Goal: Task Accomplishment & Management: Use online tool/utility

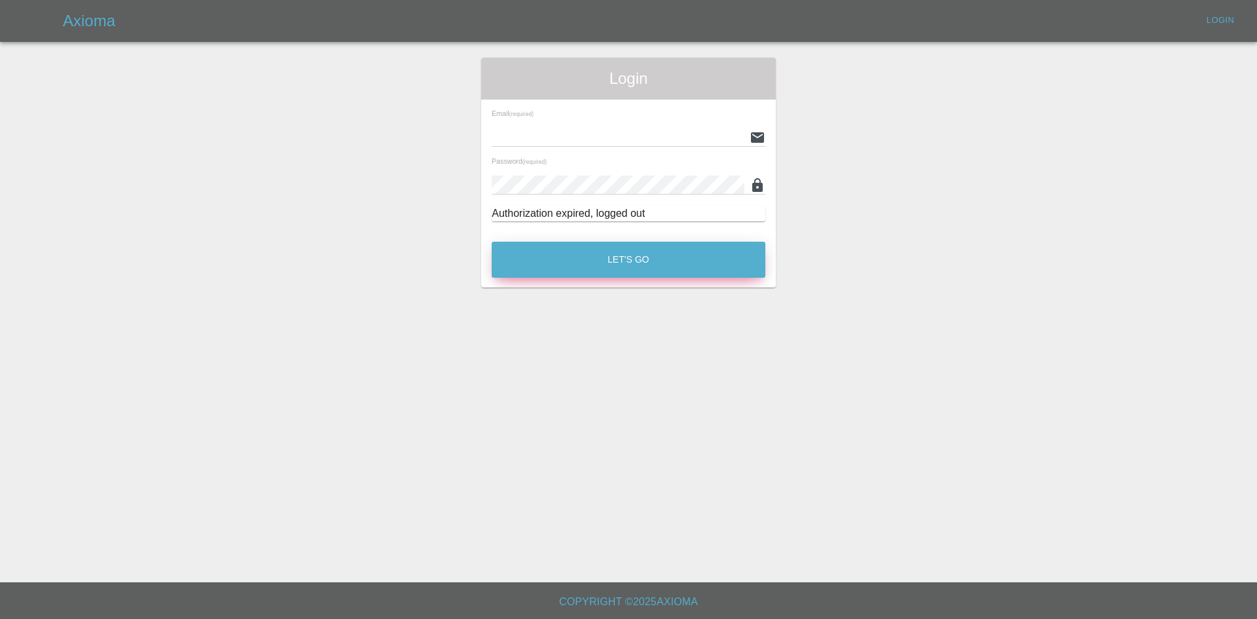
type input "[PERSON_NAME][EMAIL_ADDRESS][PERSON_NAME][DOMAIN_NAME]"
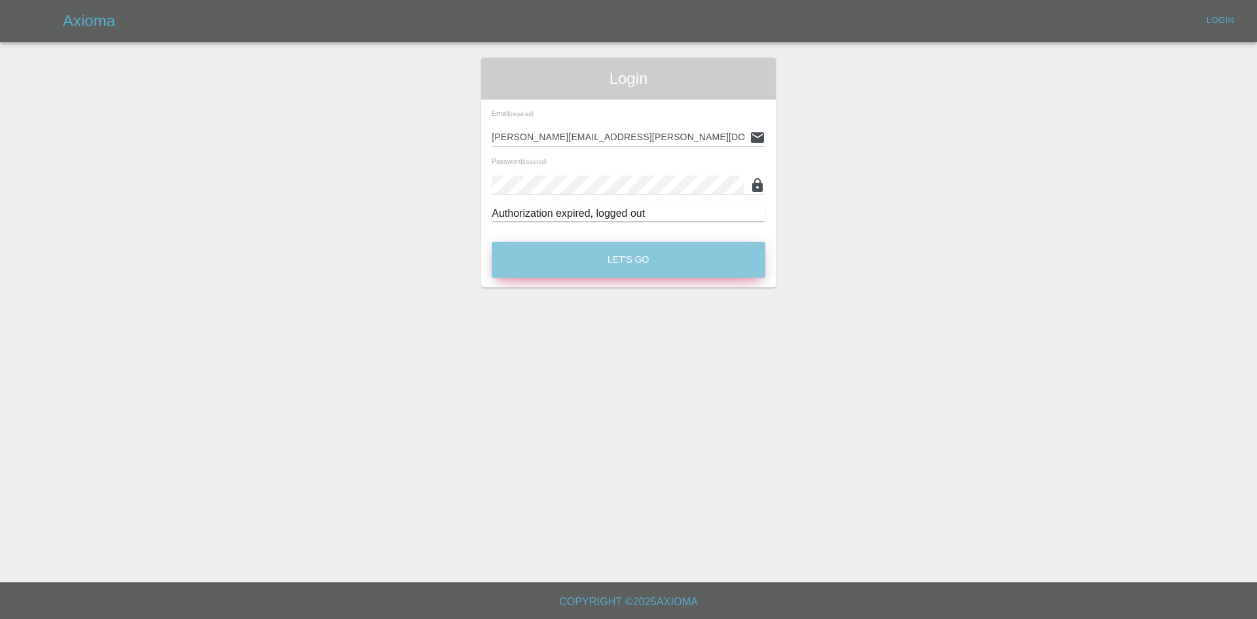
click at [646, 266] on button "Let's Go" at bounding box center [629, 260] width 274 height 36
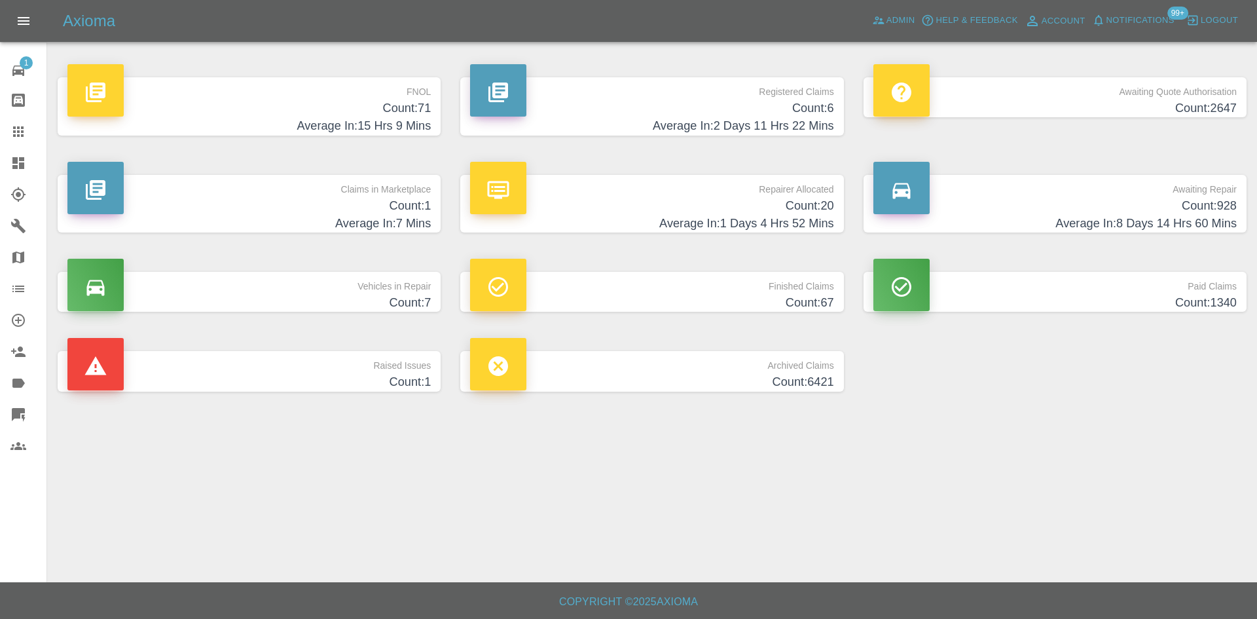
click at [17, 124] on icon at bounding box center [18, 132] width 16 height 16
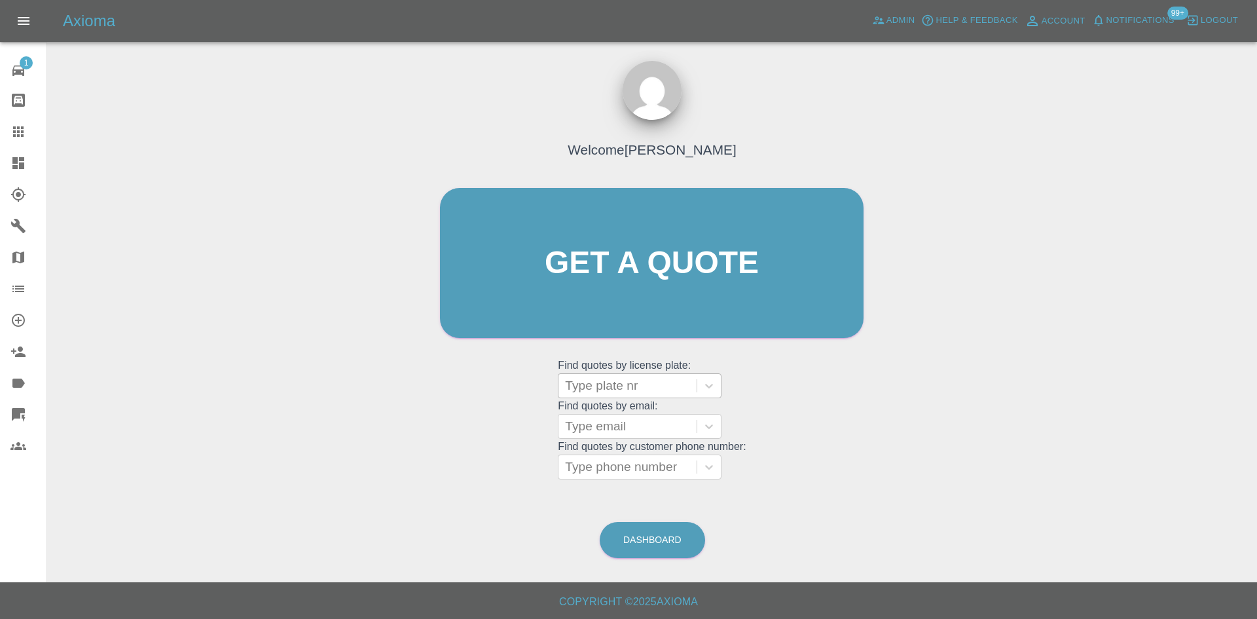
click at [605, 386] on div at bounding box center [627, 385] width 125 height 18
paste input "LF71VVL"
type input "LF71VVL"
click at [626, 423] on div "LF71VVL, Finished" at bounding box center [640, 419] width 164 height 26
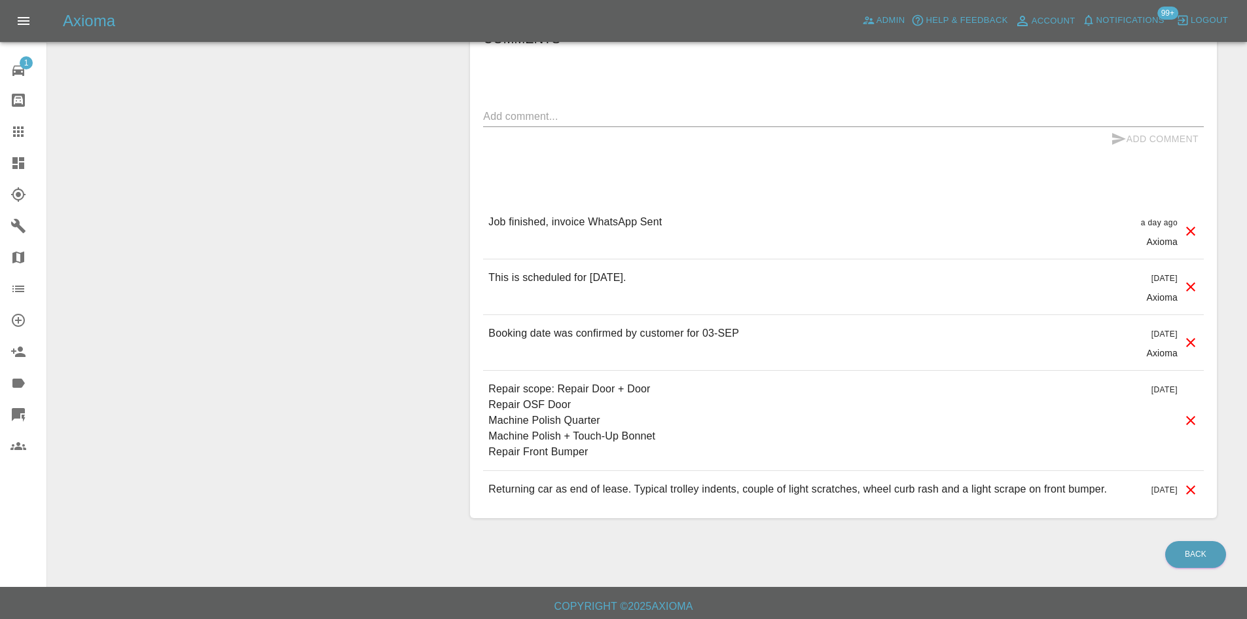
scroll to position [1188, 0]
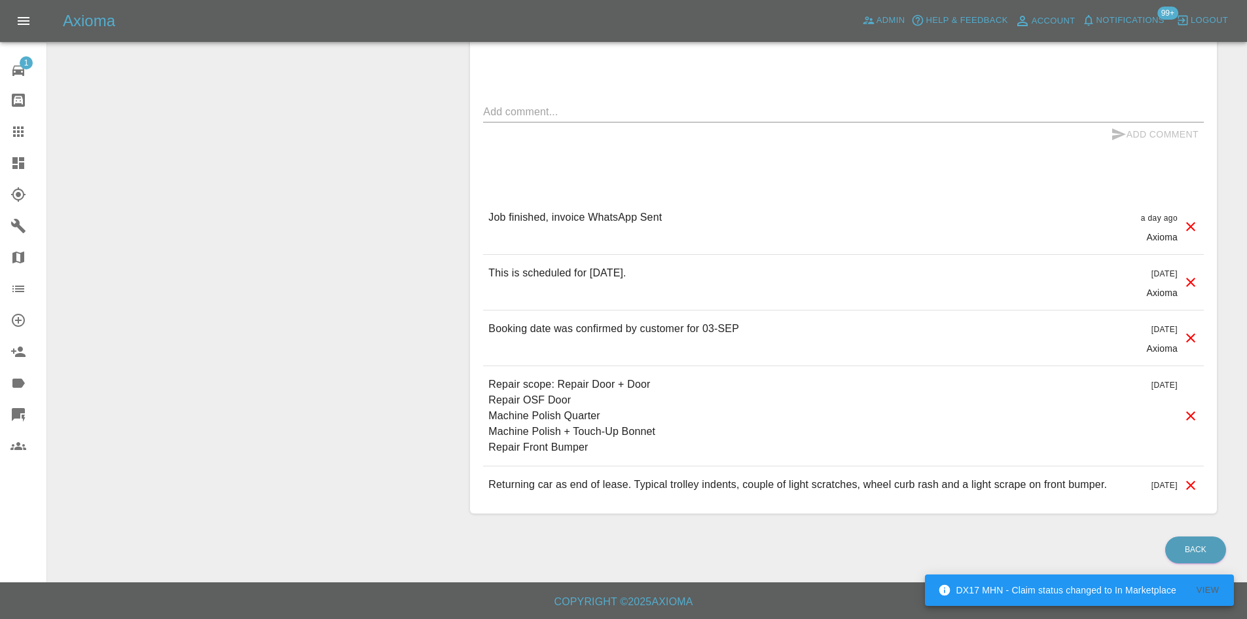
click at [10, 162] on icon at bounding box center [18, 163] width 16 height 16
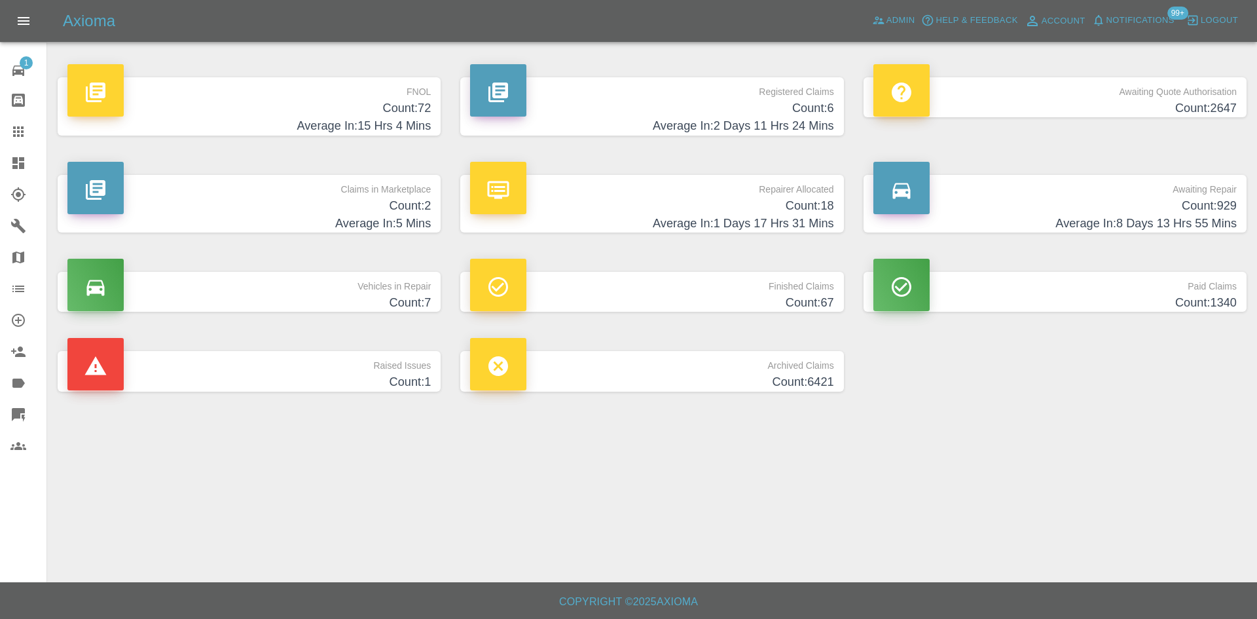
click at [598, 96] on p "Registered Claims" at bounding box center [651, 88] width 363 height 22
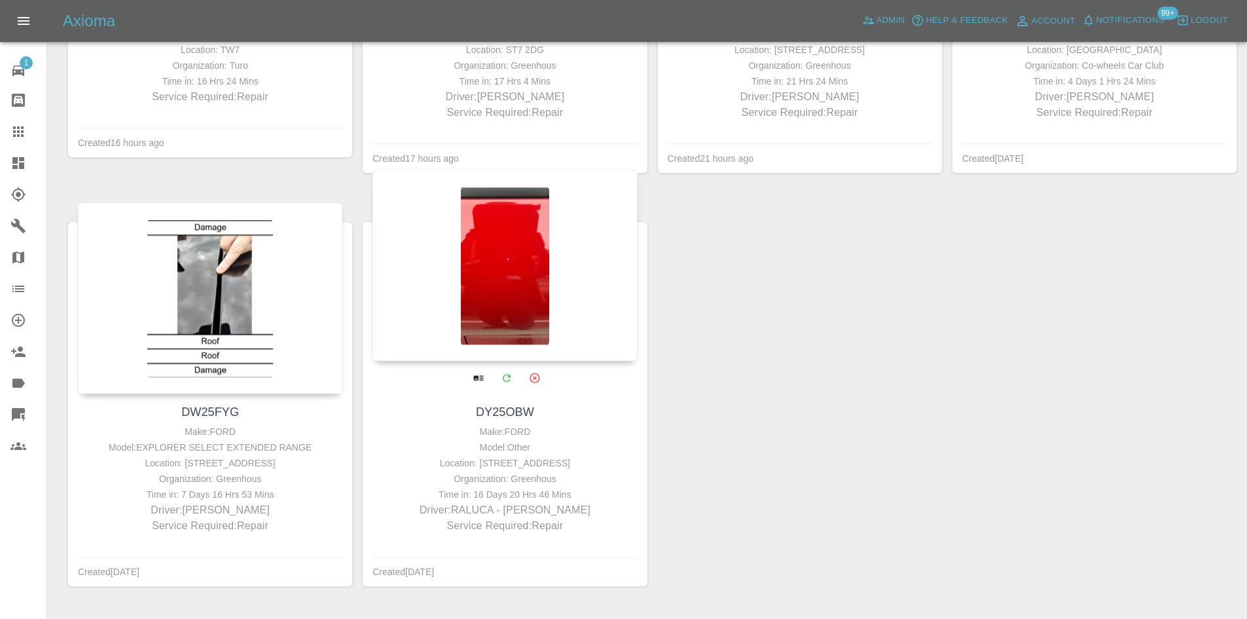
scroll to position [558, 0]
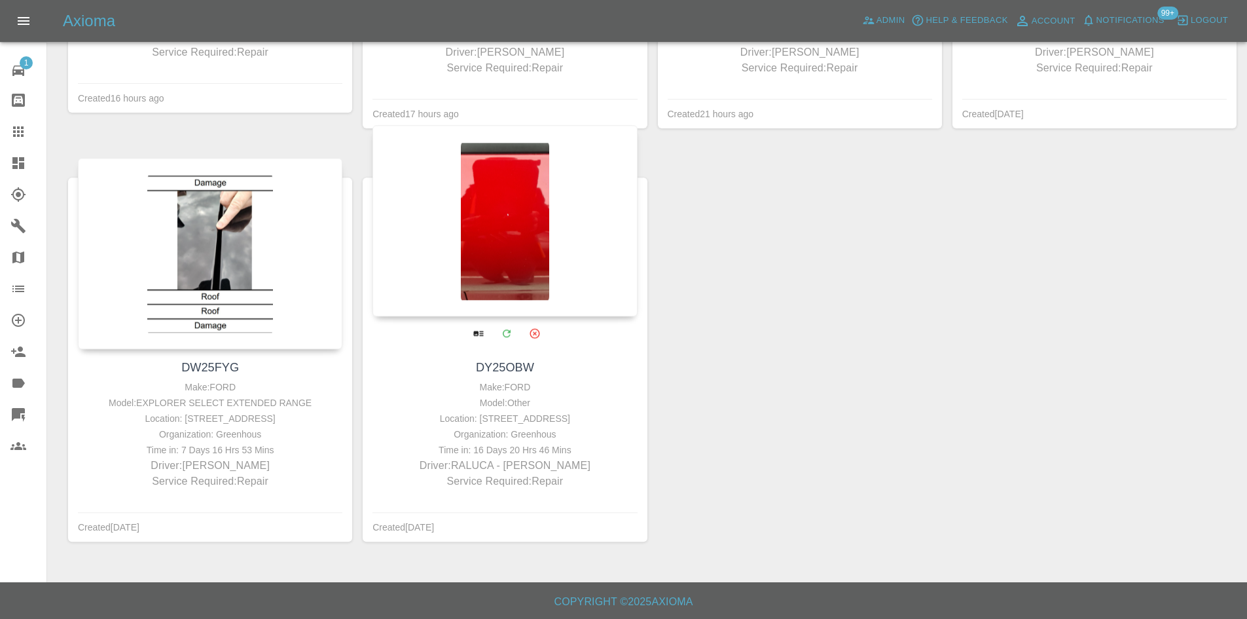
click at [435, 237] on div at bounding box center [505, 221] width 265 height 191
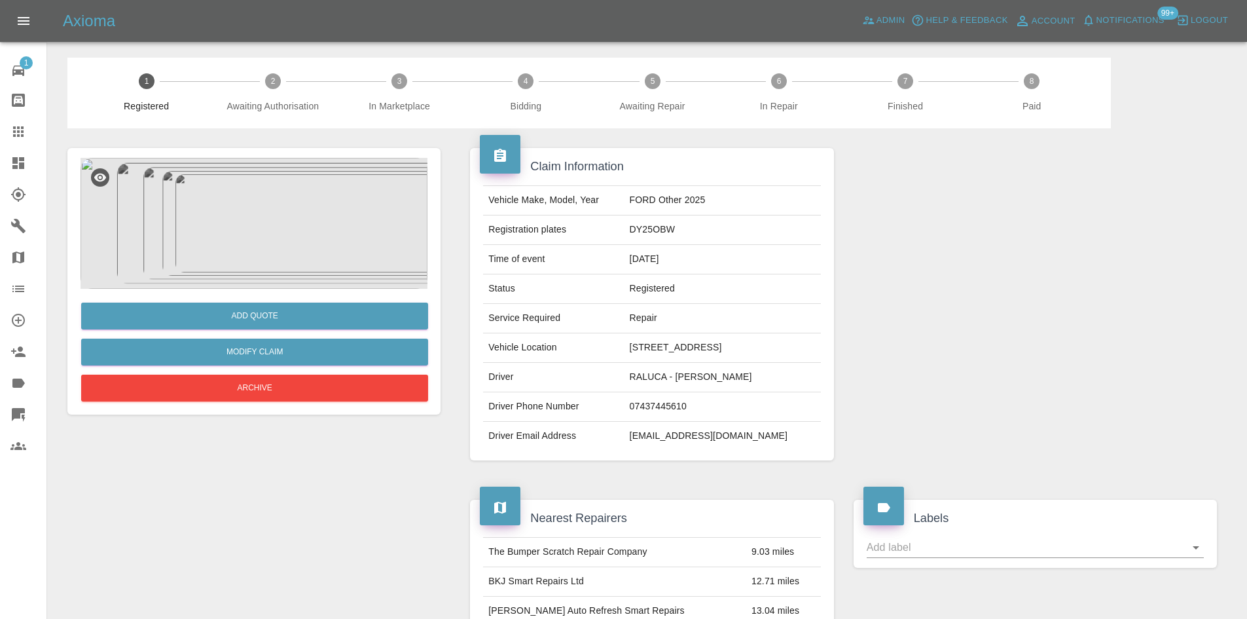
click at [8, 158] on link "Dashboard" at bounding box center [23, 162] width 46 height 31
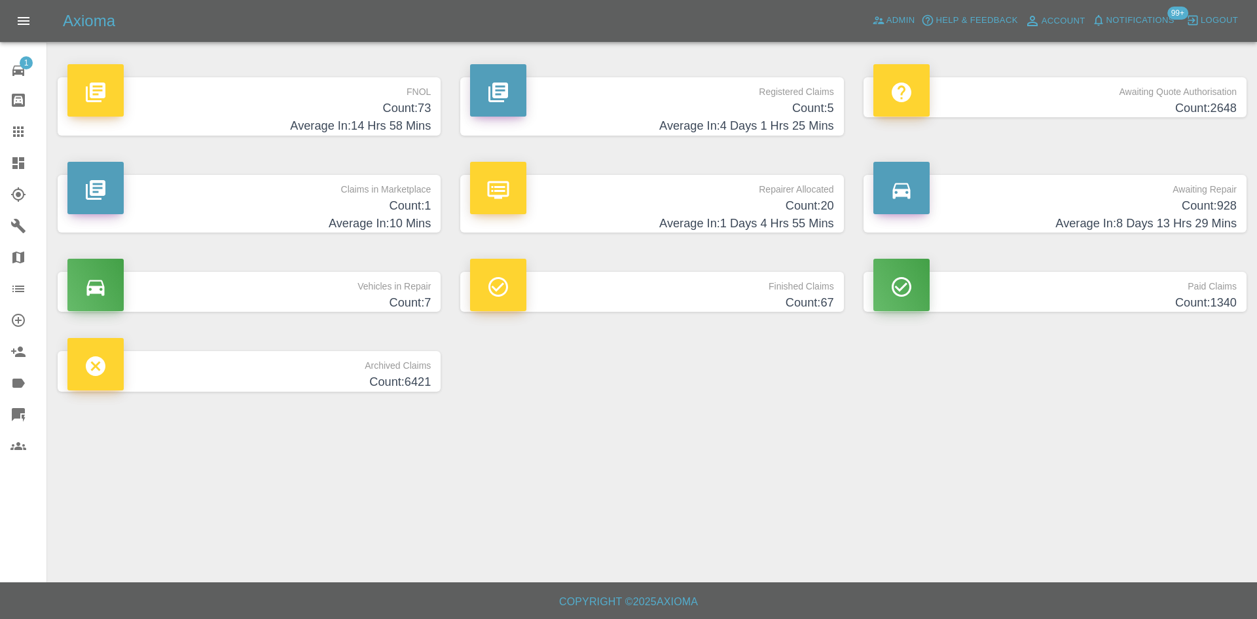
click at [3, 416] on link "Quick Quote" at bounding box center [23, 414] width 46 height 31
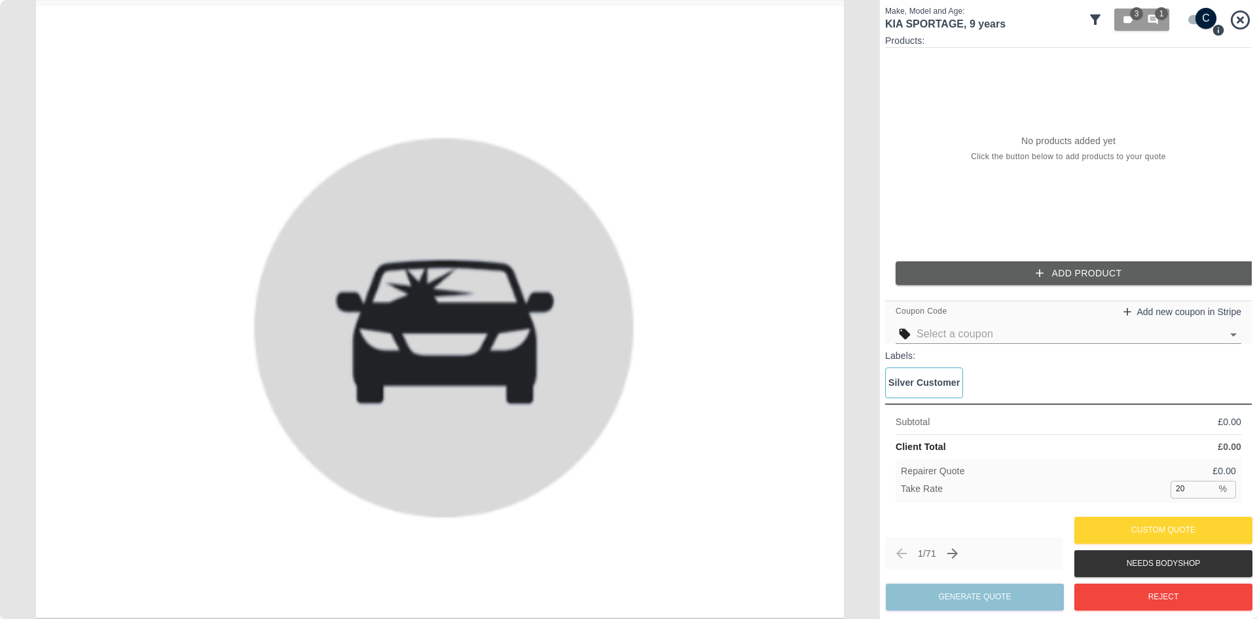
click at [1226, 443] on p "£ 0.00" at bounding box center [1230, 447] width 24 height 14
click at [1203, 17] on input "checkbox" at bounding box center [1206, 18] width 63 height 21
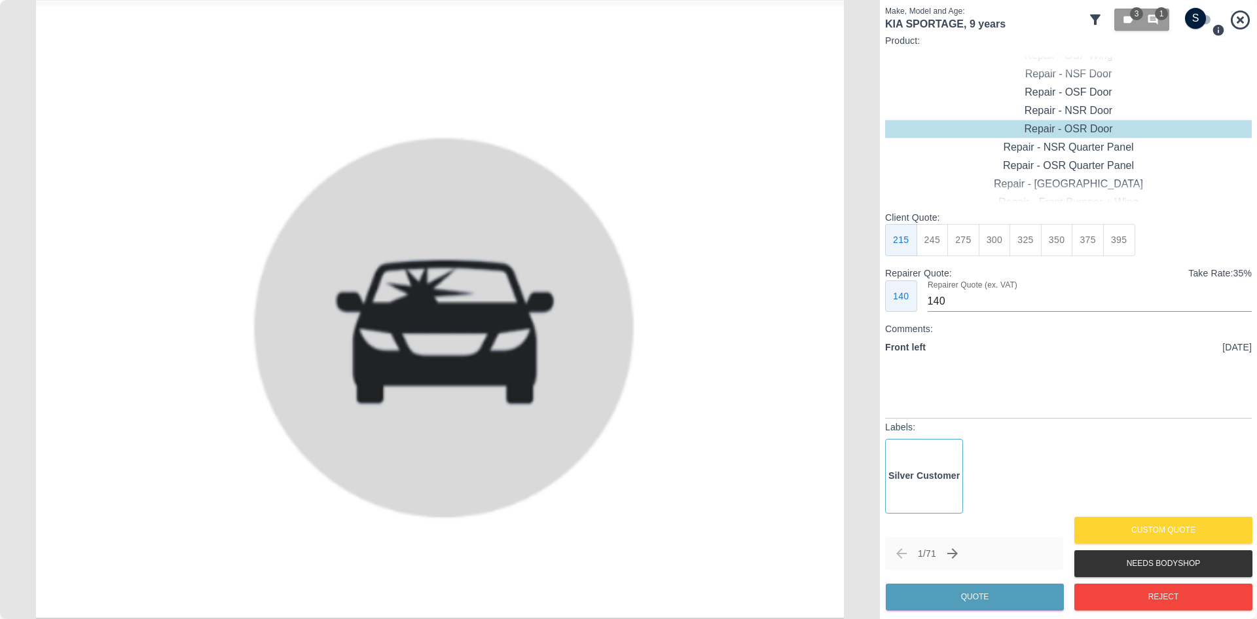
click at [1203, 17] on input "checkbox" at bounding box center [1195, 18] width 63 height 21
checkbox input "true"
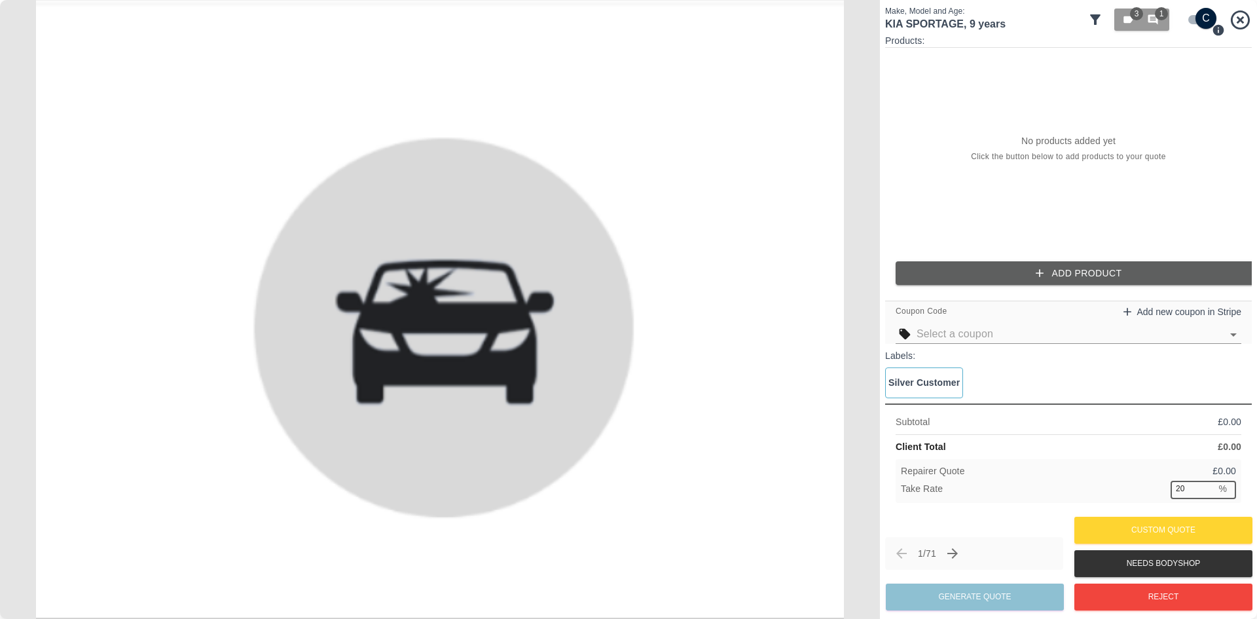
drag, startPoint x: 1194, startPoint y: 484, endPoint x: 1161, endPoint y: 483, distance: 32.1
click at [1161, 483] on div "Take Rate 20 % ​" at bounding box center [1068, 489] width 335 height 16
click at [1238, 16] on icon at bounding box center [1240, 19] width 19 height 19
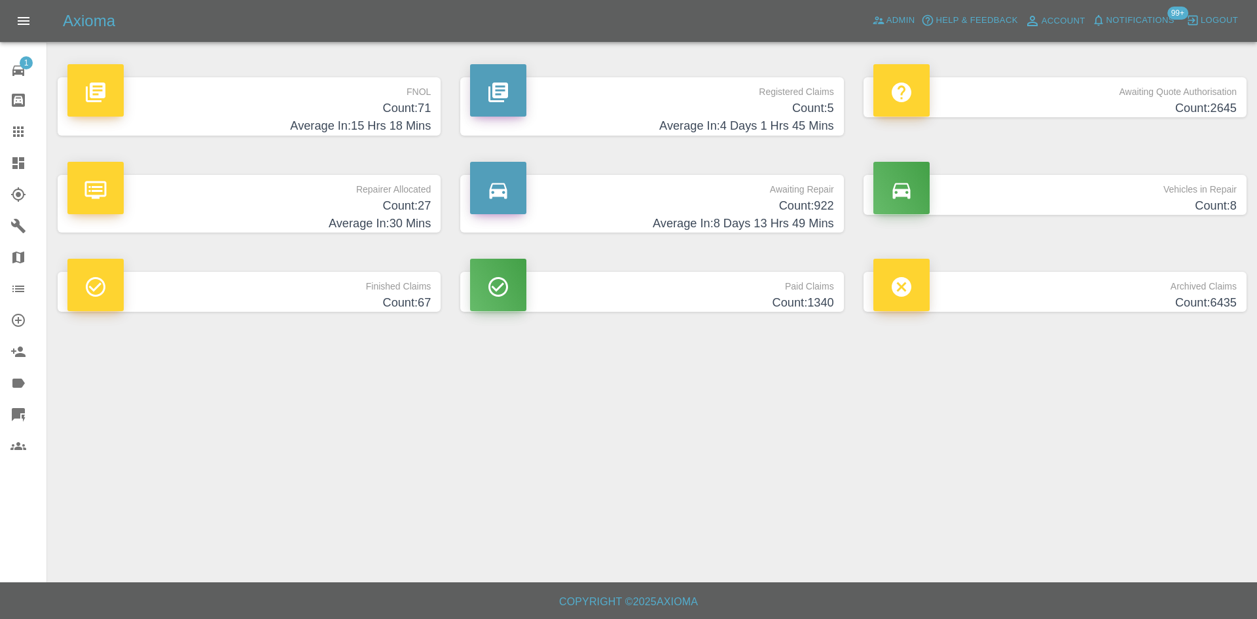
click at [331, 106] on h4 "Count: 71" at bounding box center [248, 109] width 363 height 18
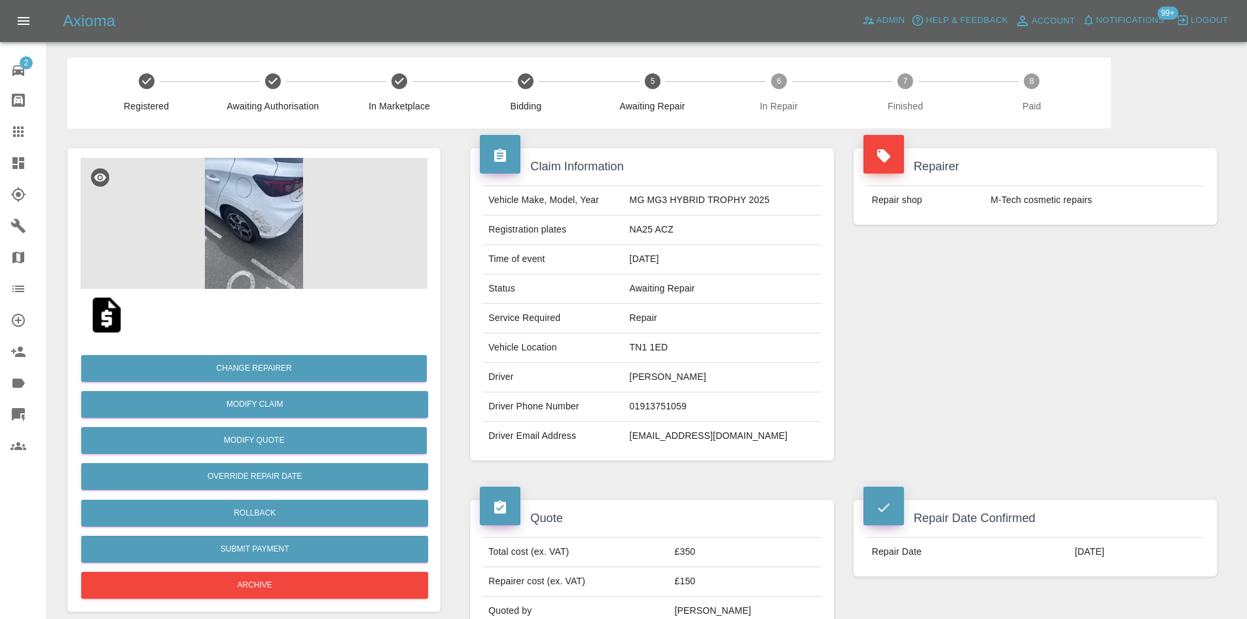
click at [1140, 13] on span "Notifications" at bounding box center [1131, 20] width 68 height 15
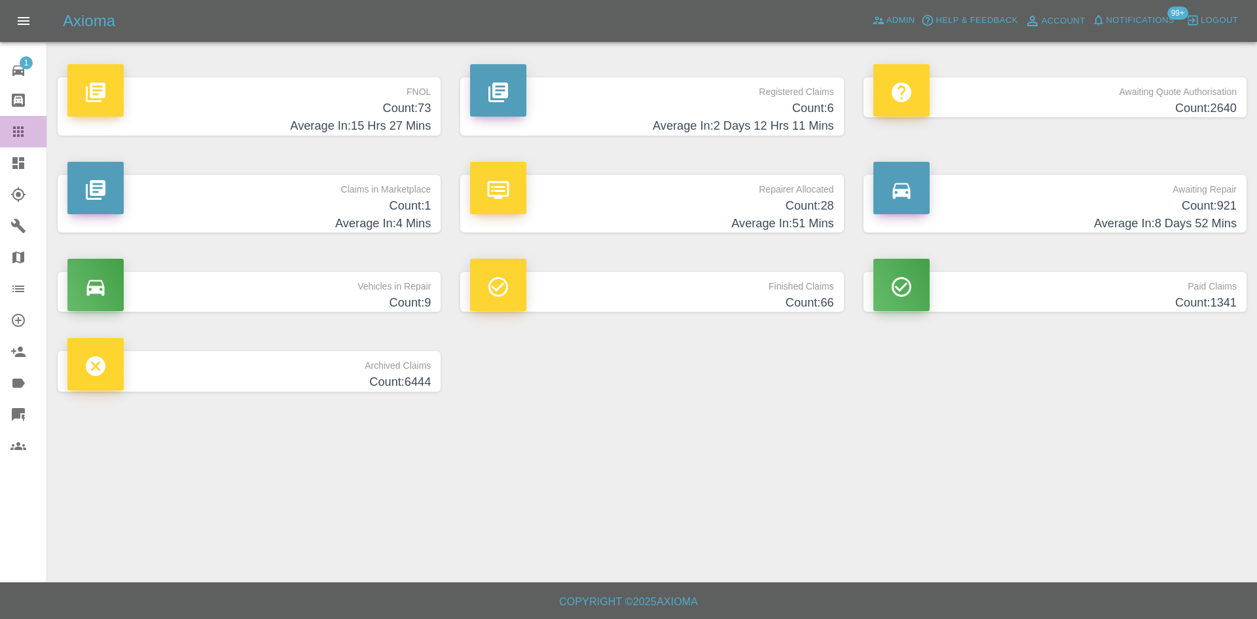
click at [13, 130] on icon at bounding box center [18, 131] width 10 height 10
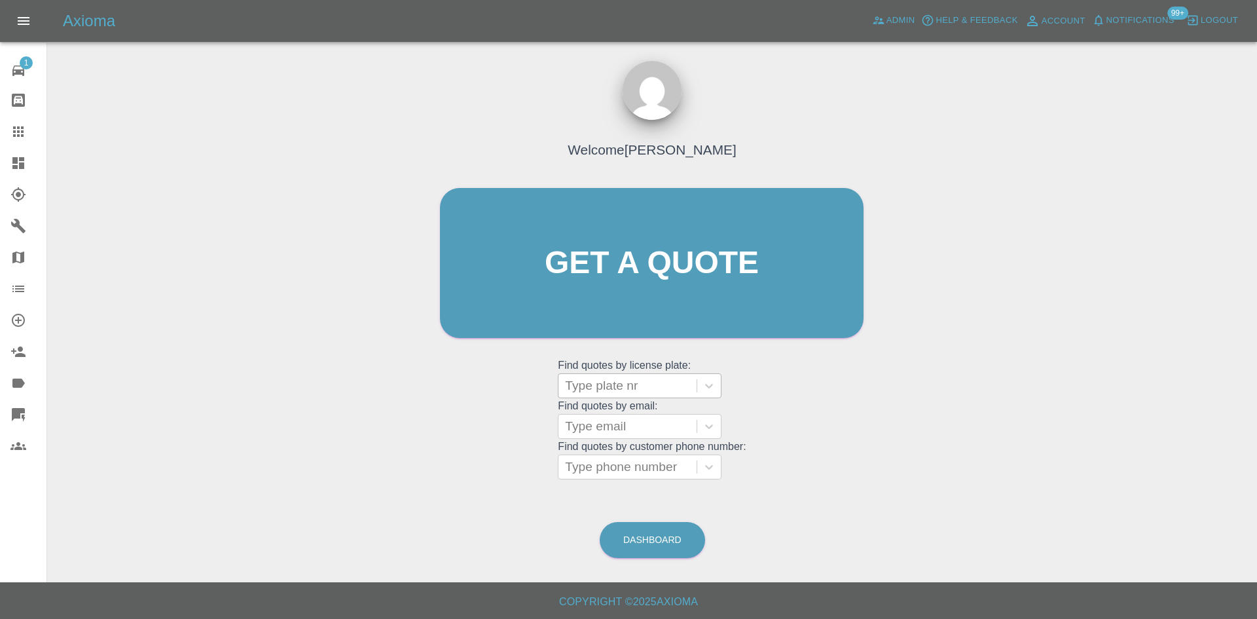
click at [594, 390] on div at bounding box center [627, 385] width 125 height 18
paste input "WM23VLR"
type input "WM23VLR"
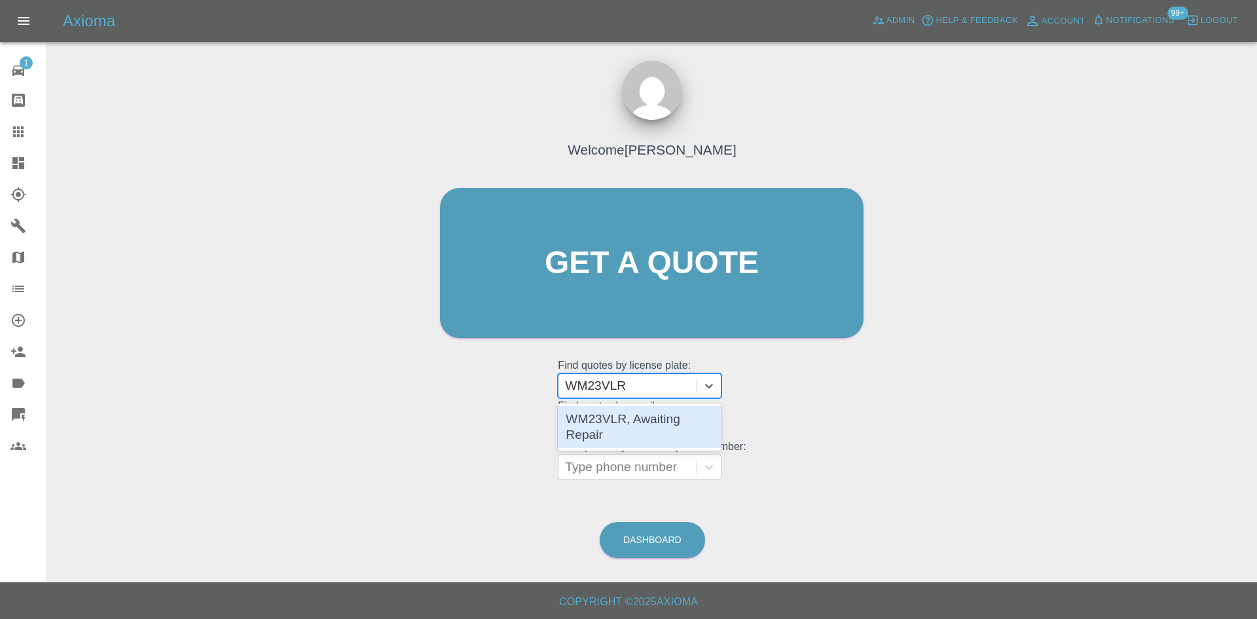
click at [602, 403] on div "WM23VLR, Awaiting Repair" at bounding box center [640, 426] width 164 height 47
click at [602, 414] on div "WM23VLR, Awaiting Repair" at bounding box center [640, 427] width 164 height 42
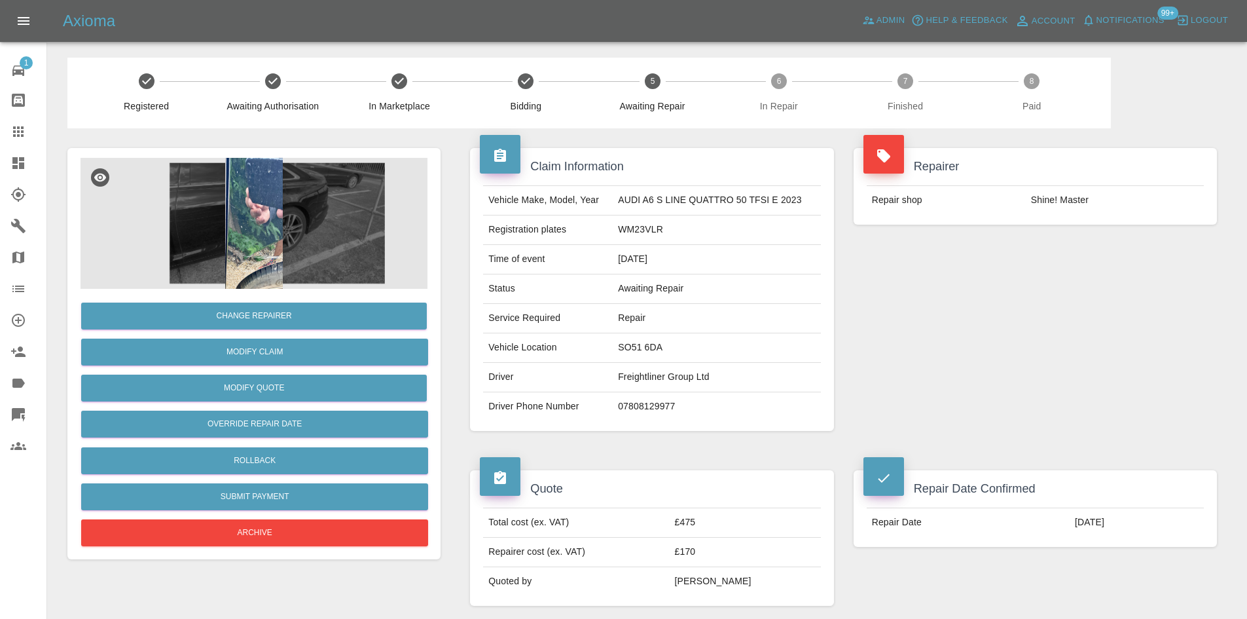
click at [26, 141] on link "Claims" at bounding box center [23, 131] width 46 height 31
click at [9, 175] on link "Dashboard" at bounding box center [23, 162] width 46 height 31
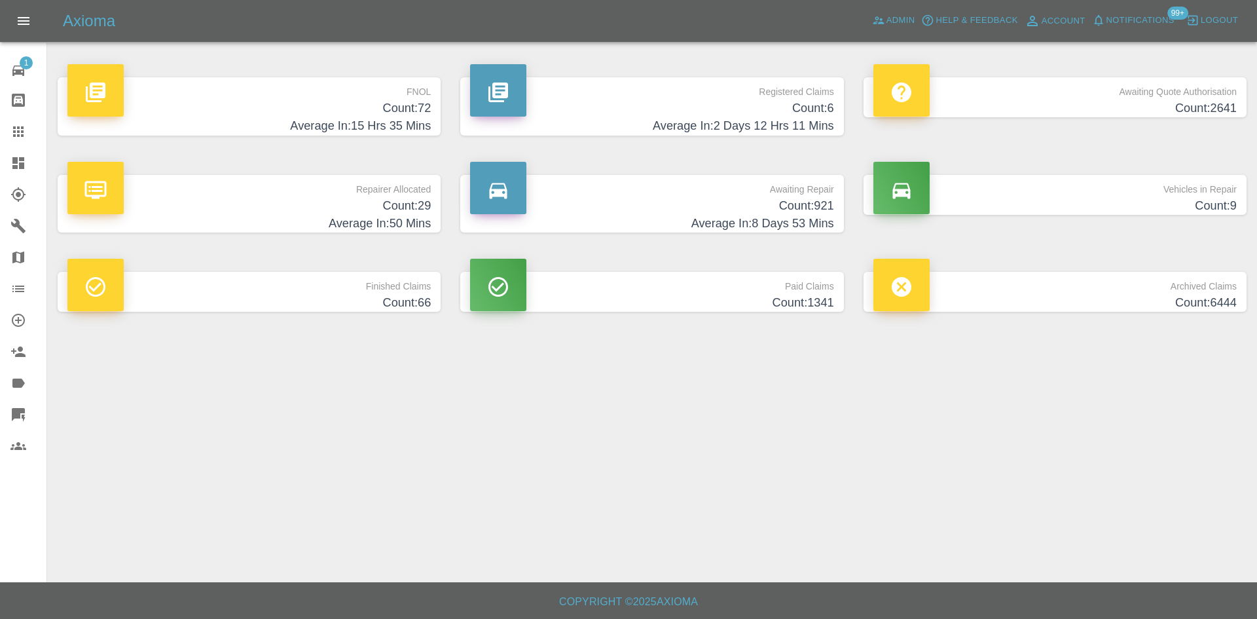
click at [649, 119] on h4 "Average In: 2 Days 12 Hrs 11 Mins" at bounding box center [651, 126] width 363 height 18
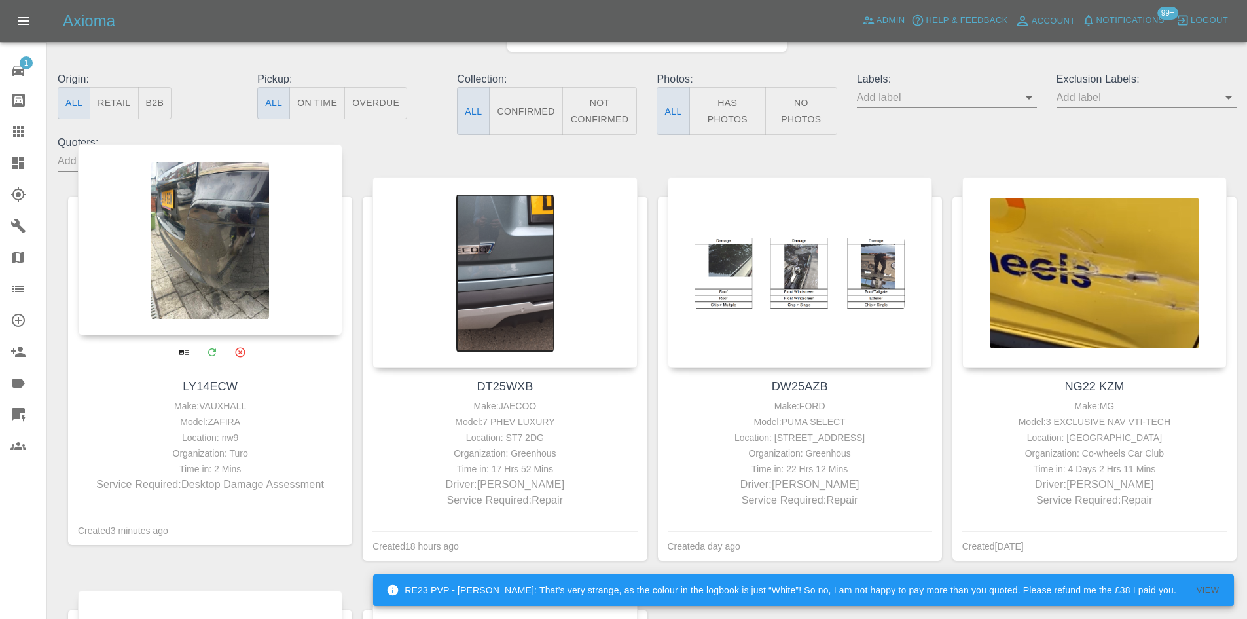
scroll to position [131, 0]
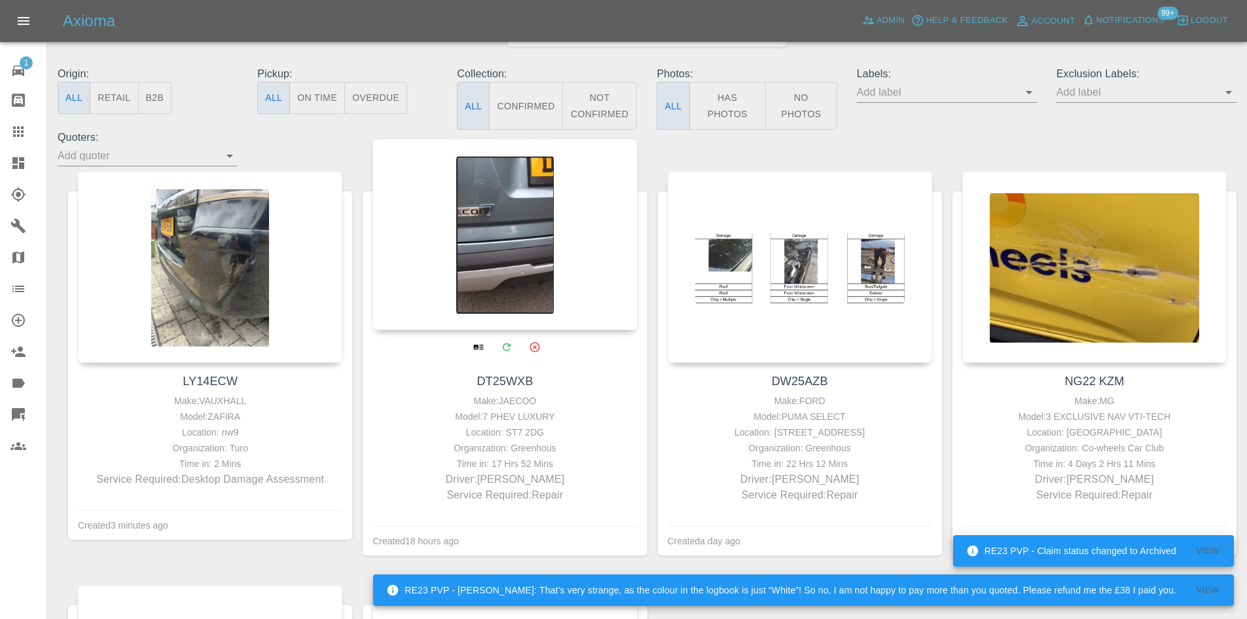
click at [589, 261] on div at bounding box center [505, 234] width 265 height 191
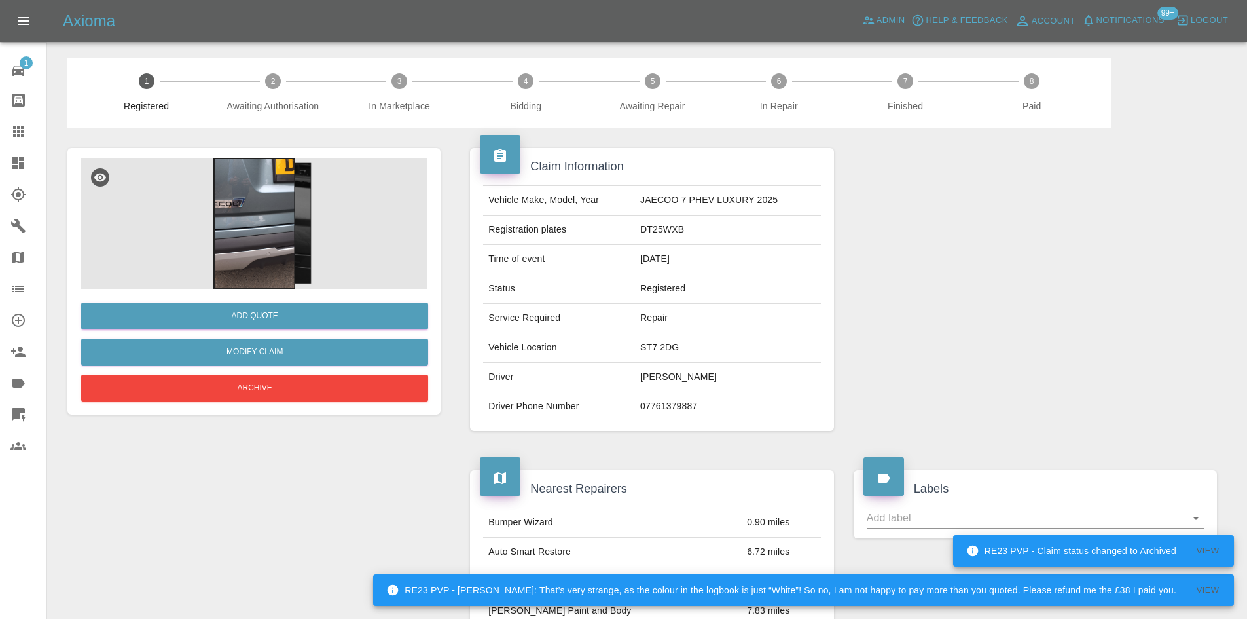
click at [310, 247] on img at bounding box center [254, 223] width 347 height 131
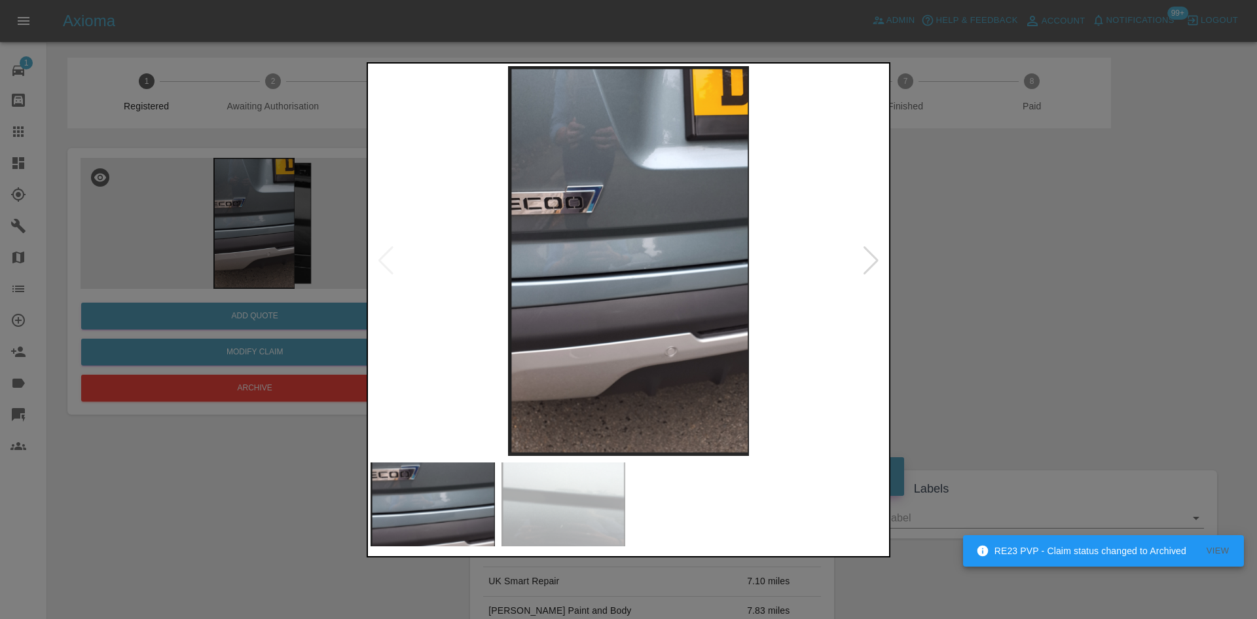
click at [889, 257] on div at bounding box center [629, 309] width 524 height 495
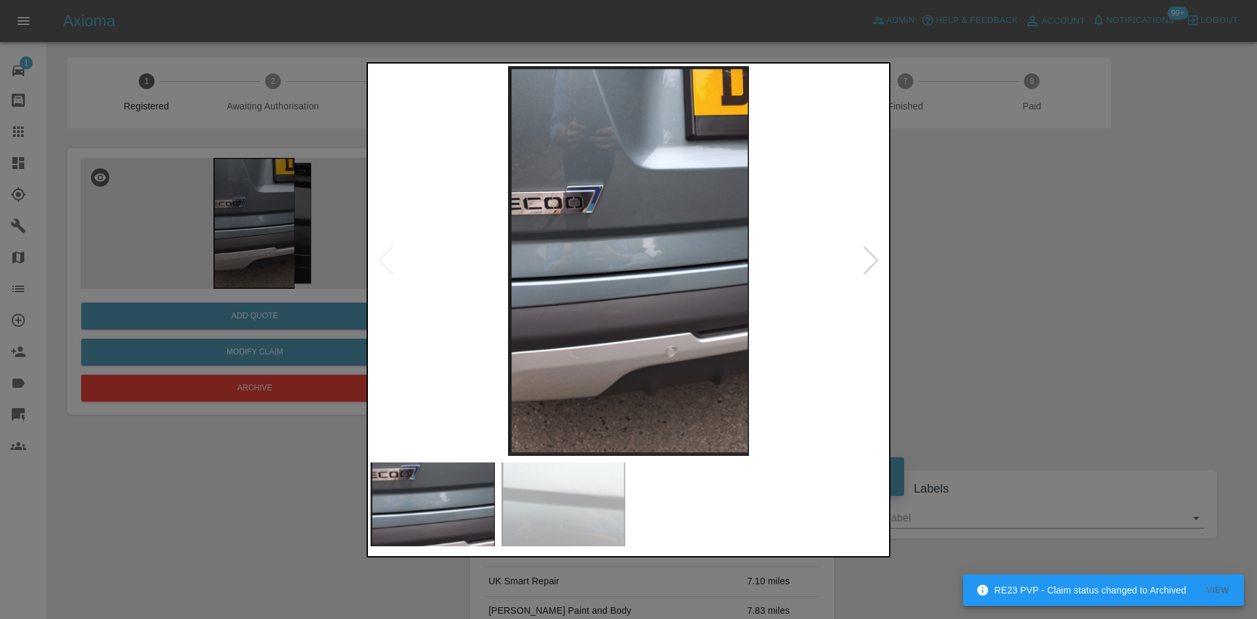
click at [879, 257] on div at bounding box center [871, 260] width 18 height 29
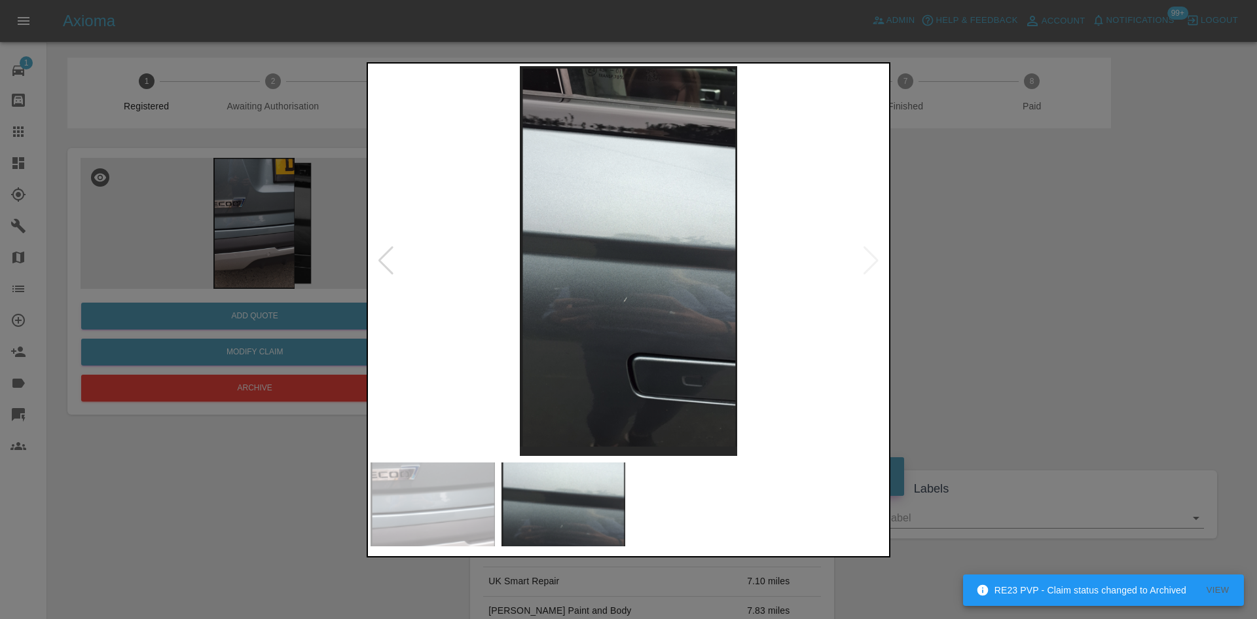
click at [689, 267] on img at bounding box center [629, 261] width 516 height 390
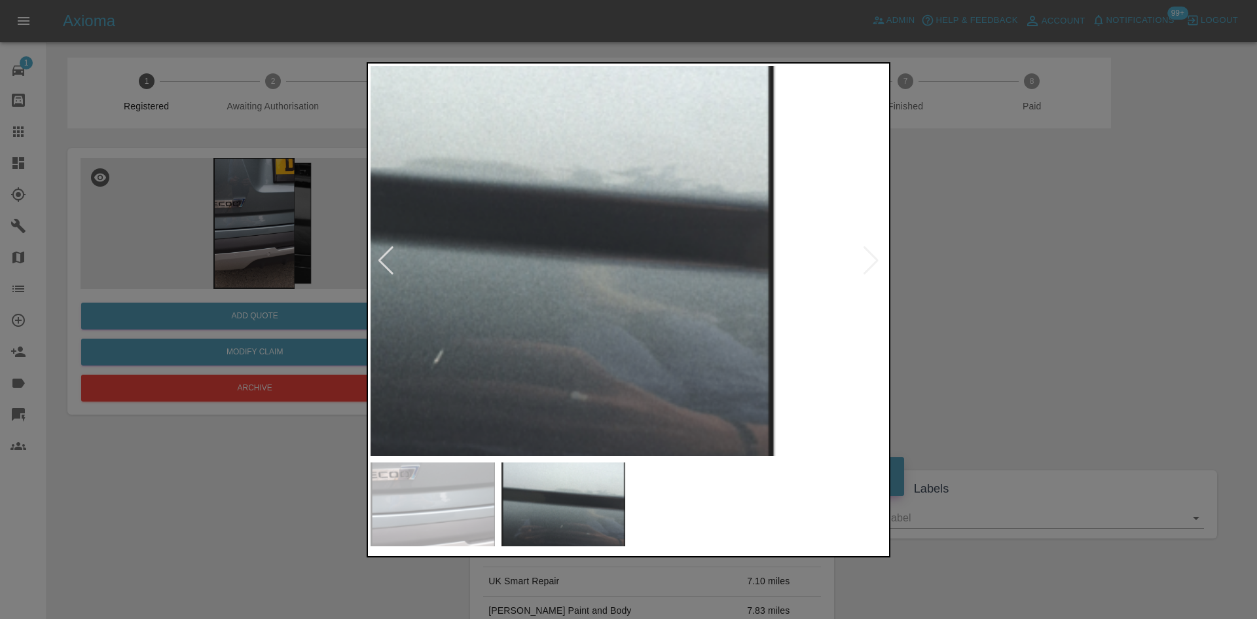
click at [689, 267] on img at bounding box center [448, 240] width 1548 height 1169
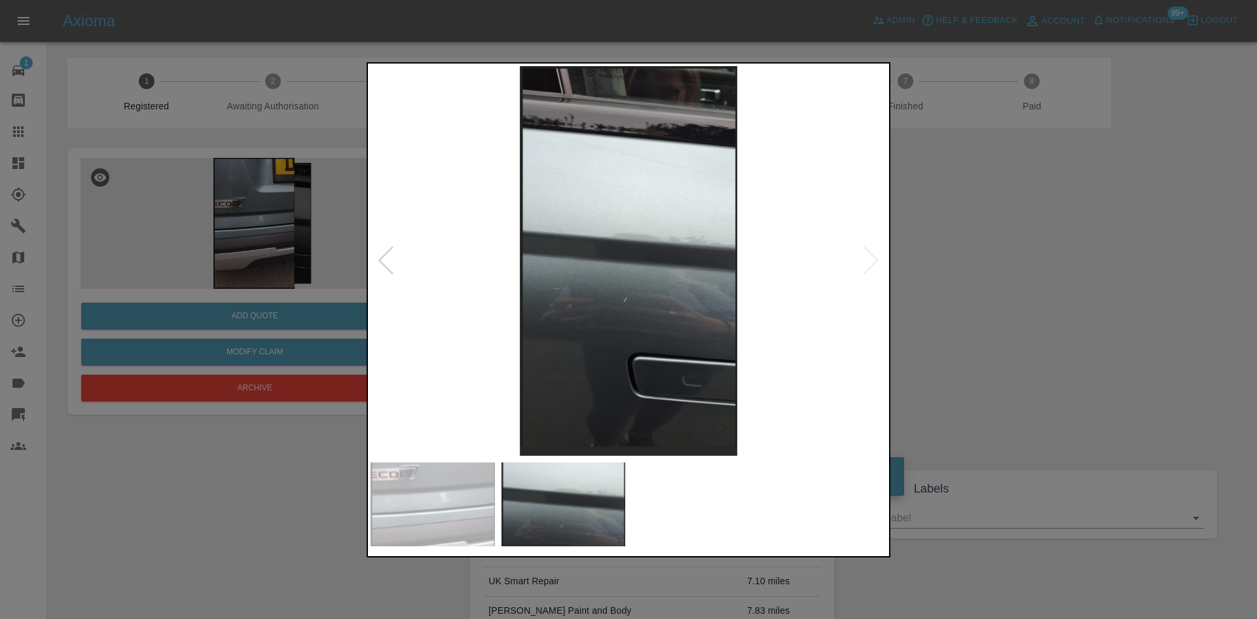
click at [1152, 261] on div at bounding box center [628, 309] width 1257 height 619
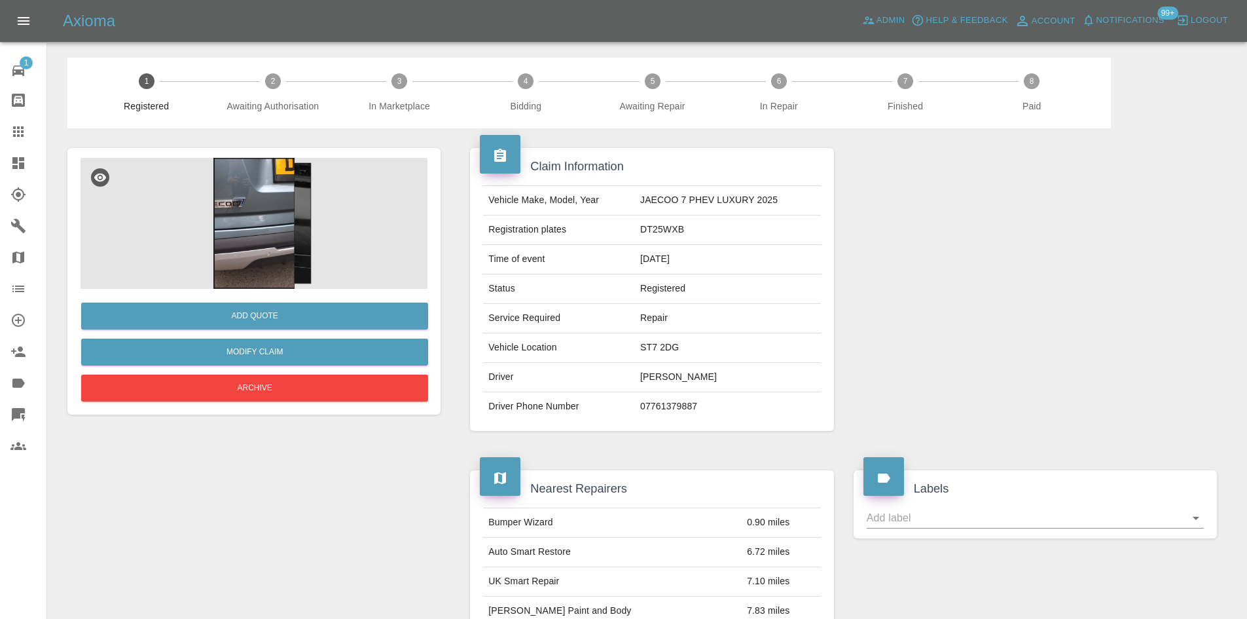
drag, startPoint x: 7, startPoint y: 135, endPoint x: 323, endPoint y: 240, distance: 332.5
click at [7, 135] on link "Claims" at bounding box center [23, 131] width 46 height 31
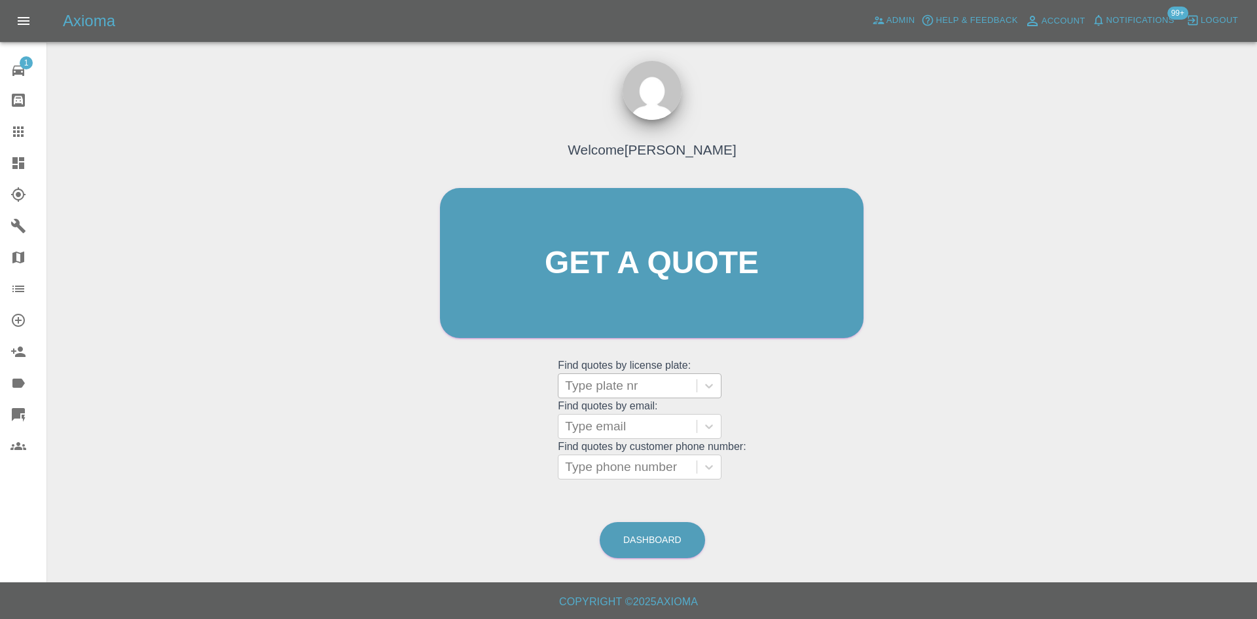
click at [619, 380] on div at bounding box center [627, 385] width 125 height 18
paste input "WM23VLR"
type input "WM23VLR"
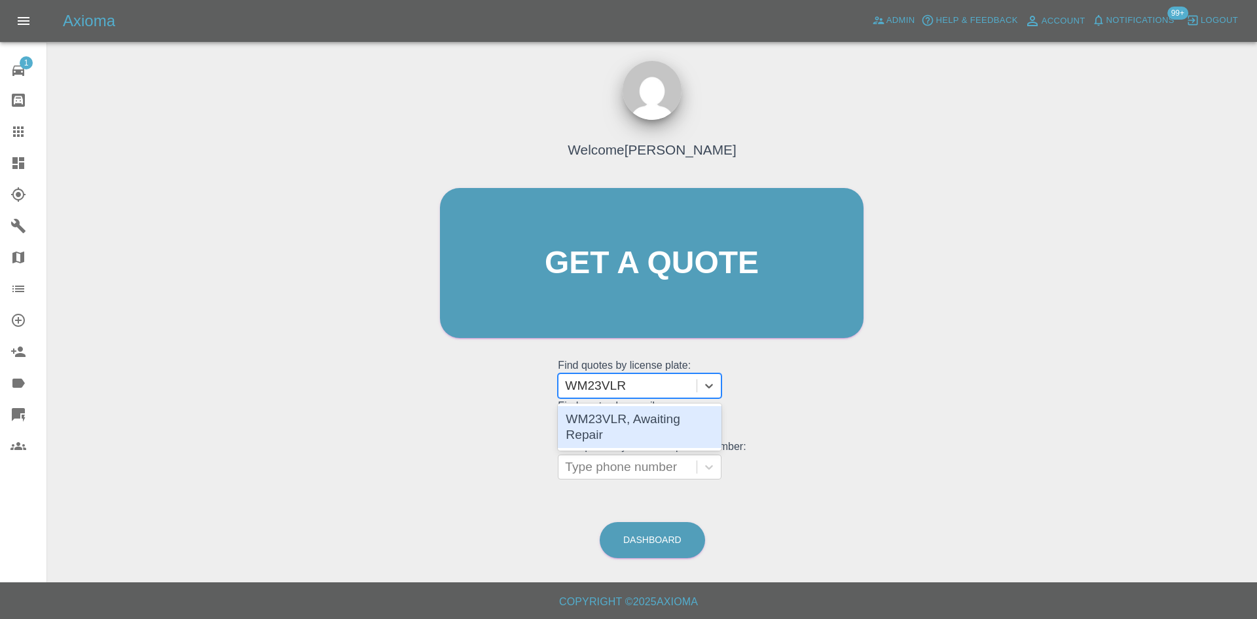
click at [625, 418] on div "WM23VLR, Awaiting Repair" at bounding box center [640, 427] width 164 height 42
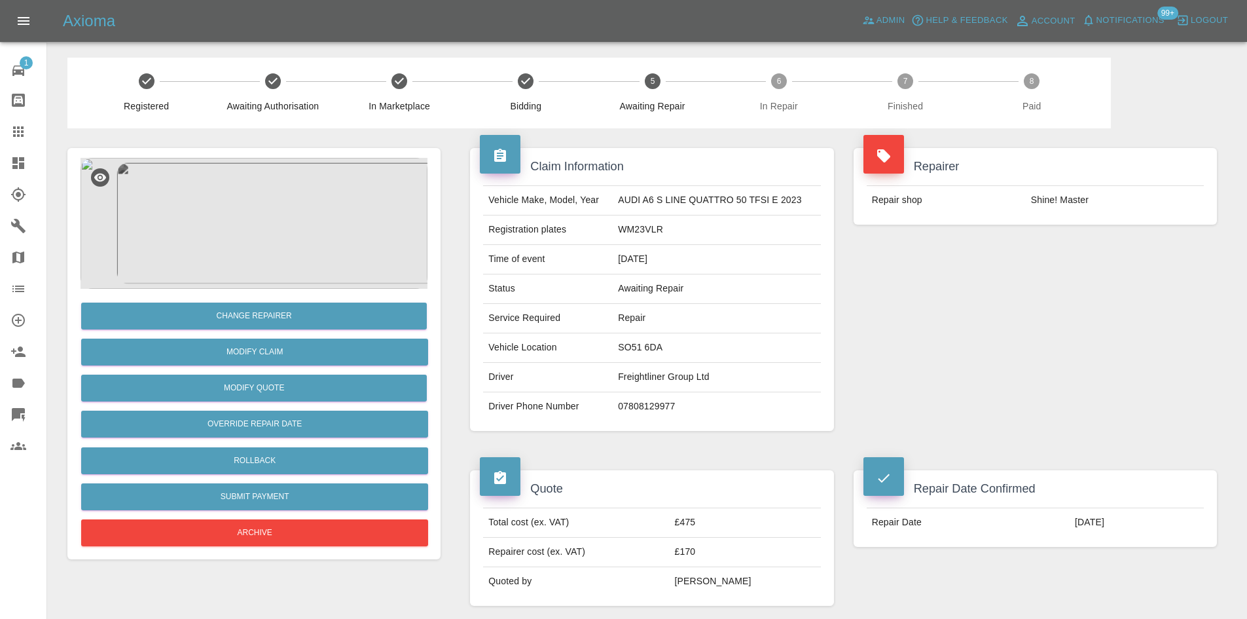
click at [31, 126] on div at bounding box center [28, 132] width 37 height 16
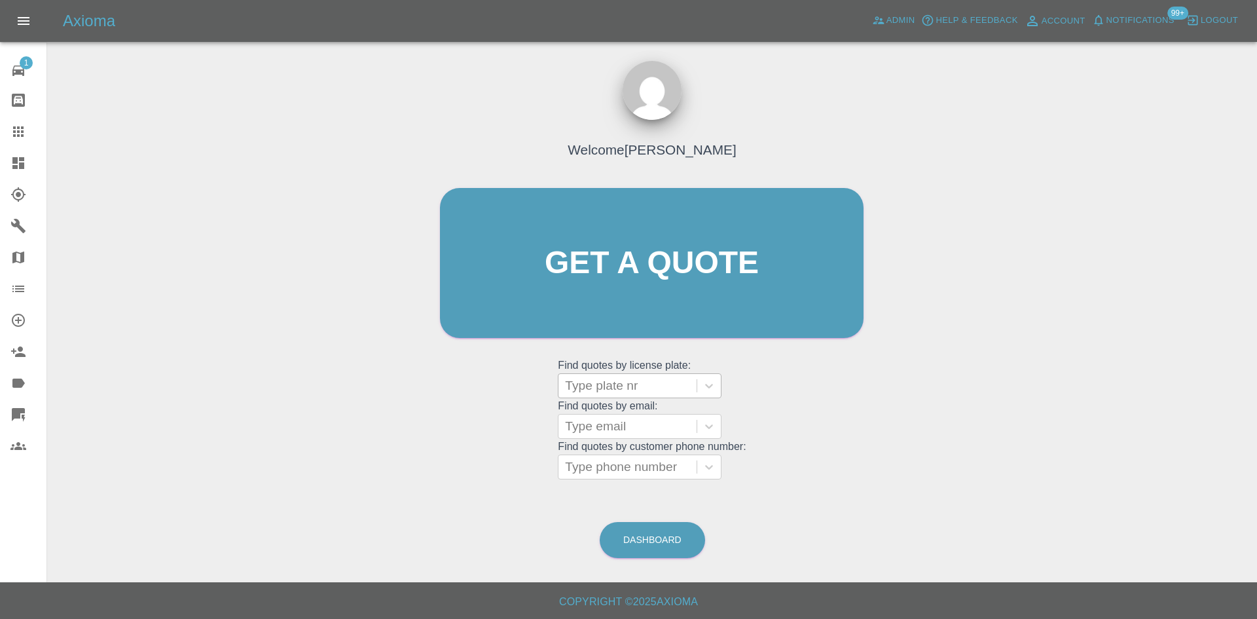
click at [636, 380] on div at bounding box center [627, 385] width 125 height 18
paste input "DT25BYY"
type input "DT25BYY"
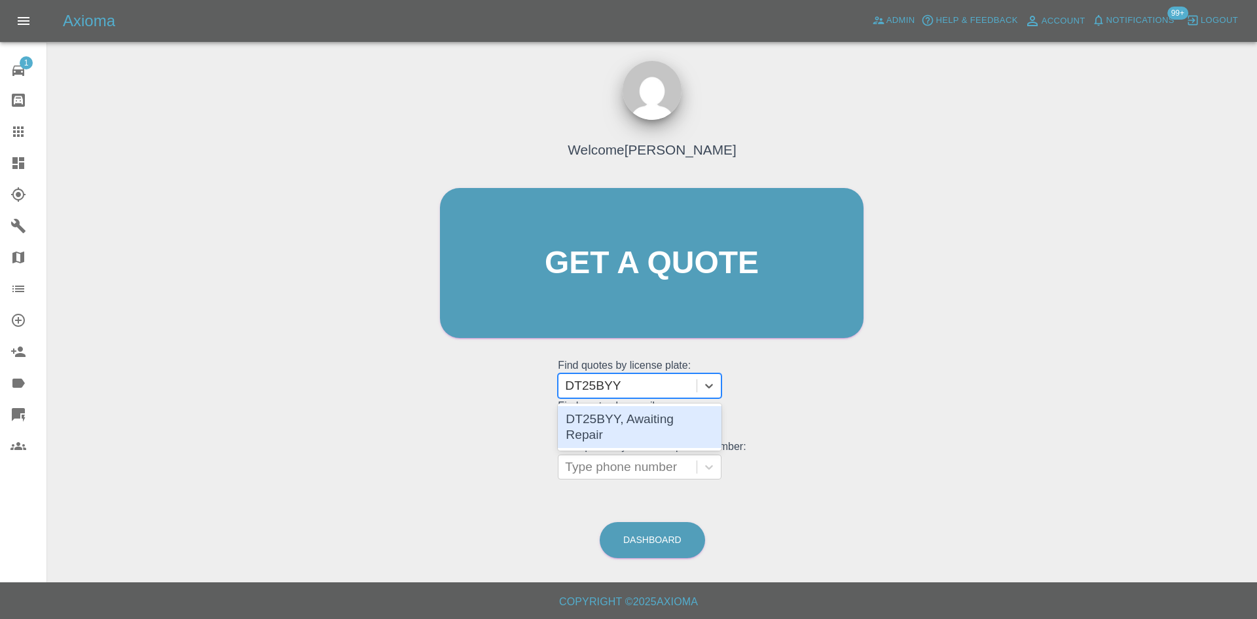
click at [637, 416] on div "DT25BYY, Awaiting Repair" at bounding box center [640, 427] width 164 height 42
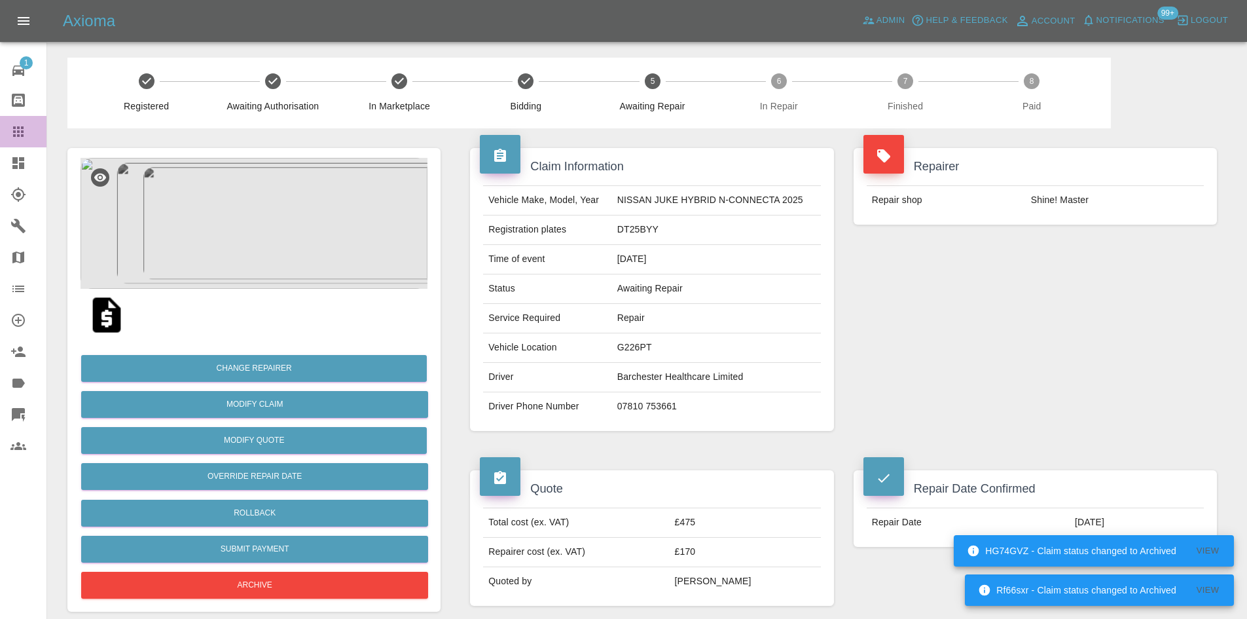
click at [18, 134] on icon at bounding box center [18, 131] width 10 height 10
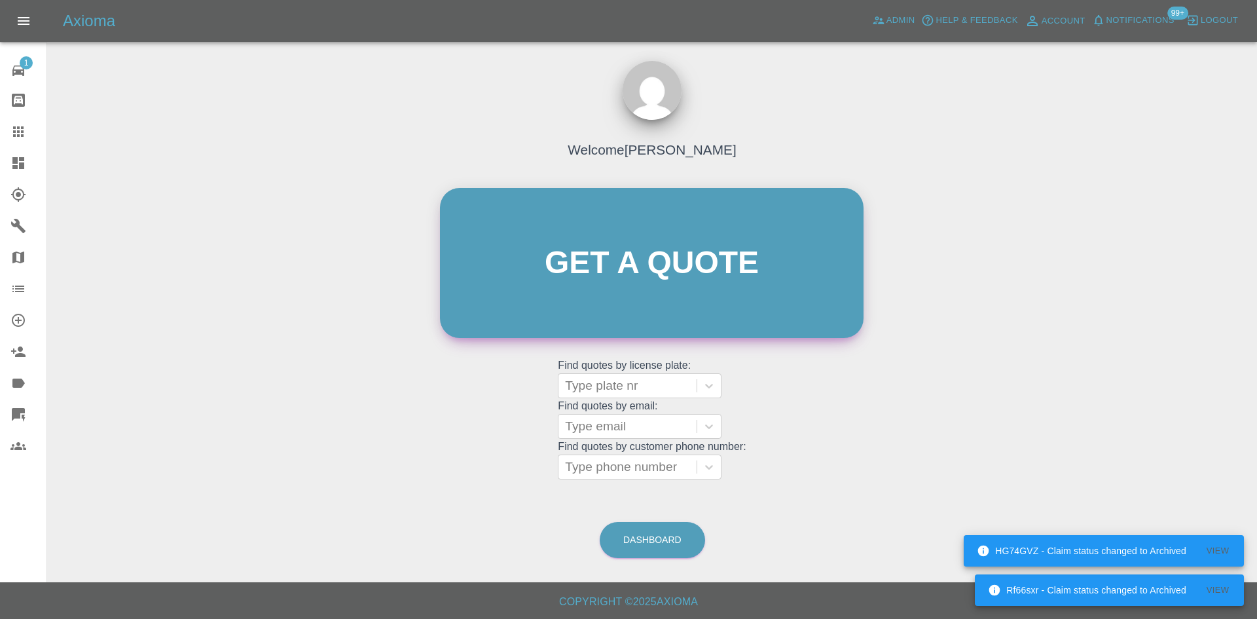
click at [648, 302] on link "Get a quote" at bounding box center [652, 263] width 424 height 150
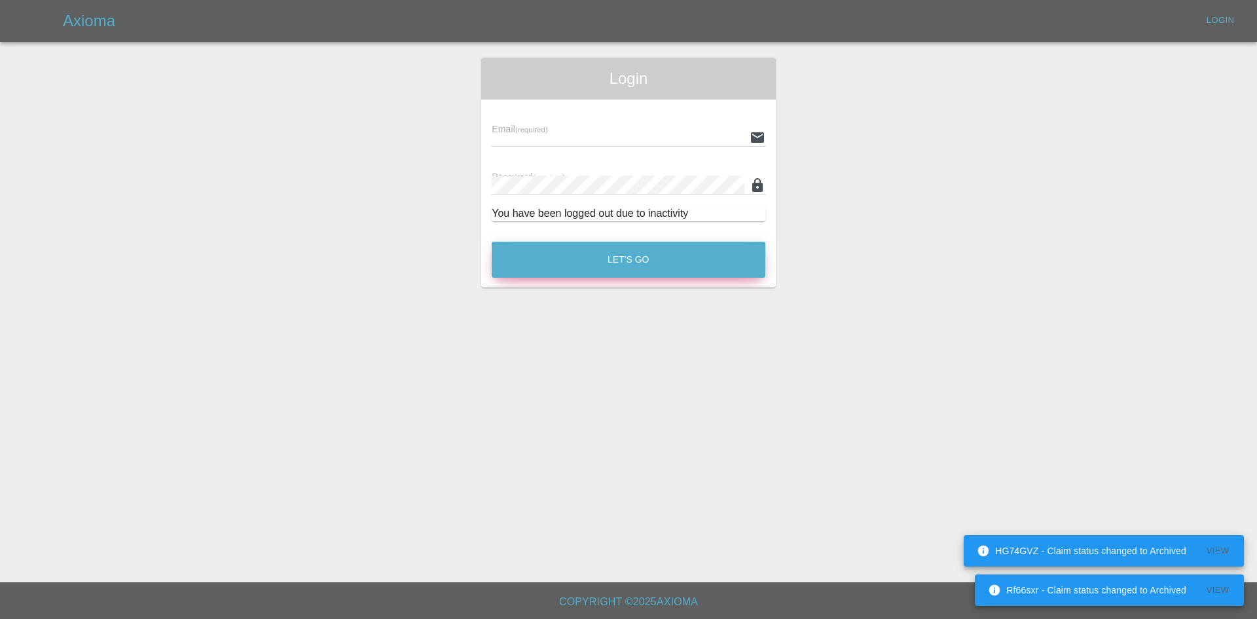
type input "alex.kennett@axioma.co.uk"
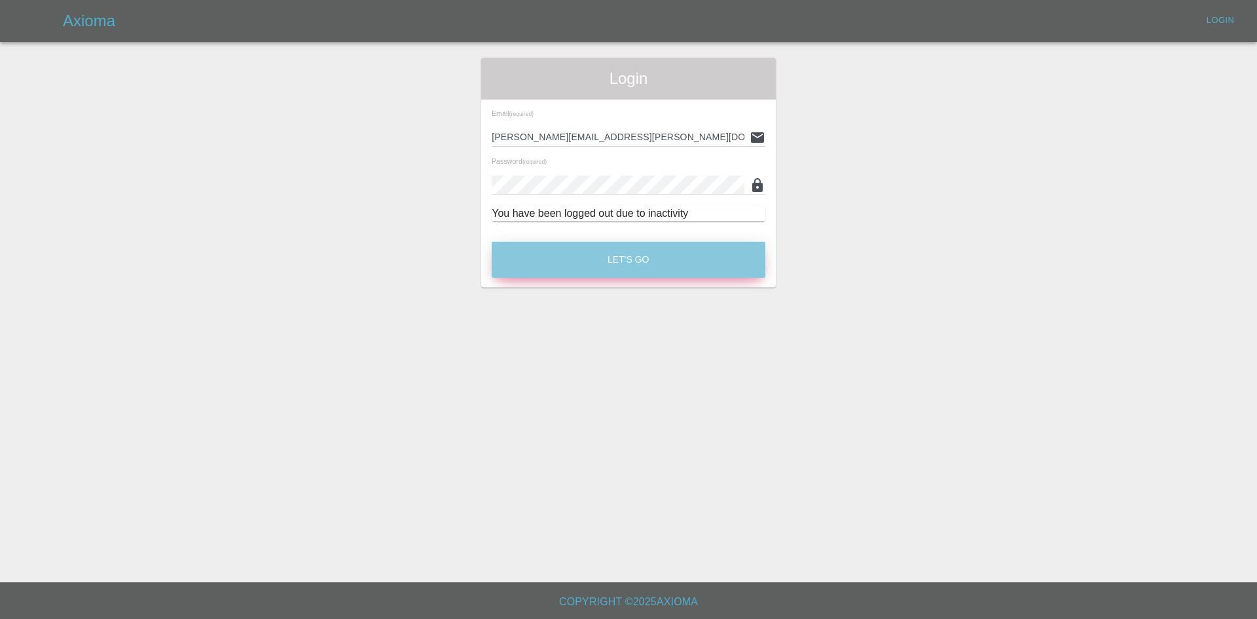
click at [655, 262] on button "Let's Go" at bounding box center [629, 260] width 274 height 36
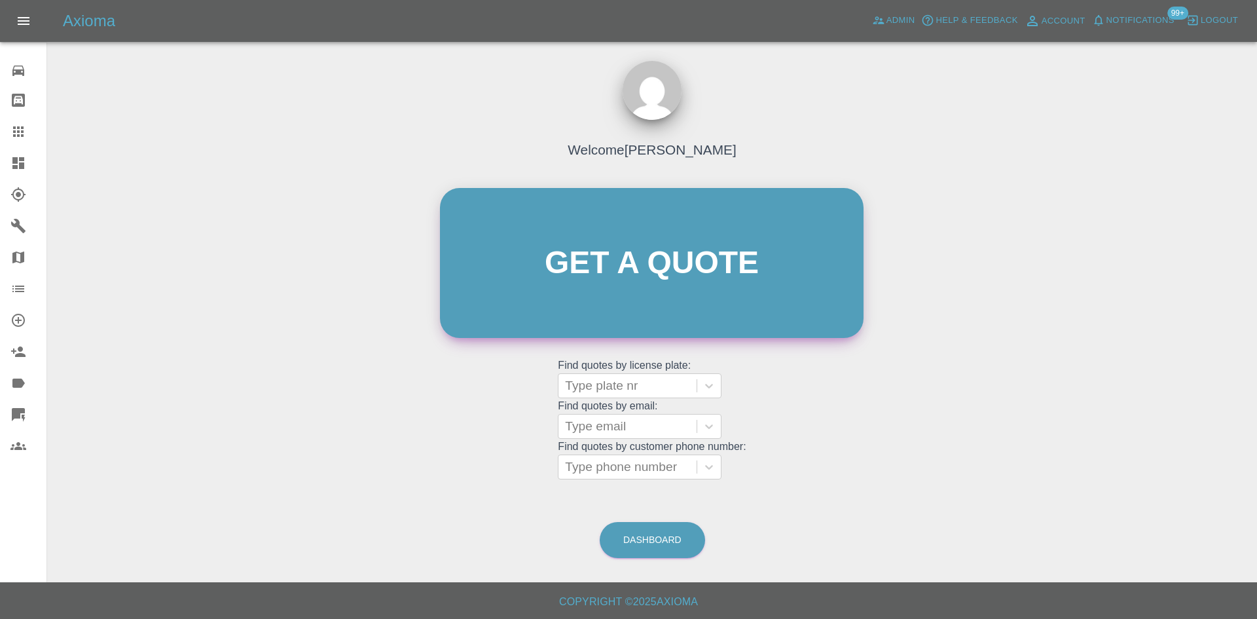
click at [757, 249] on link "Get a quote" at bounding box center [652, 263] width 424 height 150
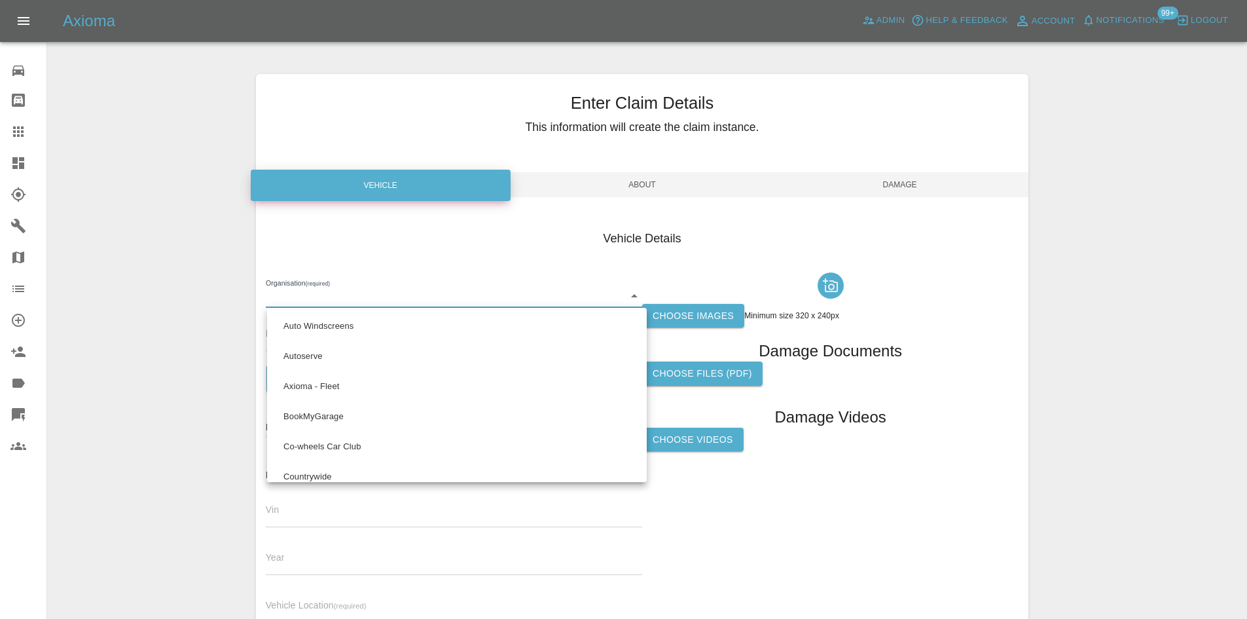
click at [421, 300] on body "Axioma Admin Help & Feedback Account Notifications 99+ Logout 0 Repair home Bod…" at bounding box center [623, 374] width 1247 height 749
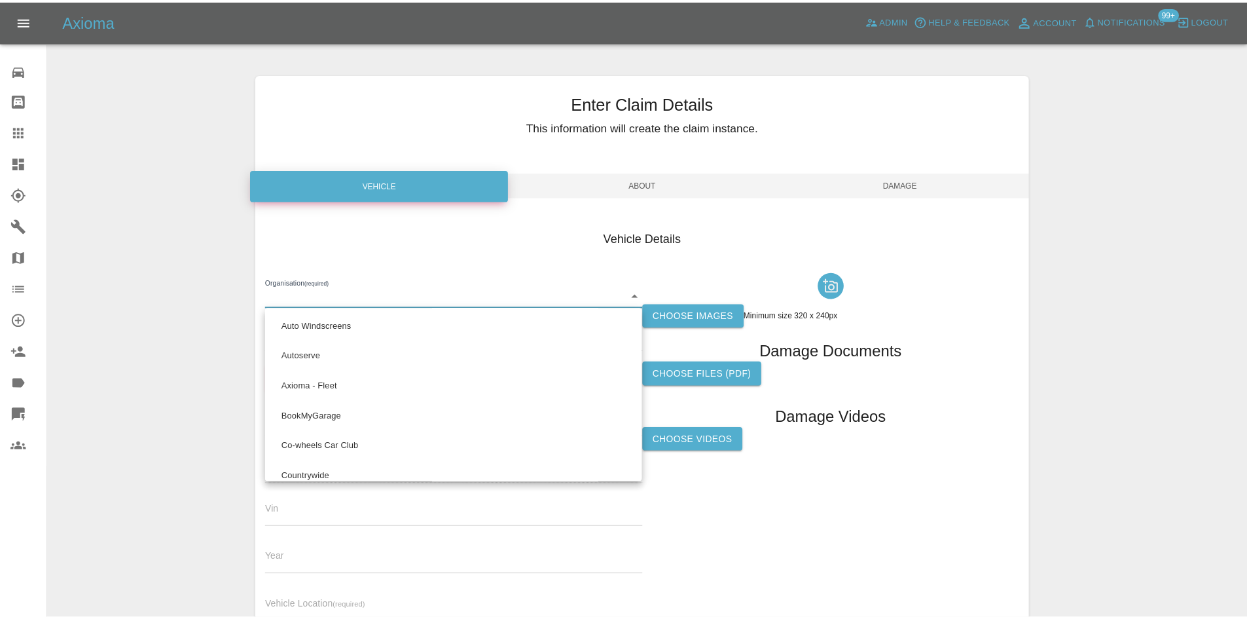
scroll to position [805, 0]
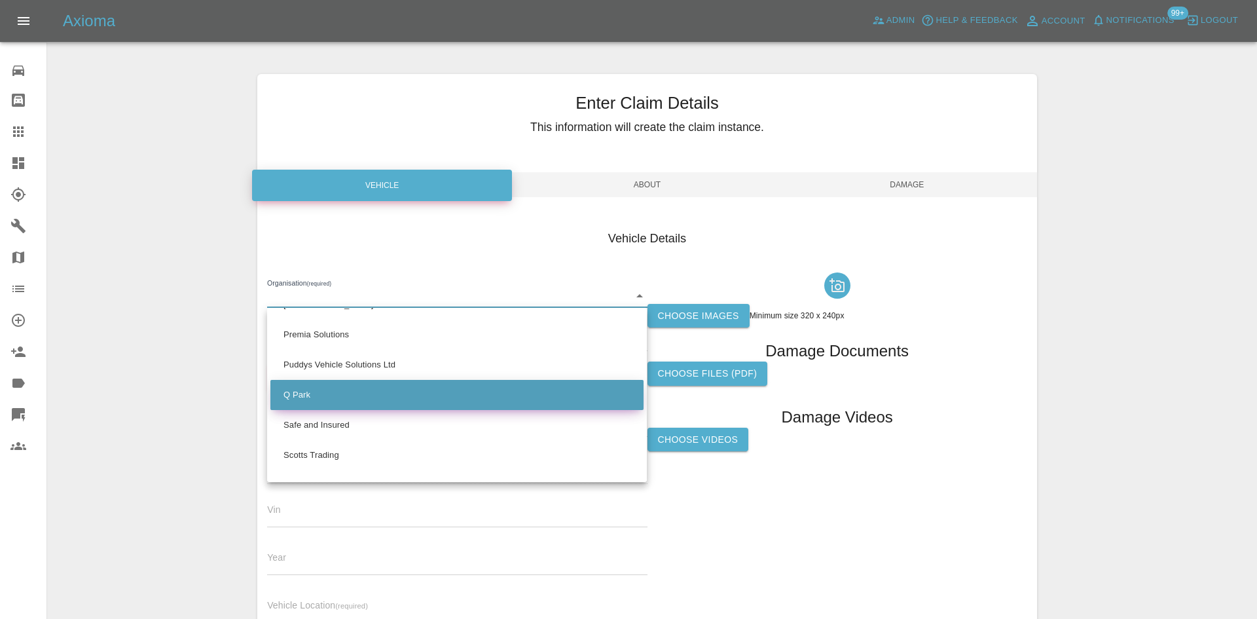
click at [366, 401] on li "Q Park" at bounding box center [456, 395] width 373 height 30
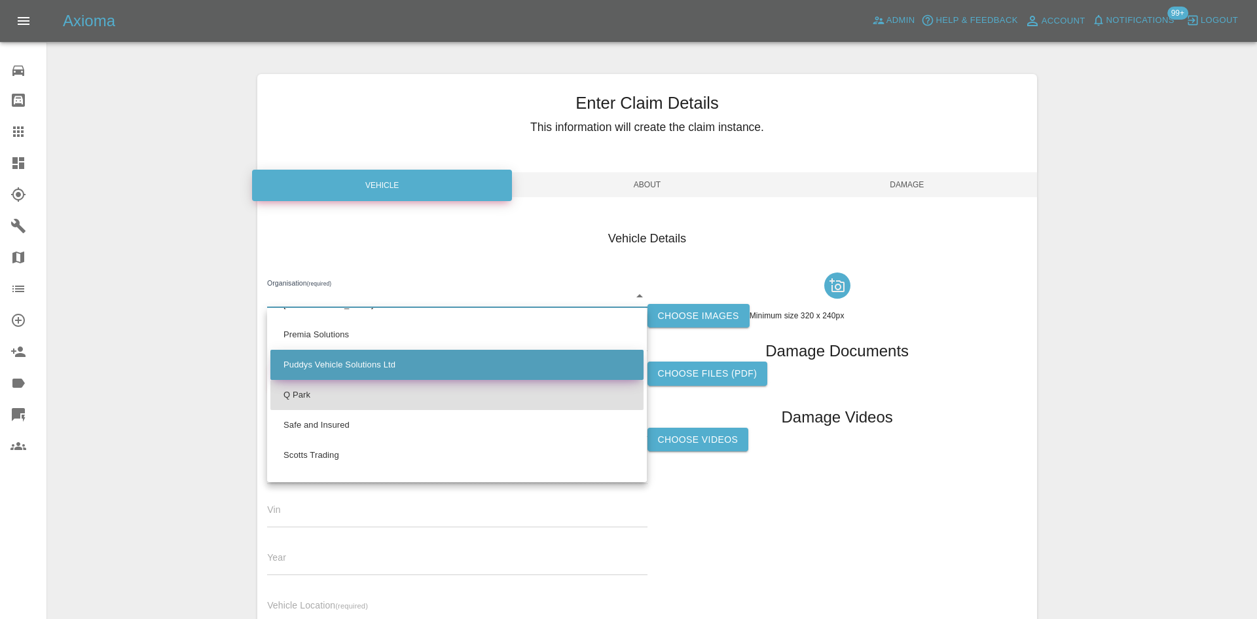
type input "636b7ea454cf410016ef4d2c"
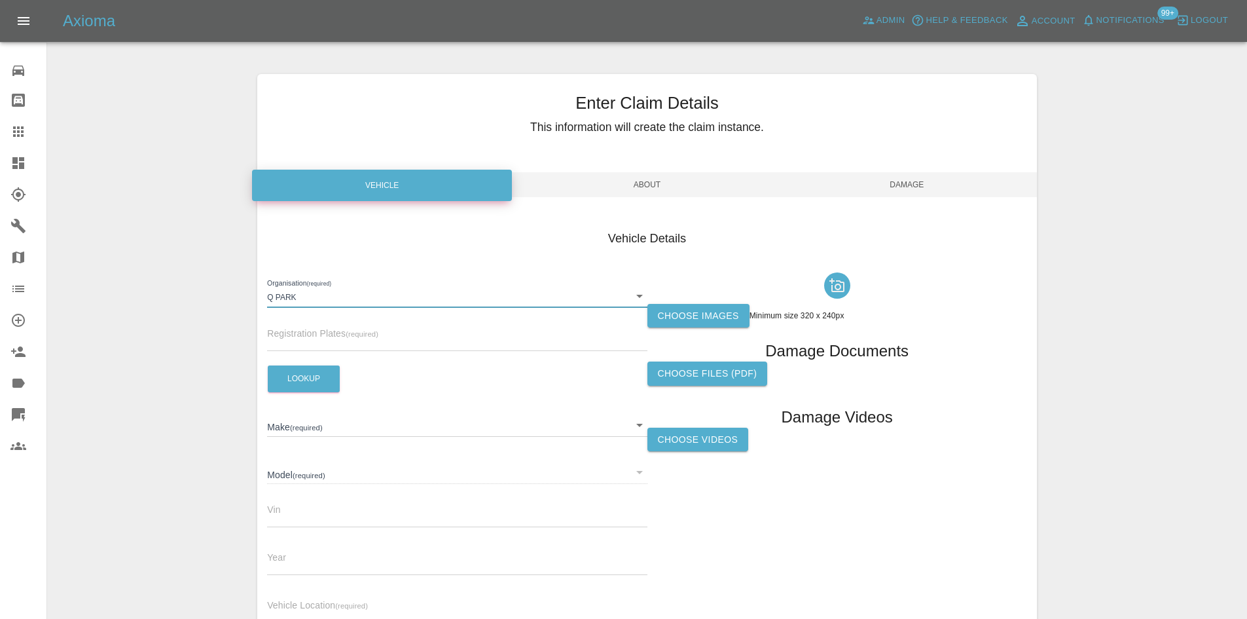
click at [325, 346] on input "text" at bounding box center [457, 341] width 380 height 19
paste input "FP74OMZ"
type input "FP74OMZ"
click at [306, 379] on button "Lookup" at bounding box center [304, 378] width 72 height 27
type input "VOLVO"
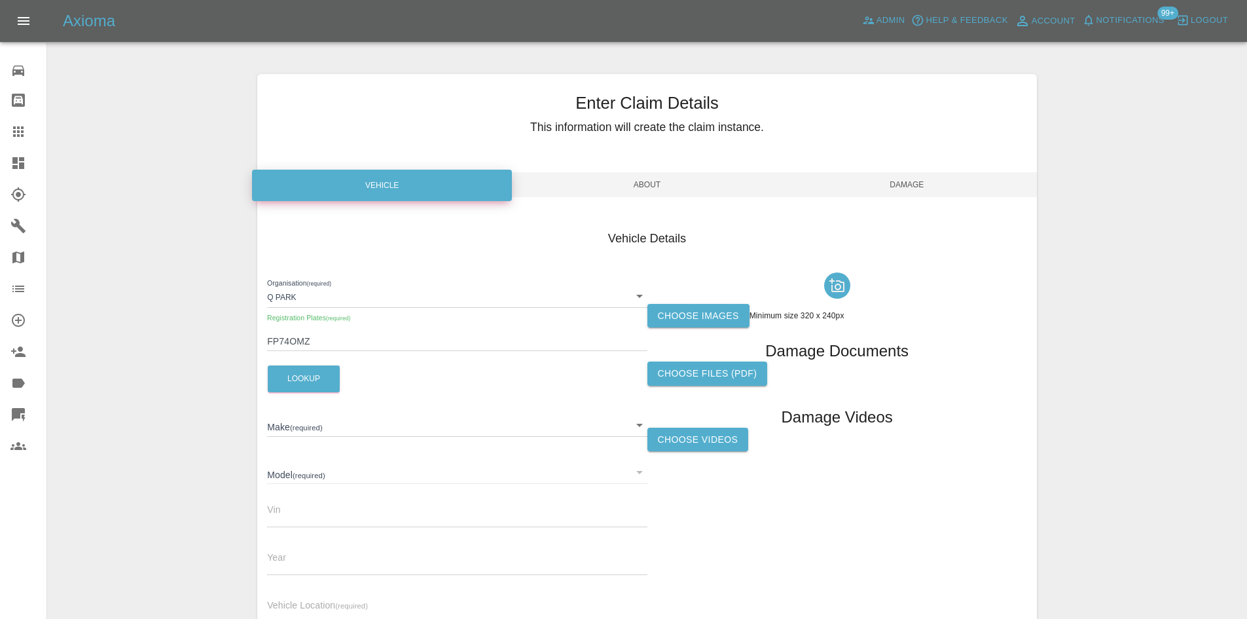
type input "XC90 PLUS EDITION B5 MHEV"
type input "YV1LFM1V7S1343456"
type input "2024"
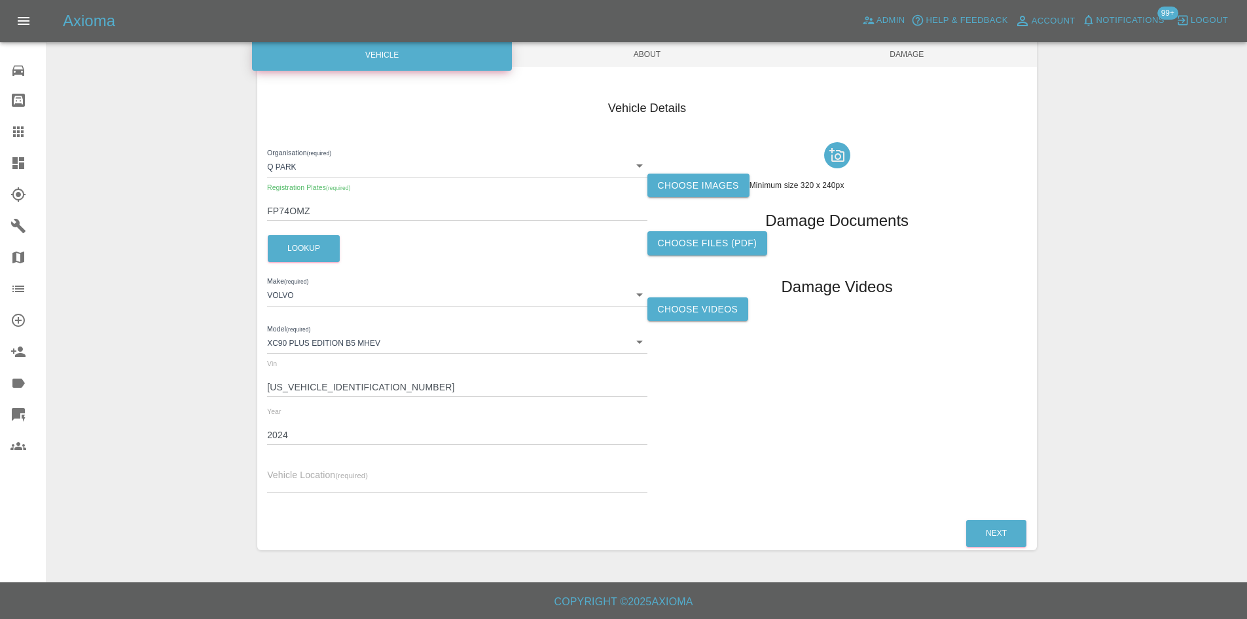
click at [316, 481] on input "text" at bounding box center [457, 482] width 380 height 19
paste input "LE18 3RN"
type input "LE18 3RN"
click at [716, 185] on label "Choose images" at bounding box center [699, 186] width 102 height 24
click at [0, 0] on input "Choose images" at bounding box center [0, 0] width 0 height 0
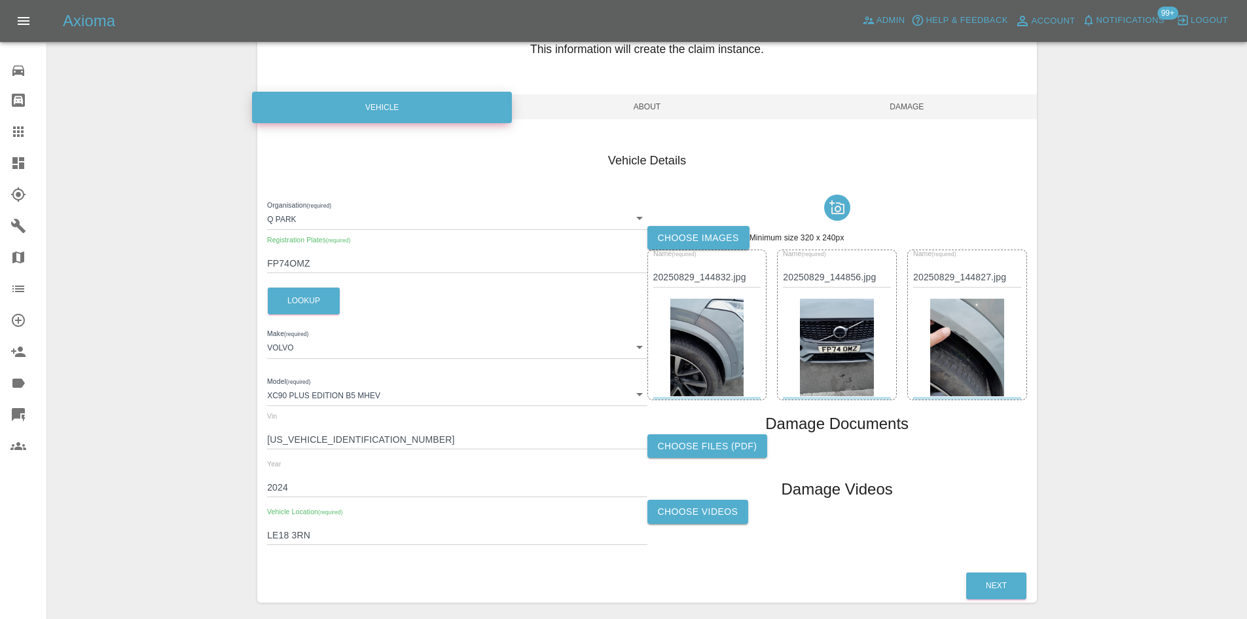
scroll to position [0, 0]
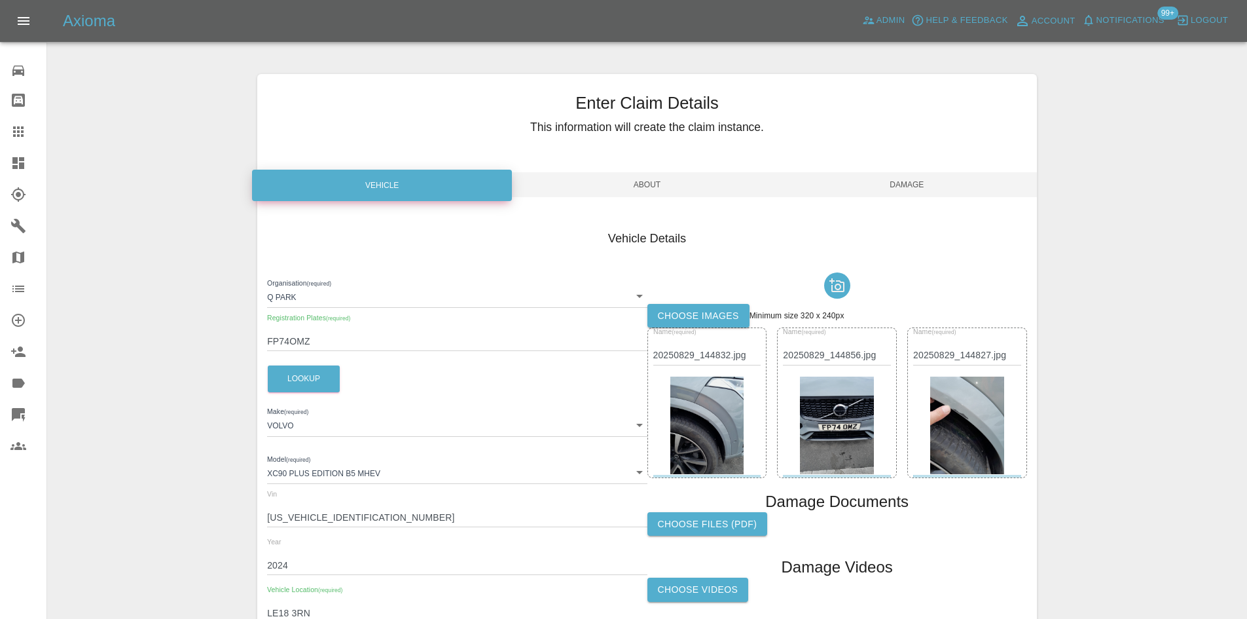
click at [612, 198] on div "Enter Claim Details This information will create the claim instance. Vehicle Ab…" at bounding box center [647, 377] width 780 height 606
click at [610, 185] on span "About" at bounding box center [647, 184] width 260 height 25
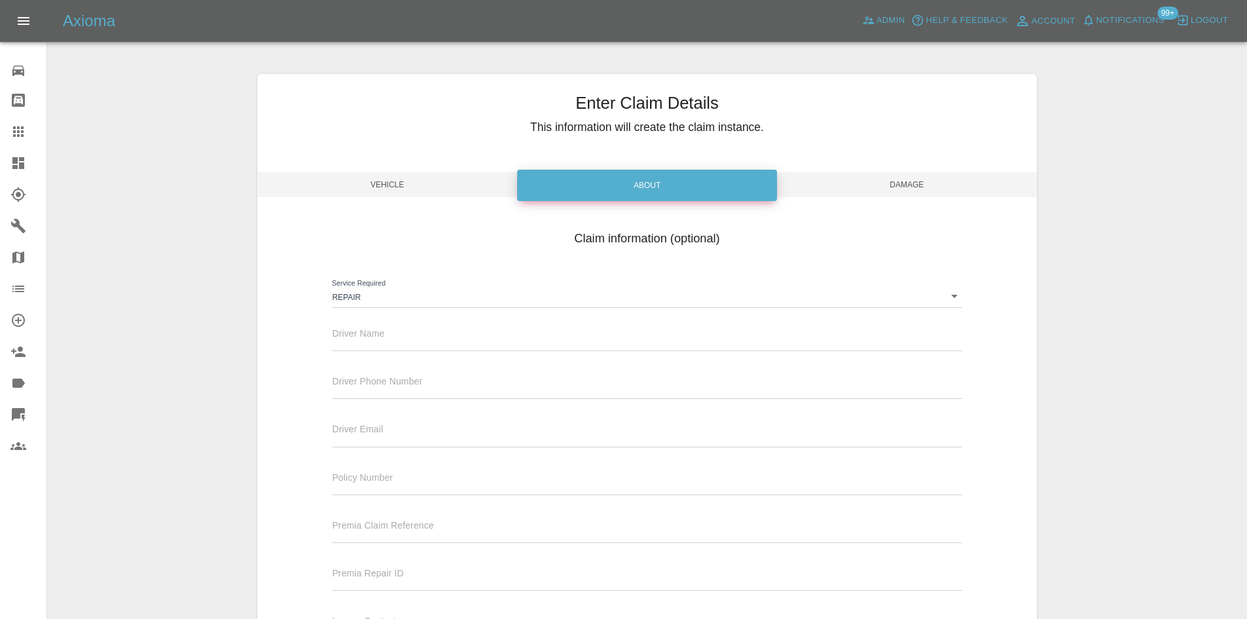
click at [406, 342] on input "text" at bounding box center [647, 341] width 630 height 19
paste input "WOOD"
type input "WOOD"
click at [979, 181] on span "Damage" at bounding box center [907, 184] width 260 height 25
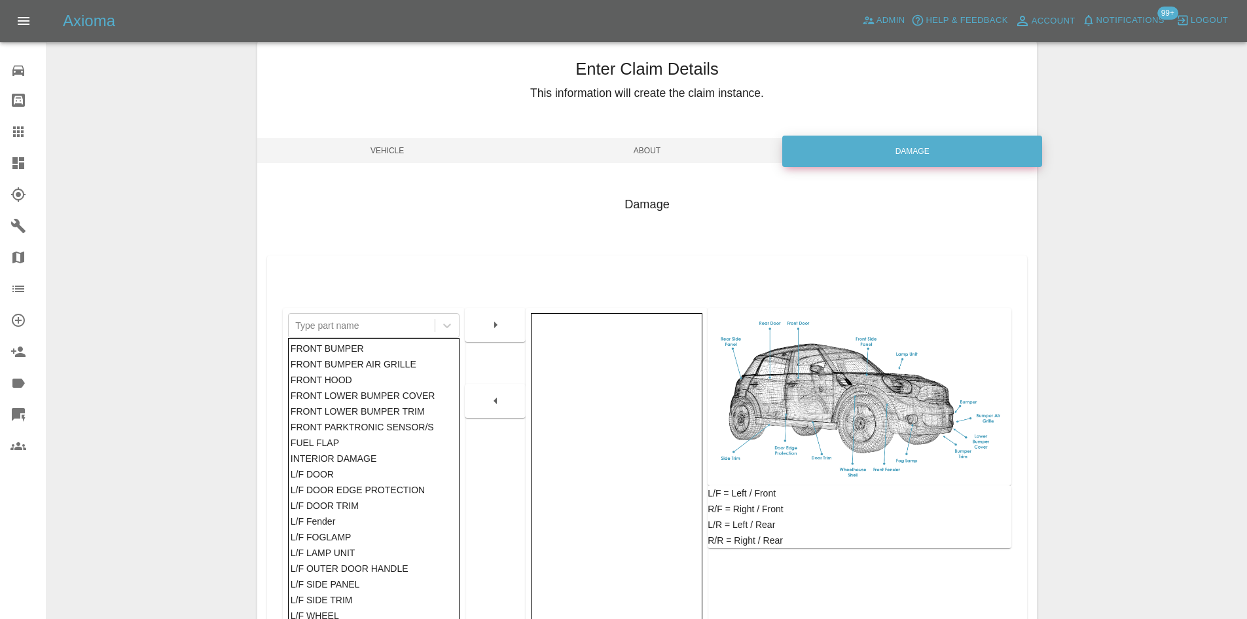
scroll to position [192, 0]
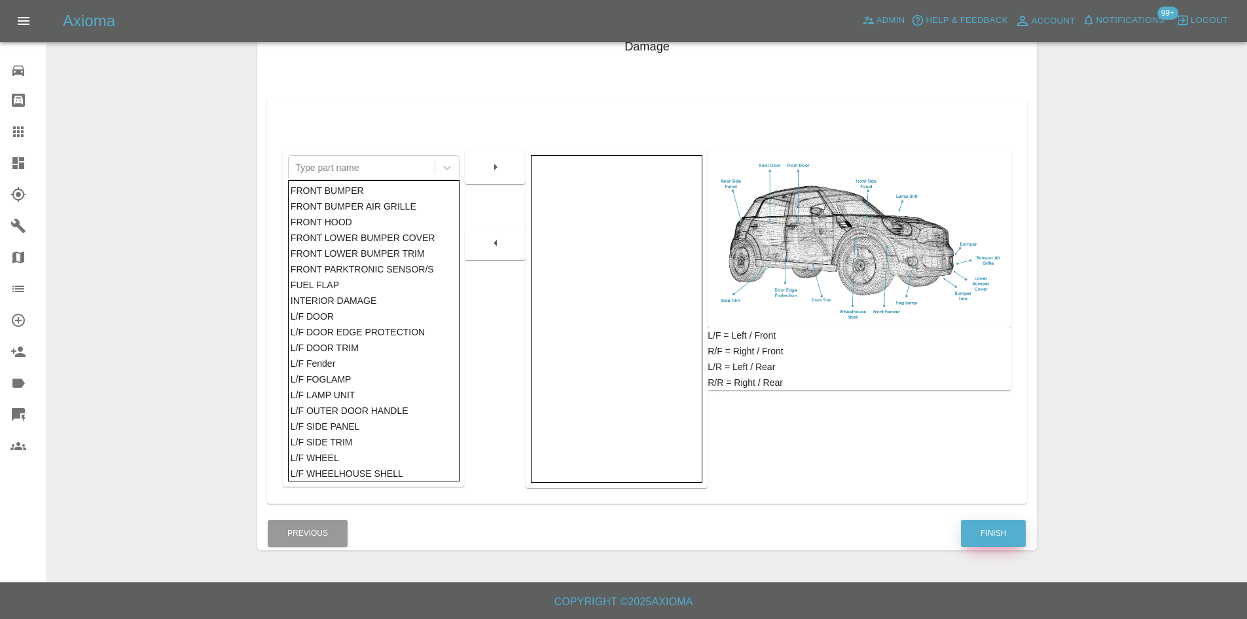
click at [986, 528] on button "Finish" at bounding box center [993, 533] width 65 height 27
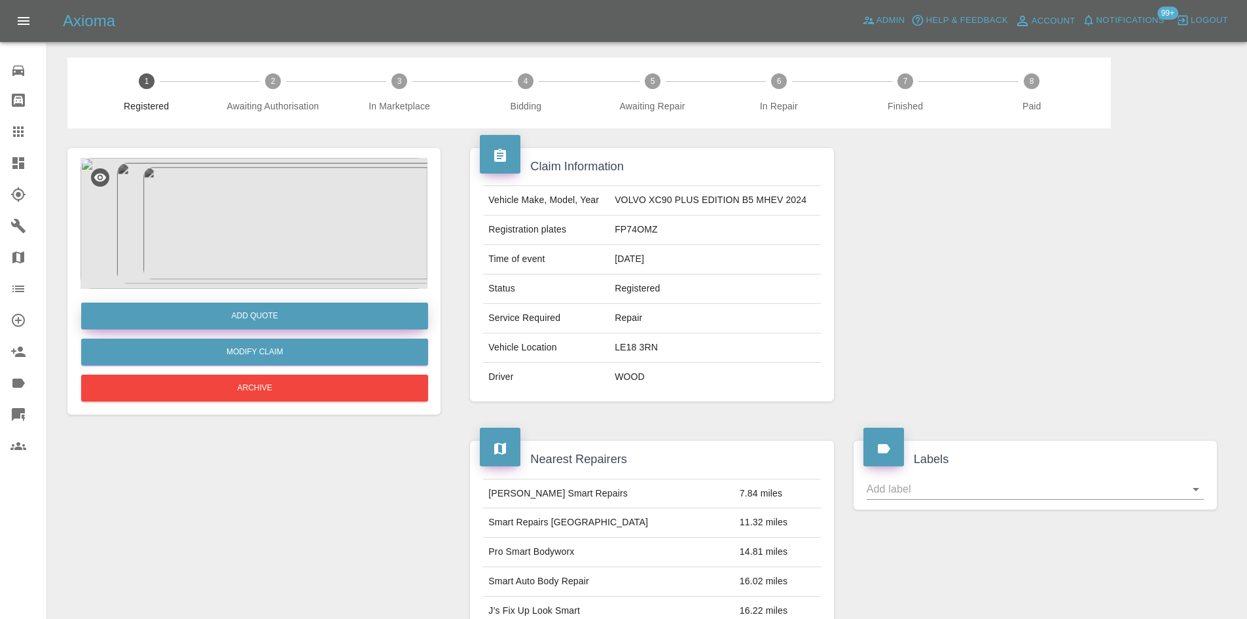
click at [268, 318] on button "Add Quote" at bounding box center [254, 315] width 347 height 27
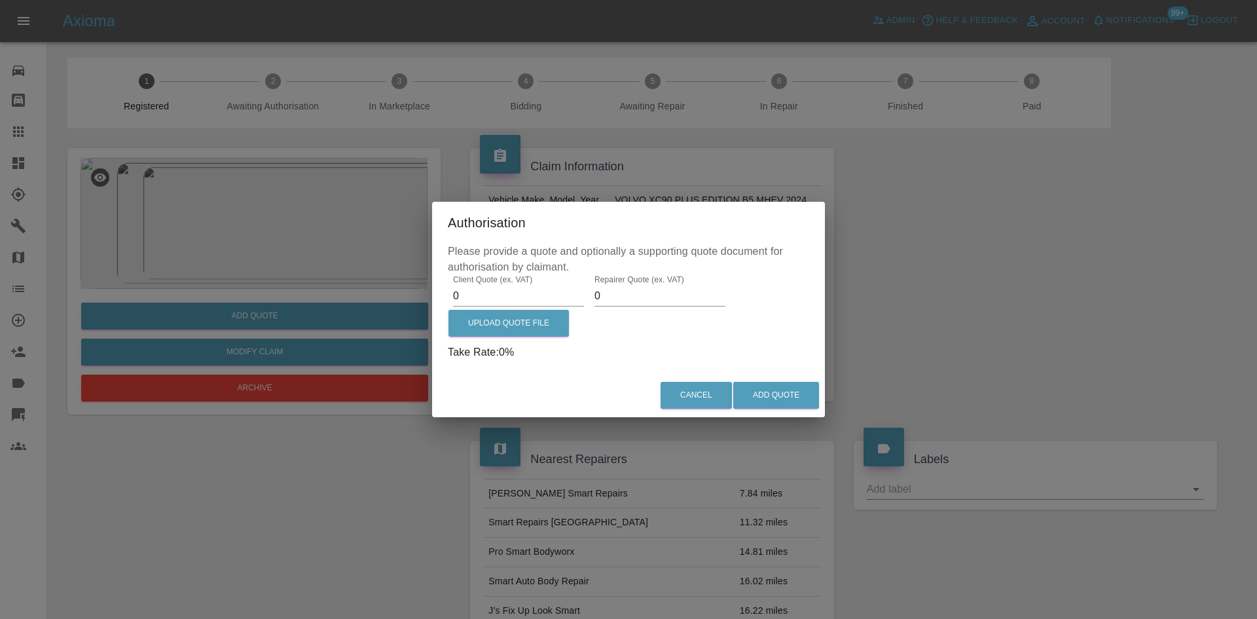
click at [490, 299] on input "0" at bounding box center [518, 295] width 131 height 21
type input "375"
click at [663, 302] on input "0" at bounding box center [659, 295] width 131 height 21
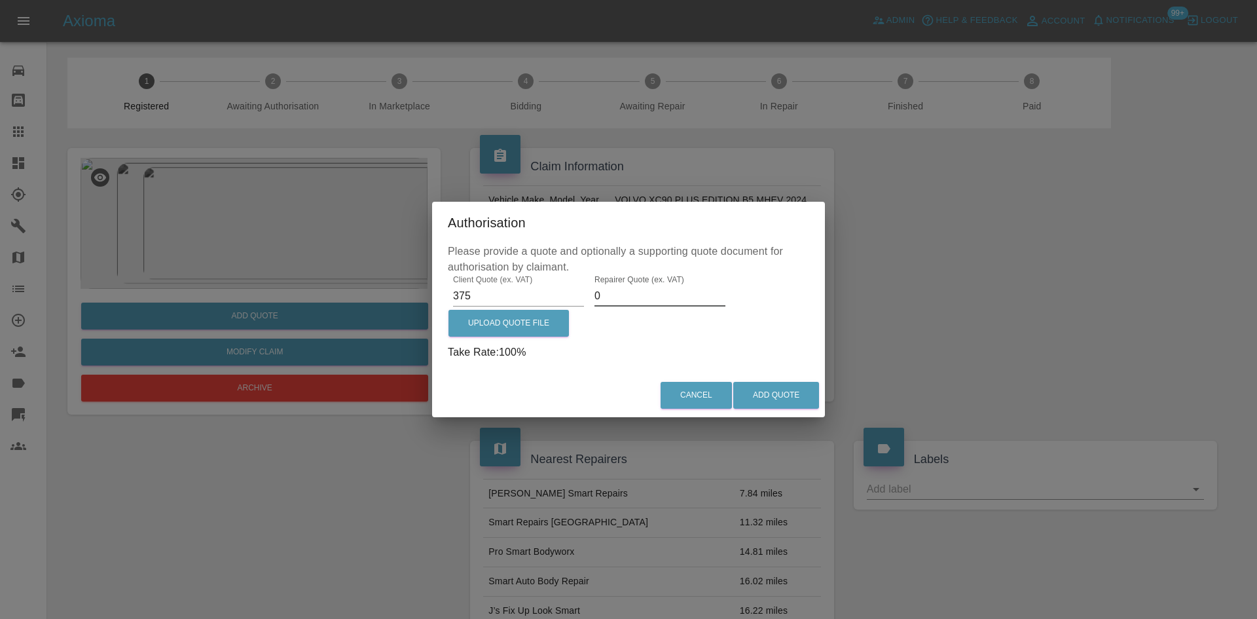
click at [663, 302] on input "0" at bounding box center [659, 295] width 131 height 21
type input "250"
click at [778, 391] on button "Add Quote" at bounding box center [776, 395] width 86 height 27
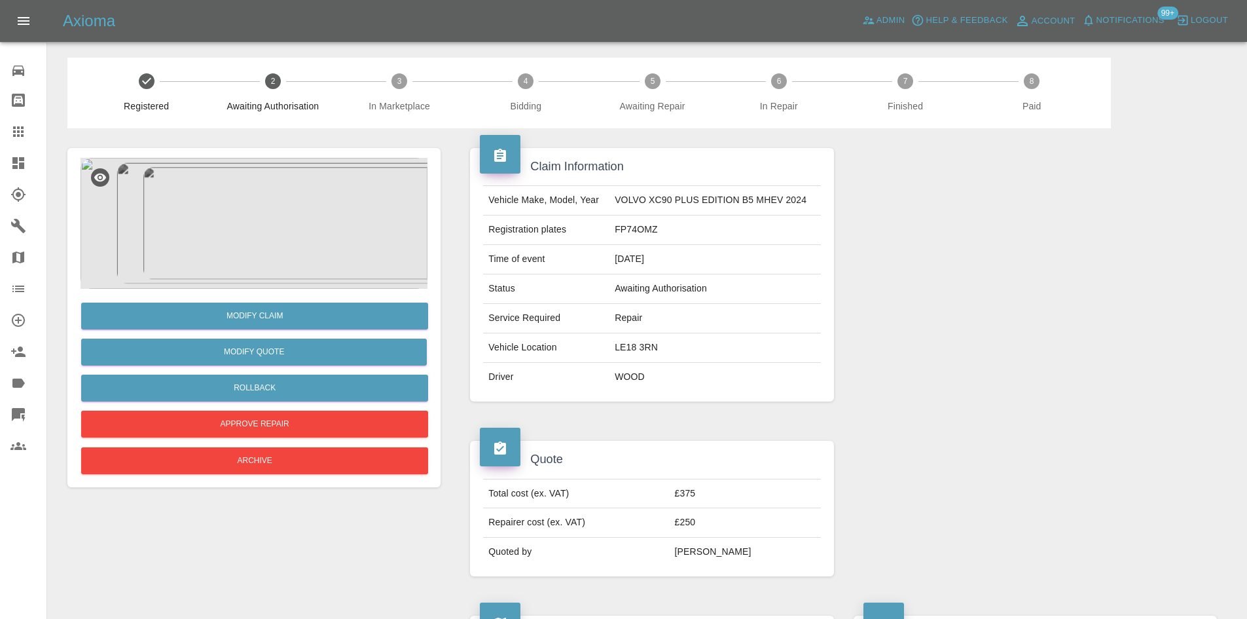
click at [7, 171] on link "Dashboard" at bounding box center [23, 162] width 46 height 31
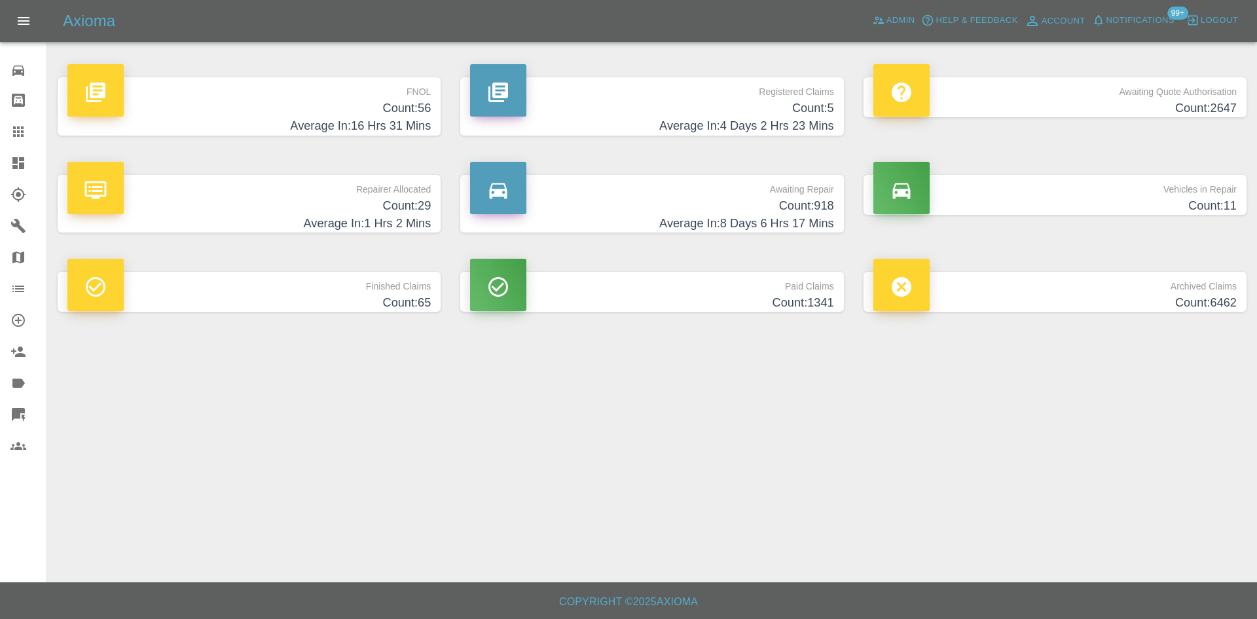
click at [1152, 6] on div "Axioma Admin Help & Feedback Account Notifications 99+ Logout" at bounding box center [628, 21] width 1257 height 42
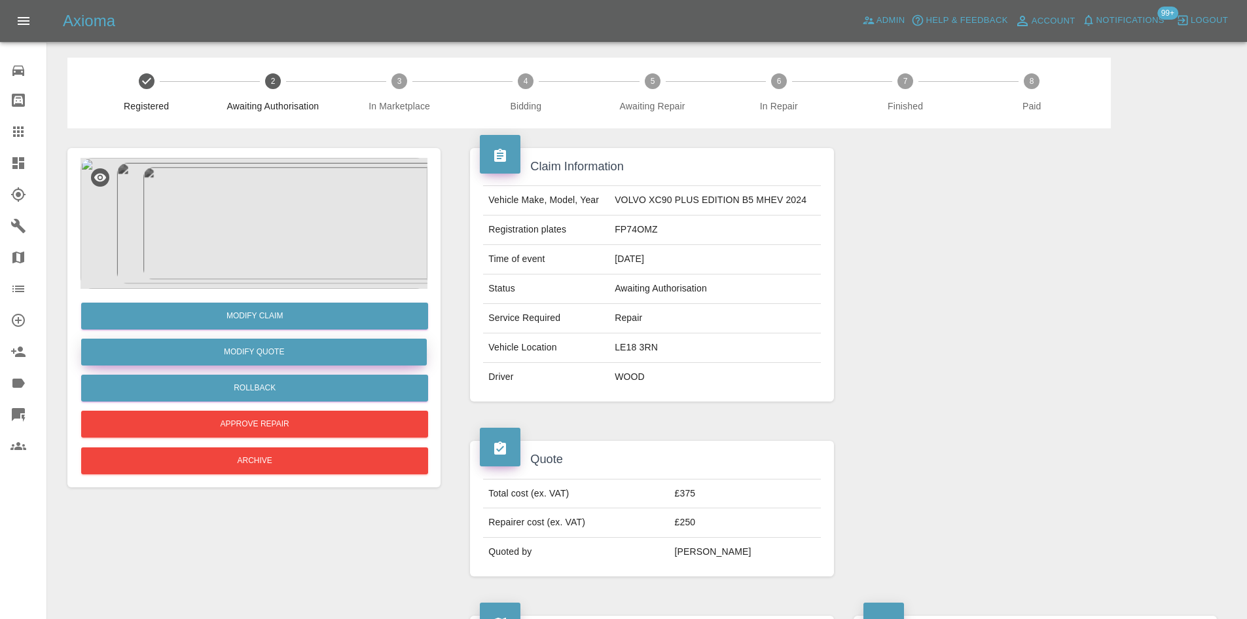
click at [236, 348] on button "Modify Quote" at bounding box center [254, 351] width 346 height 27
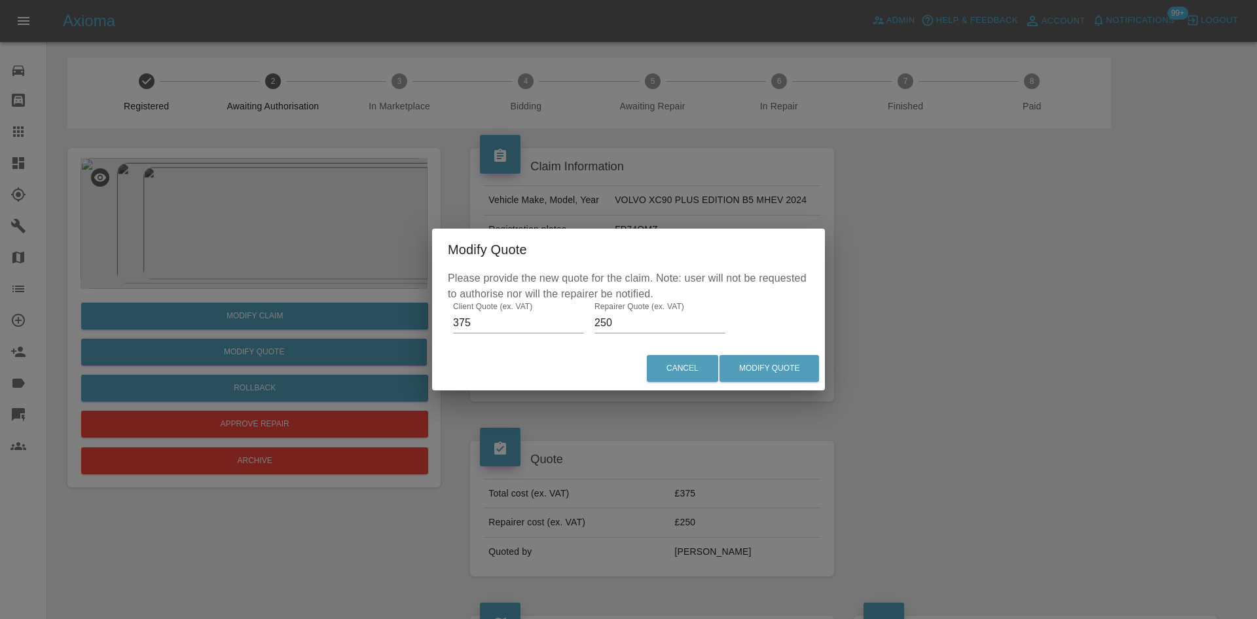
click at [656, 310] on label "Repairer Quote (ex. VAT)" at bounding box center [639, 306] width 90 height 11
click at [656, 312] on input "250" at bounding box center [659, 322] width 131 height 21
click at [656, 310] on label "Repairer Quote (ex. VAT)" at bounding box center [639, 306] width 90 height 11
click at [656, 312] on input "250" at bounding box center [659, 322] width 131 height 21
click at [656, 310] on label "Repairer Quote (ex. VAT)" at bounding box center [639, 306] width 90 height 11
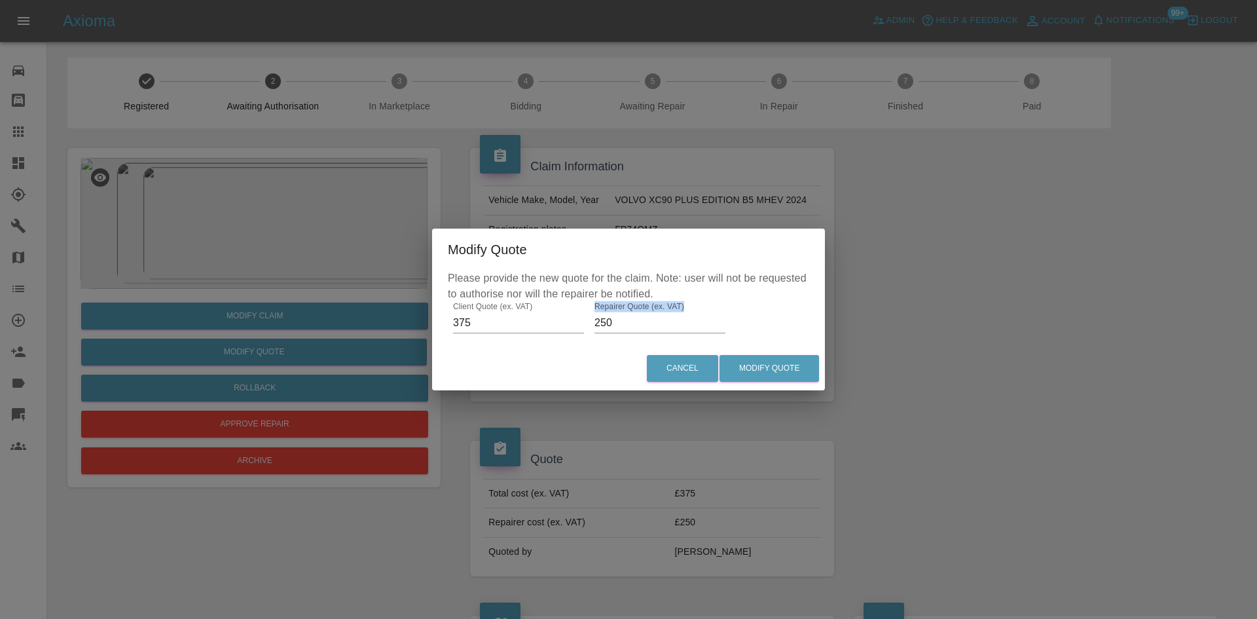
click at [656, 312] on input "250" at bounding box center [659, 322] width 131 height 21
click at [650, 320] on input "250" at bounding box center [659, 322] width 131 height 21
type input "155"
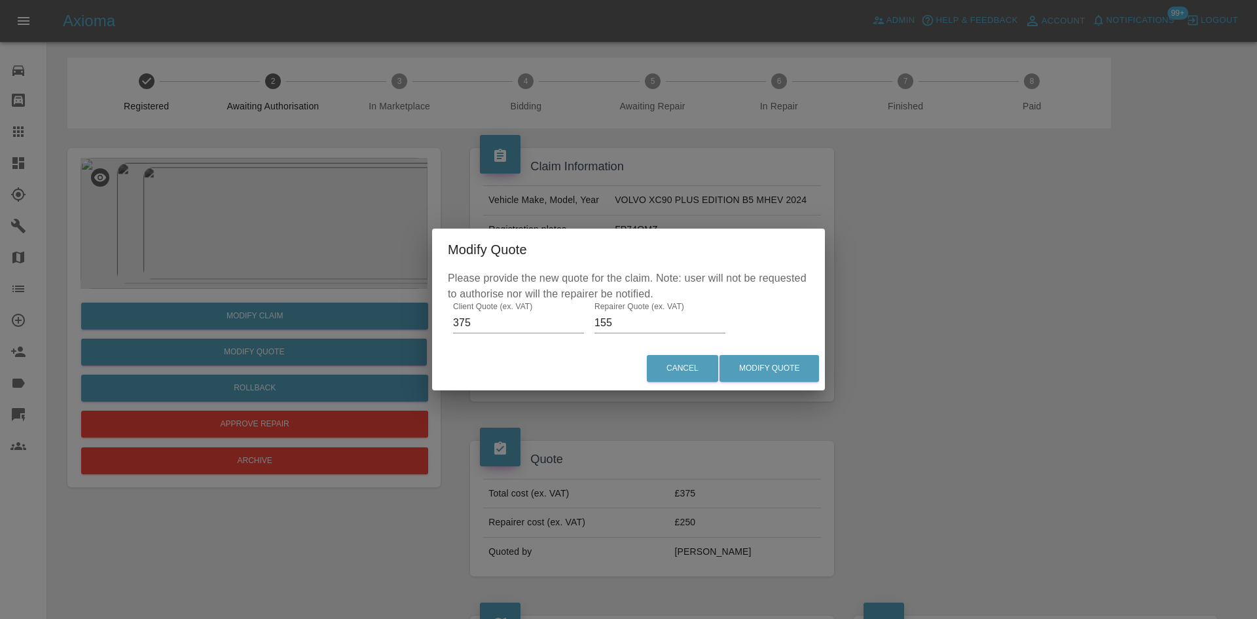
click at [754, 382] on div "Cancel Modify Quote" at bounding box center [628, 368] width 393 height 44
click at [752, 375] on button "Modify Quote" at bounding box center [770, 368] width 100 height 27
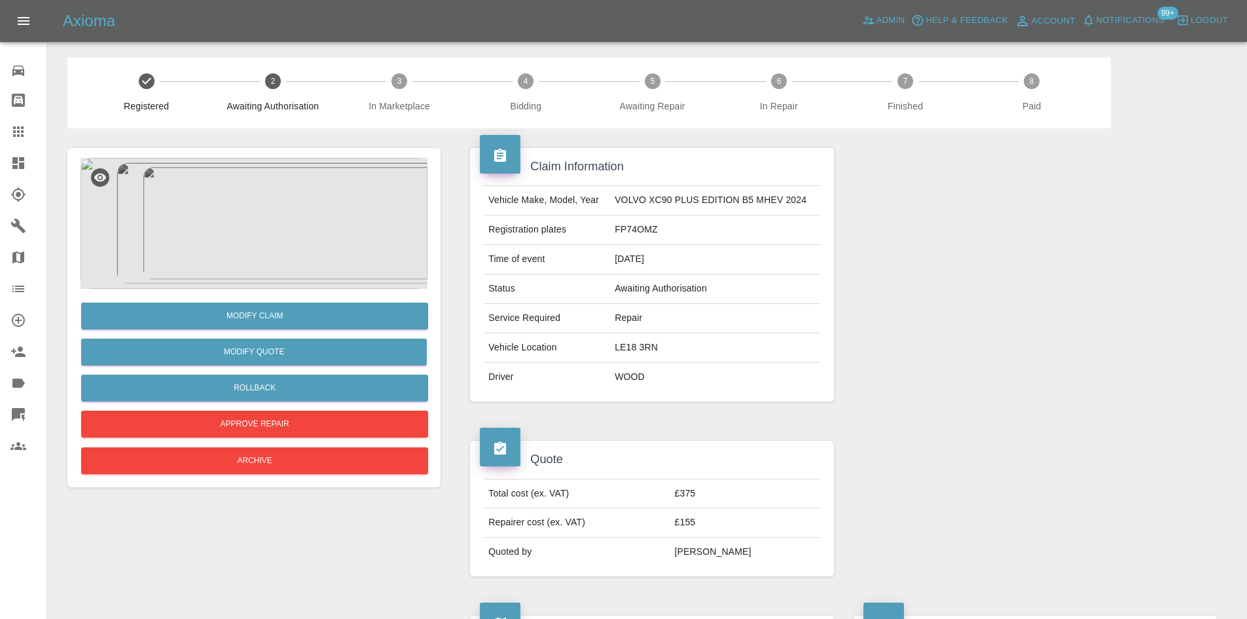
click at [11, 124] on icon at bounding box center [18, 132] width 16 height 16
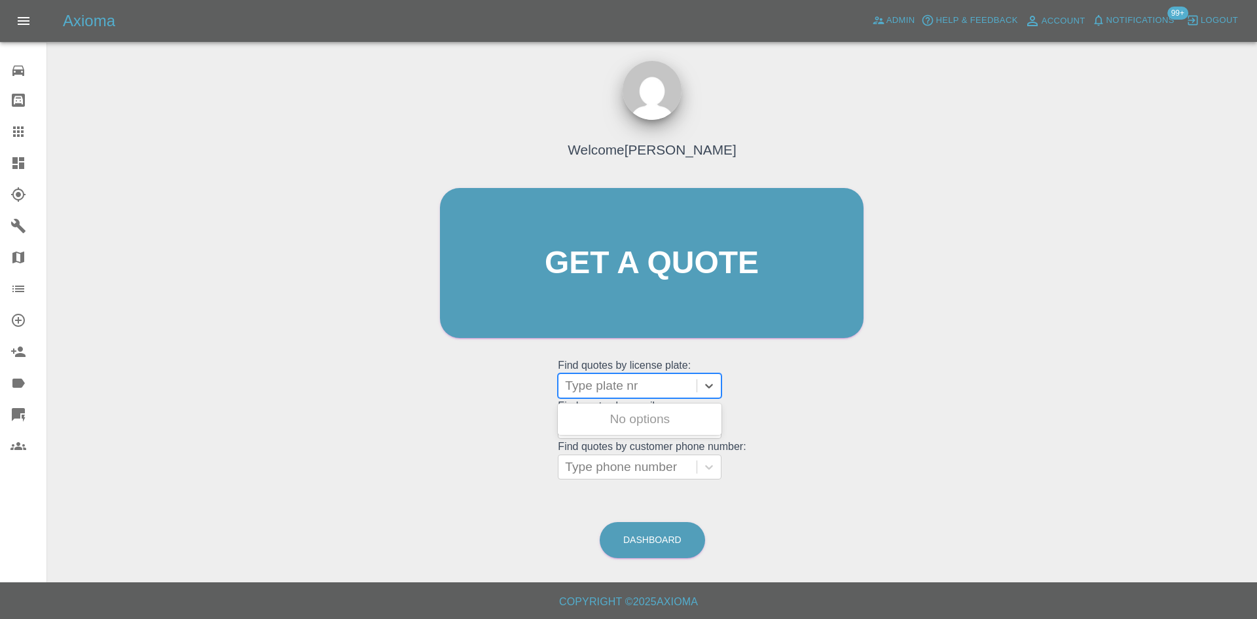
click at [623, 384] on div at bounding box center [627, 385] width 125 height 18
paste input "MW23ODE"
type input "MW23ODE"
click at [627, 417] on div "MW23ODE, Finished" at bounding box center [640, 419] width 164 height 26
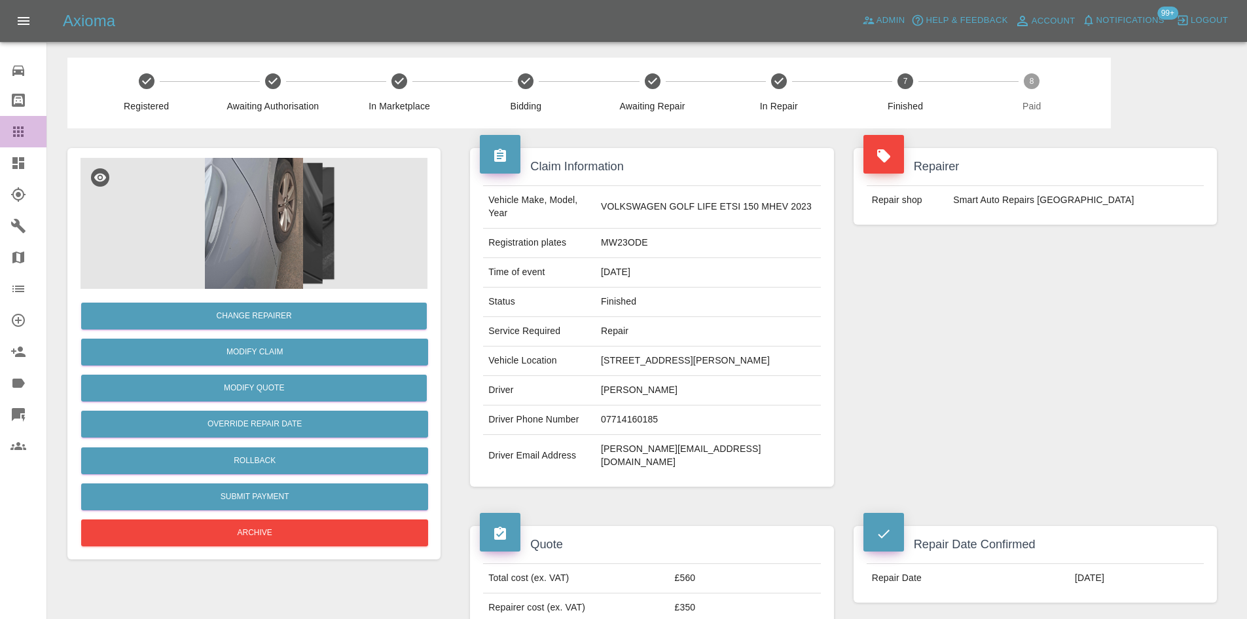
click at [16, 145] on link "Claims" at bounding box center [23, 131] width 46 height 31
click at [12, 150] on link "Dashboard" at bounding box center [23, 162] width 46 height 31
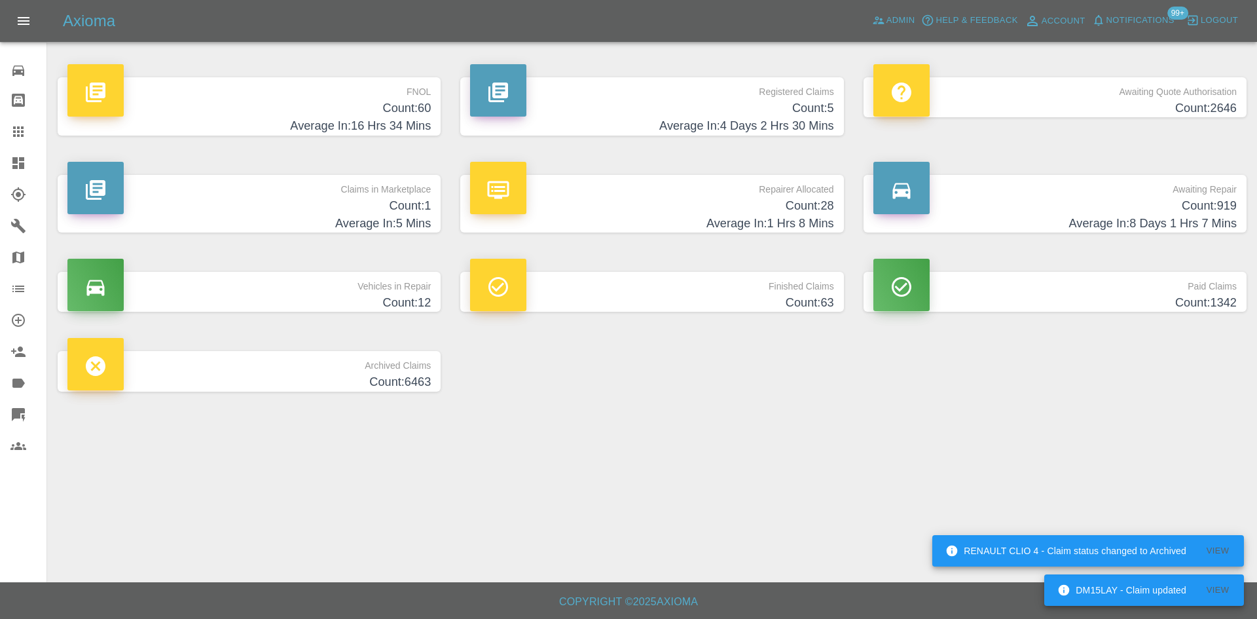
click at [1, 170] on link "Dashboard" at bounding box center [23, 162] width 46 height 31
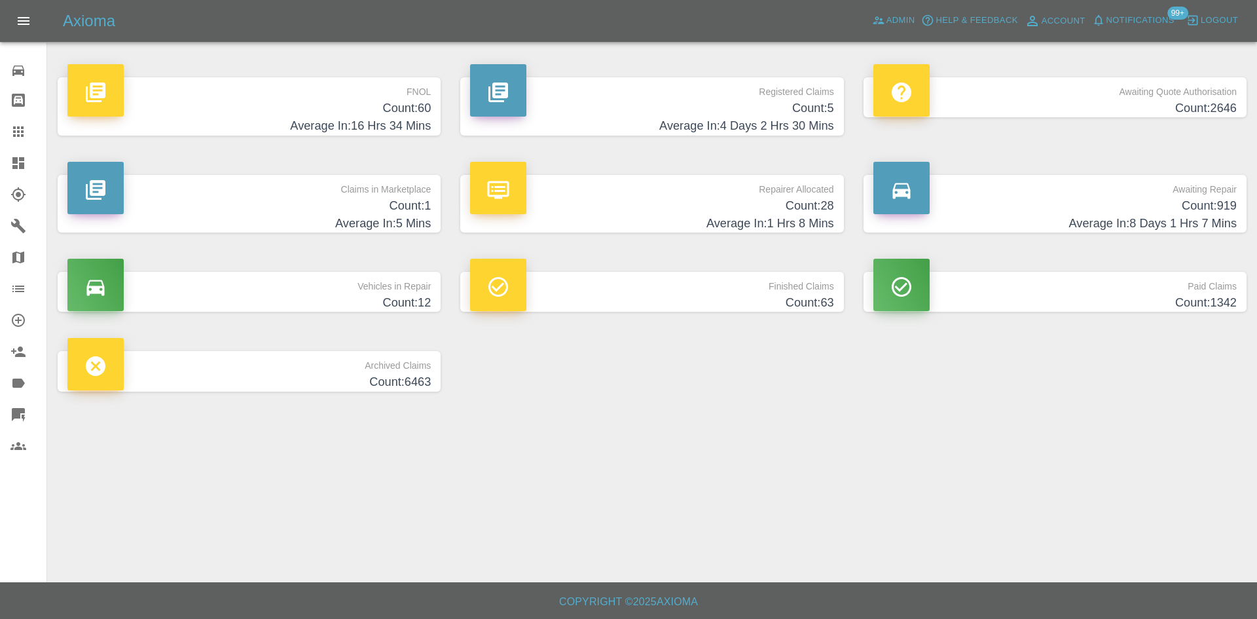
click at [15, 289] on icon at bounding box center [18, 288] width 12 height 7
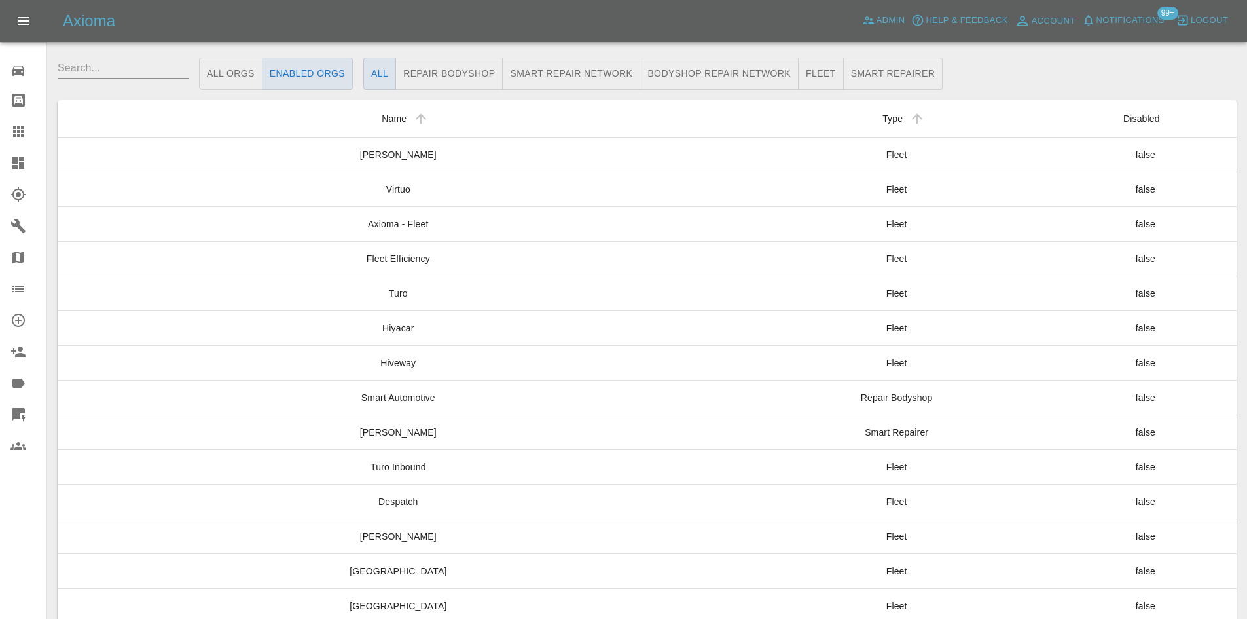
scroll to position [9533, 0]
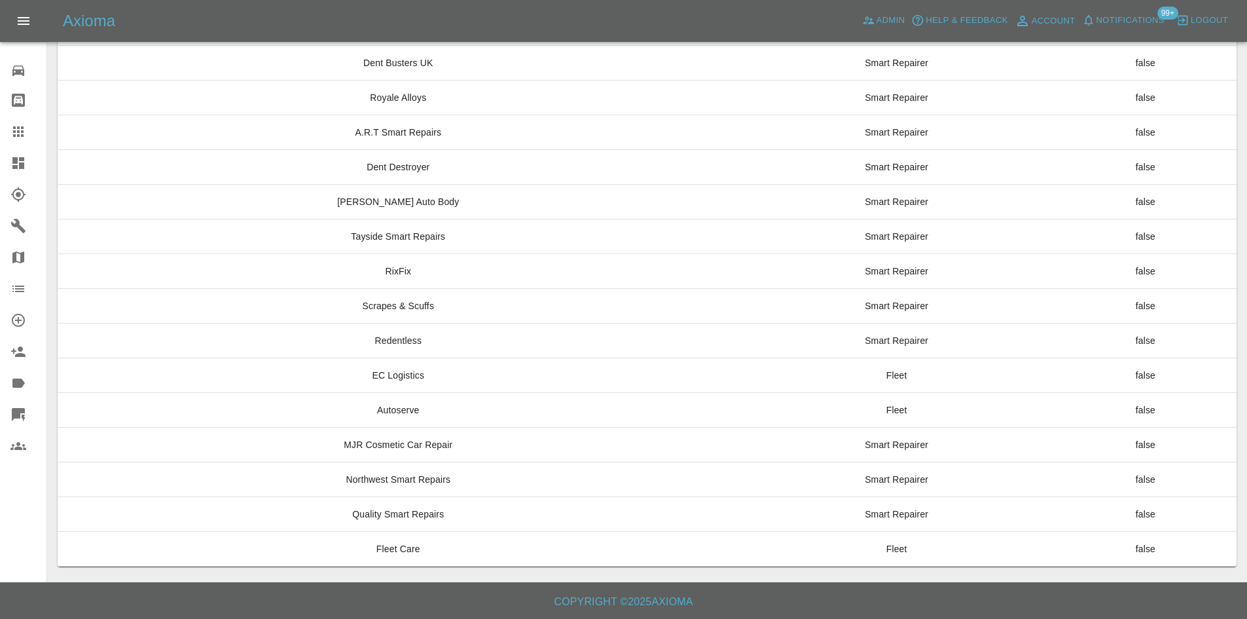
click at [26, 136] on icon at bounding box center [18, 132] width 16 height 16
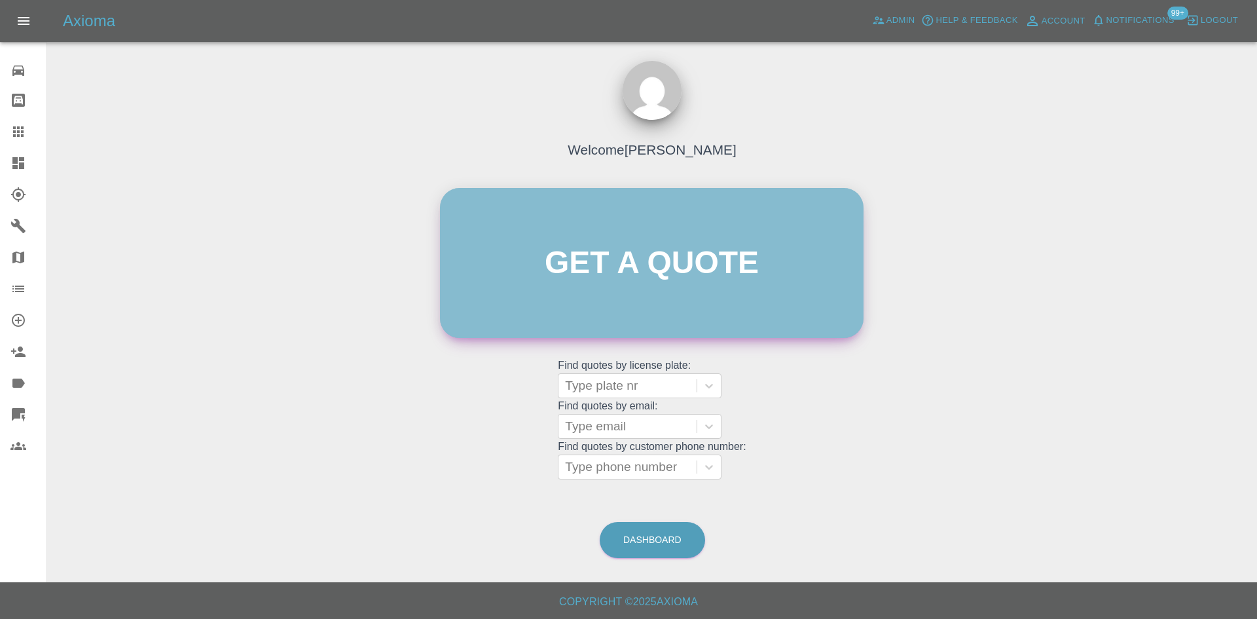
click at [588, 241] on link "Get a quote" at bounding box center [652, 263] width 424 height 150
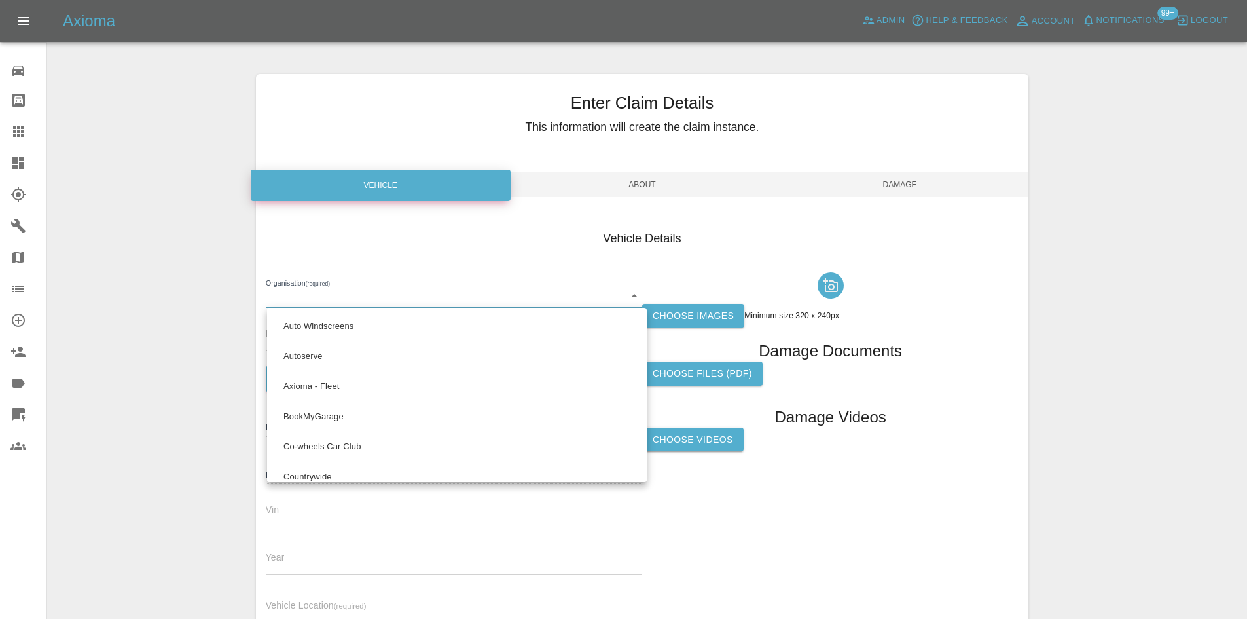
click at [378, 297] on body "Axioma Admin Help & Feedback Account Notifications 99+ Logout 0 Repair home Bod…" at bounding box center [623, 374] width 1247 height 749
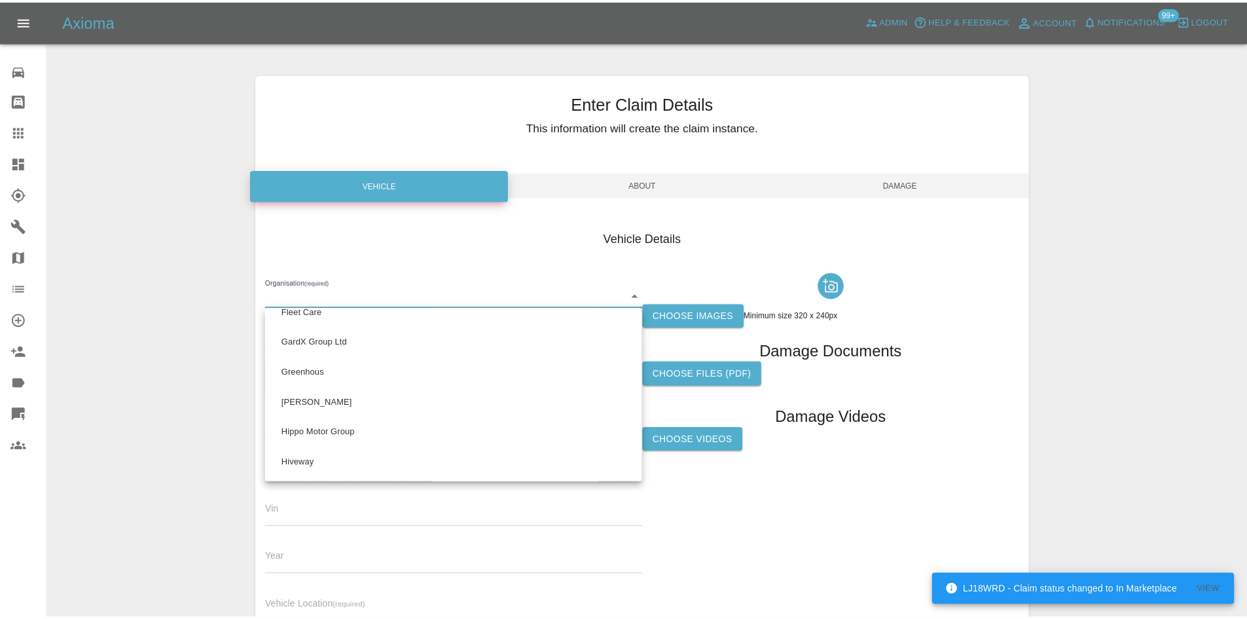
scroll to position [402, 0]
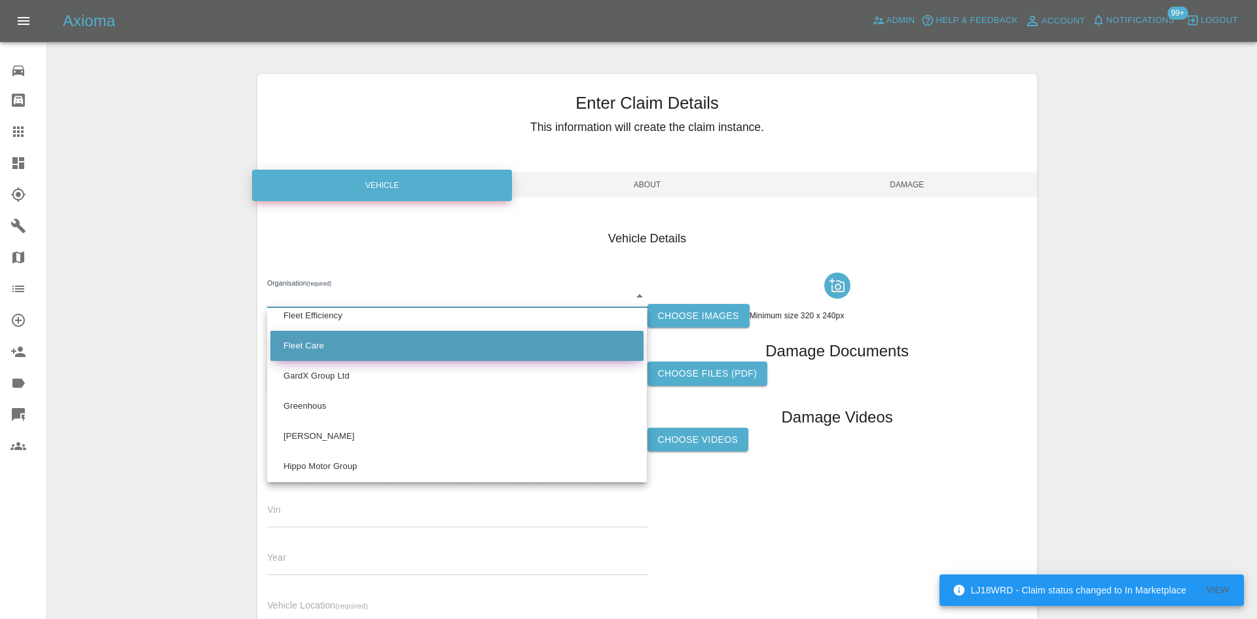
click at [454, 348] on li "Fleet Care" at bounding box center [456, 346] width 373 height 30
type input "68baaa7e9a92528ea34caf5c"
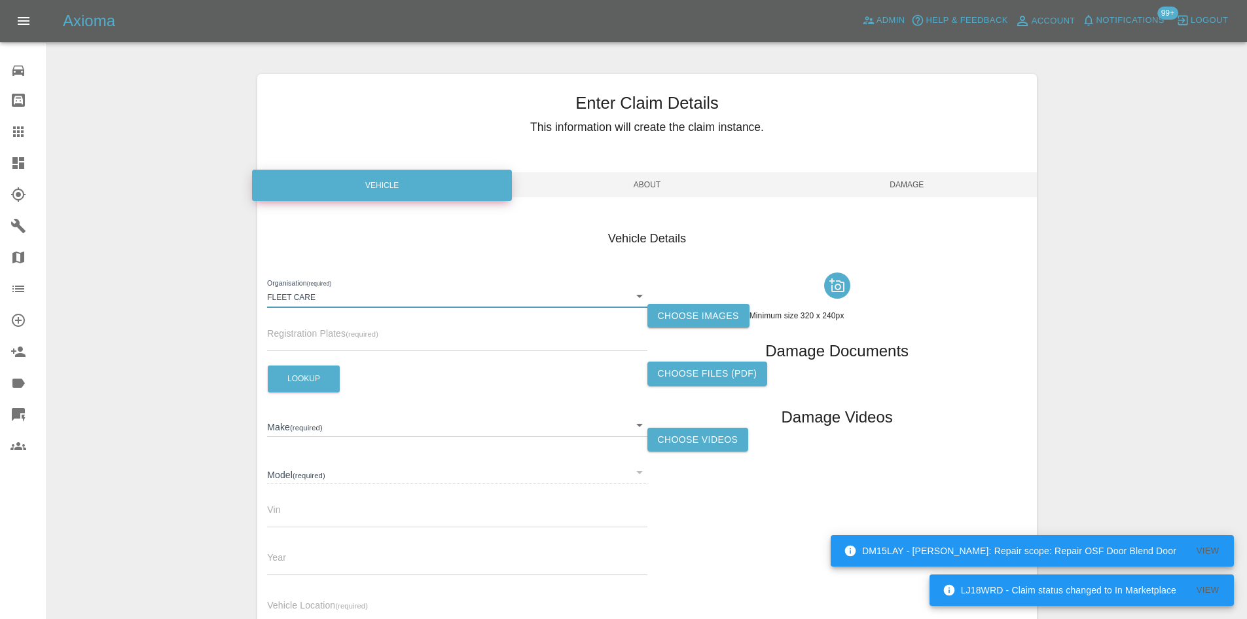
click at [282, 331] on span "Registration Plates (required)" at bounding box center [322, 333] width 111 height 10
click at [285, 338] on input "text" at bounding box center [457, 341] width 380 height 19
paste input "BN75MBF"
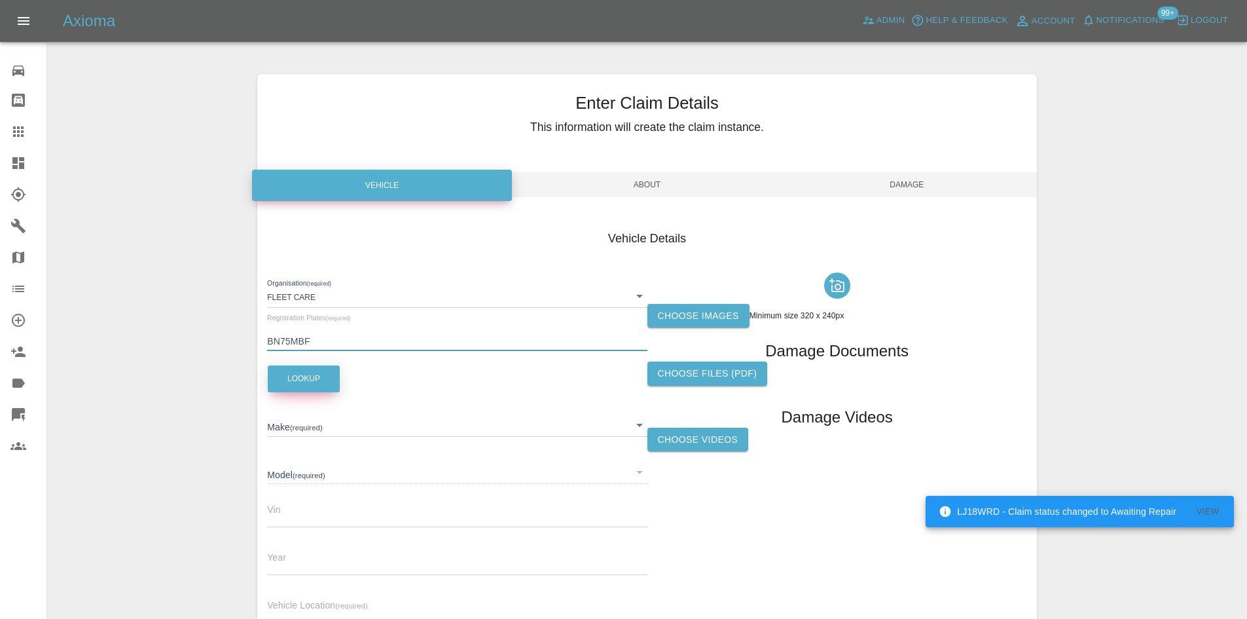
type input "BN75MBF"
click at [325, 386] on button "Lookup" at bounding box center [304, 378] width 72 height 27
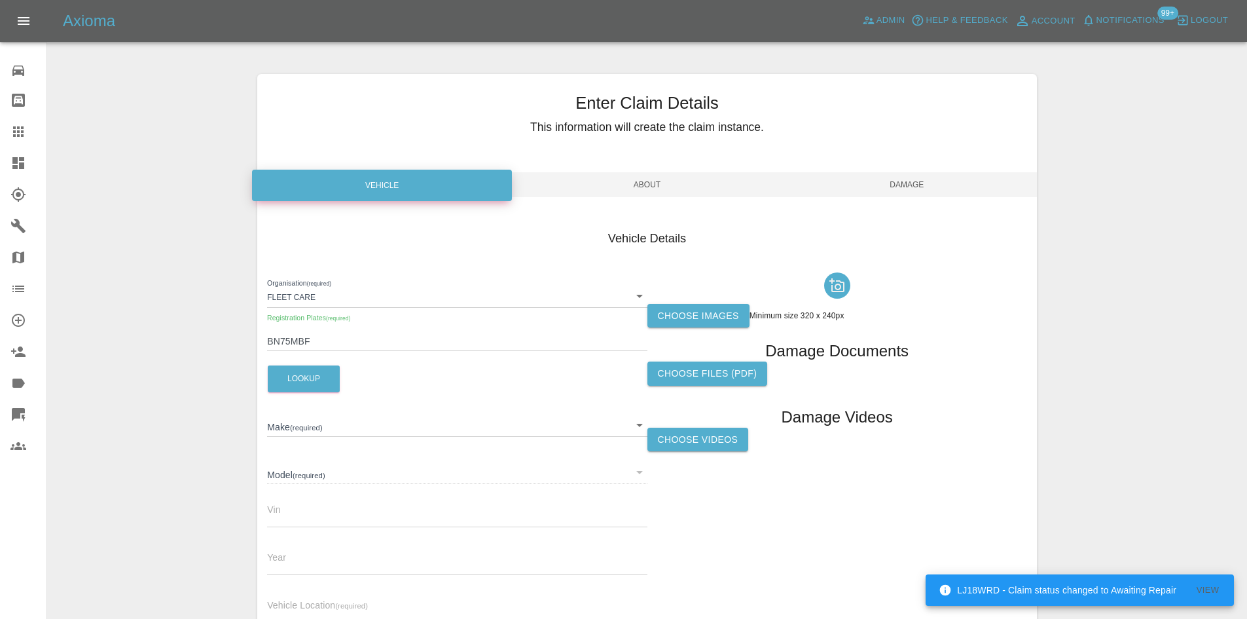
type input "VOLVO"
type input "XC60 PHEV ULTRA T8"
type input "2025"
click at [297, 597] on div "Vehicle Location (required)" at bounding box center [457, 604] width 380 height 37
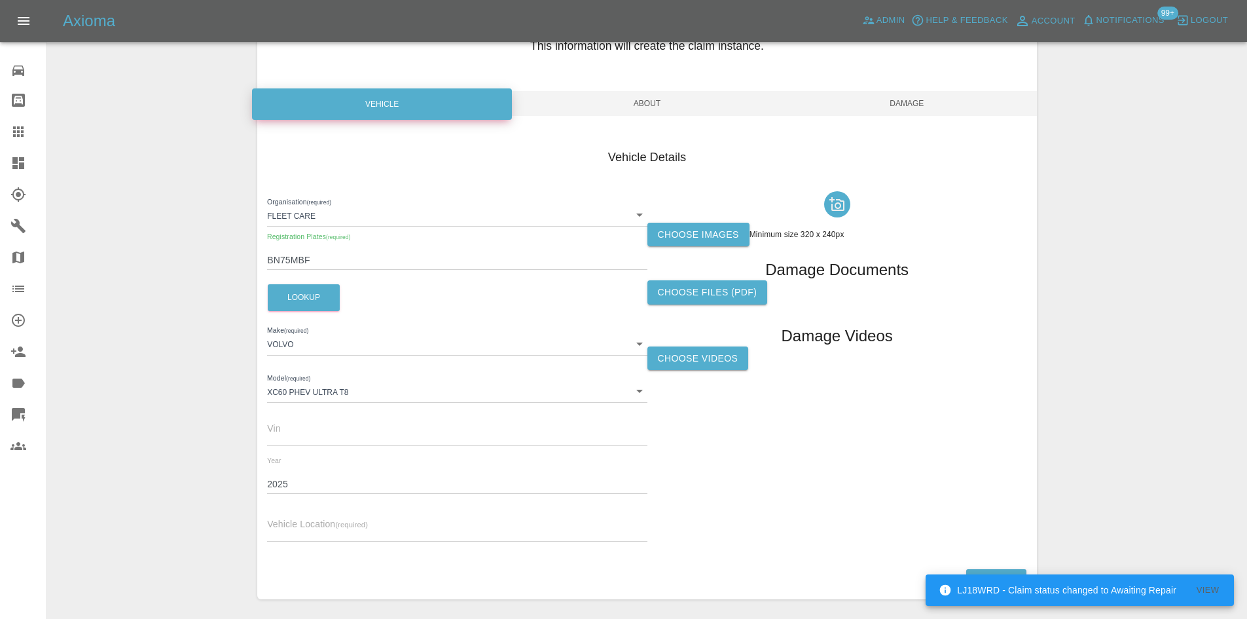
scroll to position [130, 0]
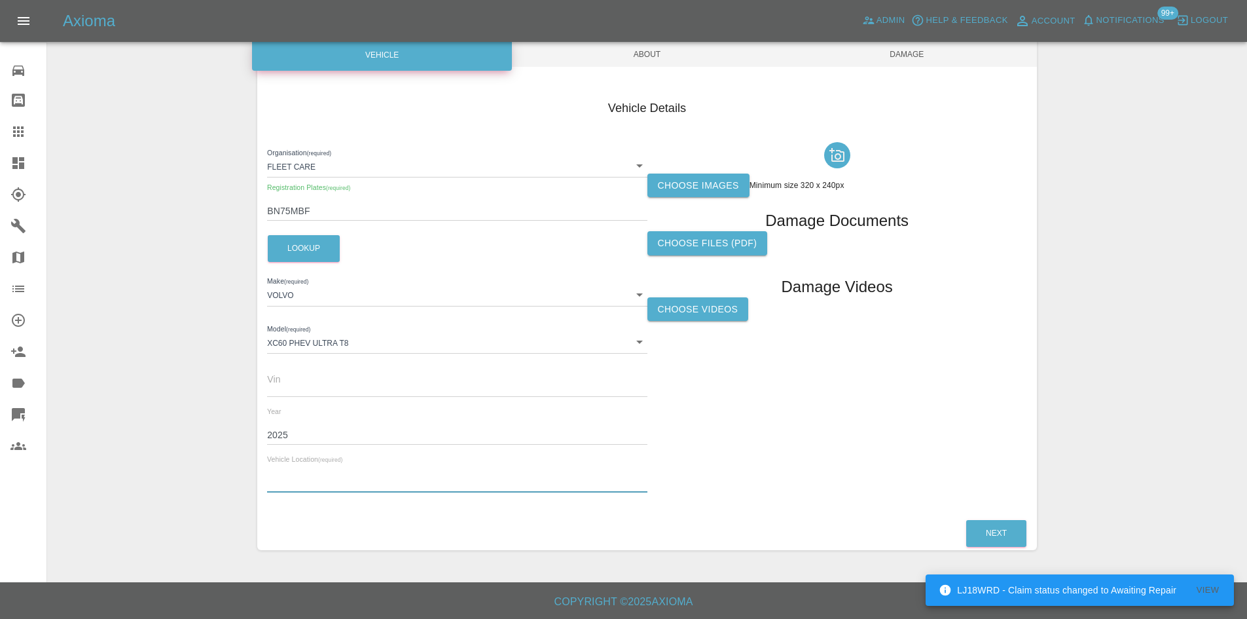
click at [286, 475] on input "text" at bounding box center [457, 482] width 380 height 19
paste input "DE22 2FH"
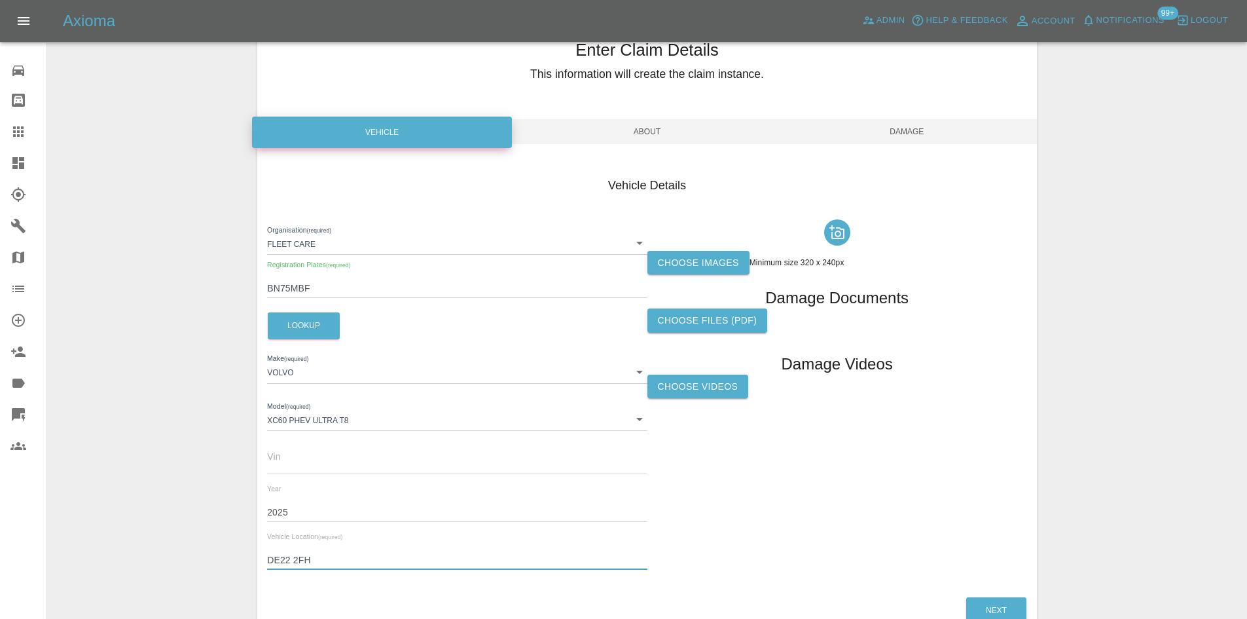
scroll to position [0, 0]
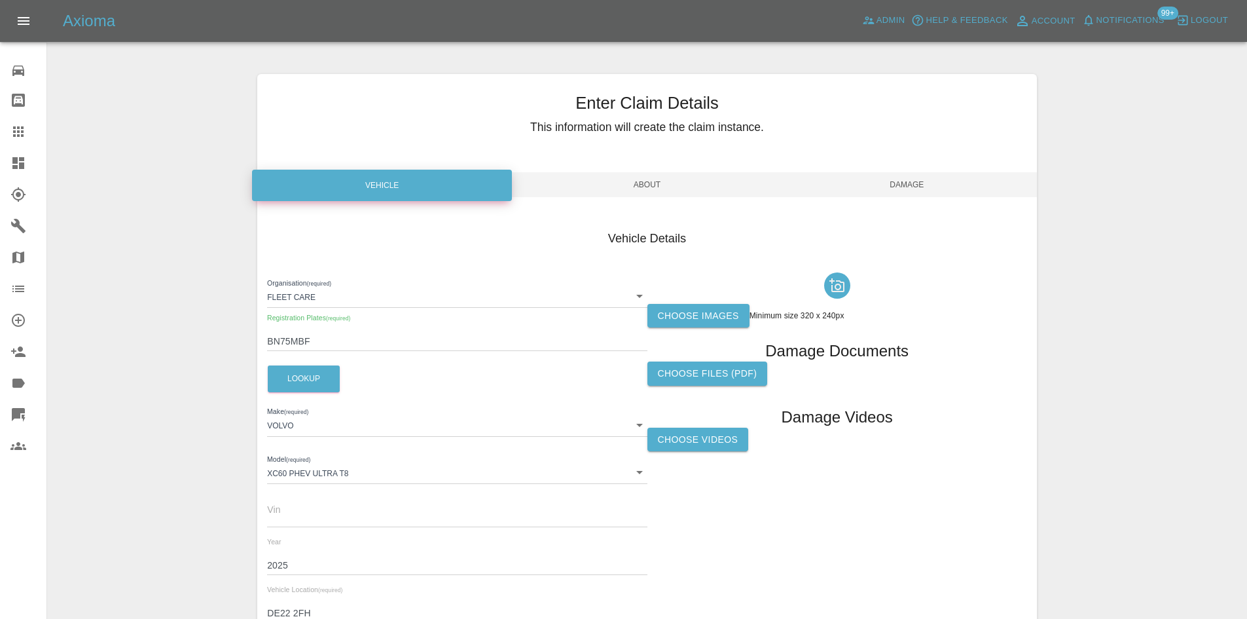
type input "DE22 2FH"
click at [724, 323] on label "Choose images" at bounding box center [699, 316] width 102 height 24
click at [0, 0] on input "Choose images" at bounding box center [0, 0] width 0 height 0
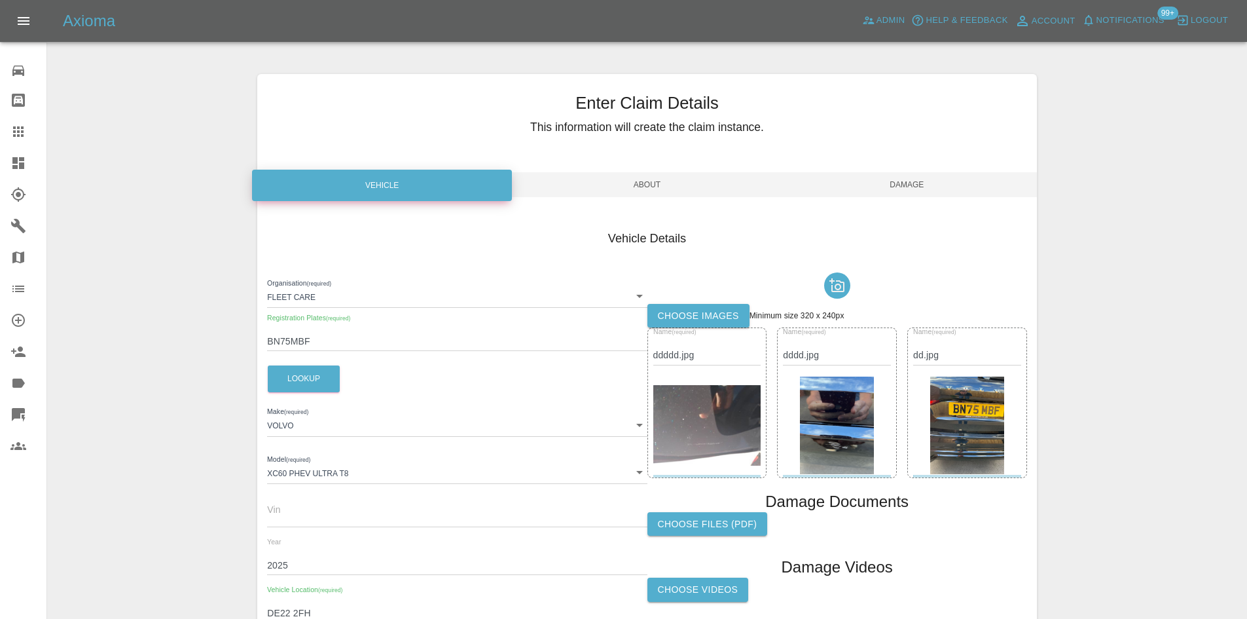
click at [629, 191] on span "About" at bounding box center [647, 184] width 260 height 25
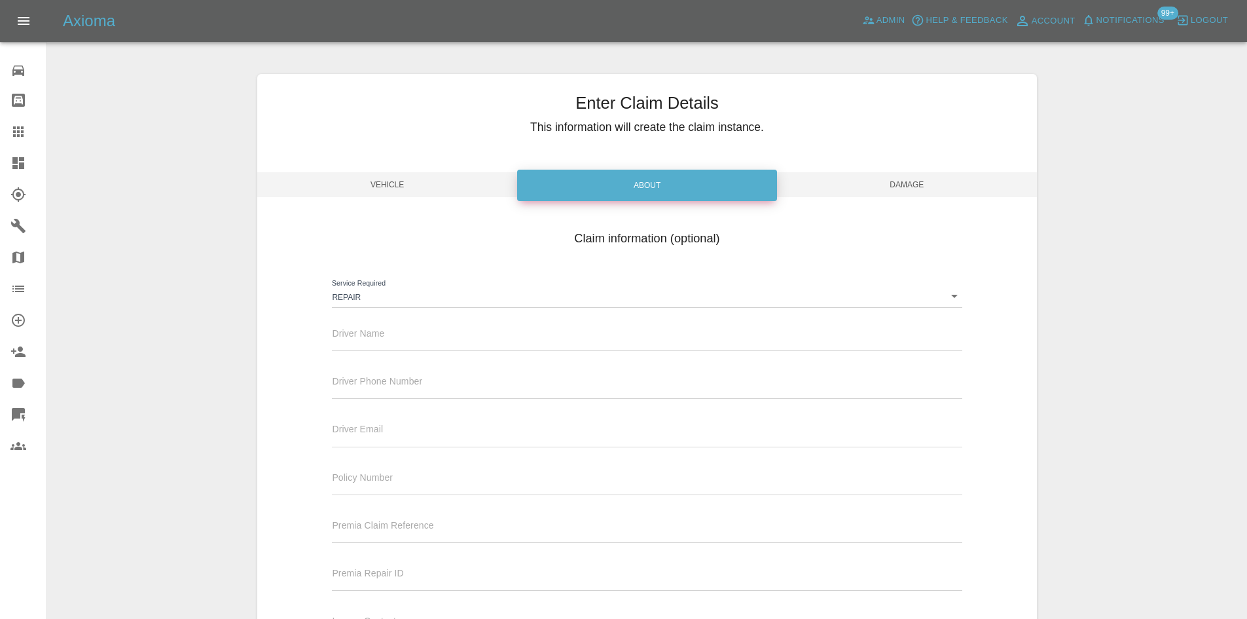
drag, startPoint x: 371, startPoint y: 337, endPoint x: 371, endPoint y: 345, distance: 7.9
click at [371, 337] on input "text" at bounding box center [647, 341] width 630 height 19
paste input "Liam Geoghegan"
type input "Liam Geoghegan"
click at [388, 390] on input "text" at bounding box center [647, 389] width 630 height 19
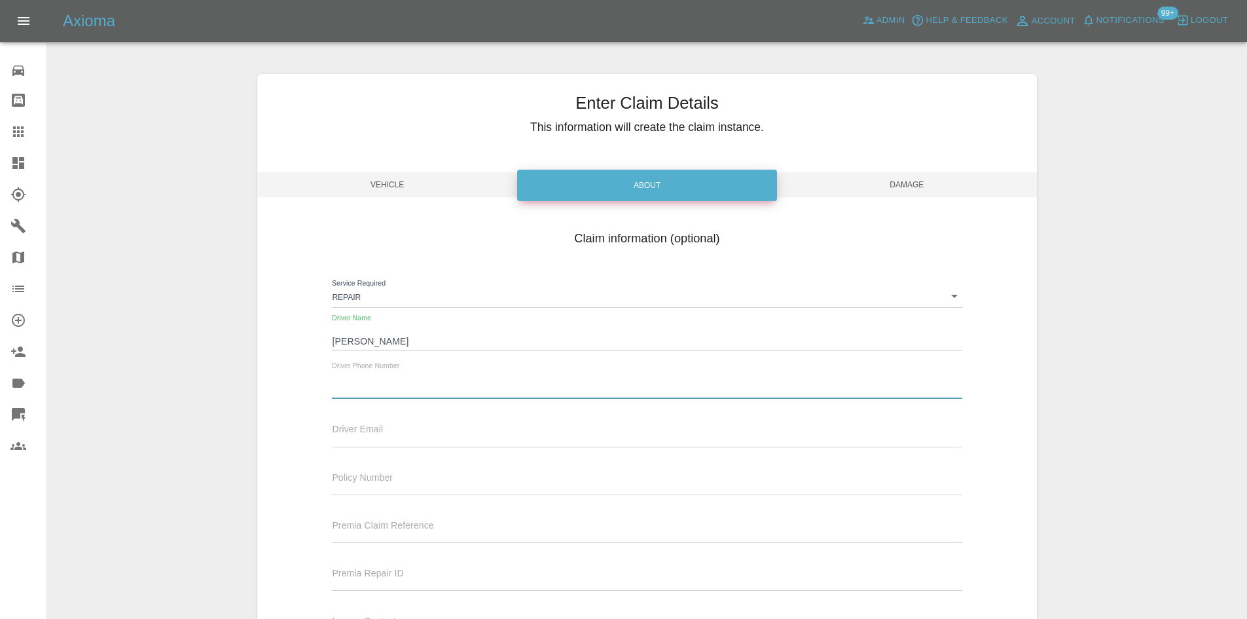
paste input "07821595298"
type input "07821595298"
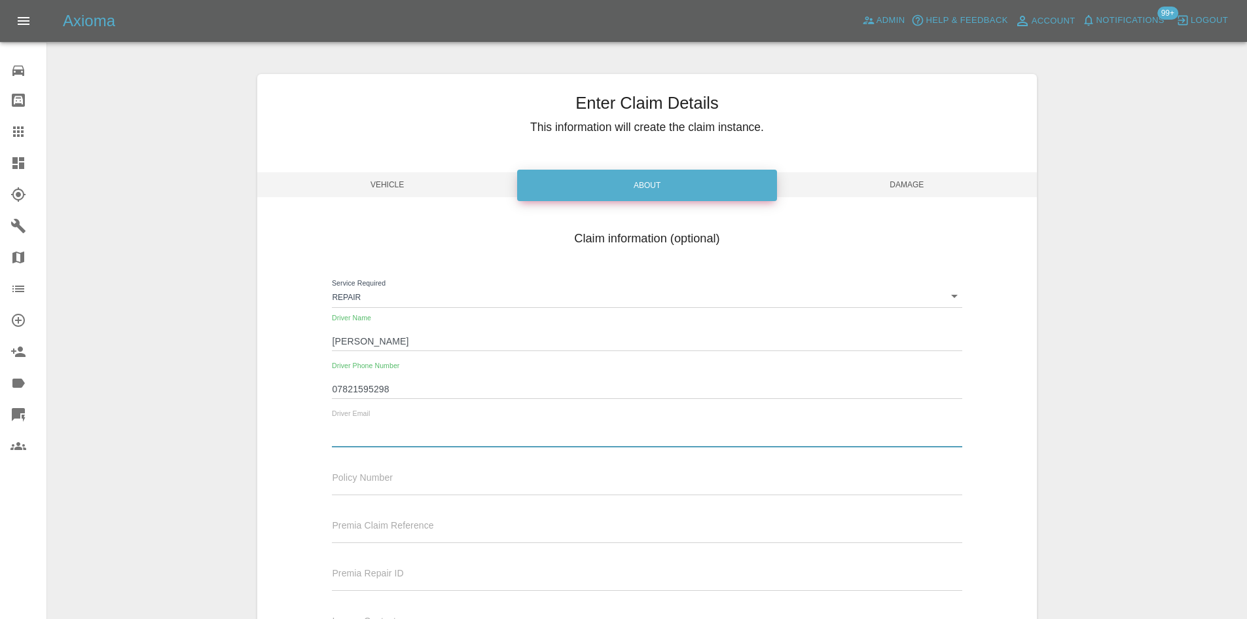
click at [384, 439] on input "text" at bounding box center [647, 437] width 630 height 19
paste input "Liam Geoghegan <liamgeoghegan85@hotmail.com>"
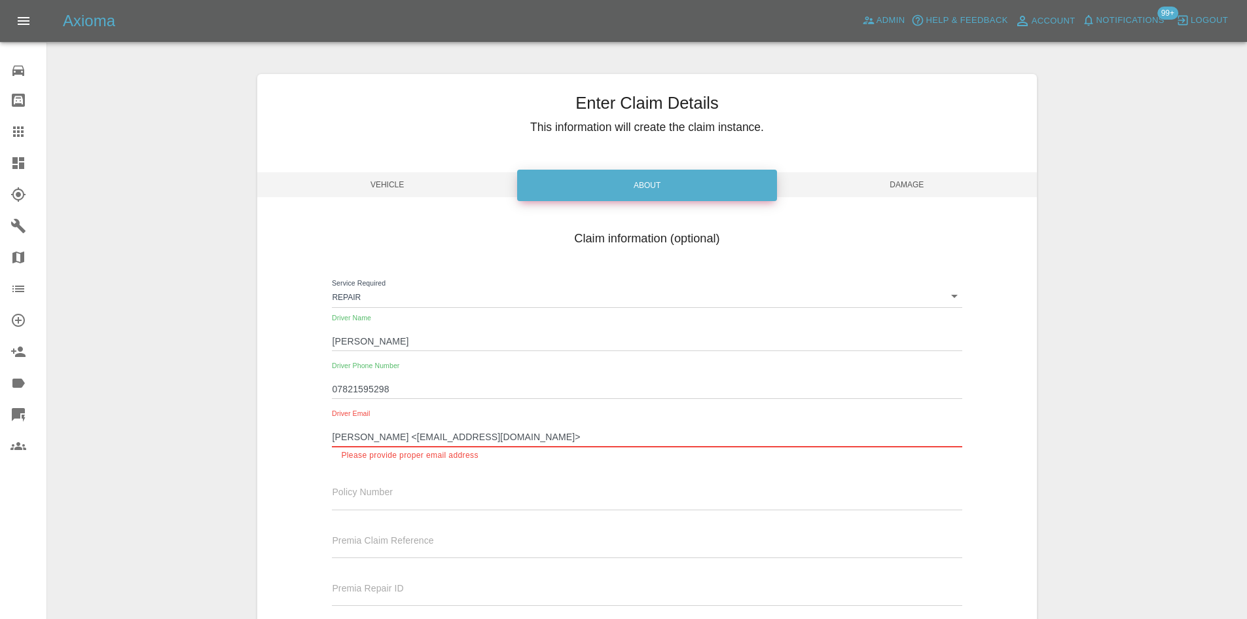
drag, startPoint x: 412, startPoint y: 438, endPoint x: 246, endPoint y: 433, distance: 165.7
click at [249, 433] on div "Enter Claim Details This information will create the claim instance. Vehicle Ab…" at bounding box center [646, 393] width 799 height 670
click at [523, 438] on input "liamgeoghegan85@hotmail.com>" at bounding box center [647, 437] width 630 height 19
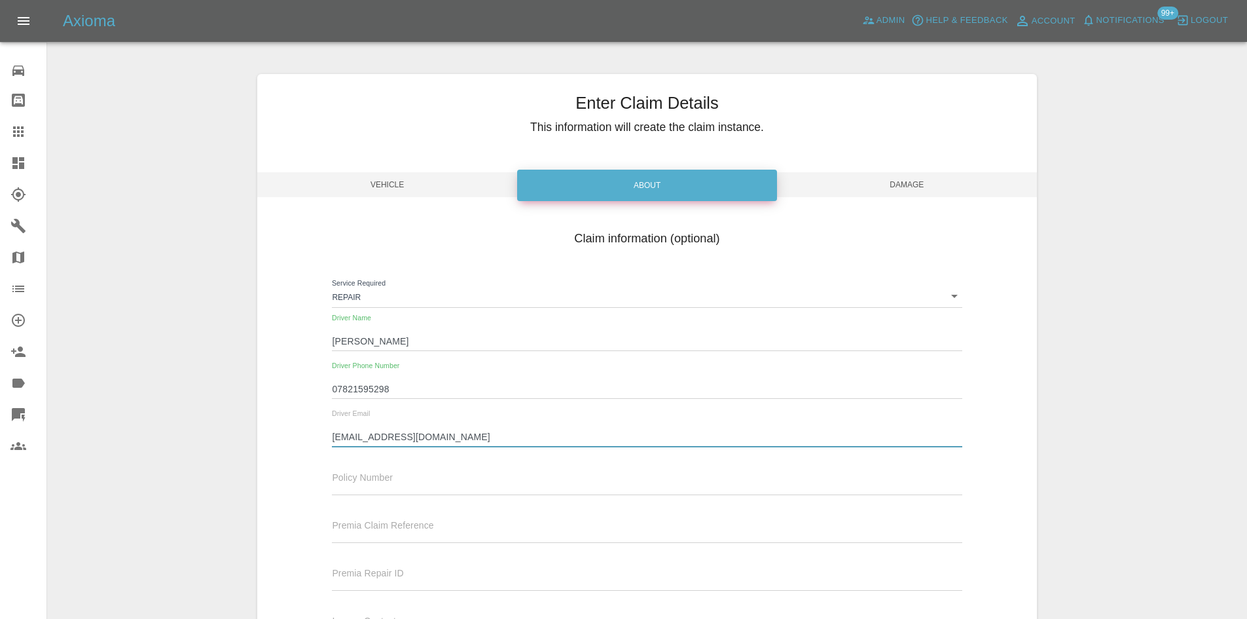
type input "liamgeoghegan85@hotmail.com"
click at [908, 188] on span "Damage" at bounding box center [907, 184] width 260 height 25
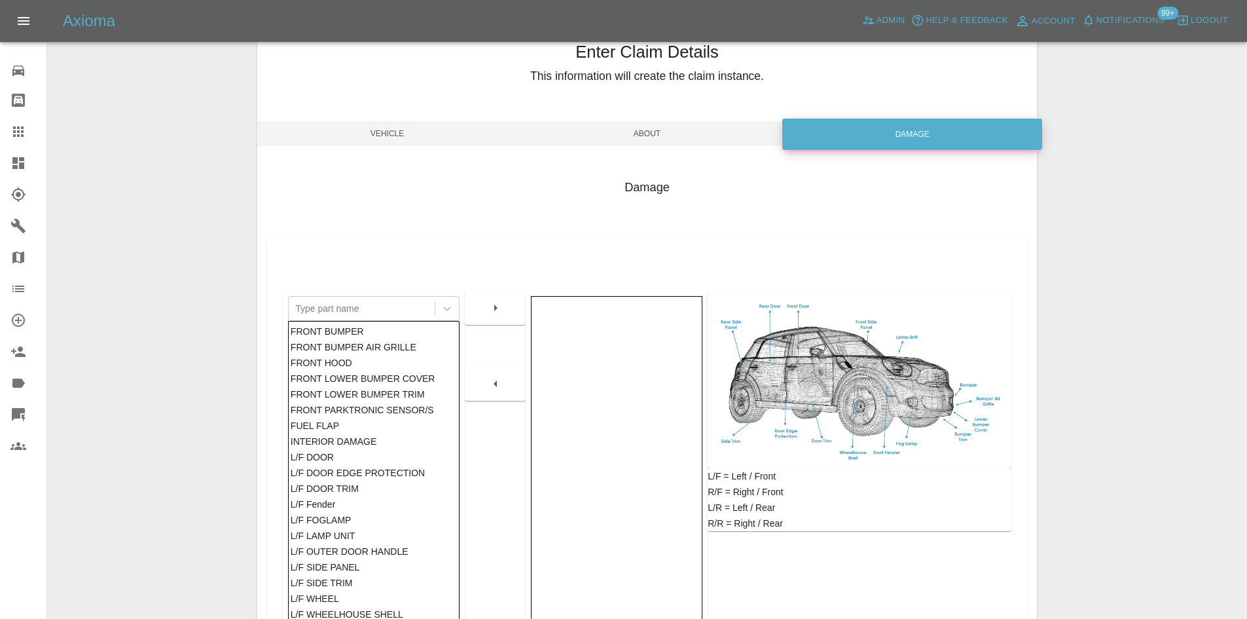
scroll to position [192, 0]
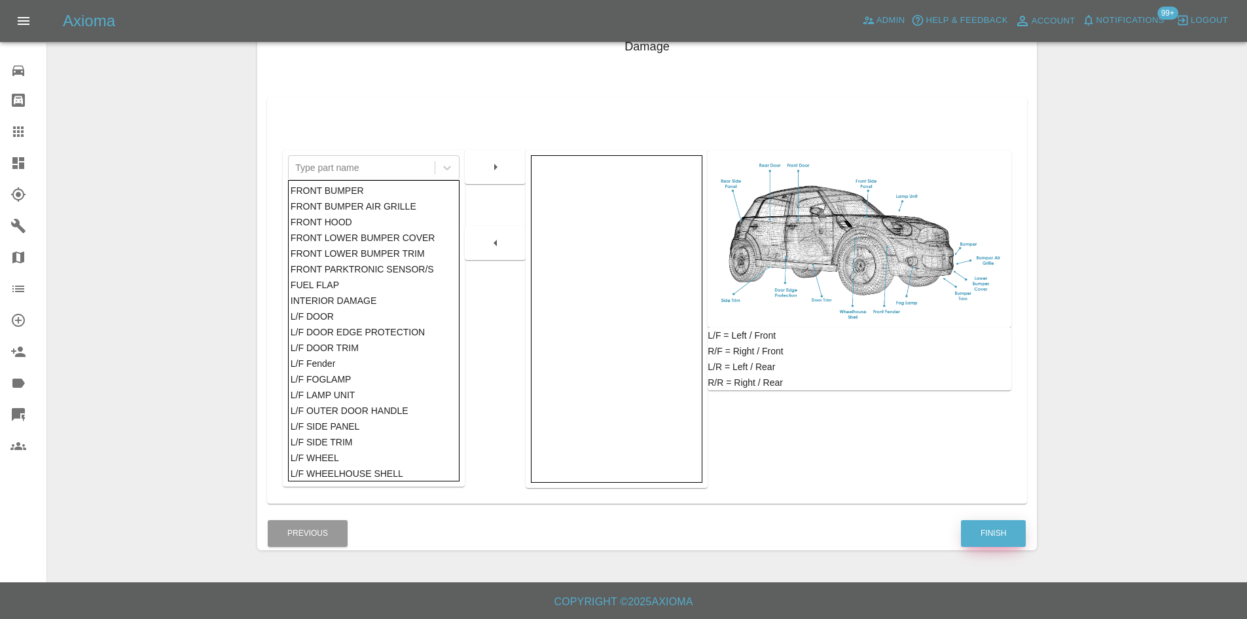
click at [998, 526] on button "Finish" at bounding box center [993, 533] width 65 height 27
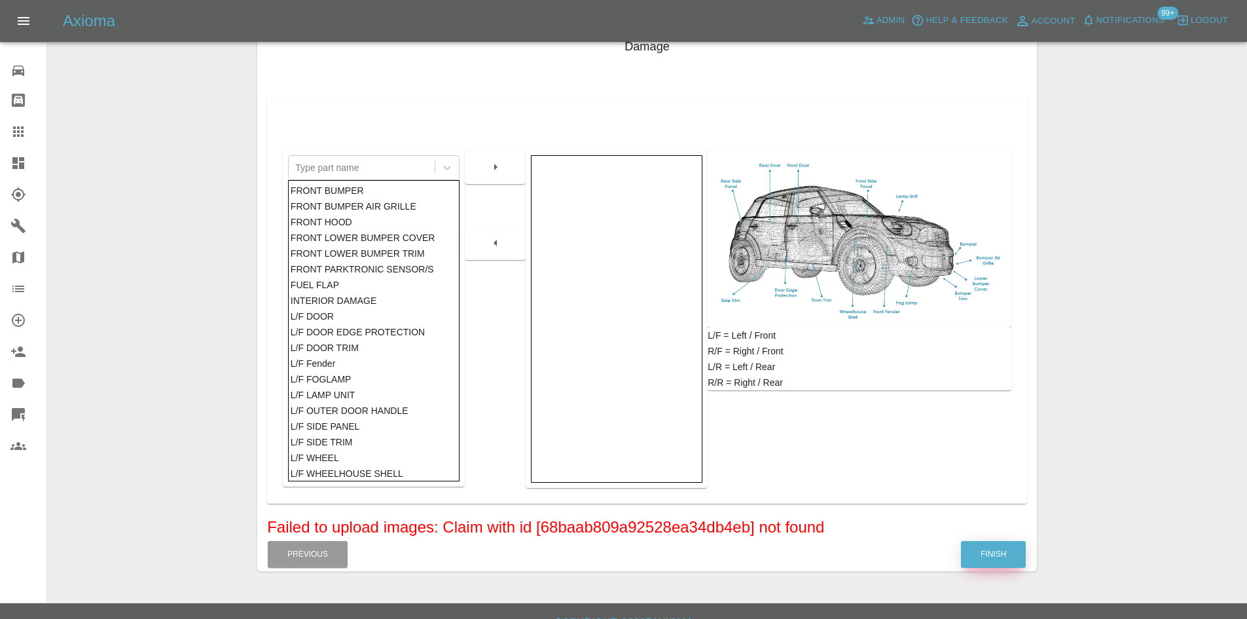
click at [1012, 549] on button "Finish" at bounding box center [993, 554] width 65 height 27
click at [1008, 551] on button "Finish" at bounding box center [993, 554] width 65 height 27
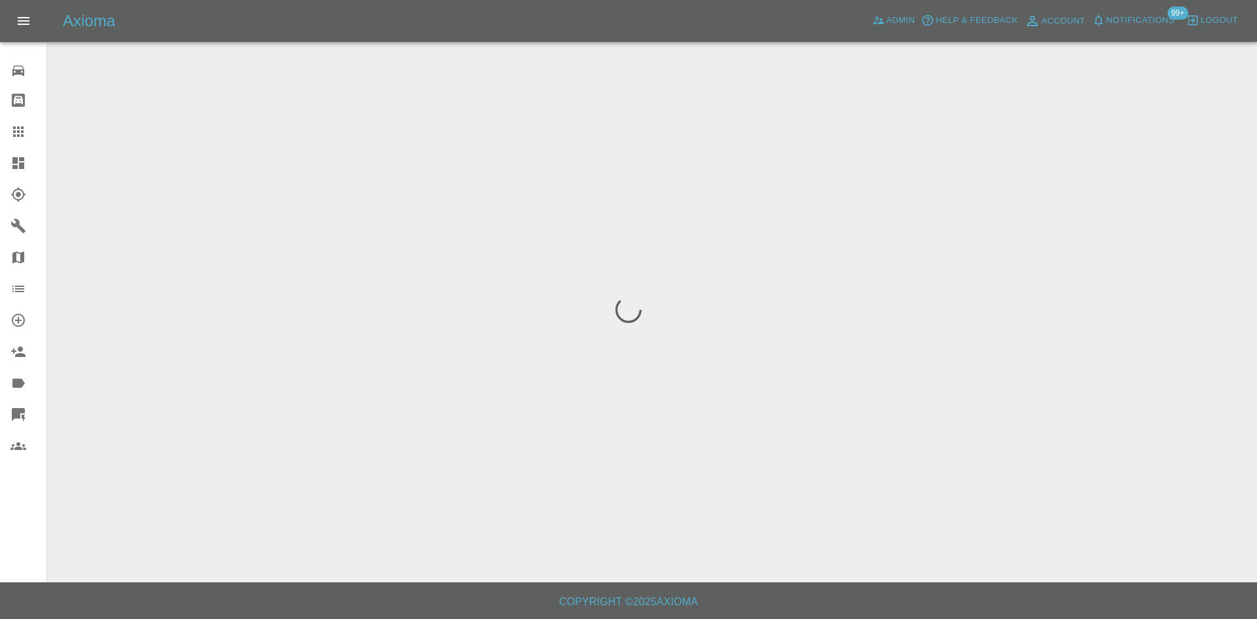
click at [16, 162] on icon at bounding box center [18, 163] width 12 height 12
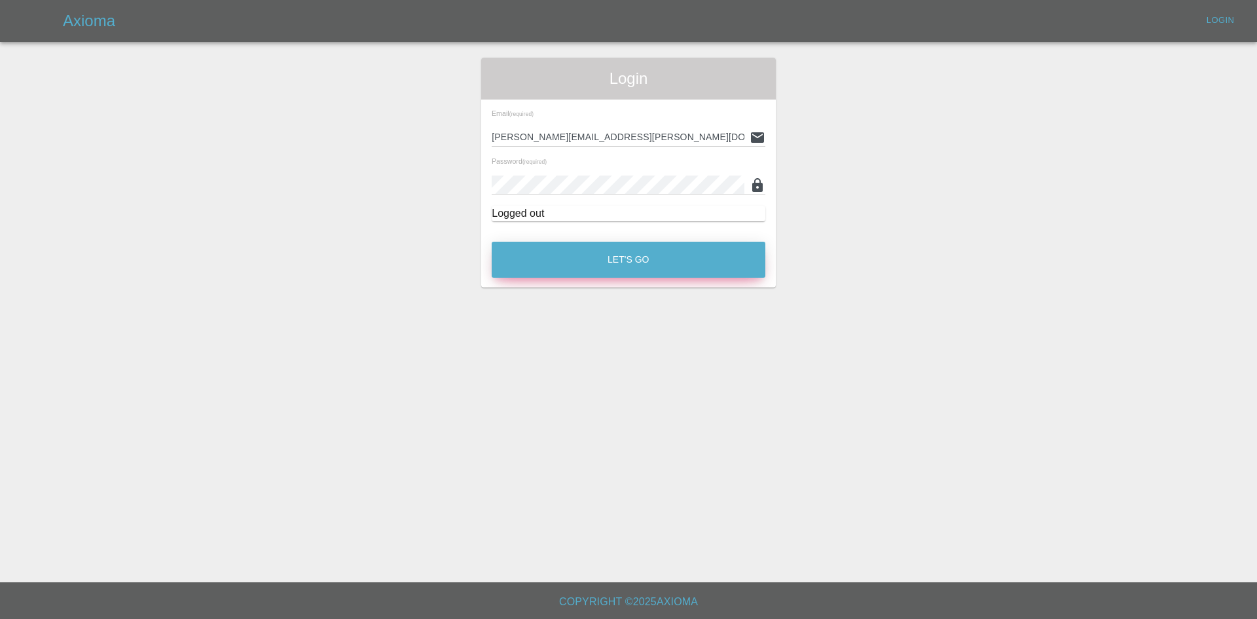
click at [685, 268] on button "Let's Go" at bounding box center [629, 260] width 274 height 36
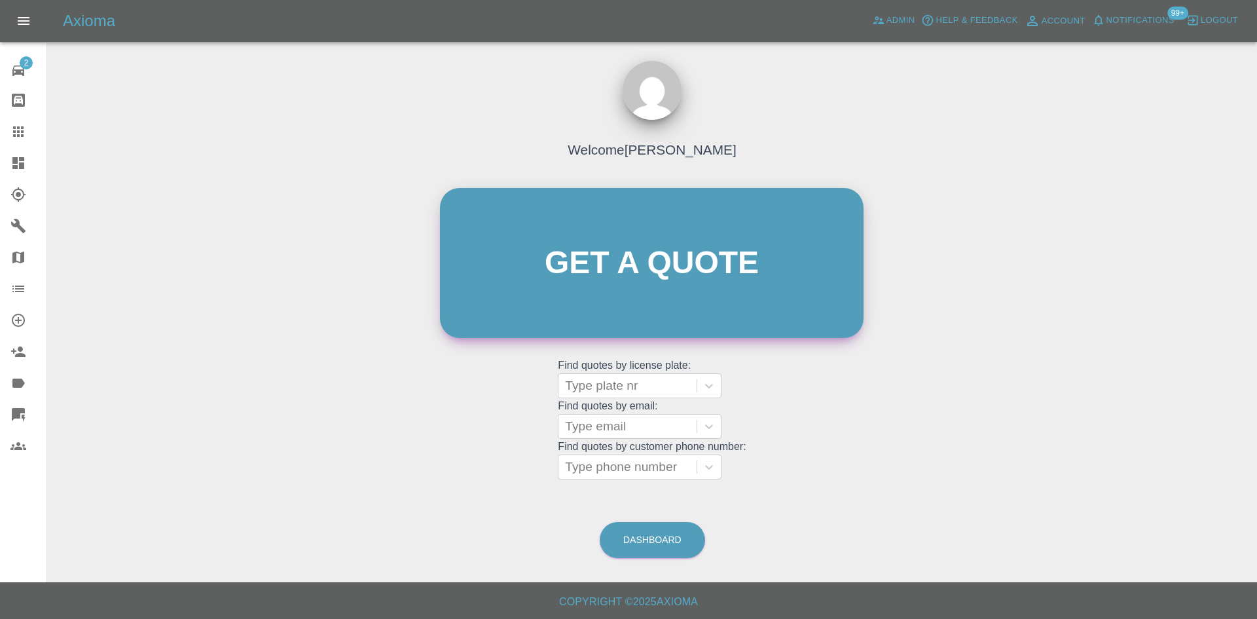
click at [529, 227] on link "Get a quote" at bounding box center [652, 263] width 424 height 150
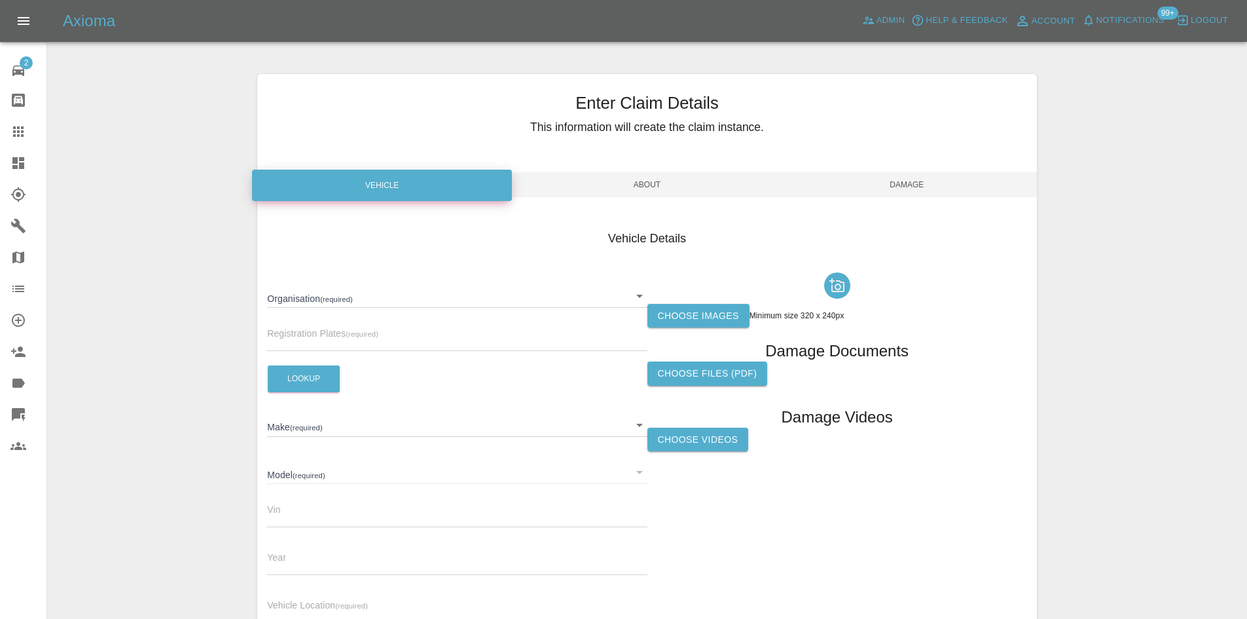
click at [7, 151] on link "Dashboard" at bounding box center [23, 162] width 46 height 31
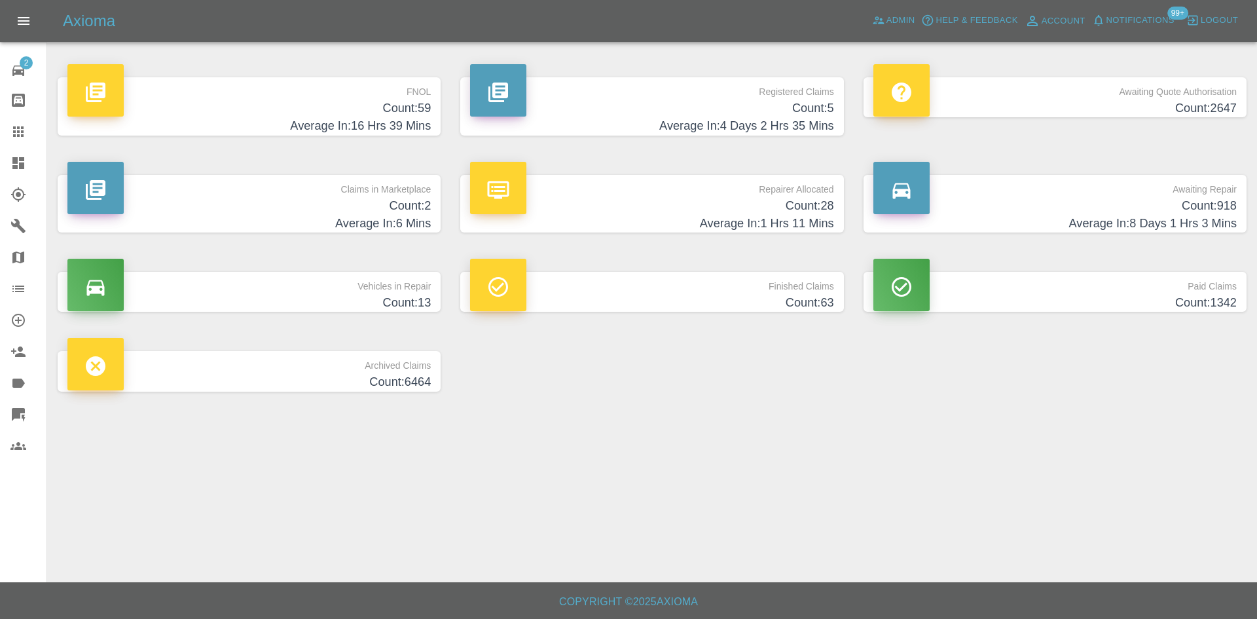
click at [610, 118] on h4 "Average In: 4 Days 2 Hrs 35 Mins" at bounding box center [651, 126] width 363 height 18
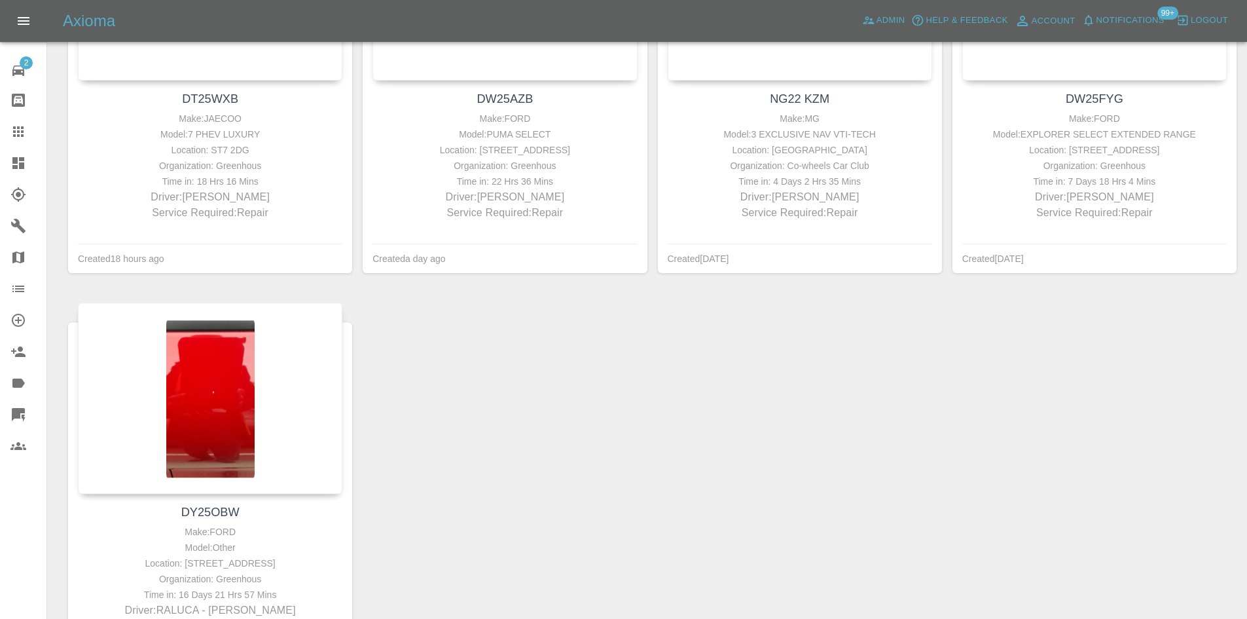
scroll to position [65, 0]
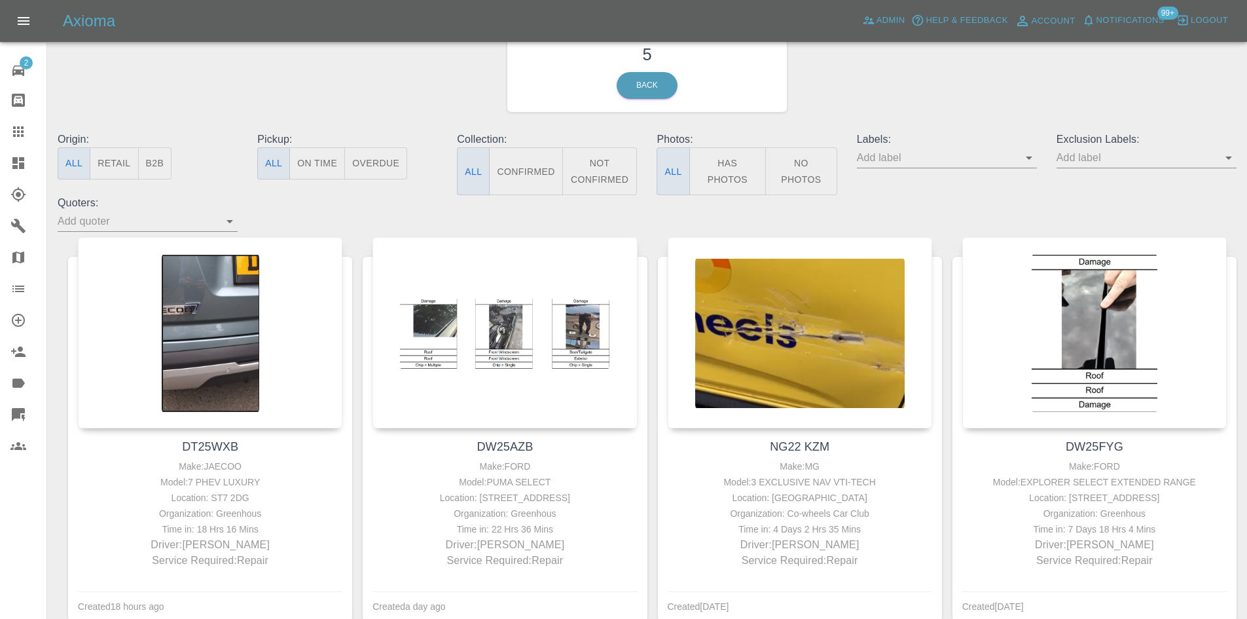
click at [26, 135] on div at bounding box center [28, 132] width 37 height 16
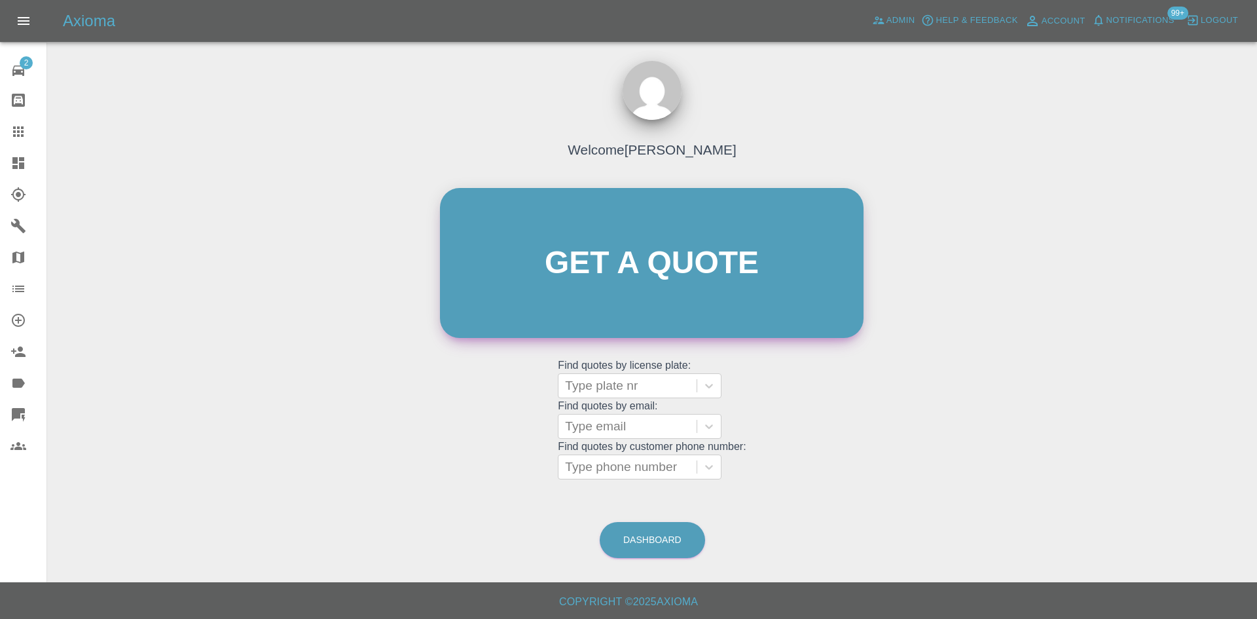
click at [501, 269] on link "Get a quote" at bounding box center [652, 263] width 424 height 150
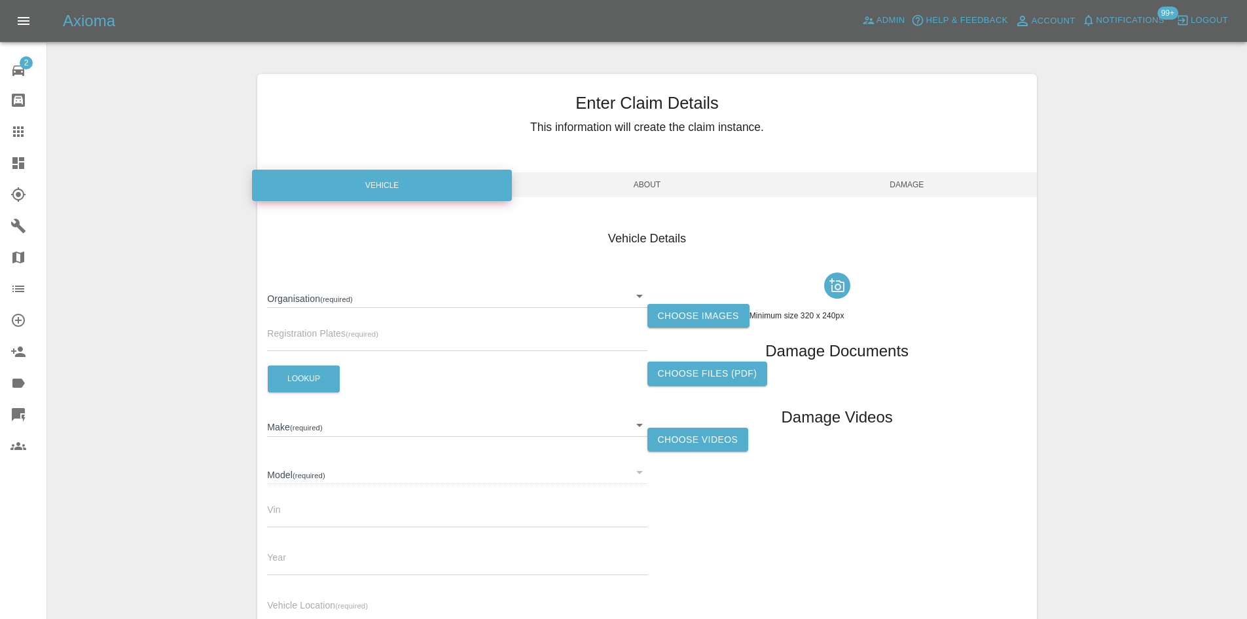
click at [378, 320] on div "Registration Plates (required)" at bounding box center [457, 332] width 380 height 37
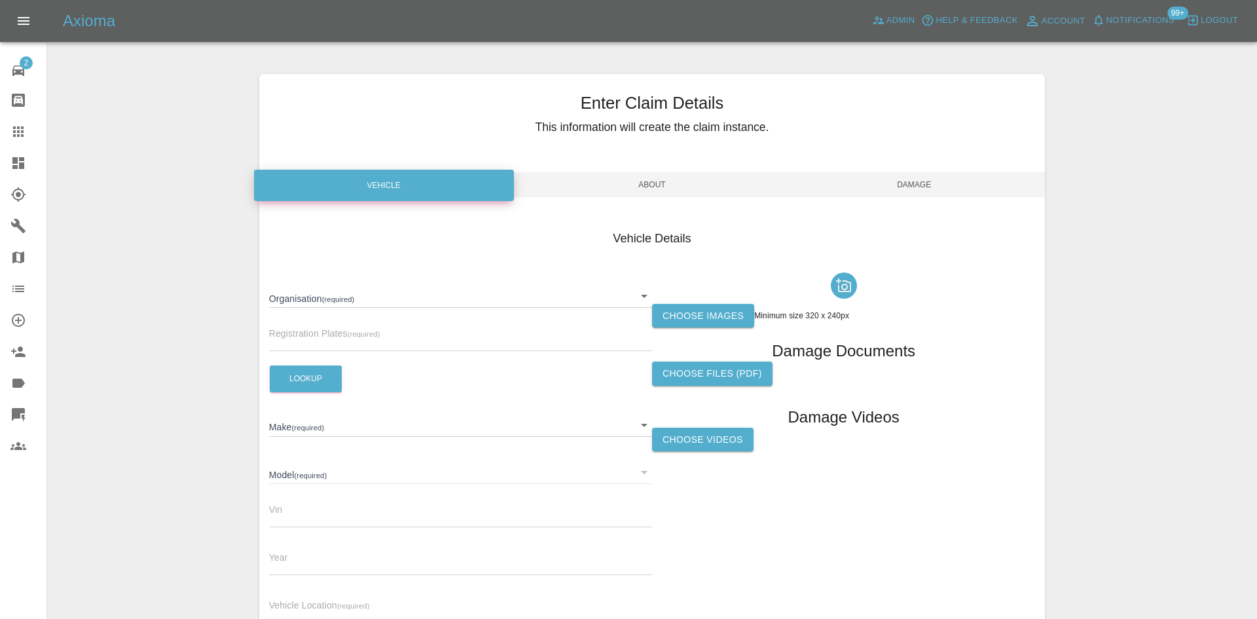
click at [385, 298] on body "Axioma Admin Help & Feedback Account Notifications 99+ Logout 2 Repair home Bod…" at bounding box center [628, 374] width 1257 height 749
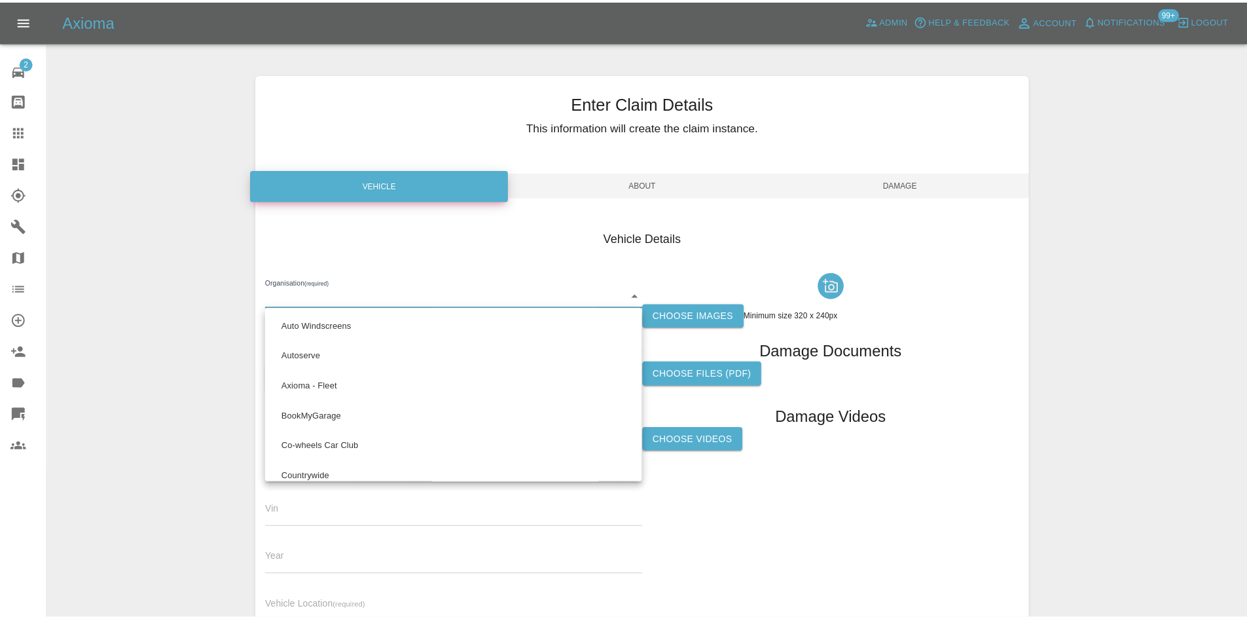
scroll to position [293, 0]
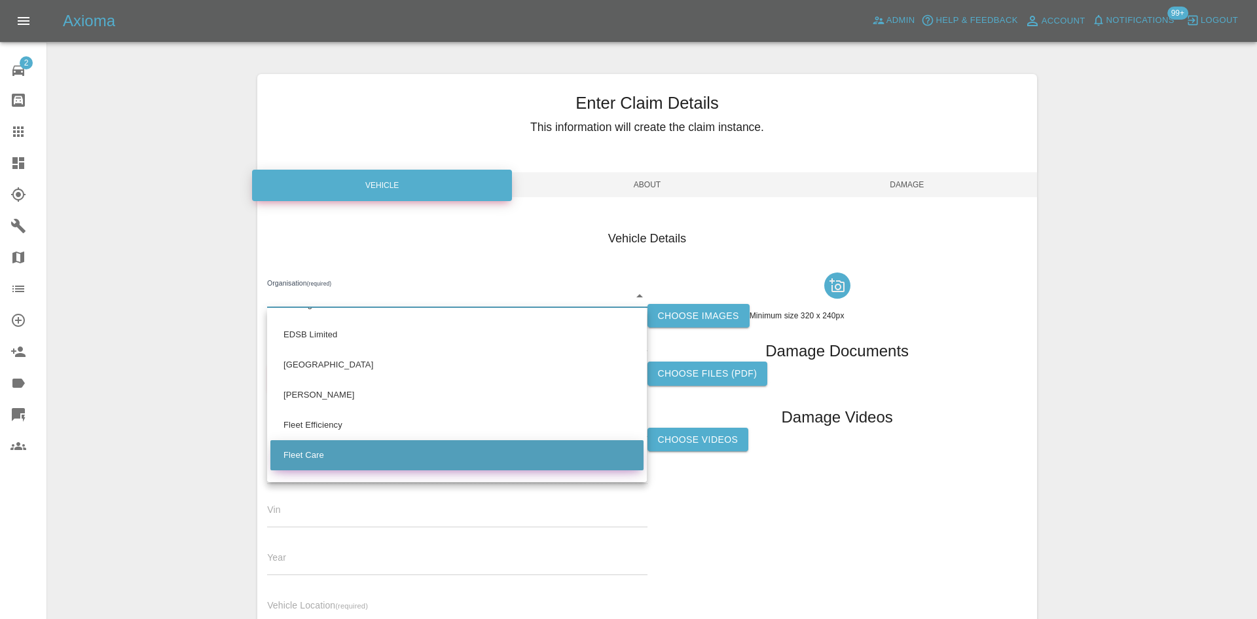
drag, startPoint x: 358, startPoint y: 421, endPoint x: 357, endPoint y: 448, distance: 27.5
click at [357, 448] on li "Fleet Care" at bounding box center [456, 455] width 373 height 30
type input "68baaa7e9a92528ea34caf5c"
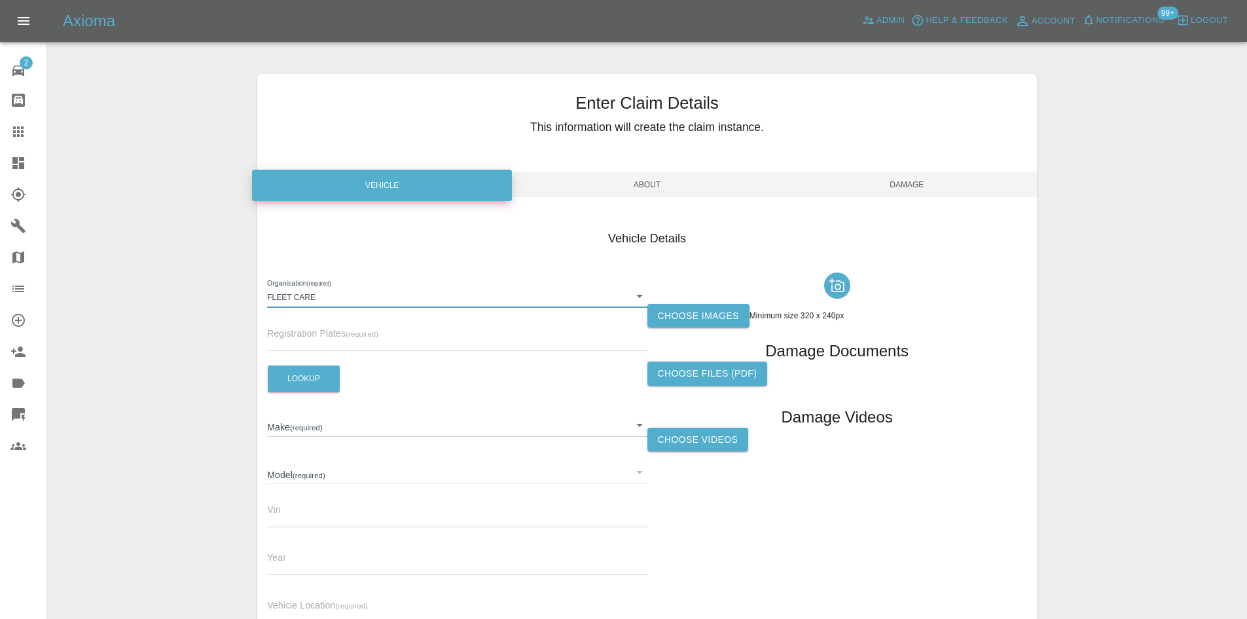
click at [368, 352] on div "Organisation (required) Fleet Care 68baaa7e9a92528ea34caf5c Registration Plates…" at bounding box center [457, 450] width 380 height 367
click at [367, 345] on input "text" at bounding box center [457, 341] width 380 height 19
paste input "BN75MBF"
click at [309, 371] on button "Lookup" at bounding box center [304, 378] width 72 height 27
click at [337, 351] on input "BN75MBF" at bounding box center [457, 341] width 380 height 19
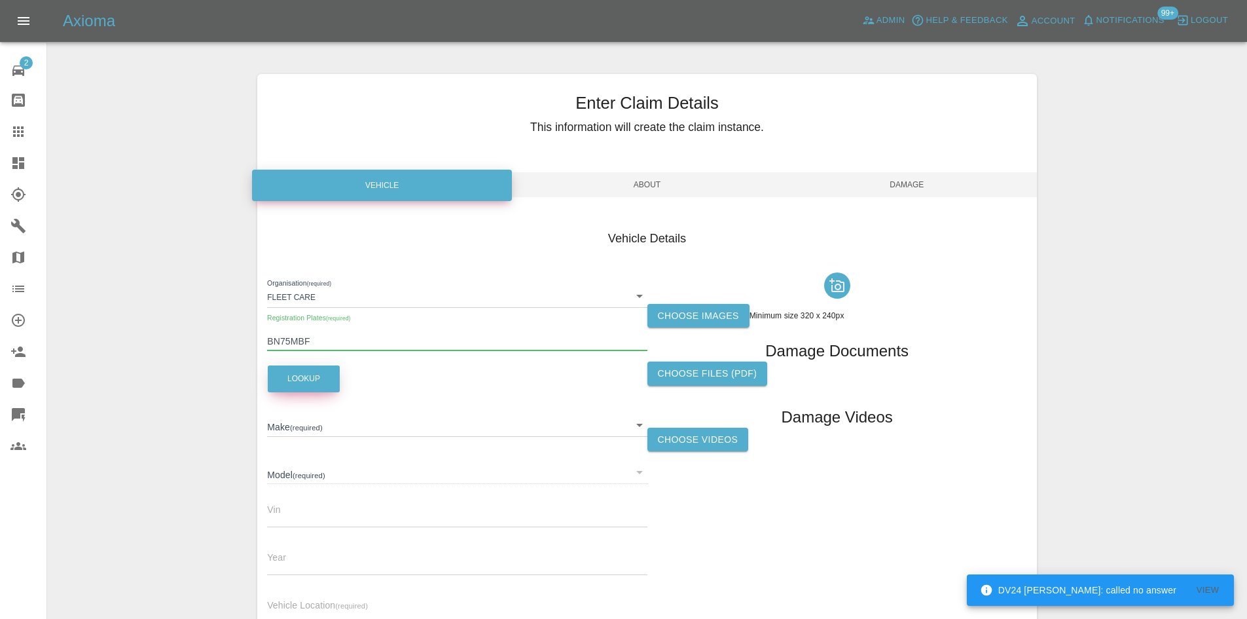
type input "BN75MBF"
click at [321, 368] on button "Lookup" at bounding box center [304, 378] width 72 height 27
type input "VOLVO"
type input "XC60 PHEV ULTRA T8"
type input "2025"
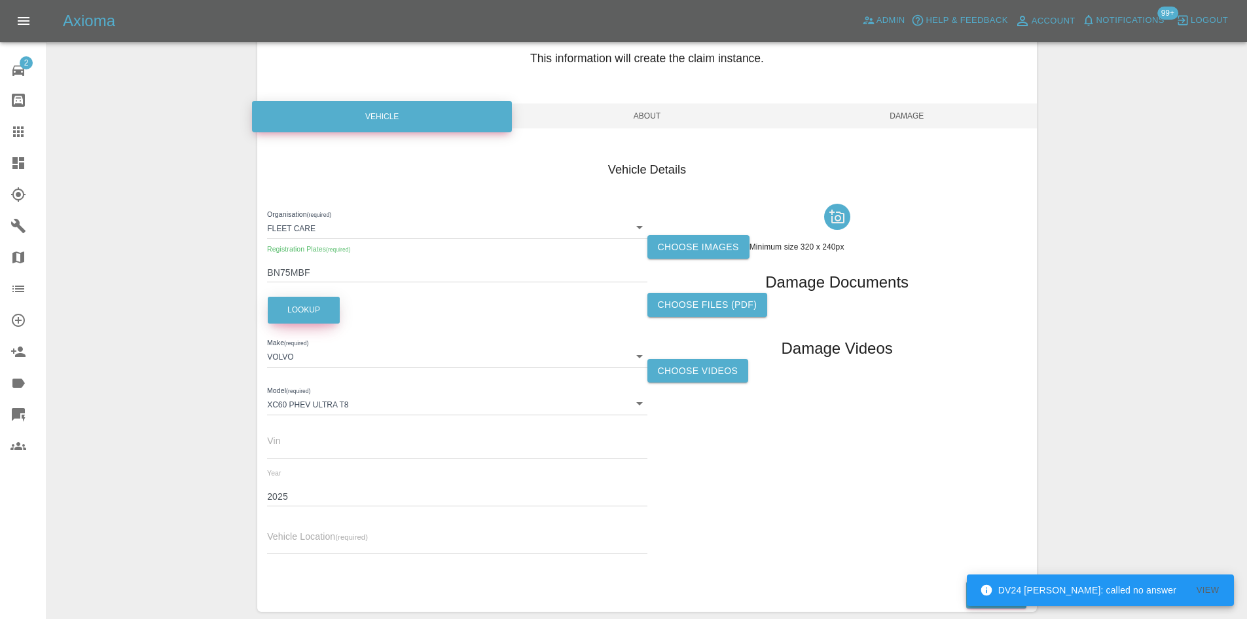
scroll to position [130, 0]
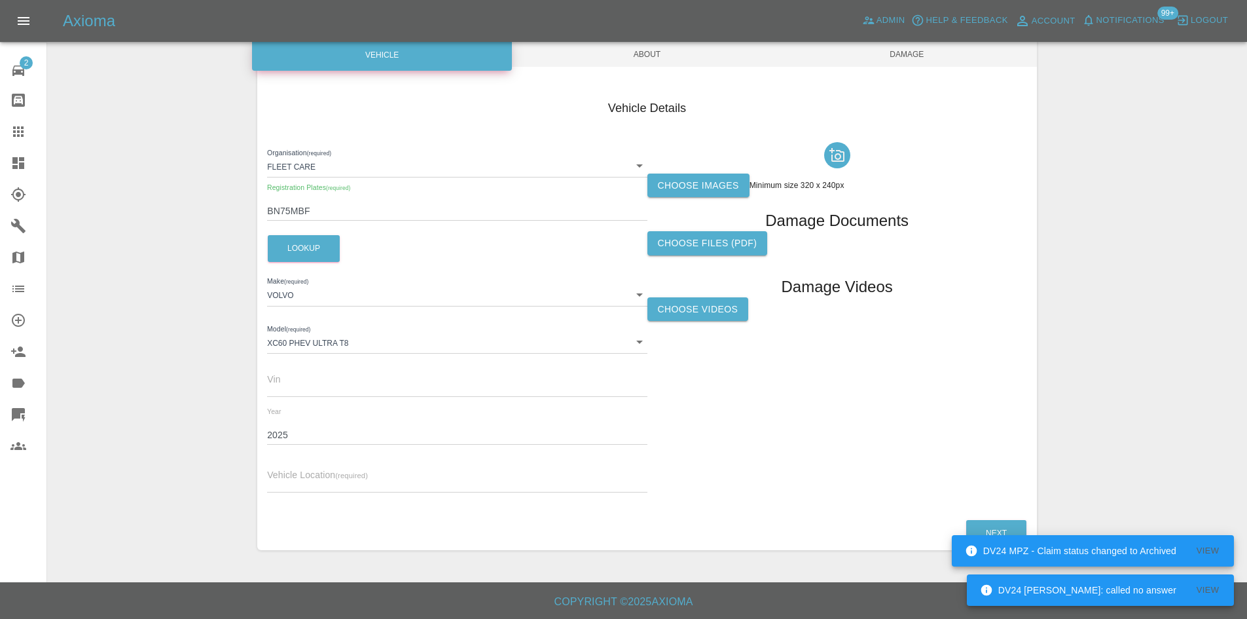
click at [388, 485] on input "text" at bounding box center [457, 482] width 380 height 19
paste input "DE22 2FH"
type input "DE22 2FH"
click at [707, 177] on label "Choose images" at bounding box center [699, 186] width 102 height 24
click at [0, 0] on input "Choose images" at bounding box center [0, 0] width 0 height 0
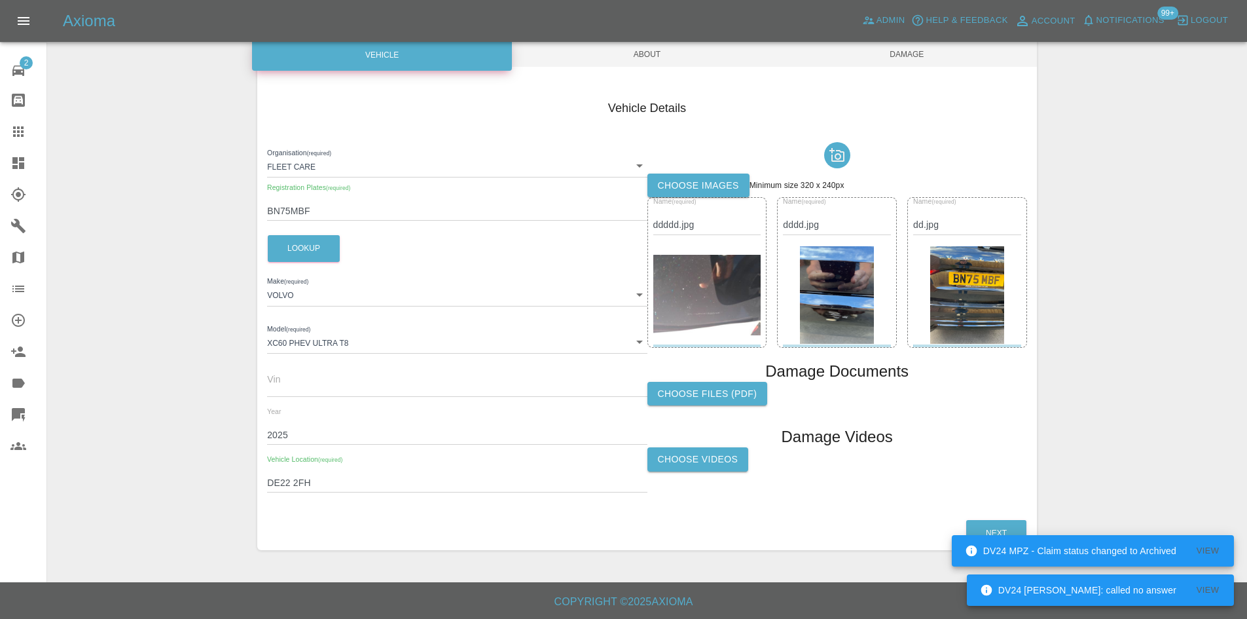
click at [679, 52] on span "About" at bounding box center [647, 54] width 260 height 25
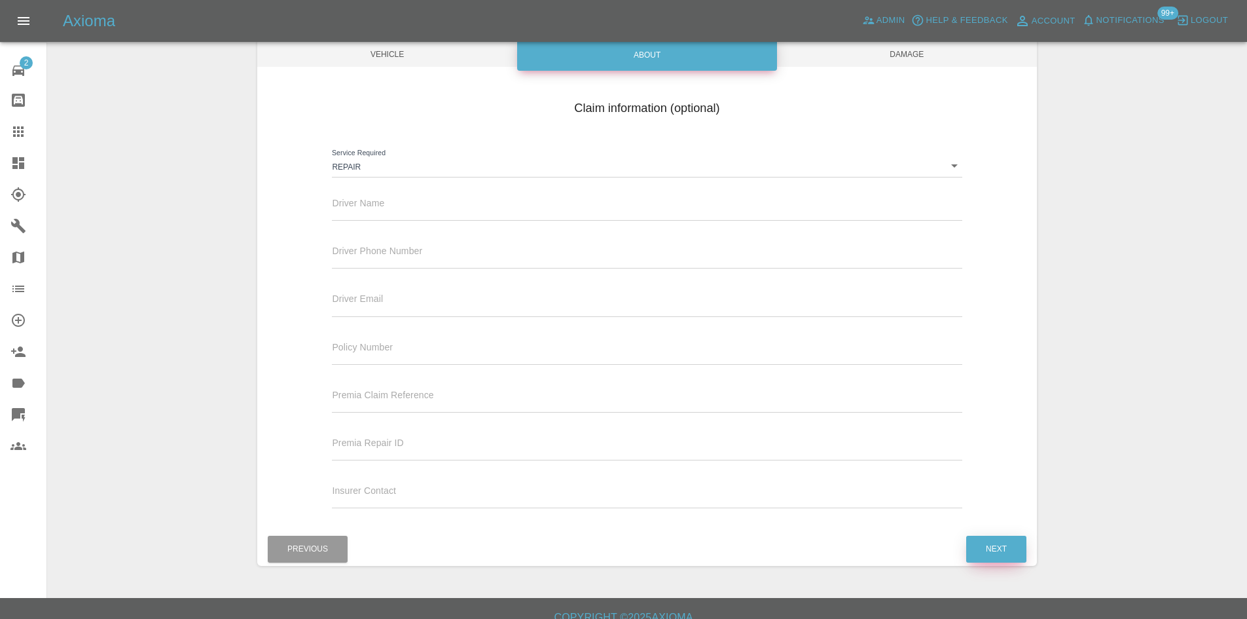
click at [995, 557] on button "Next" at bounding box center [996, 549] width 60 height 27
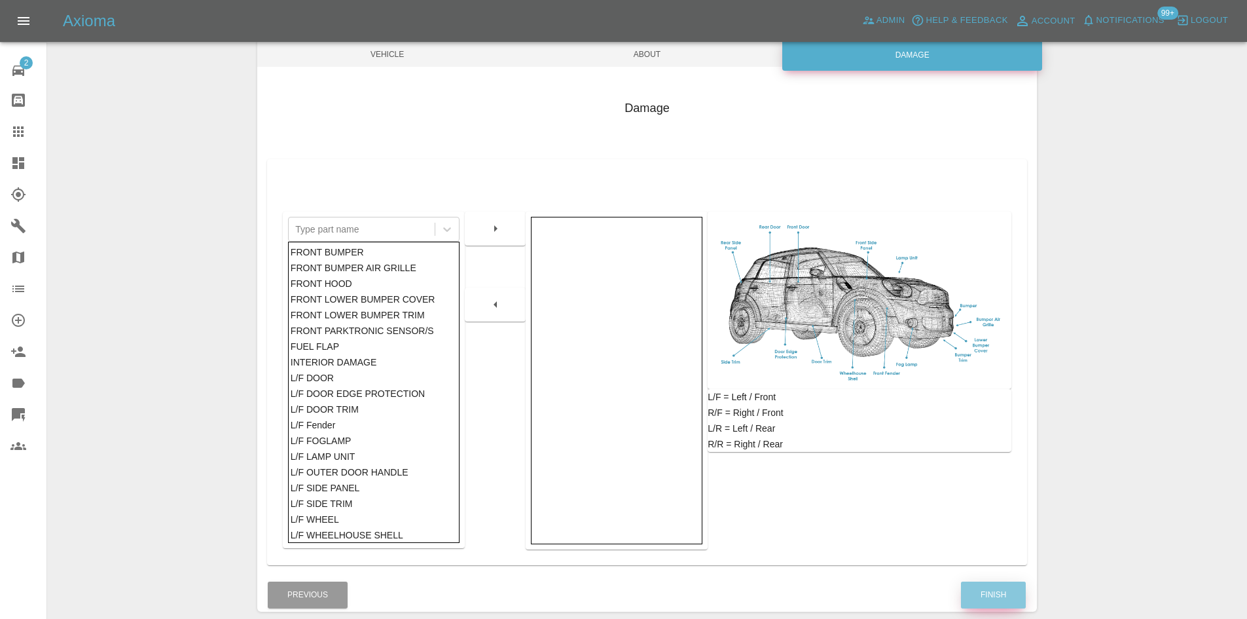
click at [996, 595] on button "Finish" at bounding box center [993, 594] width 65 height 27
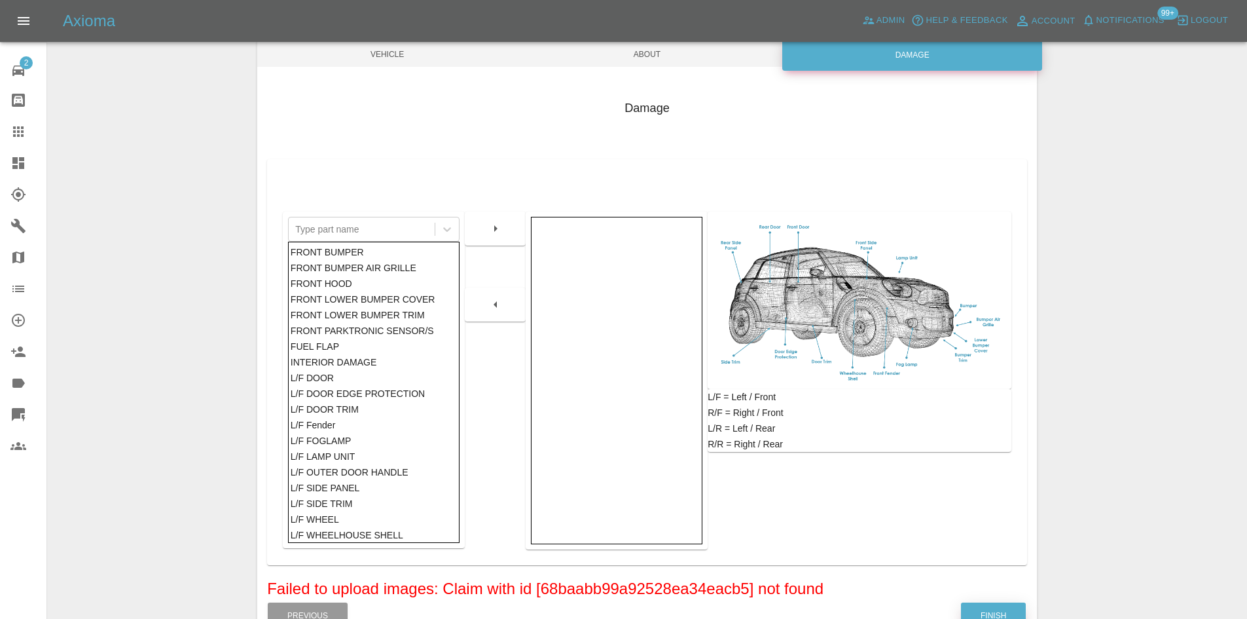
scroll to position [213, 0]
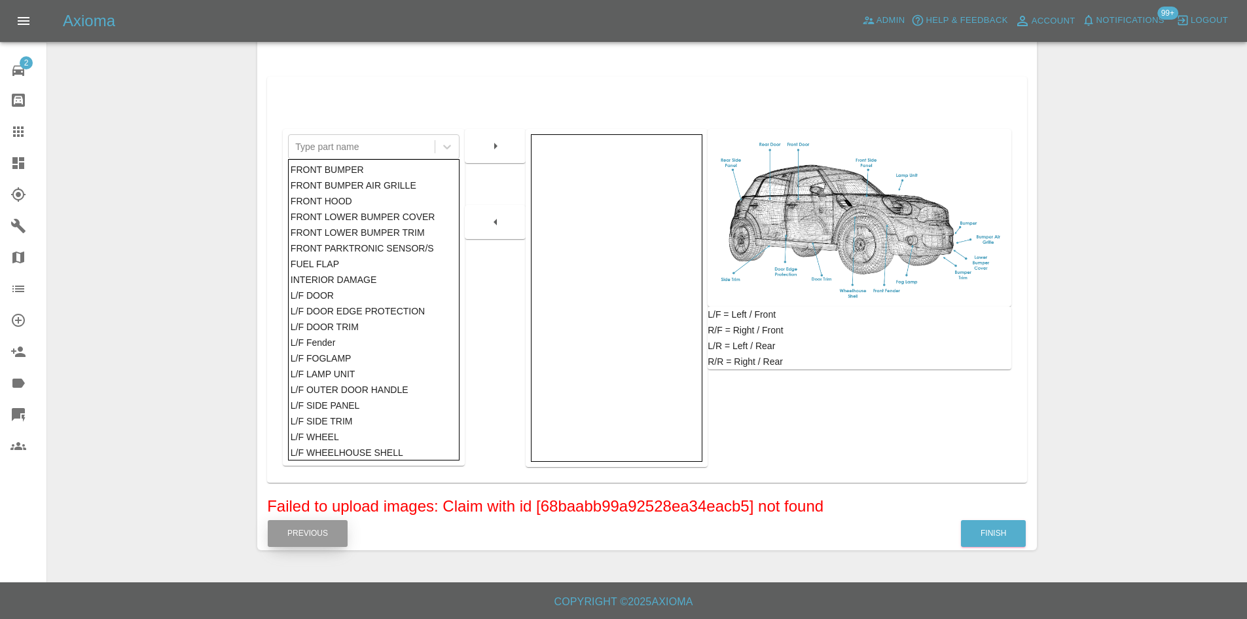
click at [322, 536] on button "Previous" at bounding box center [308, 533] width 80 height 27
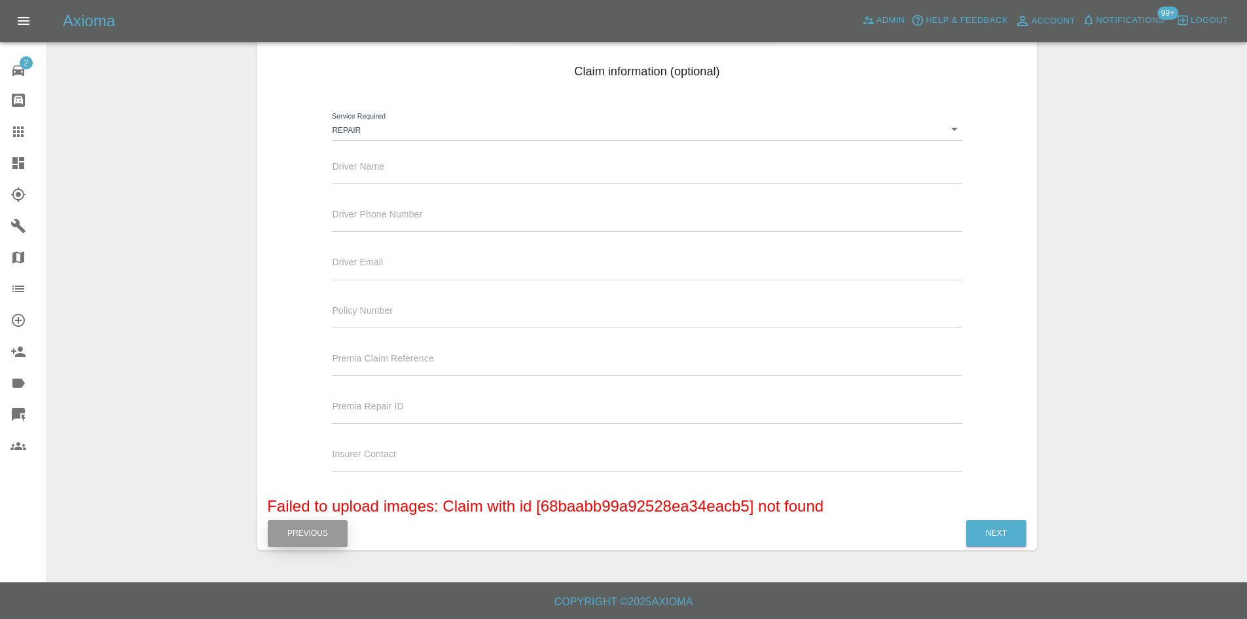
scroll to position [167, 0]
click at [322, 536] on button "Previous" at bounding box center [308, 533] width 80 height 27
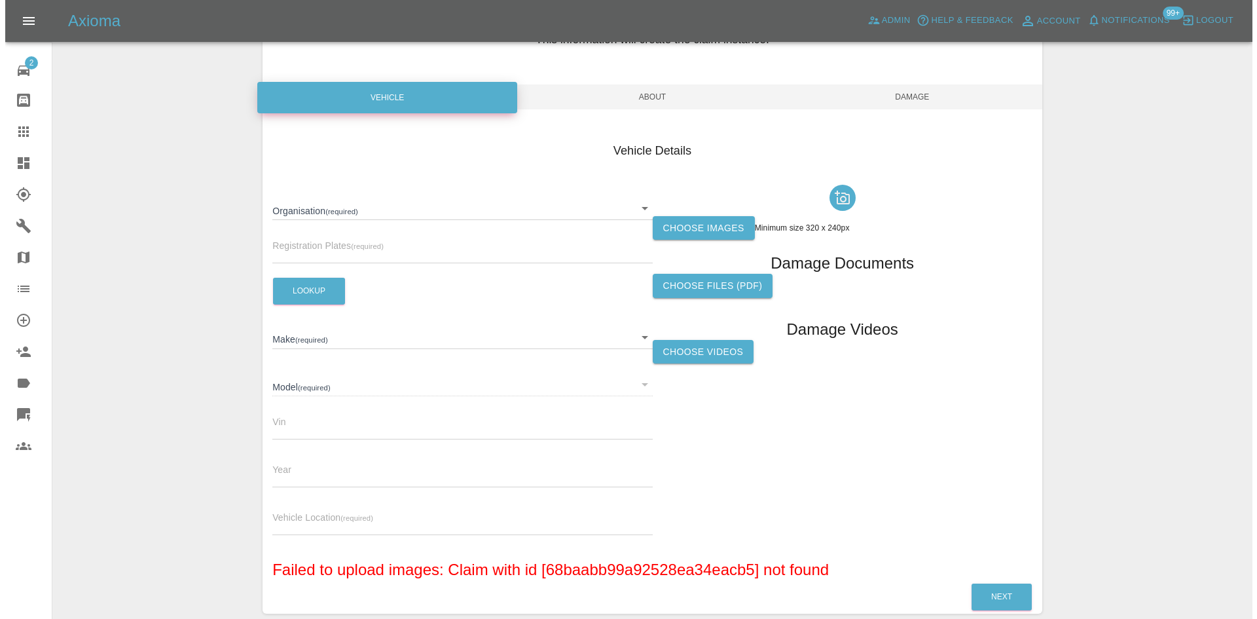
scroll to position [0, 0]
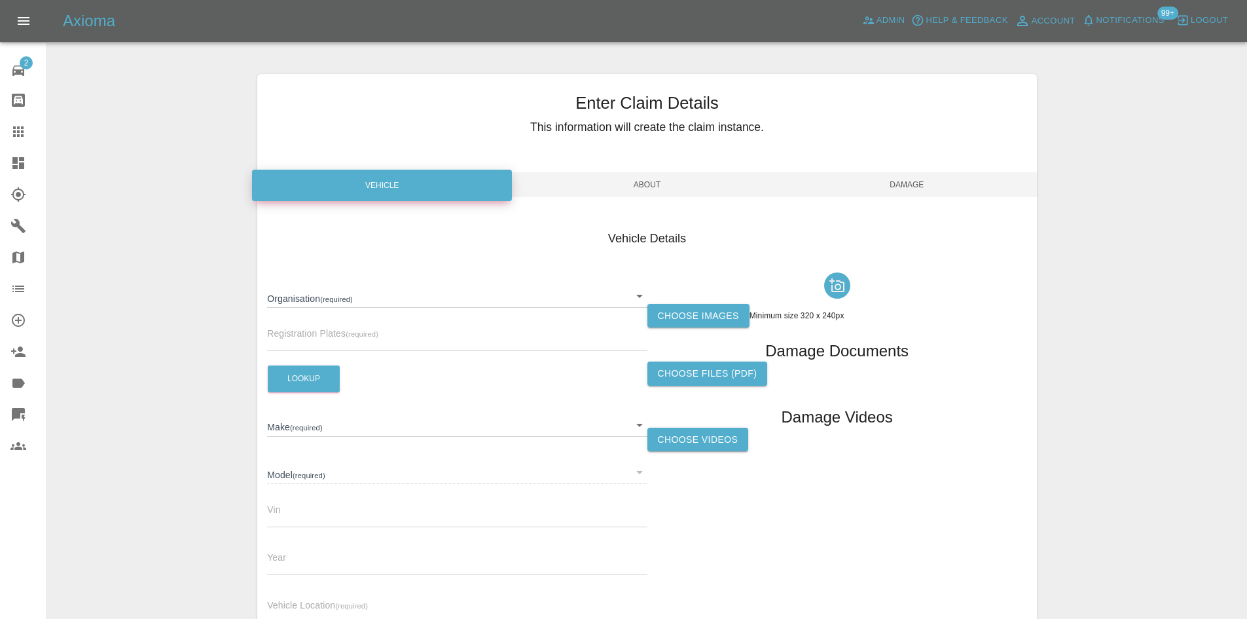
click at [1, 153] on link "Dashboard" at bounding box center [23, 162] width 46 height 31
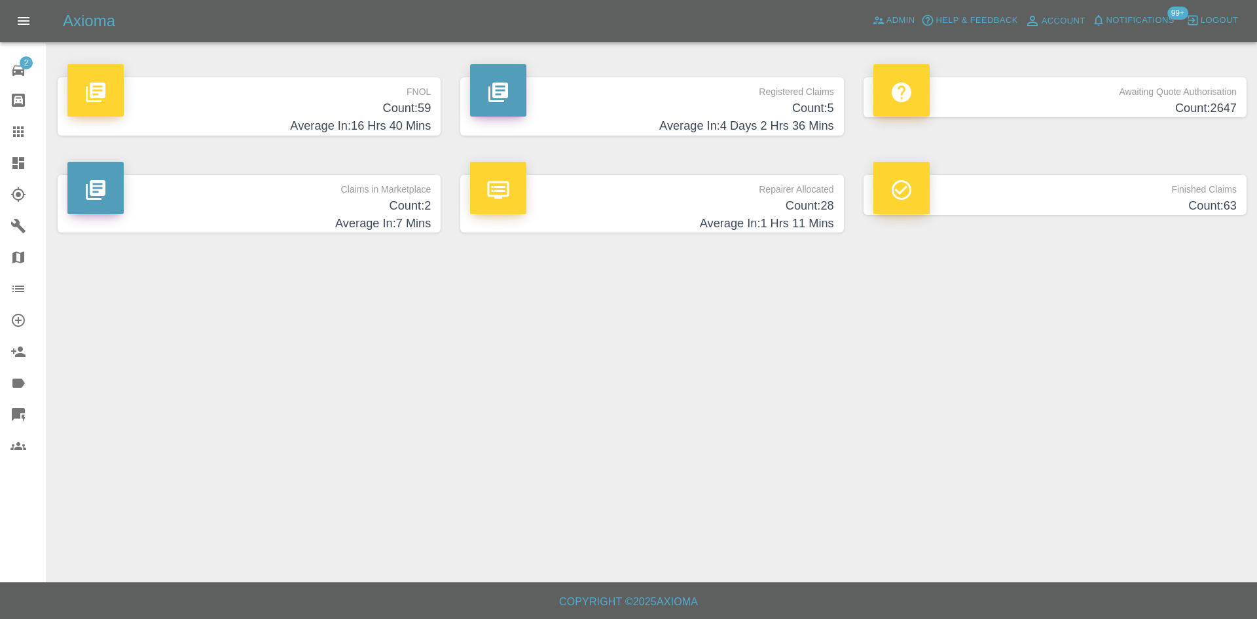
click at [7, 162] on link "Dashboard" at bounding box center [23, 162] width 46 height 31
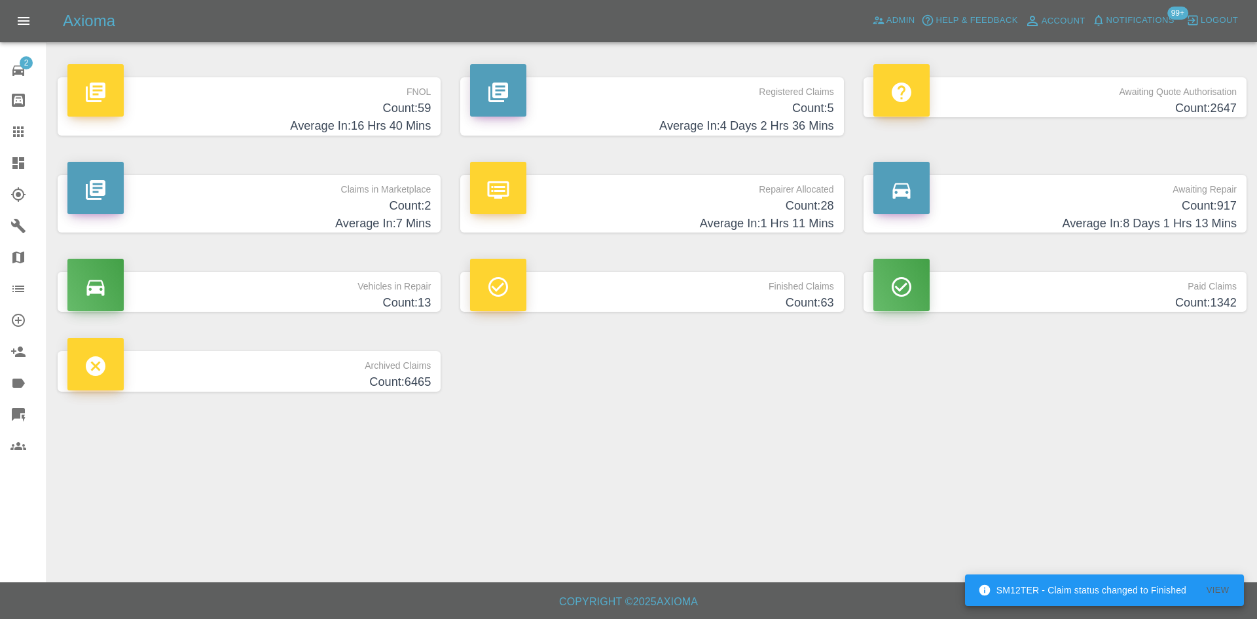
click at [868, 17] on div "Axioma Admin Help & Feedback Account Notifications 99+ Logout" at bounding box center [660, 20] width 1194 height 21
click at [893, 18] on span "Admin" at bounding box center [900, 20] width 29 height 15
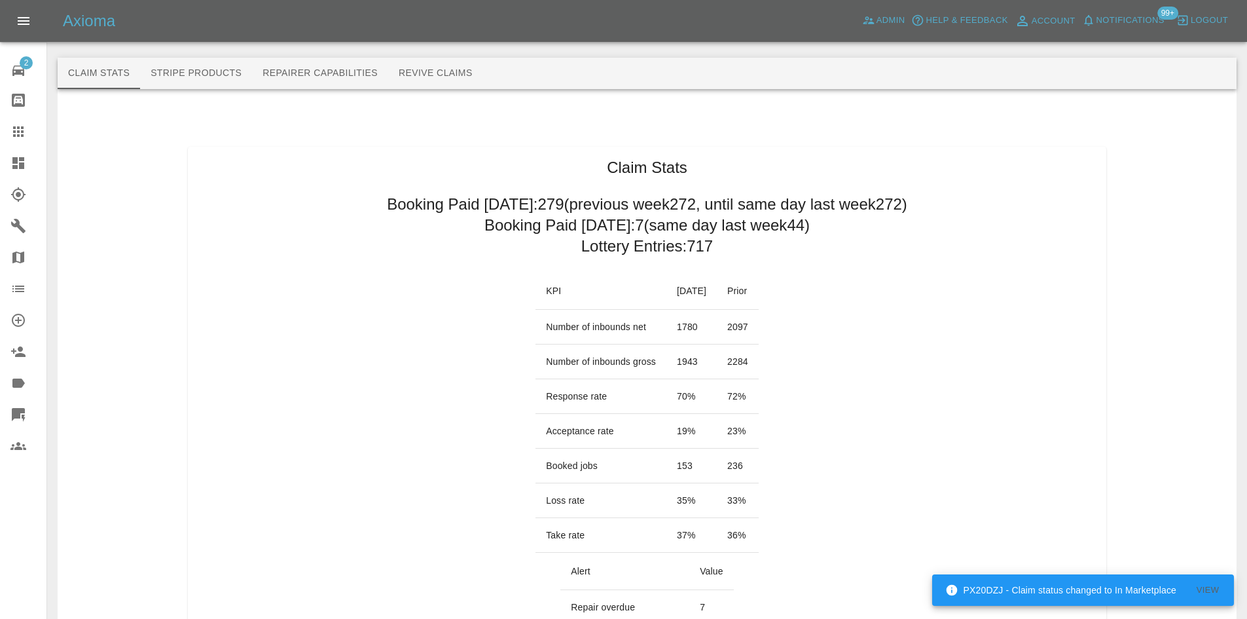
click at [1, 174] on link "Dashboard" at bounding box center [23, 162] width 46 height 31
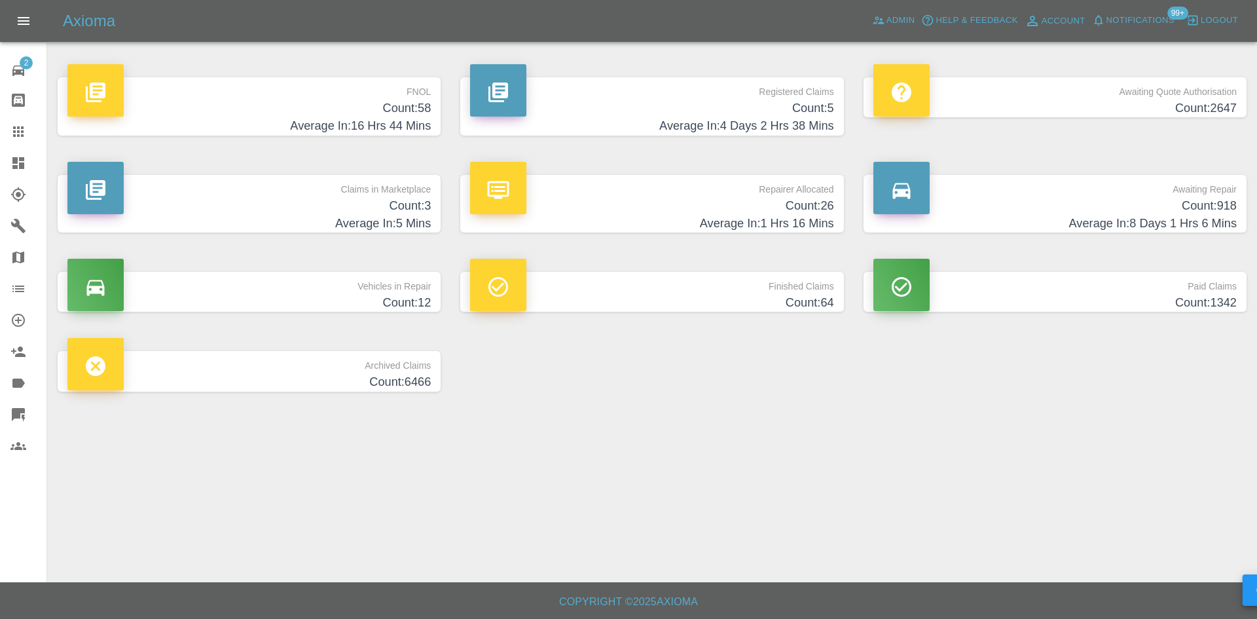
click at [695, 126] on h4 "Average In: 4 Days 2 Hrs 38 Mins" at bounding box center [651, 126] width 363 height 18
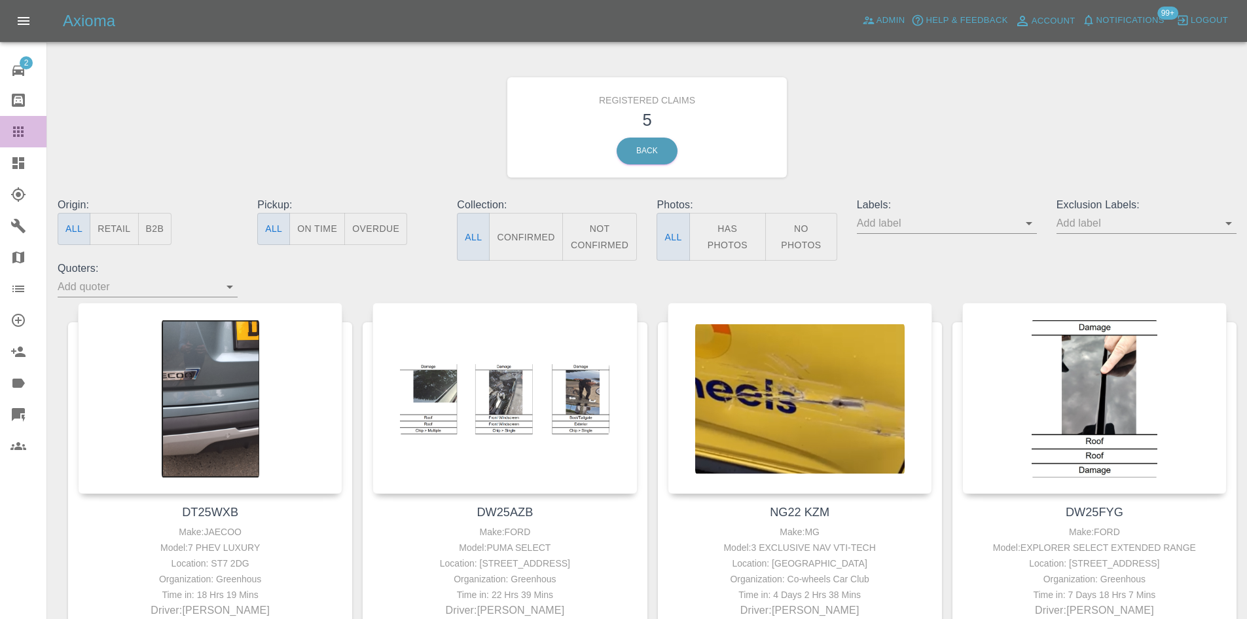
click at [14, 135] on icon at bounding box center [18, 131] width 10 height 10
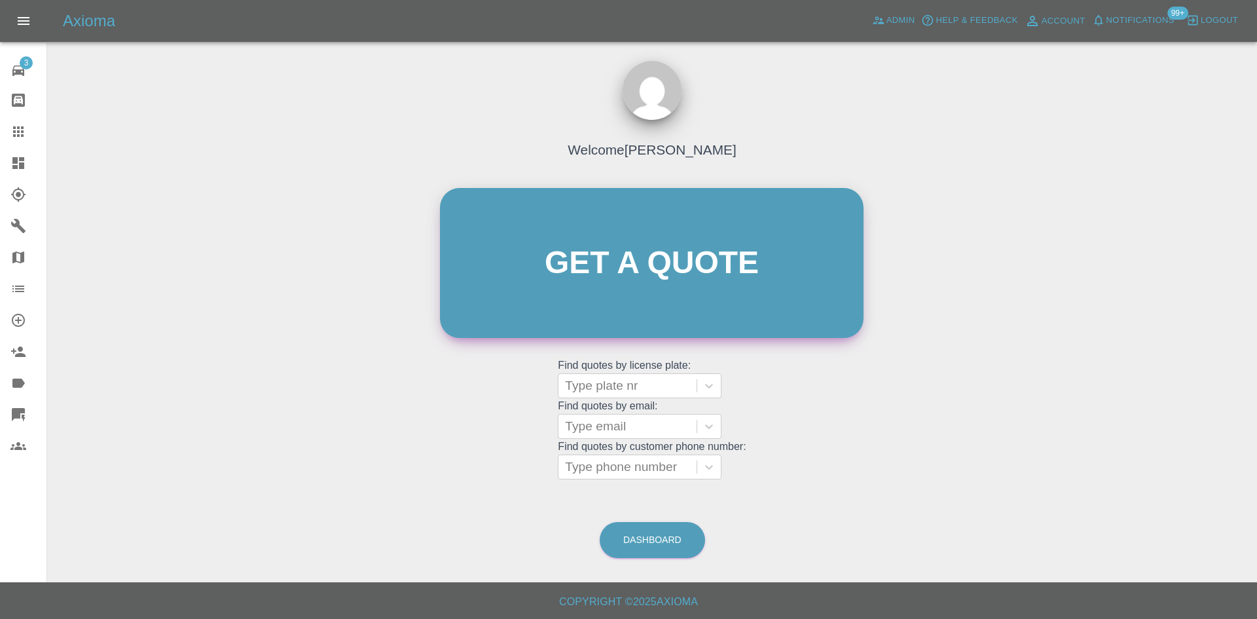
click at [650, 293] on link "Get a quote" at bounding box center [652, 263] width 424 height 150
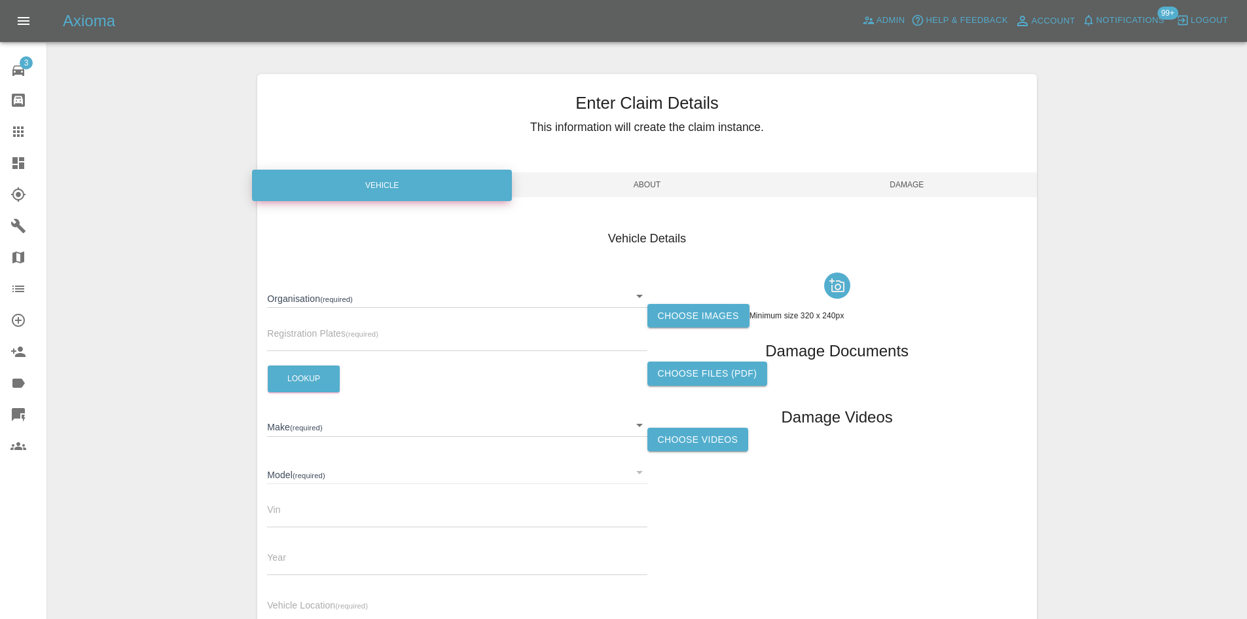
click at [477, 295] on body "Axioma Admin Help & Feedback Account Notifications 99+ Logout 3 Repair home Bod…" at bounding box center [623, 374] width 1247 height 749
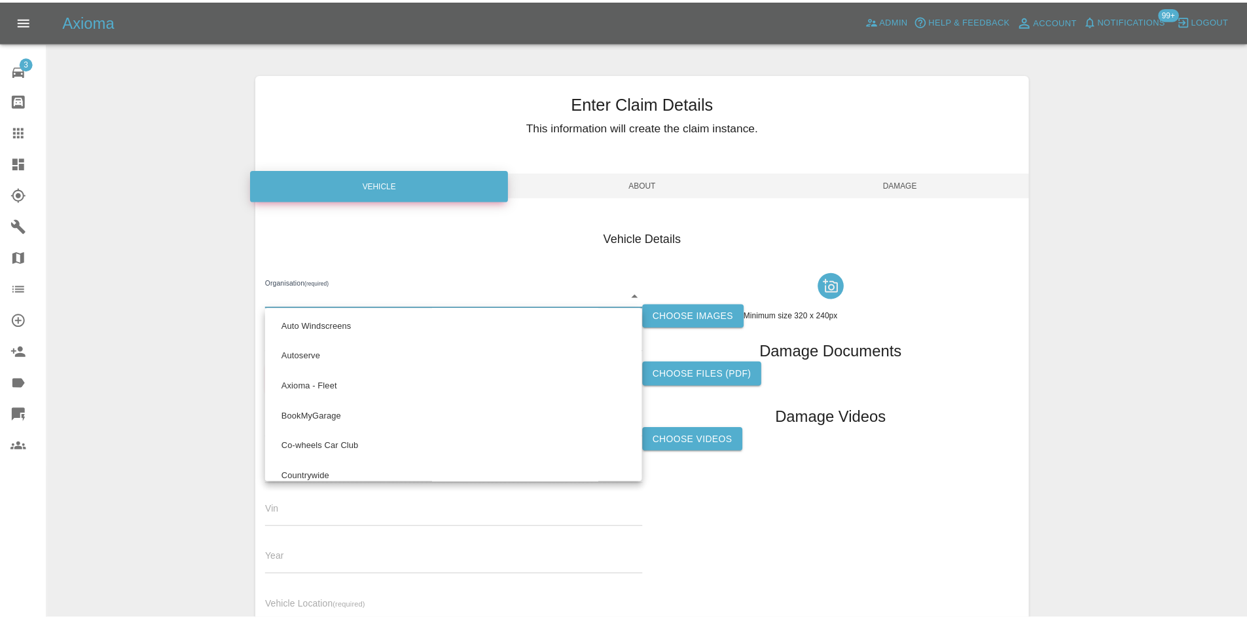
scroll to position [172, 0]
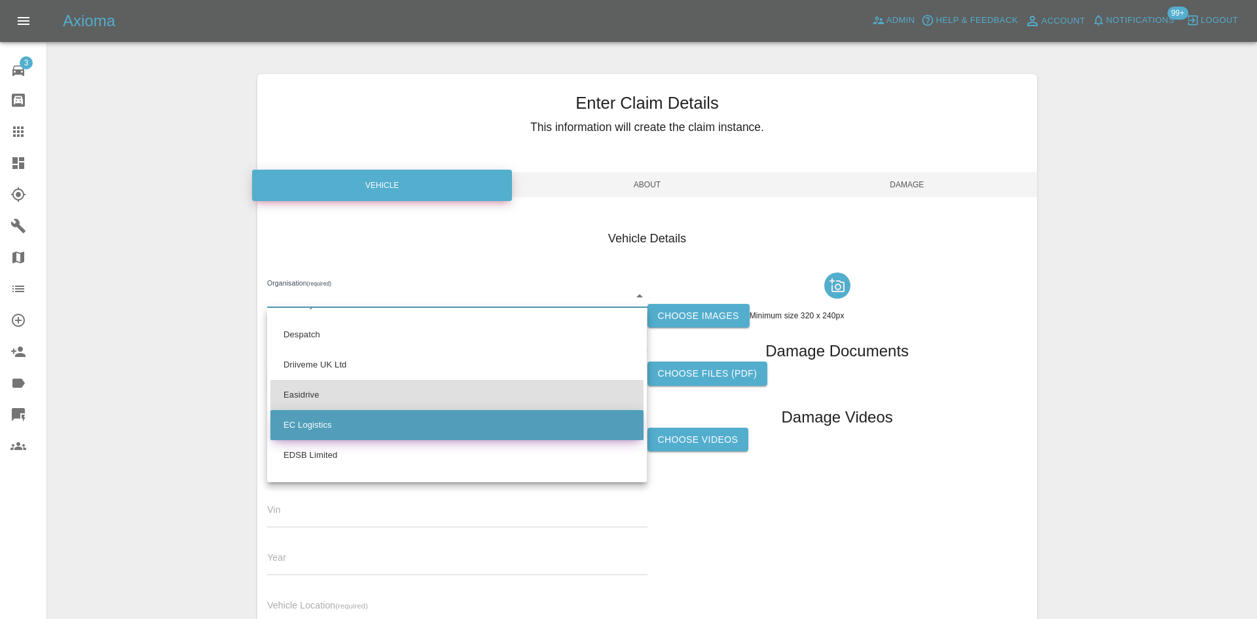
click at [350, 419] on li "EC Logistics" at bounding box center [456, 425] width 373 height 30
type input "68b192a164389dd82bf7f79d"
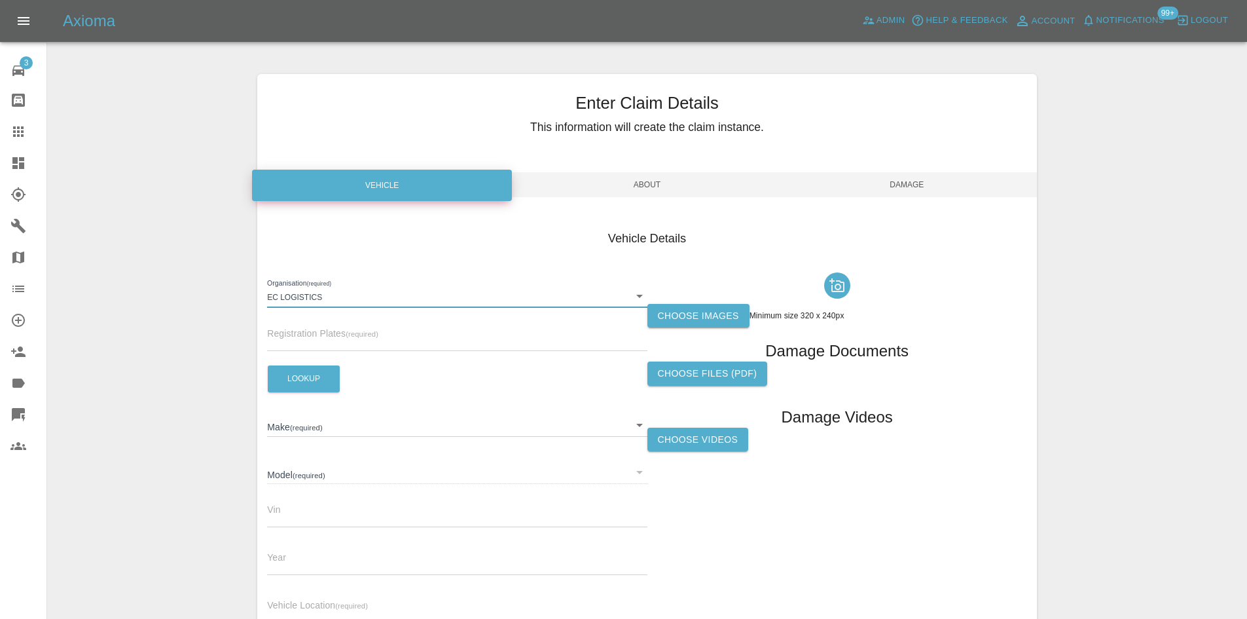
click at [301, 362] on div "Organisation (required) EC Logistics 68b192a164389dd82bf7f79d Registration Plat…" at bounding box center [457, 450] width 380 height 367
click at [310, 344] on input "text" at bounding box center [457, 341] width 380 height 19
paste input "DE22 2FH"
type input "DE22 2FH"
drag, startPoint x: 321, startPoint y: 344, endPoint x: 194, endPoint y: 346, distance: 127.0
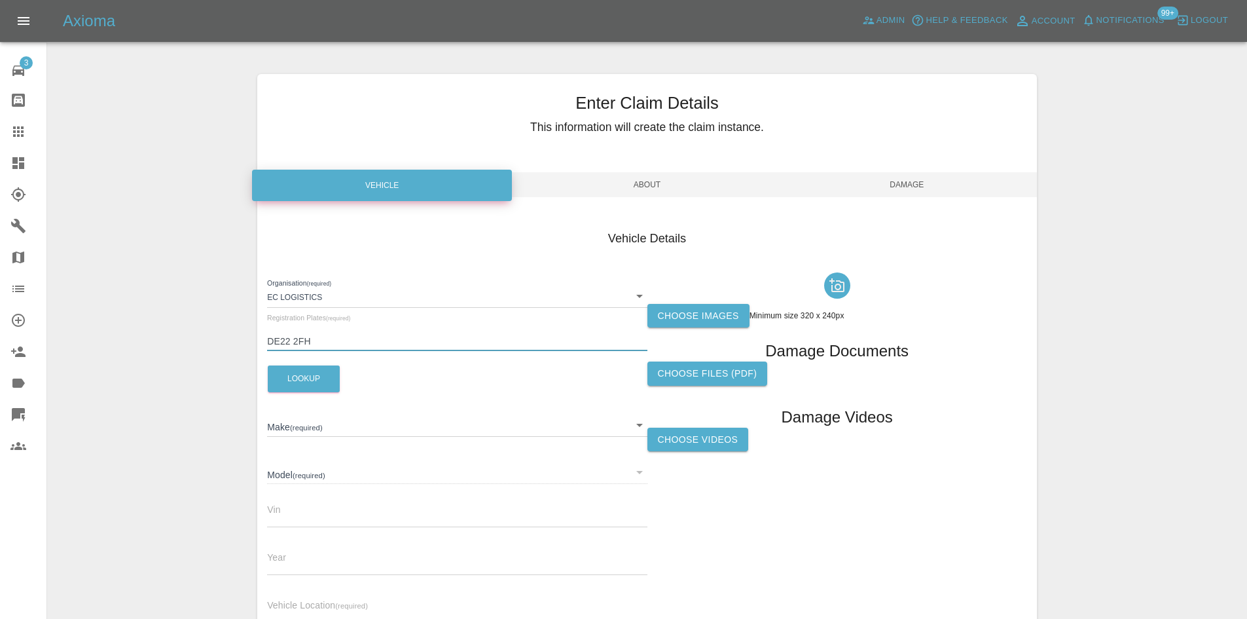
click at [194, 346] on div "Enter Claim Details This information will create the claim instance. Vehicle Ab…" at bounding box center [647, 377] width 1199 height 639
click at [277, 371] on button "Lookup" at bounding box center [304, 378] width 72 height 27
click at [325, 344] on input "text" at bounding box center [457, 341] width 380 height 19
type input "gl73lck"
click at [304, 376] on button "Lookup" at bounding box center [304, 378] width 72 height 27
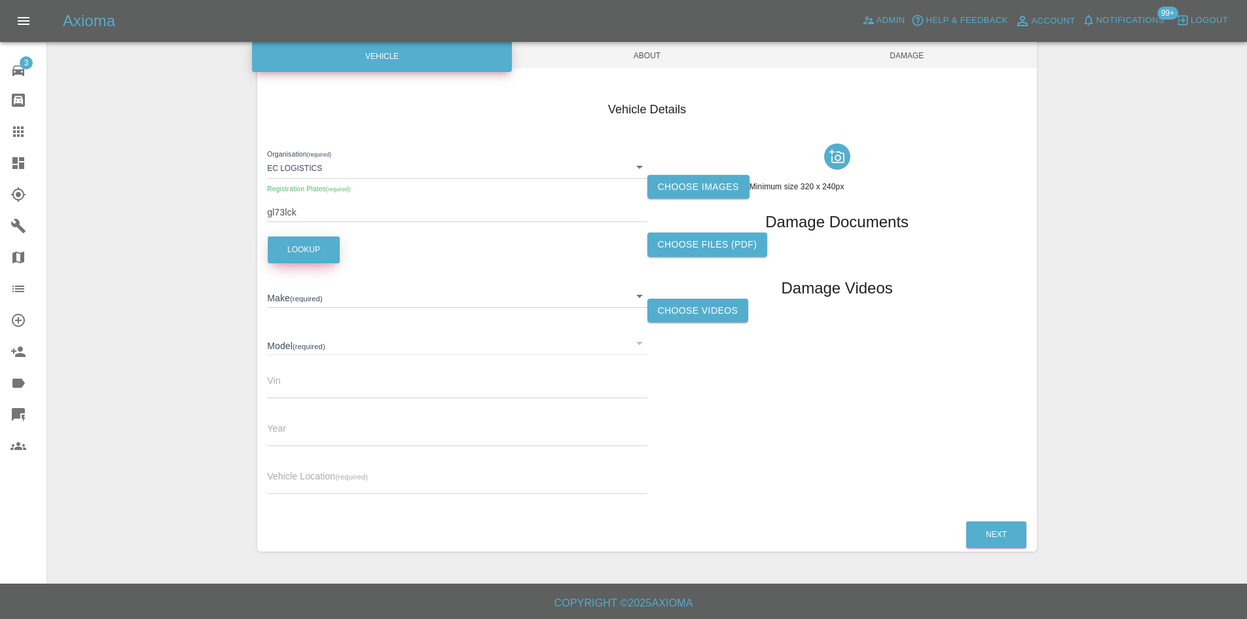
scroll to position [130, 0]
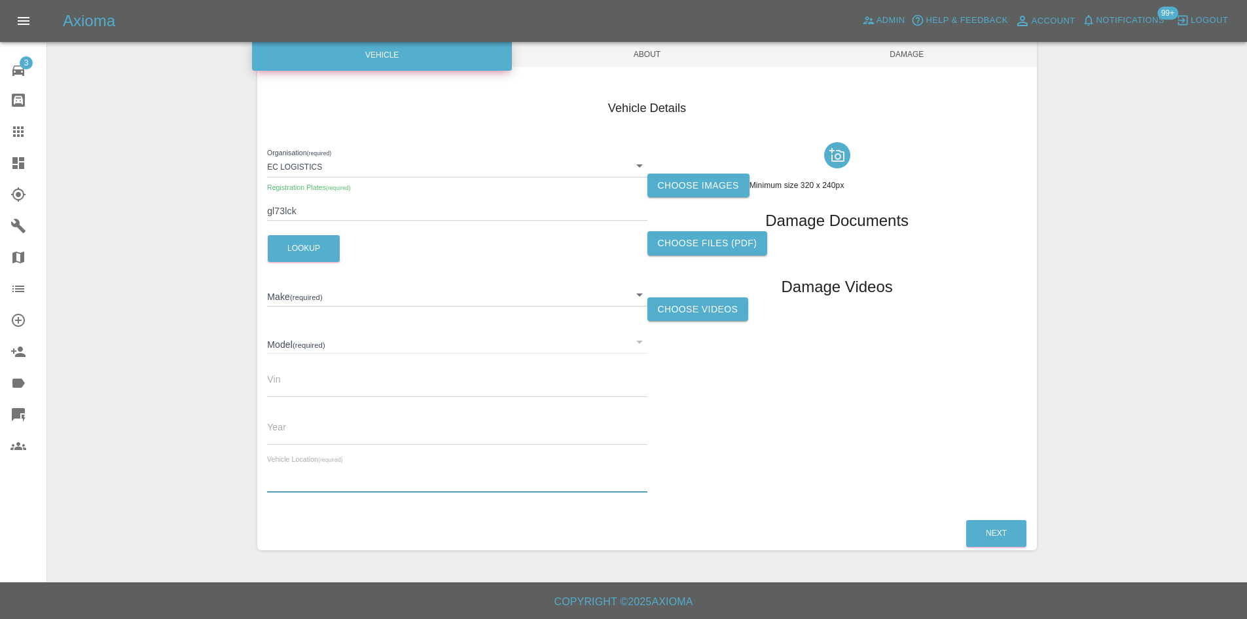
click at [322, 477] on input "text" at bounding box center [457, 482] width 380 height 19
paste input "DE22 2FH"
type input "DE22 2FH"
type input "TESLA"
type input "MODEL-Y LONG RANGE AWD"
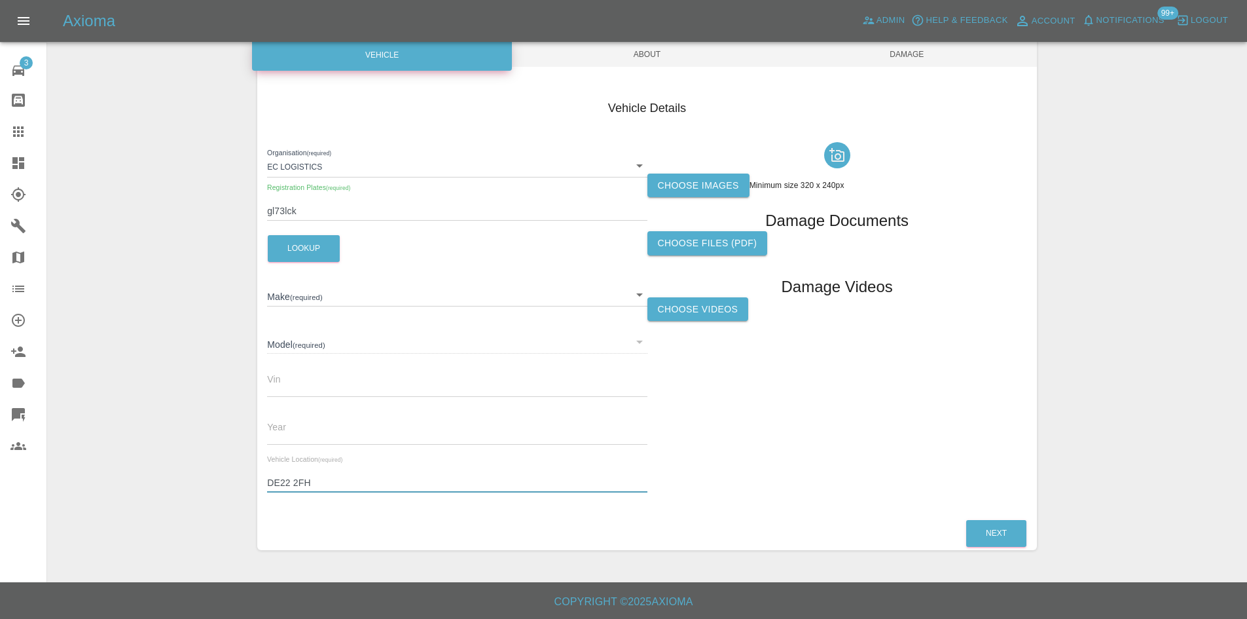
type input "LRWYHCEK7RC241568"
type input "2023"
type input "DE22 2FH"
click at [722, 187] on label "Choose images" at bounding box center [699, 186] width 102 height 24
click at [0, 0] on input "Choose images" at bounding box center [0, 0] width 0 height 0
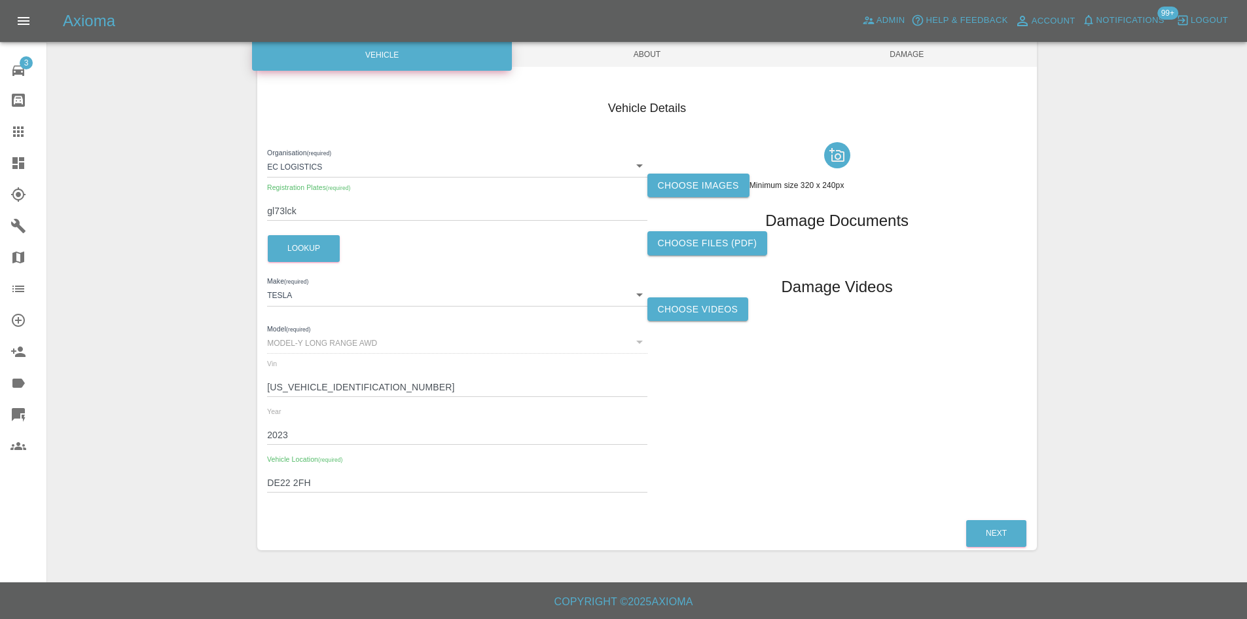
click at [856, 66] on span "Damage" at bounding box center [907, 54] width 260 height 25
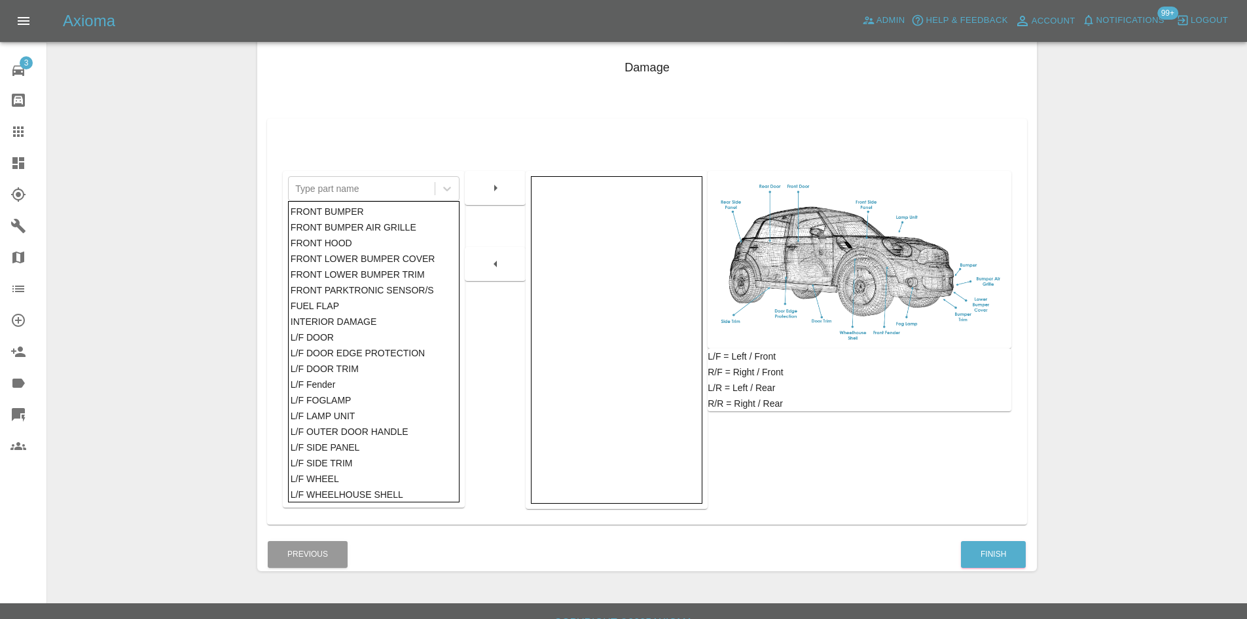
scroll to position [192, 0]
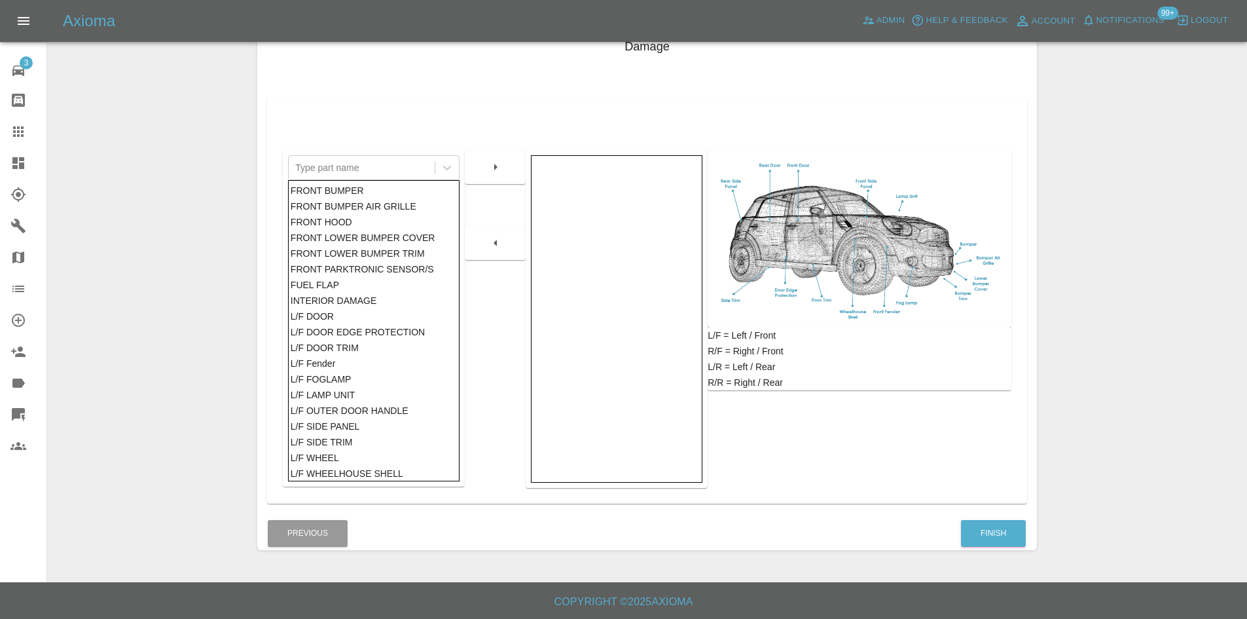
click at [976, 519] on div "Finish" at bounding box center [993, 533] width 66 height 33
click at [972, 527] on button "Finish" at bounding box center [993, 533] width 65 height 27
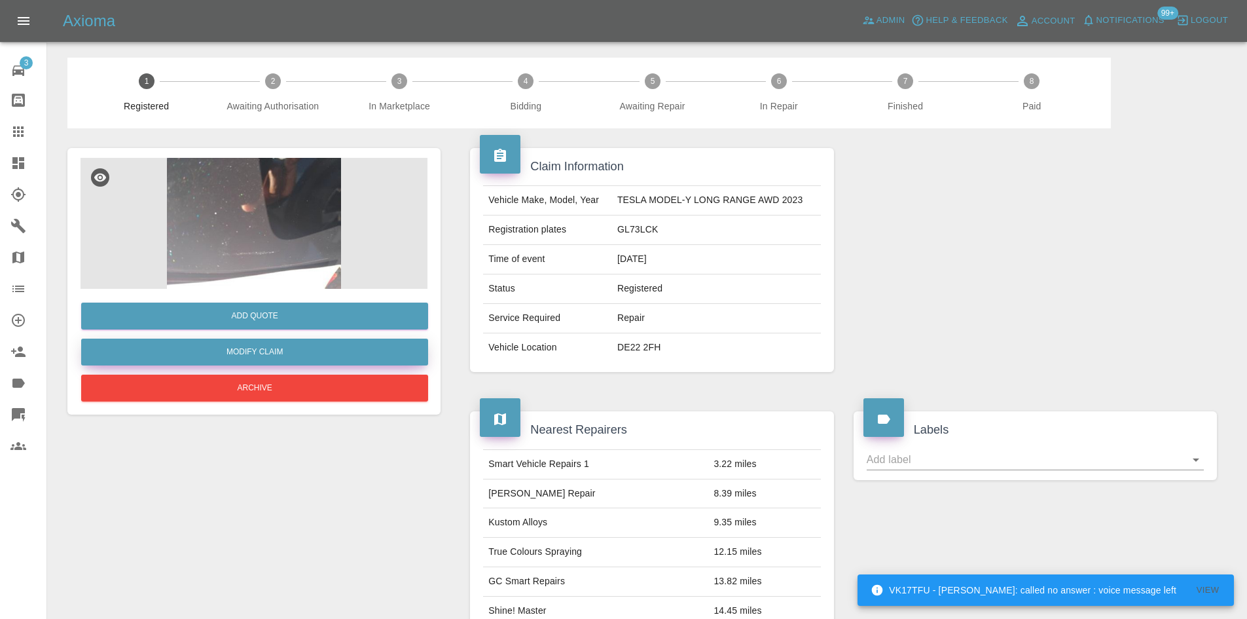
click at [251, 350] on link "Modify Claim" at bounding box center [254, 351] width 347 height 27
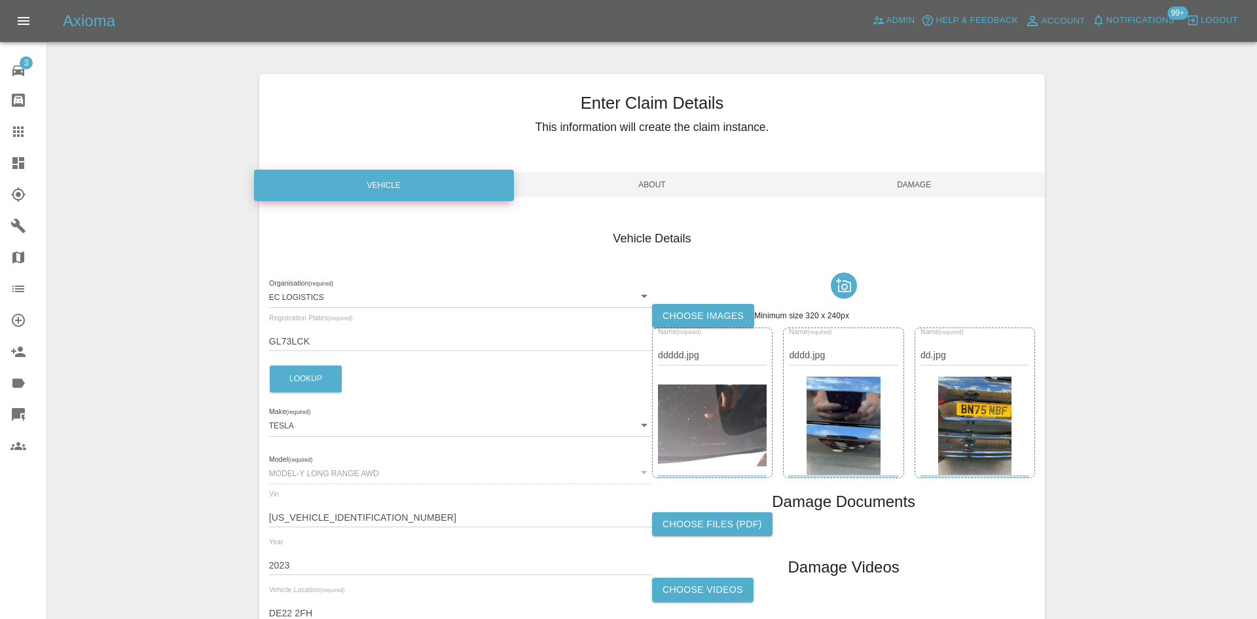
click at [631, 297] on body "Axioma Admin Help & Feedback Account Notifications 99+ Logout 3 Repair home Bod…" at bounding box center [628, 374] width 1257 height 749
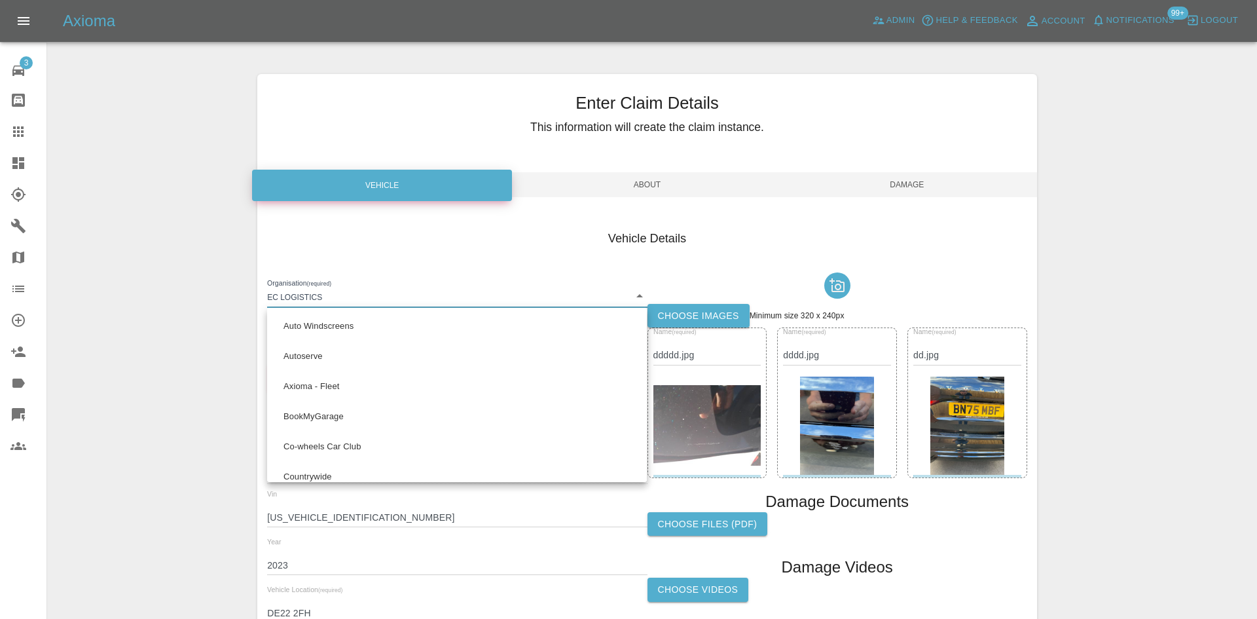
scroll to position [202, 0]
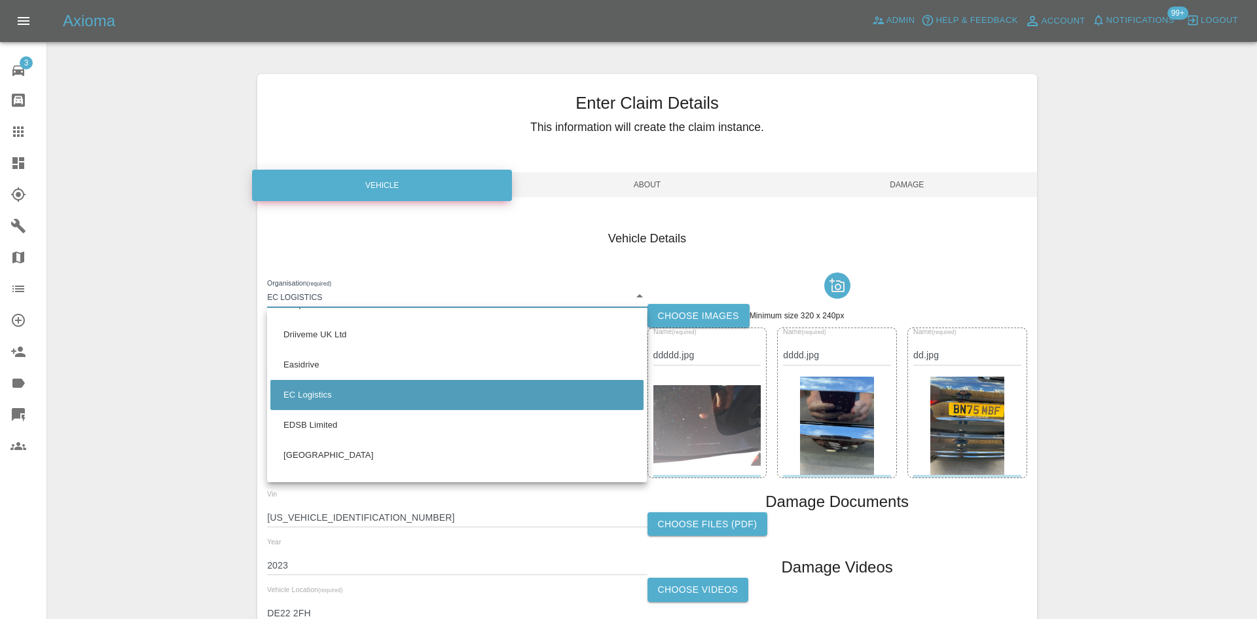
click at [902, 215] on div at bounding box center [628, 309] width 1257 height 619
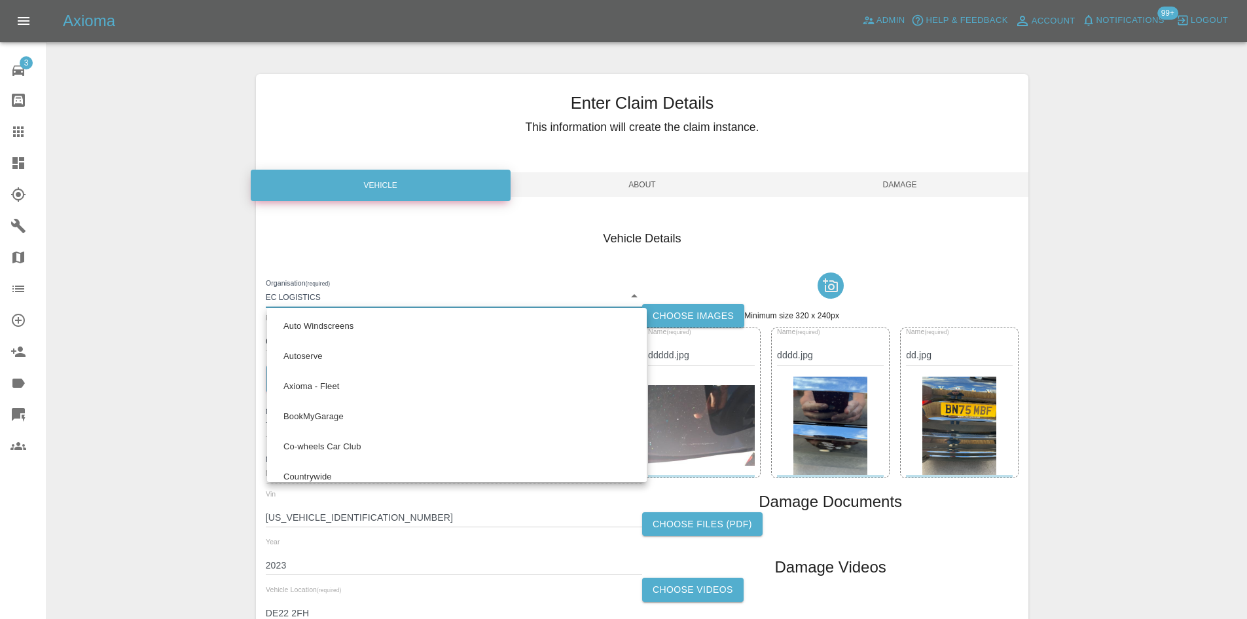
click at [448, 294] on body "Axioma Admin Help & Feedback Account Notifications 99+ Logout 3 Repair home Bod…" at bounding box center [623, 374] width 1247 height 749
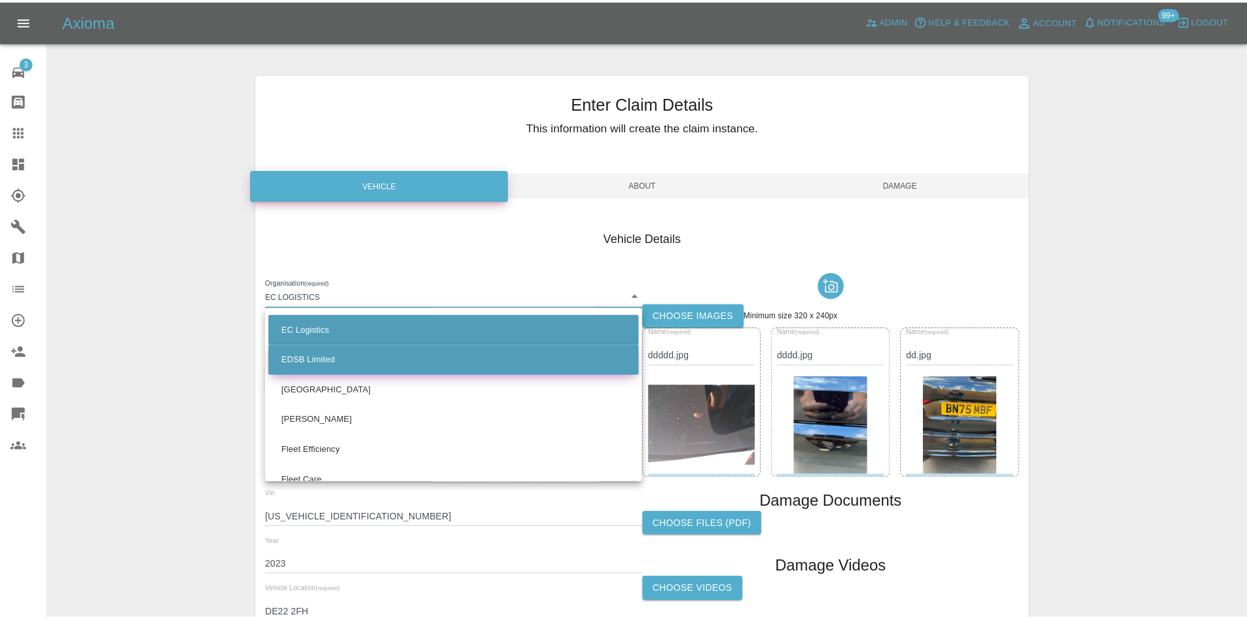
scroll to position [333, 0]
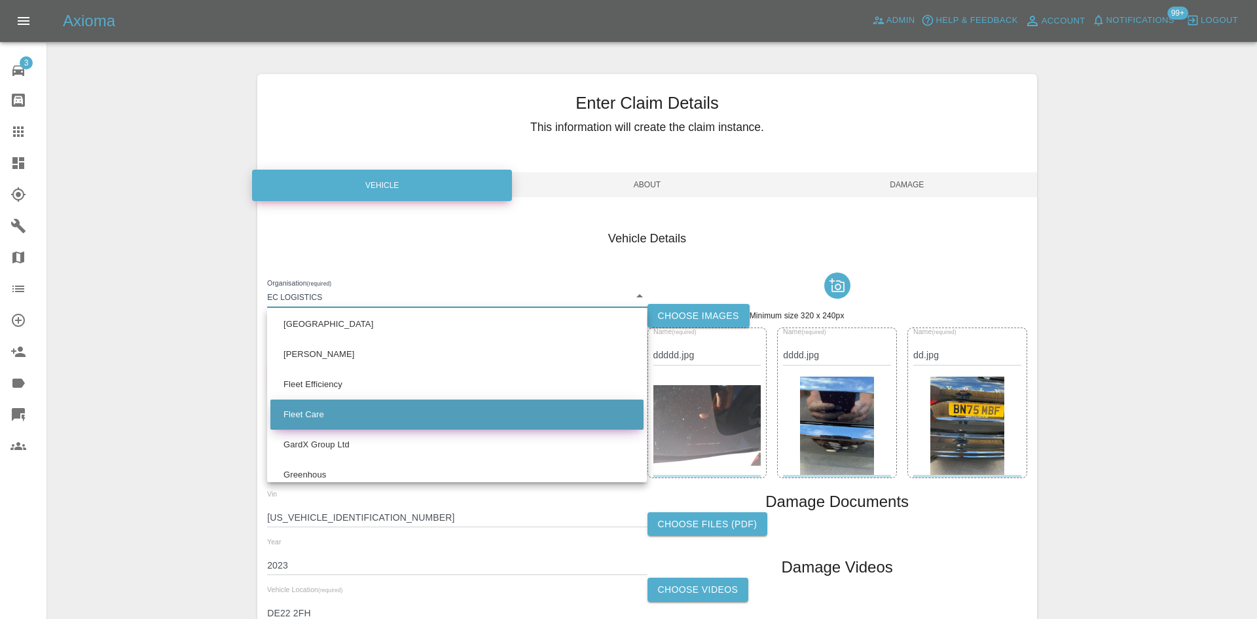
click at [328, 423] on li "Fleet Care" at bounding box center [456, 414] width 373 height 30
type input "68baaa7e9a92528ea34caf5c"
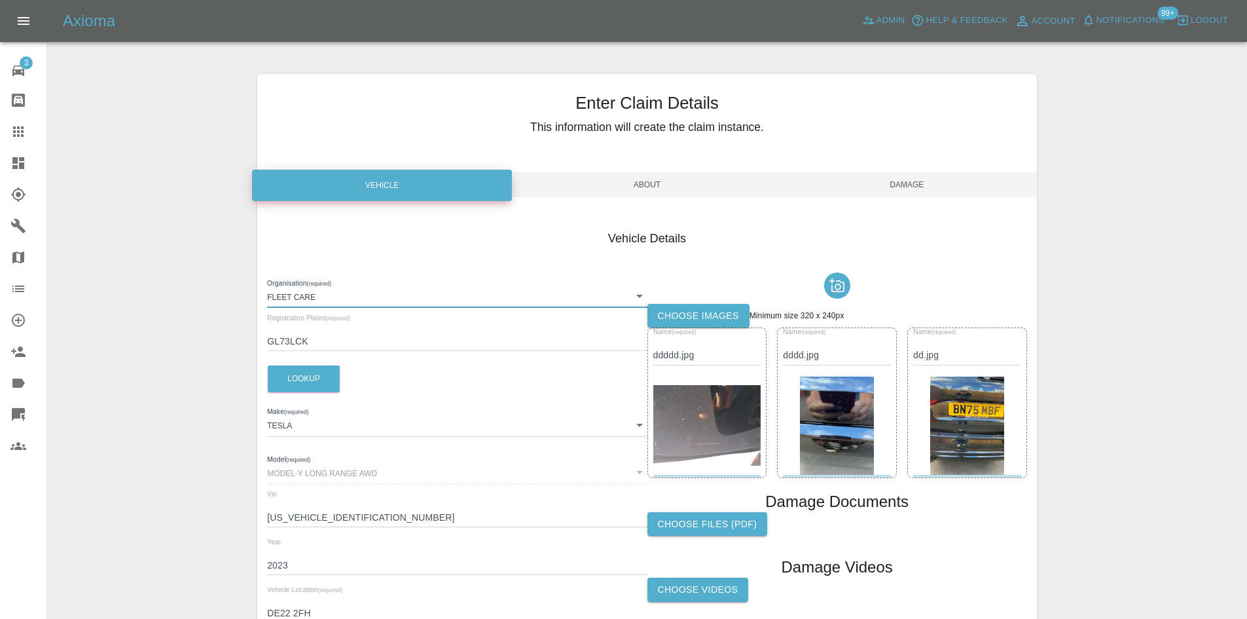
click at [911, 191] on span "Damage" at bounding box center [907, 184] width 260 height 25
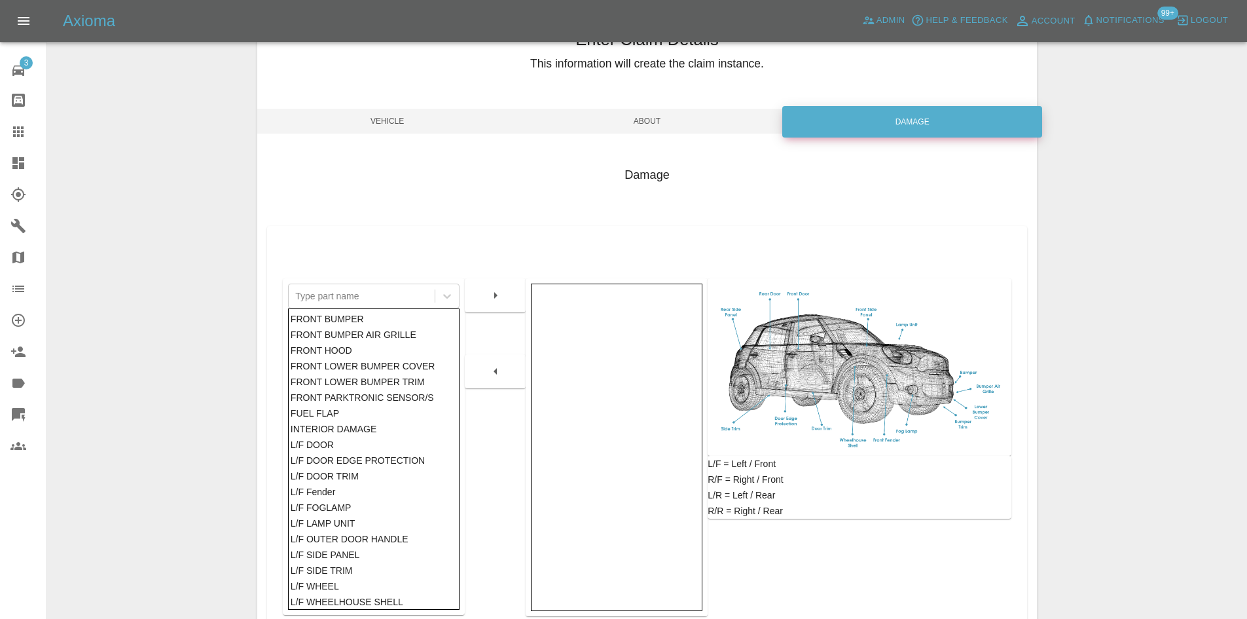
scroll to position [192, 0]
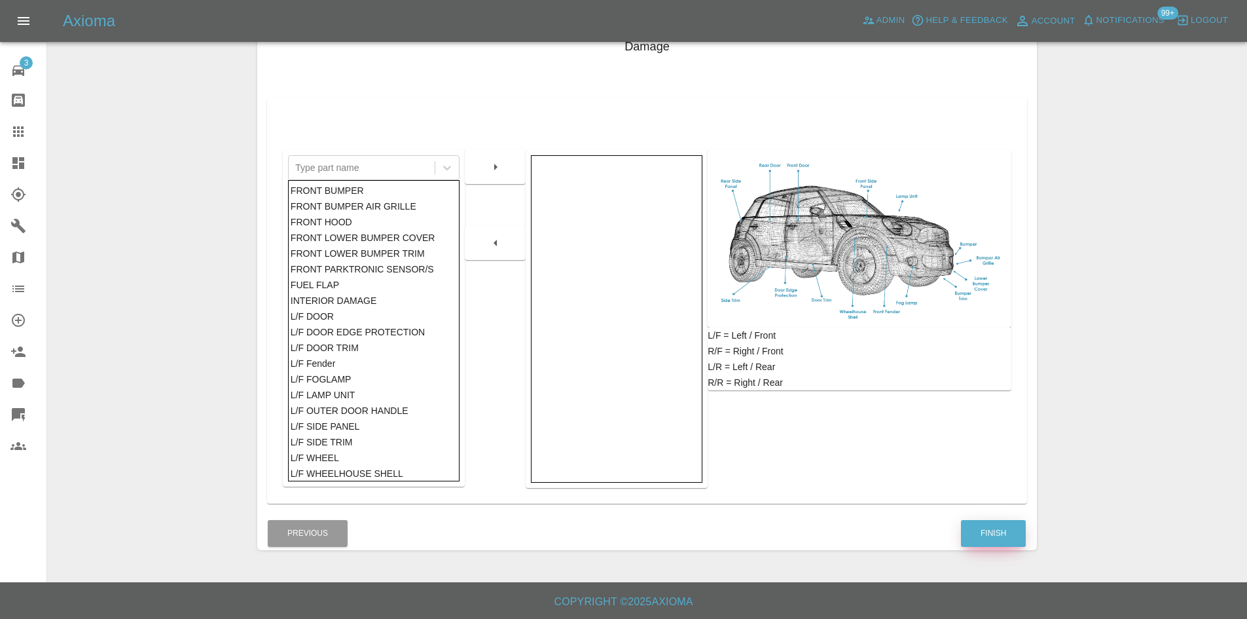
click at [965, 532] on button "Finish" at bounding box center [993, 533] width 65 height 27
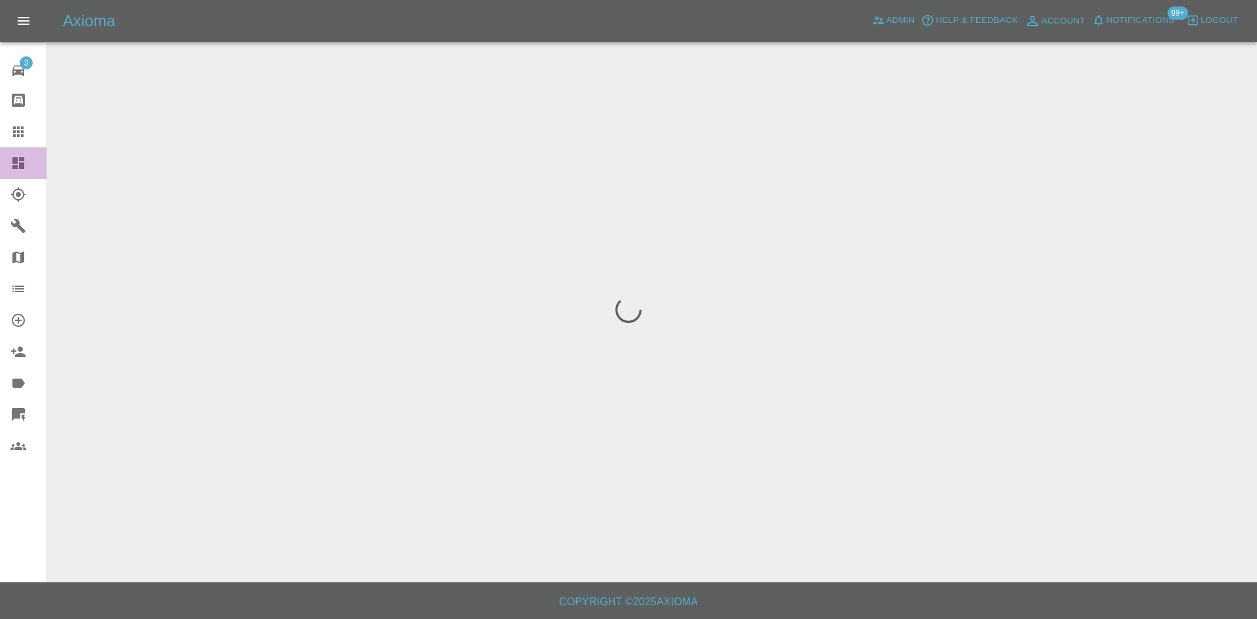
click at [7, 160] on link "Dashboard" at bounding box center [23, 162] width 46 height 31
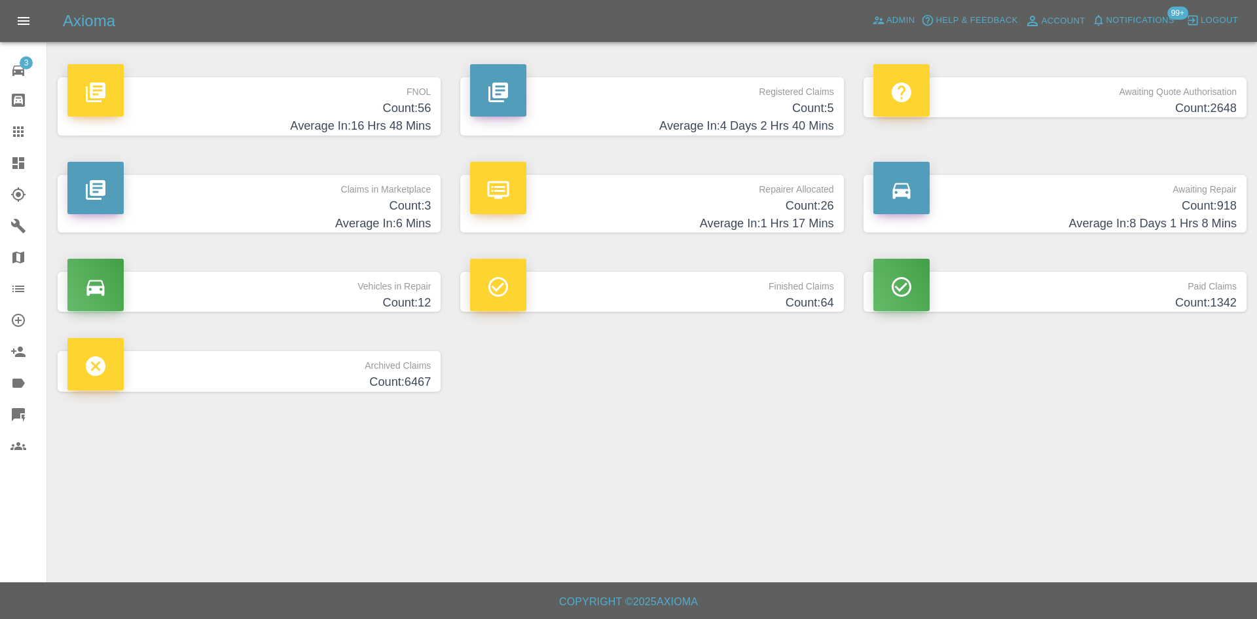
click at [667, 94] on p "Registered Claims" at bounding box center [651, 88] width 363 height 22
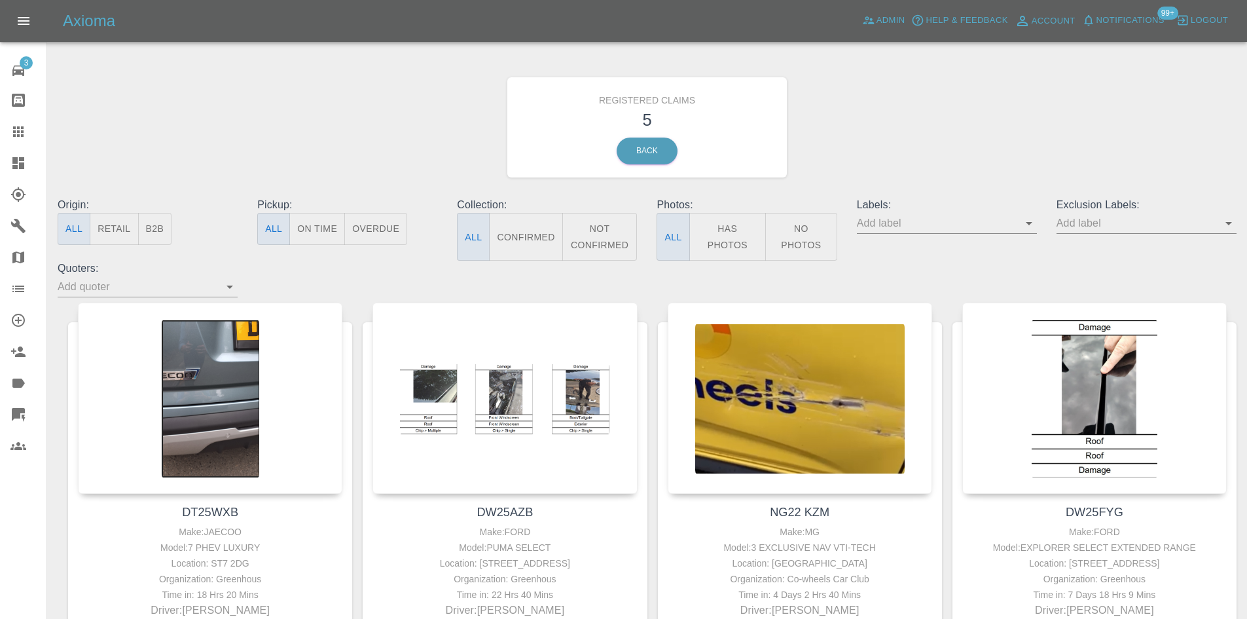
click at [16, 164] on icon at bounding box center [18, 163] width 12 height 12
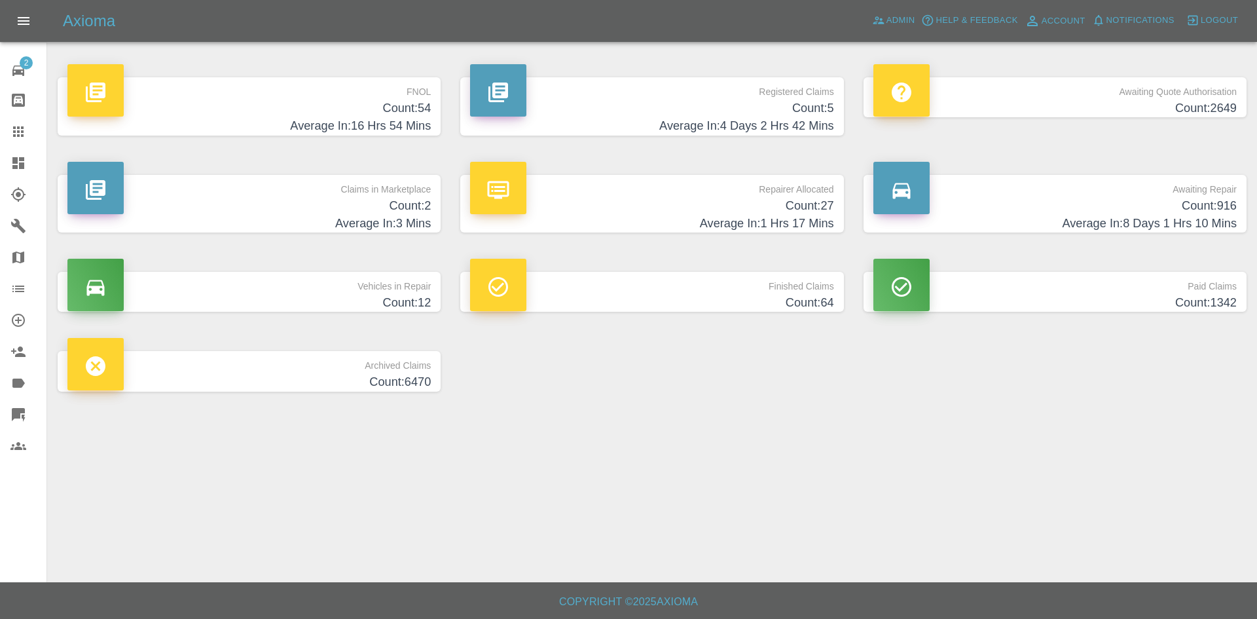
click at [636, 104] on h4 "Count: 5" at bounding box center [651, 109] width 363 height 18
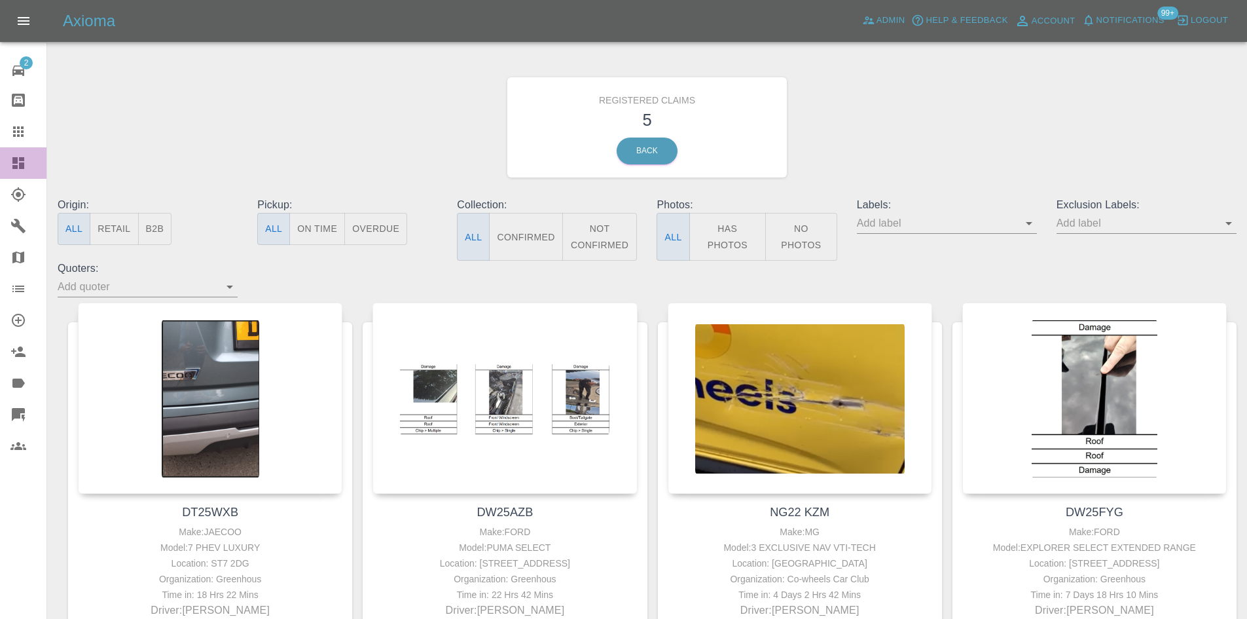
click at [24, 169] on icon at bounding box center [18, 163] width 12 height 12
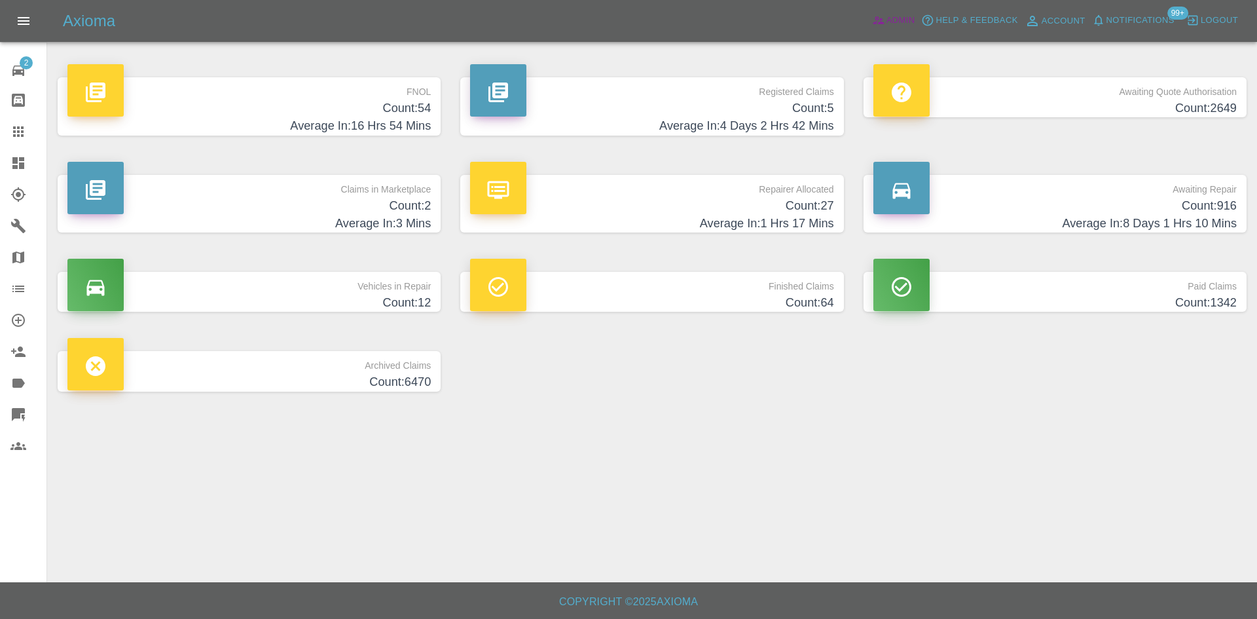
click at [911, 22] on span "Admin" at bounding box center [900, 20] width 29 height 15
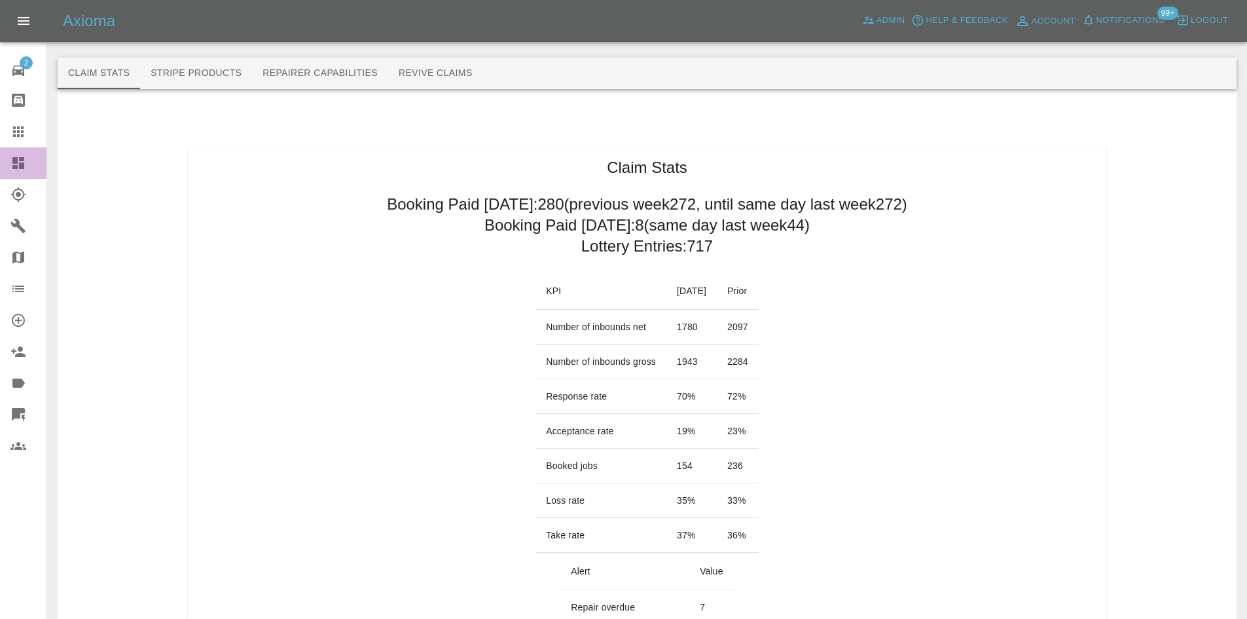
click at [0, 178] on link "Dashboard" at bounding box center [23, 162] width 46 height 31
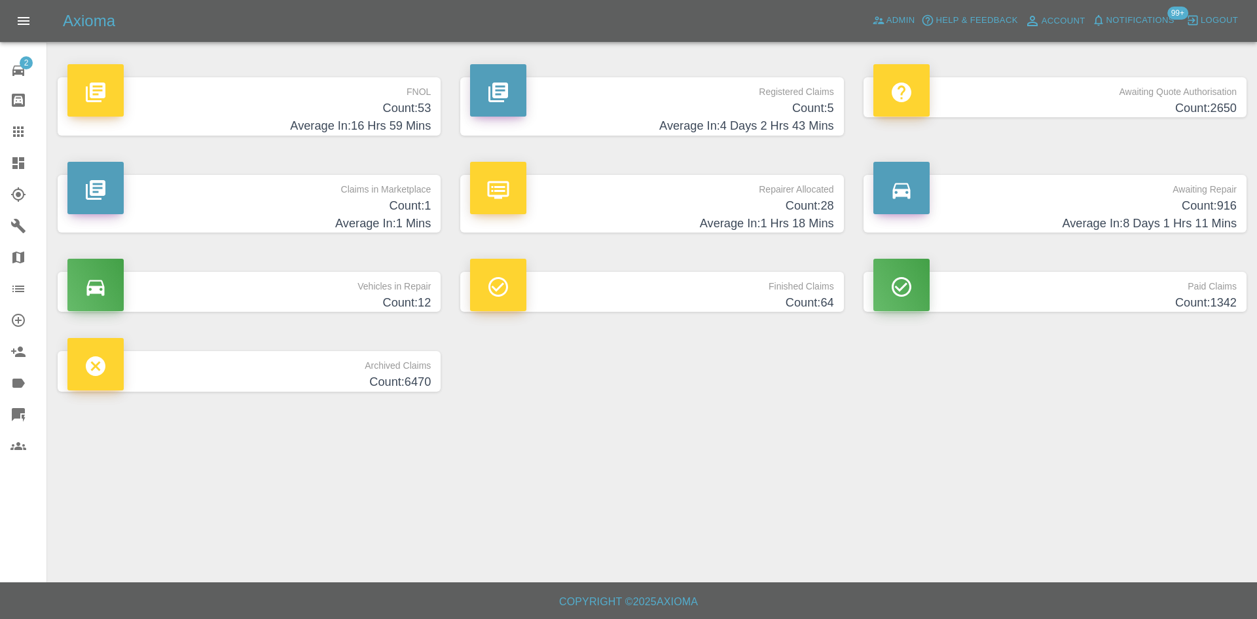
click at [686, 92] on p "Registered Claims" at bounding box center [651, 88] width 363 height 22
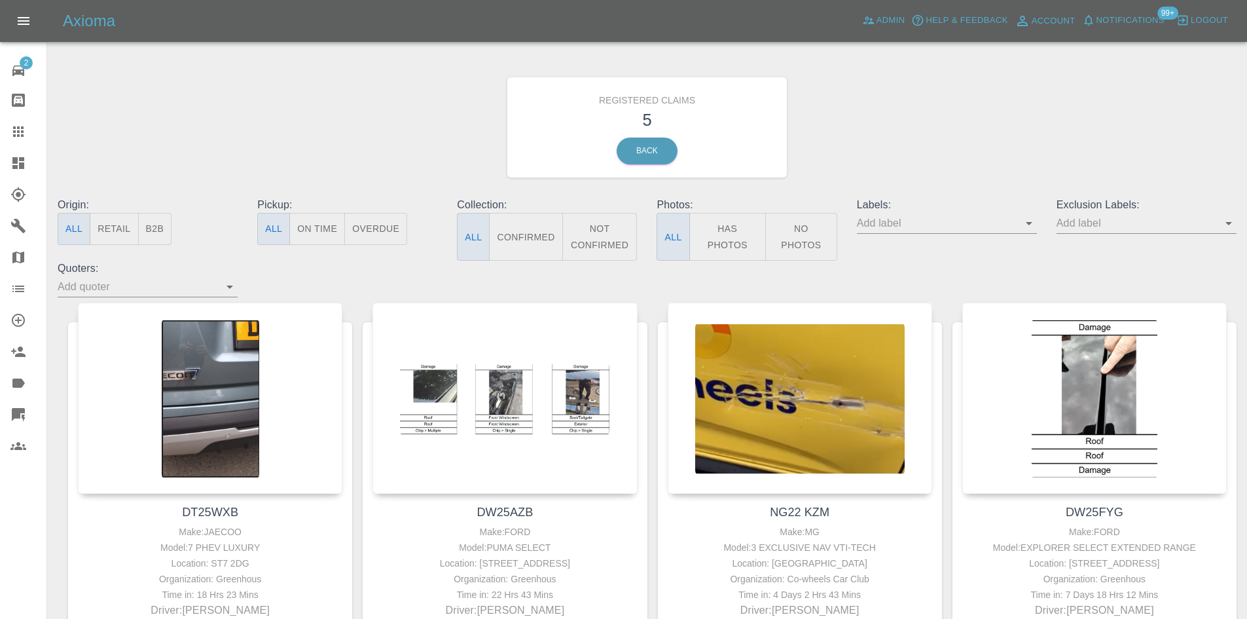
click at [7, 165] on link "Dashboard" at bounding box center [23, 162] width 46 height 31
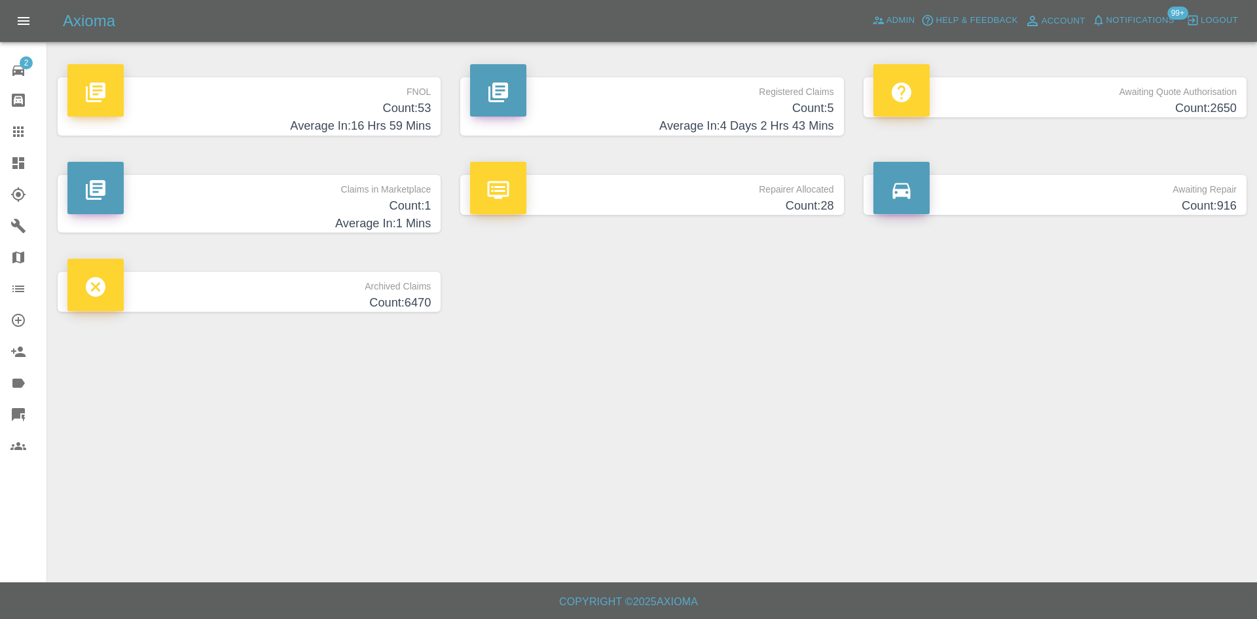
click at [715, 616] on footer "Copyright © 2025 Axioma" at bounding box center [628, 600] width 1257 height 37
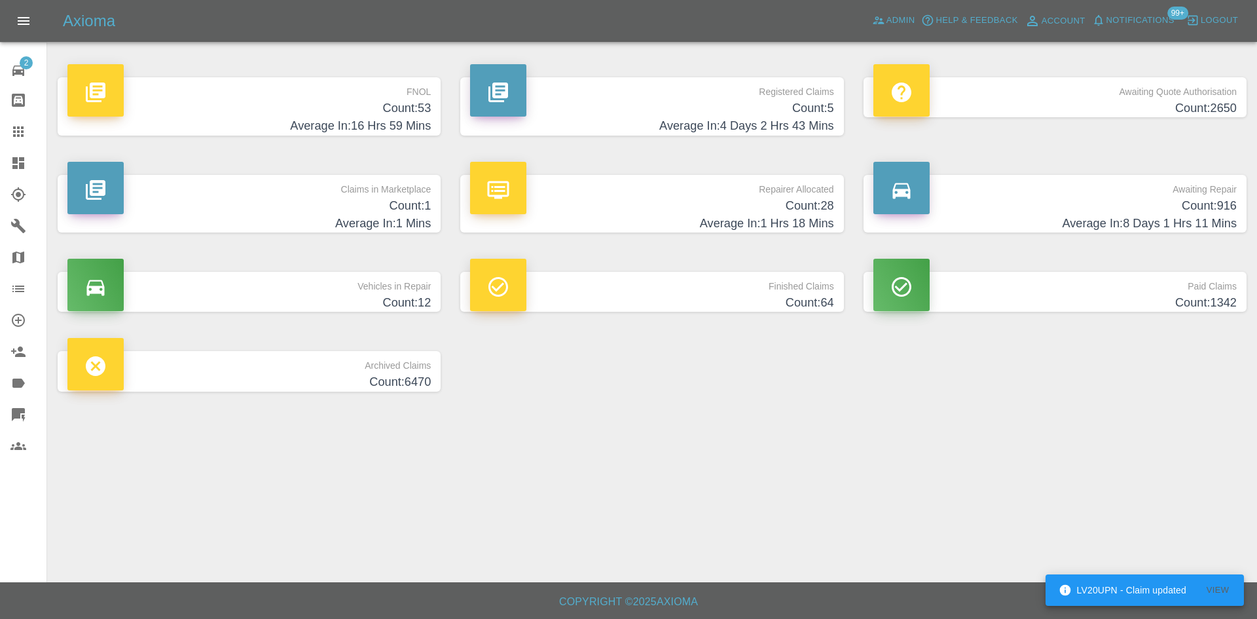
click at [1146, 23] on span "Notifications" at bounding box center [1140, 20] width 68 height 15
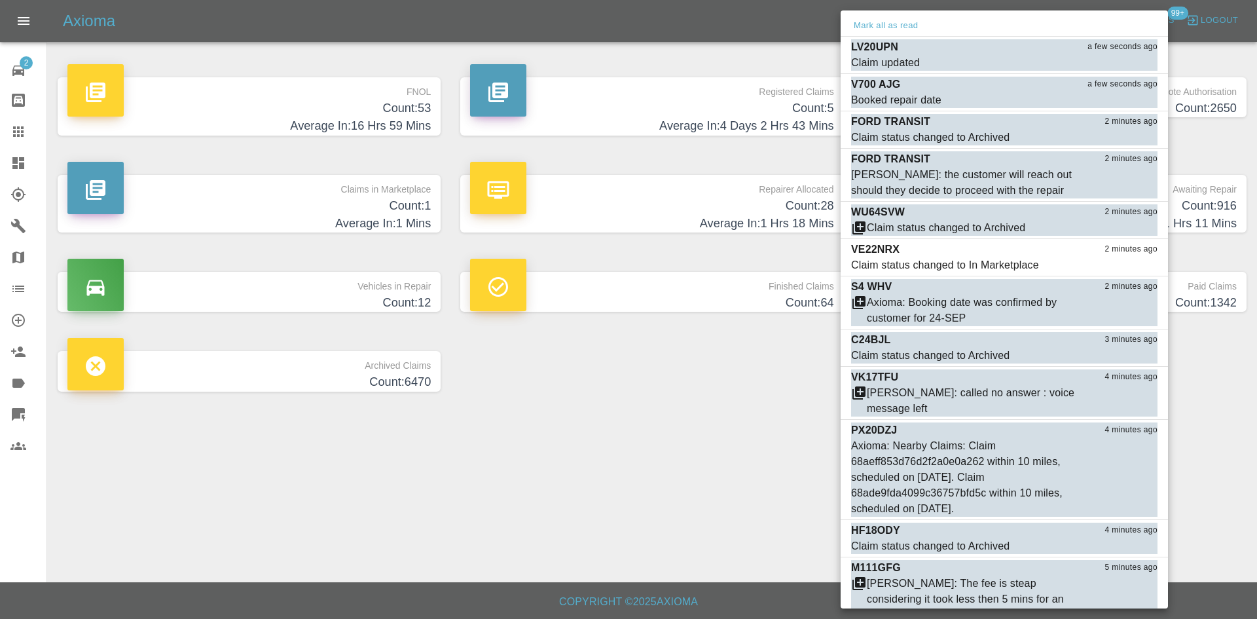
click at [555, 450] on div at bounding box center [628, 309] width 1257 height 619
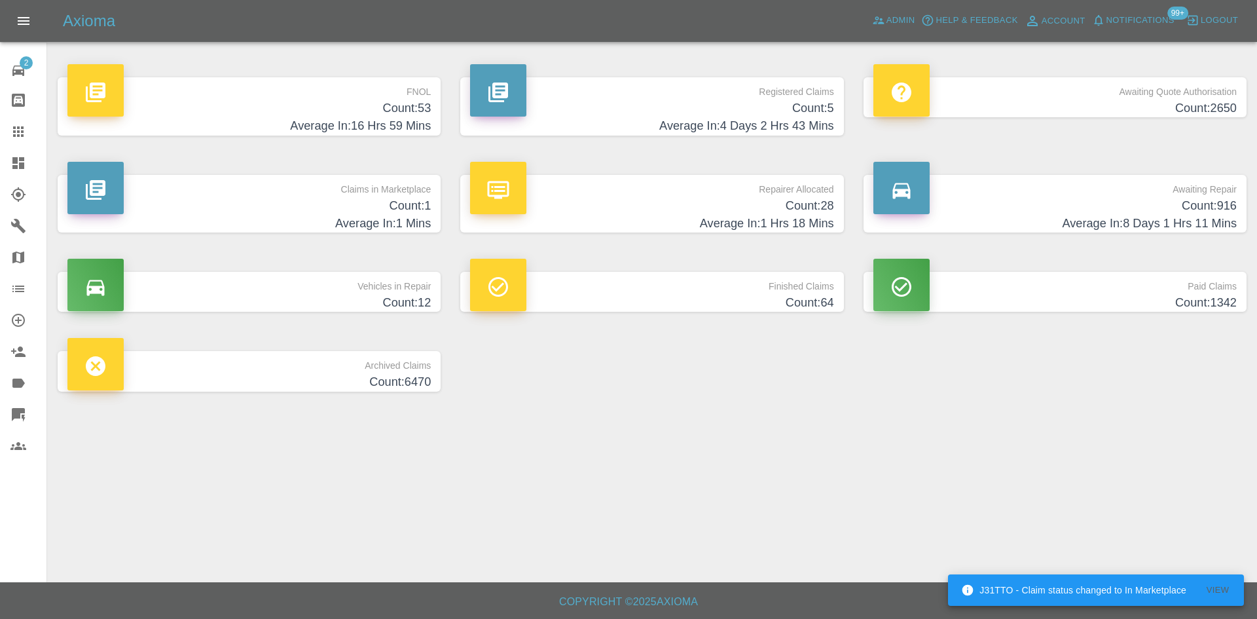
click at [683, 131] on h4 "Average In: 4 Days 2 Hrs 43 Mins" at bounding box center [651, 126] width 363 height 18
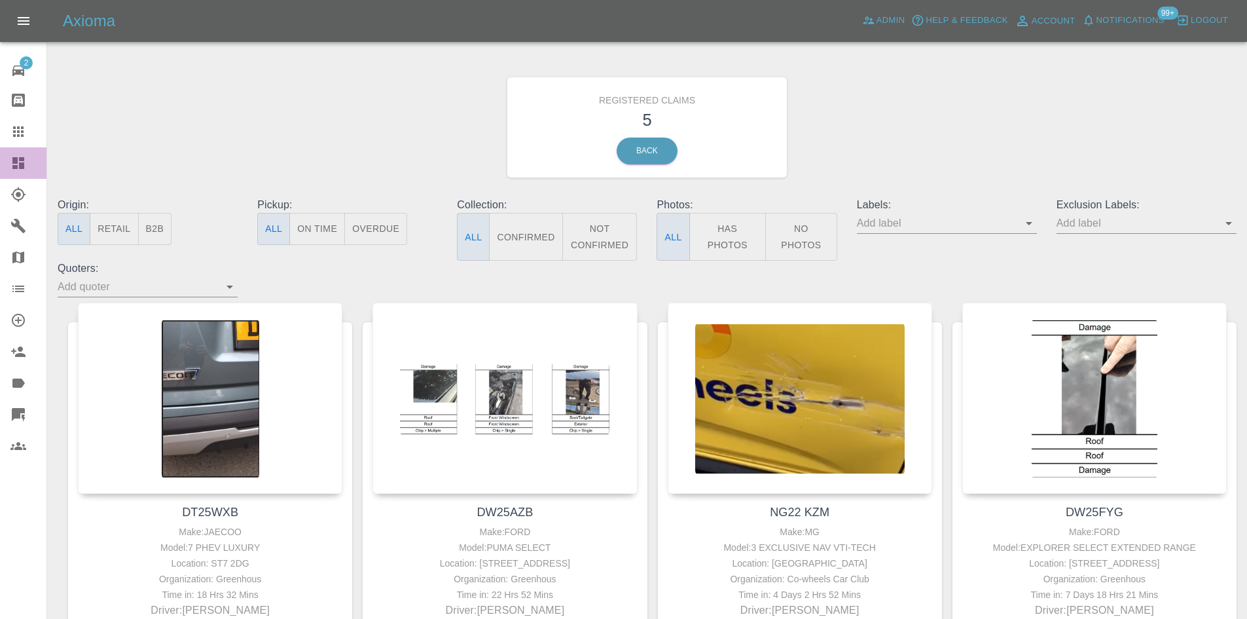
click at [35, 158] on div at bounding box center [28, 163] width 37 height 16
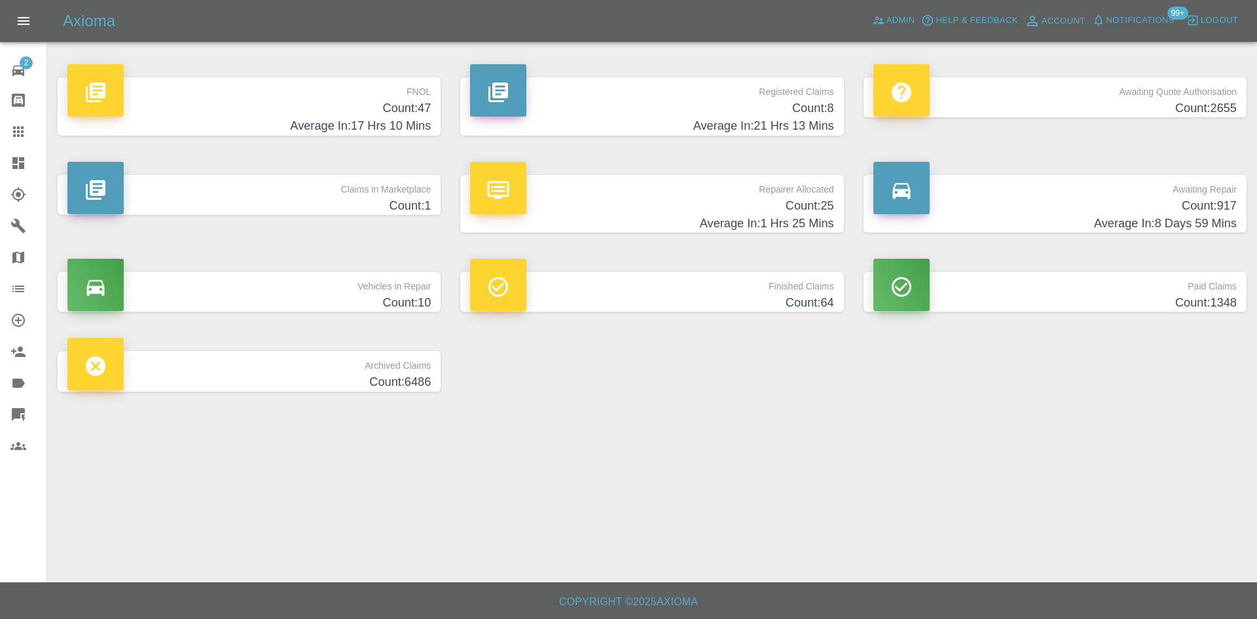
click at [743, 92] on p "Registered Claims" at bounding box center [651, 88] width 363 height 22
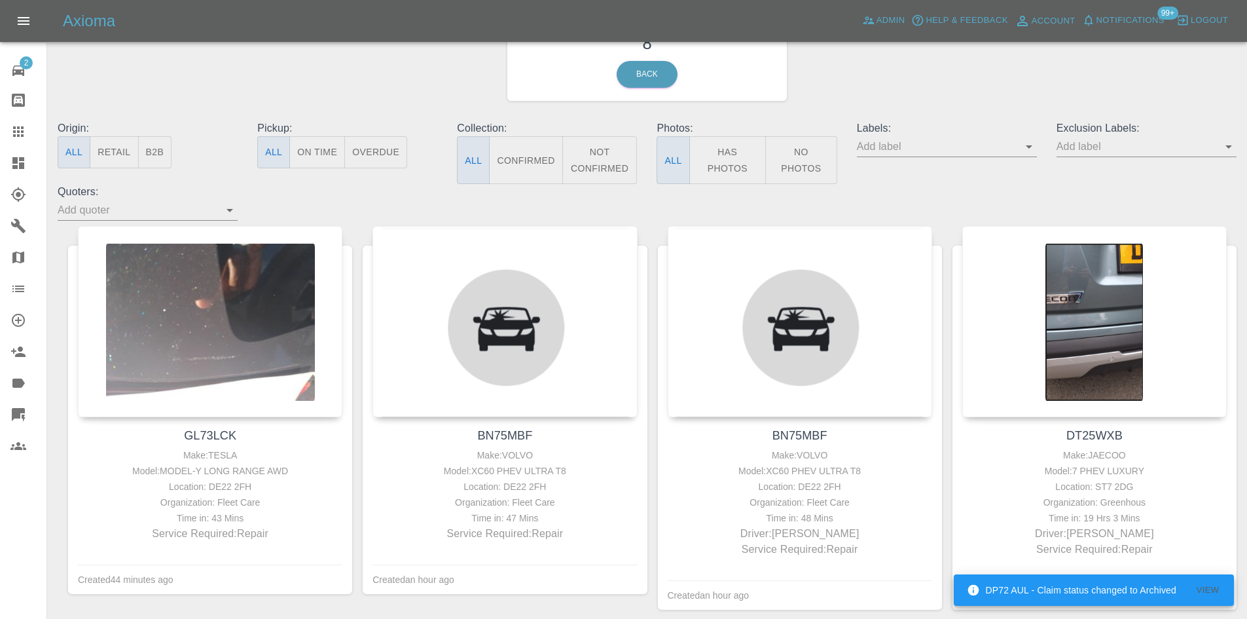
scroll to position [327, 0]
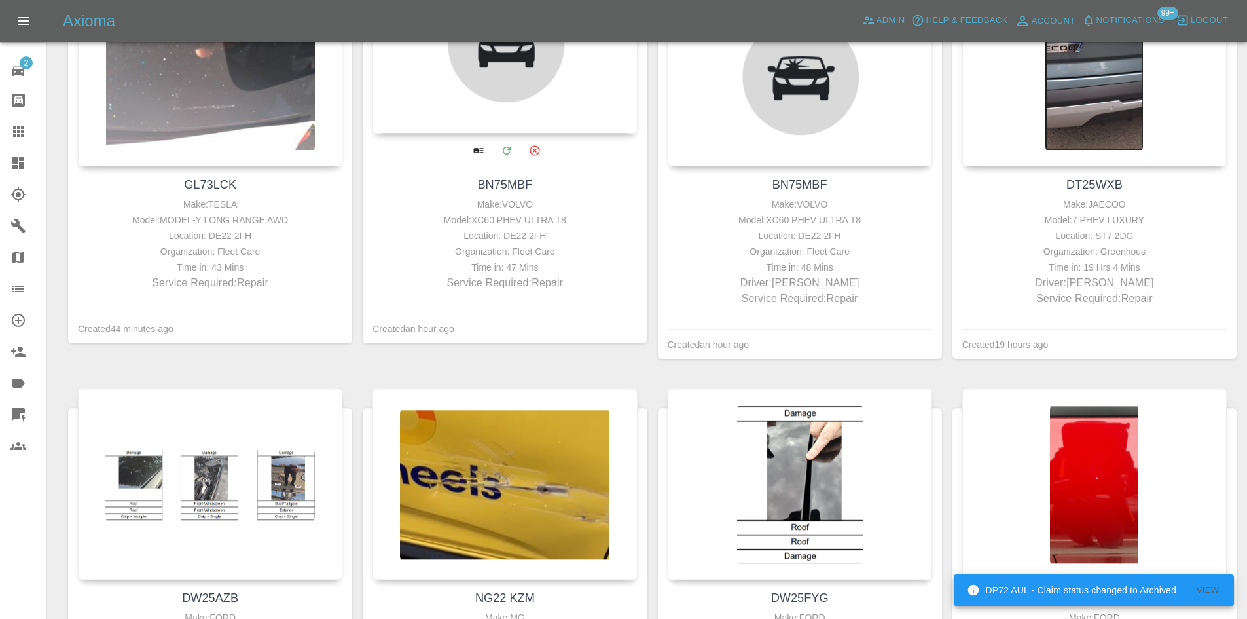
click at [535, 150] on icon "Archive" at bounding box center [535, 150] width 10 height 10
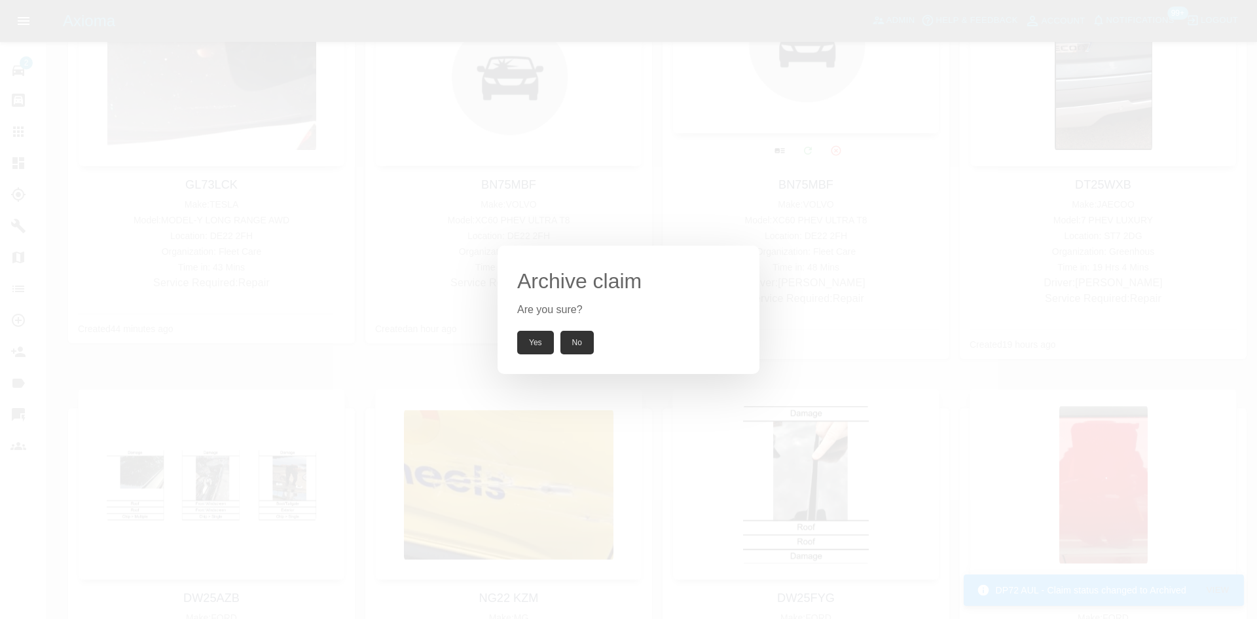
drag, startPoint x: 545, startPoint y: 347, endPoint x: 701, endPoint y: 247, distance: 184.7
click at [544, 345] on button "Yes" at bounding box center [535, 343] width 37 height 24
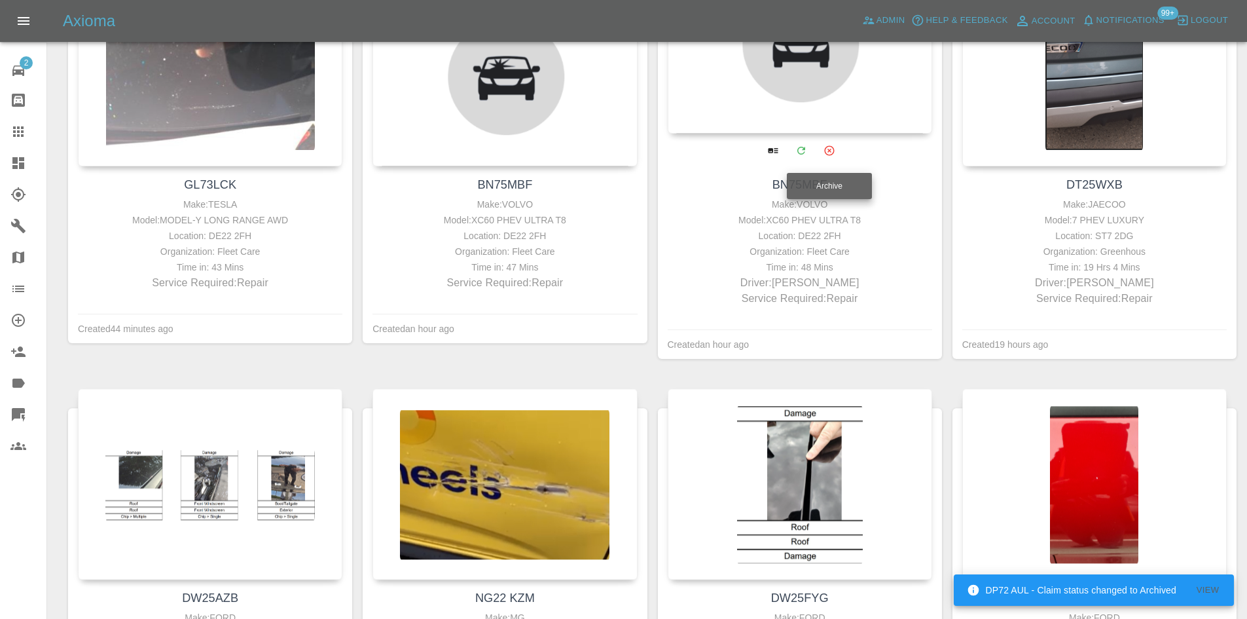
click at [835, 147] on icon "Archive" at bounding box center [830, 151] width 12 height 12
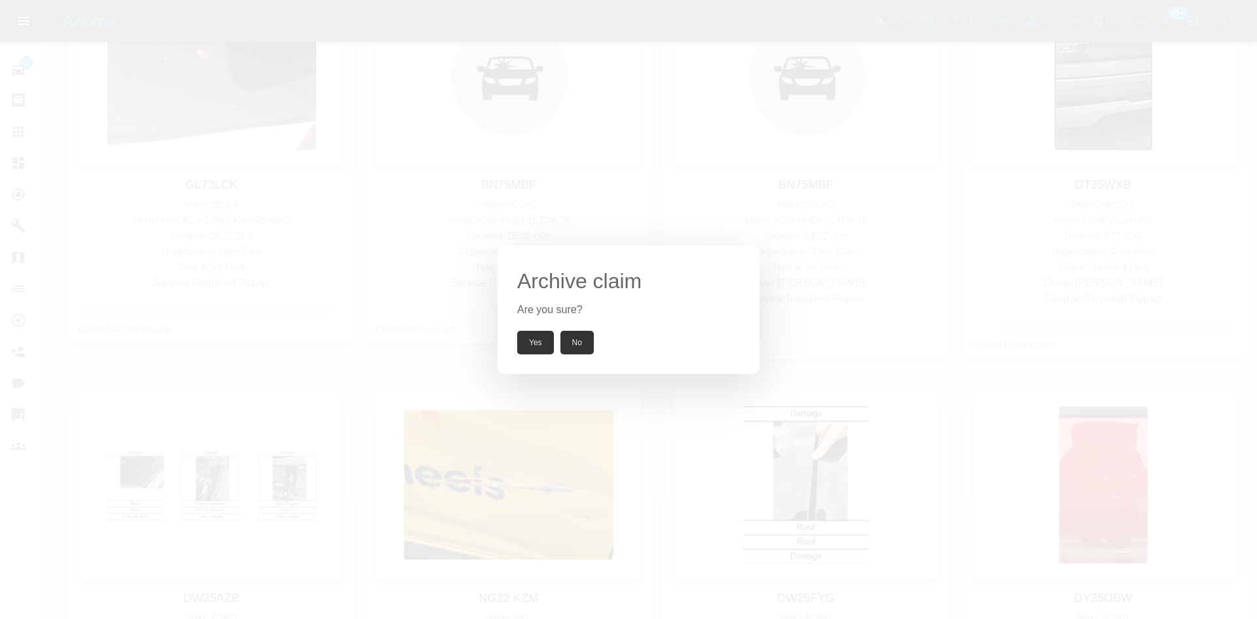
click at [557, 346] on div "Yes No" at bounding box center [628, 343] width 223 height 24
click at [548, 344] on button "Yes" at bounding box center [535, 343] width 37 height 24
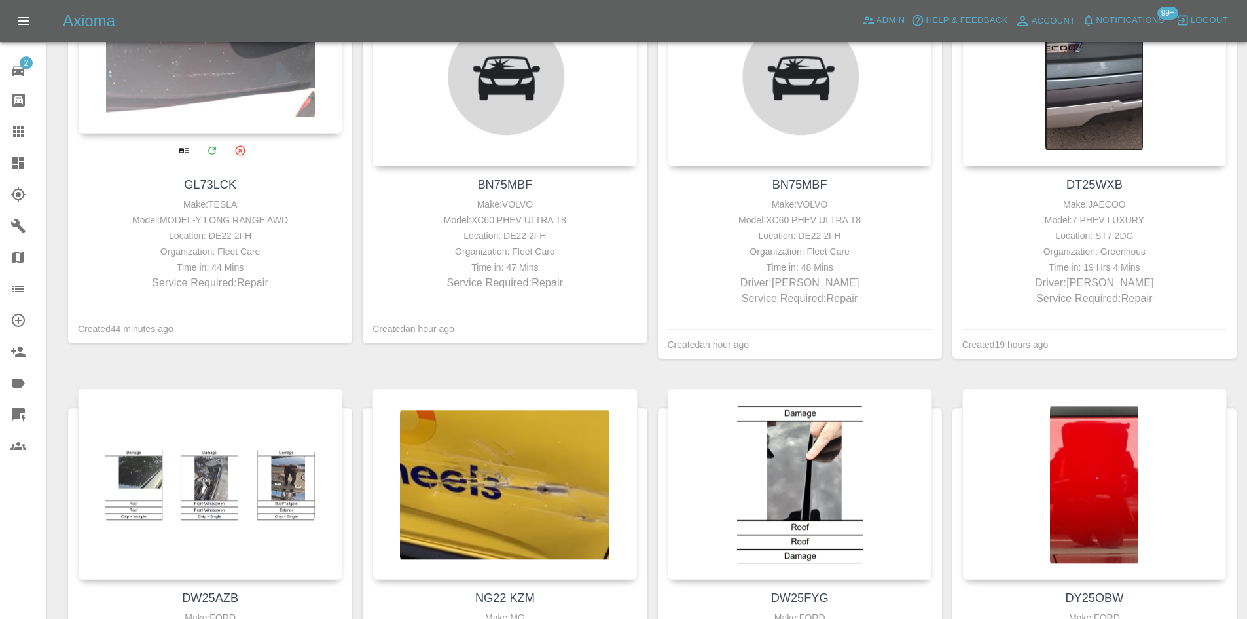
scroll to position [131, 0]
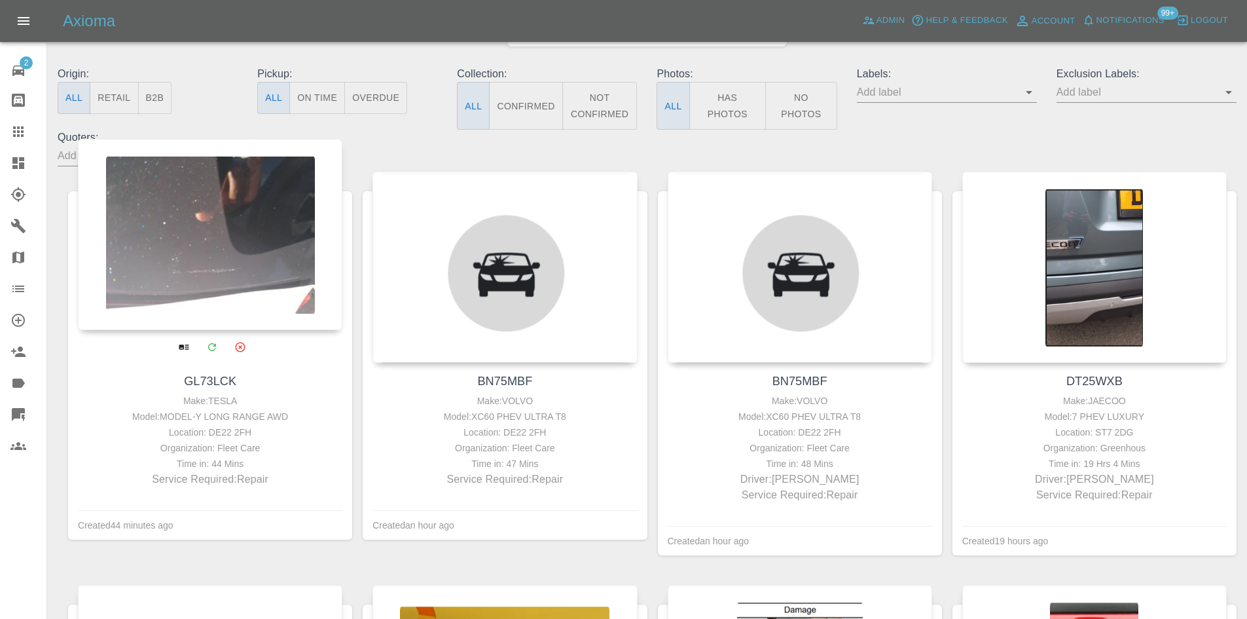
click at [248, 276] on div at bounding box center [210, 234] width 265 height 191
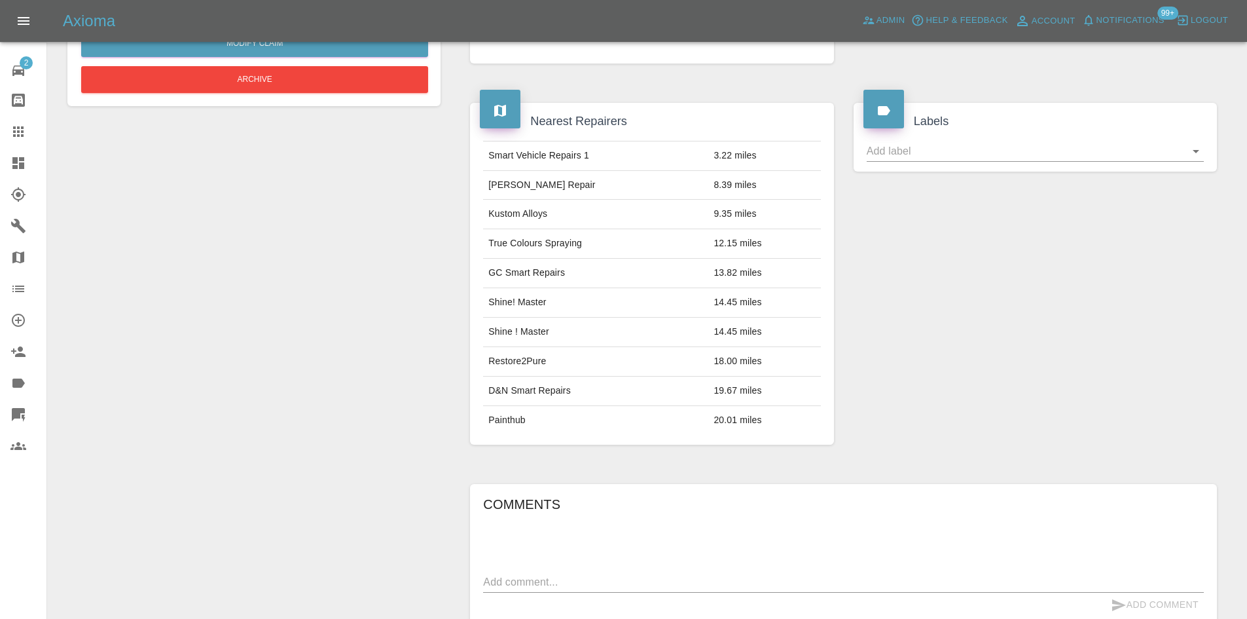
scroll to position [212, 0]
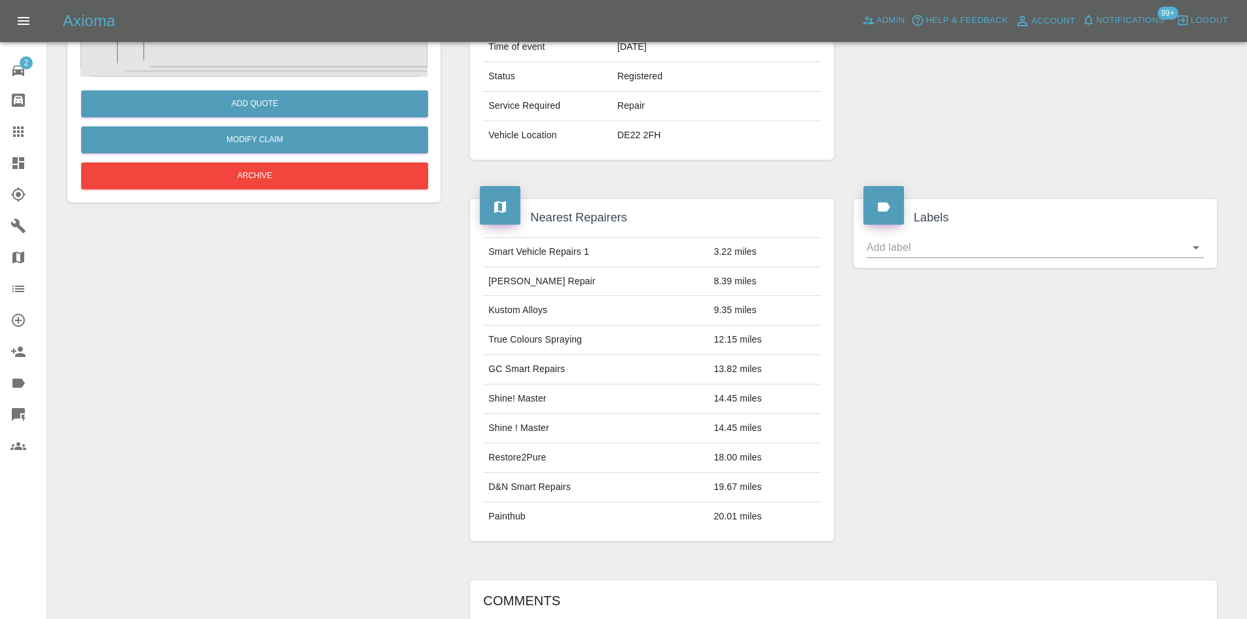
click at [7, 153] on link "Dashboard" at bounding box center [23, 162] width 46 height 31
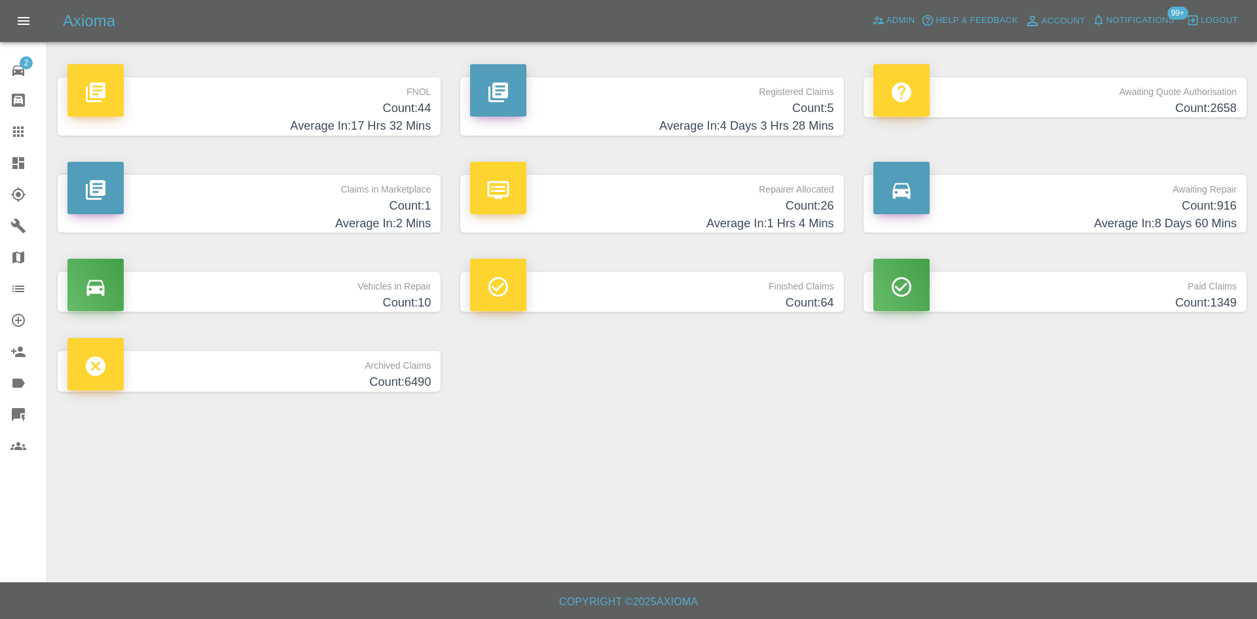
click at [722, 111] on h4 "Count: 5" at bounding box center [651, 109] width 363 height 18
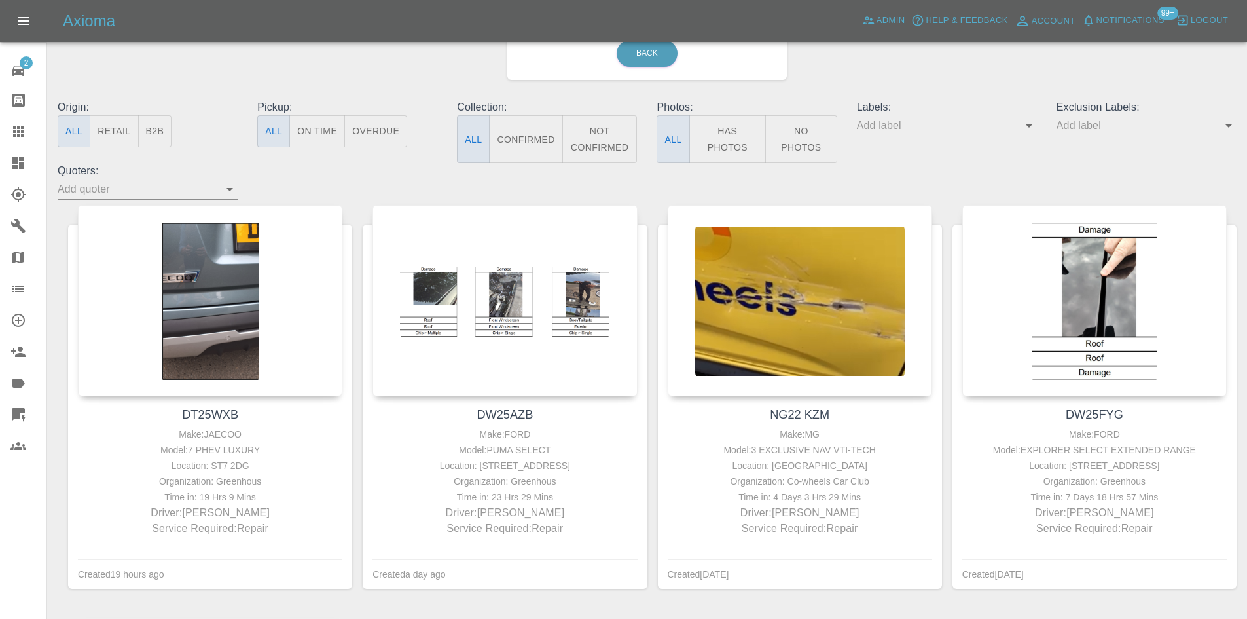
scroll to position [262, 0]
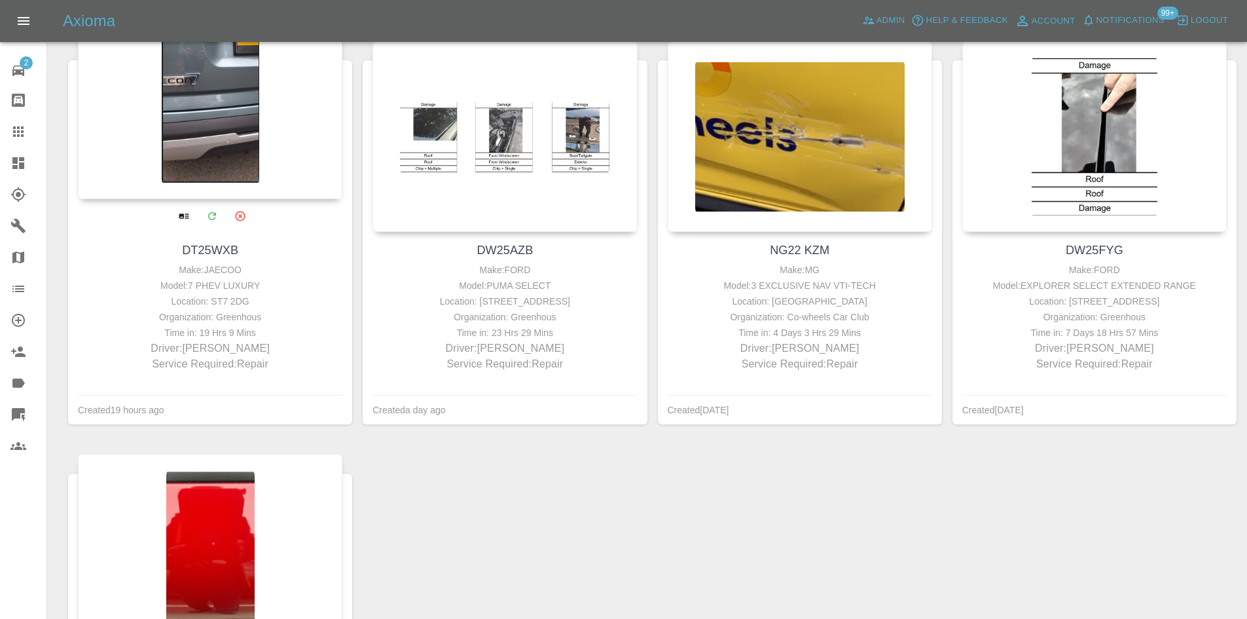
drag, startPoint x: 209, startPoint y: 500, endPoint x: 278, endPoint y: 406, distance: 116.7
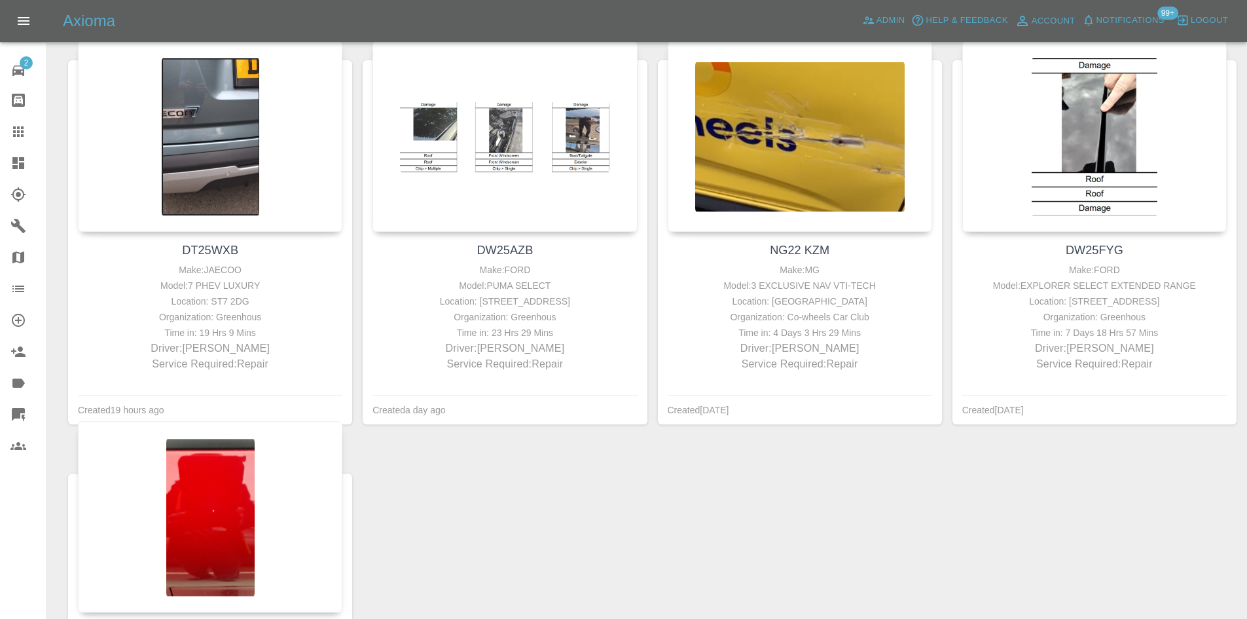
drag, startPoint x: 278, startPoint y: 406, endPoint x: 219, endPoint y: 480, distance: 94.6
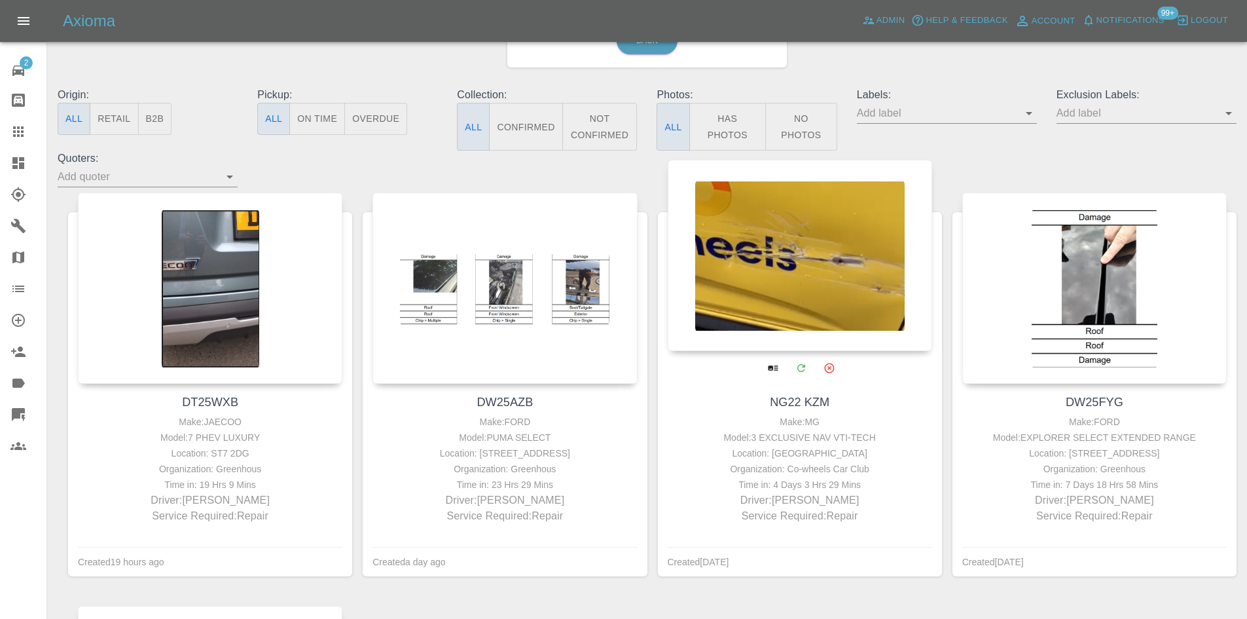
scroll to position [100, 0]
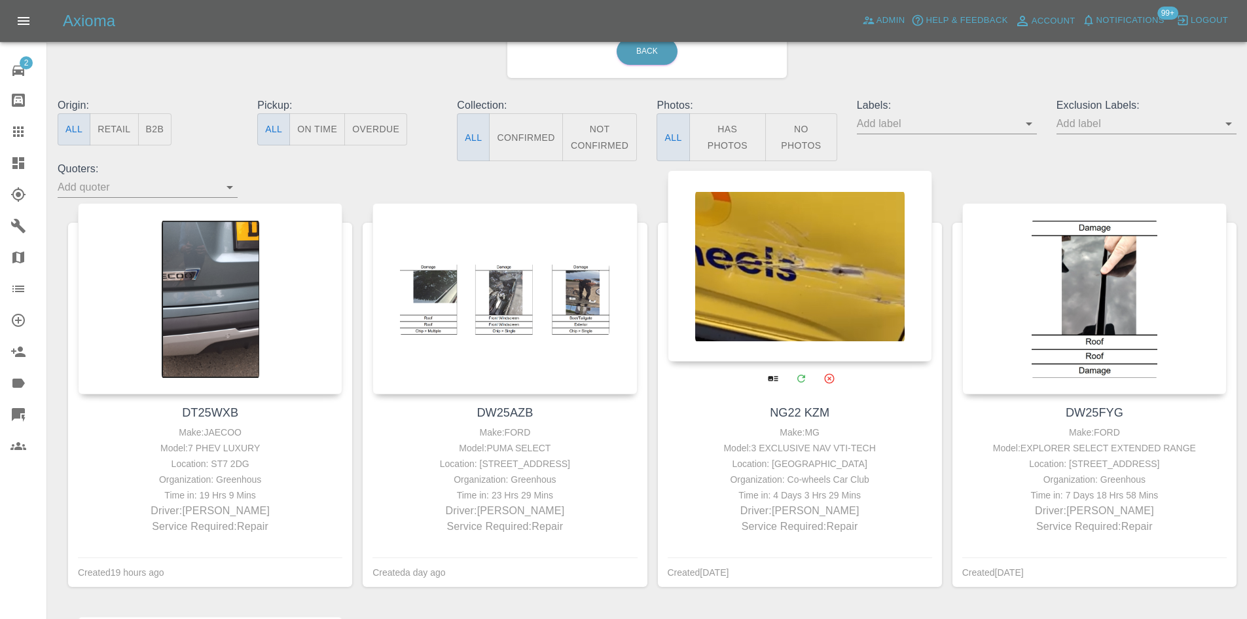
click at [752, 247] on div at bounding box center [800, 265] width 265 height 191
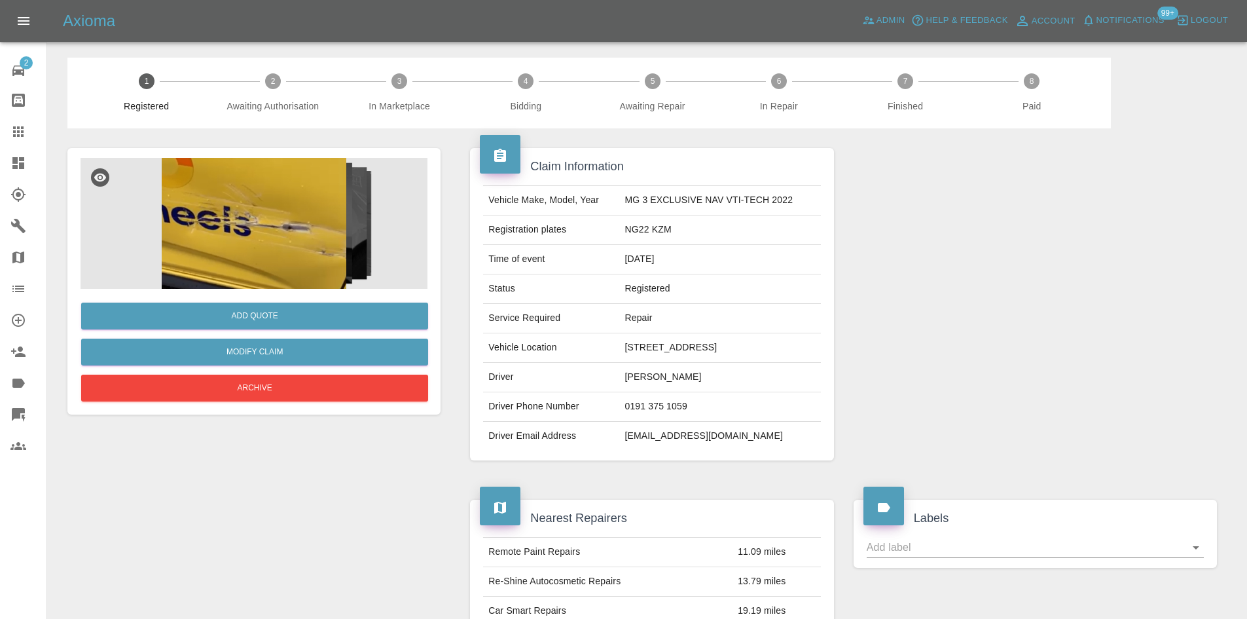
click at [298, 255] on img at bounding box center [254, 223] width 347 height 131
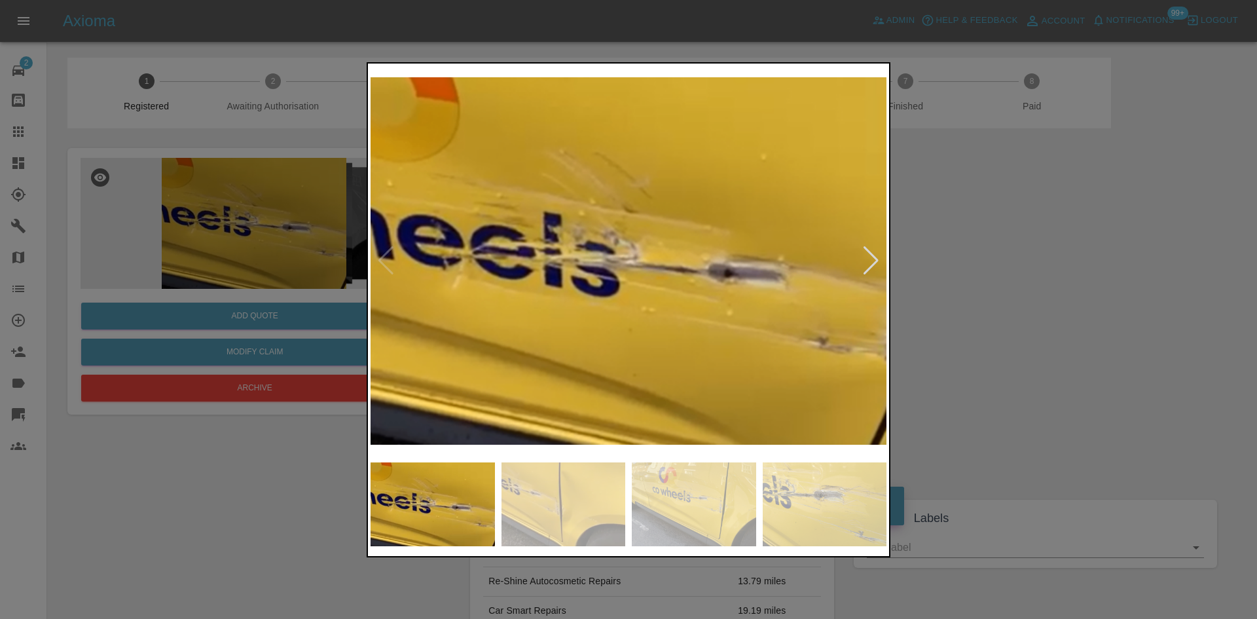
click at [875, 258] on div at bounding box center [871, 260] width 18 height 29
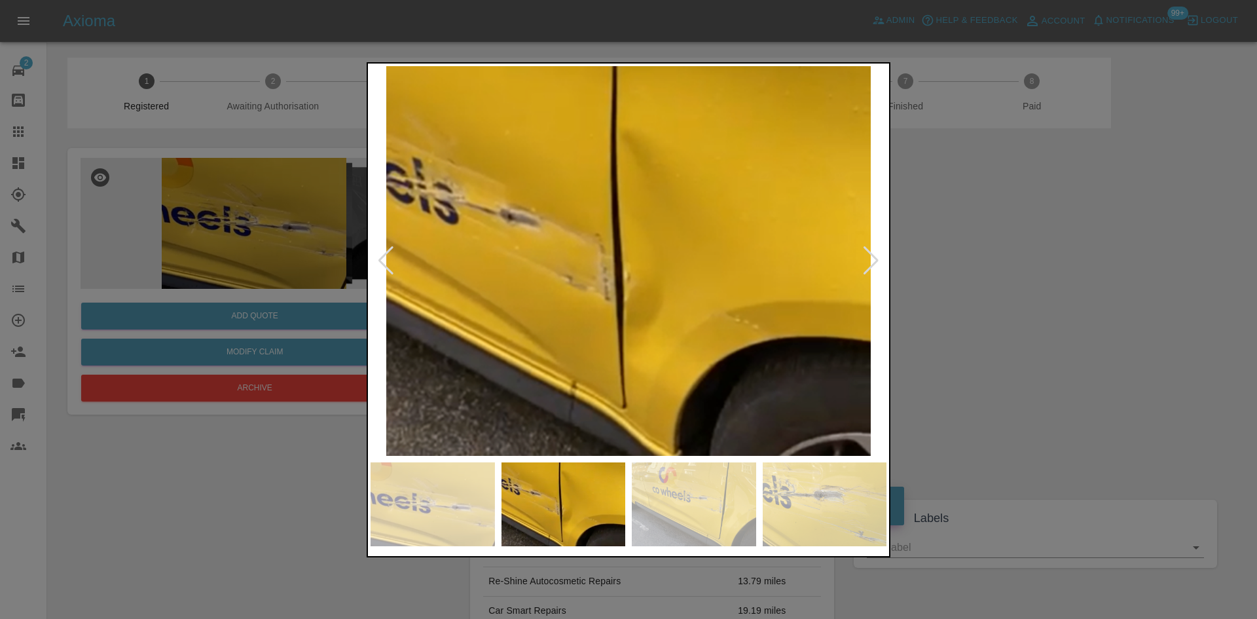
click at [873, 258] on div at bounding box center [871, 260] width 18 height 29
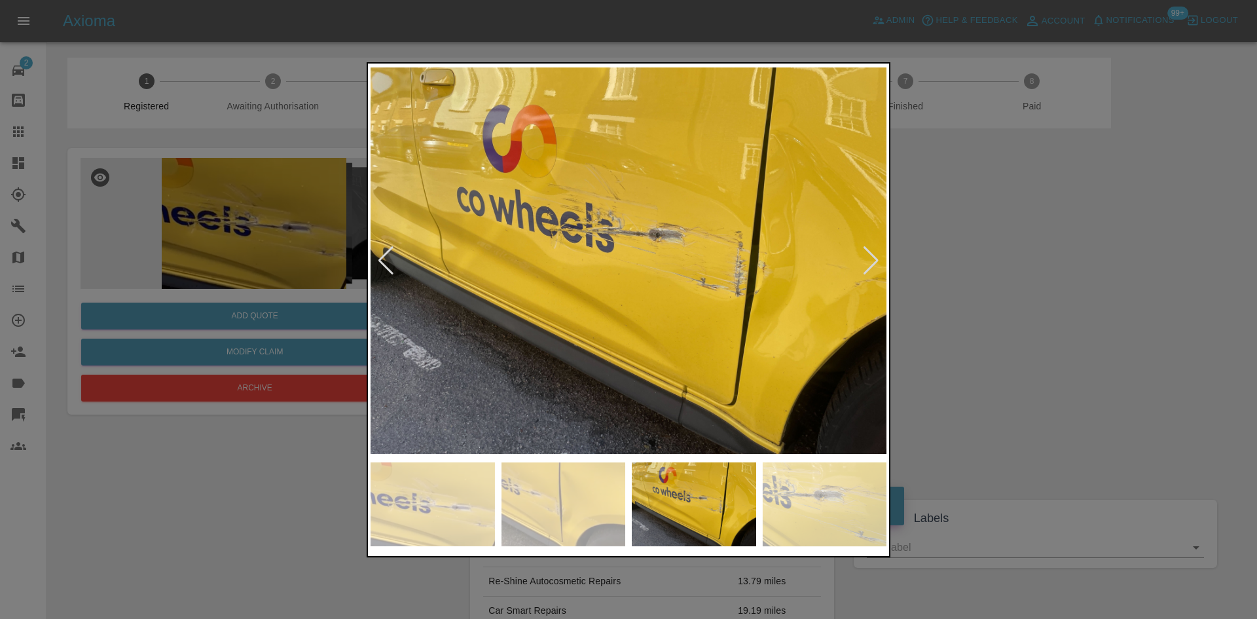
click at [873, 258] on div at bounding box center [871, 260] width 18 height 29
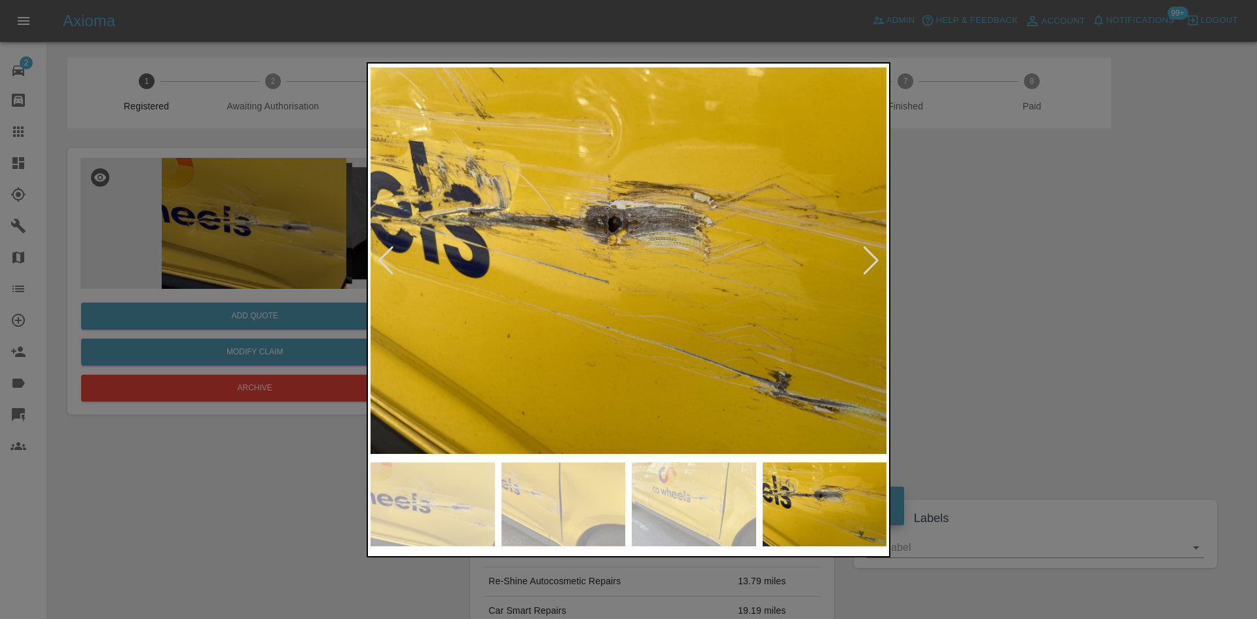
click at [873, 258] on div at bounding box center [871, 260] width 18 height 29
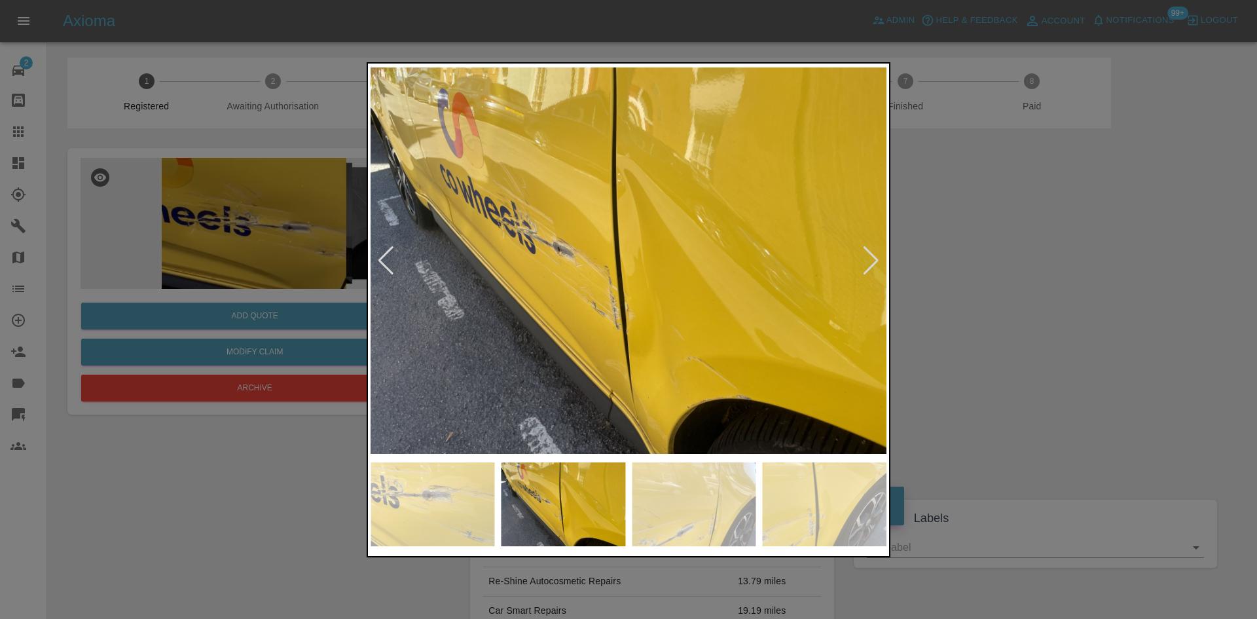
click at [873, 258] on div at bounding box center [871, 260] width 18 height 29
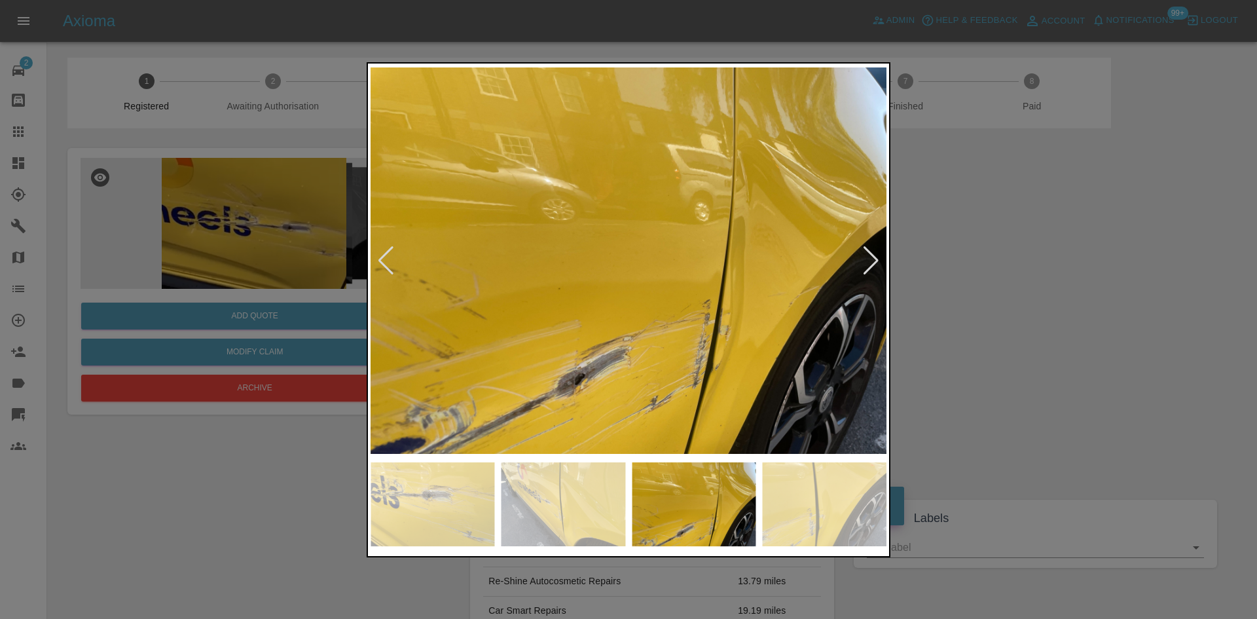
click at [873, 258] on div at bounding box center [871, 260] width 18 height 29
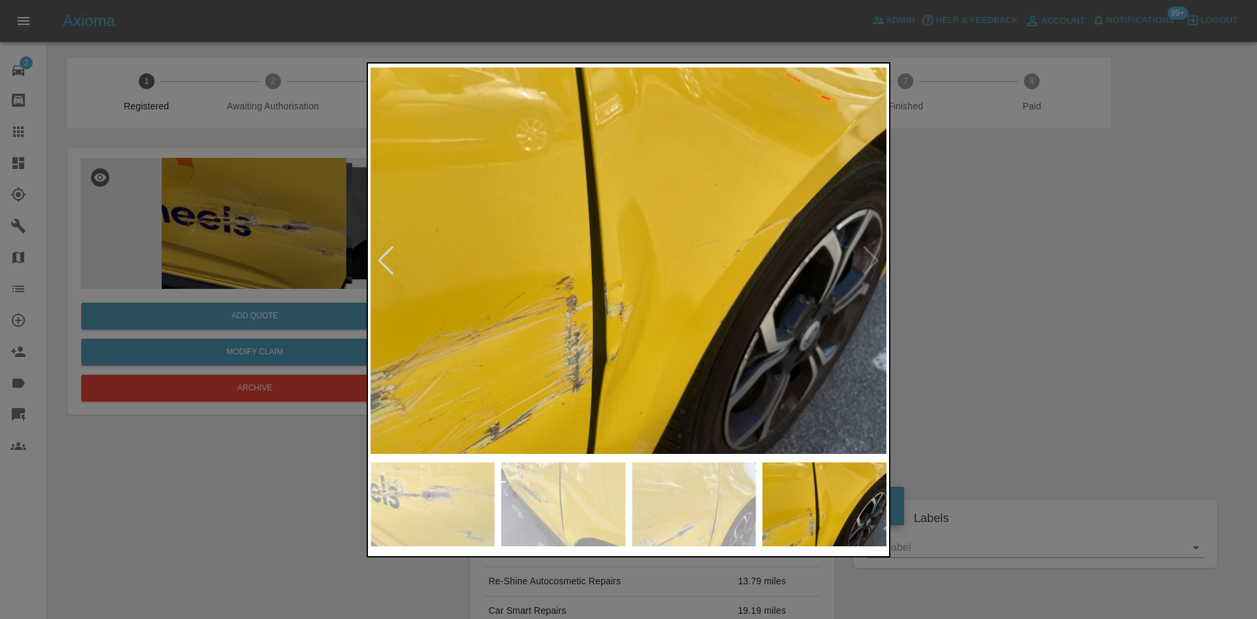
click at [873, 258] on img at bounding box center [629, 261] width 516 height 390
click at [1002, 411] on div at bounding box center [628, 309] width 1257 height 619
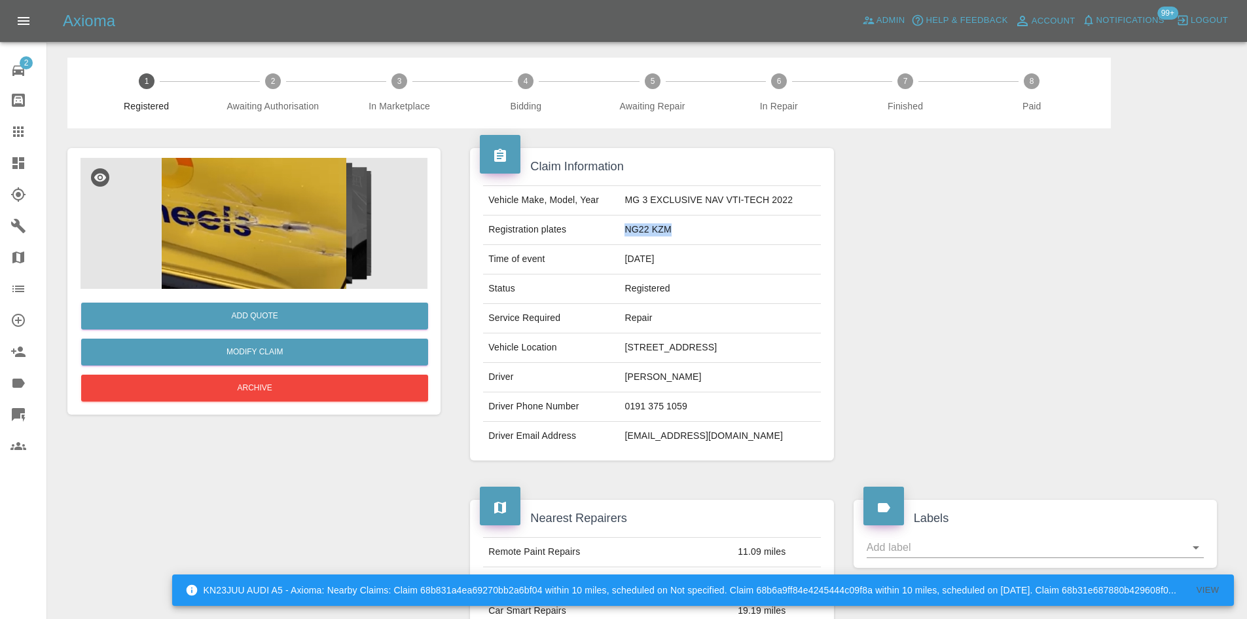
drag, startPoint x: 695, startPoint y: 230, endPoint x: 617, endPoint y: 233, distance: 78.0
click at [617, 233] on tr "Registration plates NG22 KZM" at bounding box center [651, 229] width 337 height 29
click at [185, 289] on div at bounding box center [254, 223] width 347 height 131
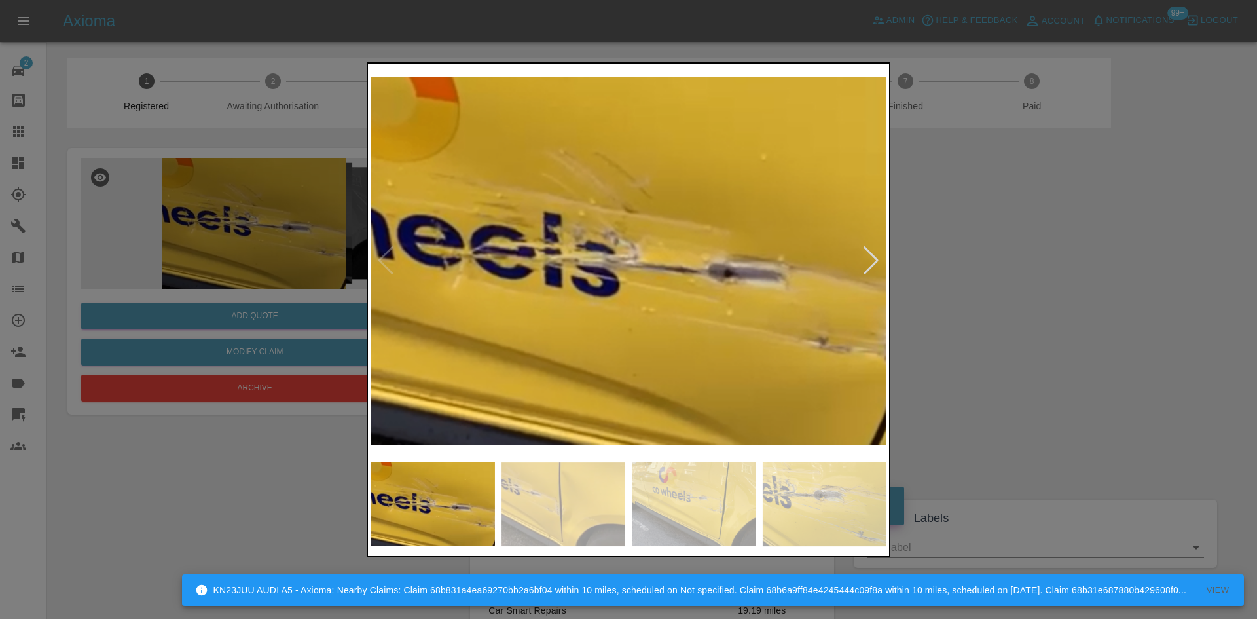
click at [867, 257] on div at bounding box center [871, 260] width 18 height 29
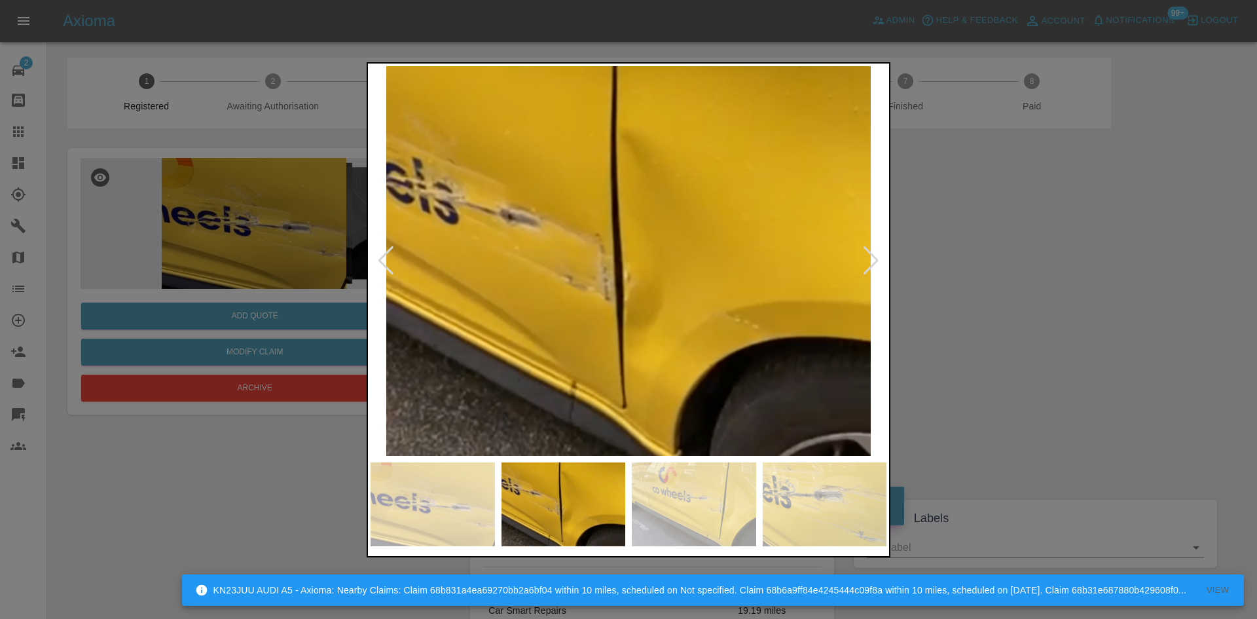
click at [867, 257] on div at bounding box center [871, 260] width 18 height 29
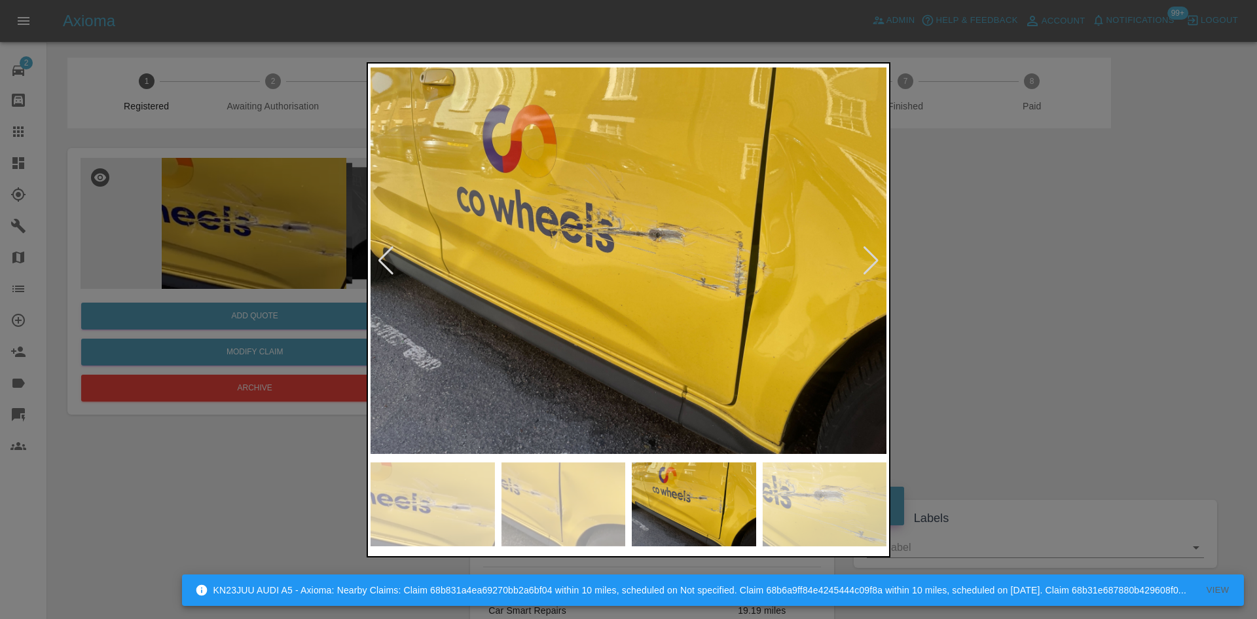
click at [862, 258] on img at bounding box center [629, 261] width 516 height 390
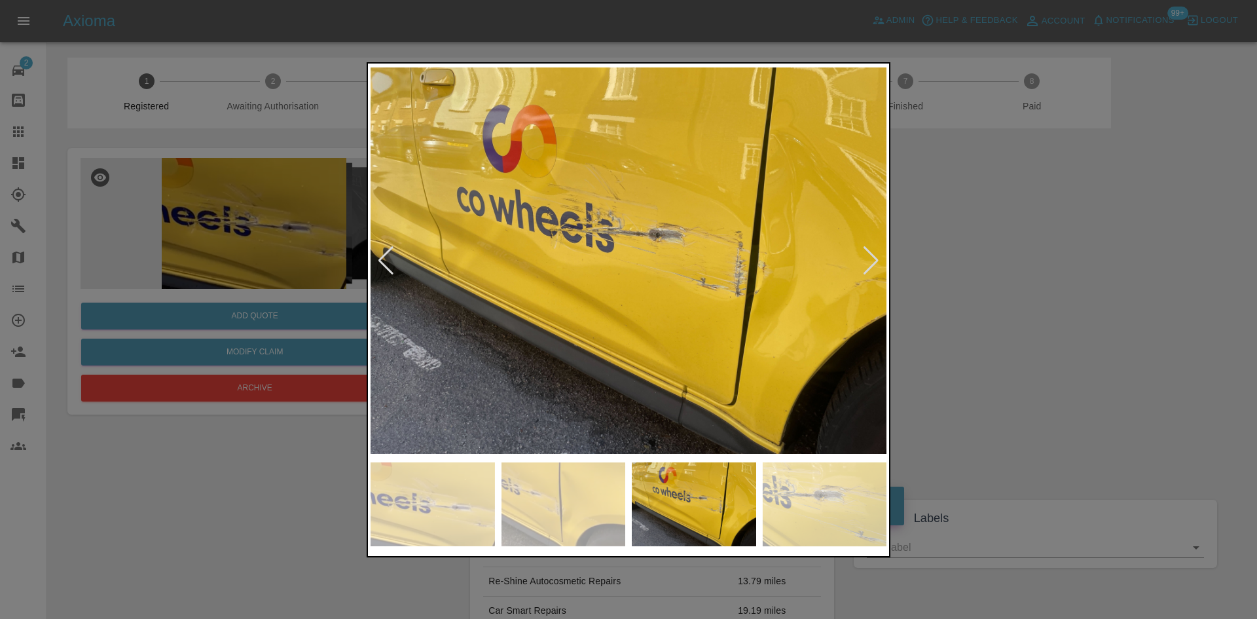
click at [873, 264] on div at bounding box center [871, 260] width 18 height 29
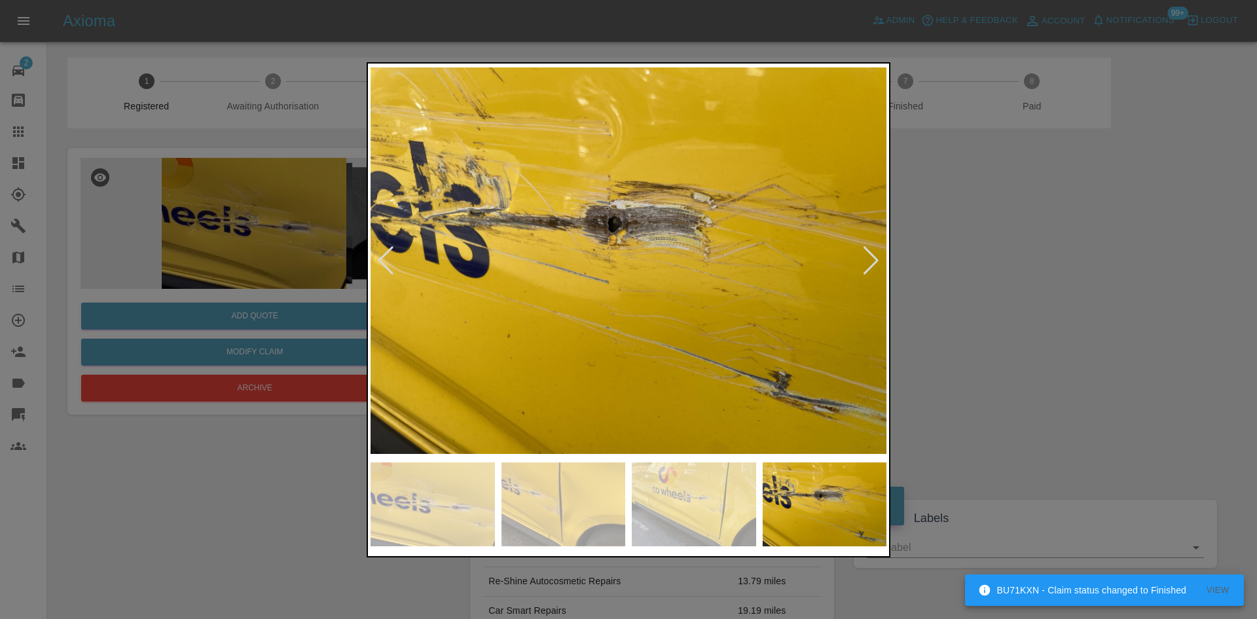
click at [873, 264] on div at bounding box center [871, 260] width 18 height 29
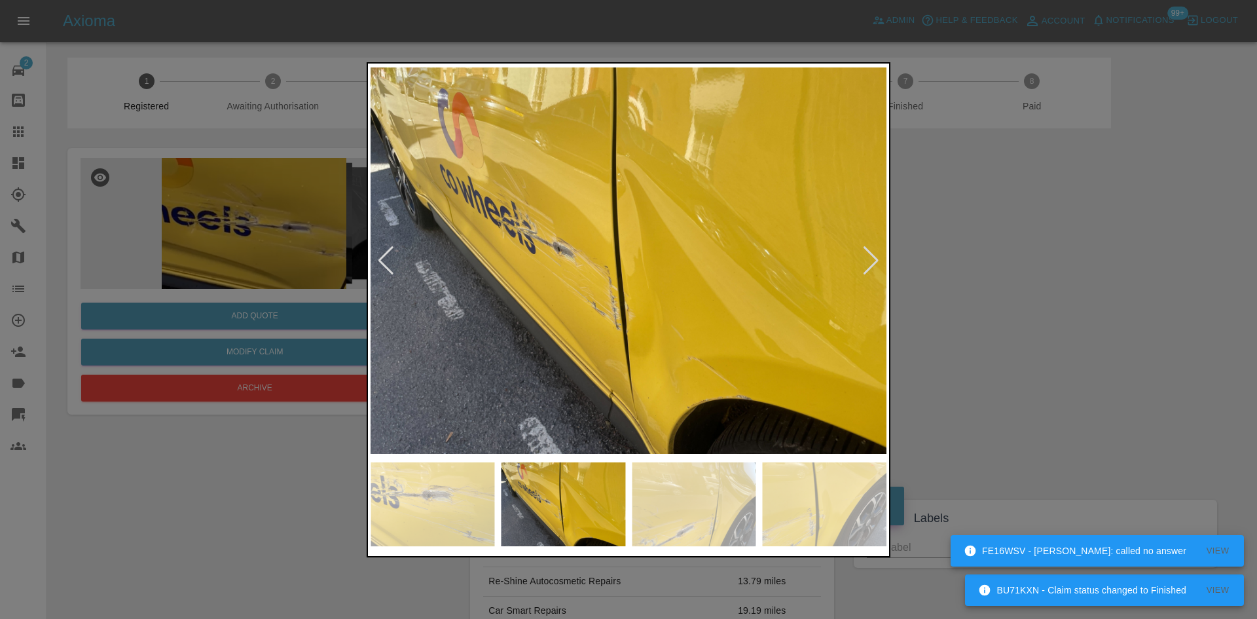
click at [873, 264] on div at bounding box center [871, 260] width 18 height 29
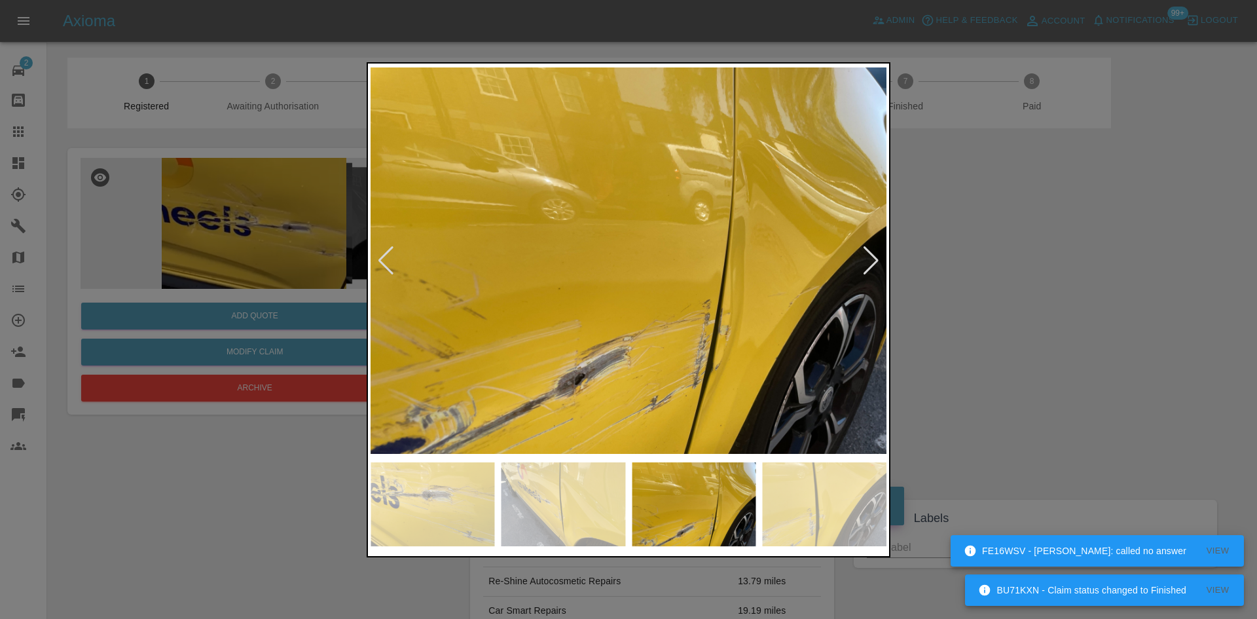
click at [865, 266] on div at bounding box center [871, 260] width 18 height 29
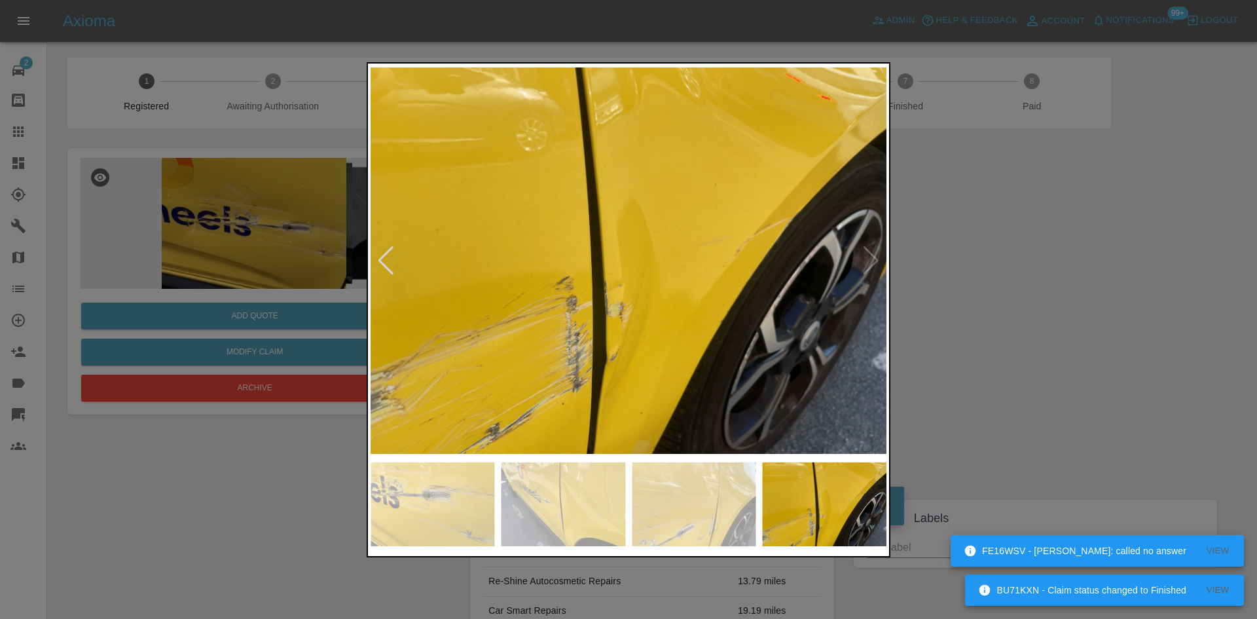
click at [865, 266] on img at bounding box center [629, 261] width 516 height 390
click at [919, 285] on div at bounding box center [628, 309] width 1257 height 619
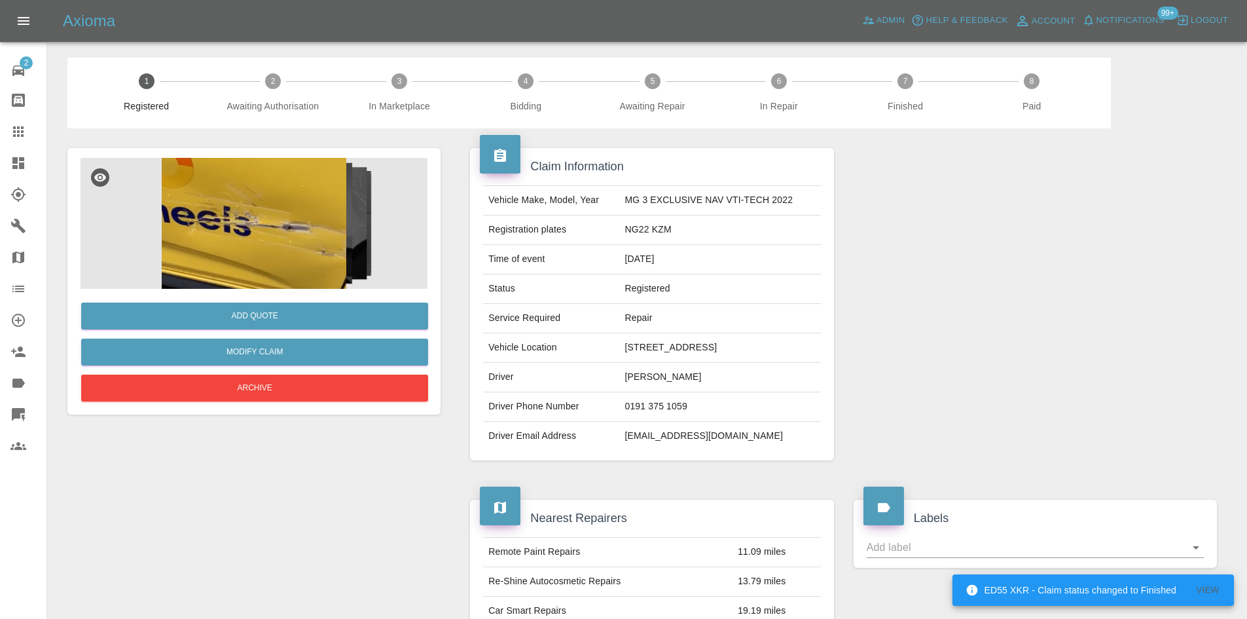
click at [658, 234] on td "NG22 KZM" at bounding box center [719, 229] width 201 height 29
copy td "NG22 KZM"
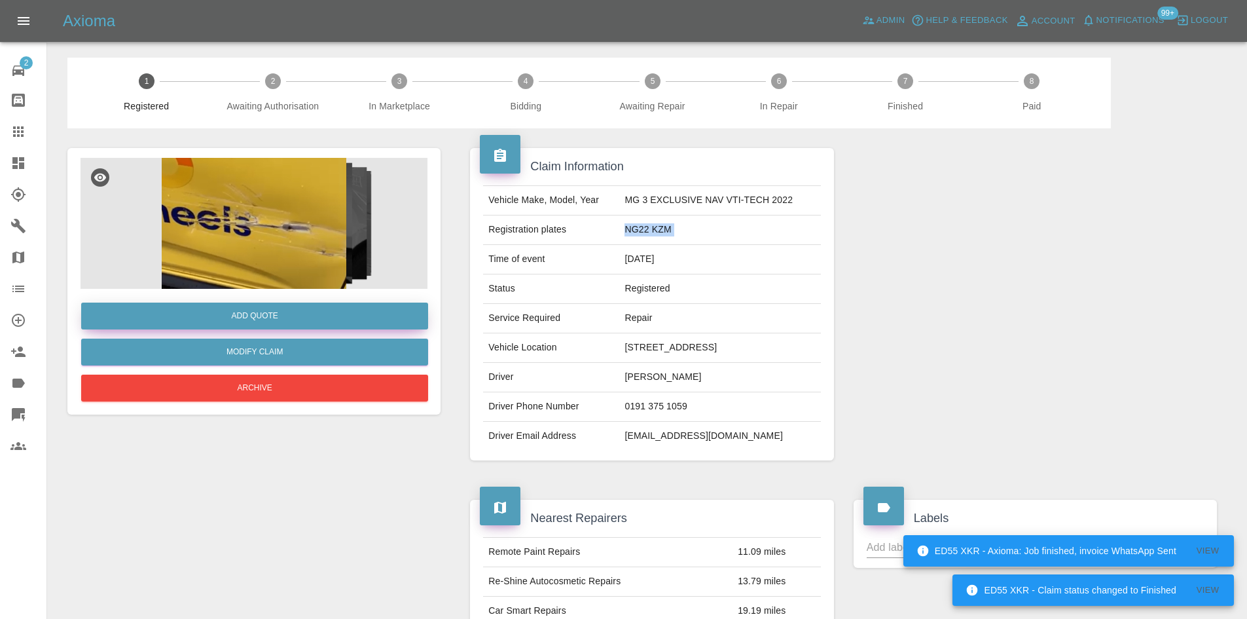
click at [268, 320] on button "Add Quote" at bounding box center [254, 315] width 347 height 27
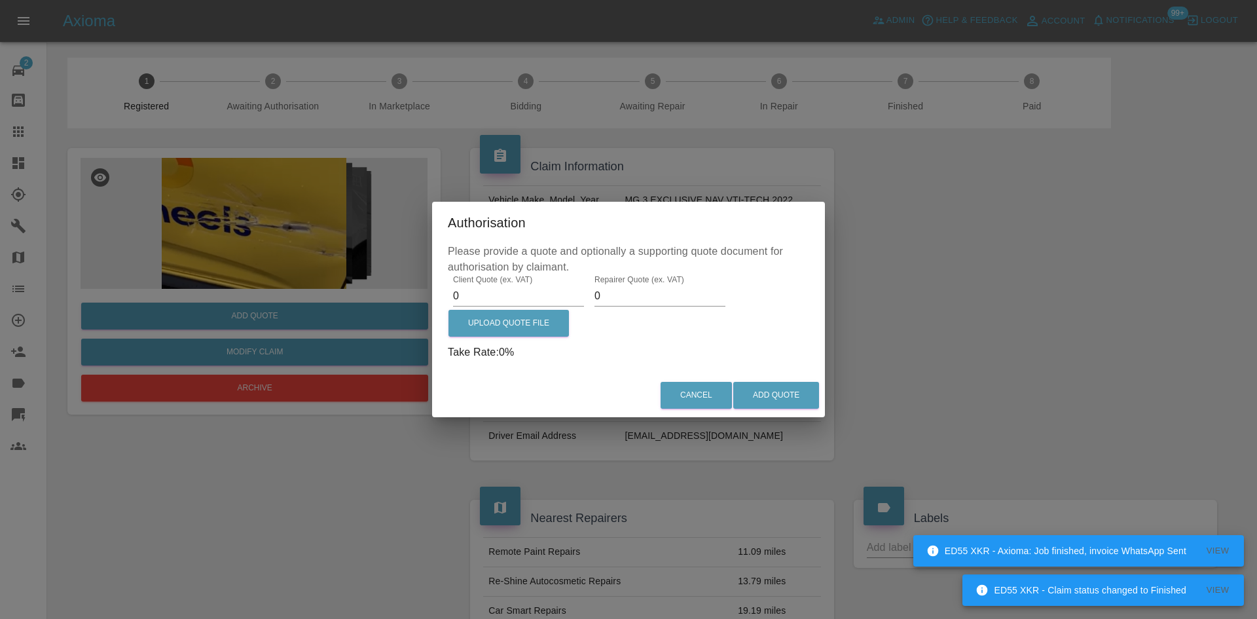
click at [519, 282] on label "Client Quote (ex. VAT)" at bounding box center [492, 279] width 79 height 11
click at [519, 285] on input "0" at bounding box center [518, 295] width 131 height 21
click at [519, 282] on label "Client Quote (ex. VAT)" at bounding box center [492, 279] width 79 height 11
click at [519, 285] on input "0" at bounding box center [518, 295] width 131 height 21
click at [515, 287] on input "0" at bounding box center [518, 295] width 131 height 21
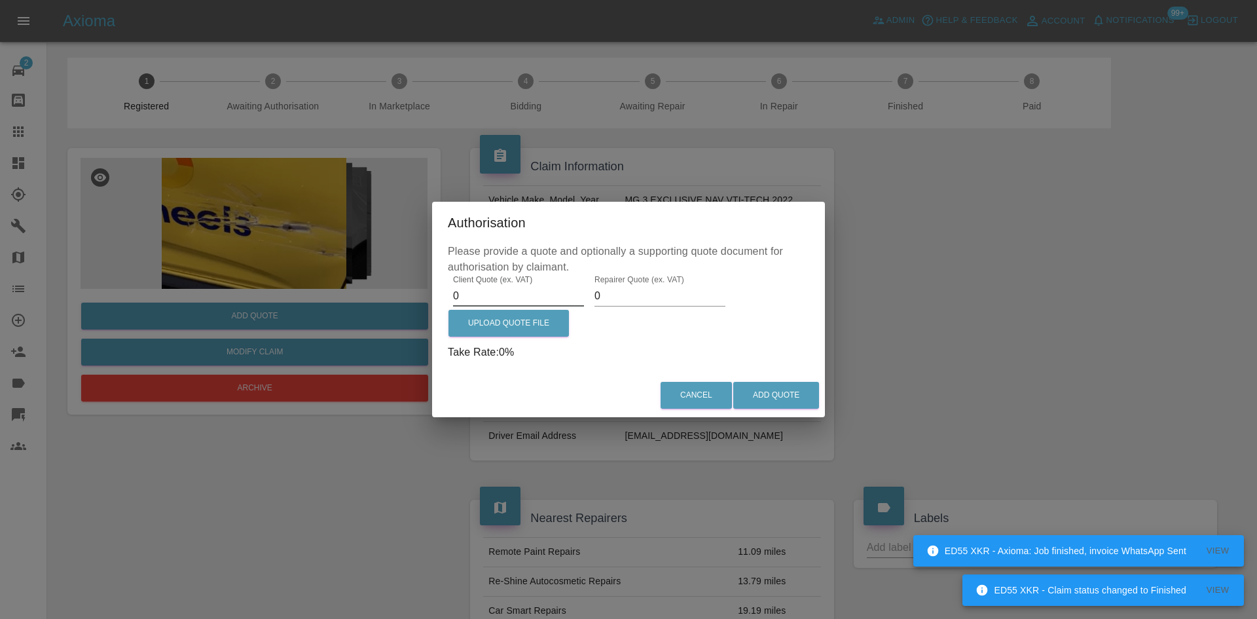
click at [515, 287] on input "0" at bounding box center [518, 295] width 131 height 21
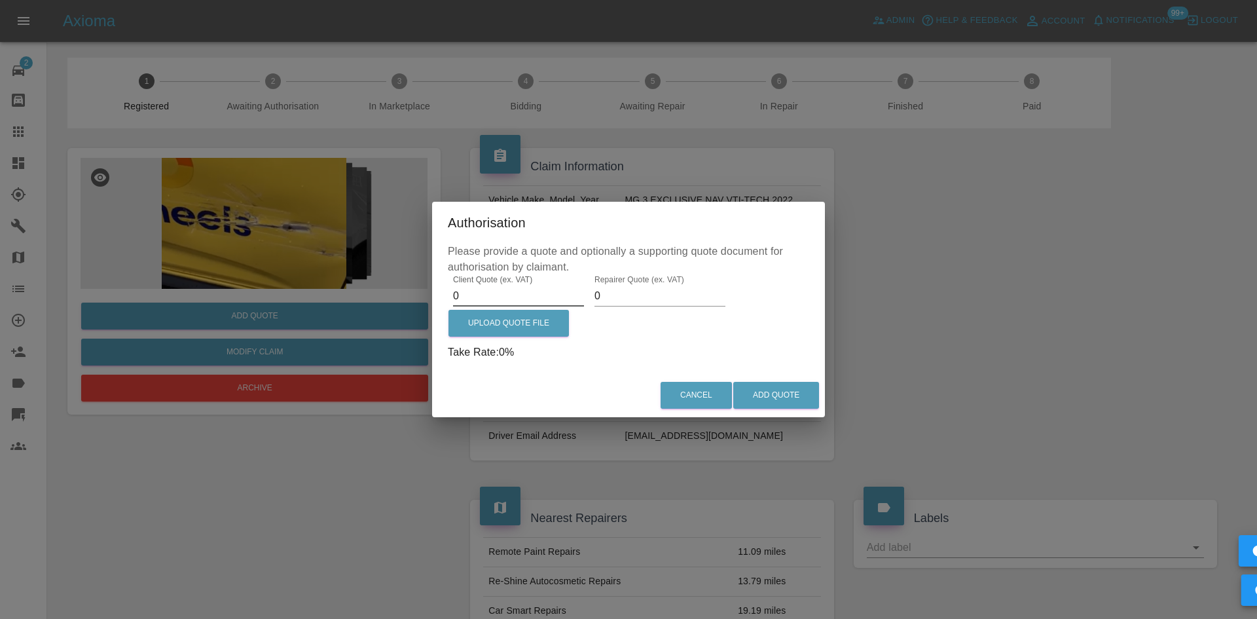
paste input "2725.93"
type input "2725.93"
click at [612, 301] on input "0" at bounding box center [659, 295] width 131 height 21
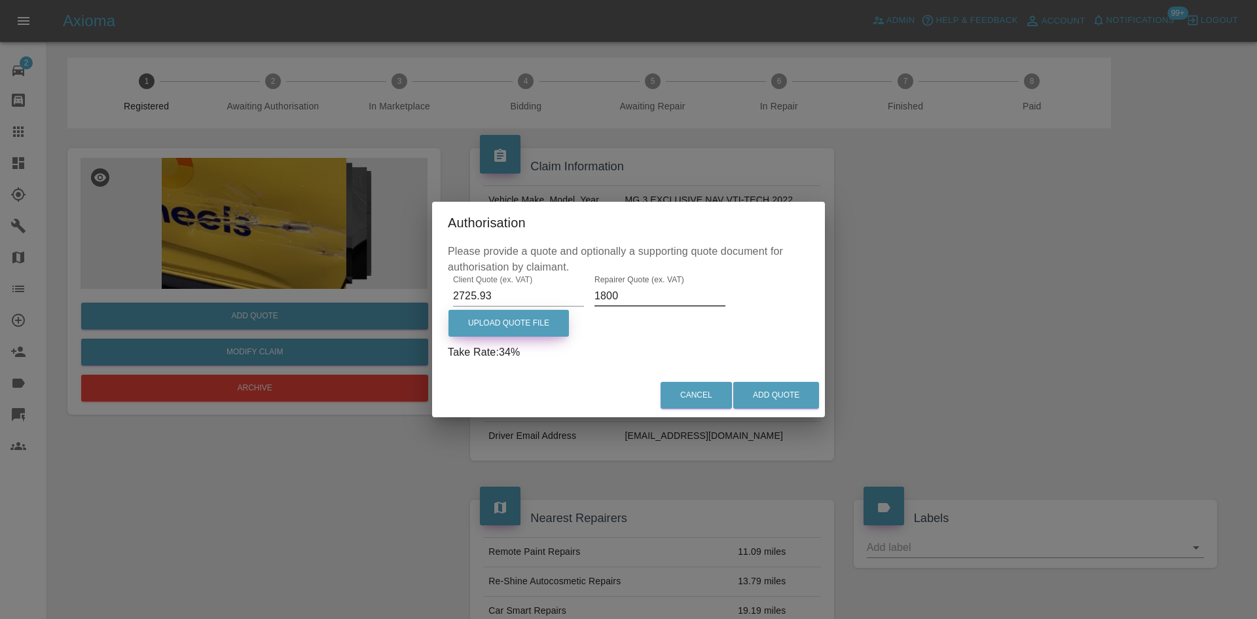
type input "1800"
click at [555, 325] on label "Upload Quote File" at bounding box center [508, 323] width 120 height 27
click at [0, 0] on input "Upload Quote File" at bounding box center [0, 0] width 0 height 0
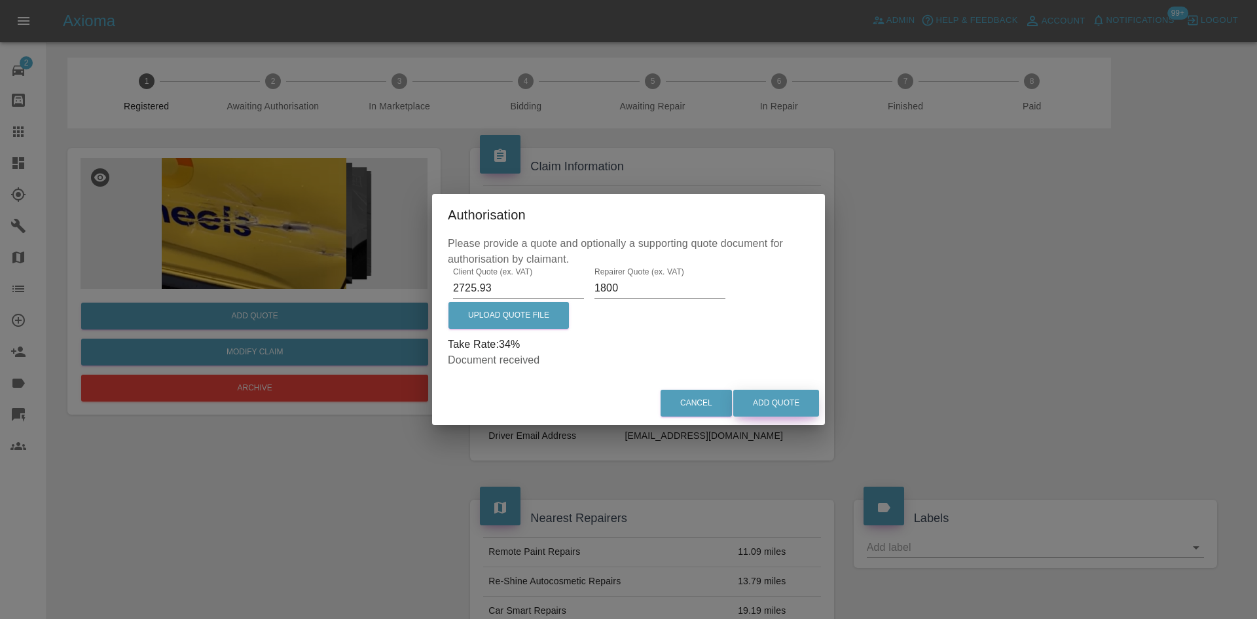
click at [794, 409] on button "Add Quote" at bounding box center [776, 403] width 86 height 27
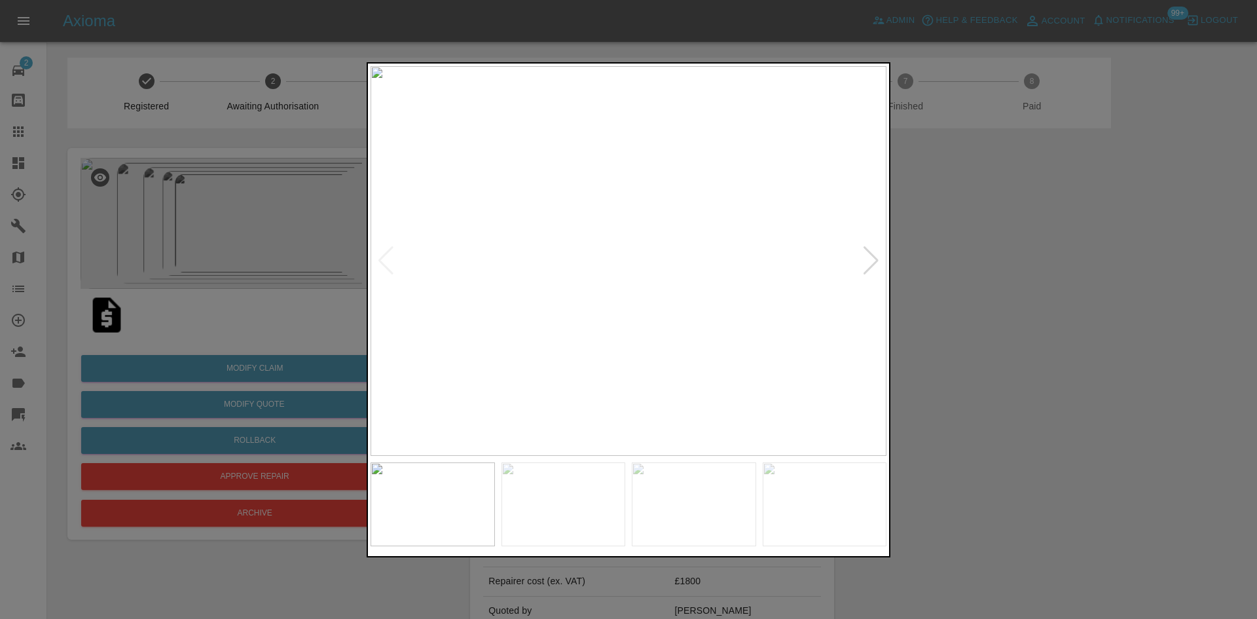
click at [865, 258] on div at bounding box center [871, 260] width 18 height 29
click at [875, 268] on div at bounding box center [871, 260] width 18 height 29
click at [872, 253] on div at bounding box center [871, 260] width 18 height 29
click at [865, 267] on div at bounding box center [871, 260] width 18 height 29
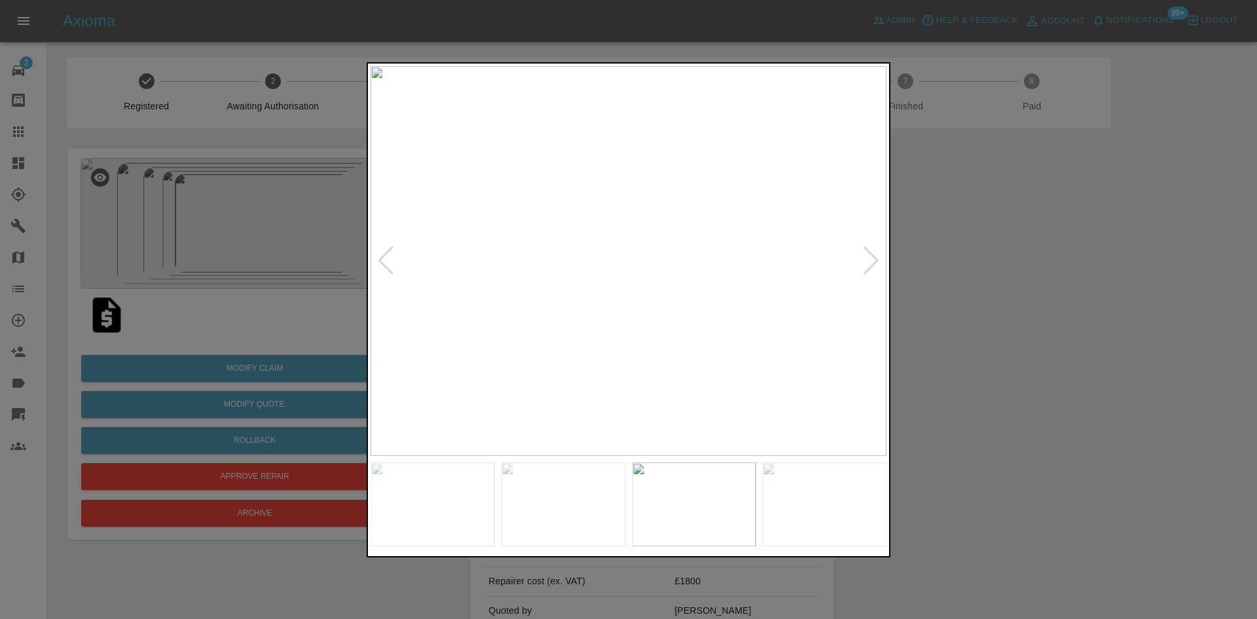
click at [865, 267] on div at bounding box center [871, 260] width 18 height 29
click at [876, 262] on img at bounding box center [629, 261] width 516 height 390
click at [1186, 280] on div at bounding box center [628, 309] width 1257 height 619
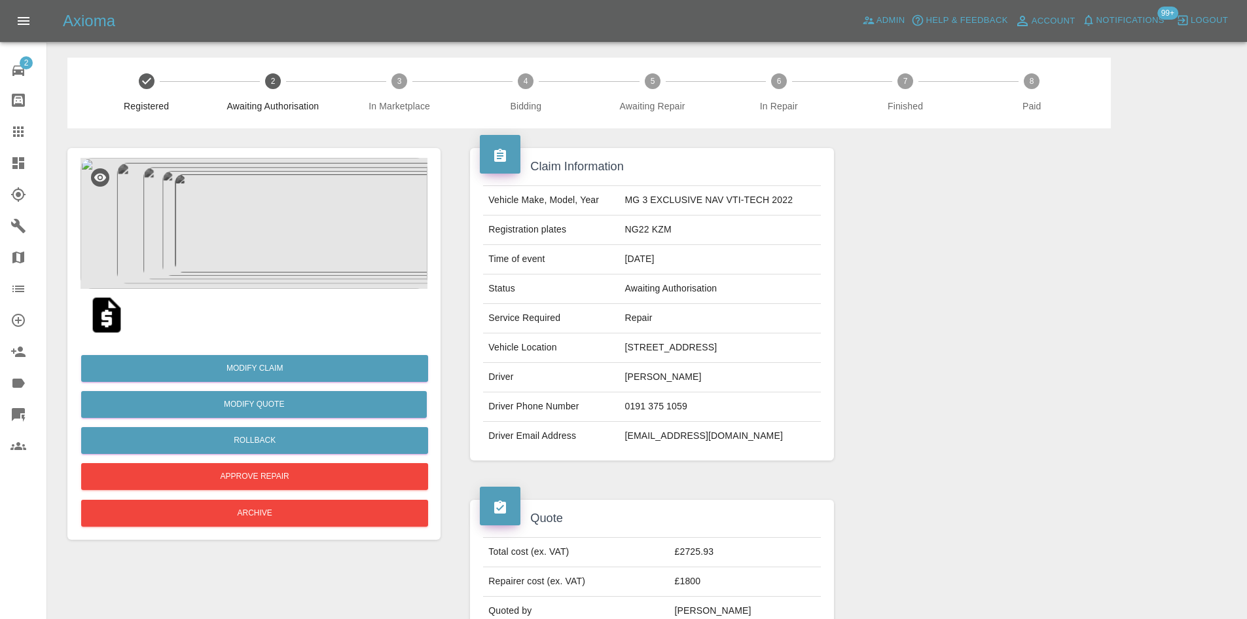
click at [0, 161] on link "Dashboard" at bounding box center [23, 162] width 46 height 31
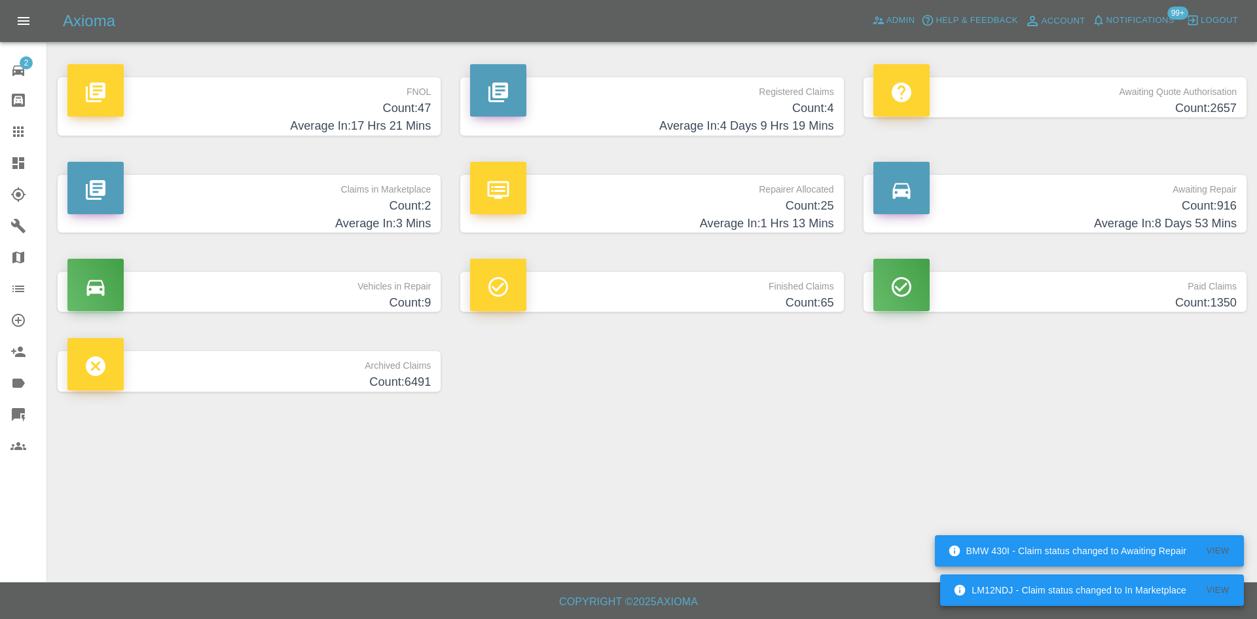
click at [559, 125] on h4 "Average In: 4 Days 9 Hrs 19 Mins" at bounding box center [651, 126] width 363 height 18
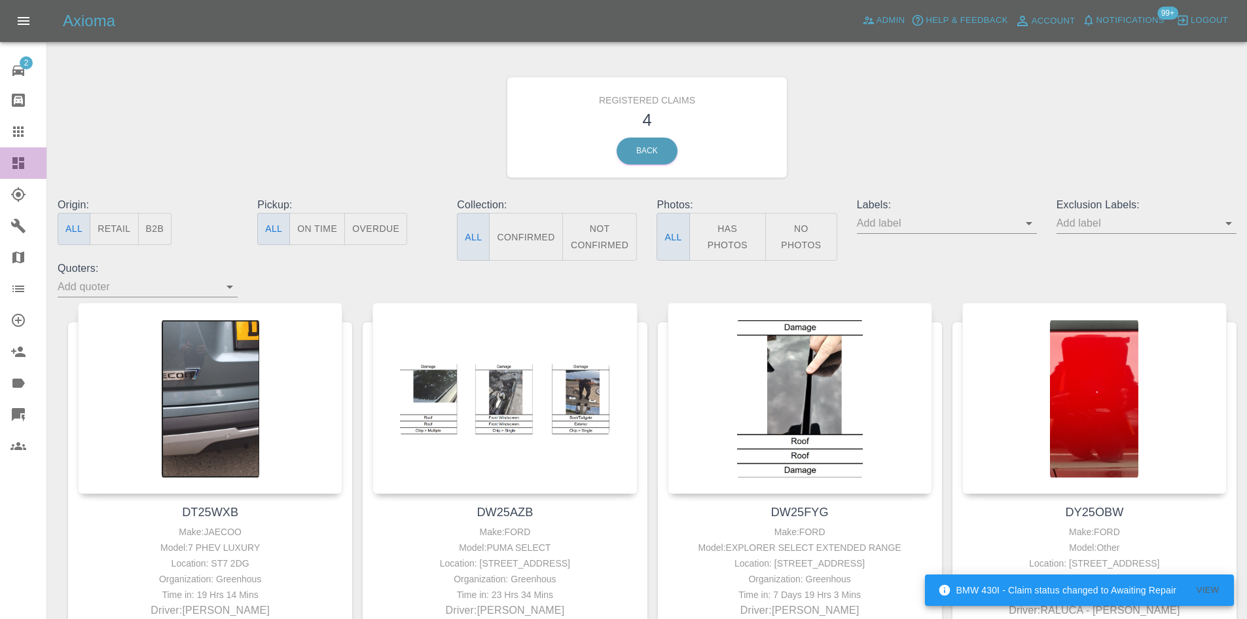
click at [3, 163] on link "Dashboard" at bounding box center [23, 162] width 46 height 31
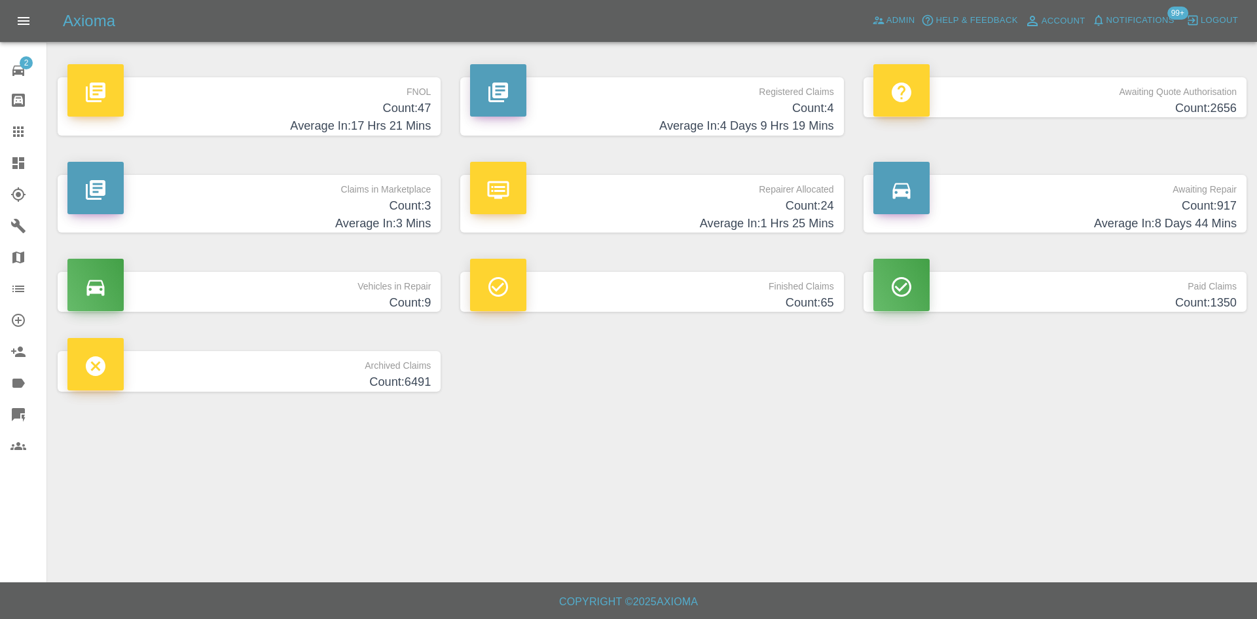
click at [1089, 109] on h4 "Count: 2656" at bounding box center [1054, 109] width 363 height 18
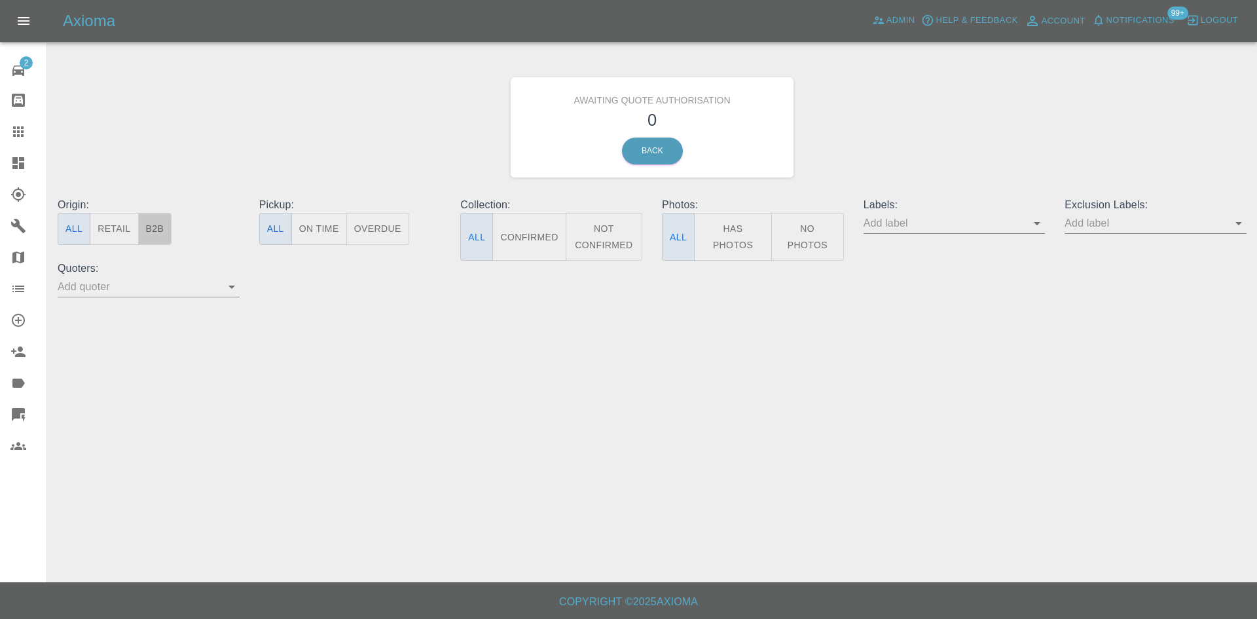
click at [164, 234] on button "B2B" at bounding box center [155, 229] width 34 height 32
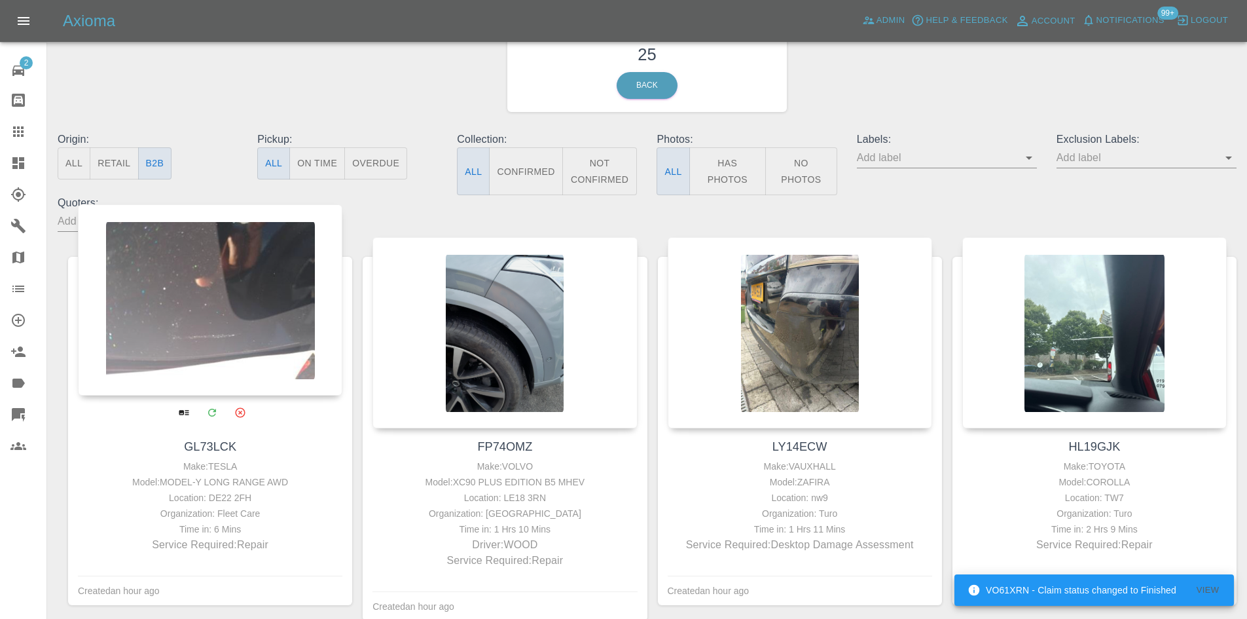
scroll to position [131, 0]
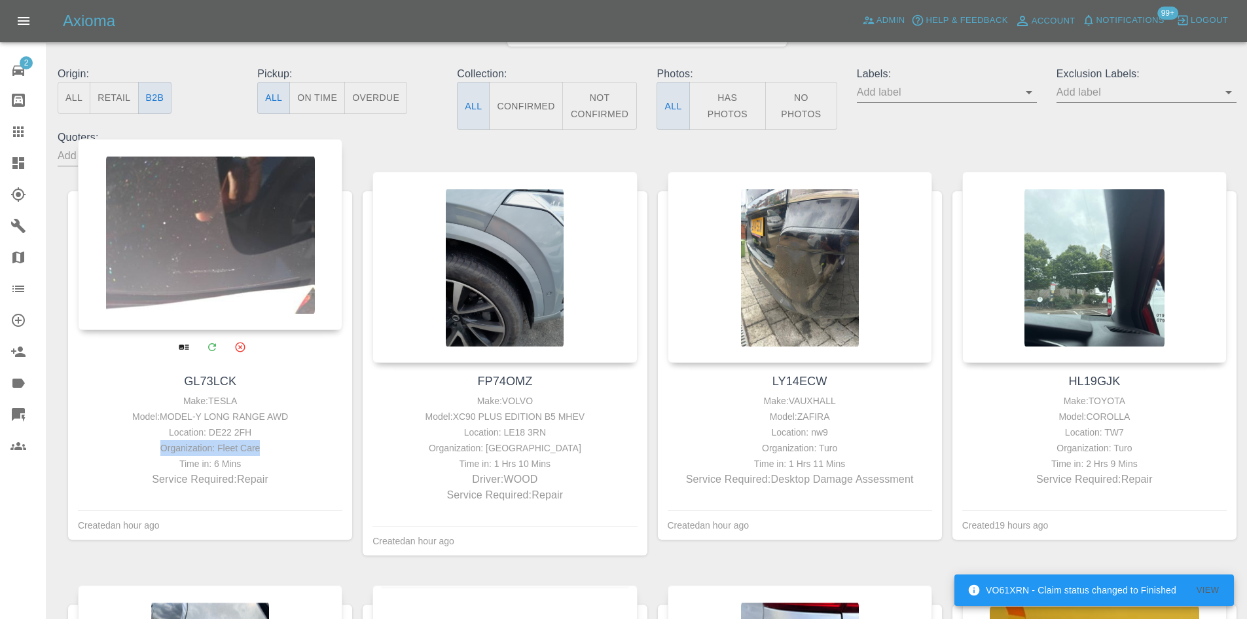
drag, startPoint x: 287, startPoint y: 439, endPoint x: 273, endPoint y: 449, distance: 17.3
click at [273, 449] on div "Make: TESLA Model: MODEL-Y LONG RANGE AWD Location: DE22 2FH Organization: Flee…" at bounding box center [210, 440] width 258 height 94
click at [216, 299] on div at bounding box center [210, 234] width 265 height 191
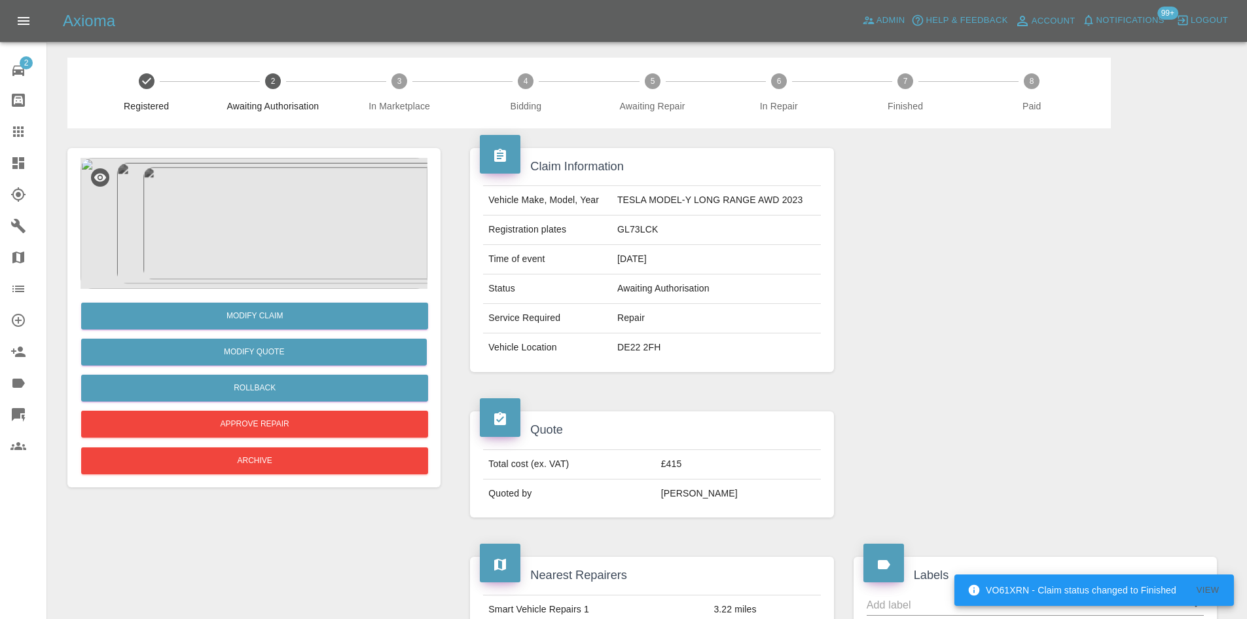
click at [290, 242] on img at bounding box center [254, 223] width 347 height 131
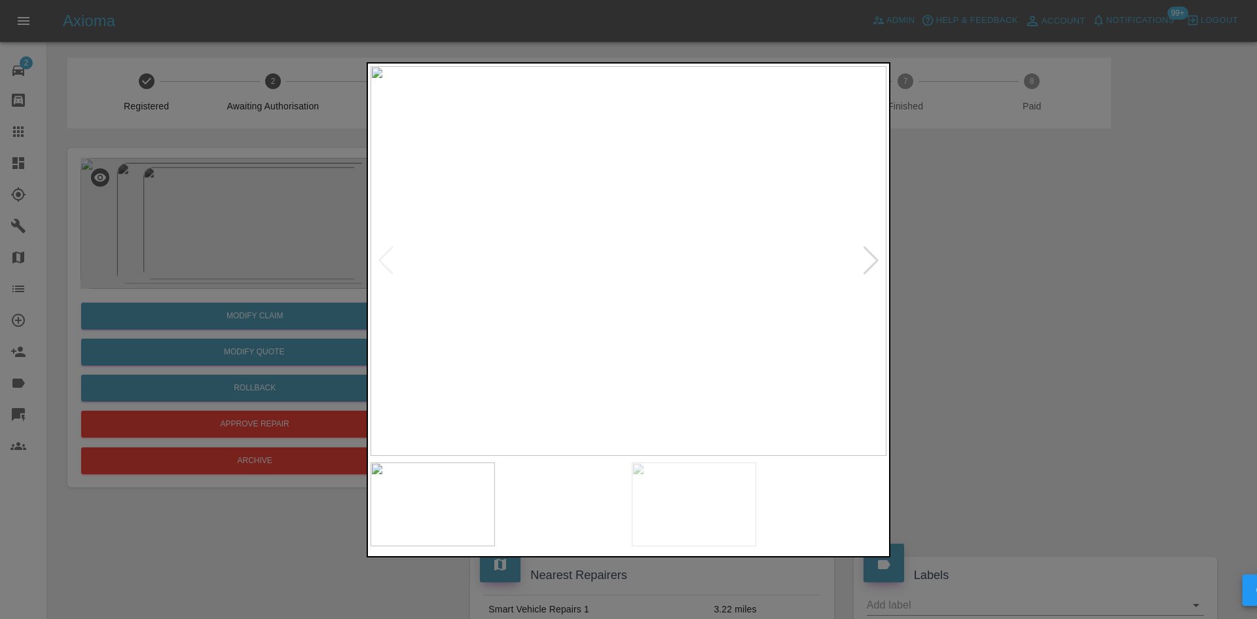
click at [668, 334] on img at bounding box center [629, 261] width 516 height 390
click at [713, 341] on img at bounding box center [692, 35] width 1548 height 1169
click at [1068, 332] on div at bounding box center [628, 309] width 1257 height 619
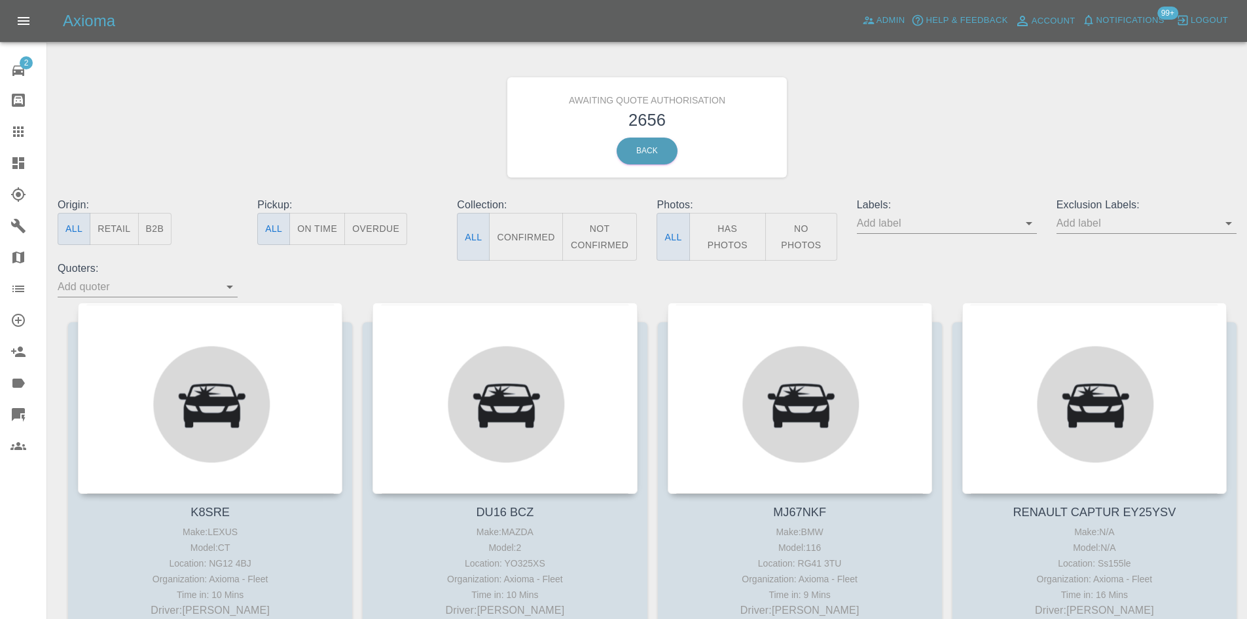
click at [153, 230] on button "B2B" at bounding box center [155, 229] width 34 height 32
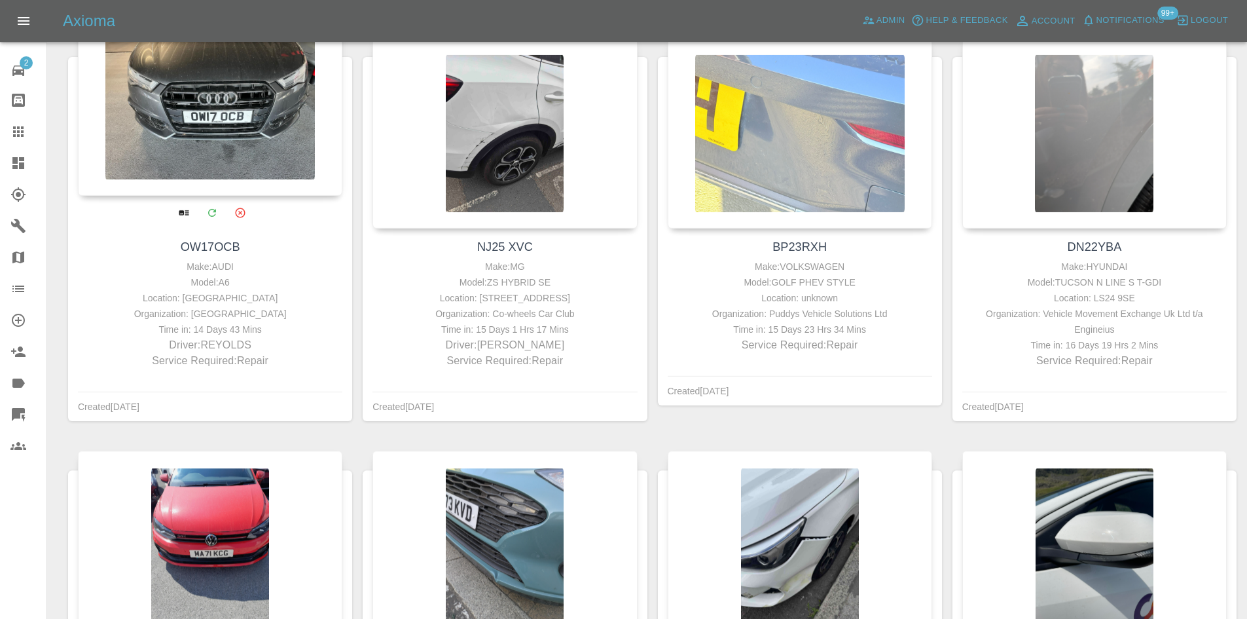
scroll to position [1375, 0]
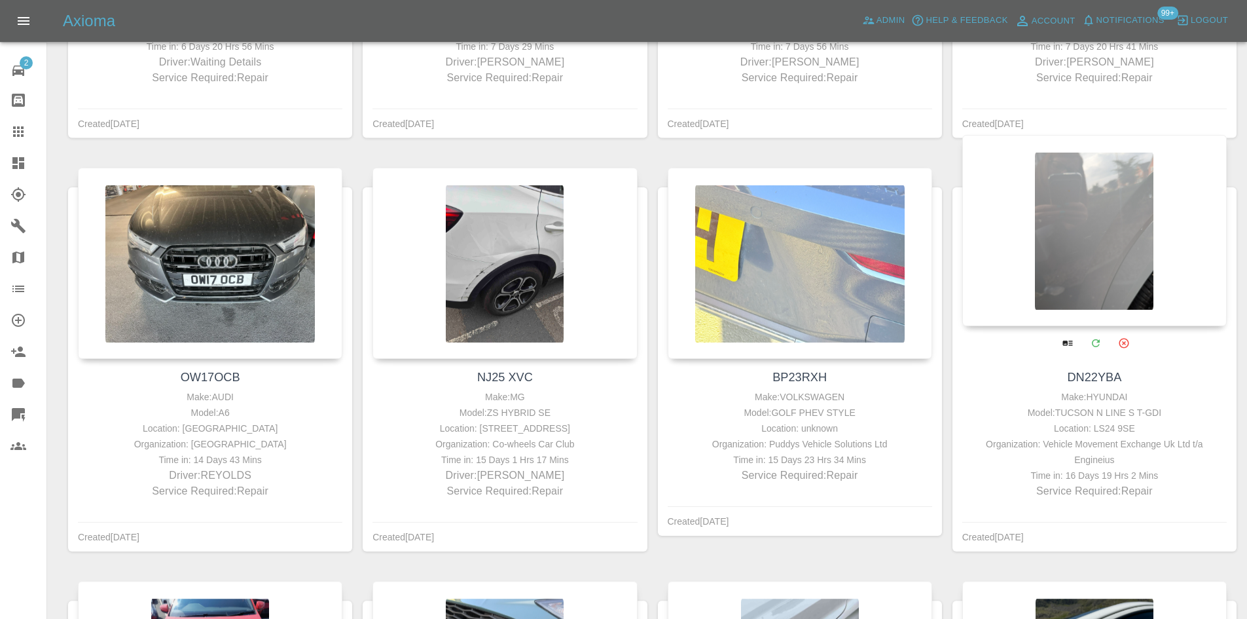
drag, startPoint x: 1085, startPoint y: 250, endPoint x: 1066, endPoint y: 251, distance: 19.0
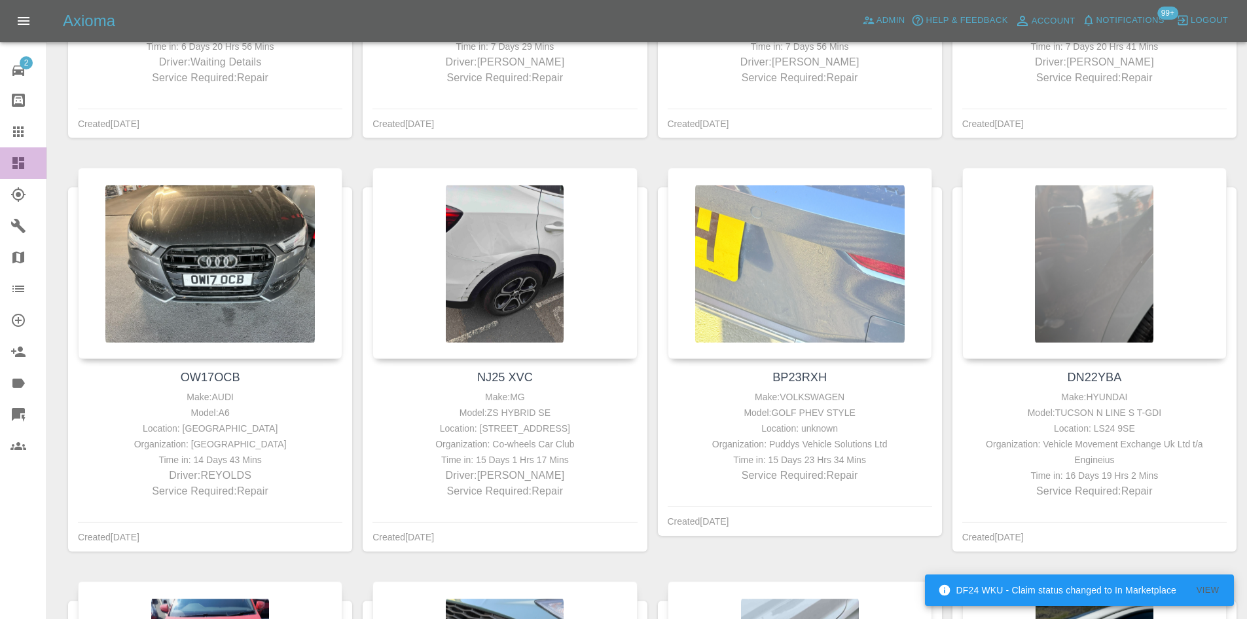
click at [10, 168] on icon at bounding box center [18, 163] width 16 height 16
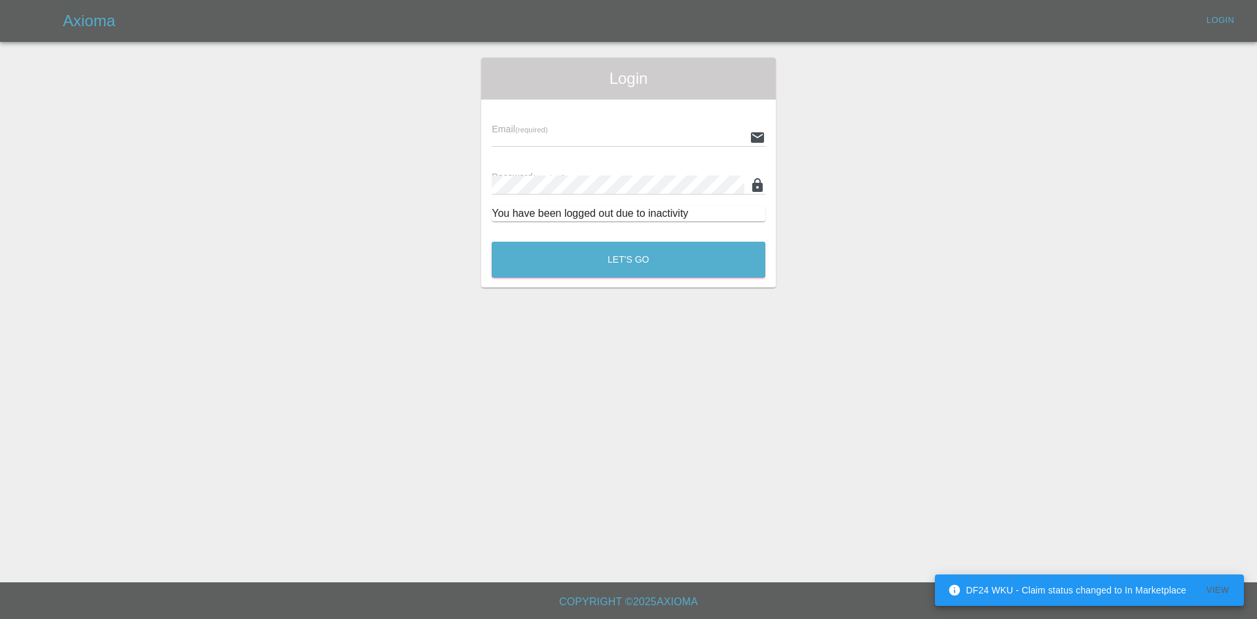
type input "alex.kennett@axioma.co.uk"
click at [606, 257] on button "Let's Go" at bounding box center [629, 260] width 274 height 36
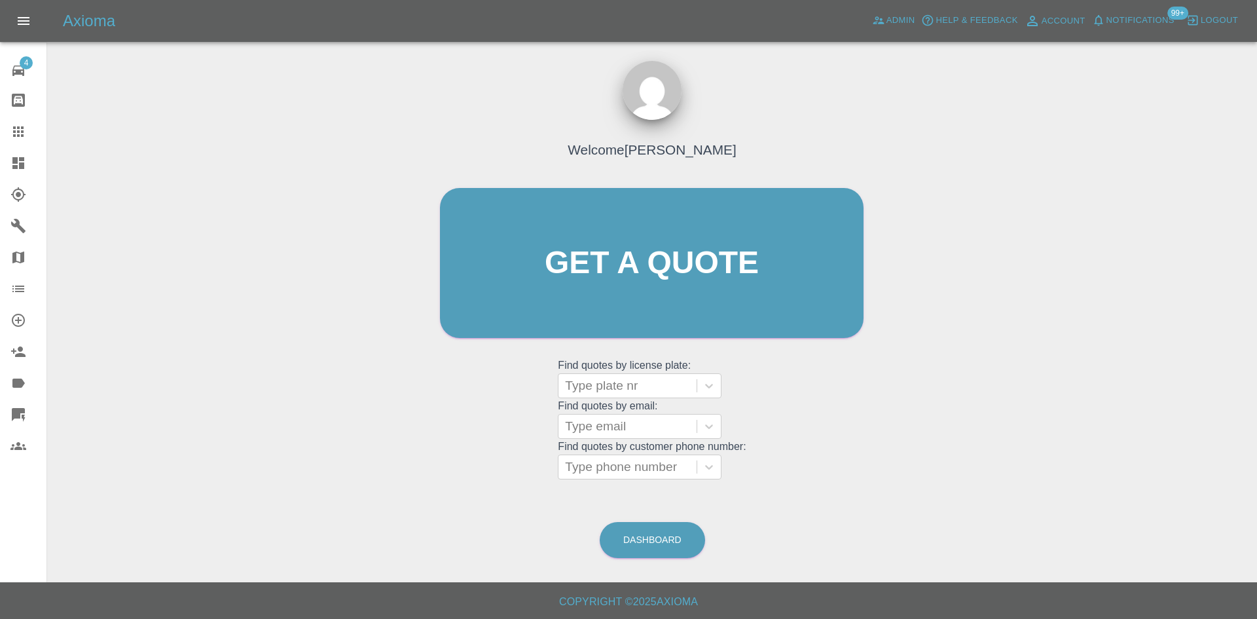
click at [25, 167] on icon at bounding box center [18, 163] width 16 height 16
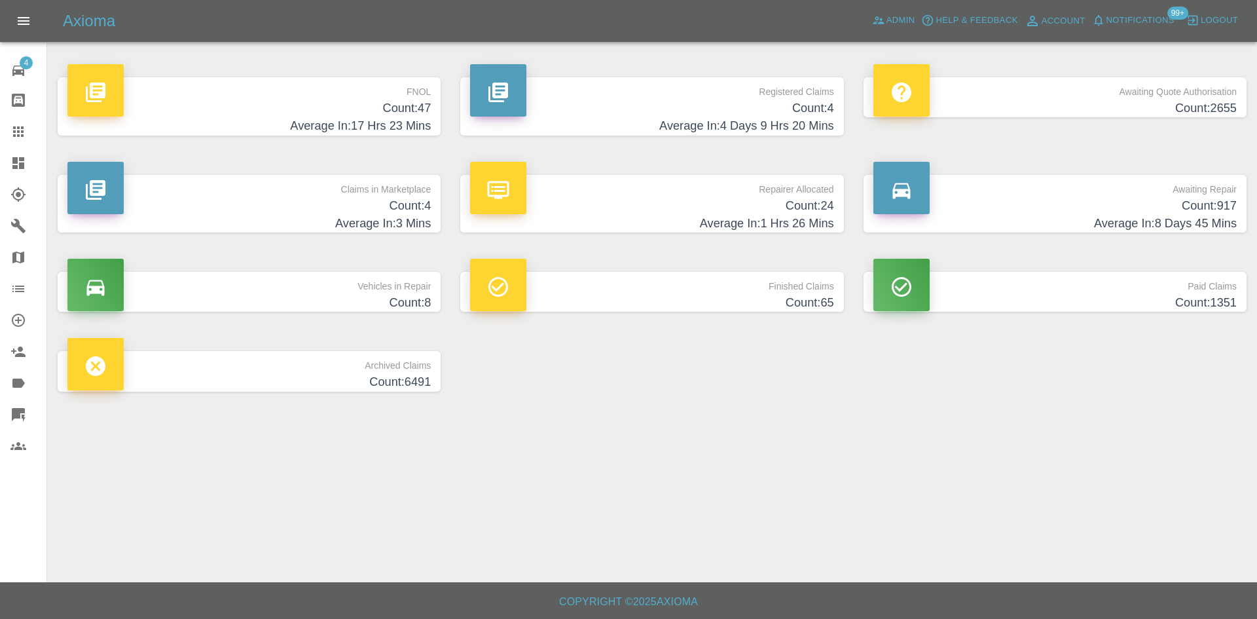
click at [627, 207] on h4 "Count: 24" at bounding box center [651, 206] width 363 height 18
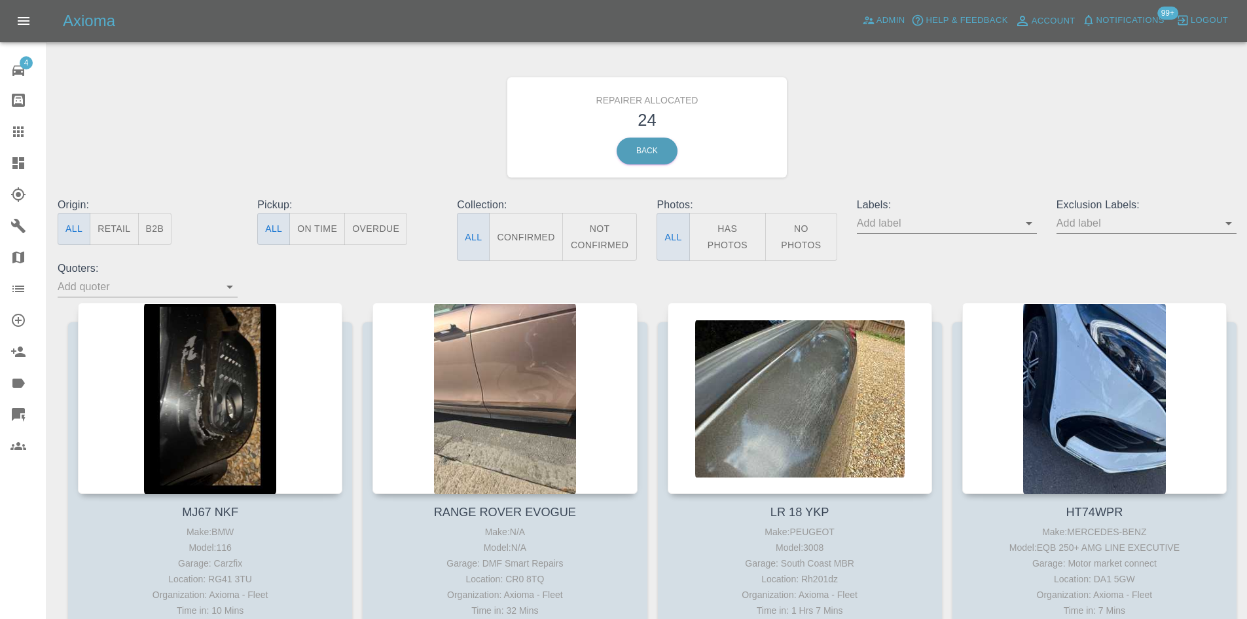
click at [150, 233] on button "B2B" at bounding box center [155, 229] width 34 height 32
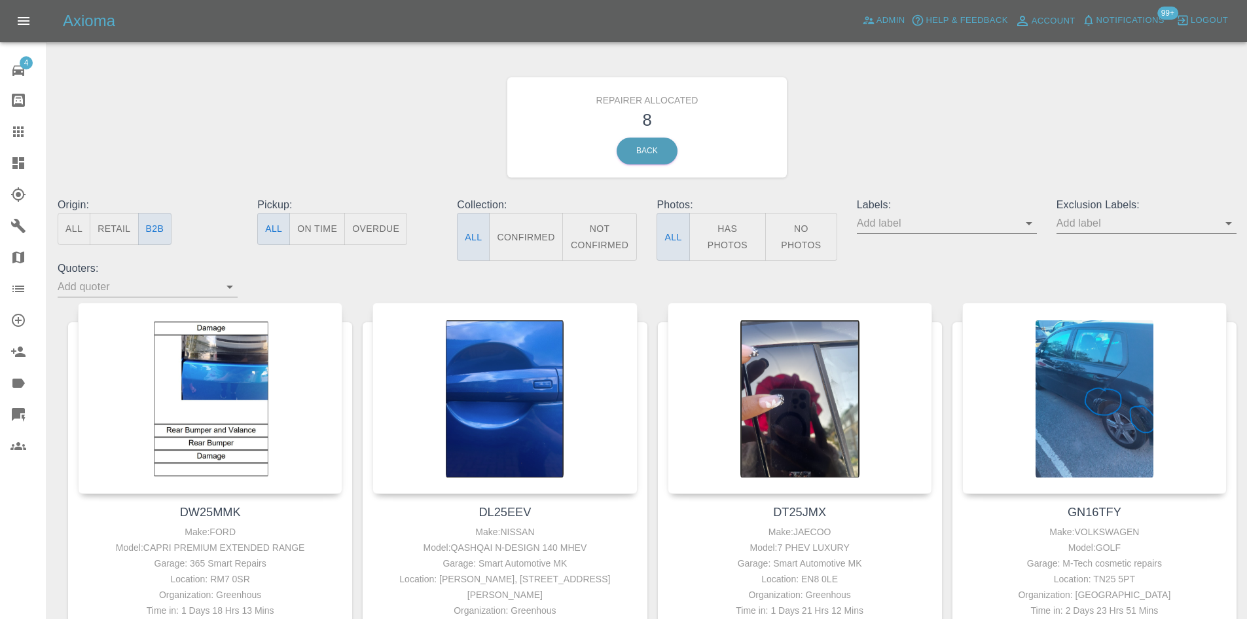
click at [0, 164] on link "Dashboard" at bounding box center [23, 162] width 46 height 31
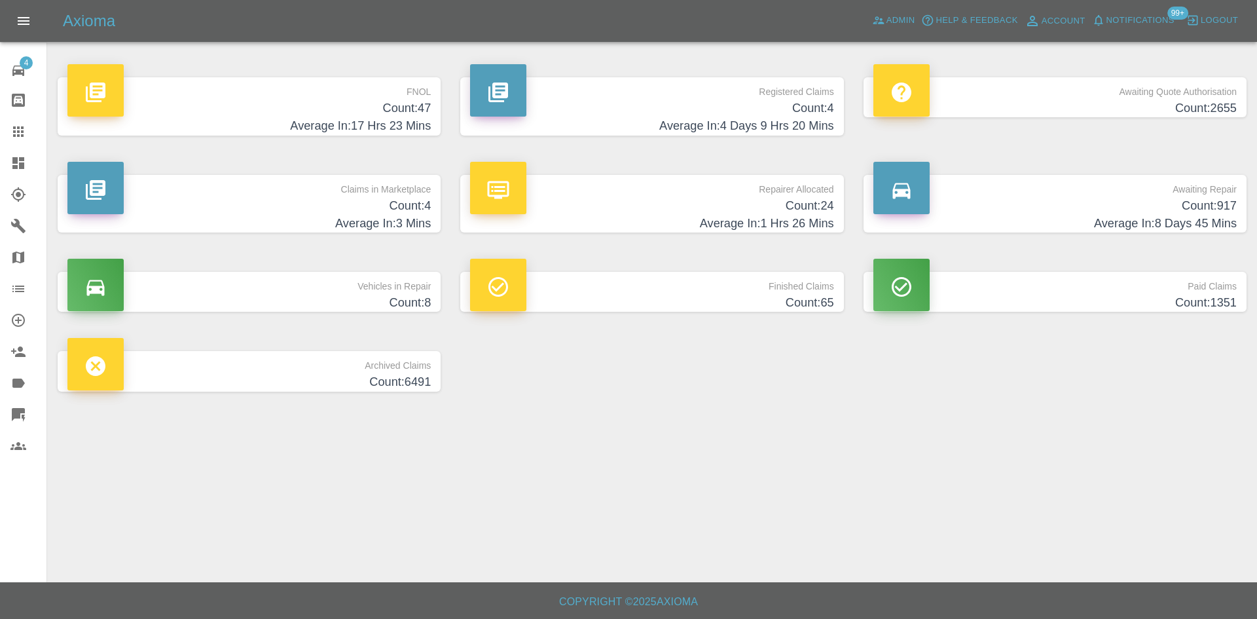
click at [755, 211] on h4 "Count: 24" at bounding box center [651, 206] width 363 height 18
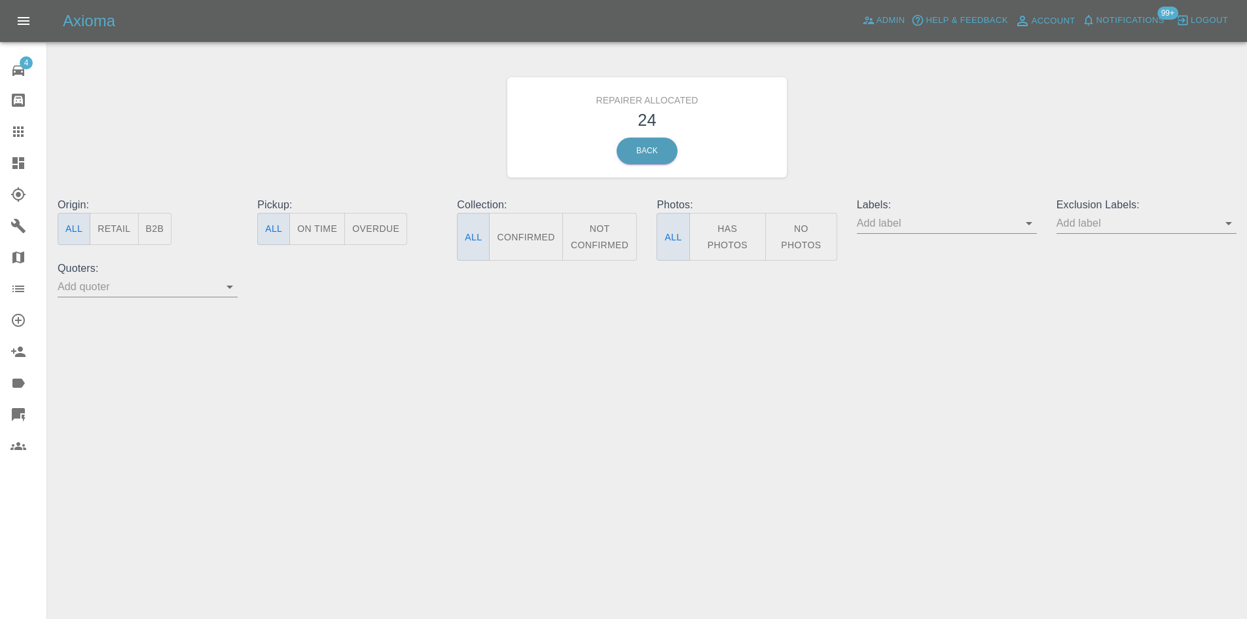
scroll to position [2314, 0]
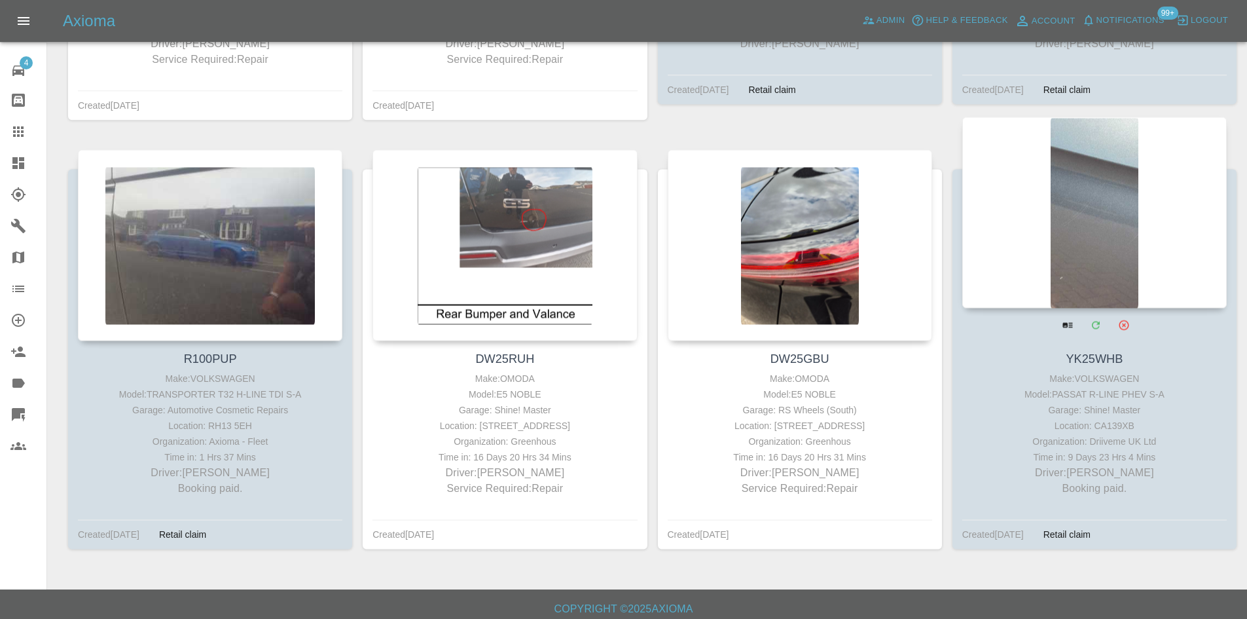
click at [1137, 227] on div at bounding box center [1094, 212] width 265 height 191
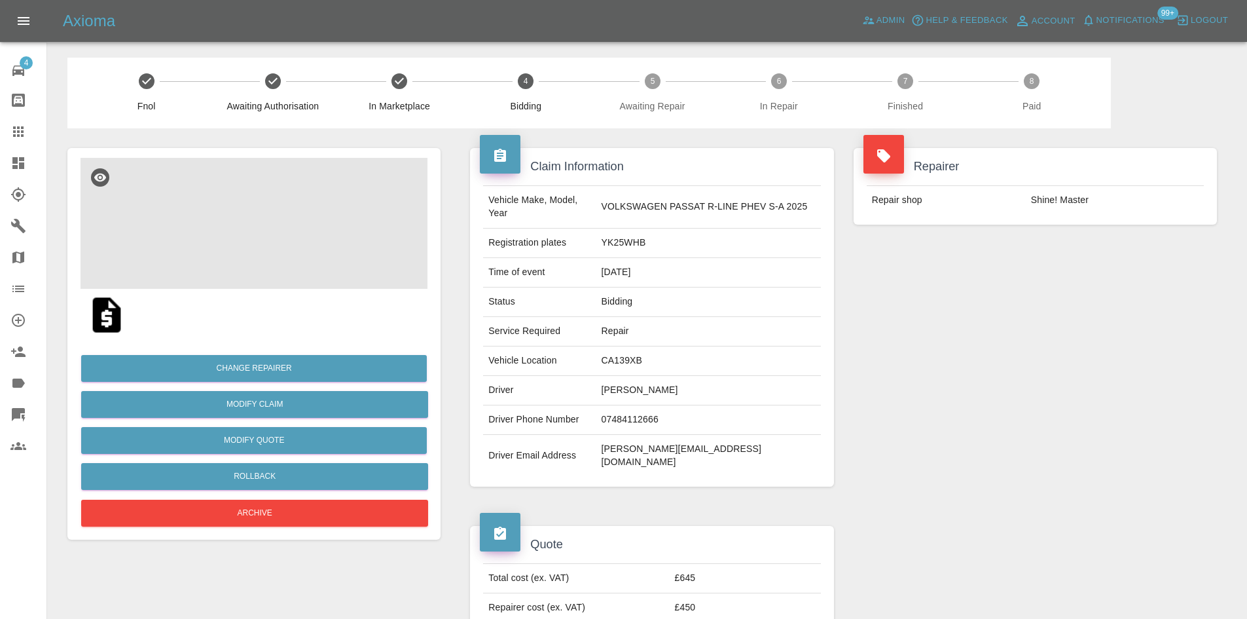
click at [635, 250] on td "YK25WHB" at bounding box center [708, 242] width 225 height 29
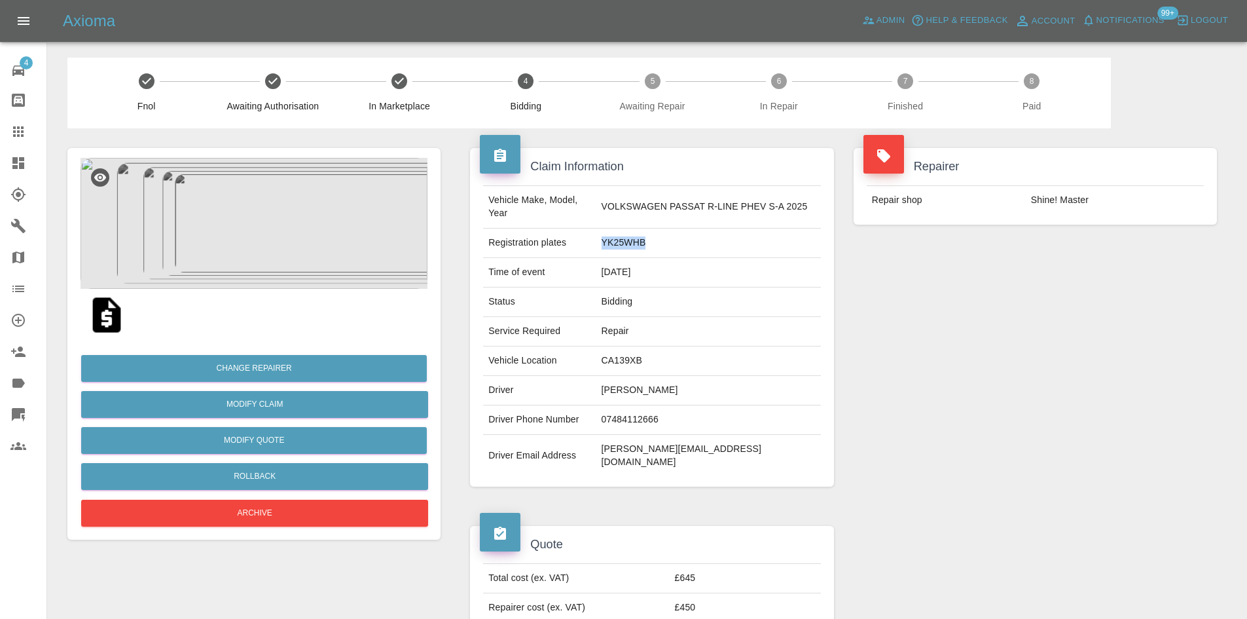
click at [635, 250] on td "YK25WHB" at bounding box center [708, 242] width 225 height 29
copy td "YK25WHB"
click at [640, 398] on td "Jay Leech" at bounding box center [708, 390] width 225 height 29
click at [632, 384] on td "Jay Leech" at bounding box center [708, 390] width 225 height 29
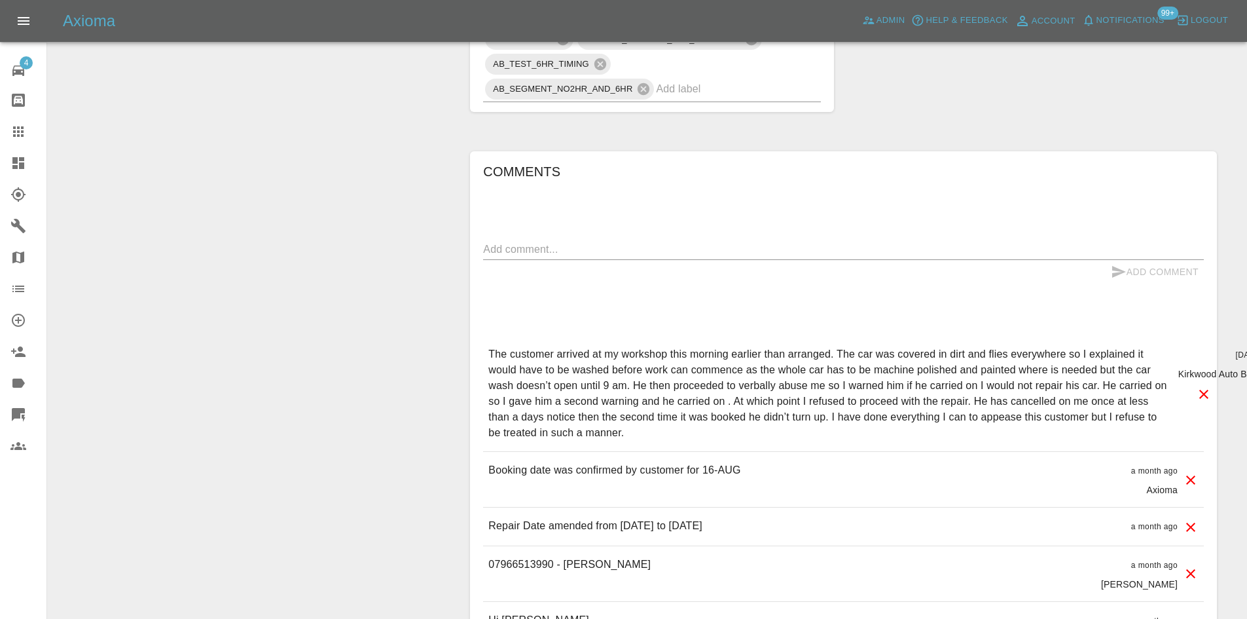
scroll to position [1113, 0]
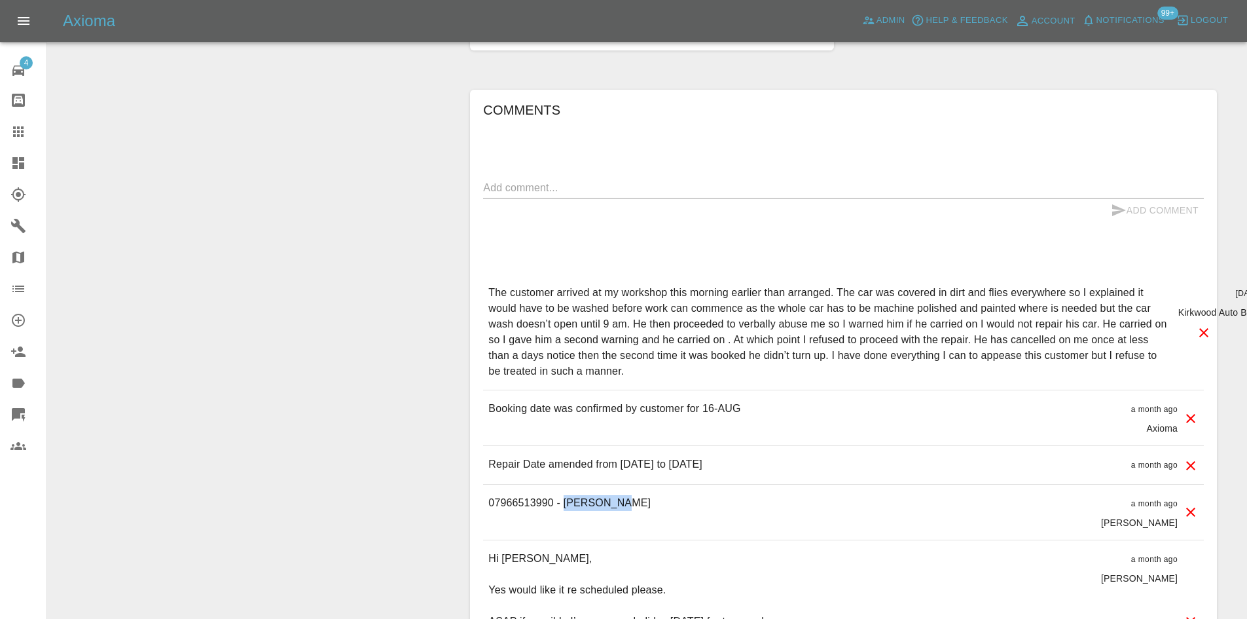
drag, startPoint x: 638, startPoint y: 487, endPoint x: 565, endPoint y: 494, distance: 73.0
click at [565, 494] on div "07966513990 - Mike Burns a month ago Carl Ainsworth" at bounding box center [843, 511] width 721 height 55
copy p "Mike Burns"
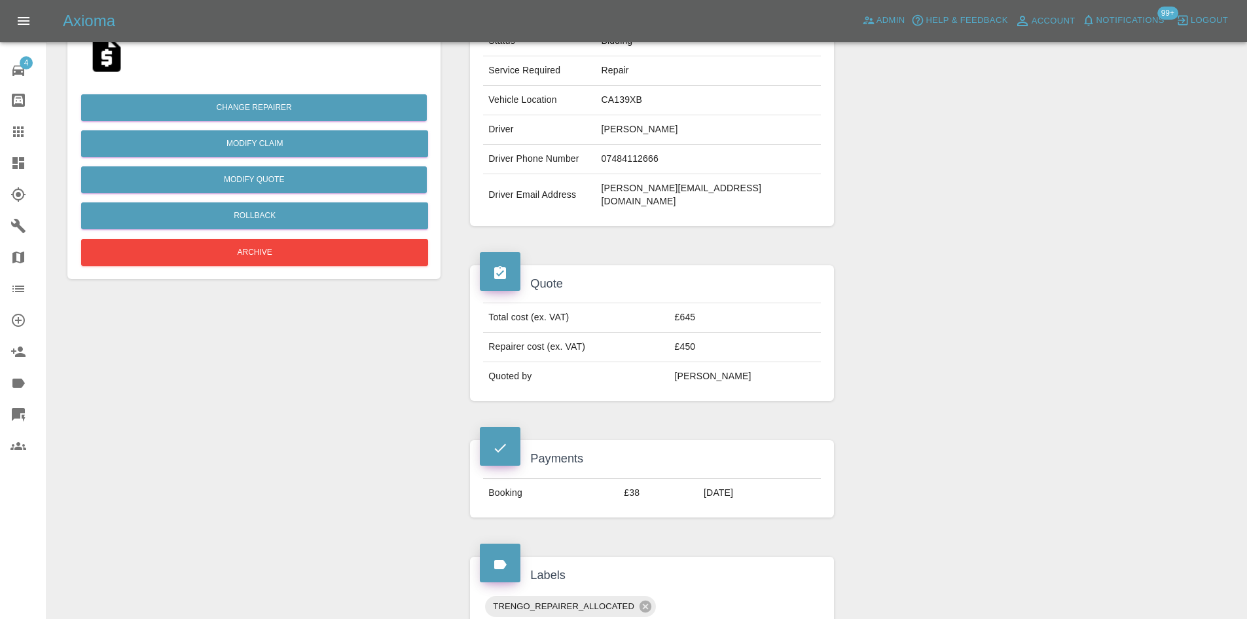
scroll to position [131, 0]
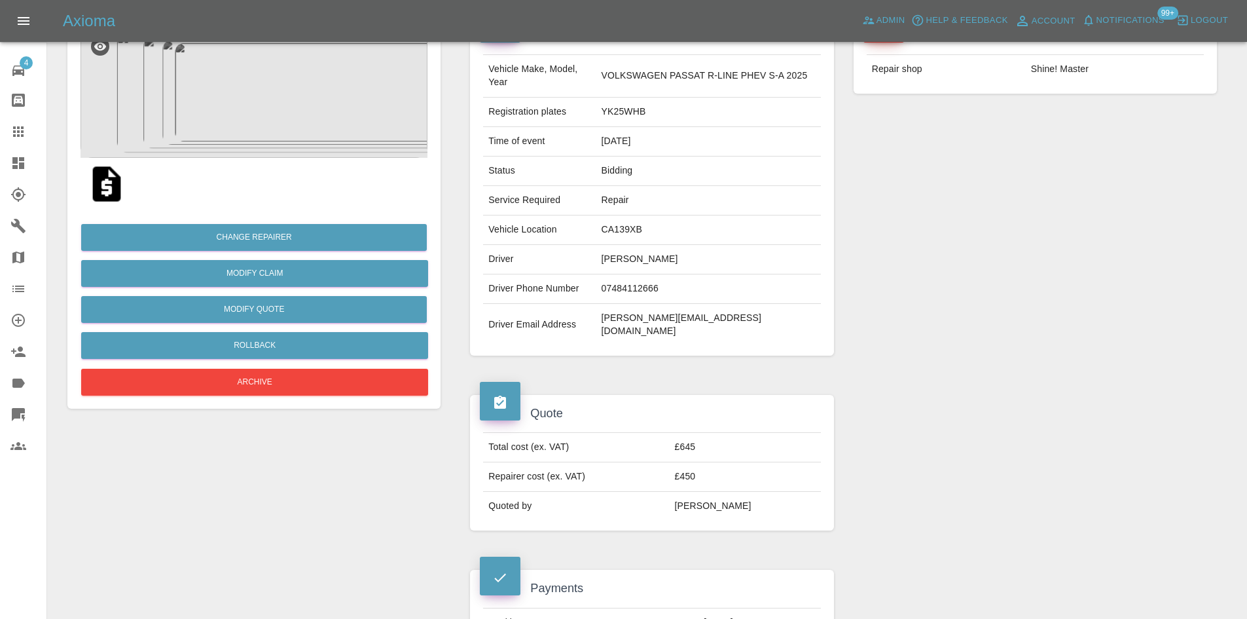
click at [625, 231] on td "CA139XB" at bounding box center [708, 229] width 225 height 29
copy td "CA139XB"
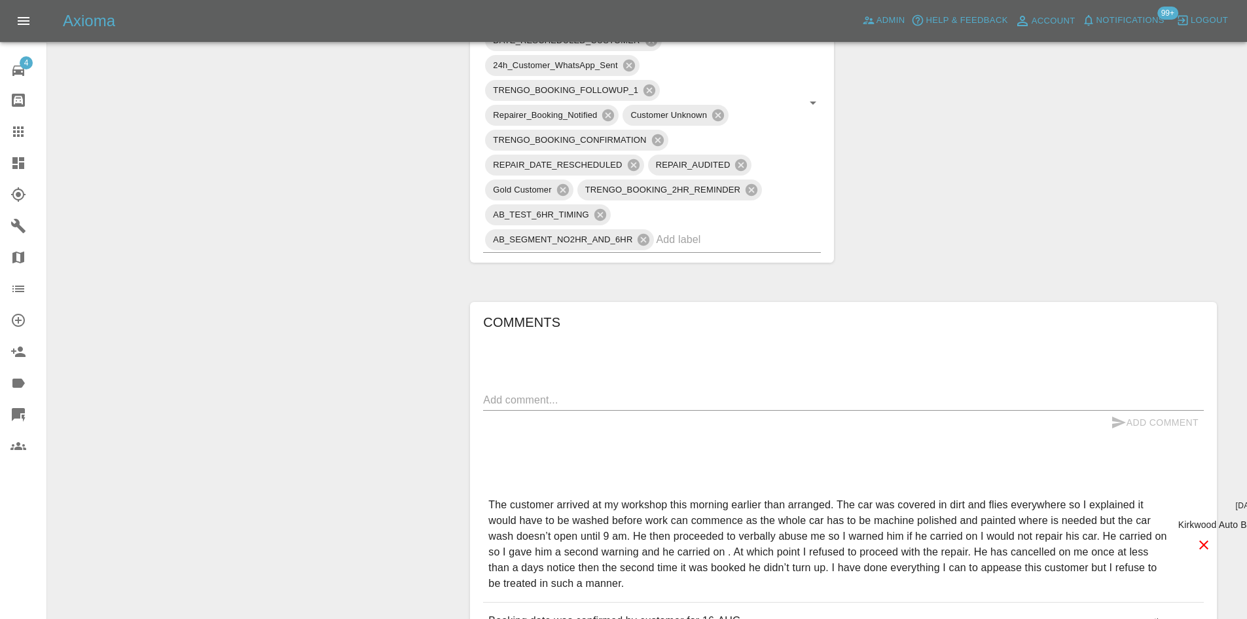
scroll to position [1048, 0]
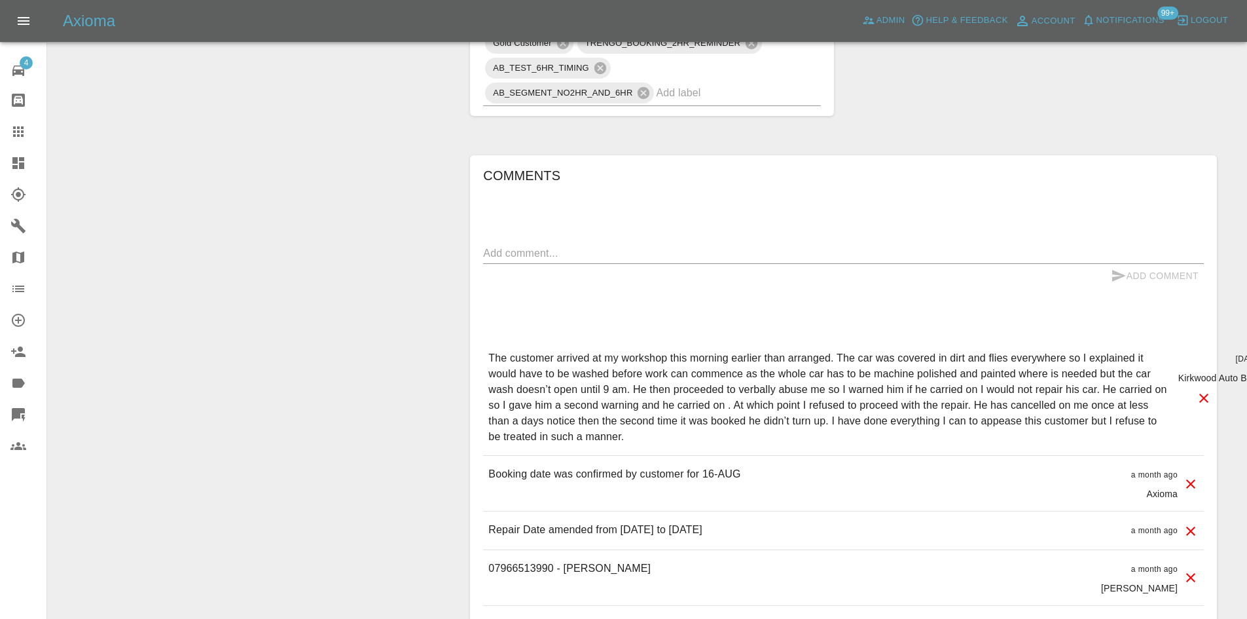
click at [528, 560] on p "07966513990 - Mike Burns" at bounding box center [569, 568] width 162 height 16
copy p "07966513990"
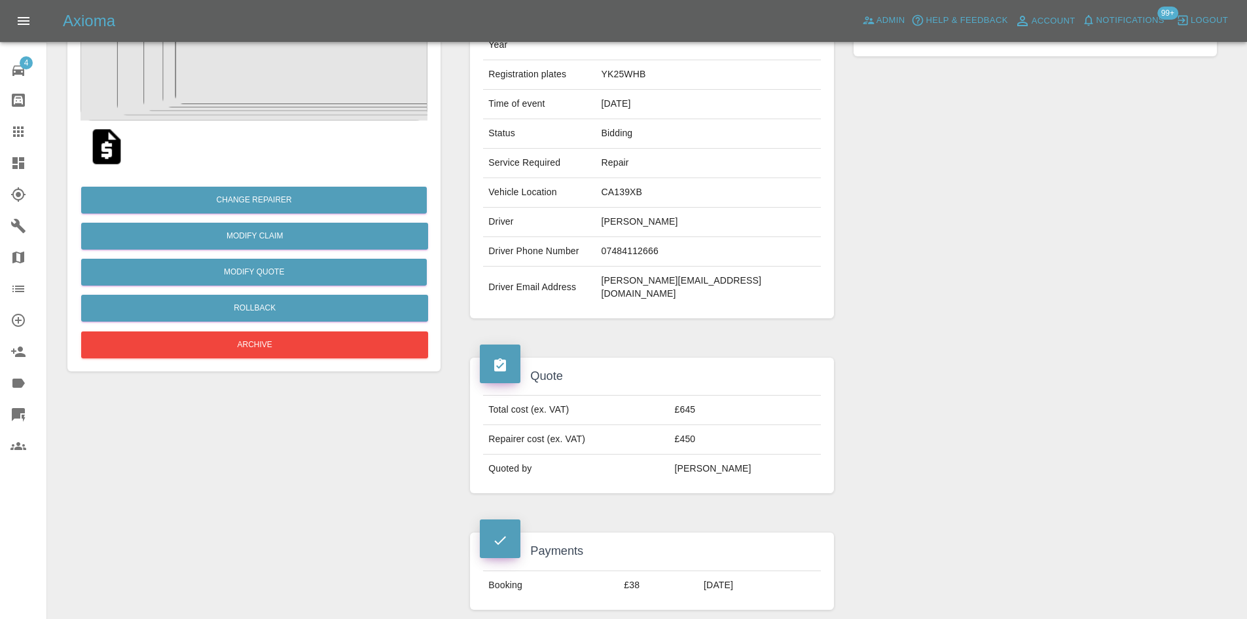
scroll to position [0, 0]
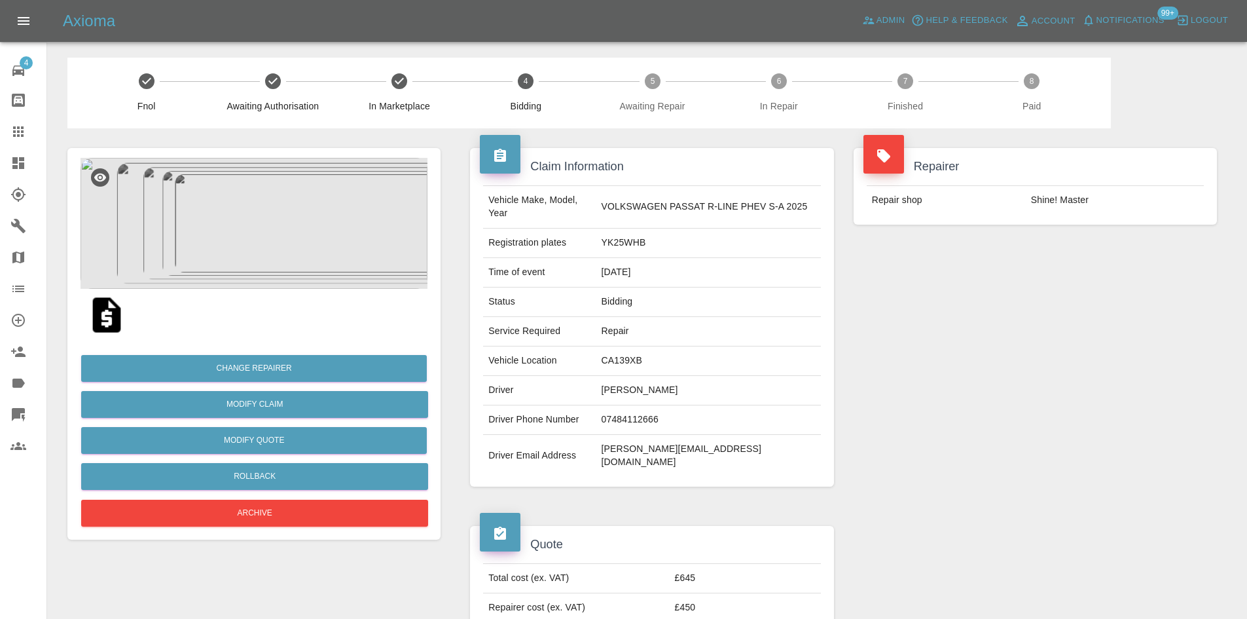
click at [268, 254] on img at bounding box center [254, 223] width 347 height 131
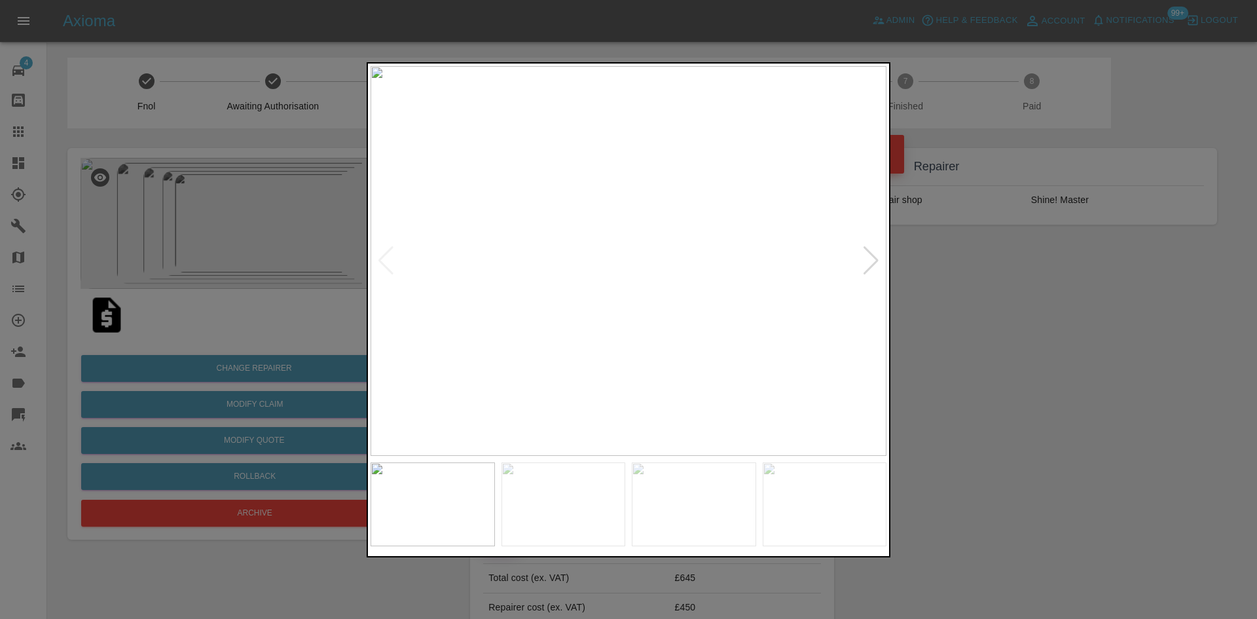
click at [875, 267] on div at bounding box center [871, 260] width 18 height 29
click at [866, 258] on div at bounding box center [871, 260] width 18 height 29
click at [881, 247] on img at bounding box center [629, 261] width 516 height 390
click at [877, 261] on div at bounding box center [871, 260] width 18 height 29
click at [866, 260] on div at bounding box center [871, 260] width 18 height 29
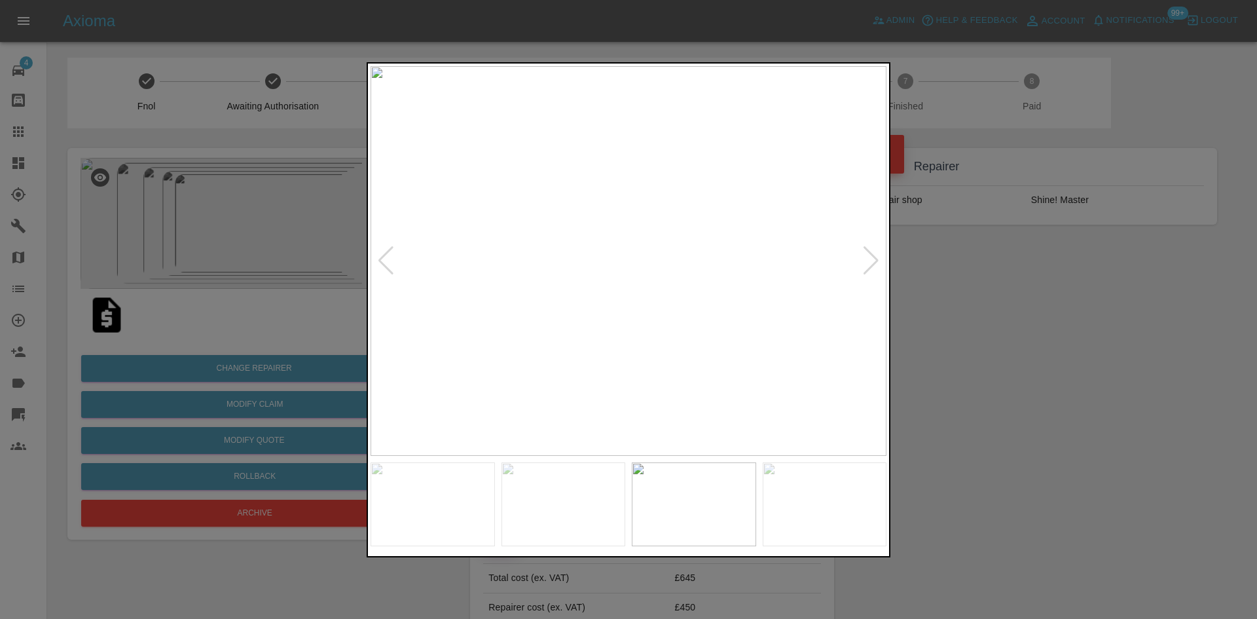
click at [871, 264] on div at bounding box center [871, 260] width 18 height 29
click at [869, 265] on img at bounding box center [629, 261] width 516 height 390
click at [989, 352] on div at bounding box center [628, 309] width 1257 height 619
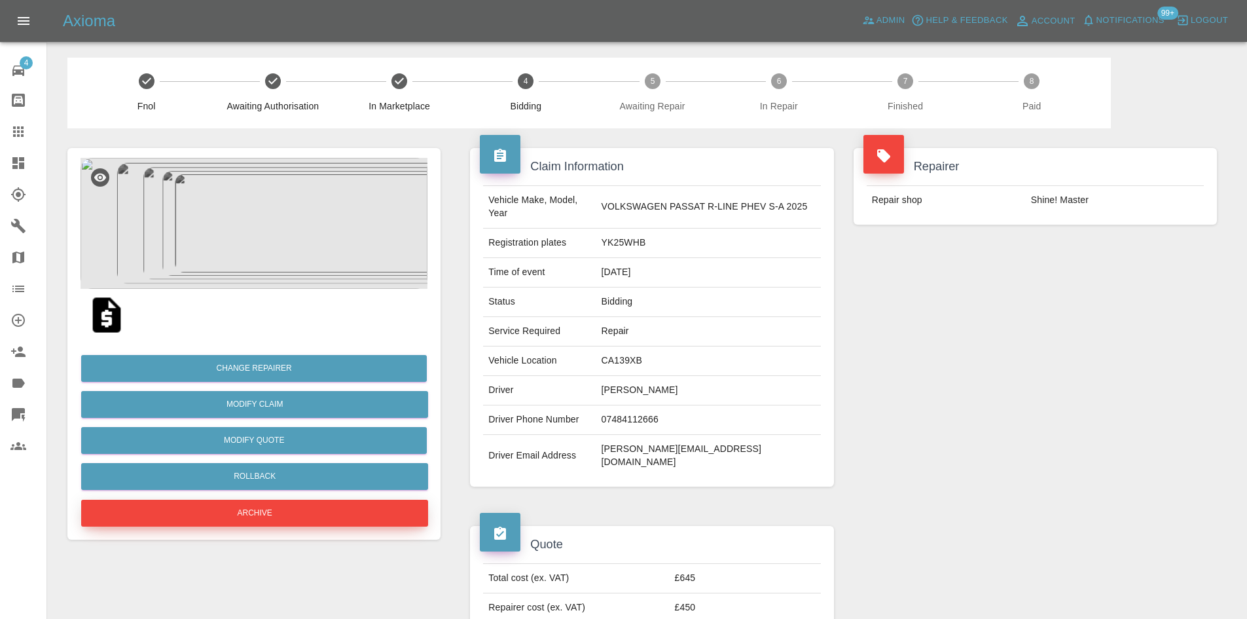
click at [306, 524] on button "Archive" at bounding box center [254, 513] width 347 height 27
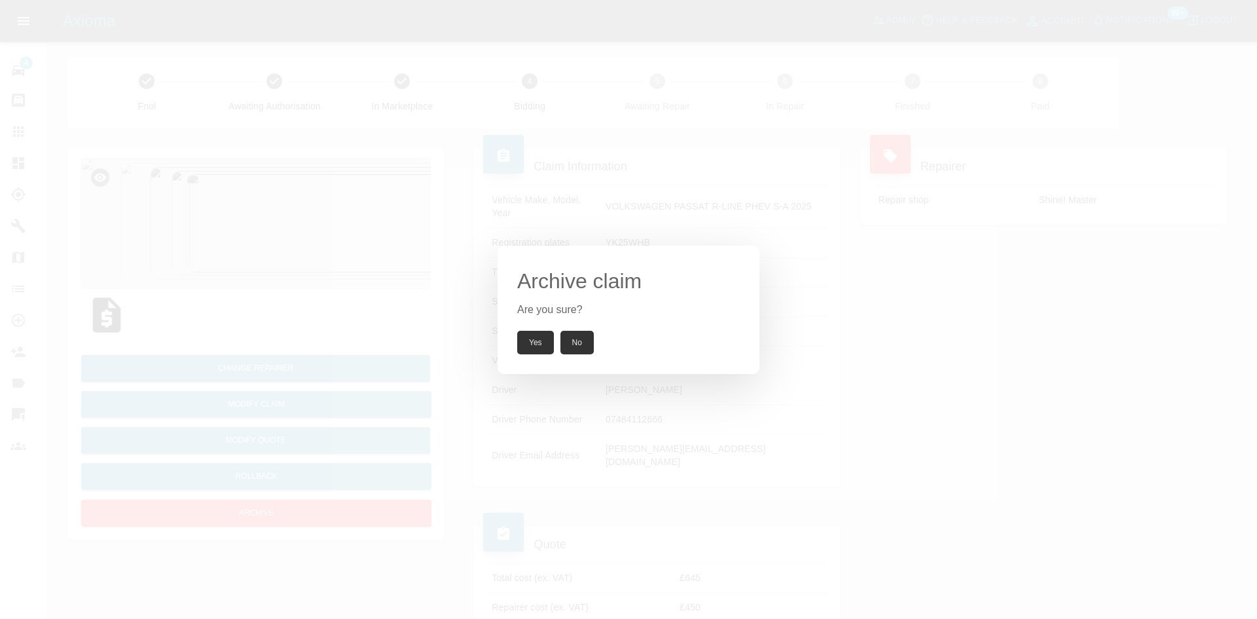
click at [533, 340] on button "Yes" at bounding box center [535, 343] width 37 height 24
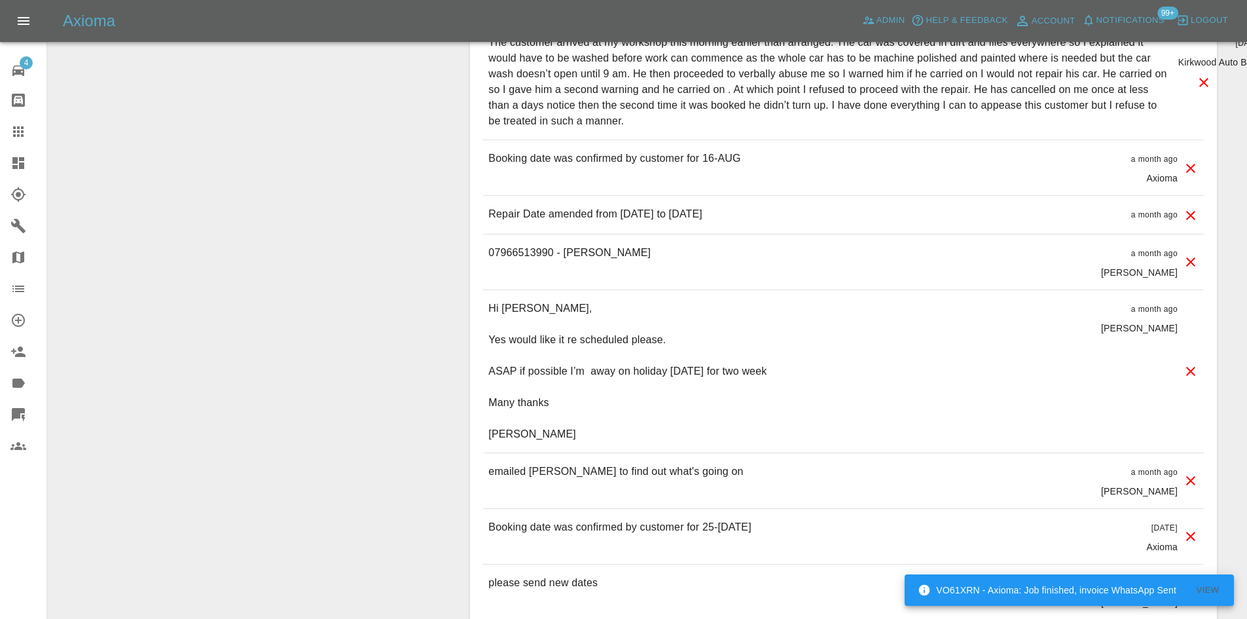
scroll to position [1309, 0]
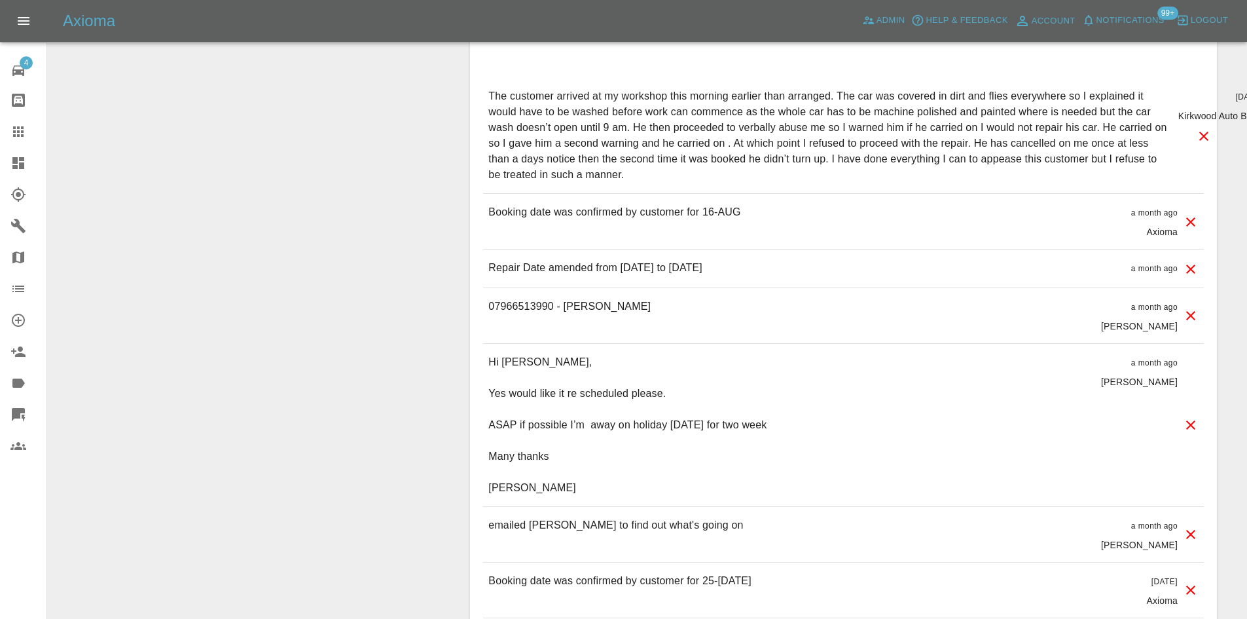
click at [805, 411] on div "Hi Carl, Yes would like it re scheduled please. ASAP if possible I’m away on ho…" at bounding box center [843, 425] width 721 height 162
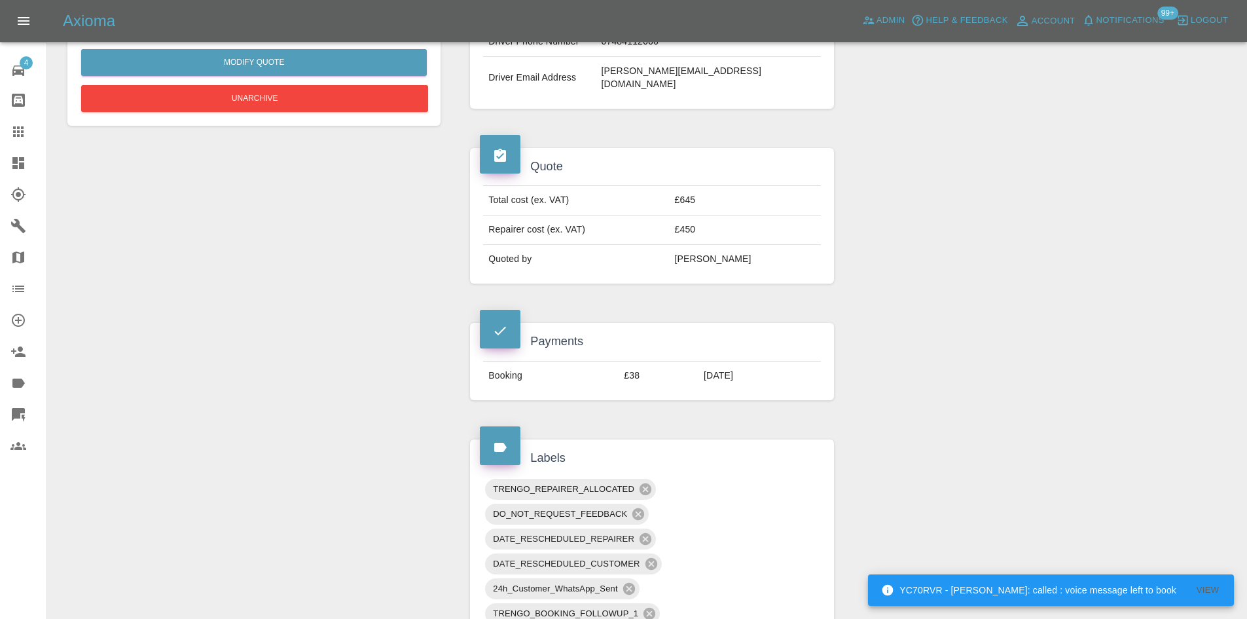
scroll to position [262, 0]
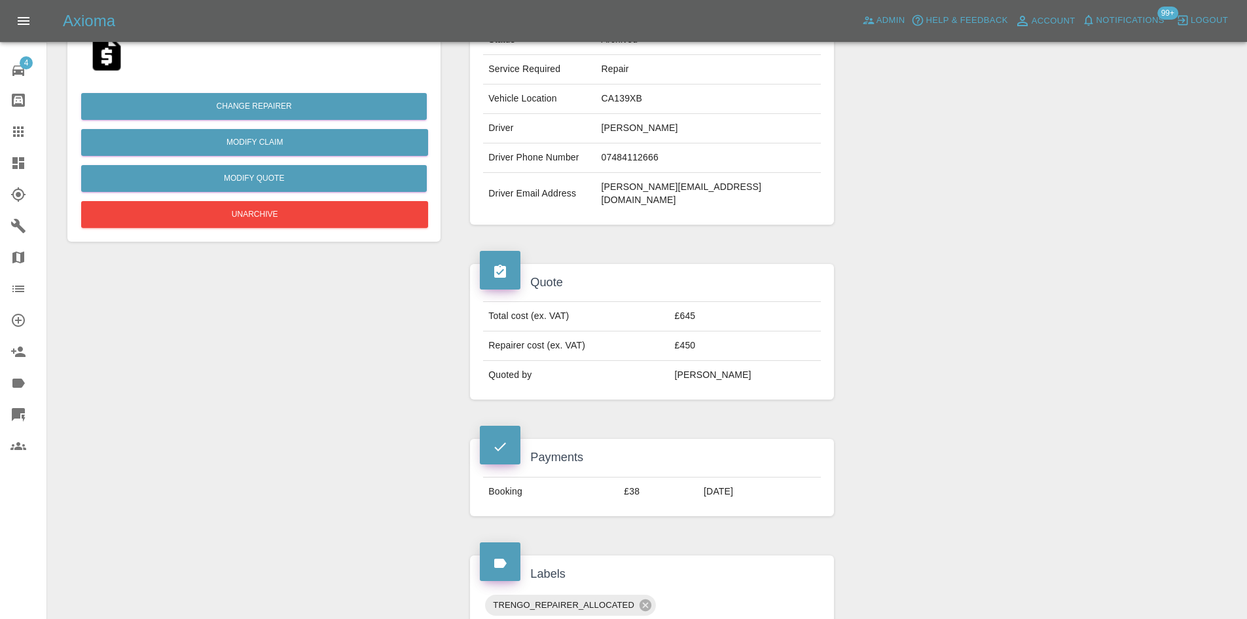
click at [5, 166] on link "Dashboard" at bounding box center [23, 162] width 46 height 31
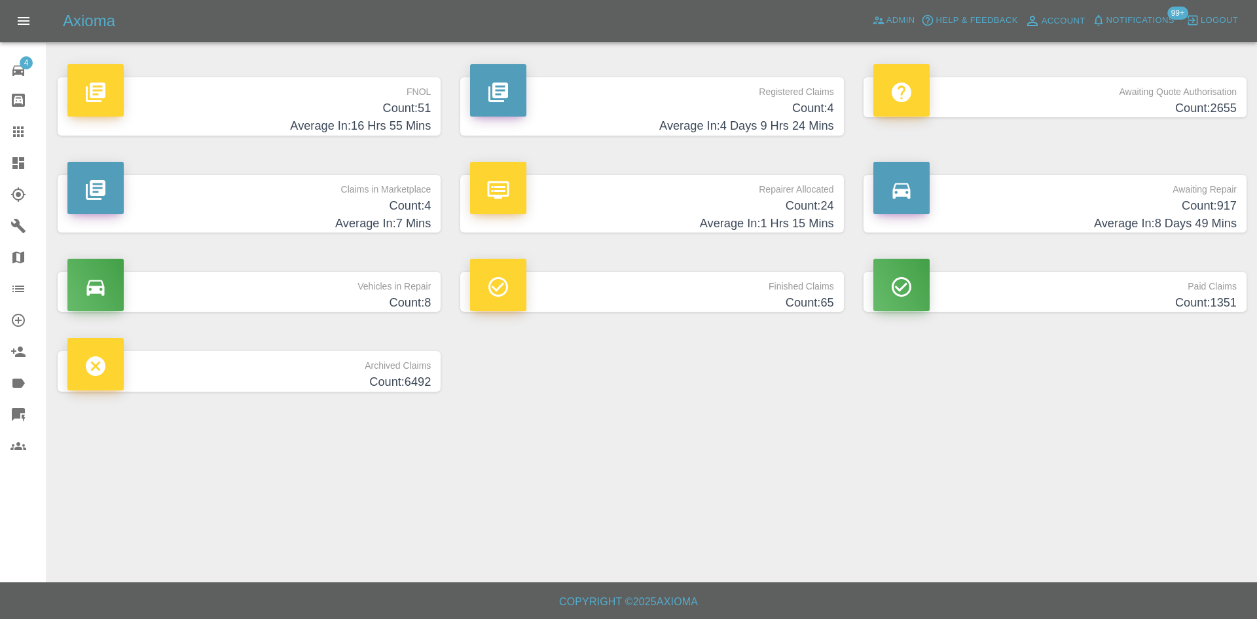
click at [1019, 215] on h4 "Average In: 8 Days 49 Mins" at bounding box center [1054, 224] width 363 height 18
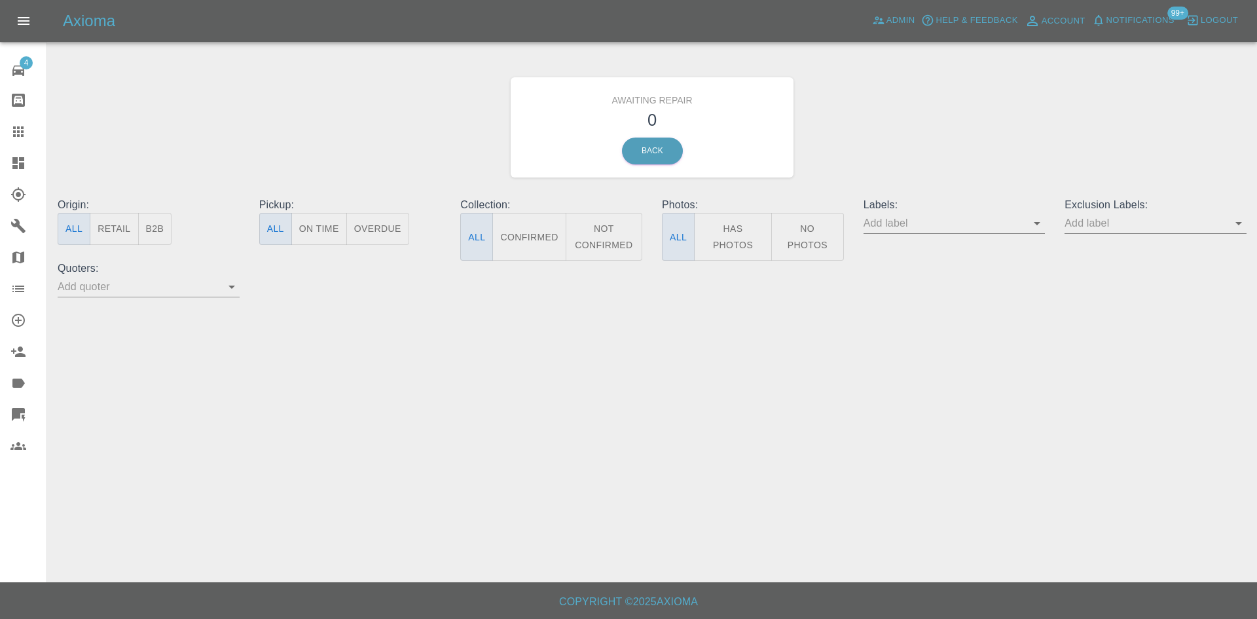
click at [146, 232] on button "B2B" at bounding box center [155, 229] width 34 height 32
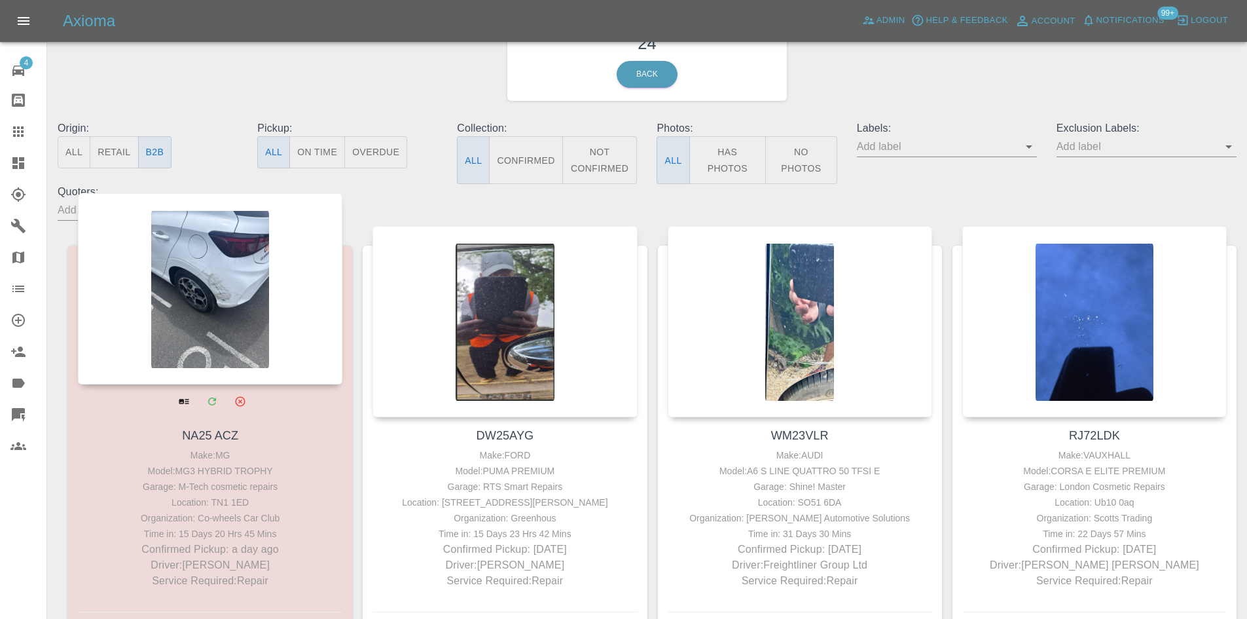
scroll to position [65, 0]
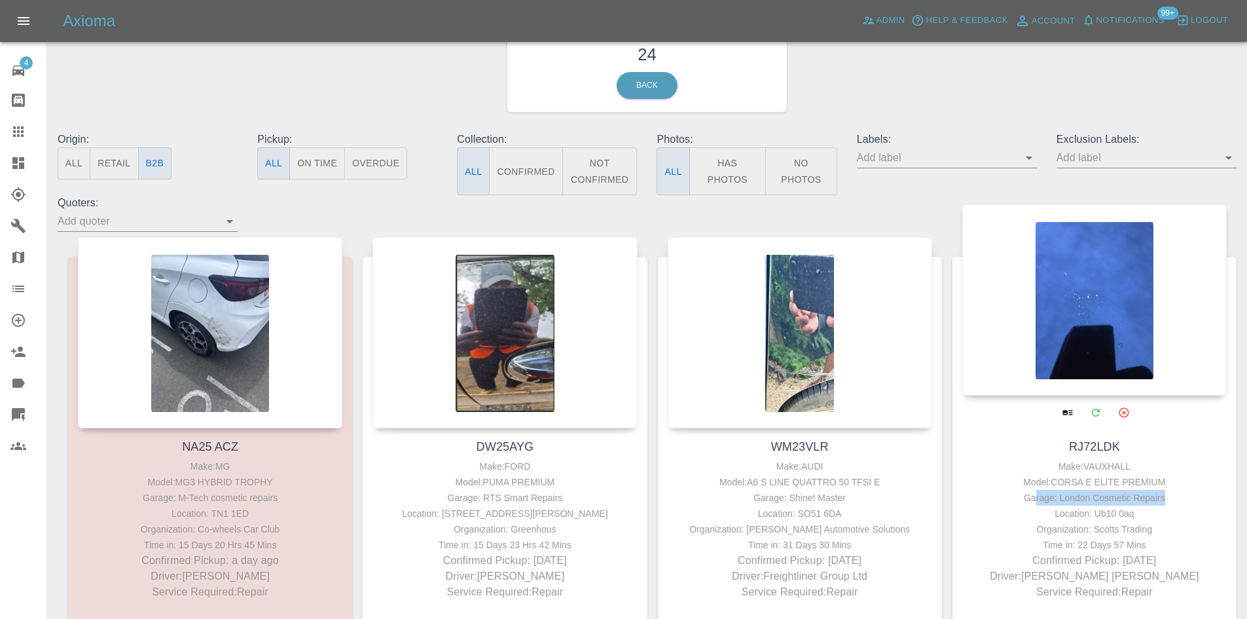
drag, startPoint x: 1171, startPoint y: 497, endPoint x: 1092, endPoint y: 403, distance: 122.2
click at [1039, 490] on div "Garage: London Cosmetic Repairs" at bounding box center [1095, 498] width 258 height 16
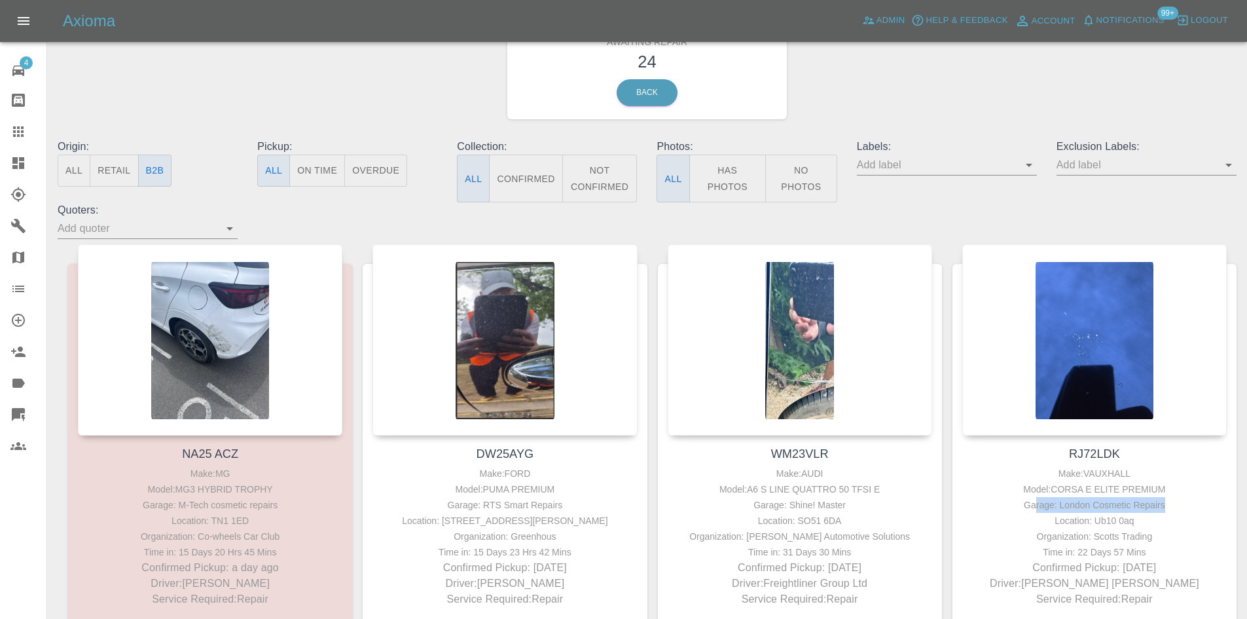
scroll to position [0, 0]
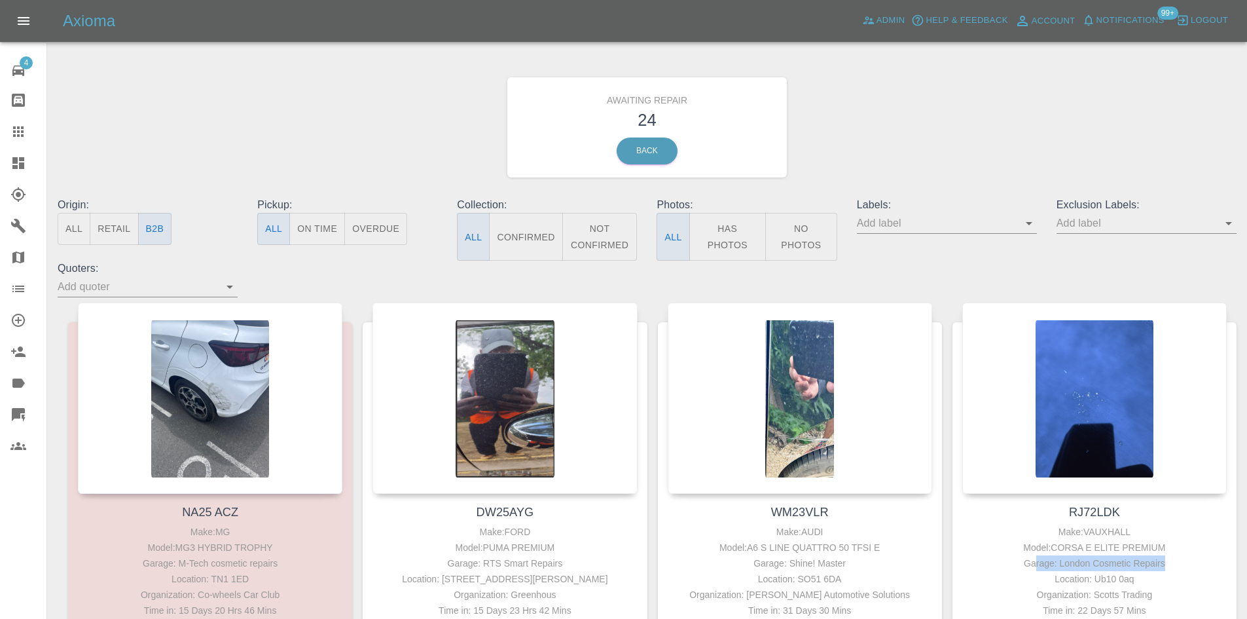
click at [587, 232] on button "Not Confirmed" at bounding box center [599, 237] width 75 height 48
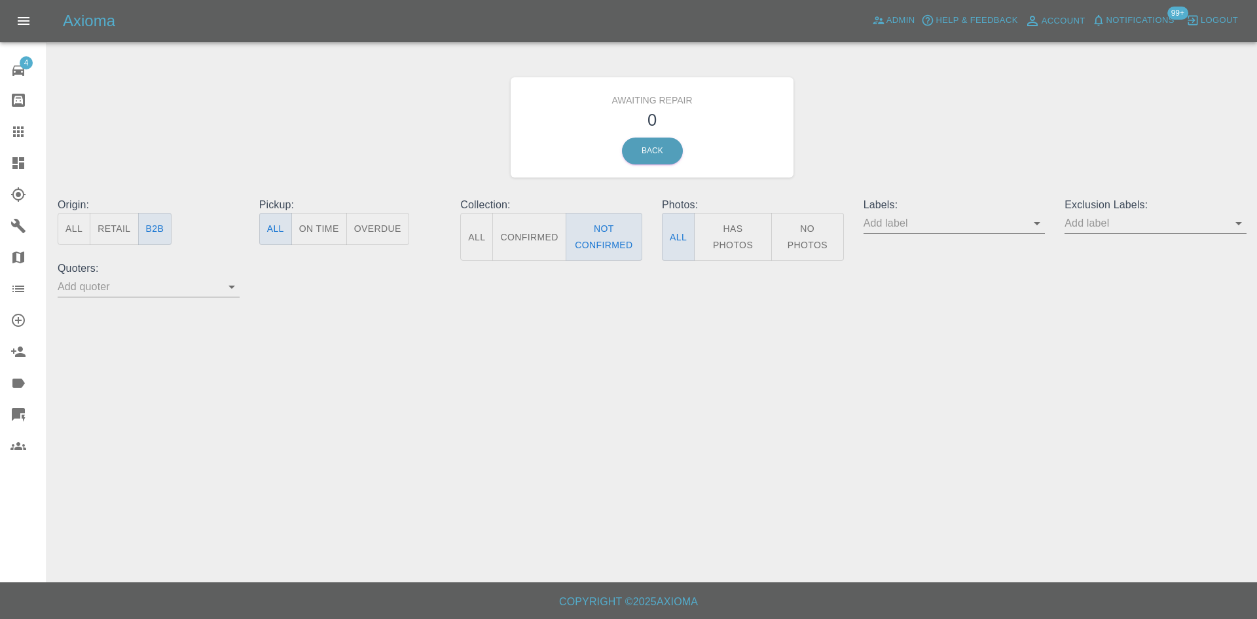
click at [540, 235] on button "Confirmed" at bounding box center [528, 237] width 73 height 48
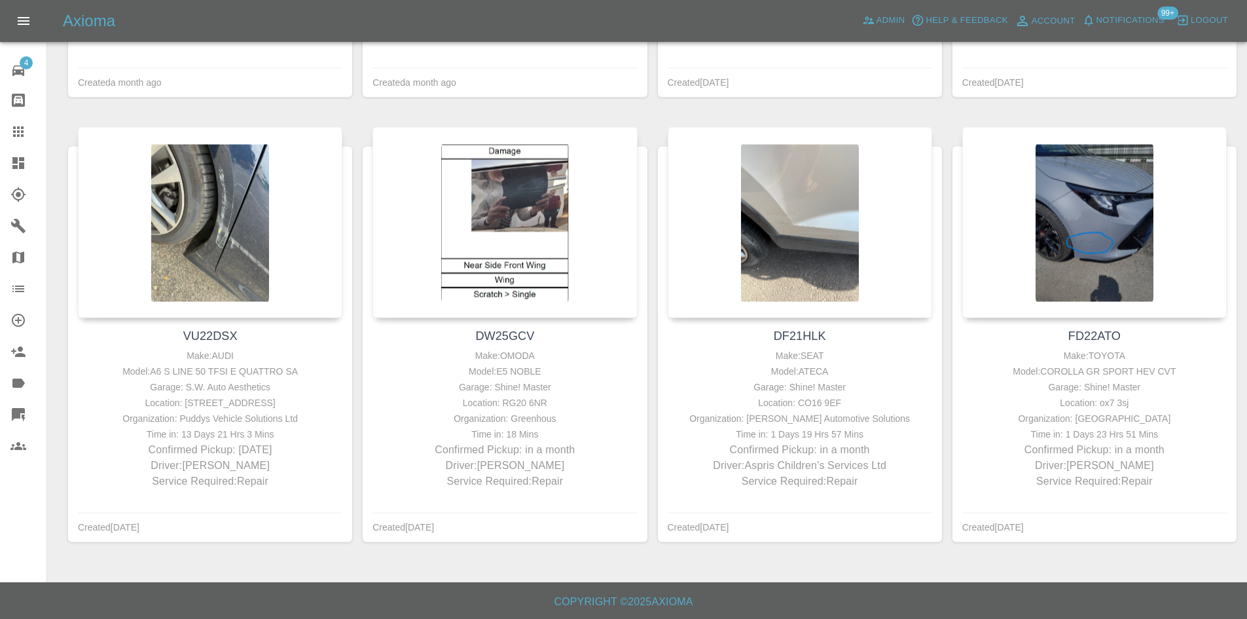
scroll to position [1876, 0]
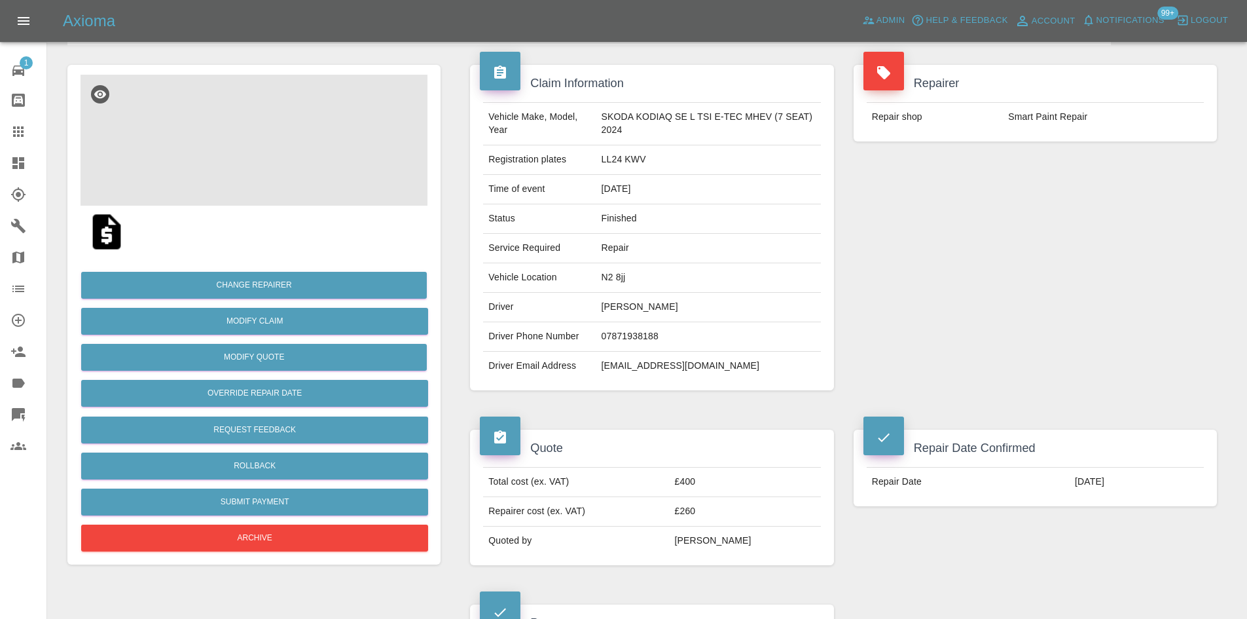
scroll to position [48, 0]
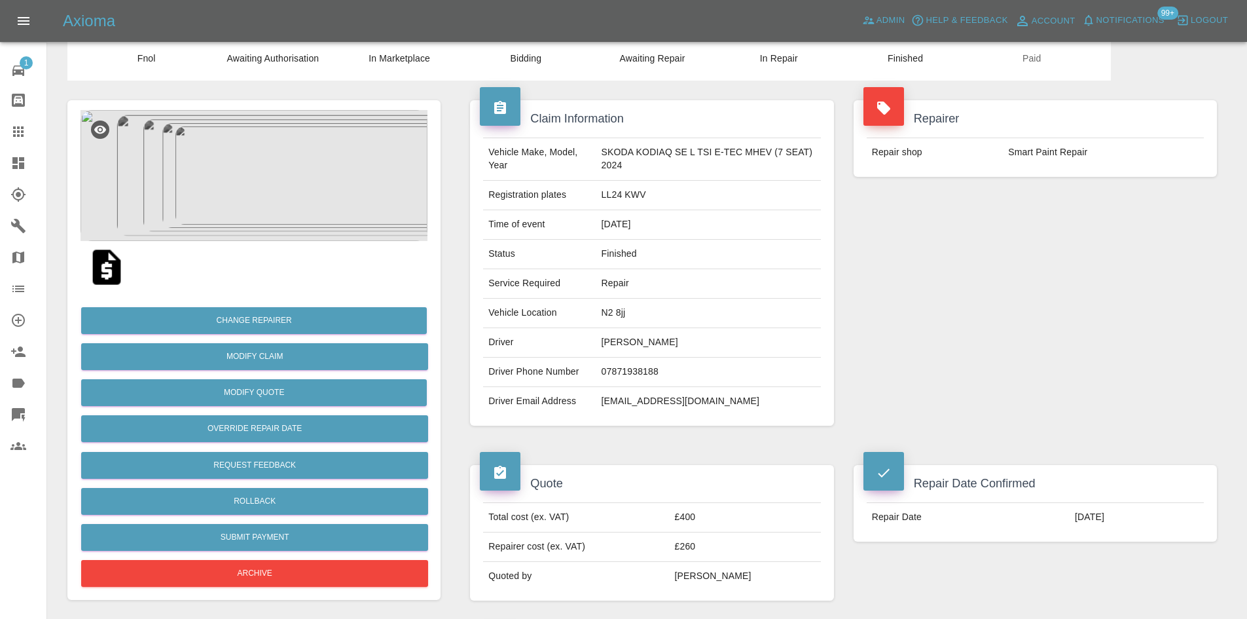
click at [252, 160] on img at bounding box center [254, 175] width 347 height 131
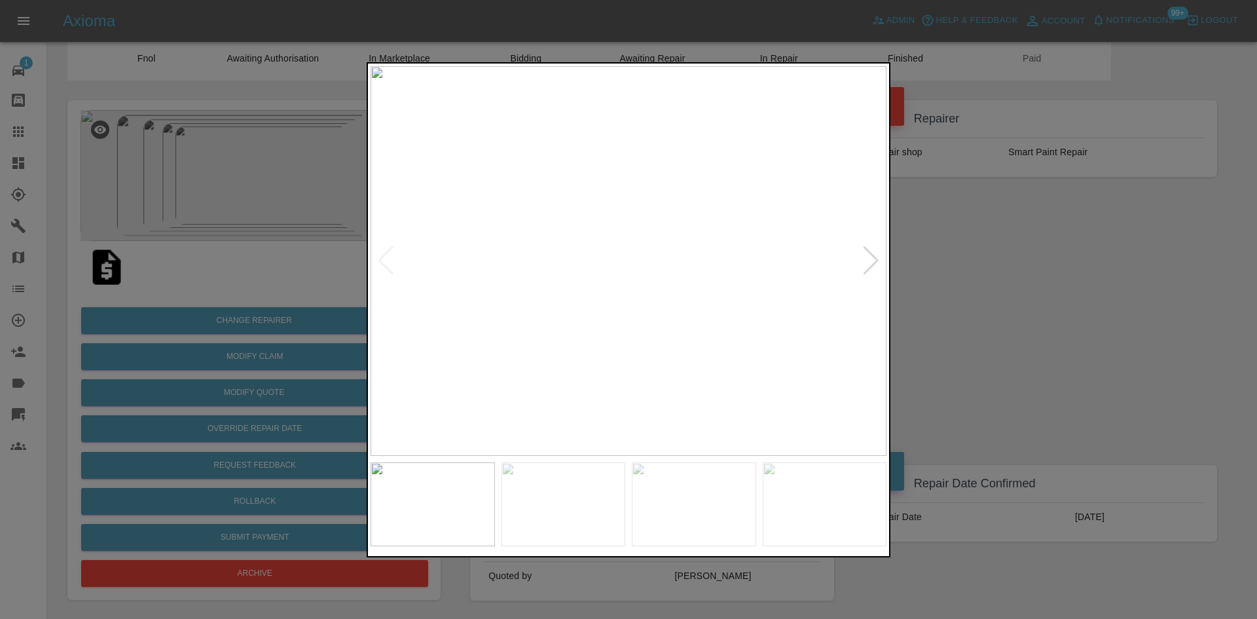
click at [868, 259] on div at bounding box center [871, 260] width 18 height 29
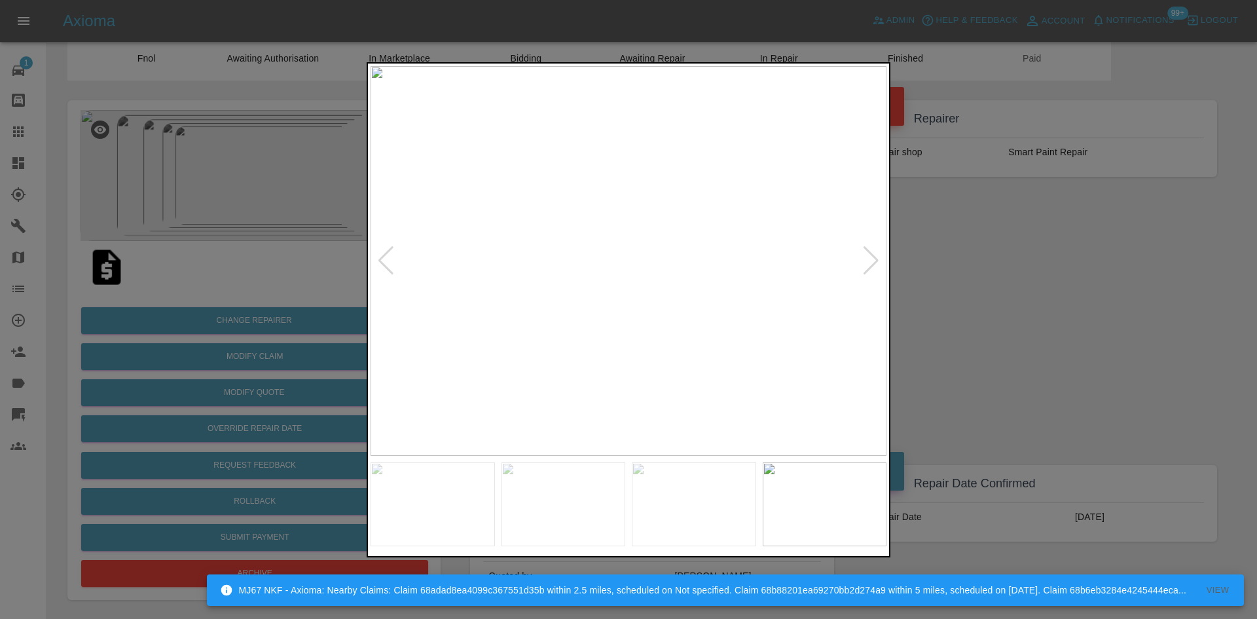
click at [868, 259] on div at bounding box center [871, 260] width 18 height 29
click at [868, 259] on img at bounding box center [629, 261] width 516 height 390
click at [299, 212] on div at bounding box center [628, 309] width 1257 height 619
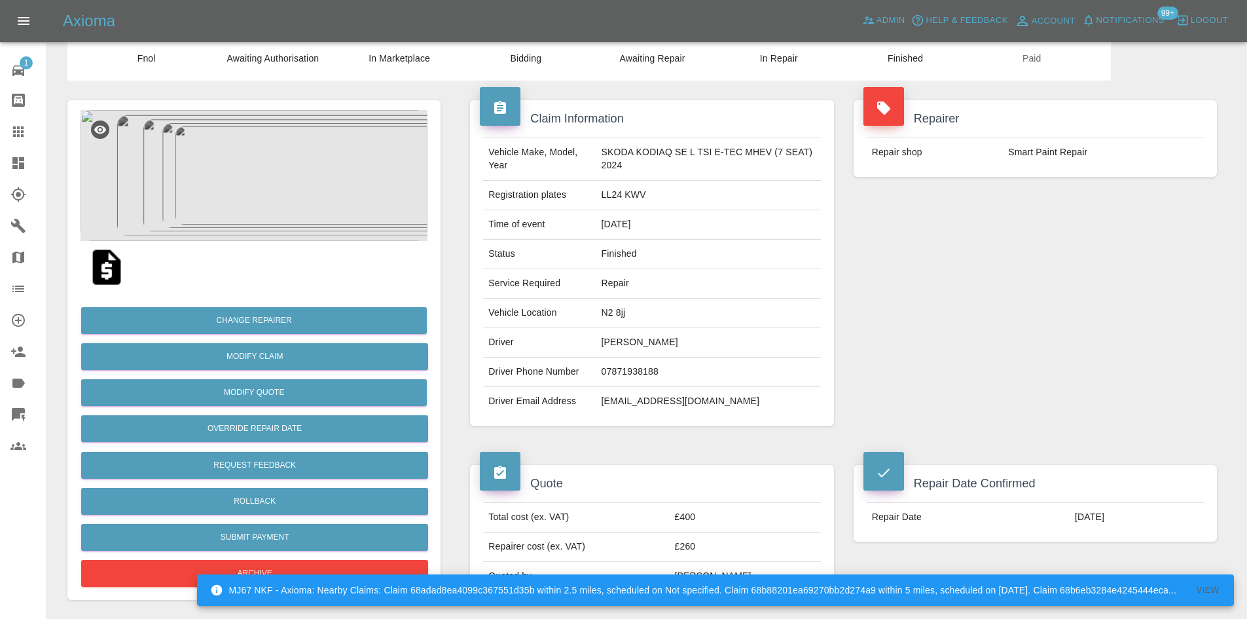
click at [262, 185] on img at bounding box center [254, 175] width 347 height 131
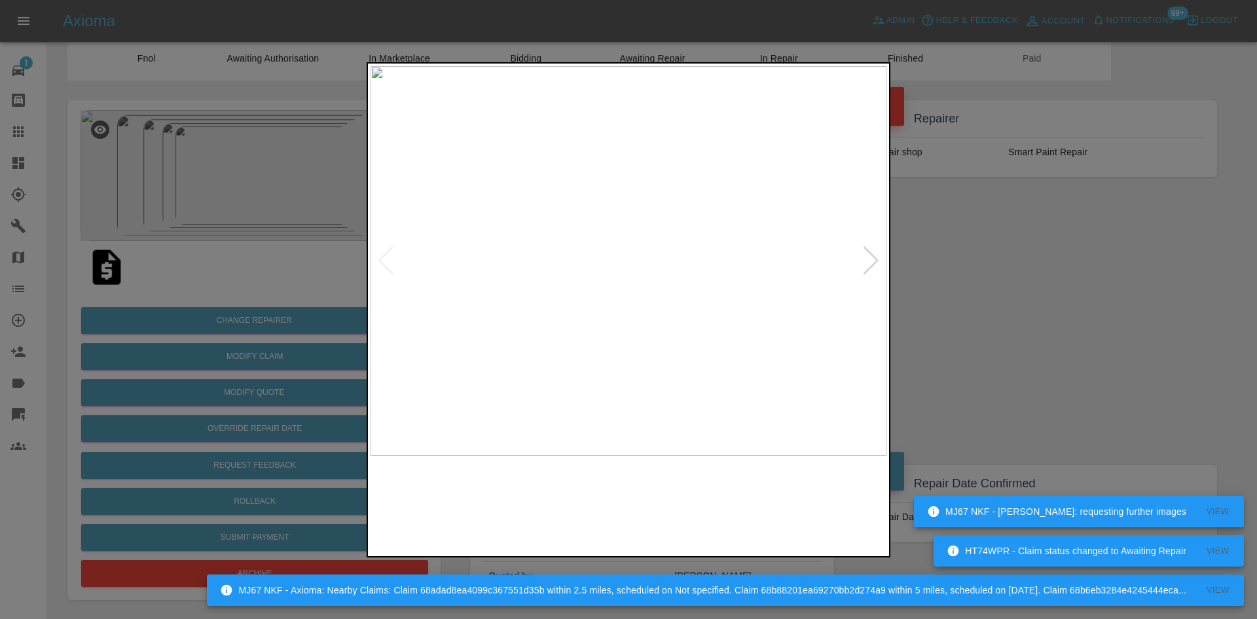
click at [730, 220] on img at bounding box center [629, 261] width 516 height 390
click at [694, 242] on img at bounding box center [629, 261] width 516 height 390
click at [676, 240] on img at bounding box center [629, 261] width 516 height 390
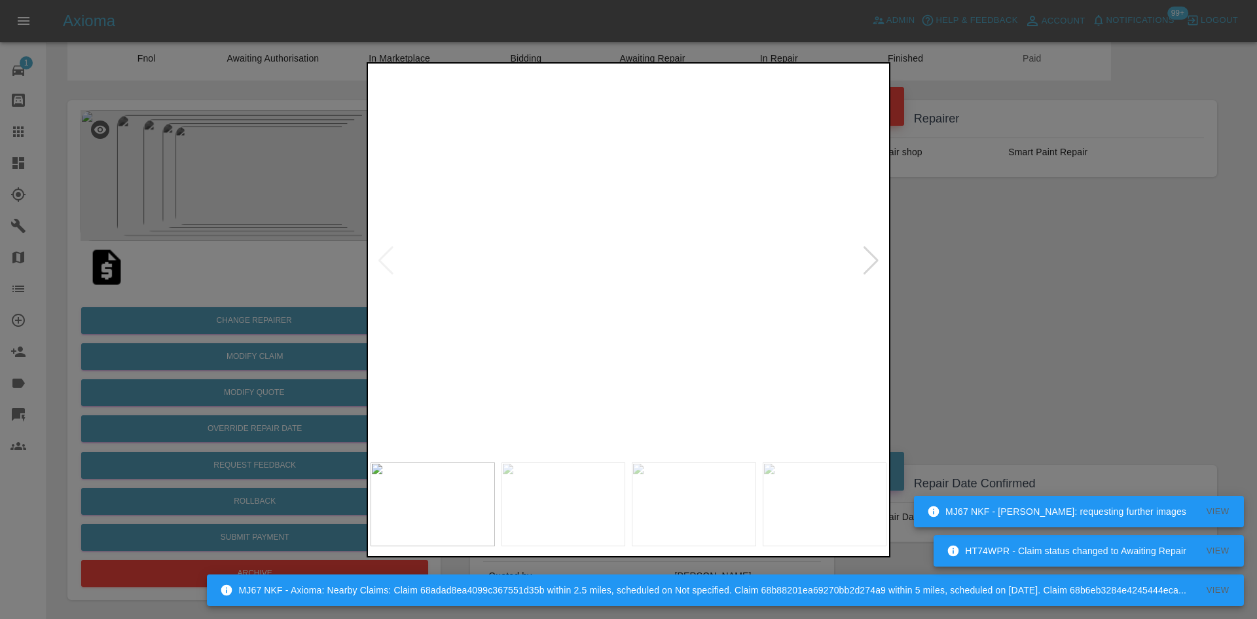
click at [956, 313] on div at bounding box center [628, 309] width 1257 height 619
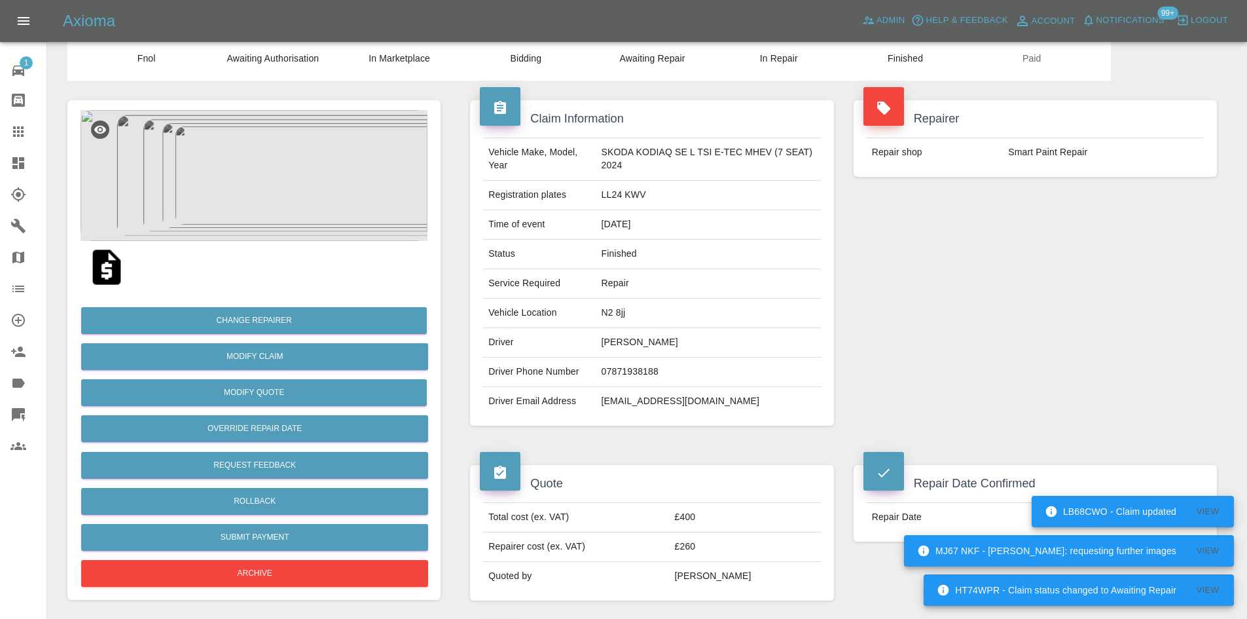
click at [21, 183] on link "Explorer" at bounding box center [23, 194] width 46 height 31
click at [19, 171] on link "Dashboard" at bounding box center [23, 162] width 46 height 31
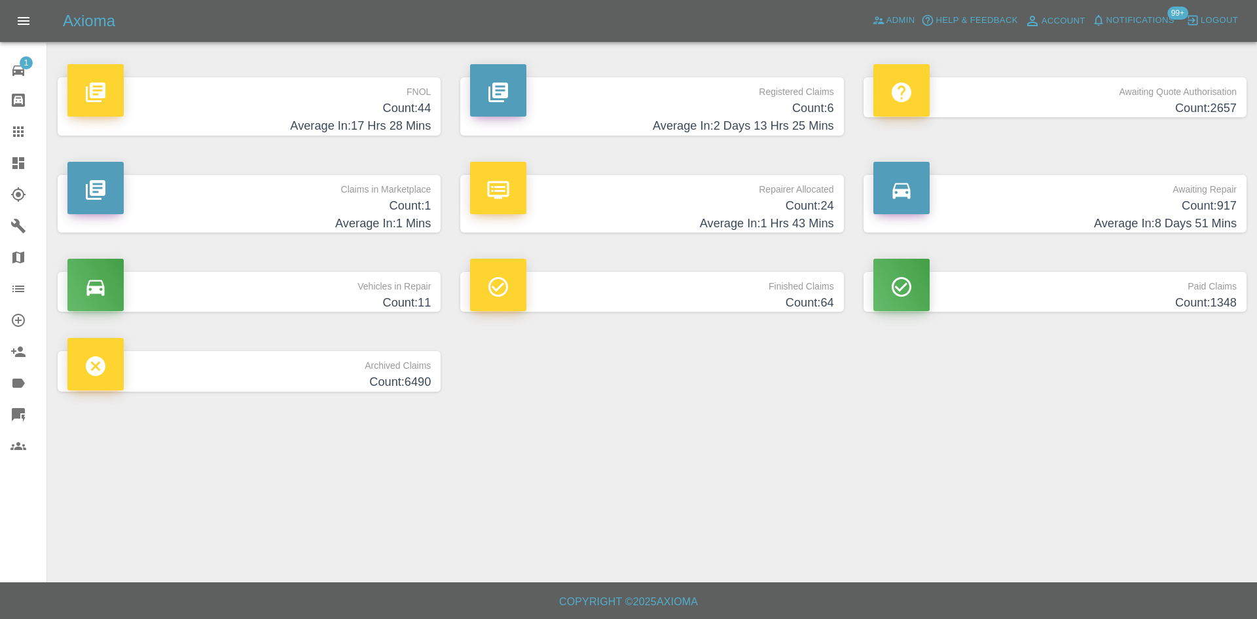
click at [656, 228] on h4 "Average In: 1 Hrs 43 Mins" at bounding box center [651, 224] width 363 height 18
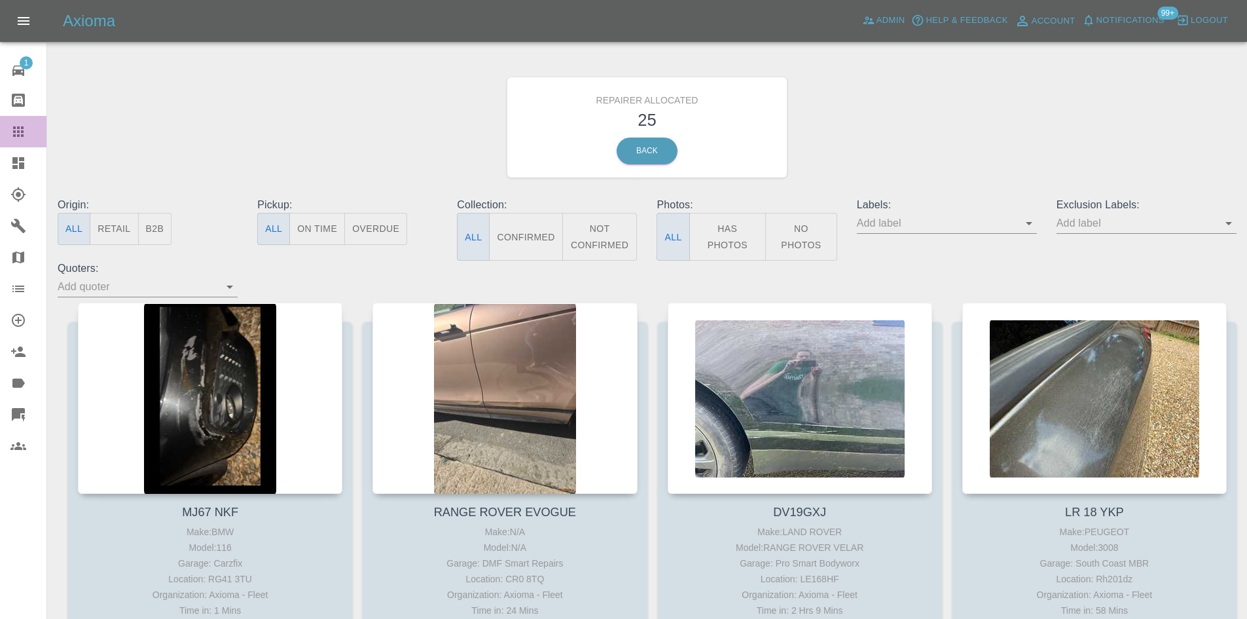
click at [24, 133] on icon at bounding box center [18, 131] width 10 height 10
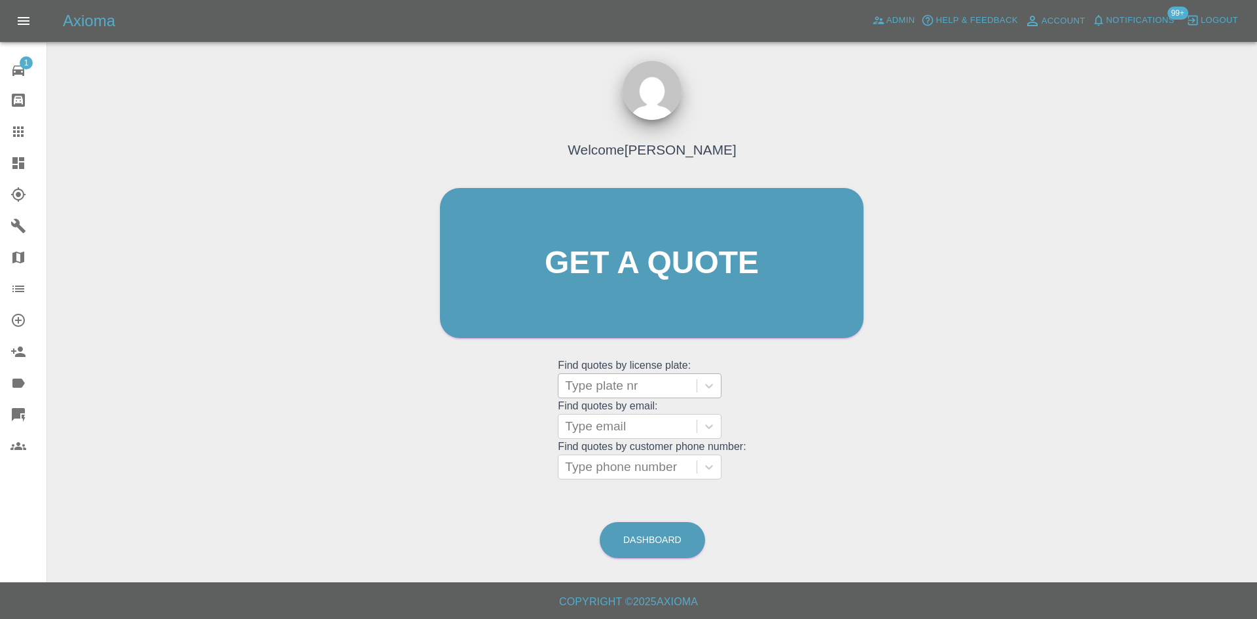
click at [608, 393] on div at bounding box center [627, 385] width 125 height 18
click at [627, 378] on div at bounding box center [627, 385] width 125 height 18
paste input "DW25GCV"
type input "DW25GCV"
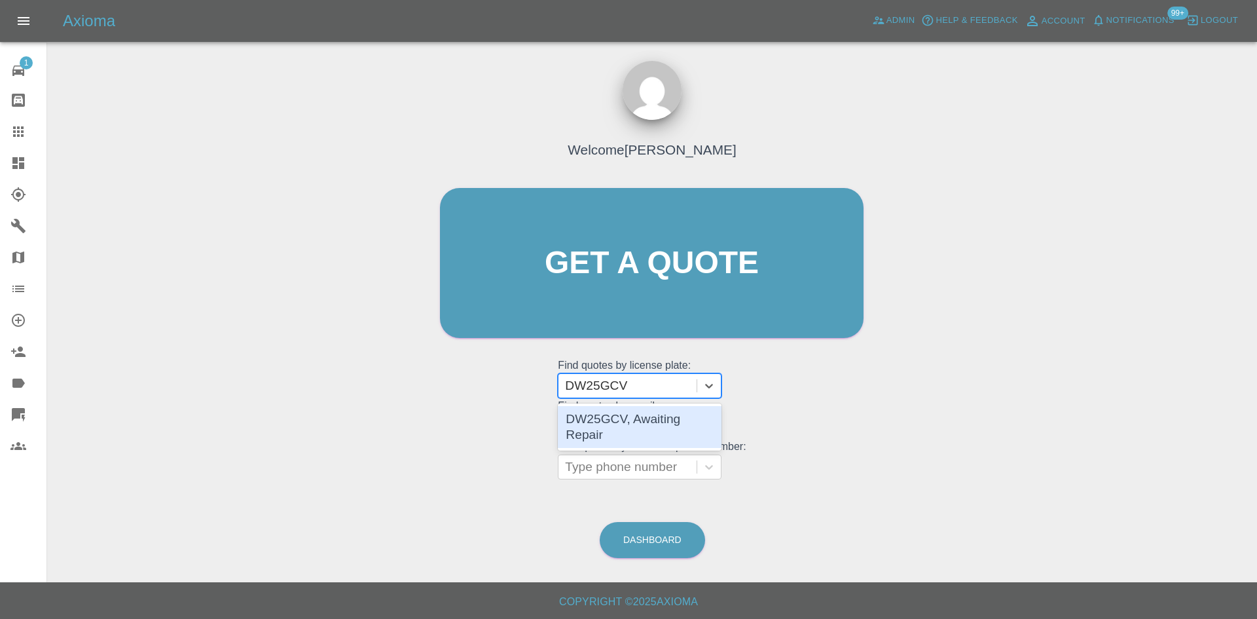
click at [627, 414] on div "DW25GCV, Awaiting Repair" at bounding box center [640, 427] width 164 height 42
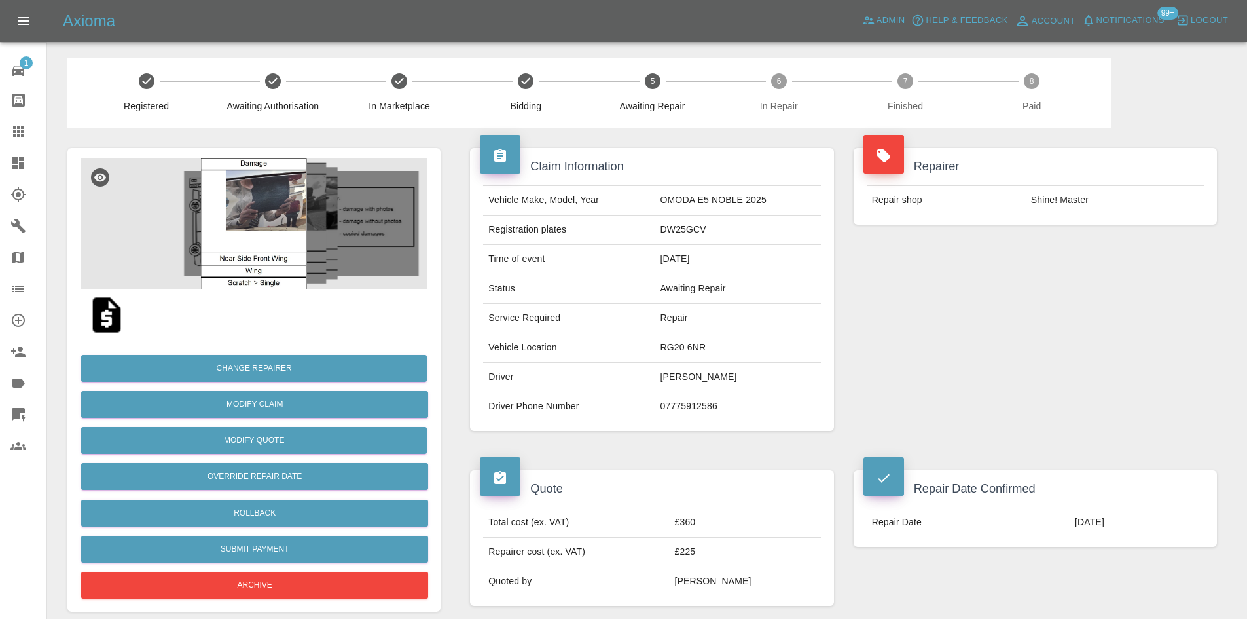
click at [0, 163] on link "Dashboard" at bounding box center [23, 162] width 46 height 31
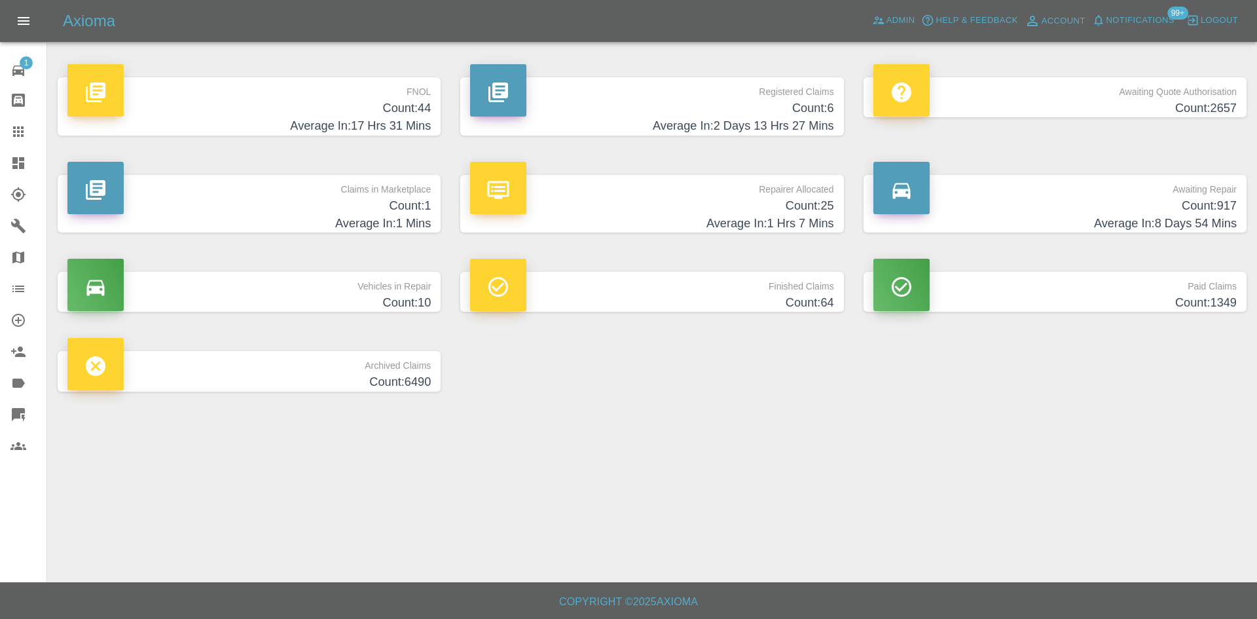
click at [605, 69] on div "Registered Claims Count: 6 Average In: 2 Days 13 Hrs 27 Mins" at bounding box center [651, 107] width 403 height 98
click at [607, 88] on p "Registered Claims" at bounding box center [651, 88] width 363 height 22
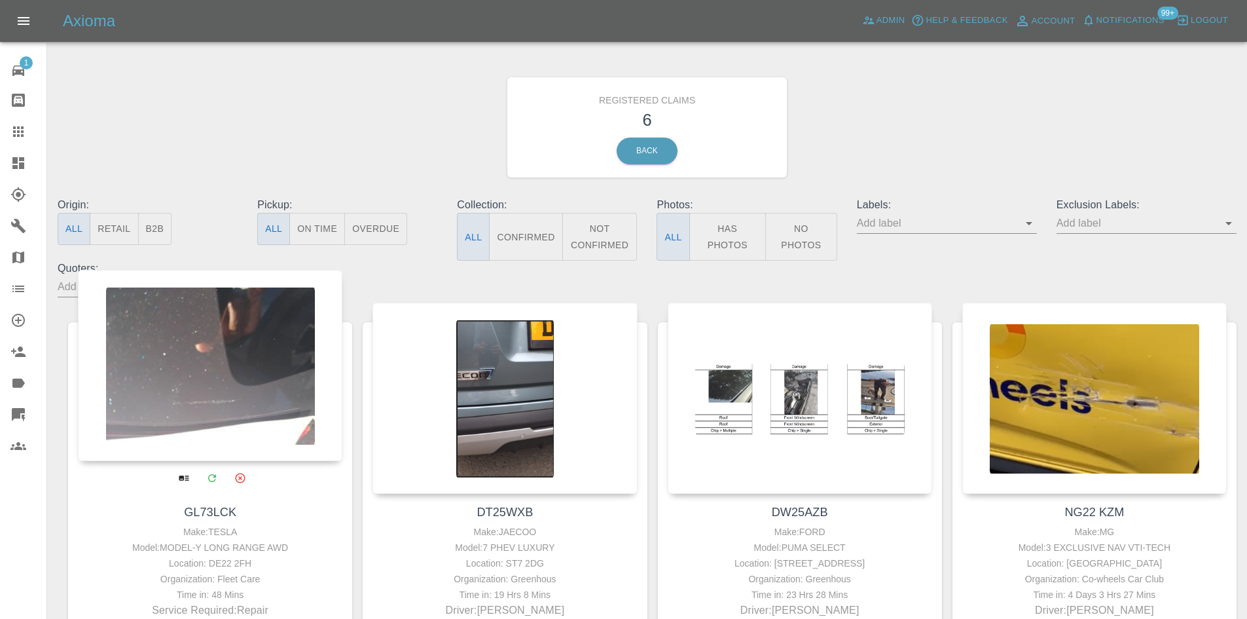
click at [192, 405] on div at bounding box center [210, 365] width 265 height 191
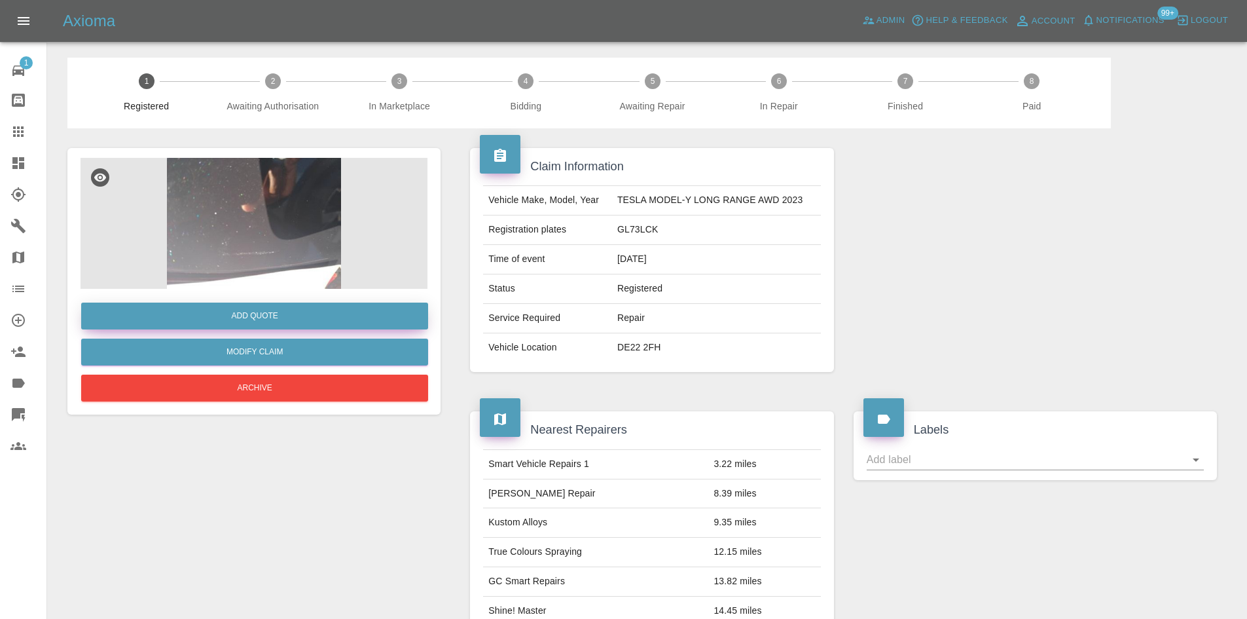
click at [295, 318] on button "Add Quote" at bounding box center [254, 315] width 347 height 27
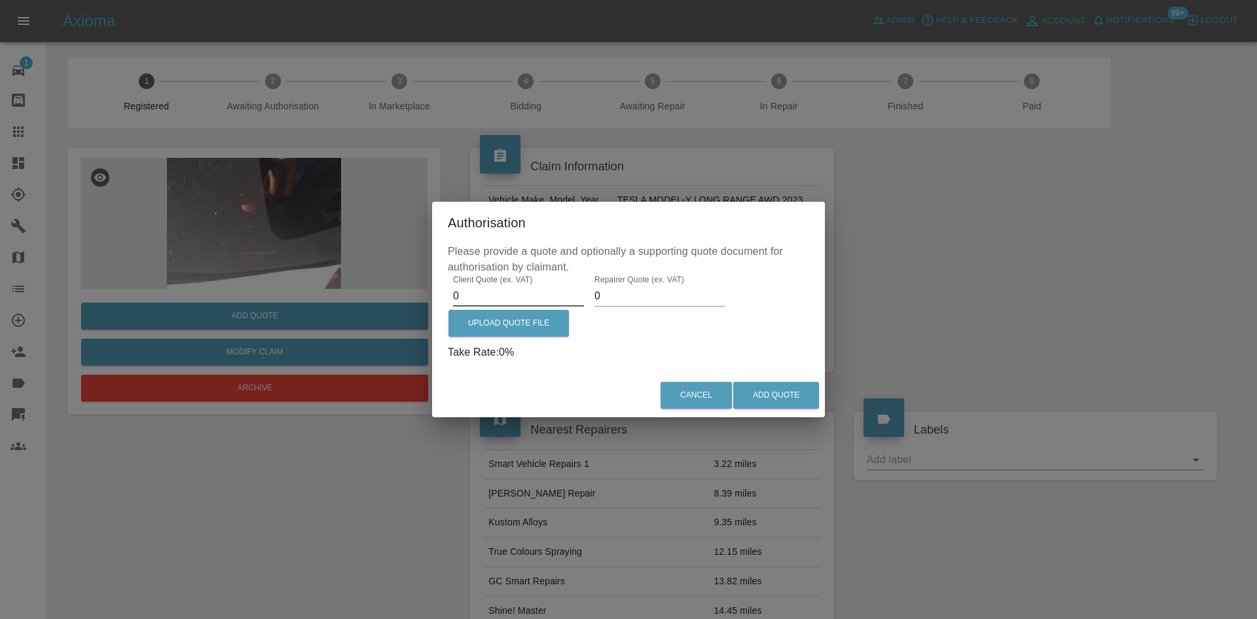
click at [480, 293] on input "0" at bounding box center [518, 295] width 131 height 21
click at [479, 293] on input "0" at bounding box center [518, 295] width 131 height 21
type input "415"
click at [675, 272] on p "Please provide a quote and optionally a supporting quote document for authorisa…" at bounding box center [628, 259] width 361 height 31
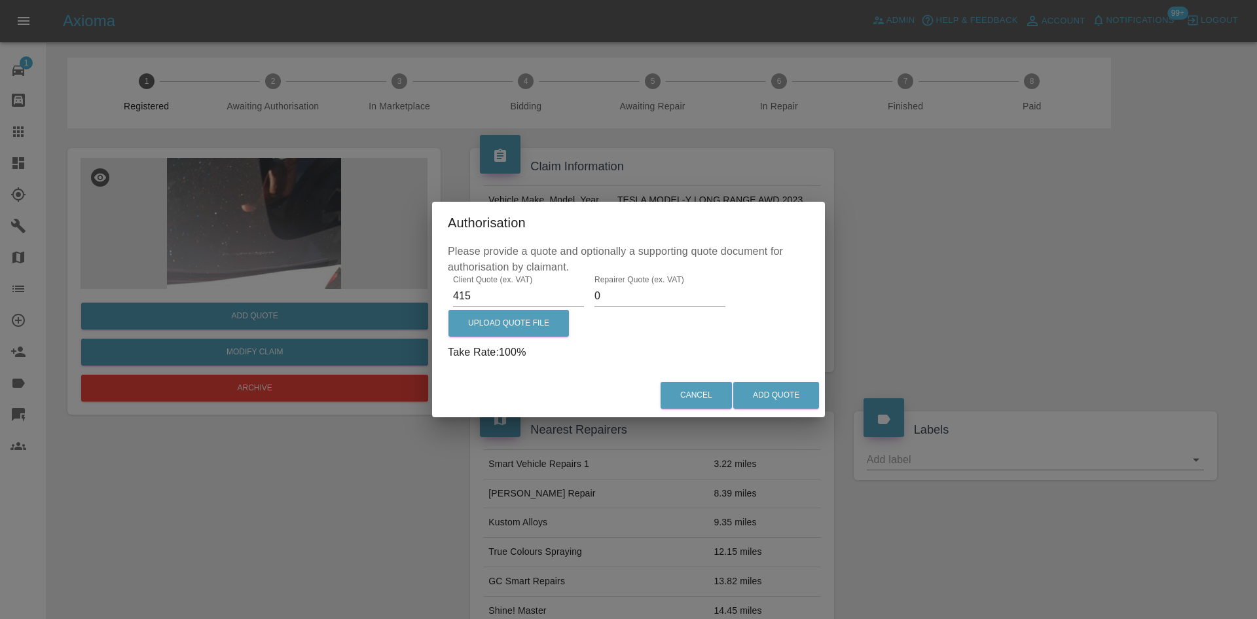
click at [663, 293] on input "0" at bounding box center [659, 295] width 131 height 21
click at [771, 389] on button "Add Quote" at bounding box center [776, 395] width 86 height 27
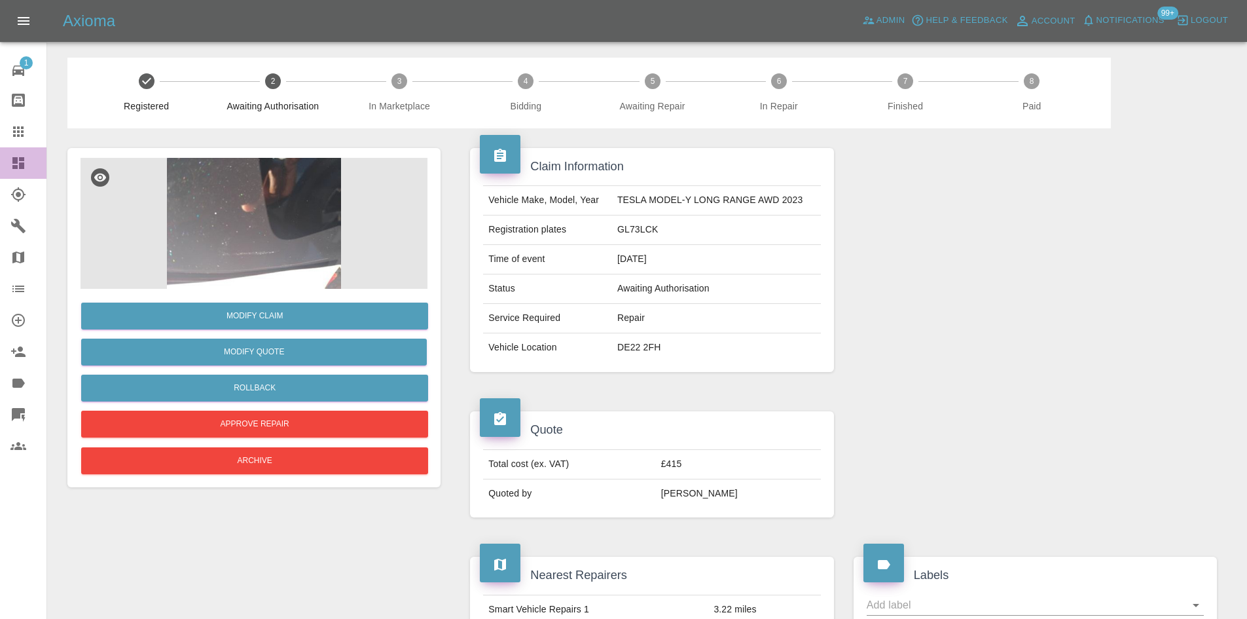
click at [13, 174] on link "Dashboard" at bounding box center [23, 162] width 46 height 31
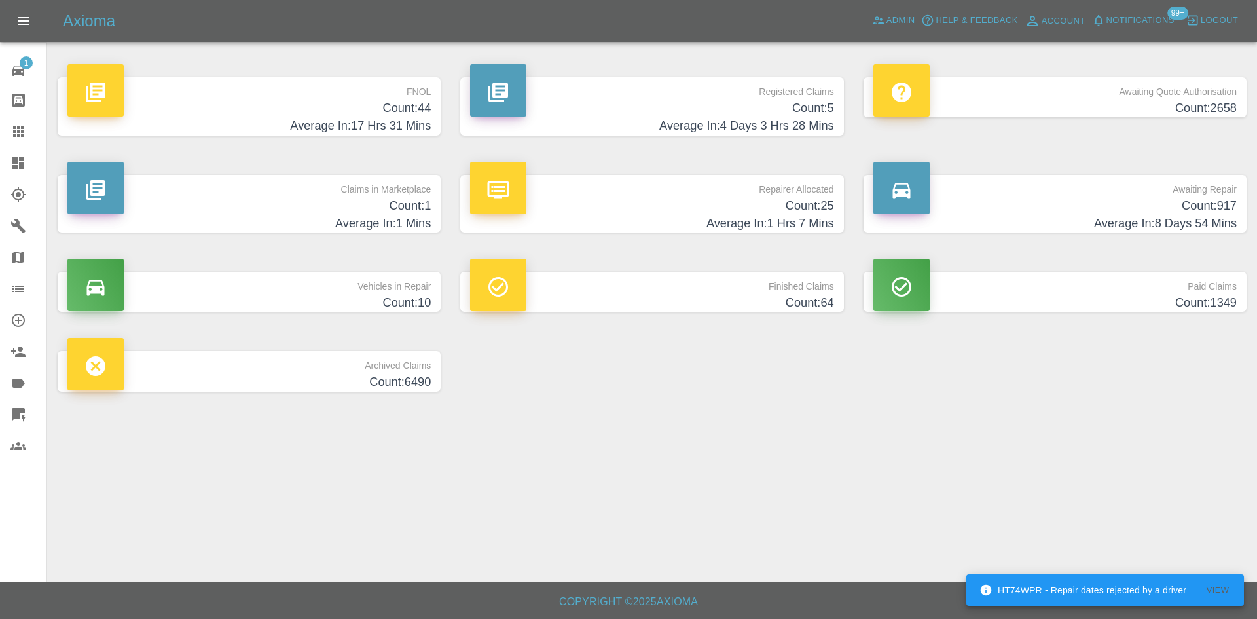
click at [721, 105] on h4 "Count: 5" at bounding box center [651, 109] width 363 height 18
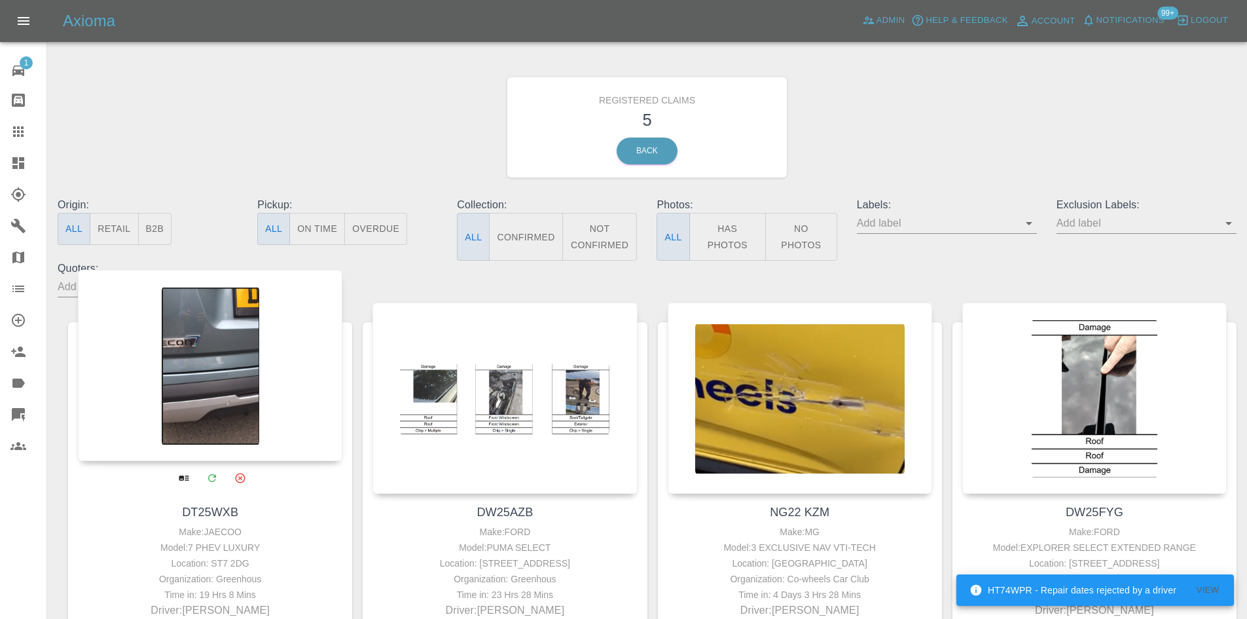
click at [210, 368] on div at bounding box center [210, 365] width 265 height 191
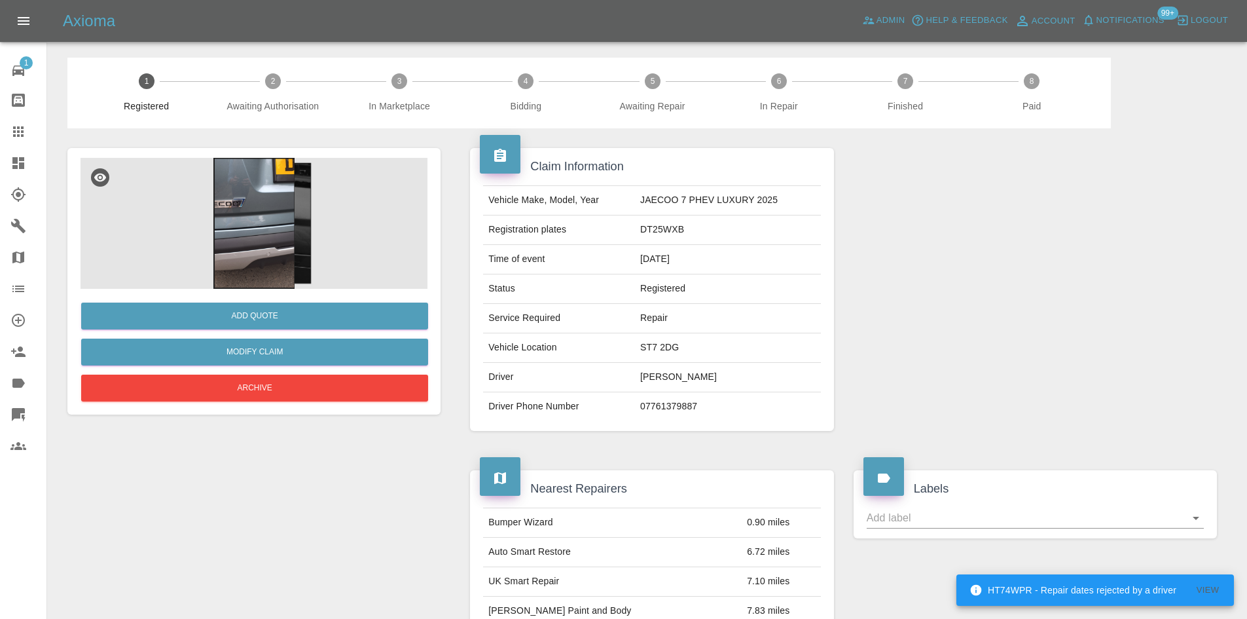
click at [307, 249] on img at bounding box center [254, 223] width 347 height 131
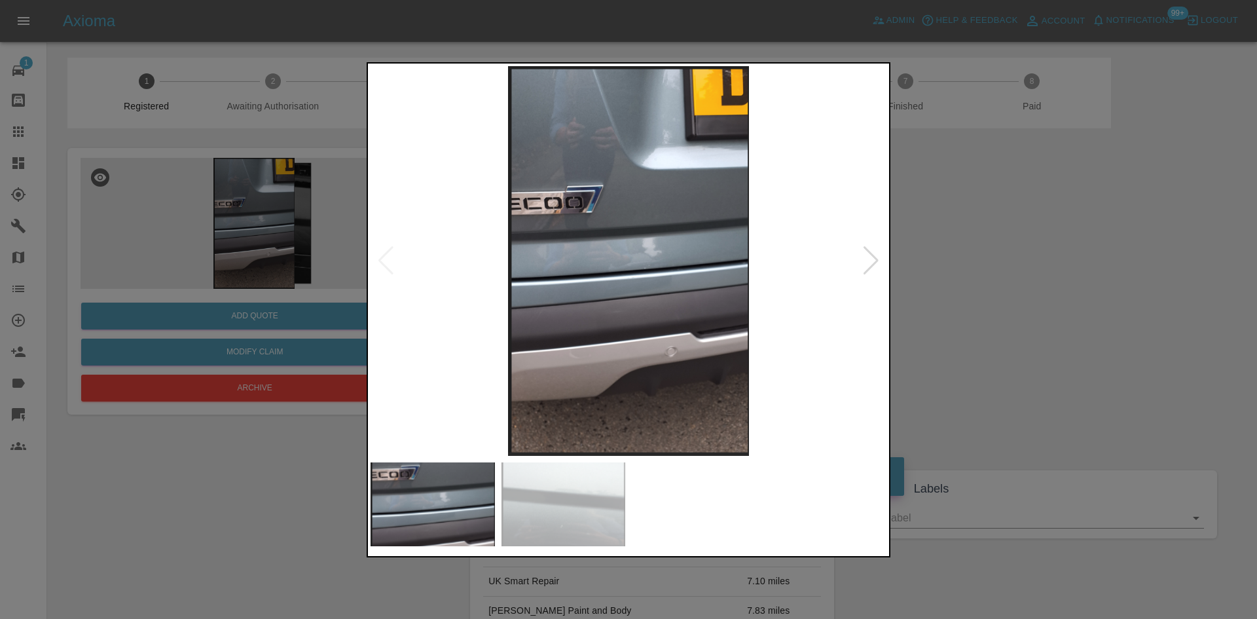
click at [600, 302] on img at bounding box center [629, 261] width 516 height 390
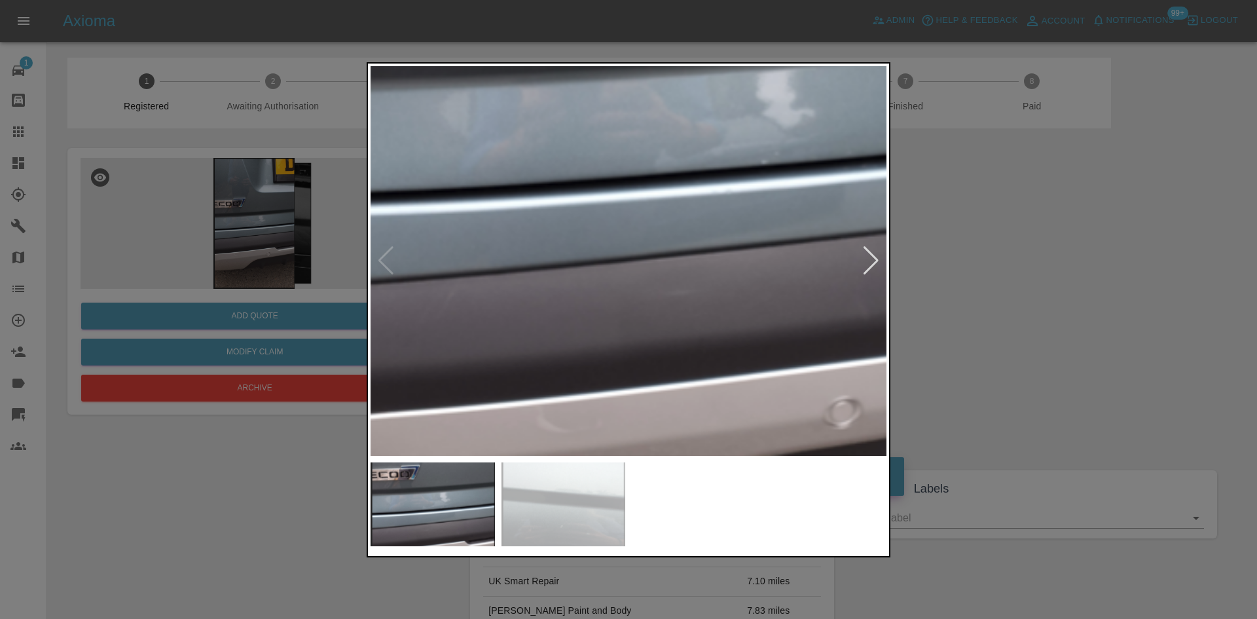
click at [592, 369] on img at bounding box center [715, 139] width 1548 height 1169
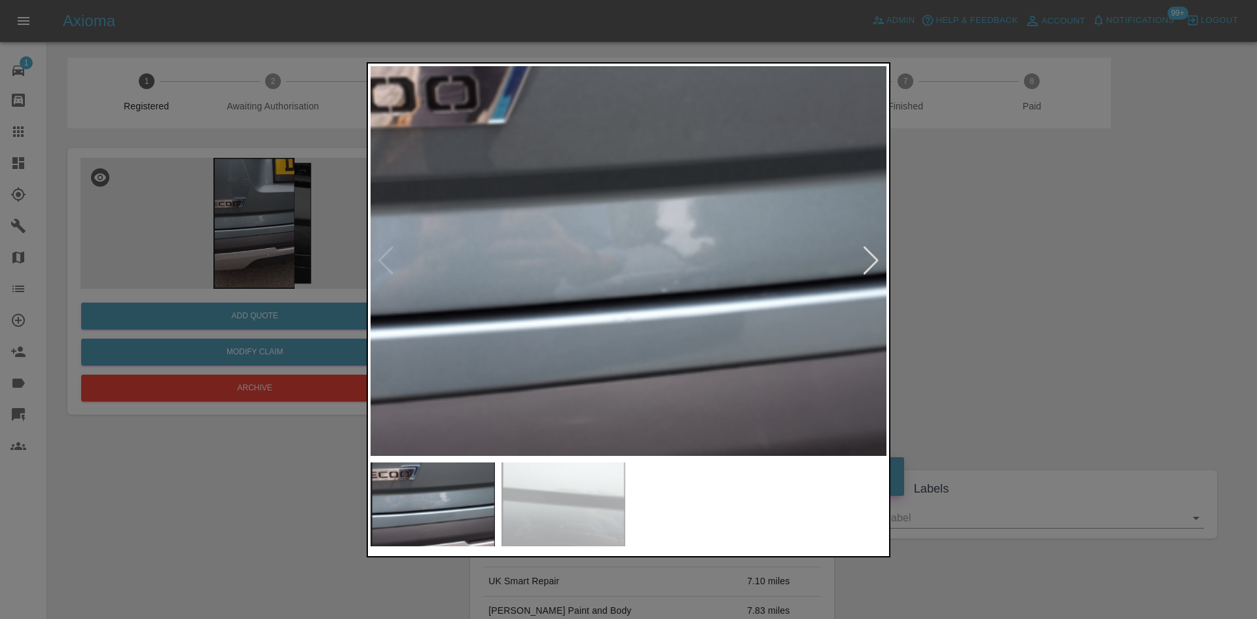
click at [890, 261] on div at bounding box center [628, 309] width 1257 height 619
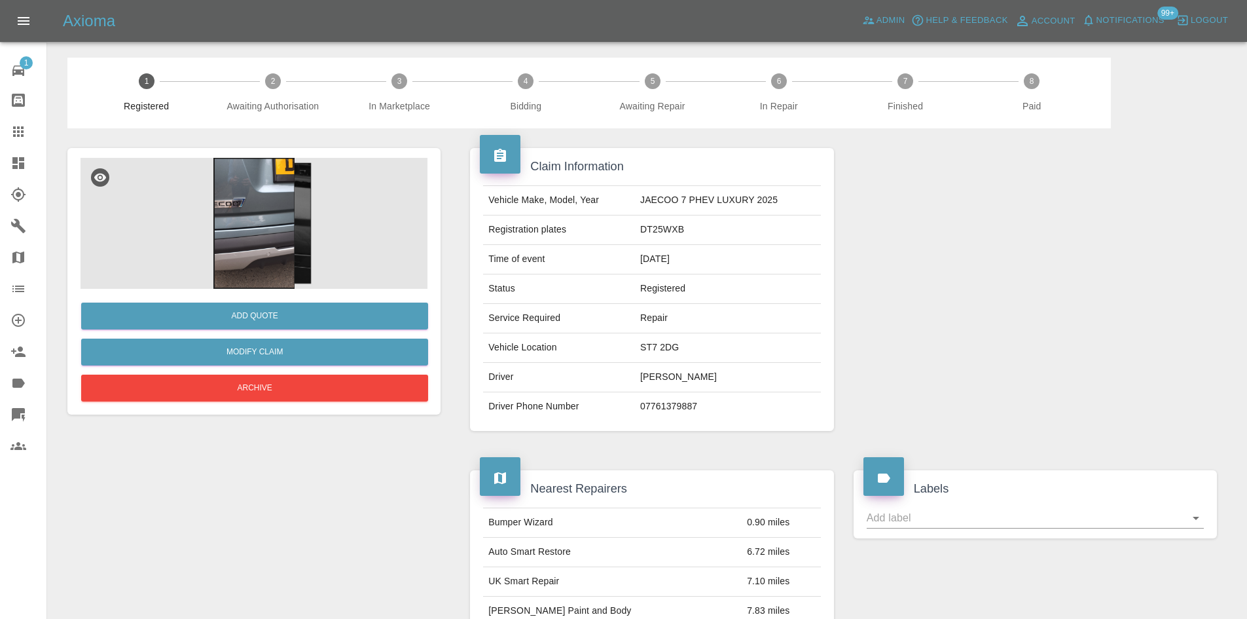
click at [289, 229] on img at bounding box center [254, 223] width 347 height 131
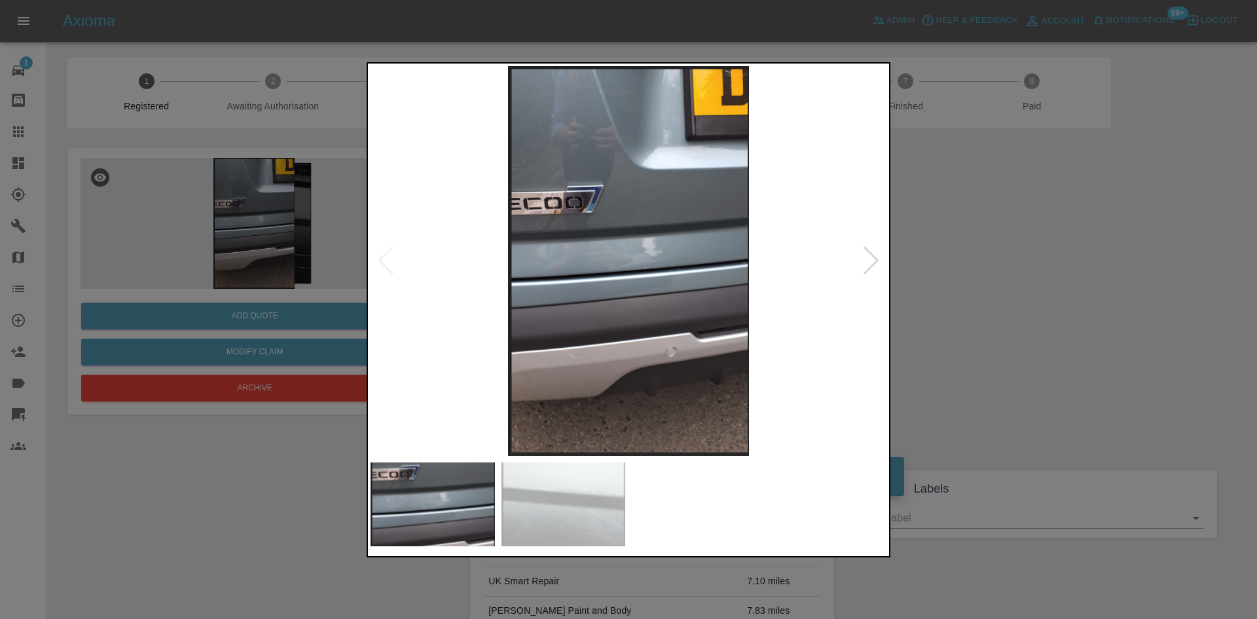
click at [864, 268] on div at bounding box center [871, 260] width 18 height 29
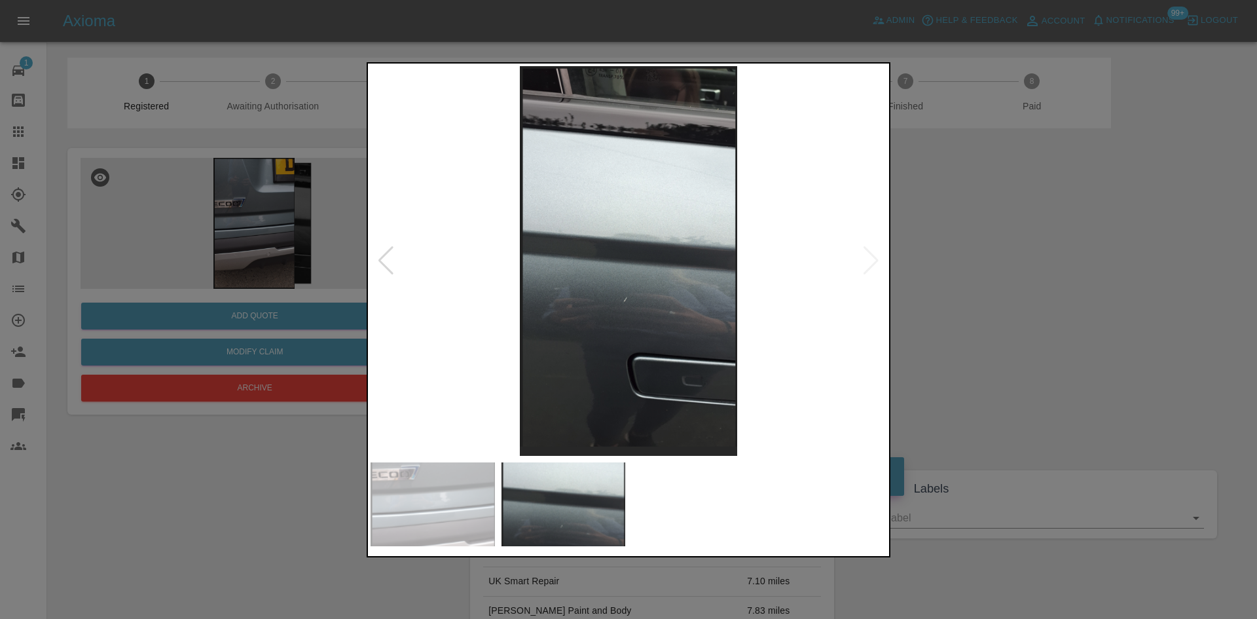
click at [399, 263] on img at bounding box center [629, 261] width 516 height 390
click at [387, 263] on div at bounding box center [386, 260] width 18 height 29
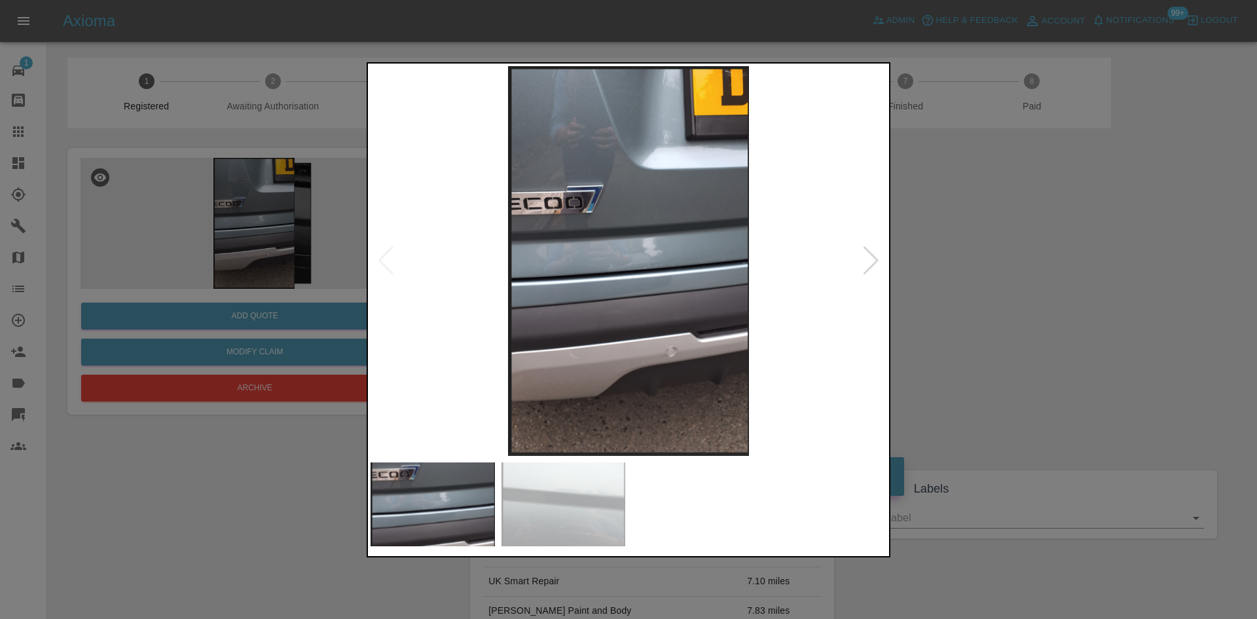
click at [608, 225] on img at bounding box center [629, 261] width 516 height 390
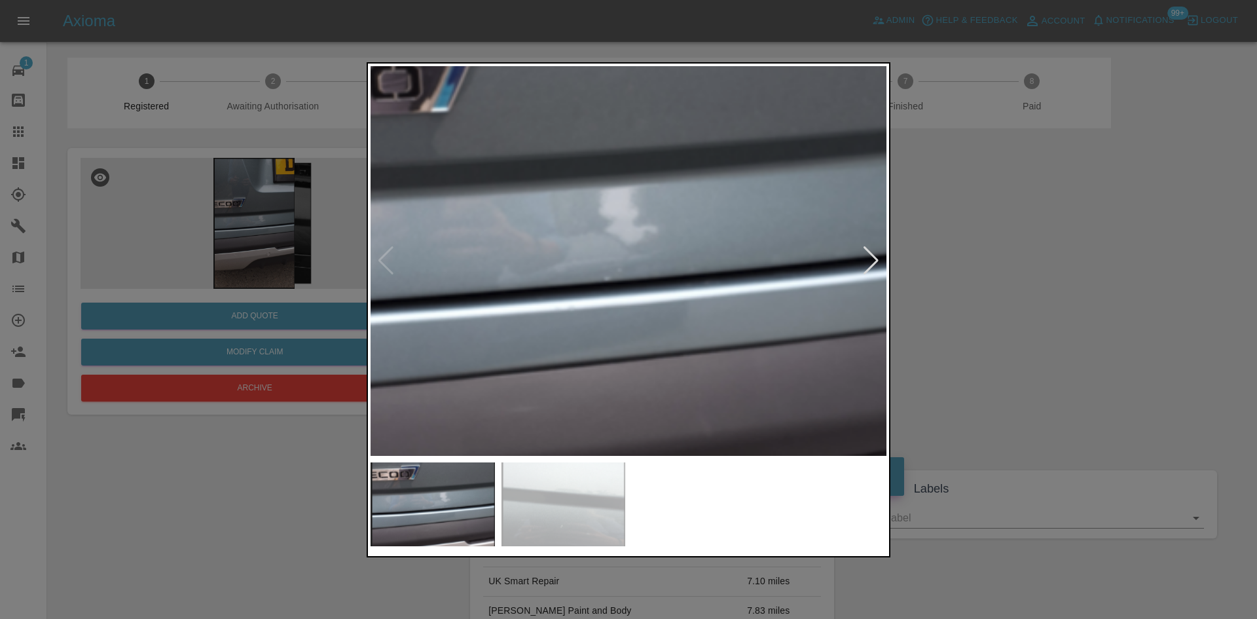
click at [546, 198] on img at bounding box center [558, 256] width 1548 height 1169
click at [871, 257] on div at bounding box center [871, 260] width 18 height 29
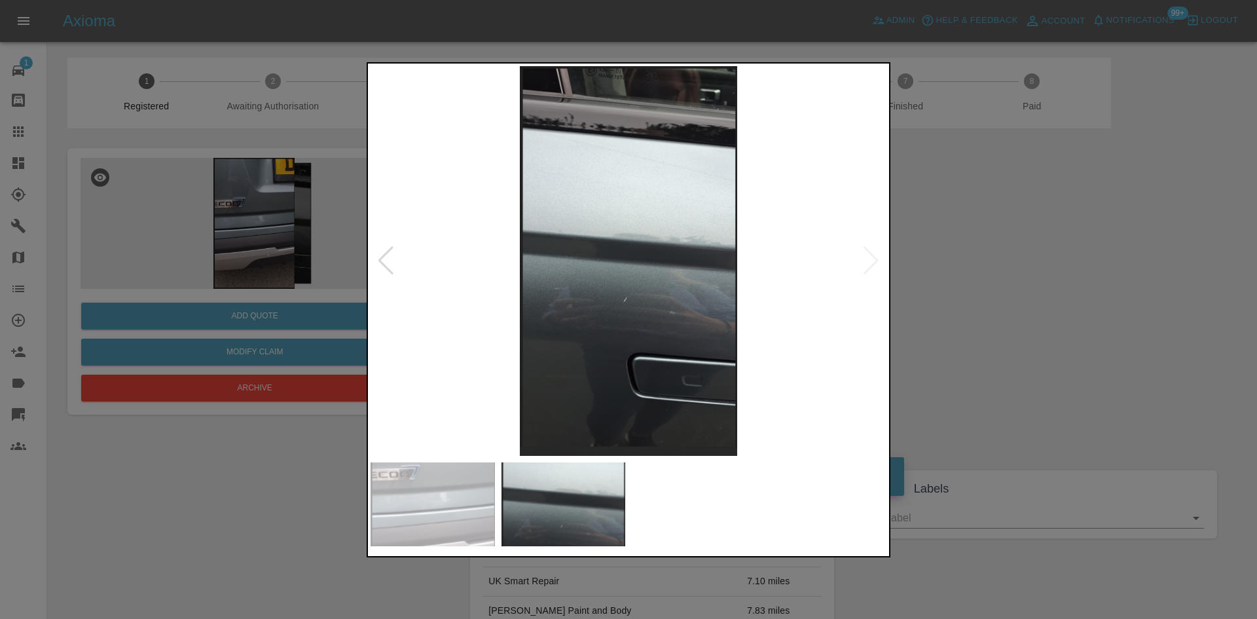
click at [965, 263] on div at bounding box center [628, 309] width 1257 height 619
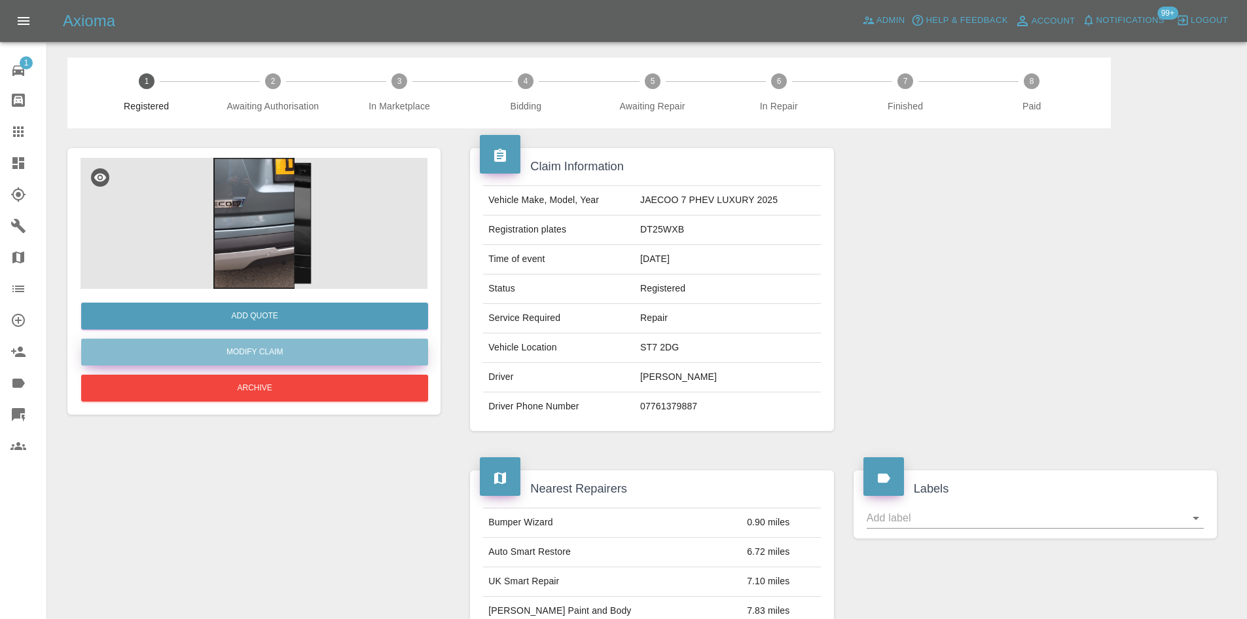
click at [293, 345] on link "Modify Claim" at bounding box center [254, 351] width 347 height 27
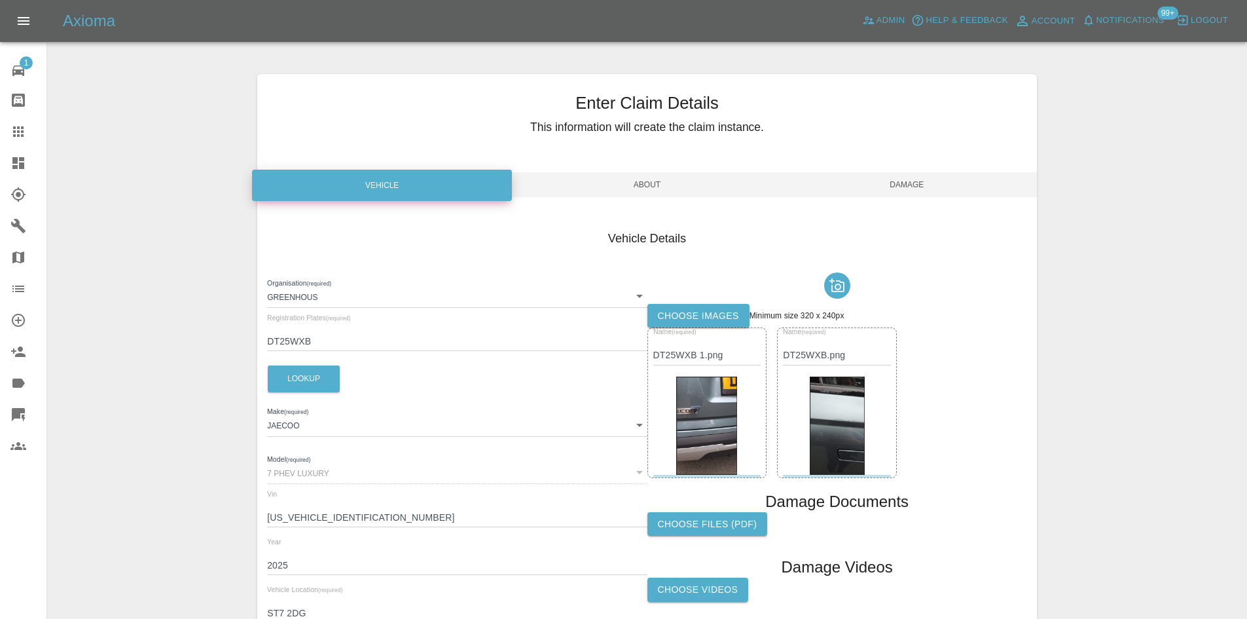
click at [890, 190] on span "Damage" at bounding box center [907, 184] width 260 height 25
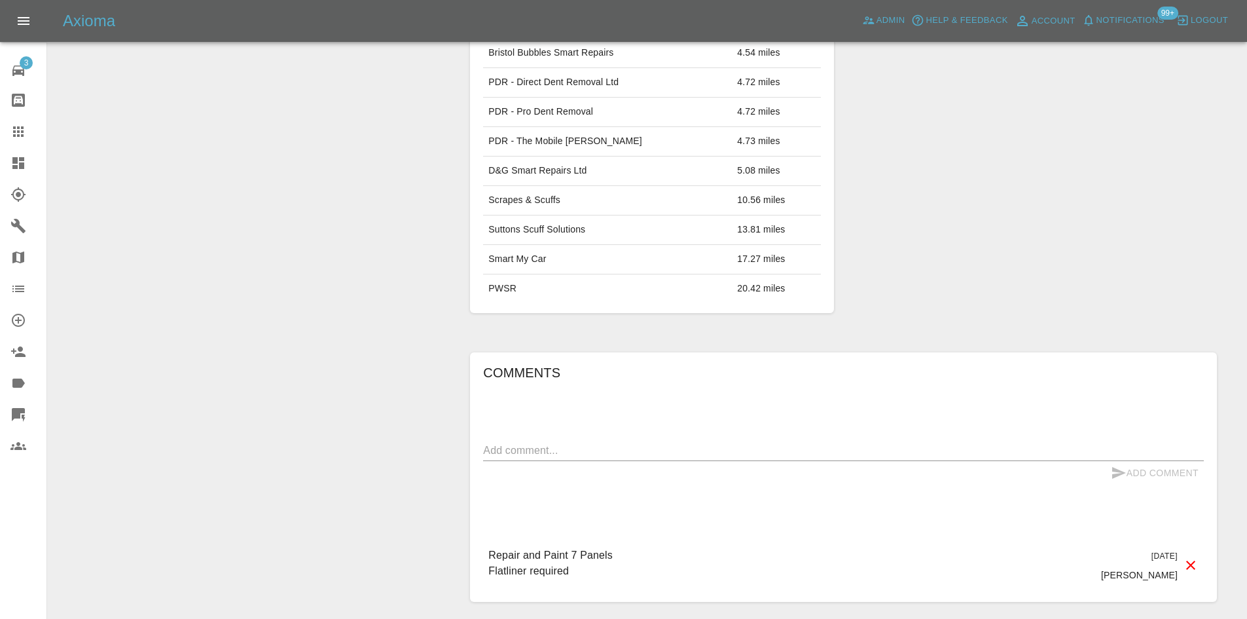
scroll to position [763, 0]
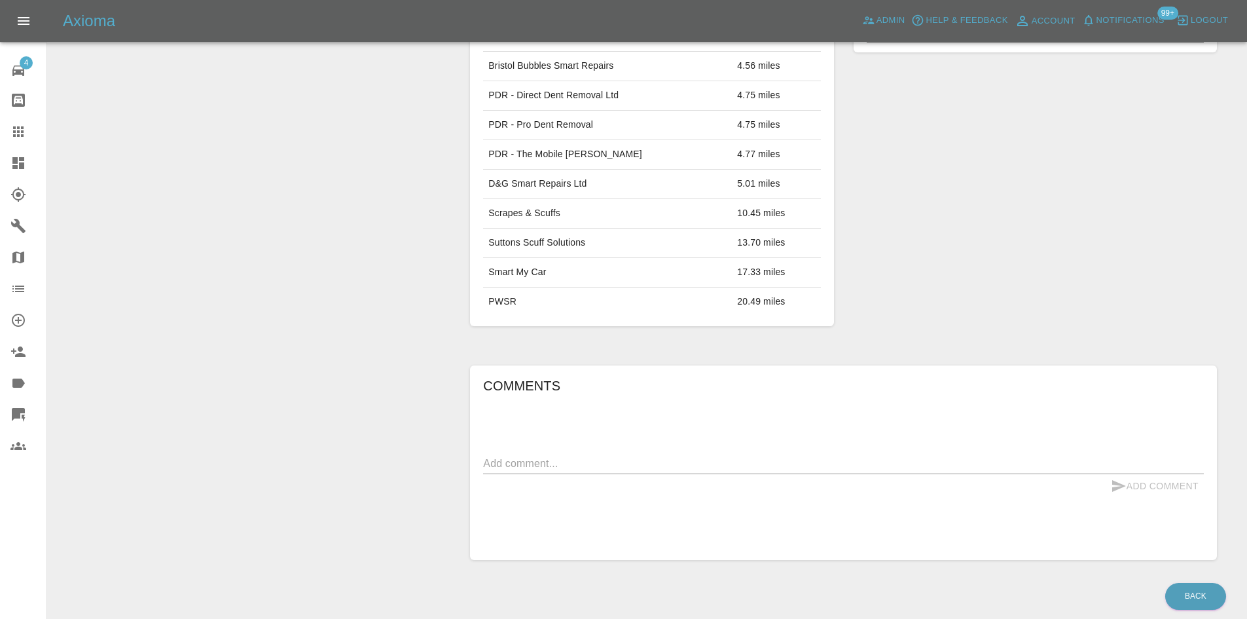
scroll to position [708, 0]
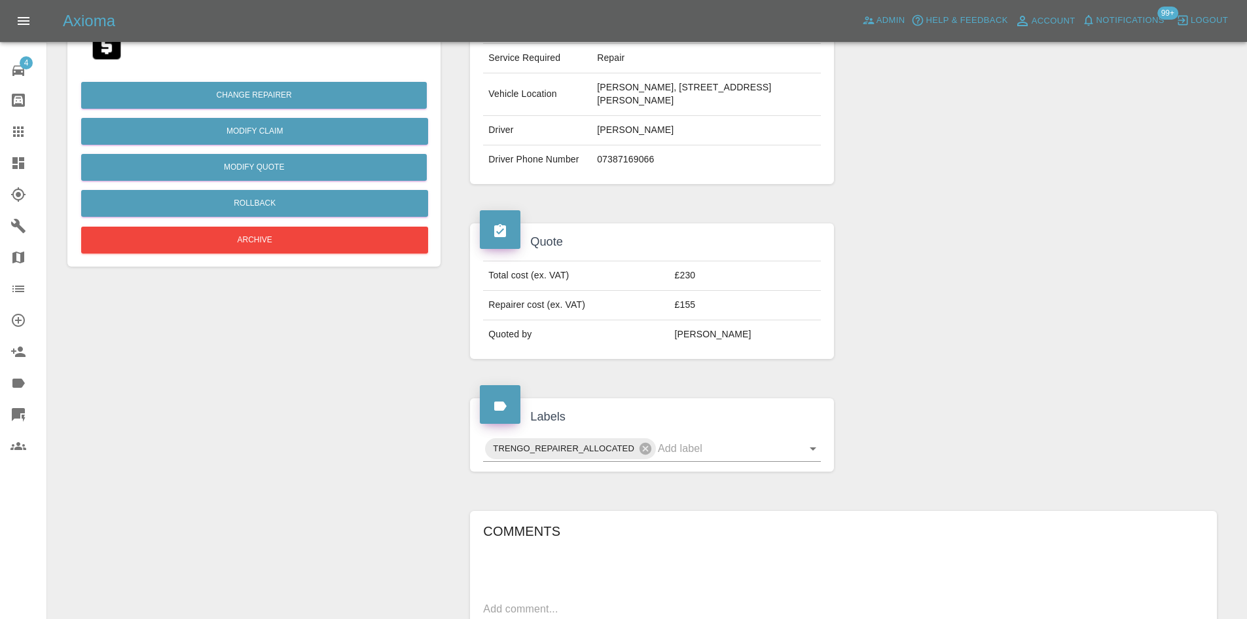
scroll to position [524, 0]
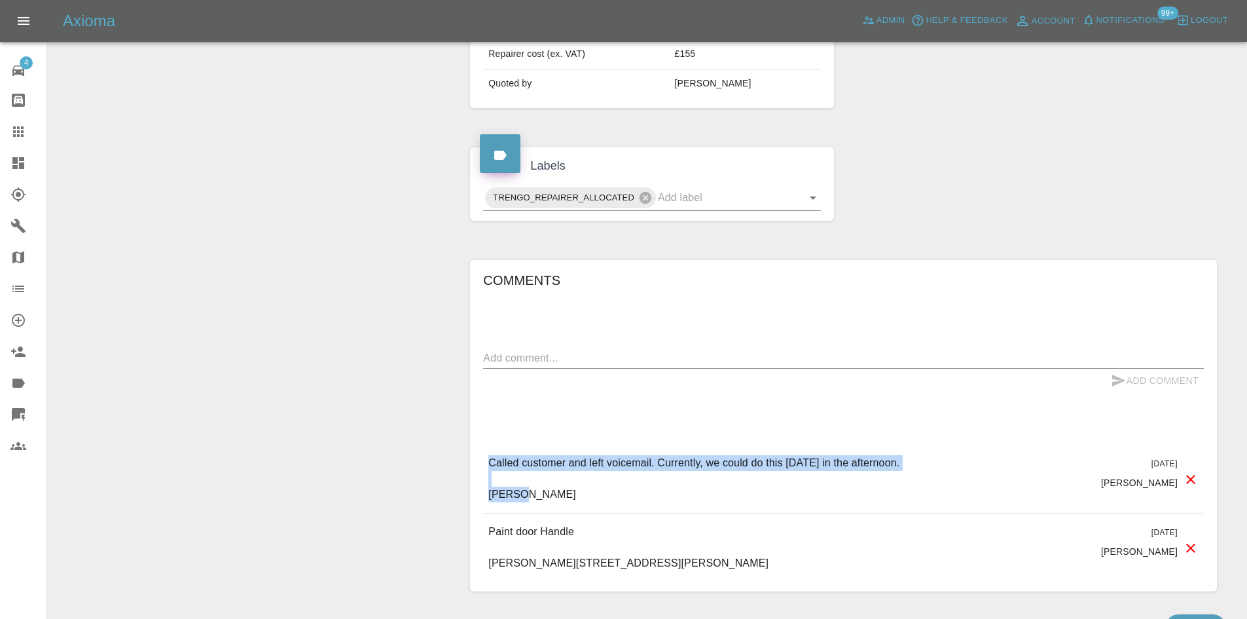
drag, startPoint x: 954, startPoint y: 481, endPoint x: 484, endPoint y: 448, distance: 470.5
click at [484, 448] on div "Comments x Add Comment Called customer and left voicemail. Currently, we could …" at bounding box center [843, 426] width 721 height 312
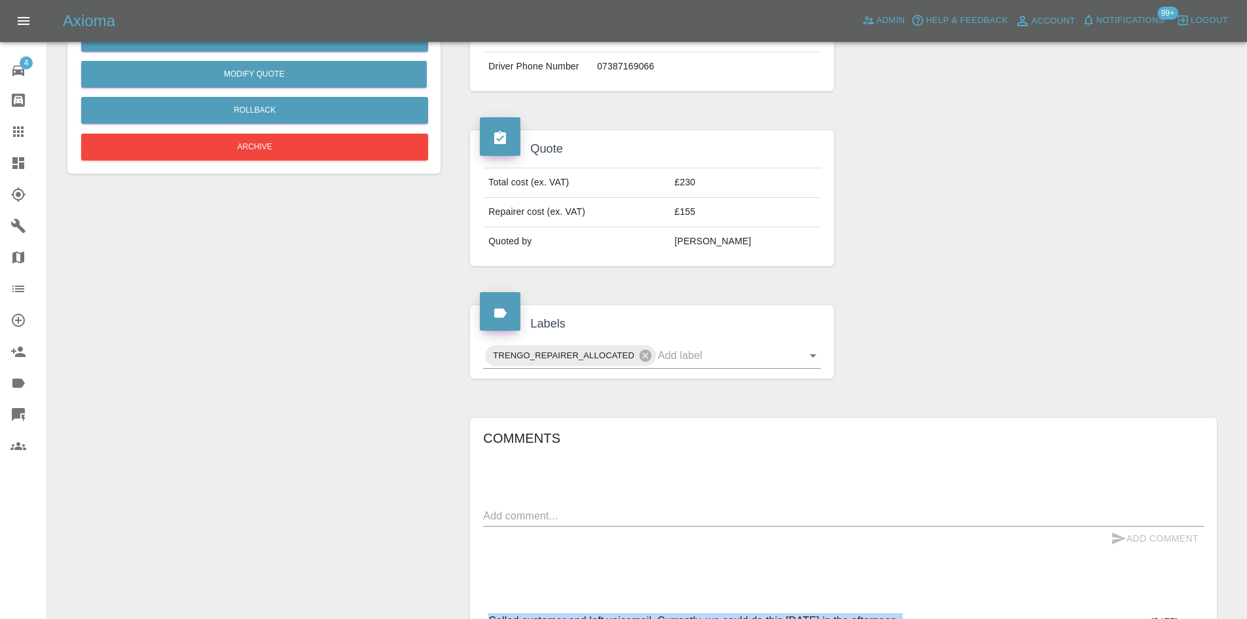
scroll to position [196, 0]
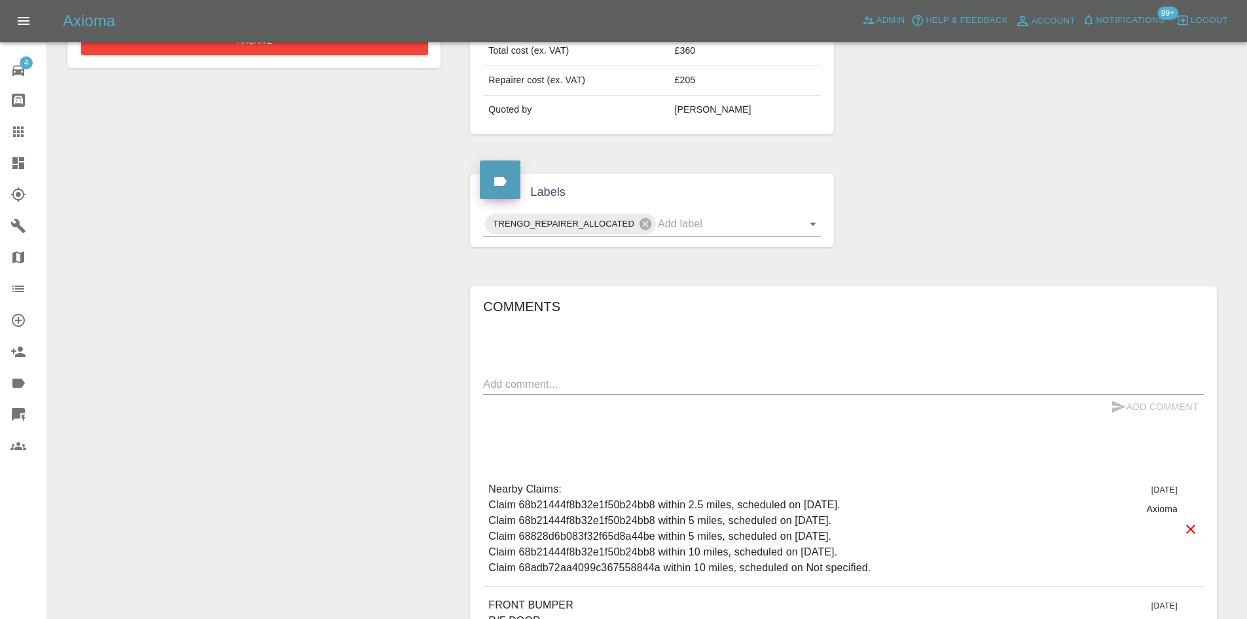
scroll to position [655, 0]
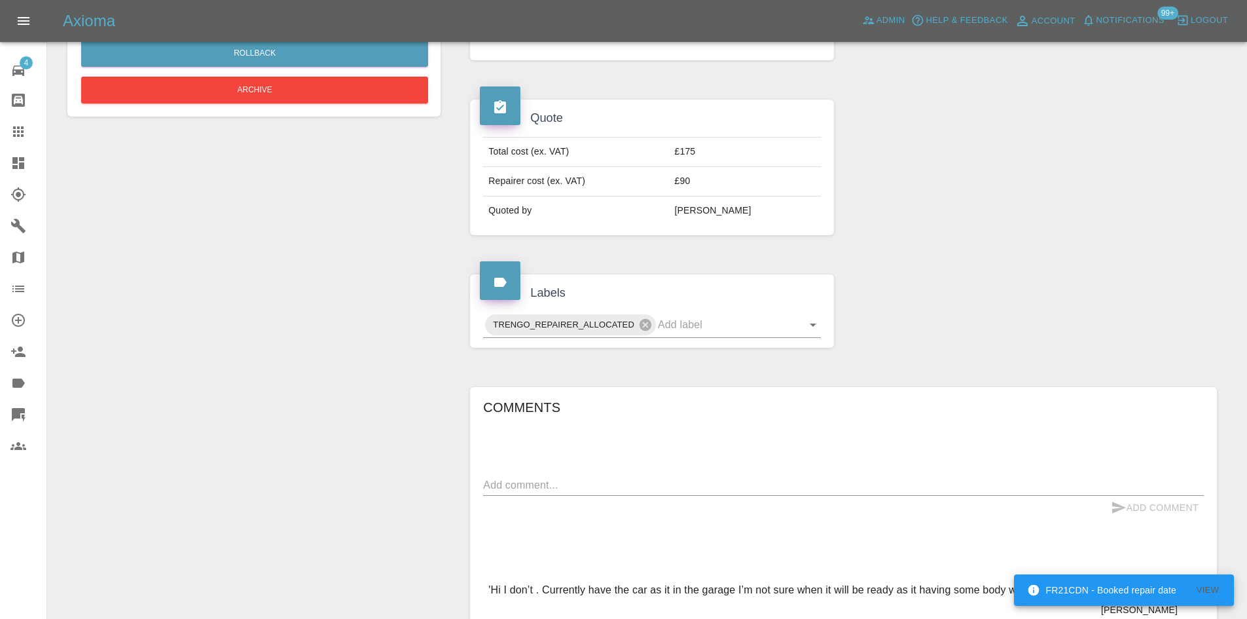
scroll to position [589, 0]
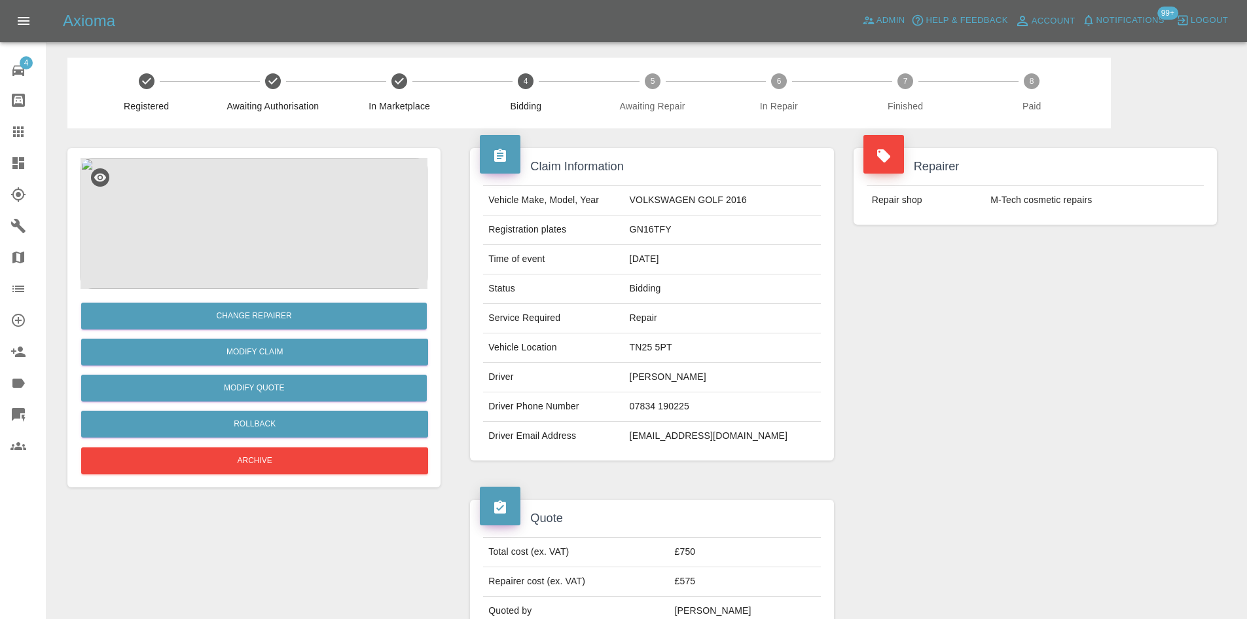
click at [689, 233] on td "GN16TFY" at bounding box center [723, 229] width 196 height 29
click at [645, 228] on td "GN16TFY" at bounding box center [723, 229] width 196 height 29
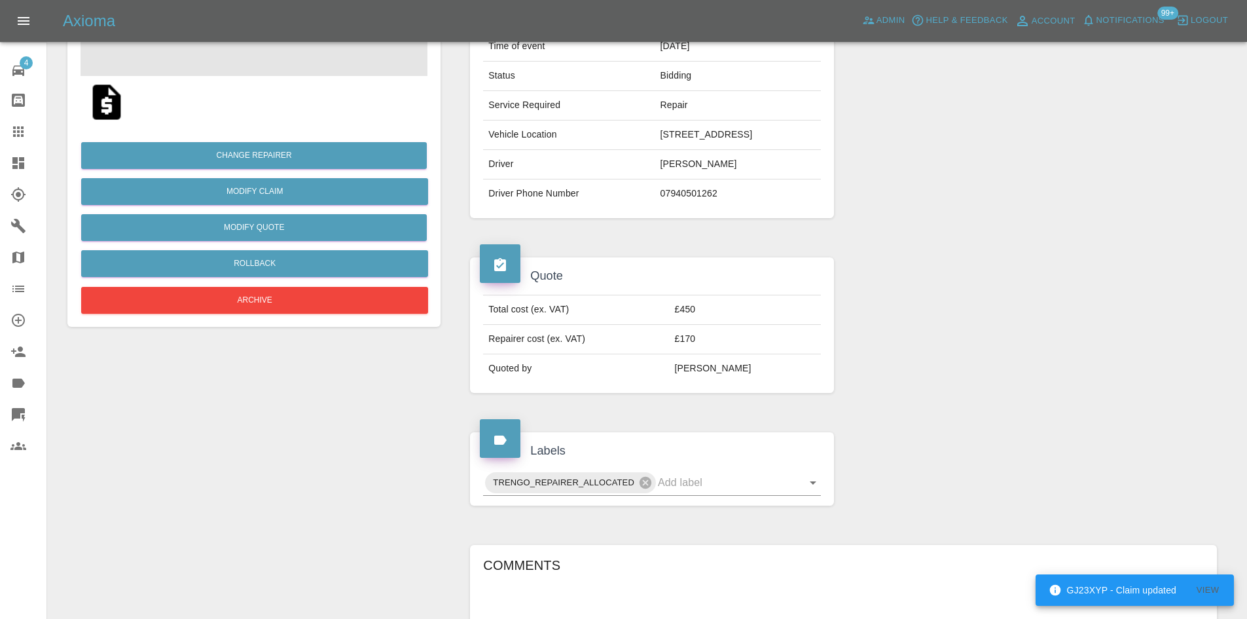
scroll to position [589, 0]
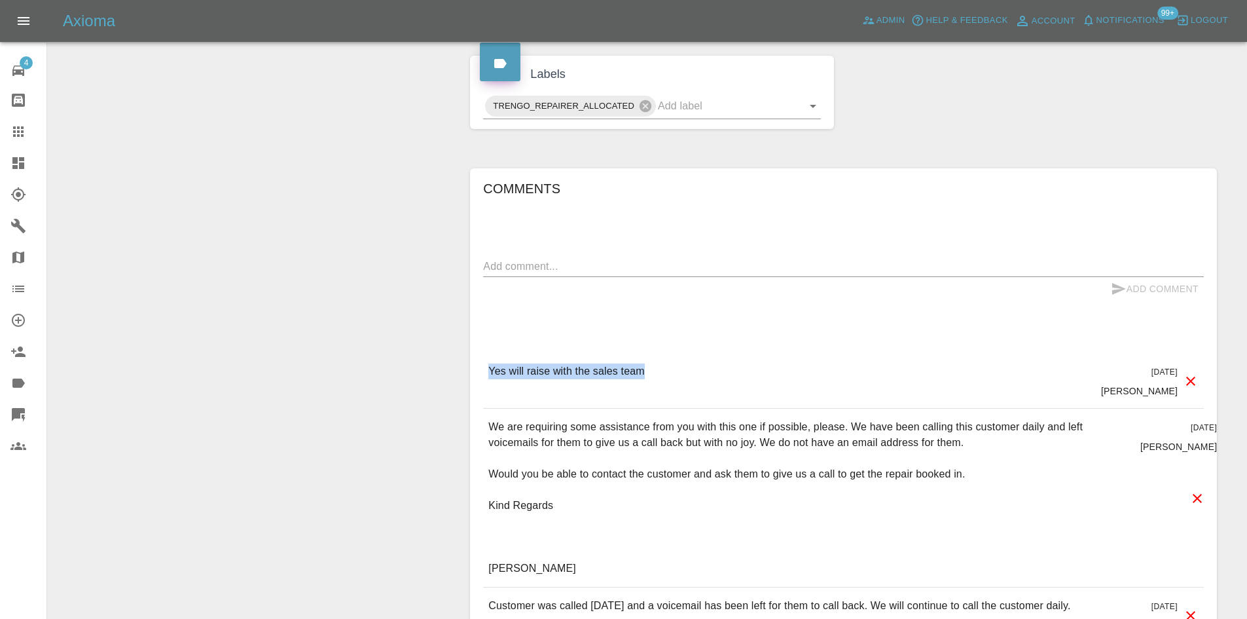
drag, startPoint x: 624, startPoint y: 376, endPoint x: 479, endPoint y: 374, distance: 145.4
click at [479, 374] on div "Comments x Add Comment Yes will raise with the sales team [DATE] [PERSON_NAME] …" at bounding box center [843, 530] width 747 height 725
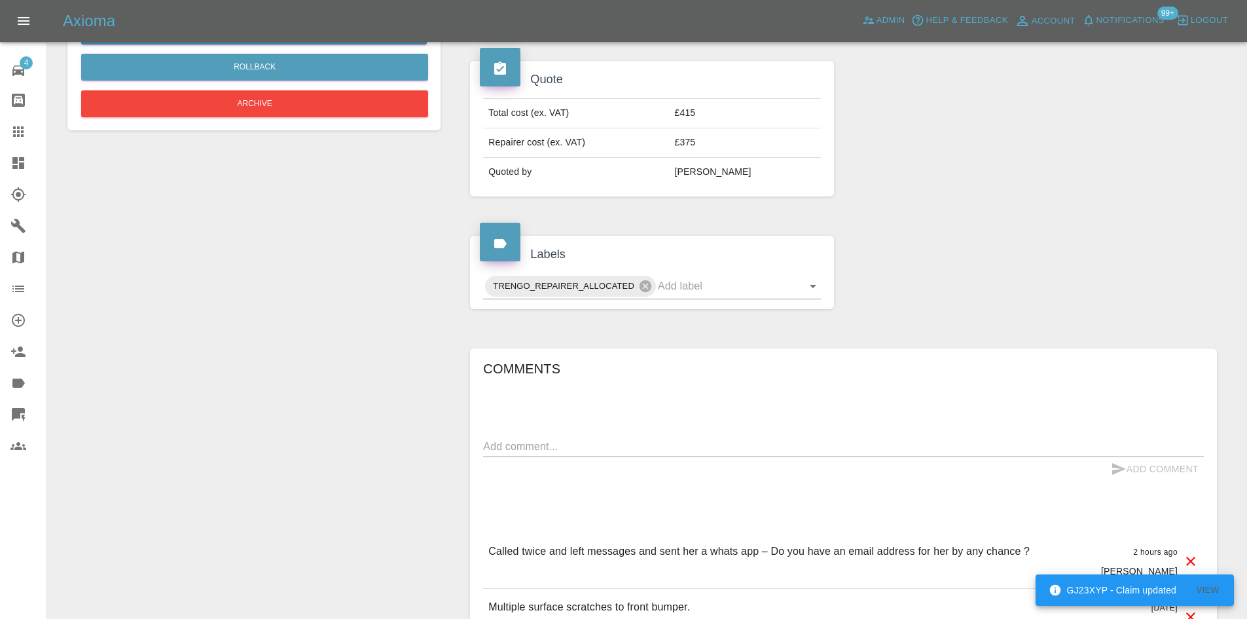
scroll to position [65, 0]
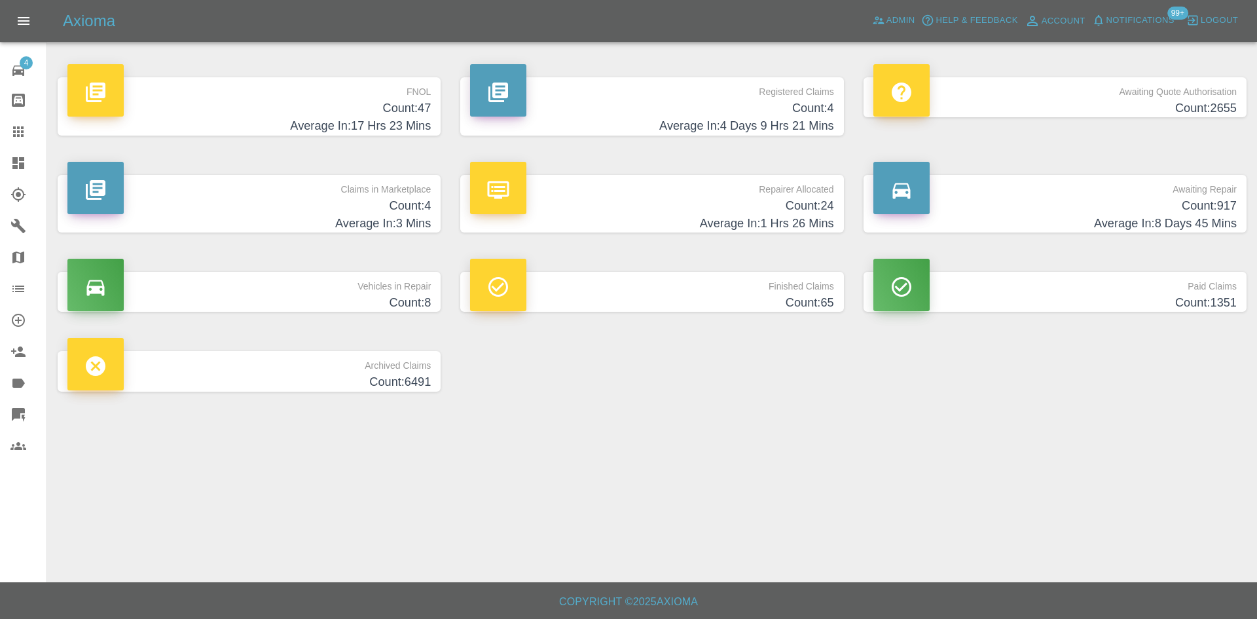
click at [18, 134] on icon at bounding box center [18, 131] width 10 height 10
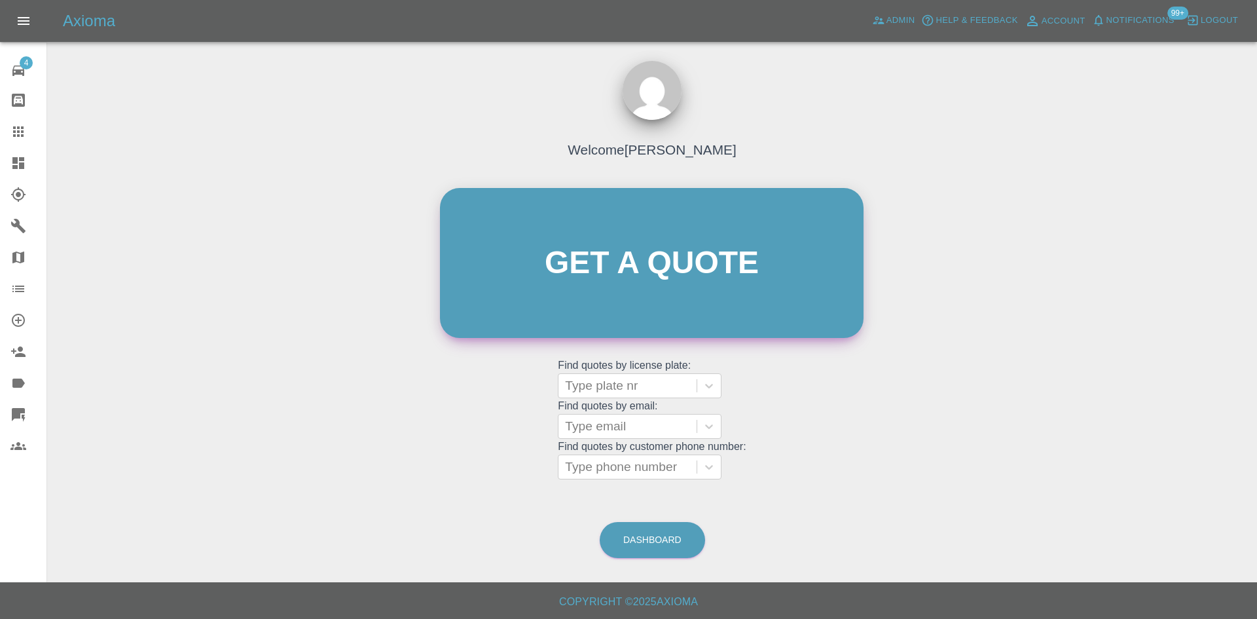
click at [649, 258] on link "Get a quote" at bounding box center [652, 263] width 424 height 150
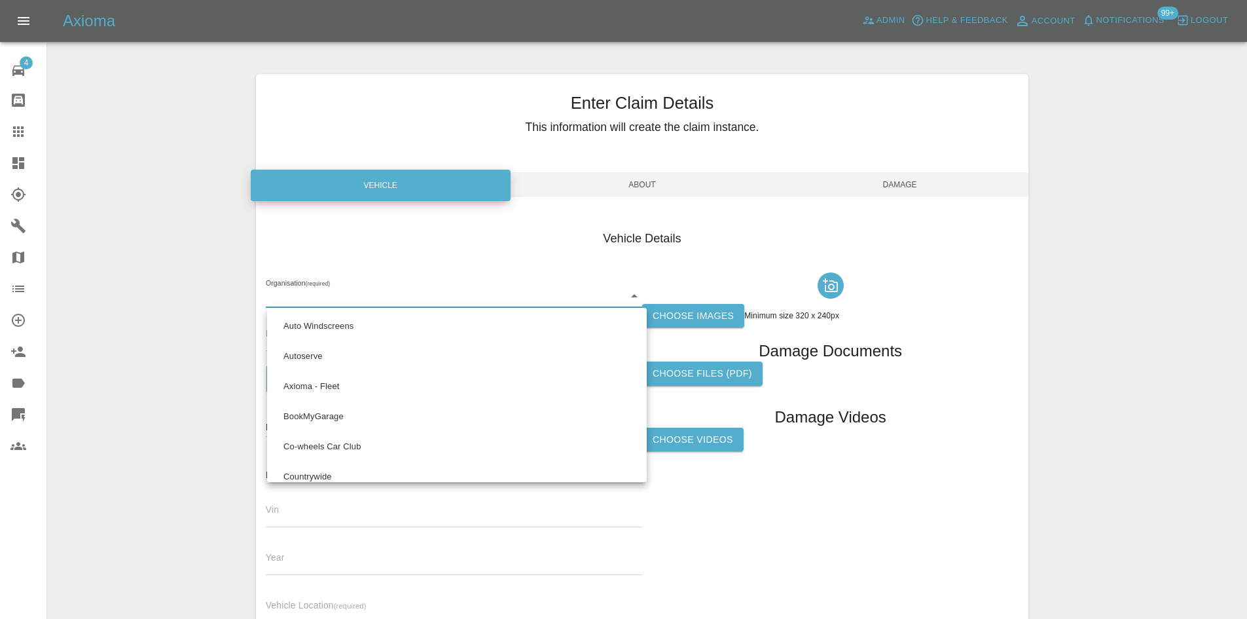
click at [411, 285] on body "Axioma Admin Help & Feedback Account Notifications 99+ Logout 4 Repair home Bod…" at bounding box center [623, 374] width 1247 height 749
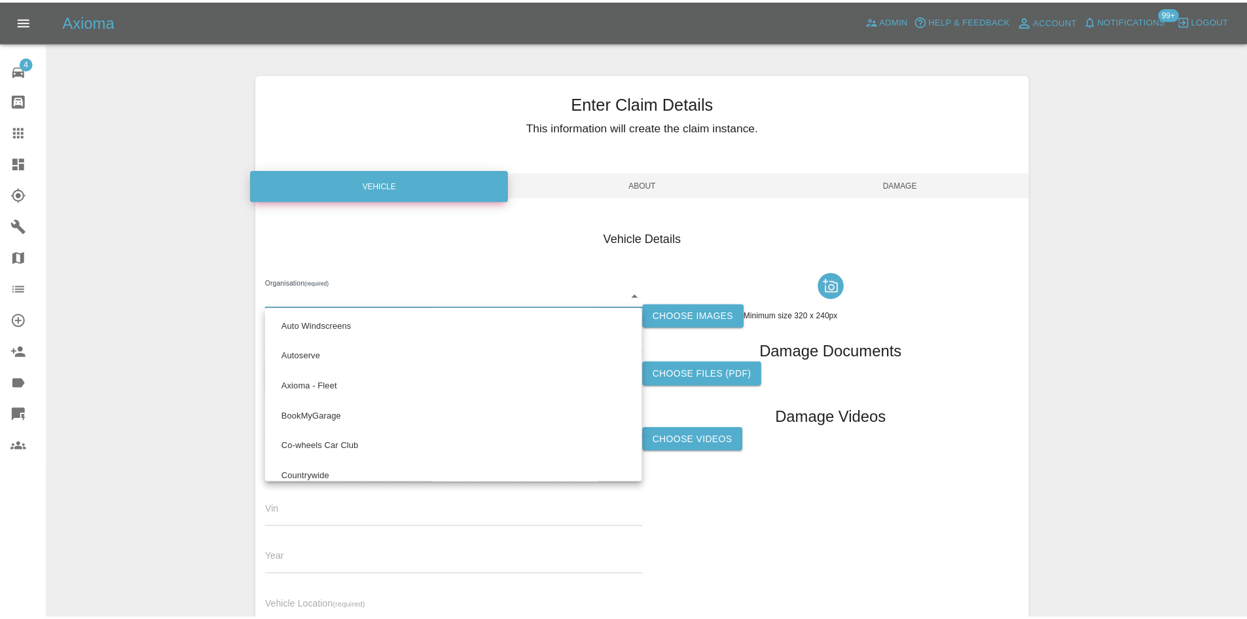
scroll to position [112, 0]
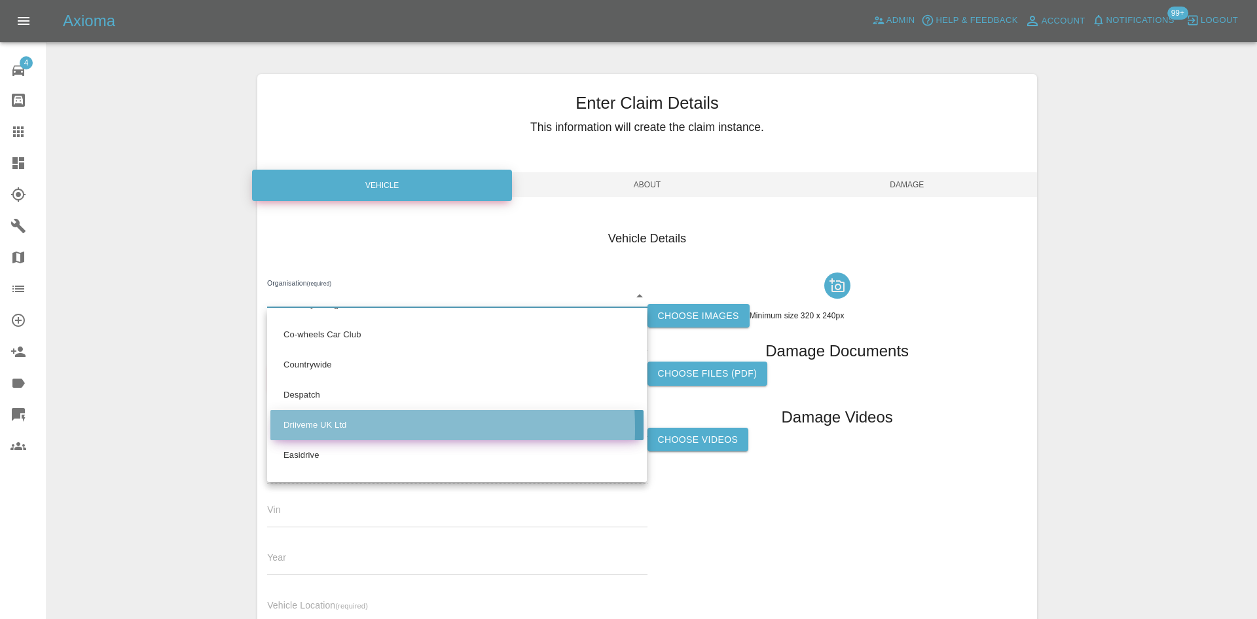
drag, startPoint x: 335, startPoint y: 428, endPoint x: 335, endPoint y: 420, distance: 8.5
click at [336, 428] on li "Driiveme UK Ltd" at bounding box center [456, 425] width 373 height 30
type input "685d67c6f06404bb4f14750d"
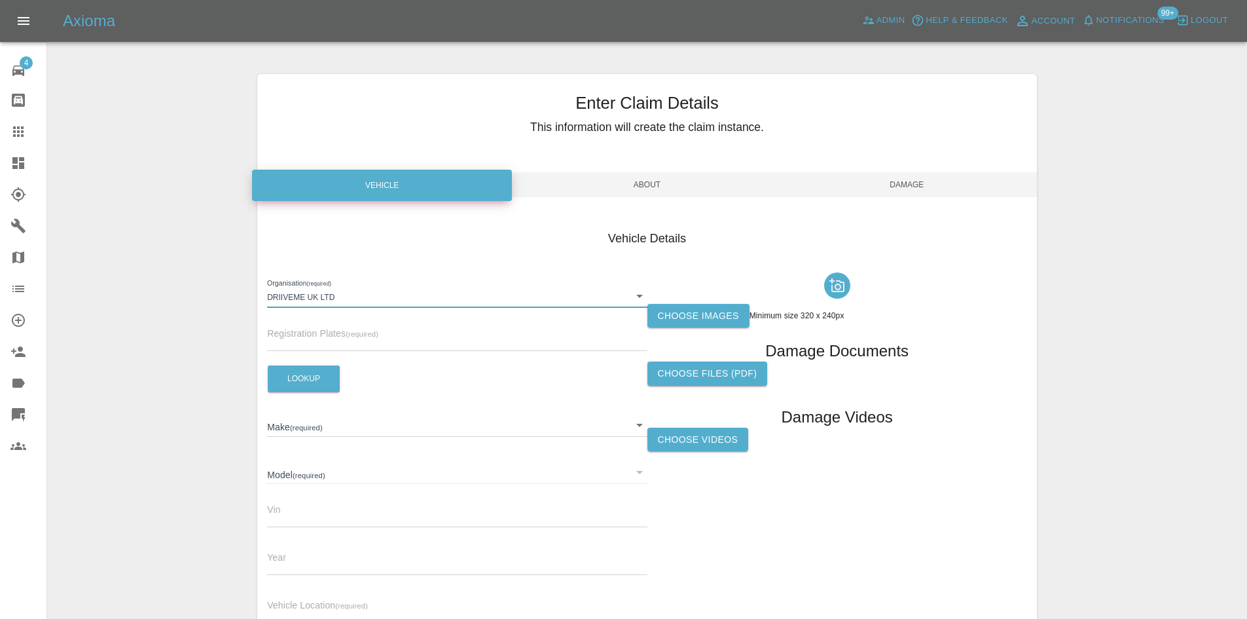
click at [319, 343] on input "text" at bounding box center [457, 341] width 380 height 19
paste input "YK25WHB"
type input "YK25WHB"
click at [316, 373] on button "Lookup" at bounding box center [304, 378] width 72 height 27
type input "VOLKSWAGEN"
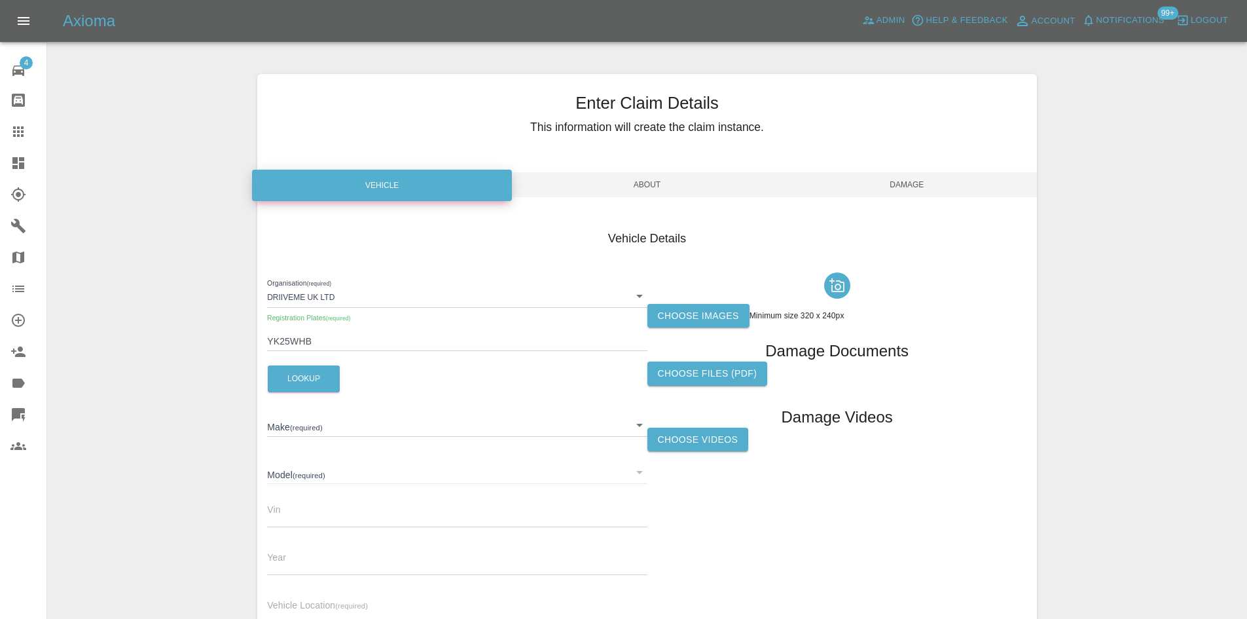
type input "PASSAT PHEV R-LINE 204"
type input "[US_VEHICLE_IDENTIFICATION_NUMBER]"
type input "2025"
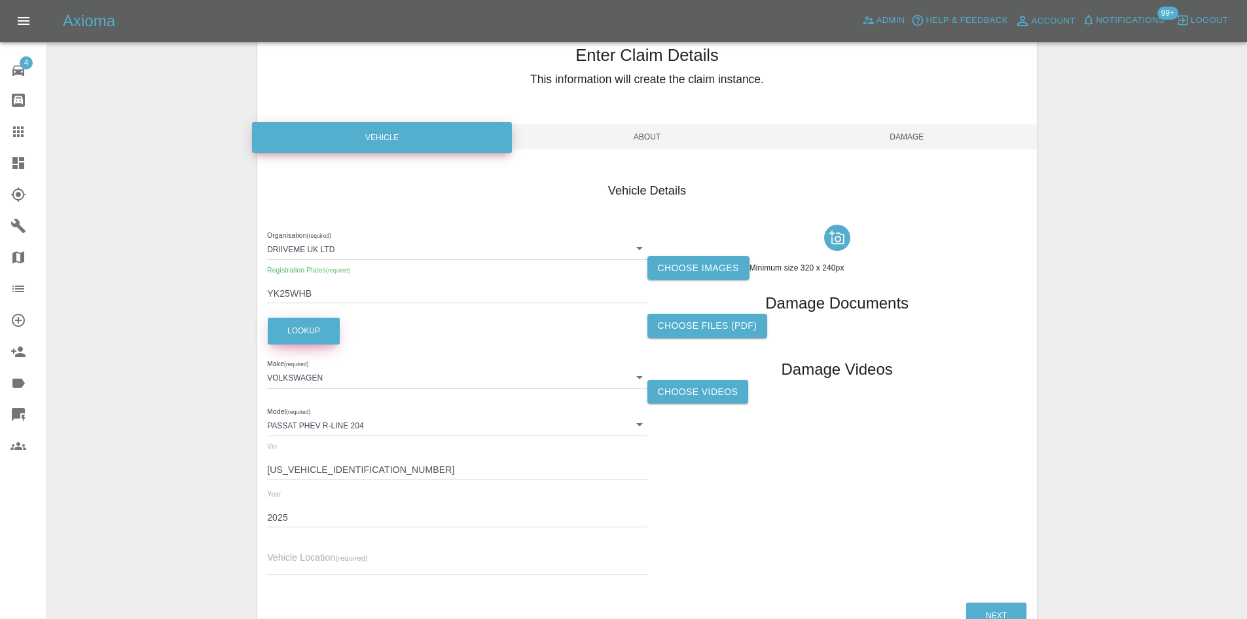
scroll to position [0, 0]
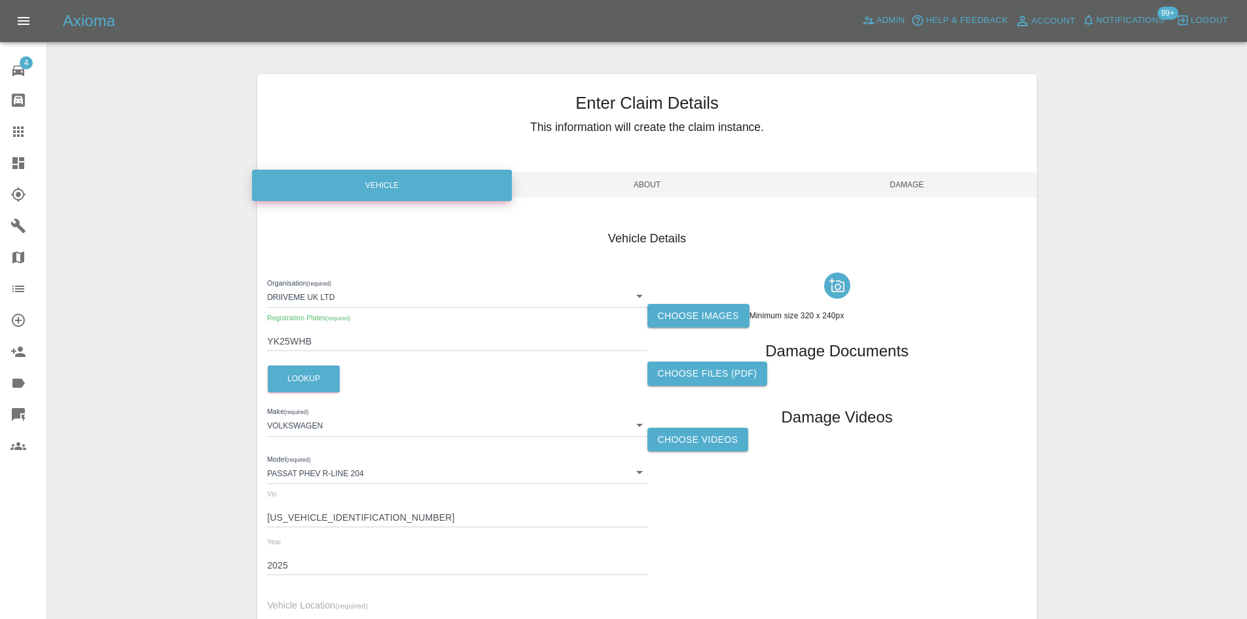
click at [659, 190] on span "About" at bounding box center [647, 184] width 260 height 25
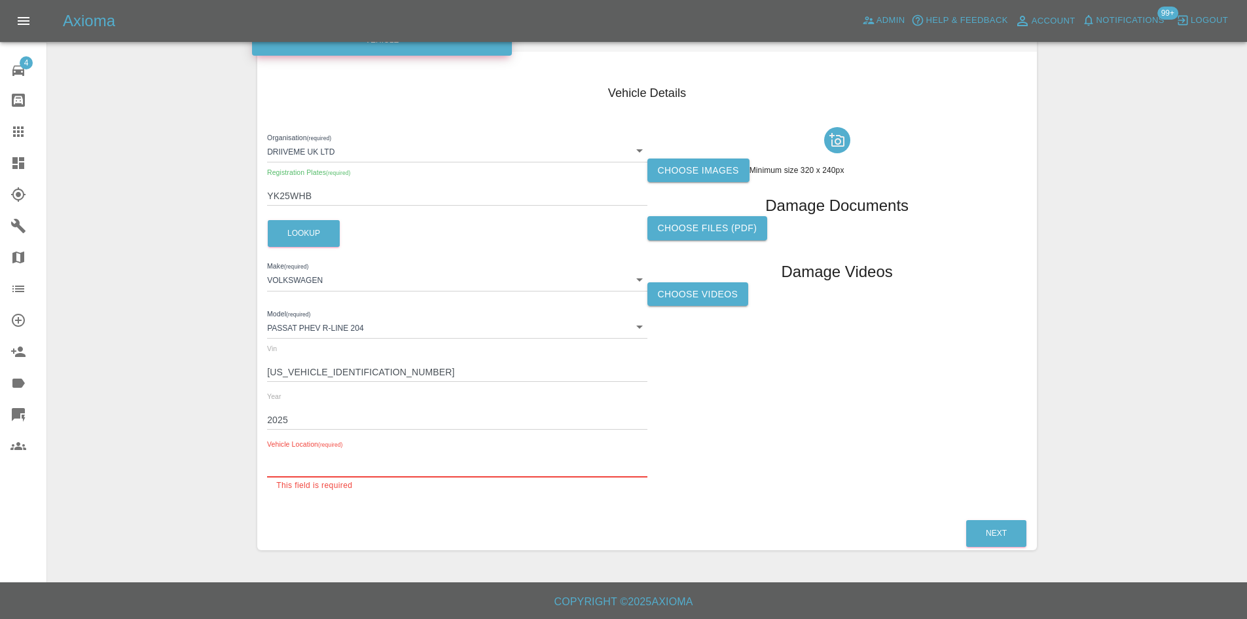
click at [307, 462] on input "text" at bounding box center [457, 467] width 380 height 19
paste input "CA139XB"
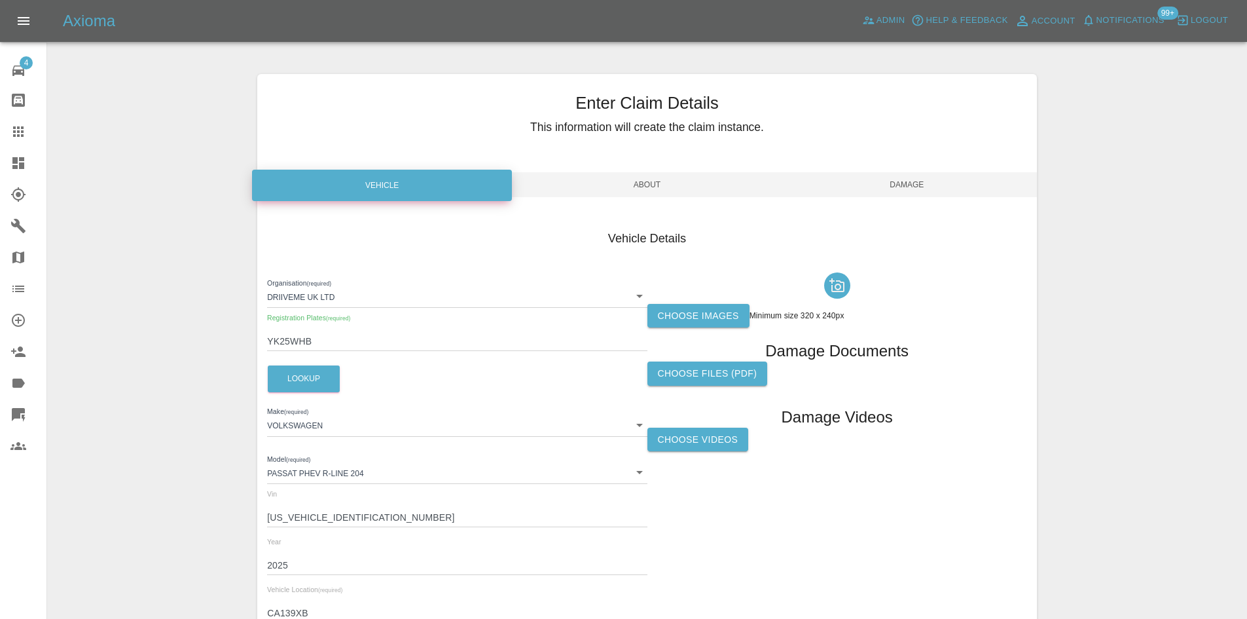
type input "CA139XB"
click at [595, 175] on span "About" at bounding box center [647, 184] width 260 height 25
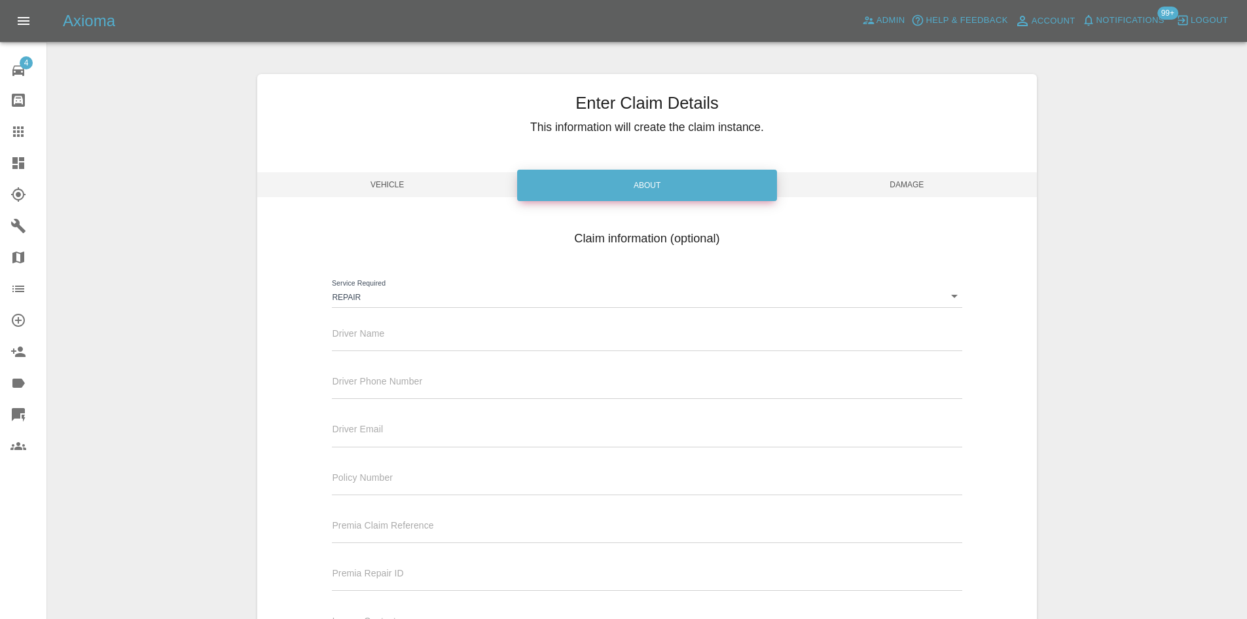
click at [426, 325] on div "Driver Name" at bounding box center [647, 332] width 630 height 37
click at [418, 333] on input "text" at bounding box center [647, 341] width 630 height 19
type input "[PERSON_NAME]"
paste input "07966513990"
type input "07966513990"
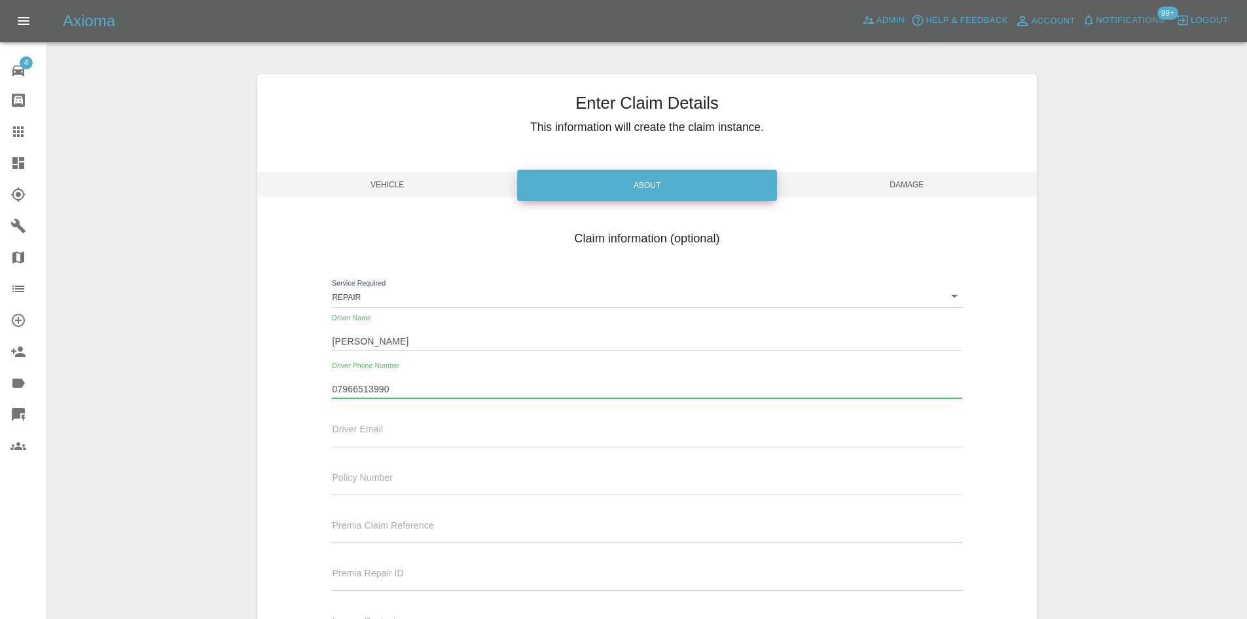
drag, startPoint x: 850, startPoint y: 177, endPoint x: 866, endPoint y: 184, distance: 17.0
click at [855, 181] on span "Damage" at bounding box center [907, 184] width 260 height 25
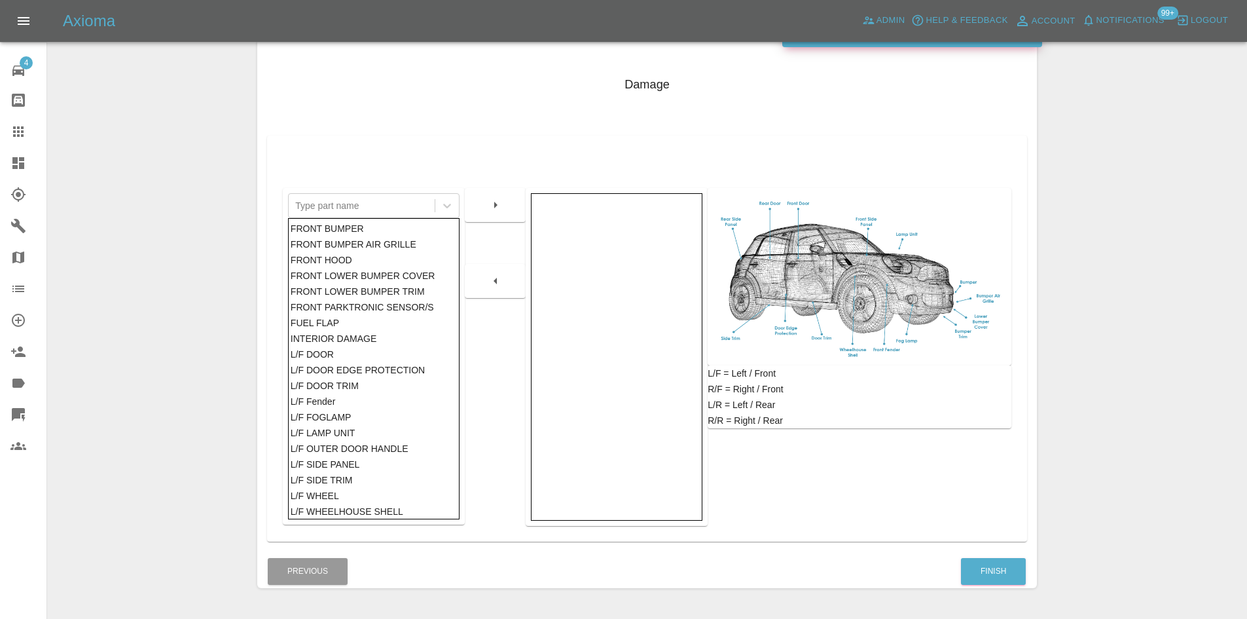
scroll to position [192, 0]
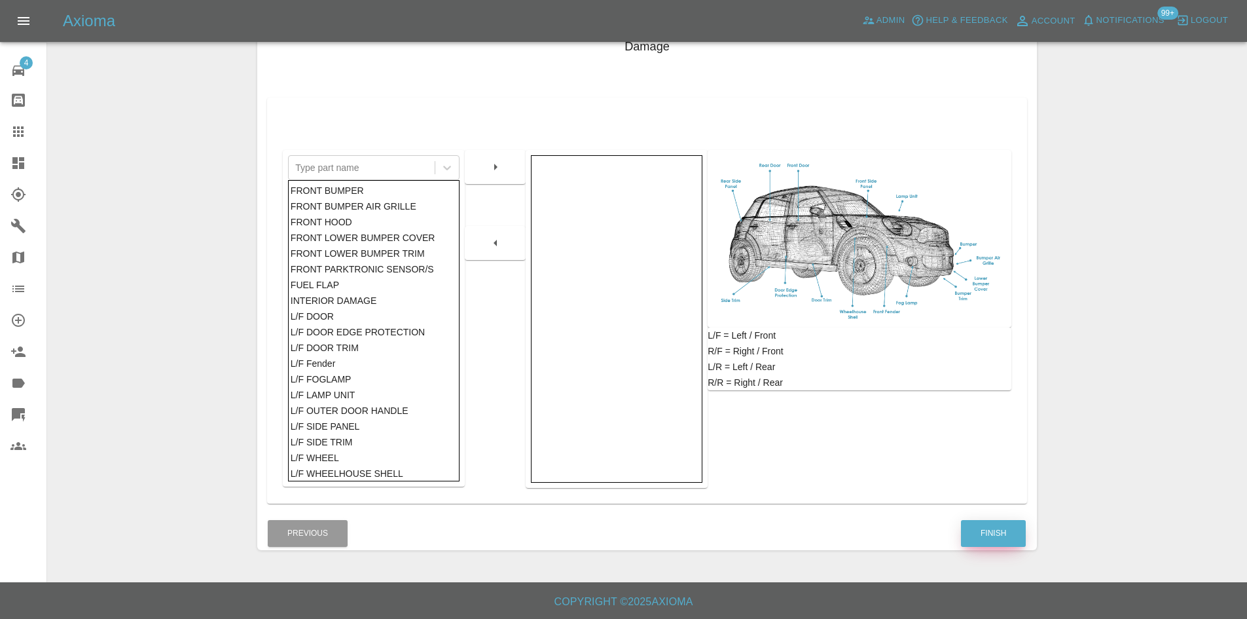
click at [986, 525] on button "Finish" at bounding box center [993, 533] width 65 height 27
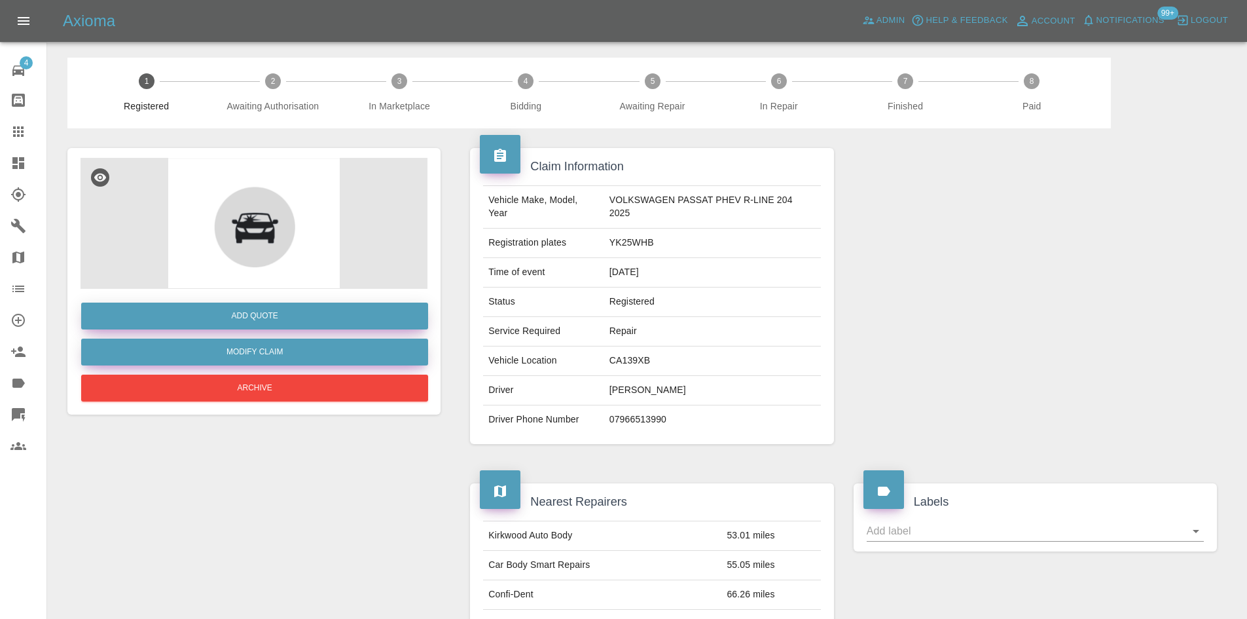
drag, startPoint x: 270, startPoint y: 318, endPoint x: 285, endPoint y: 348, distance: 33.4
click at [285, 348] on div "Add Quote Modify Claim Archive" at bounding box center [254, 347] width 347 height 116
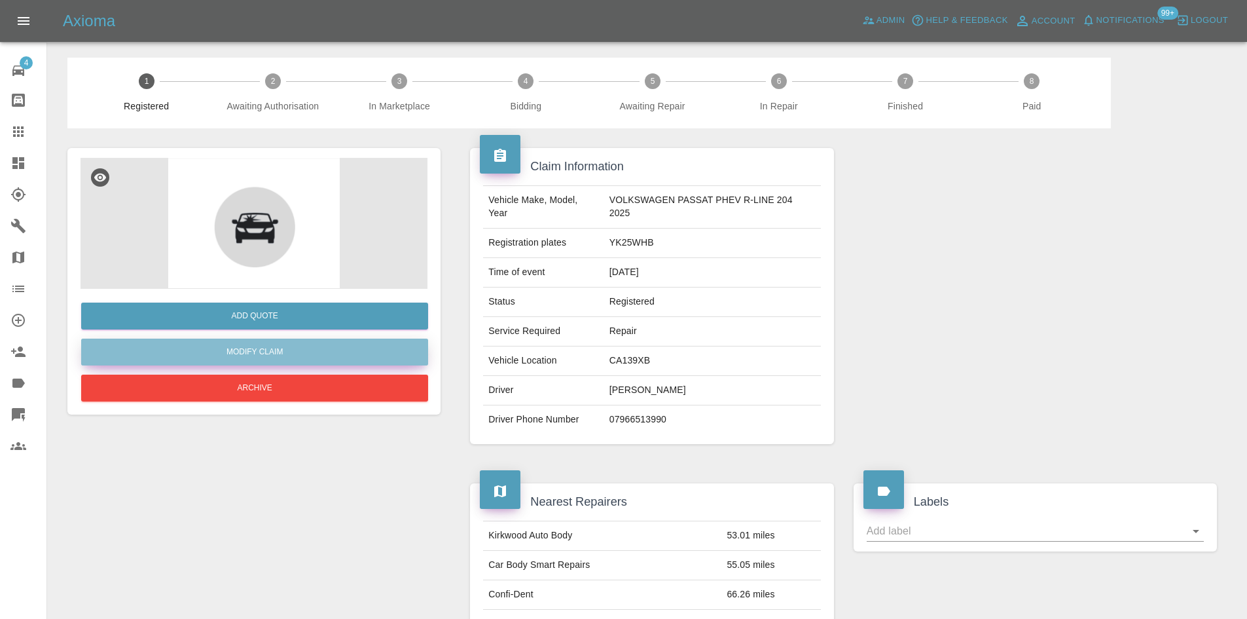
click at [285, 348] on link "Modify Claim" at bounding box center [254, 351] width 347 height 27
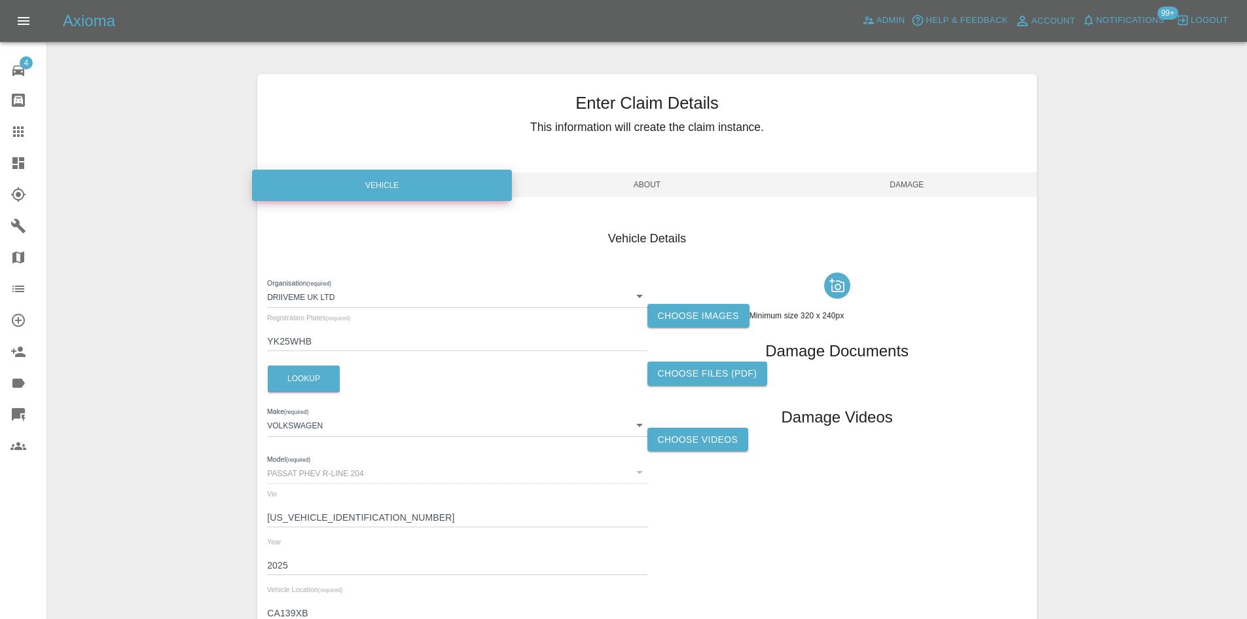
click at [661, 308] on label "Choose images" at bounding box center [699, 316] width 102 height 24
click at [0, 0] on input "Choose images" at bounding box center [0, 0] width 0 height 0
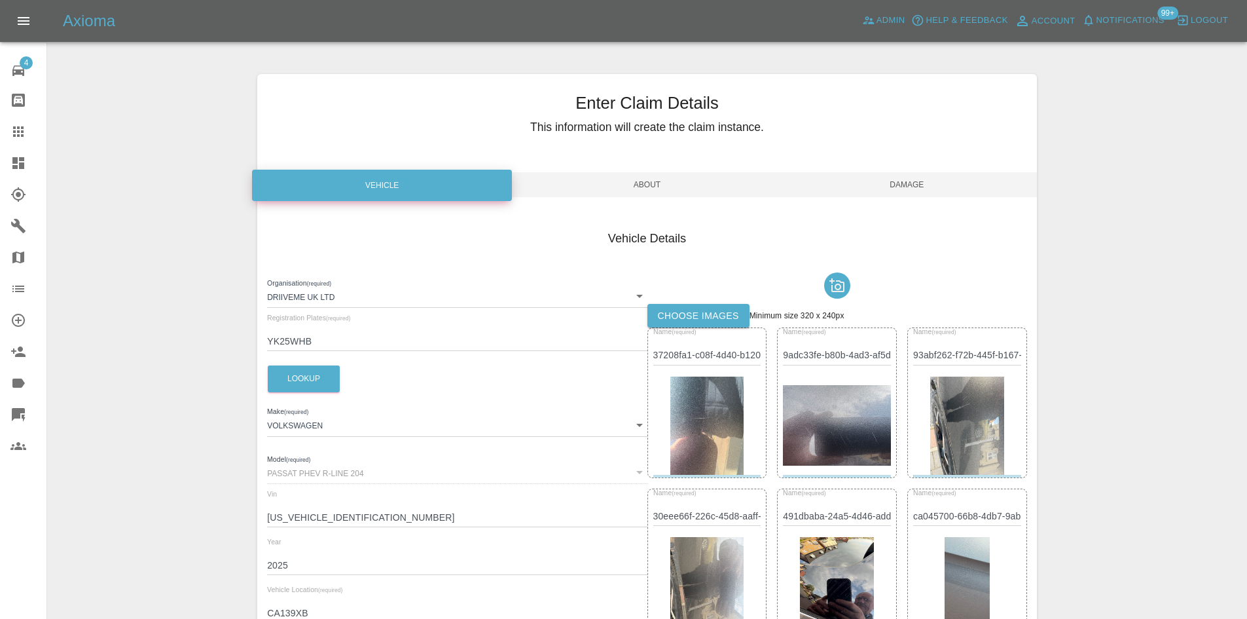
click at [940, 190] on span "Damage" at bounding box center [907, 184] width 260 height 25
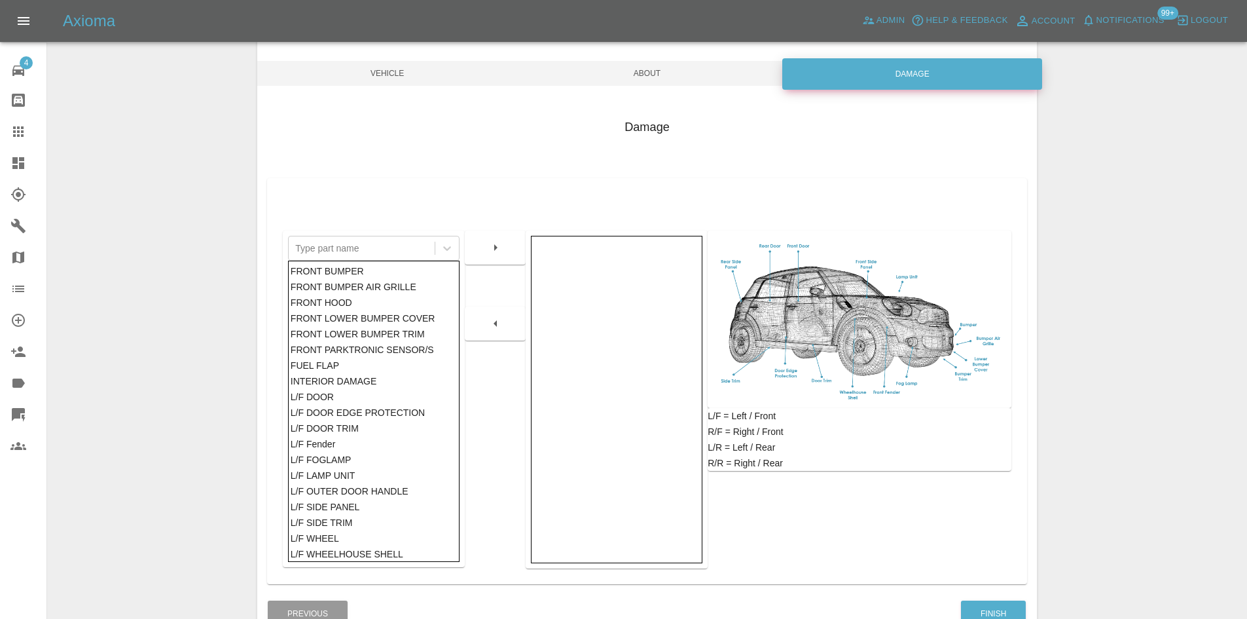
scroll to position [192, 0]
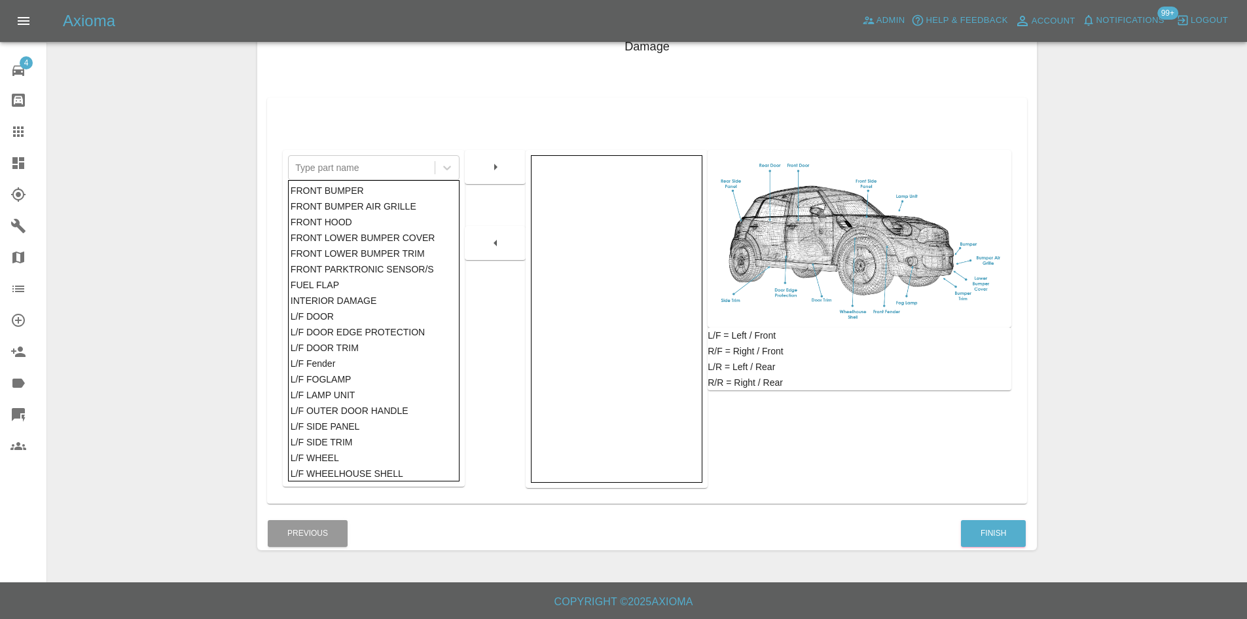
click at [986, 547] on div "Finish" at bounding box center [993, 533] width 66 height 33
click at [985, 546] on button "Finish" at bounding box center [993, 533] width 65 height 27
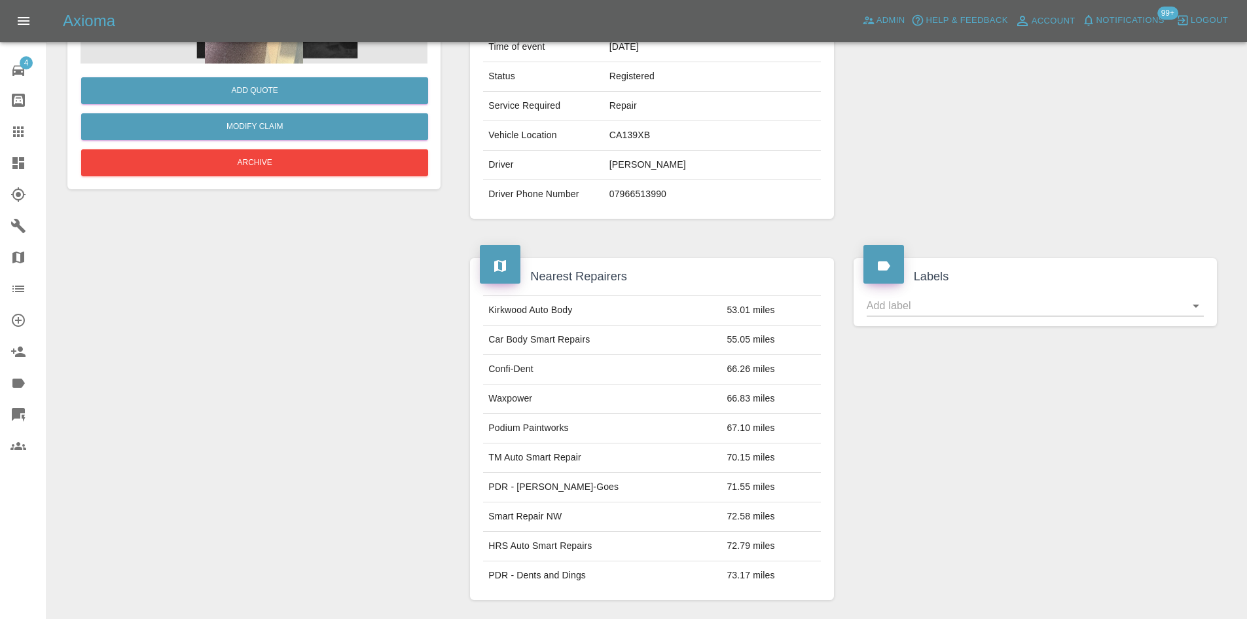
scroll to position [546, 0]
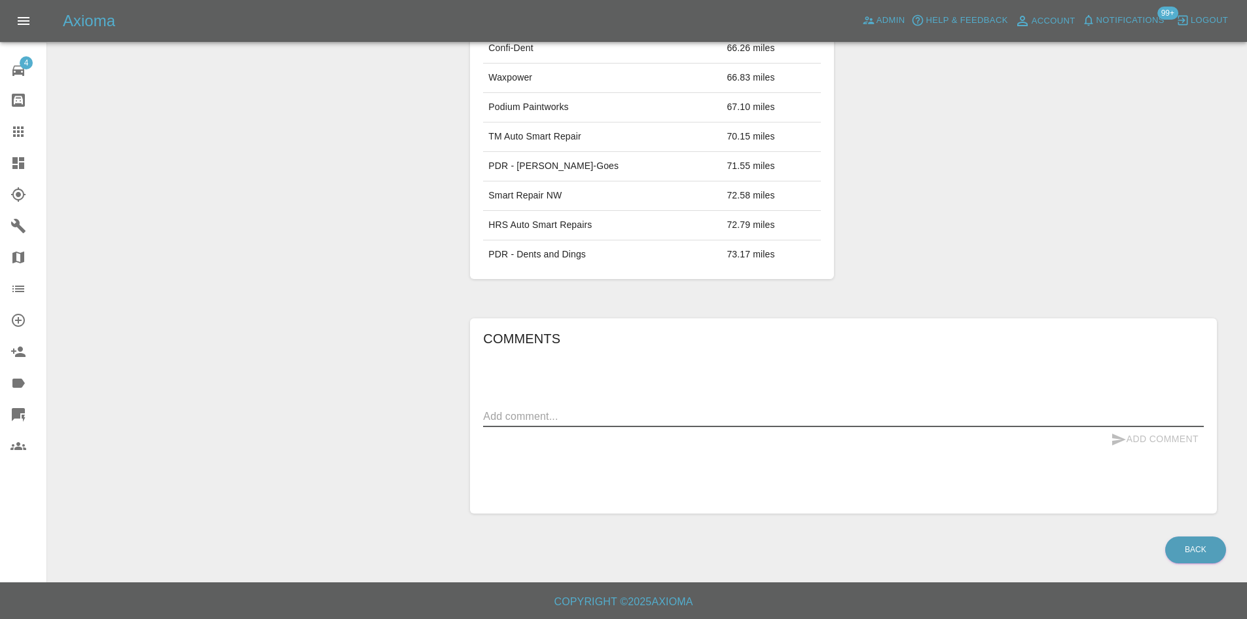
click at [604, 416] on textarea at bounding box center [843, 416] width 721 height 15
paste textarea "[URL][DOMAIN_NAME]"
type textarea "Changed from retail claim to B2B - [URL][DOMAIN_NAME]"
click at [1184, 442] on button "Add Comment" at bounding box center [1155, 439] width 98 height 24
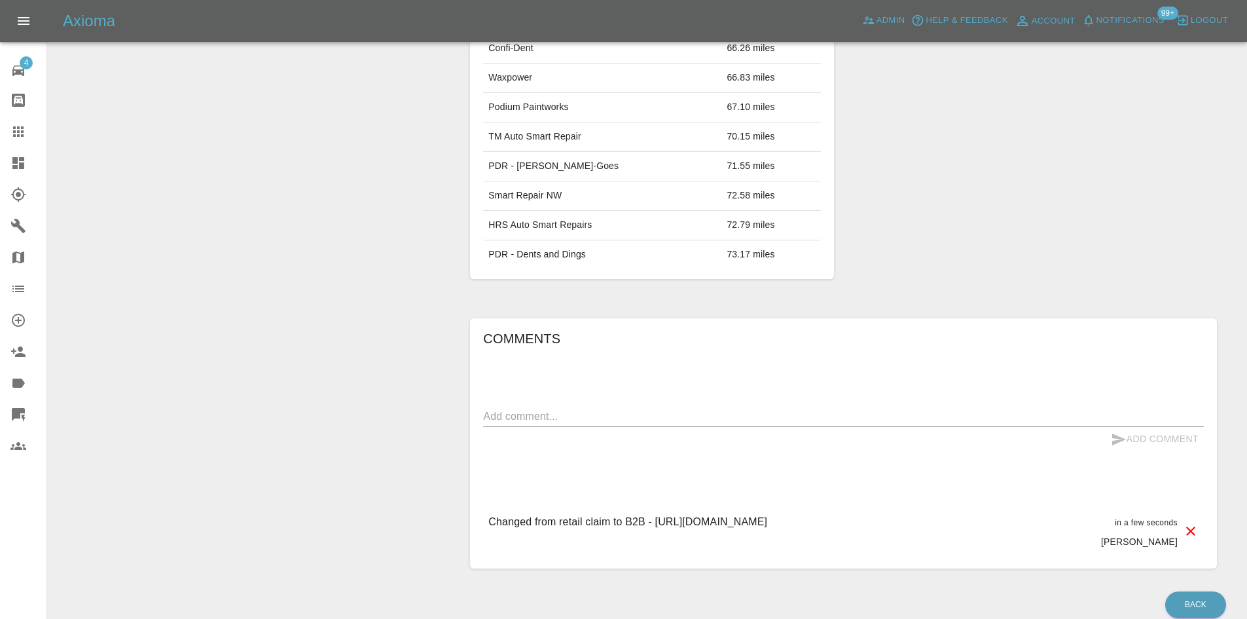
scroll to position [601, 0]
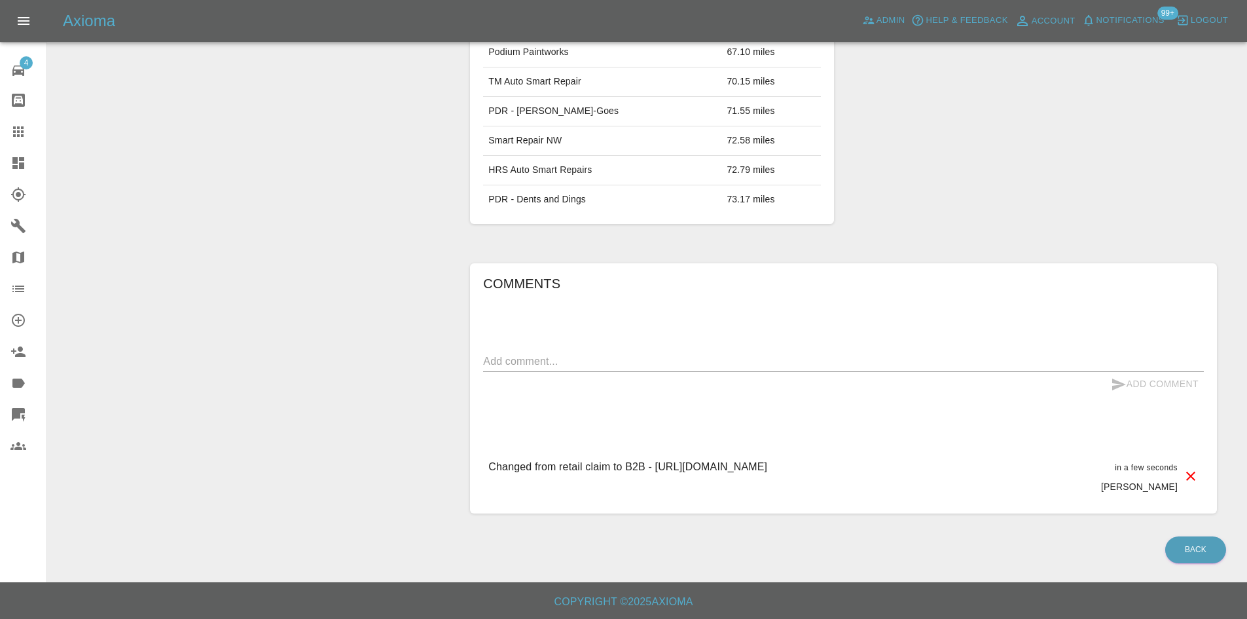
click at [623, 349] on div "Comments x Add Comment Changed from retail claim to B2B - [URL][DOMAIN_NAME] in…" at bounding box center [843, 388] width 721 height 230
drag, startPoint x: 623, startPoint y: 349, endPoint x: 620, endPoint y: 363, distance: 14.0
click at [622, 355] on div "Comments x Add Comment Changed from retail claim to B2B - [URL][DOMAIN_NAME] in…" at bounding box center [843, 388] width 721 height 230
click at [620, 366] on textarea at bounding box center [843, 361] width 721 height 15
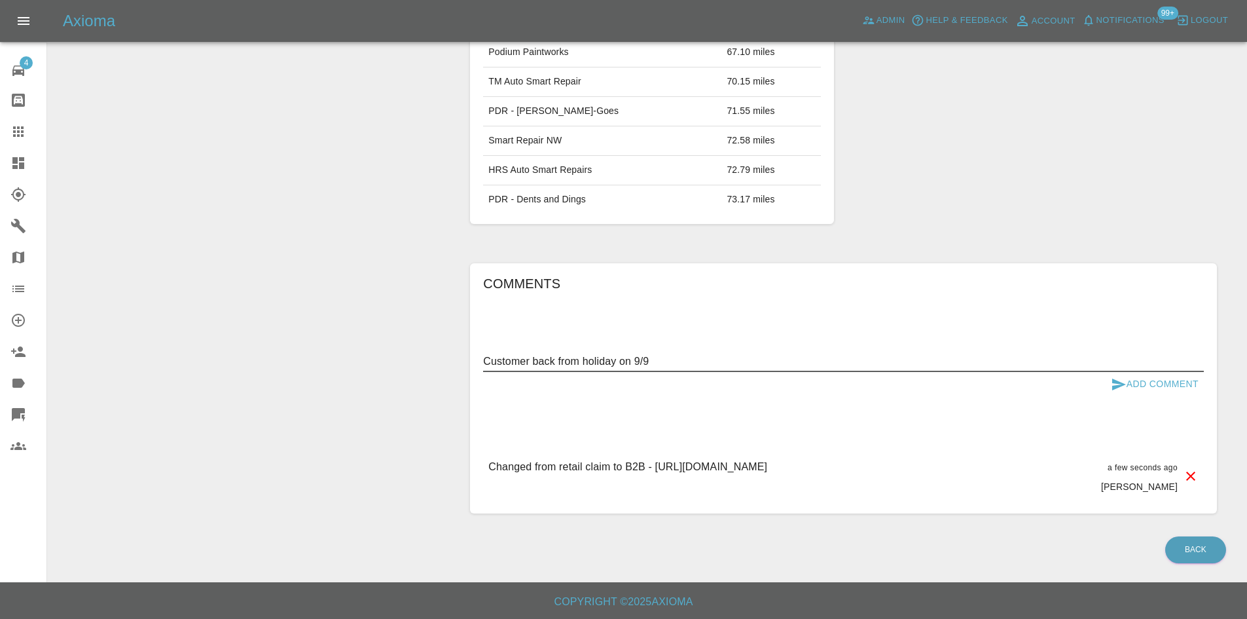
type textarea "Customer back from holiday on 9/9"
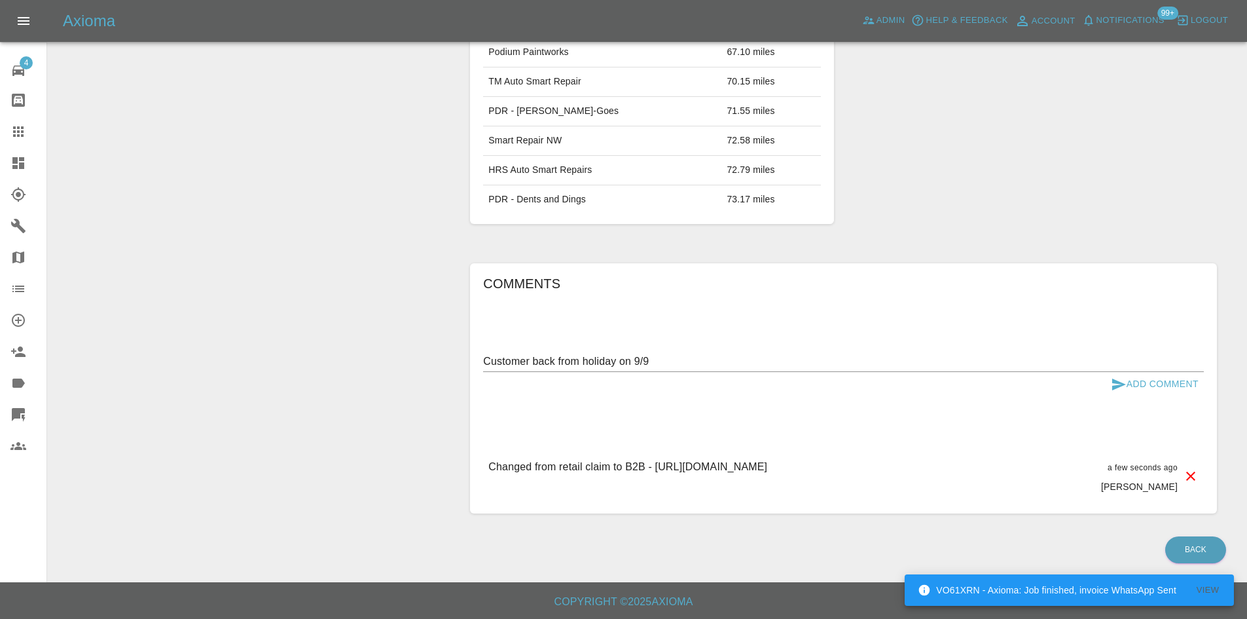
drag, startPoint x: 1067, startPoint y: 415, endPoint x: 1140, endPoint y: 386, distance: 78.4
click at [1140, 386] on button "Add Comment" at bounding box center [1155, 384] width 98 height 24
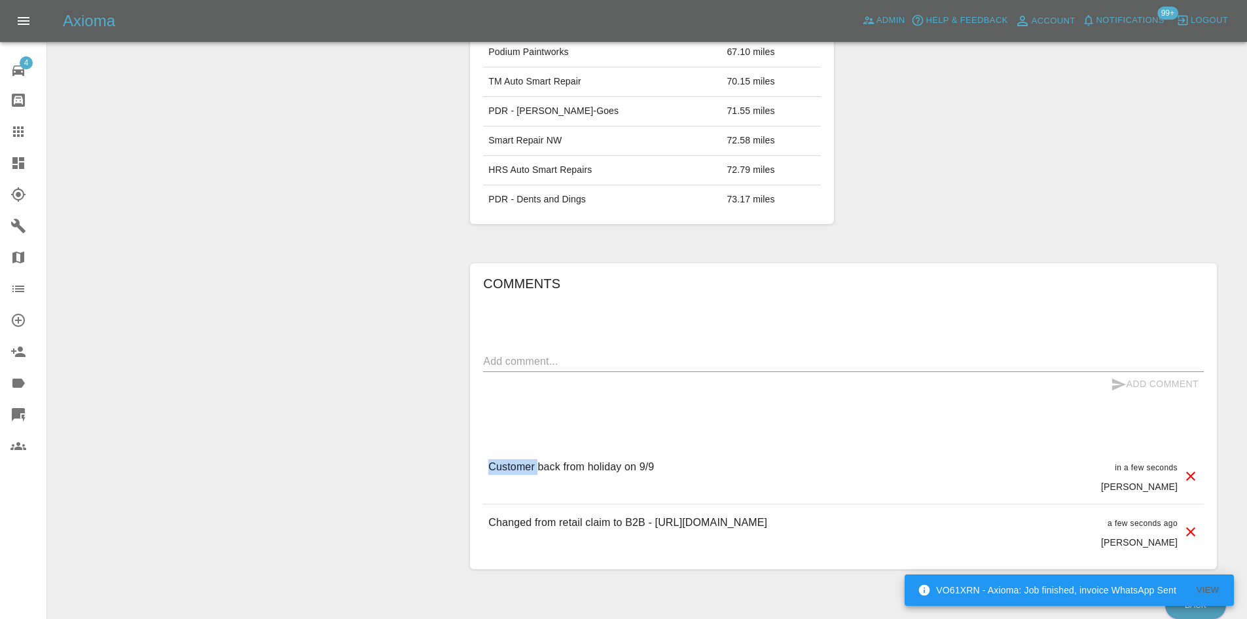
click at [1140, 386] on div "Add Comment" at bounding box center [1155, 384] width 98 height 24
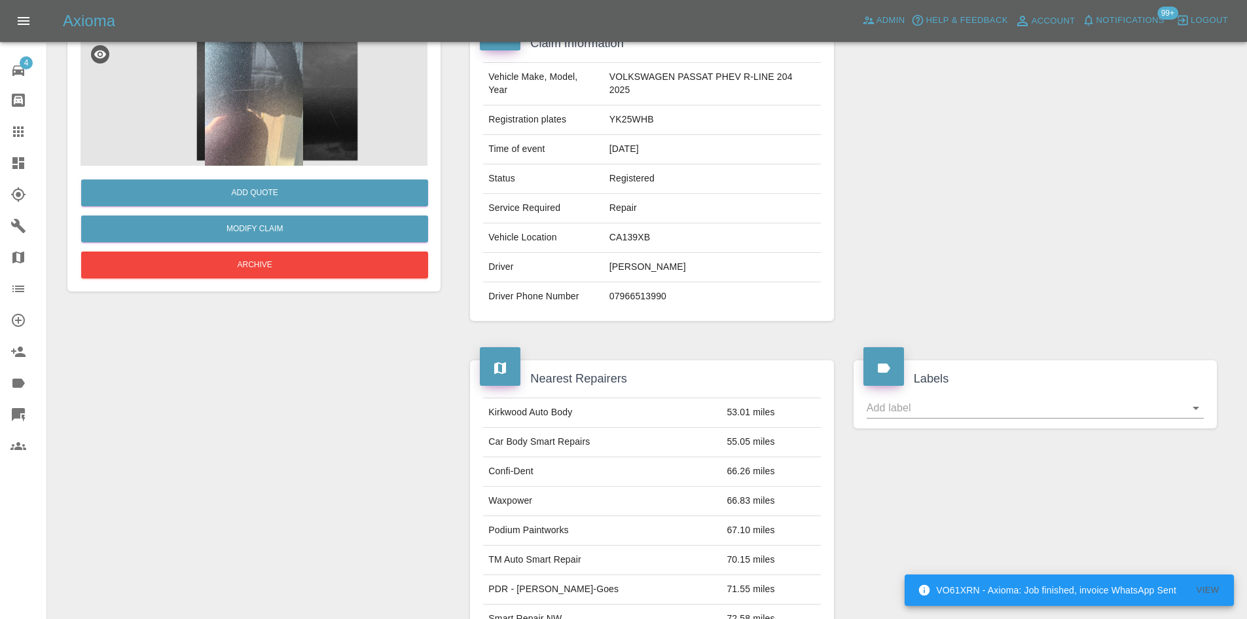
scroll to position [12, 0]
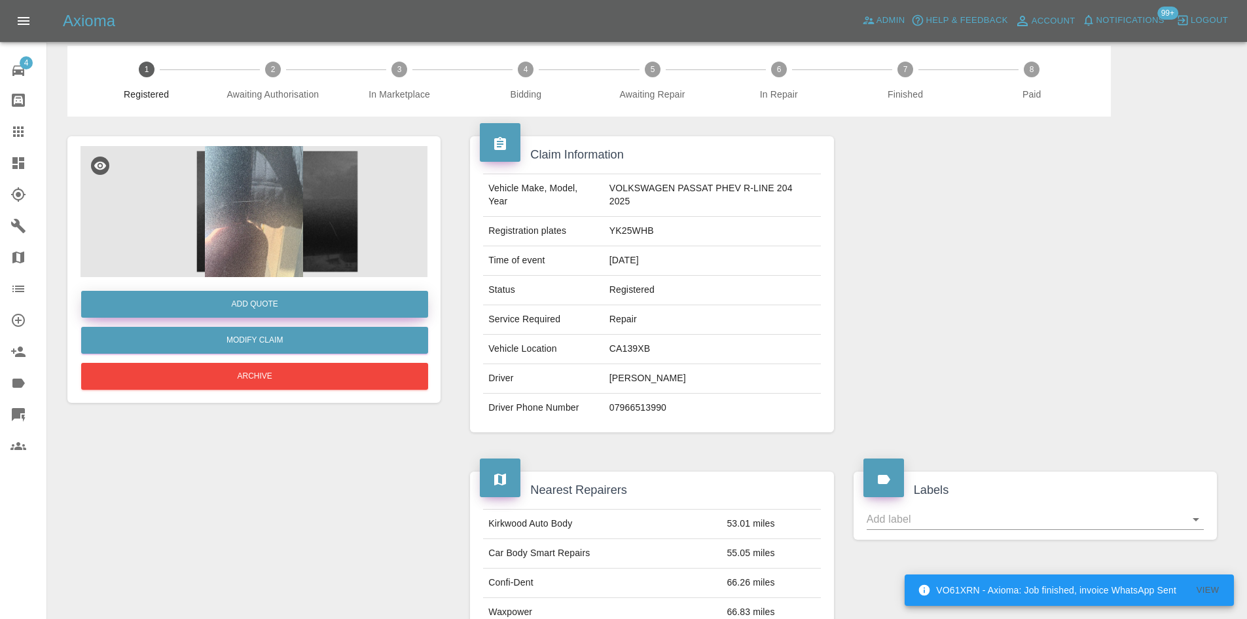
click at [231, 312] on button "Add Quote" at bounding box center [254, 304] width 347 height 27
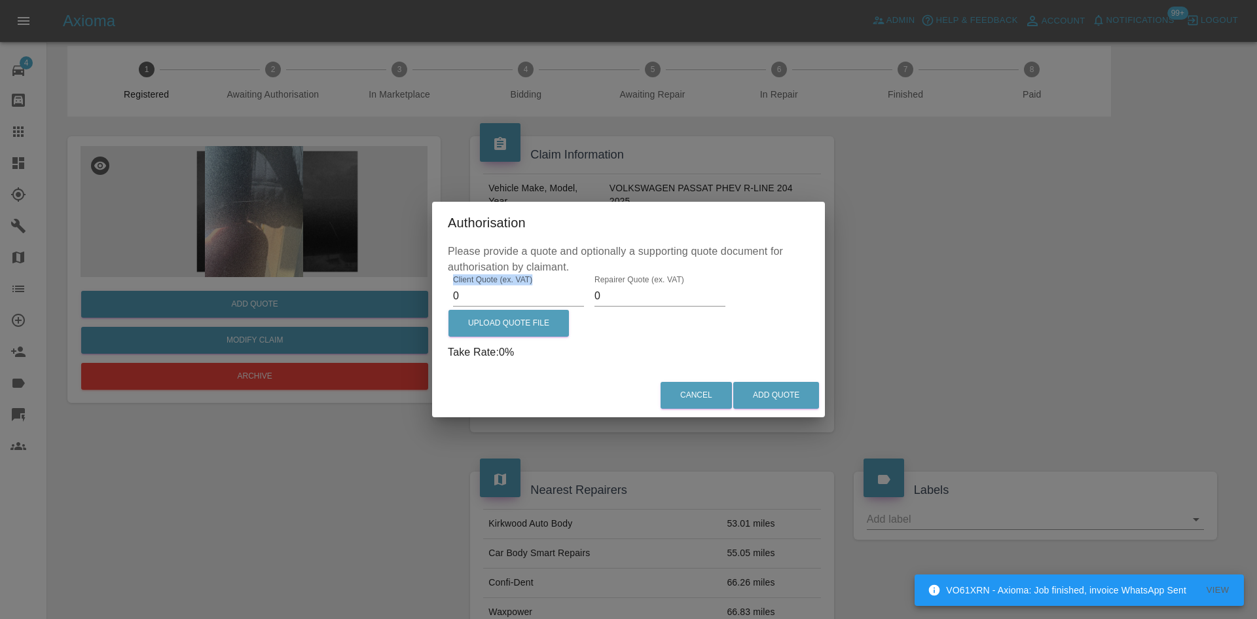
click at [459, 298] on div "Client Quote (ex. VAT) 0" at bounding box center [518, 290] width 141 height 31
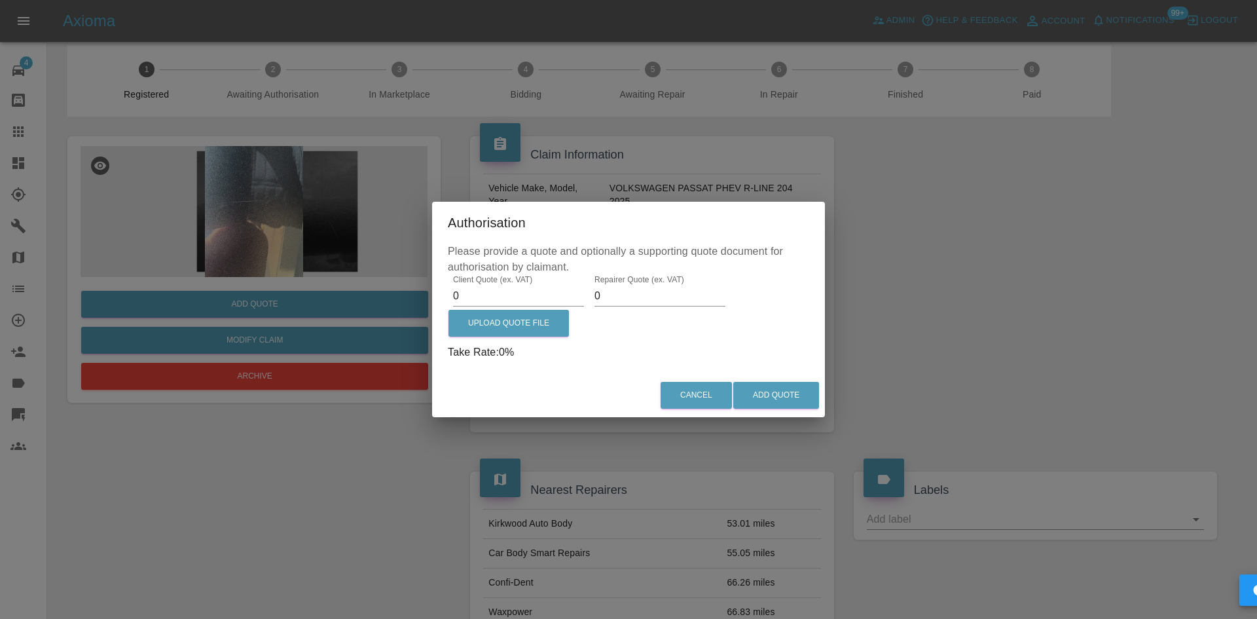
click at [459, 298] on input "0" at bounding box center [518, 295] width 131 height 21
click at [749, 301] on div "Client Quote (ex. VAT) 0 Repairer Quote (ex. VAT) 0 Upload Quote File Take Rate…" at bounding box center [628, 317] width 361 height 85
click at [657, 297] on input "0" at bounding box center [659, 295] width 131 height 21
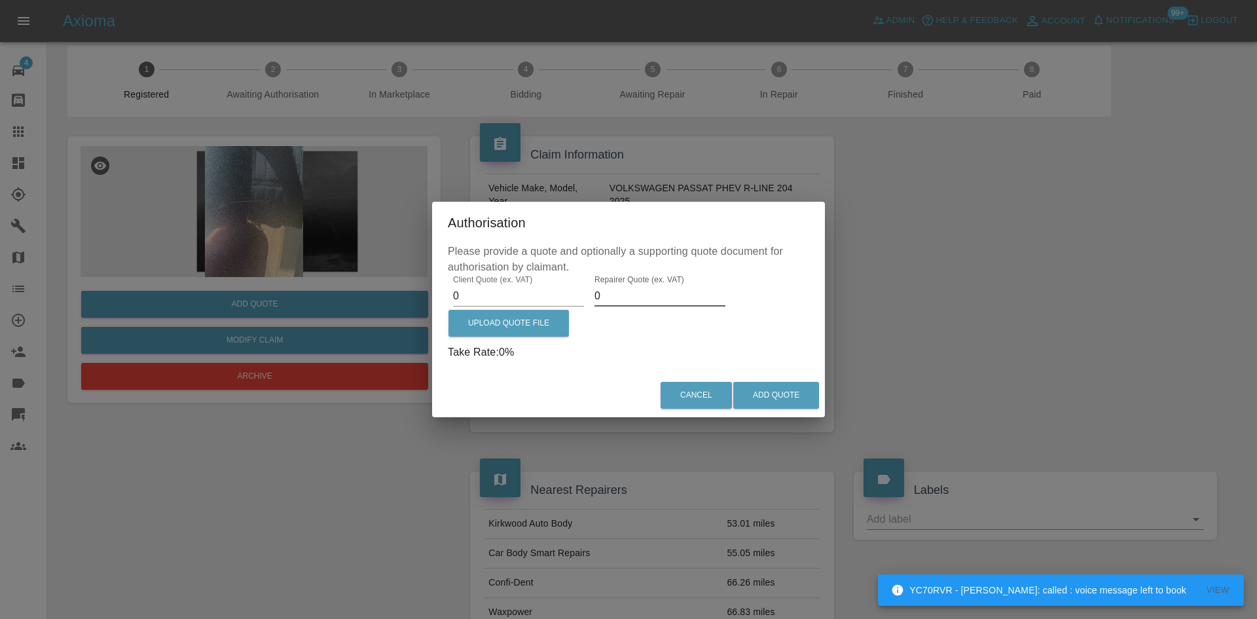
click at [503, 309] on div "Upload Quote File" at bounding box center [509, 325] width 122 height 38
click at [500, 305] on input "0" at bounding box center [518, 295] width 131 height 21
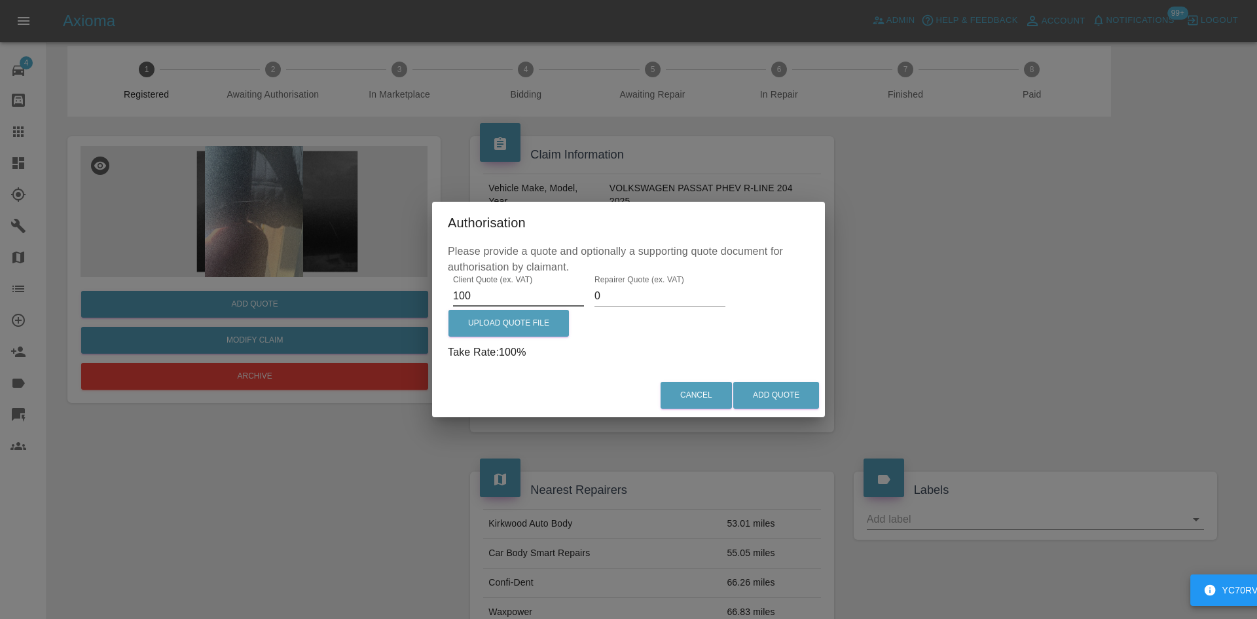
type input "100"
click at [805, 398] on button "Add Quote" at bounding box center [776, 395] width 86 height 27
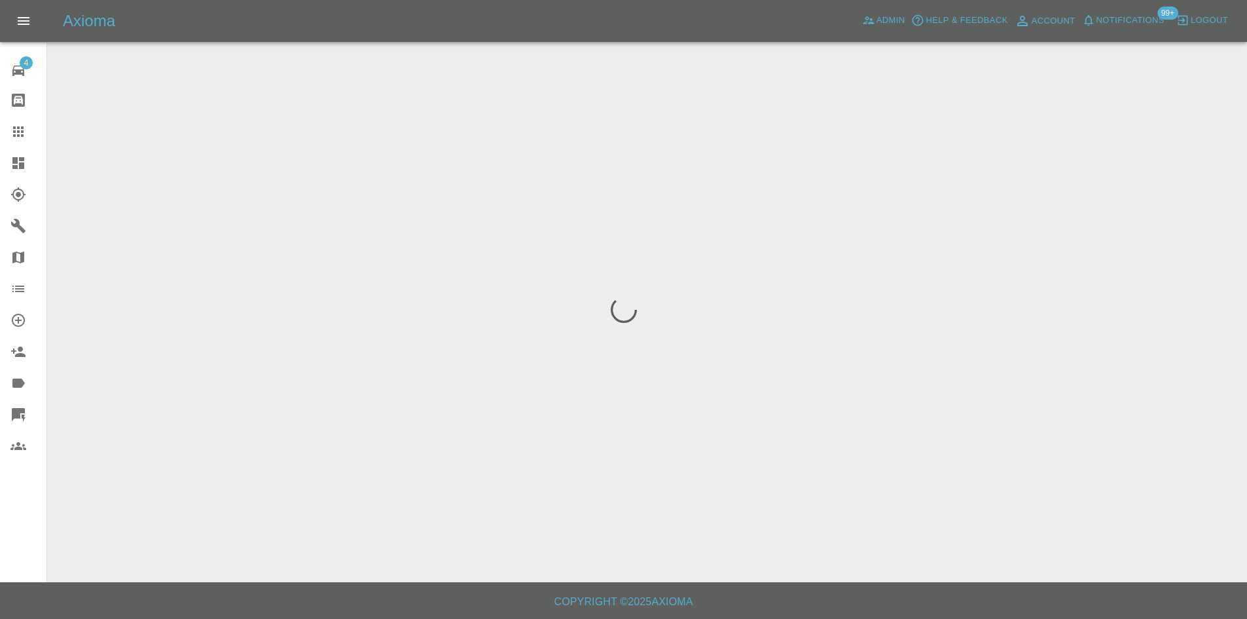
scroll to position [0, 0]
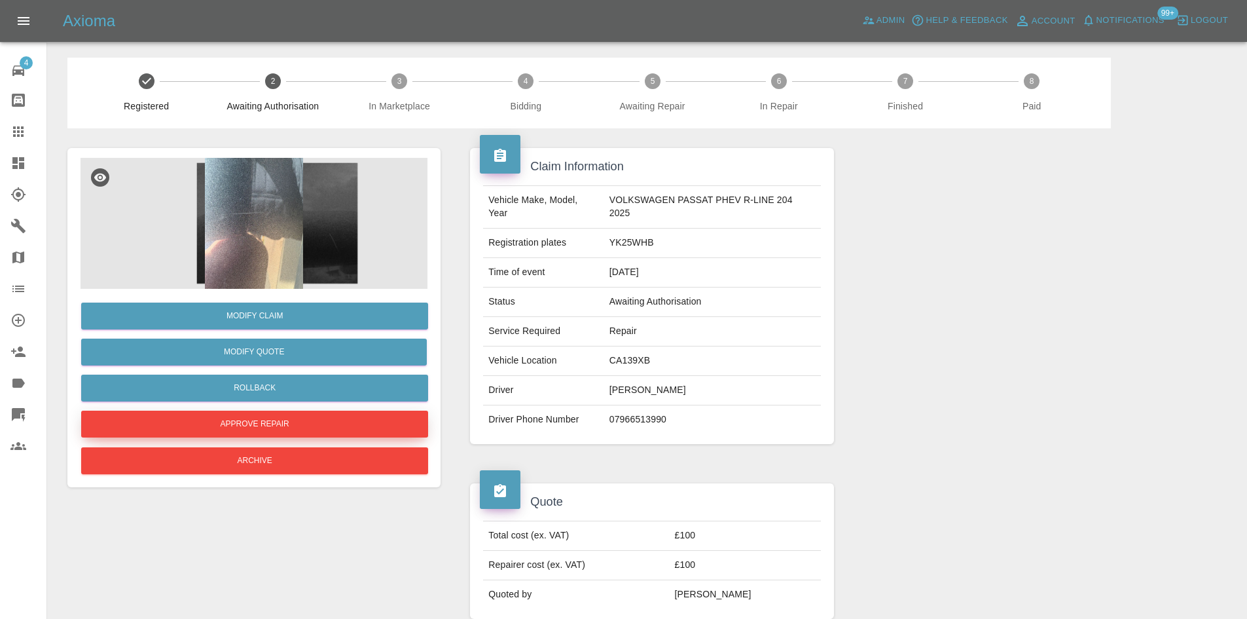
click at [325, 417] on button "Approve Repair" at bounding box center [254, 424] width 347 height 27
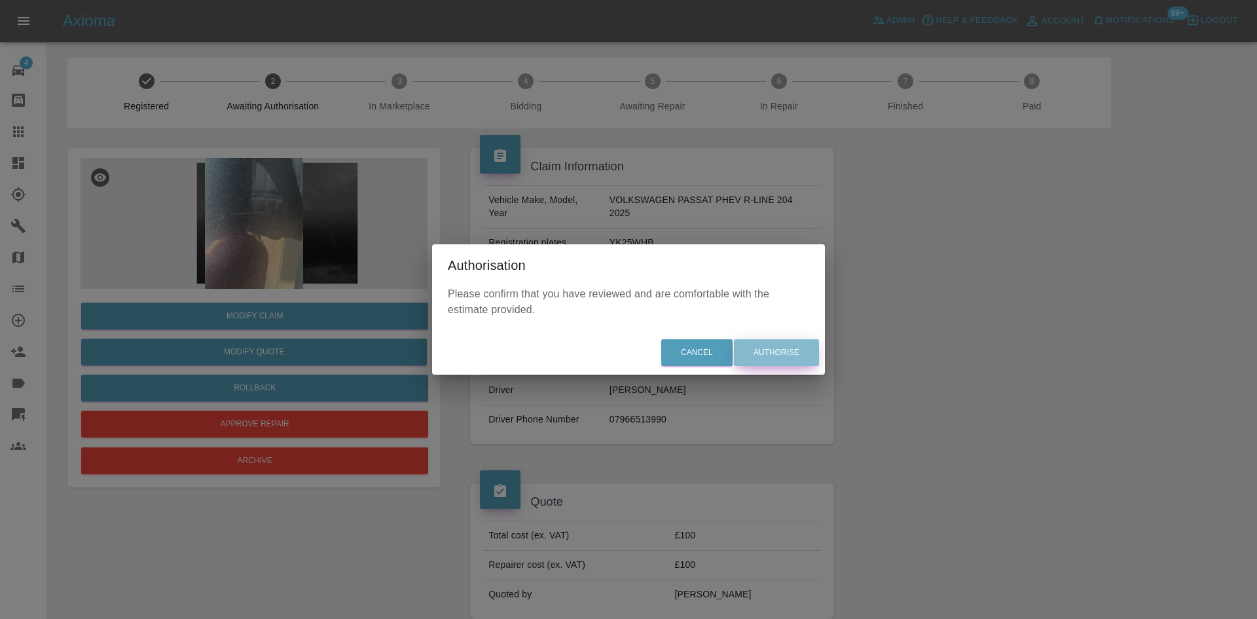
click at [792, 354] on button "Authorise" at bounding box center [776, 352] width 85 height 27
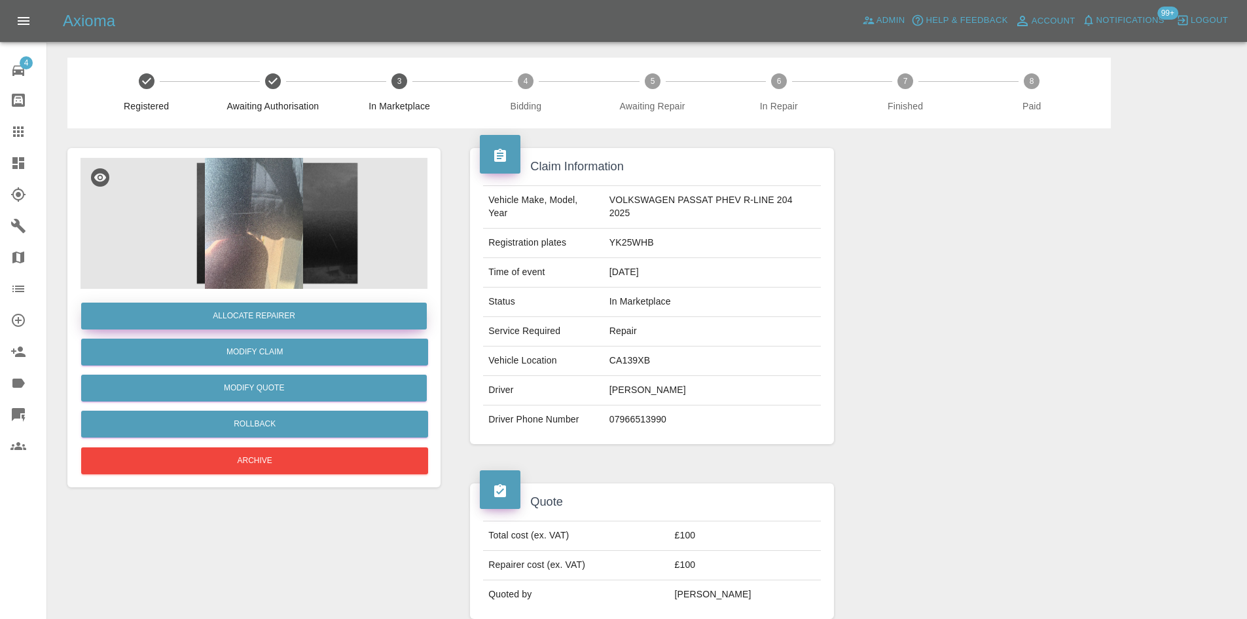
click at [253, 325] on button "Allocate Repairer" at bounding box center [254, 315] width 346 height 27
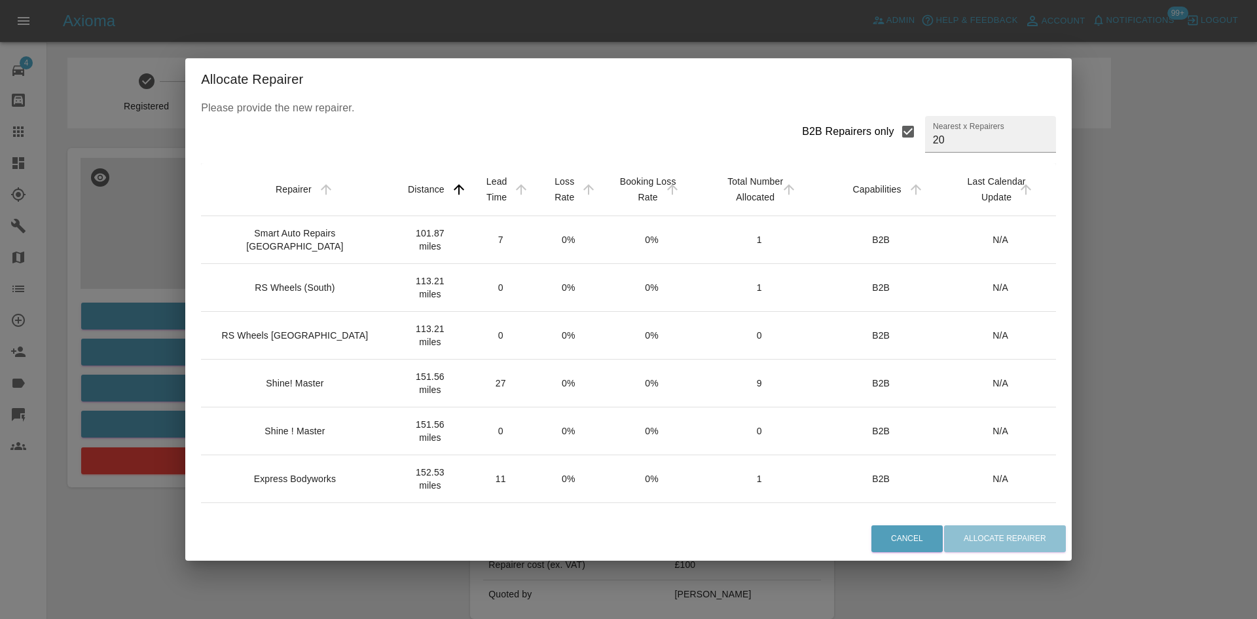
click at [310, 383] on div "Shine! Master" at bounding box center [295, 382] width 58 height 13
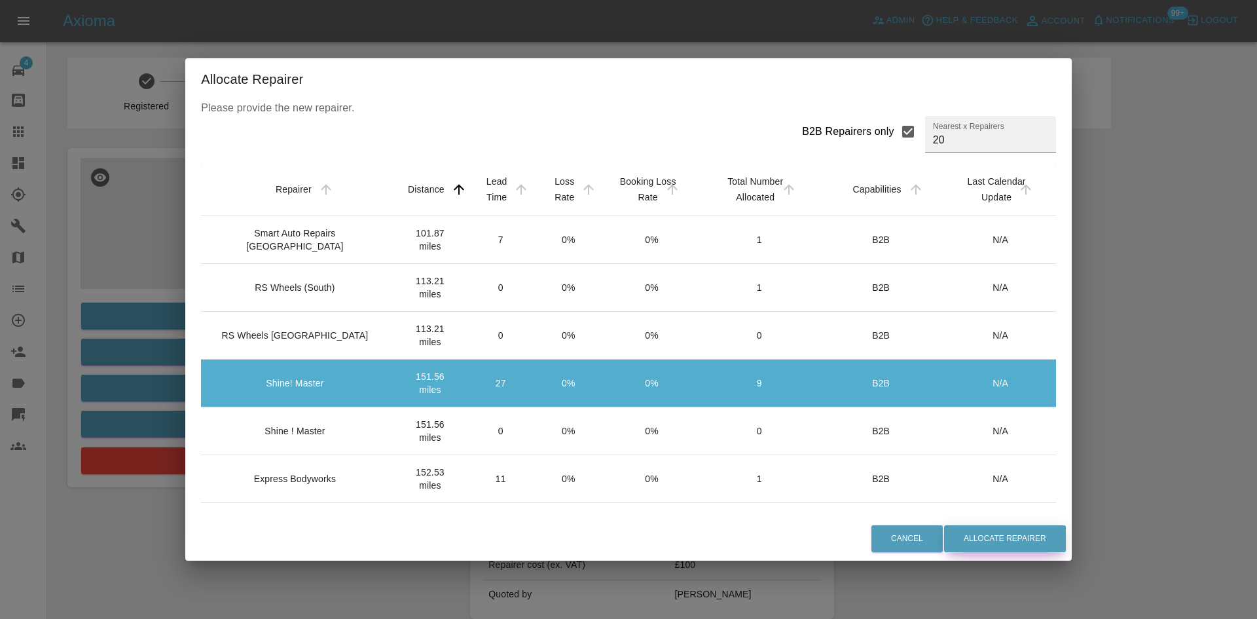
click at [1019, 531] on button "Allocate Repairer" at bounding box center [1005, 538] width 122 height 27
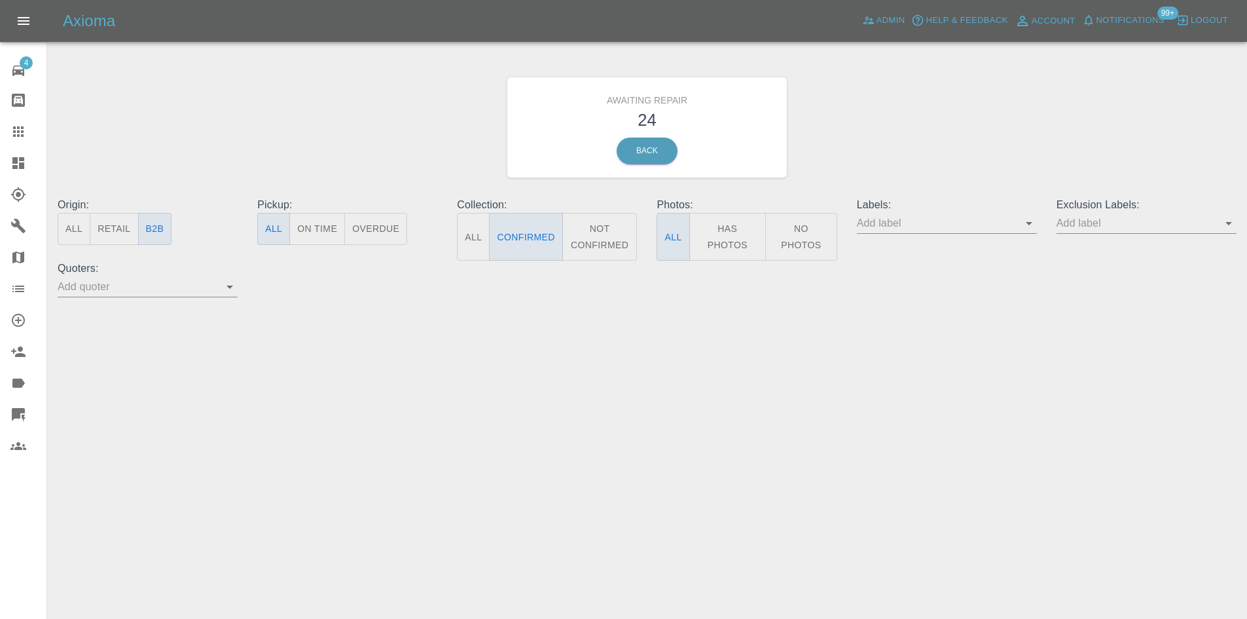
scroll to position [1876, 0]
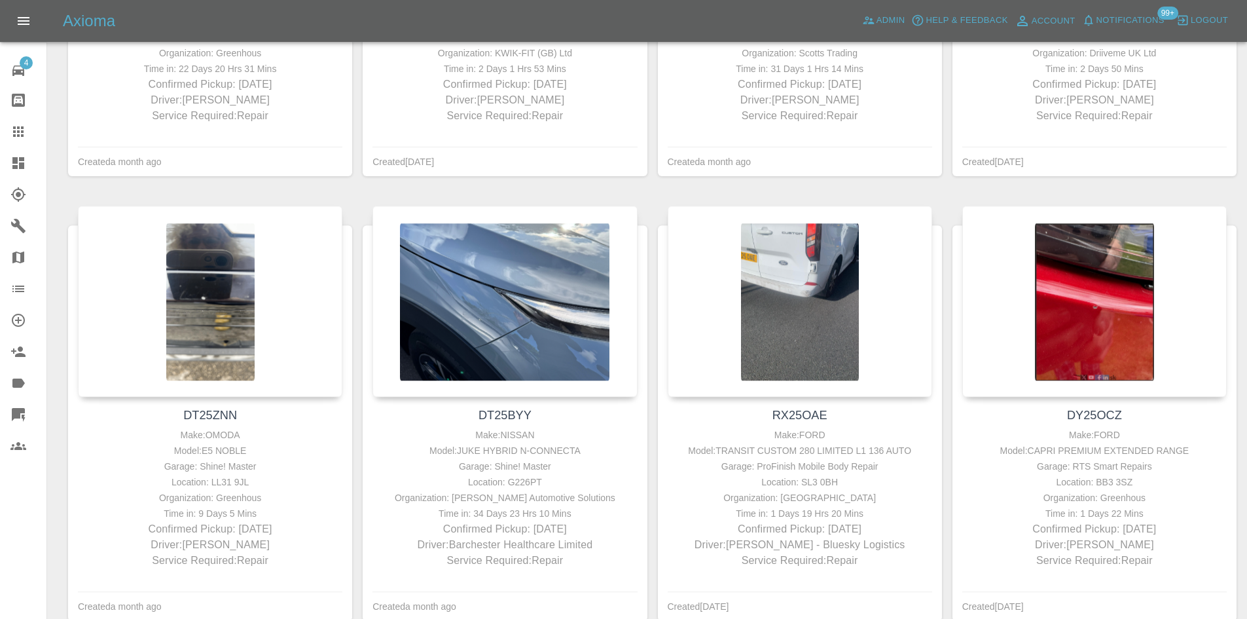
click at [35, 409] on div at bounding box center [28, 415] width 37 height 16
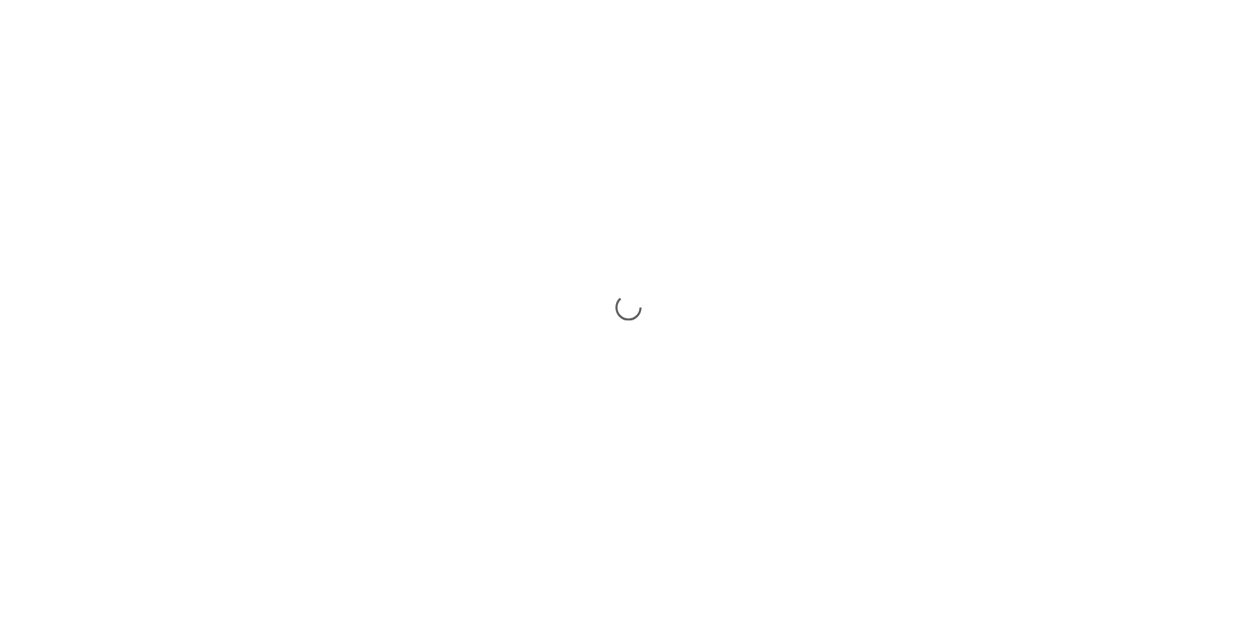
drag, startPoint x: 471, startPoint y: 92, endPoint x: 454, endPoint y: 64, distance: 33.2
click at [454, 64] on div at bounding box center [628, 309] width 1257 height 619
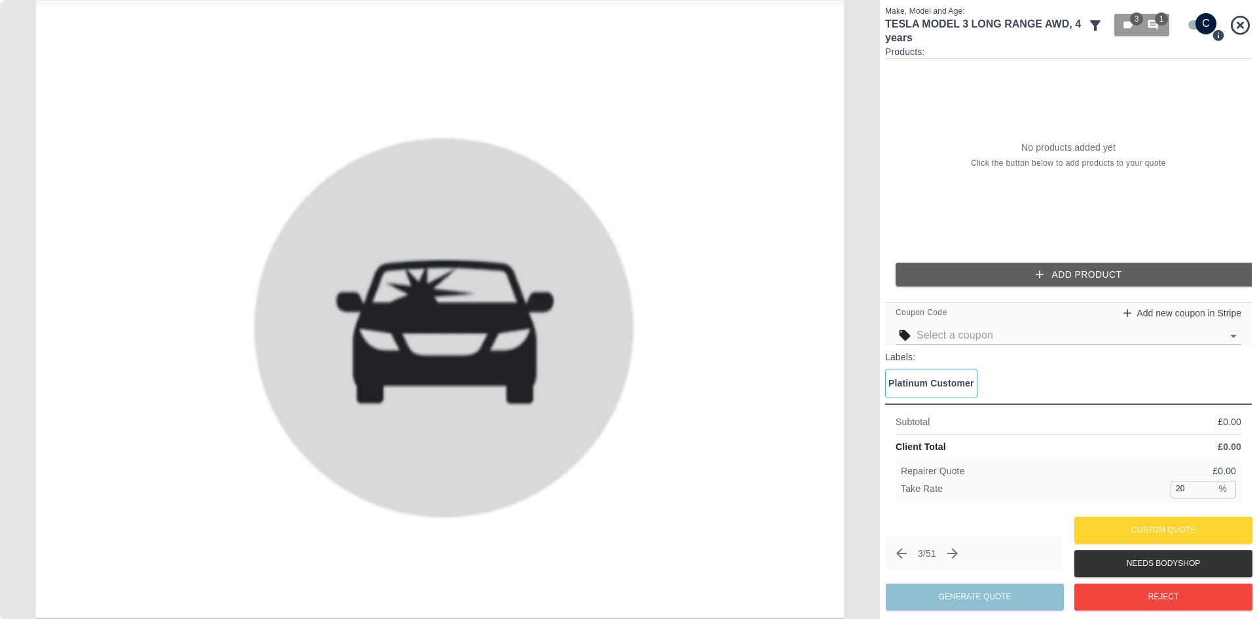
click at [1088, 27] on icon at bounding box center [1095, 26] width 16 height 16
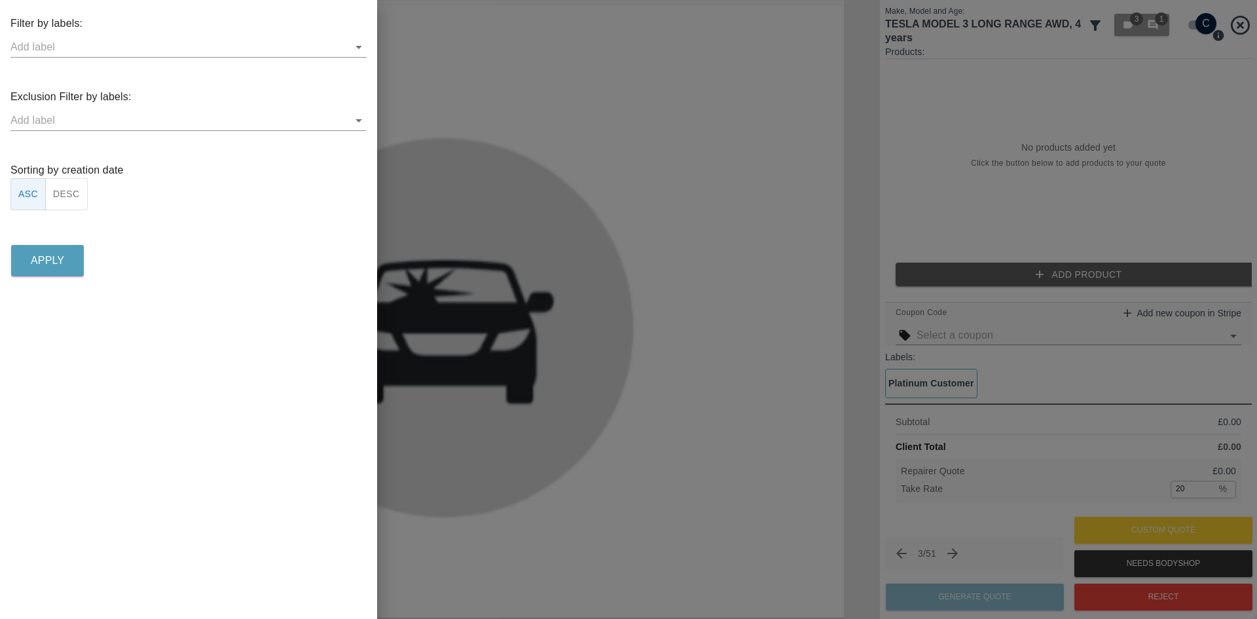
click at [46, 202] on button "DESC" at bounding box center [66, 194] width 43 height 32
click at [55, 268] on p "Apply" at bounding box center [47, 261] width 33 height 16
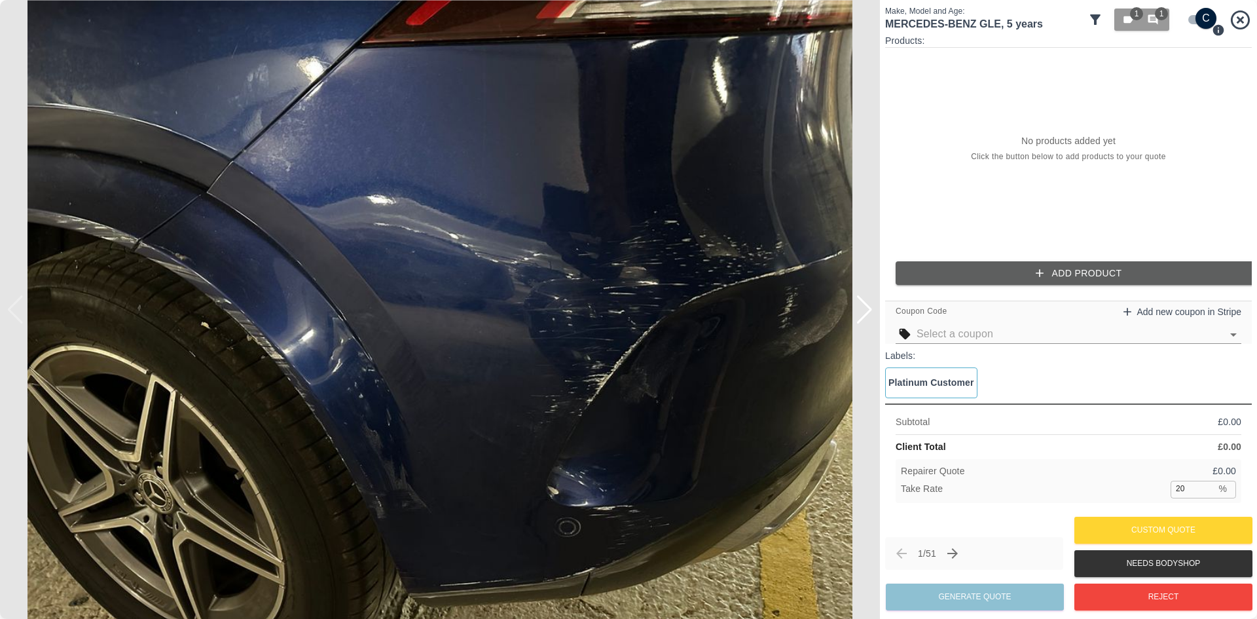
click at [858, 309] on div at bounding box center [865, 309] width 18 height 29
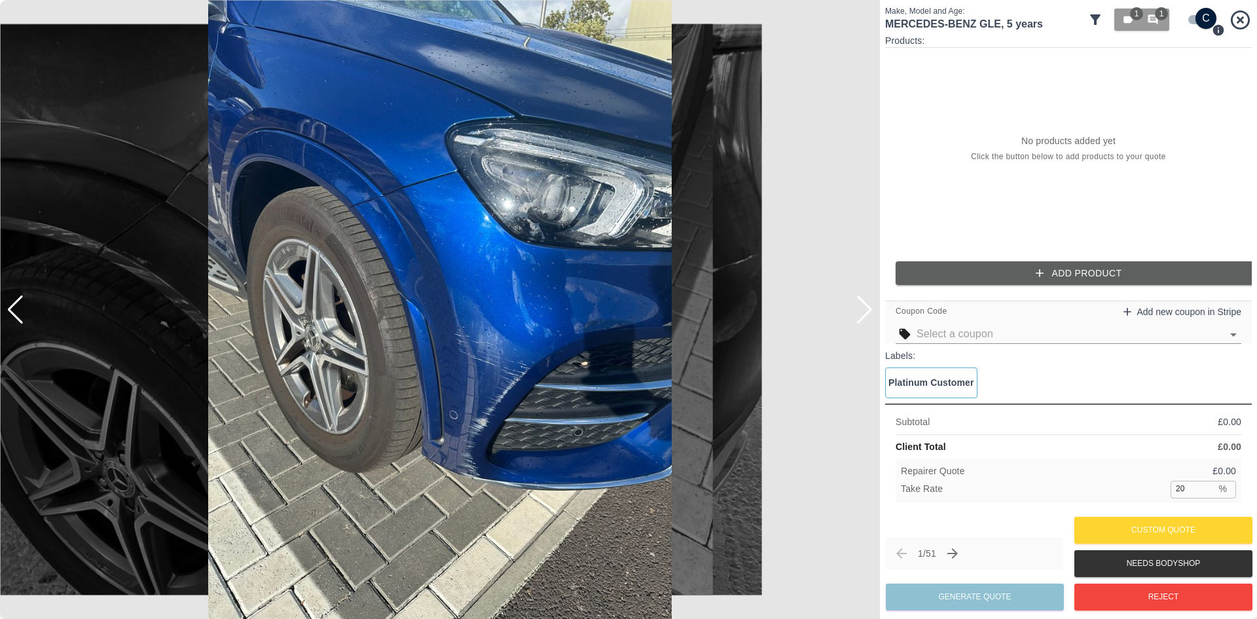
click at [858, 309] on div at bounding box center [865, 309] width 18 height 29
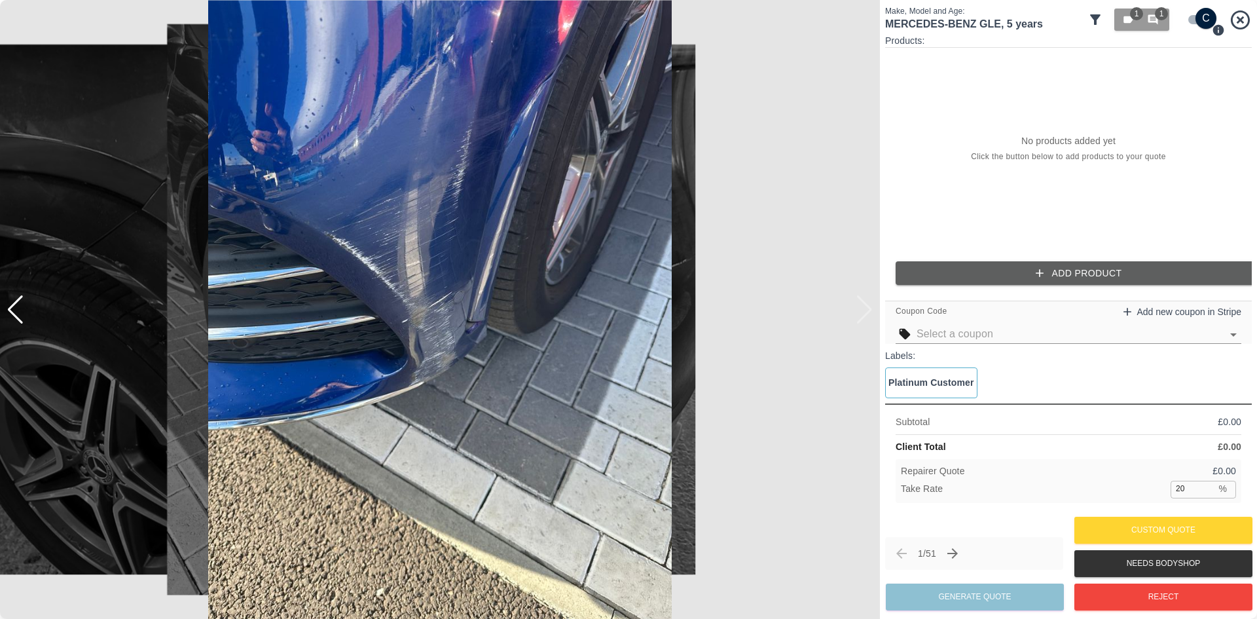
click at [858, 309] on img at bounding box center [440, 309] width 880 height 619
click at [22, 317] on div at bounding box center [16, 309] width 18 height 29
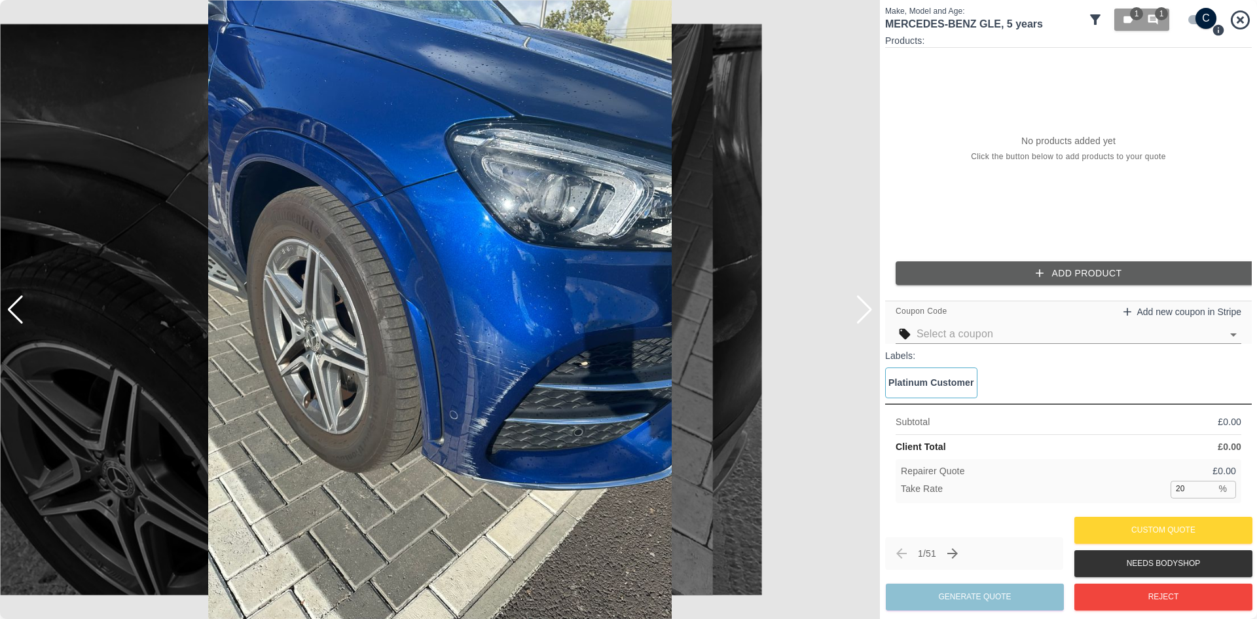
click at [26, 320] on div at bounding box center [440, 309] width 880 height 619
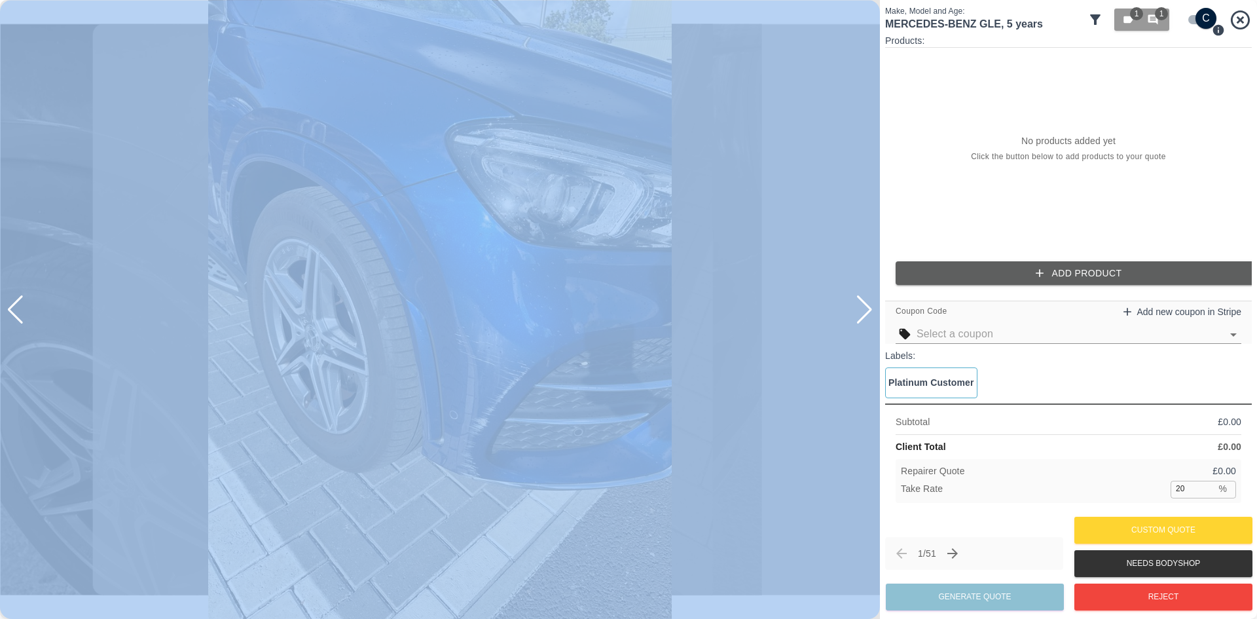
click at [771, 208] on img at bounding box center [440, 309] width 880 height 619
click at [17, 321] on div at bounding box center [16, 309] width 18 height 29
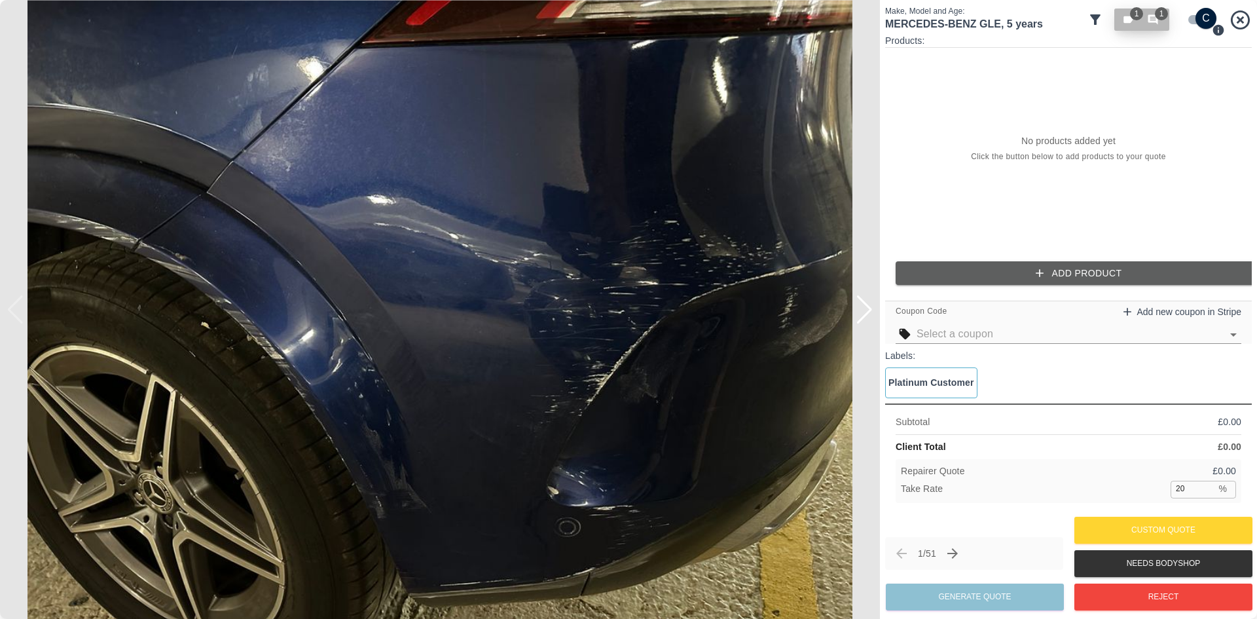
click at [1159, 17] on span "1" at bounding box center [1161, 13] width 13 height 13
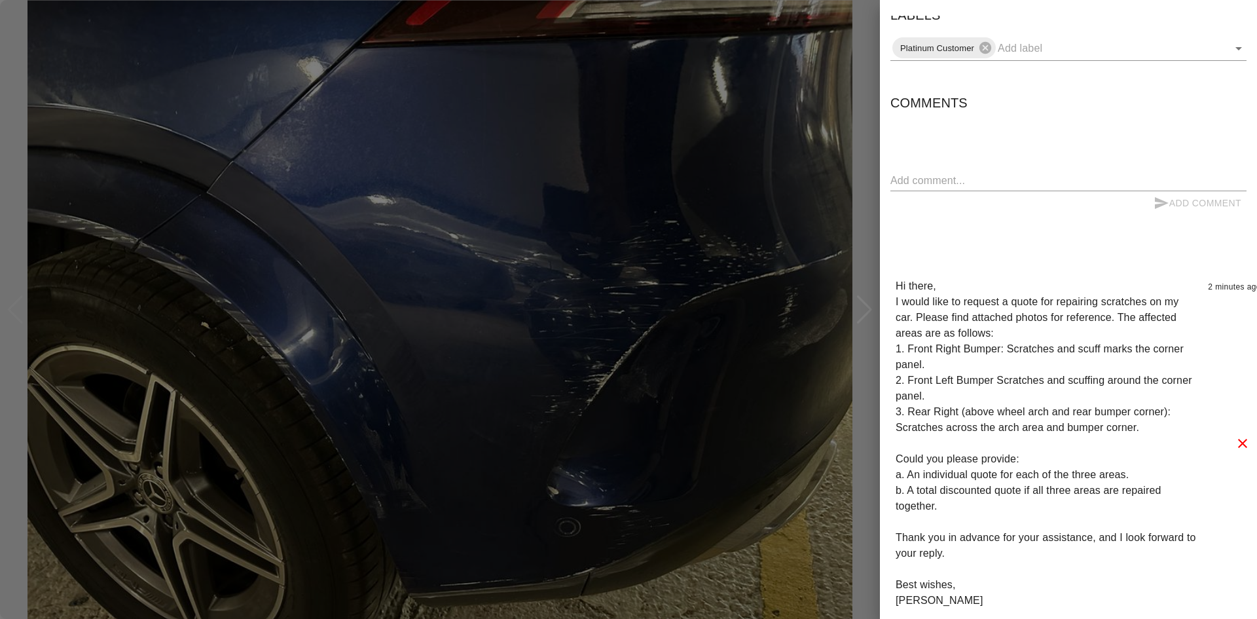
scroll to position [21, 0]
click at [807, 328] on div at bounding box center [628, 309] width 1257 height 619
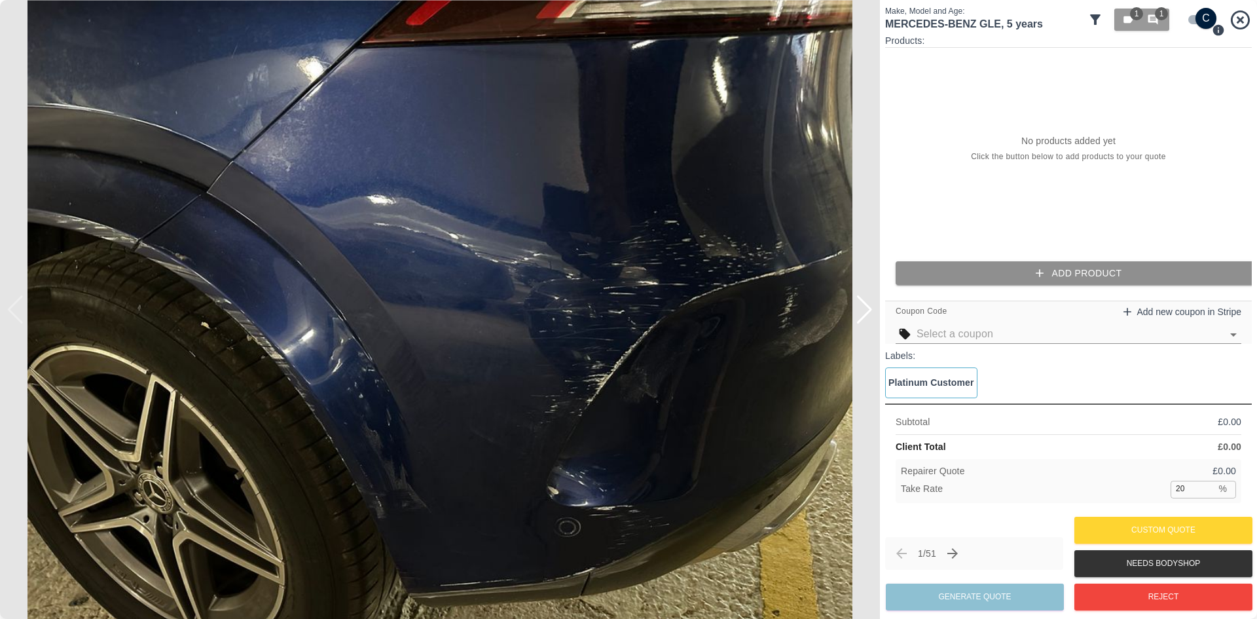
click at [996, 266] on button "Add Product" at bounding box center [1079, 273] width 367 height 24
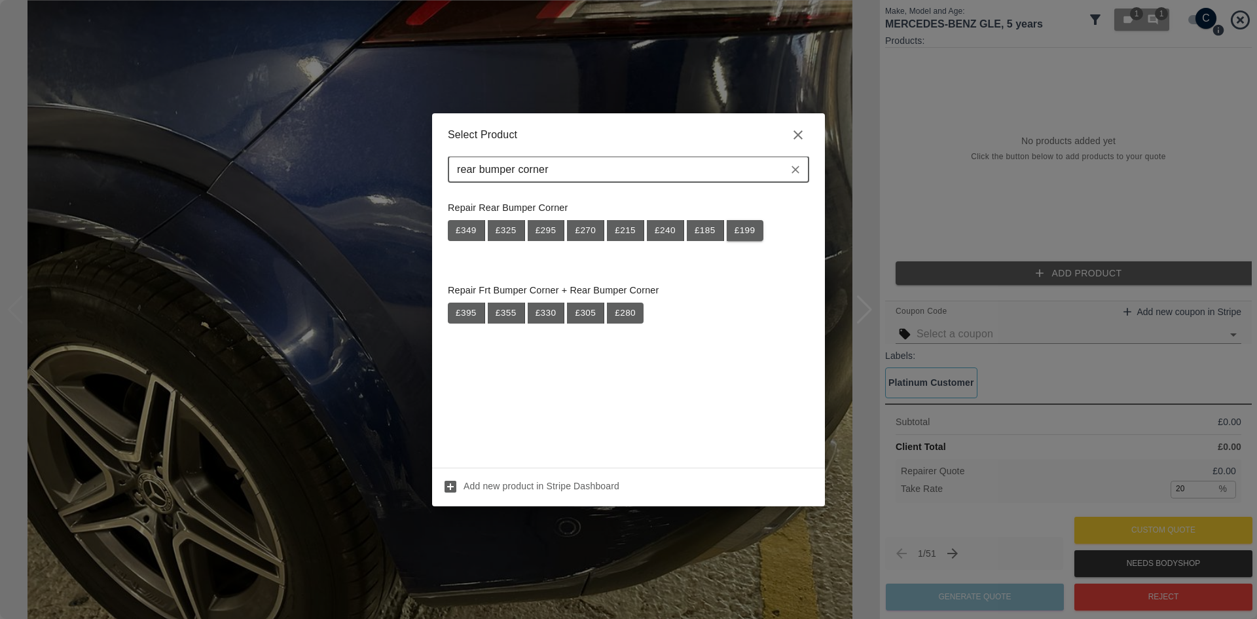
type input "rear bumper corner"
click at [741, 230] on button "£ 199" at bounding box center [745, 230] width 37 height 21
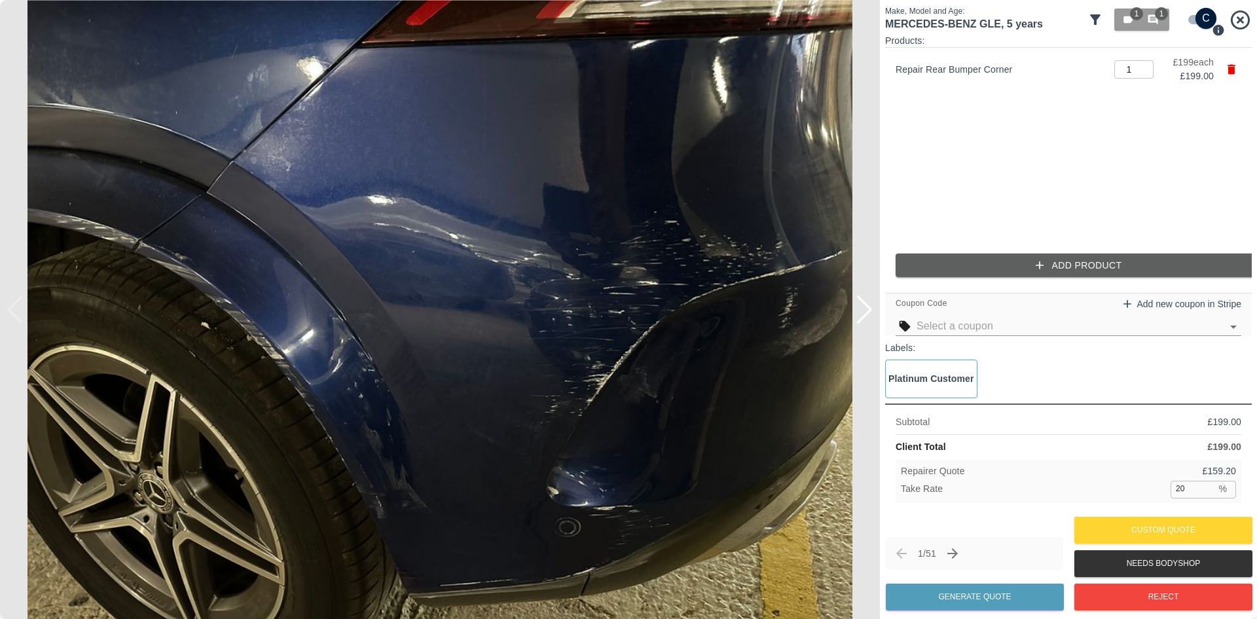
click at [972, 272] on button "Add Product" at bounding box center [1079, 265] width 367 height 24
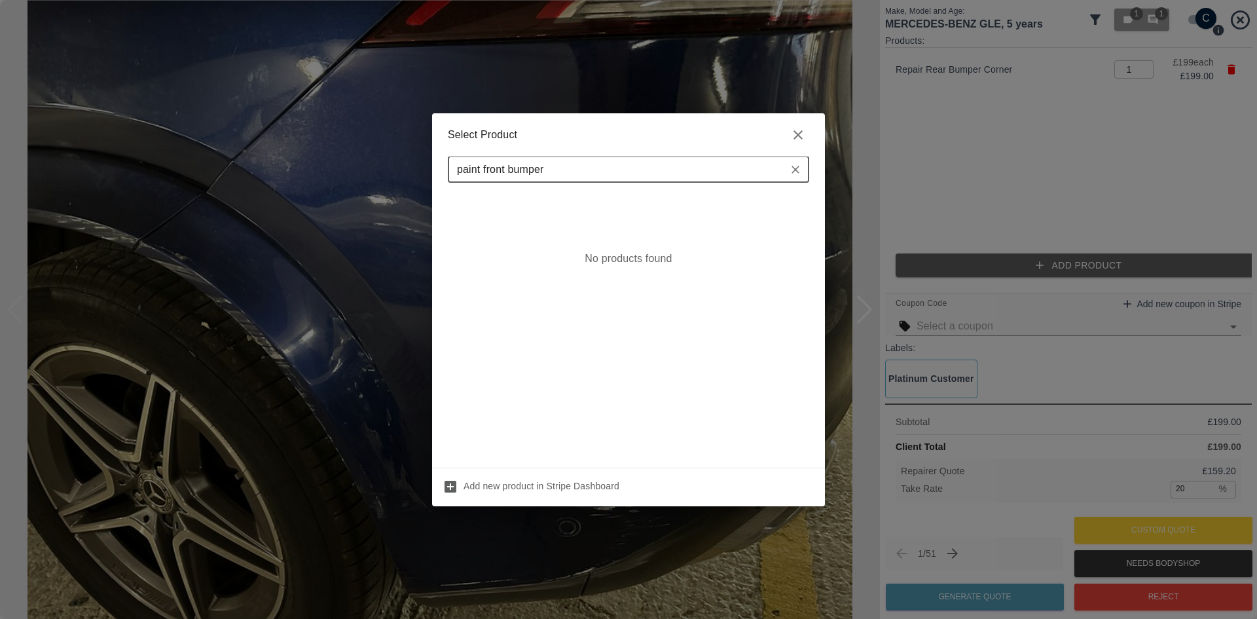
drag, startPoint x: 484, startPoint y: 170, endPoint x: 293, endPoint y: 151, distance: 191.5
click at [335, 168] on div "Select Product paint front bumper ​ No products found Add new product in Stripe…" at bounding box center [628, 309] width 1257 height 619
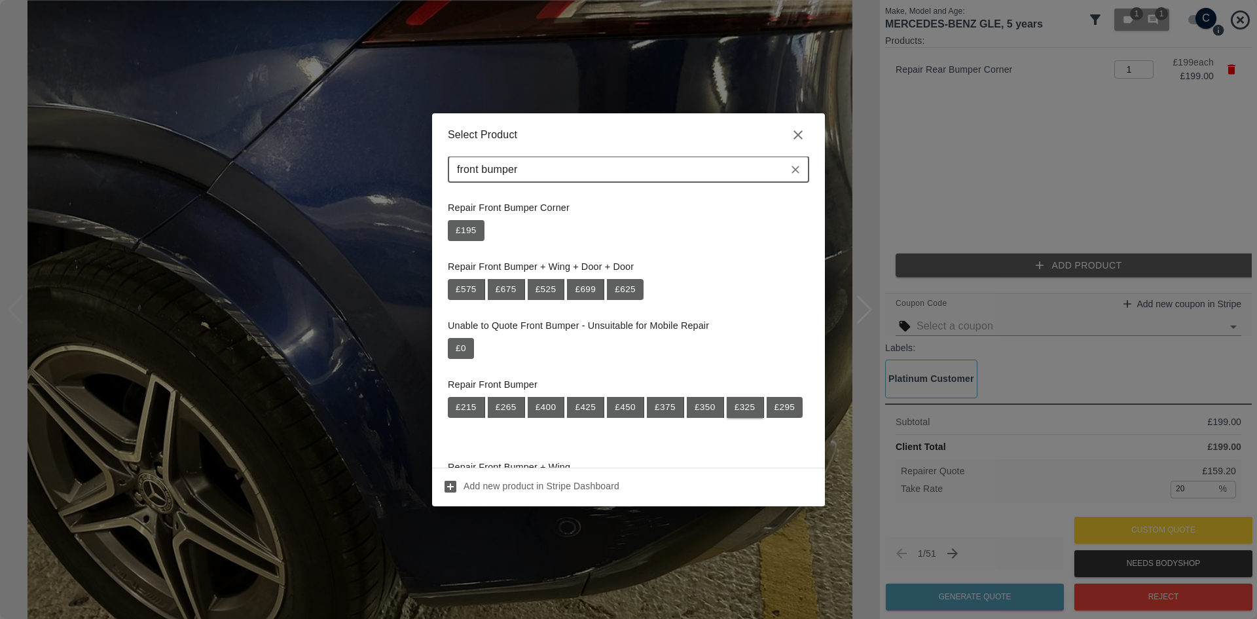
type input "front bumper"
click at [746, 403] on button "£ 325" at bounding box center [745, 407] width 37 height 21
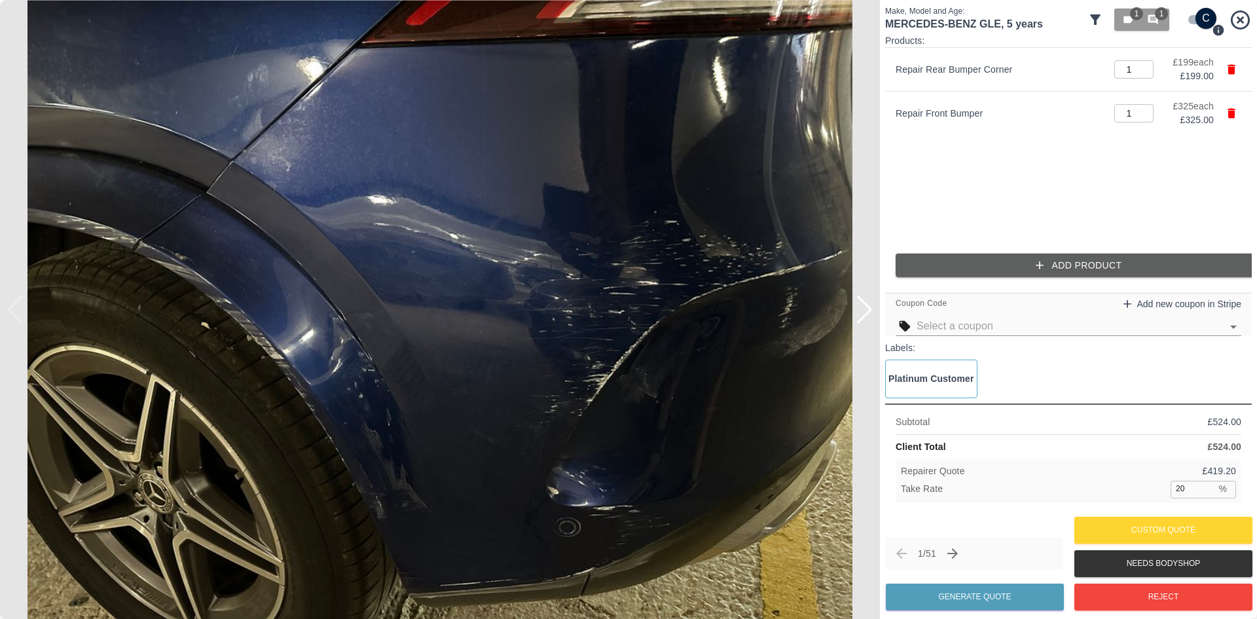
click at [219, 310] on img at bounding box center [440, 309] width 880 height 619
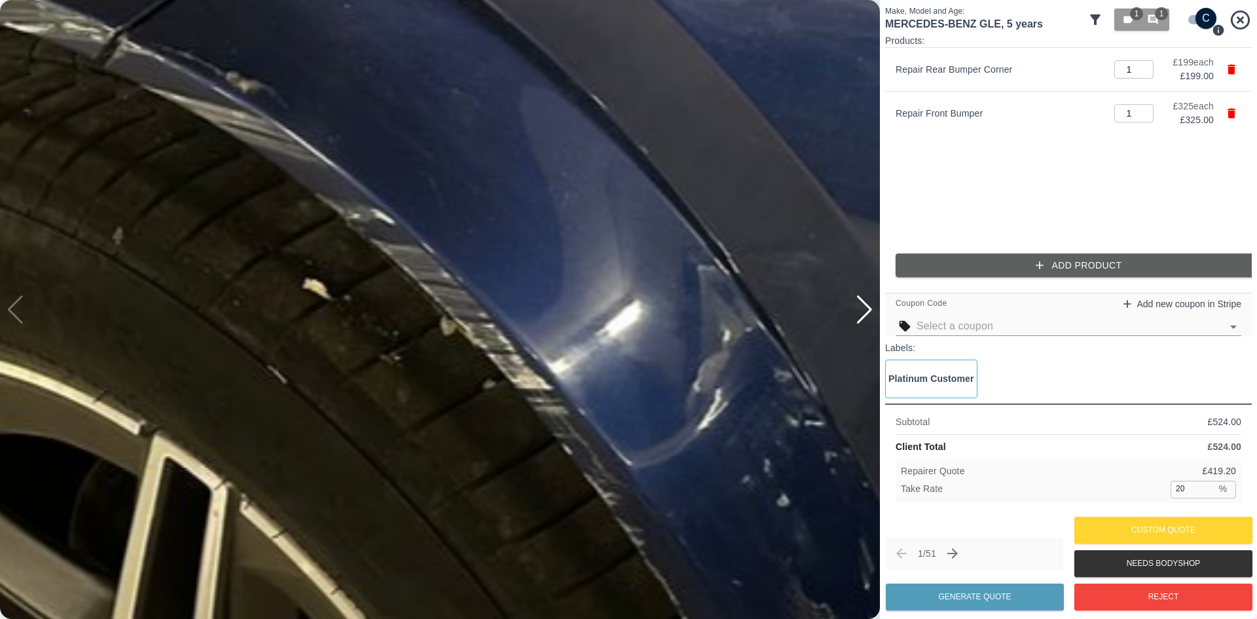
click at [189, 85] on img at bounding box center [1020, 242] width 2640 height 1856
click at [341, 191] on img at bounding box center [1020, 242] width 2640 height 1856
click at [341, 191] on img at bounding box center [1021, 243] width 2640 height 1856
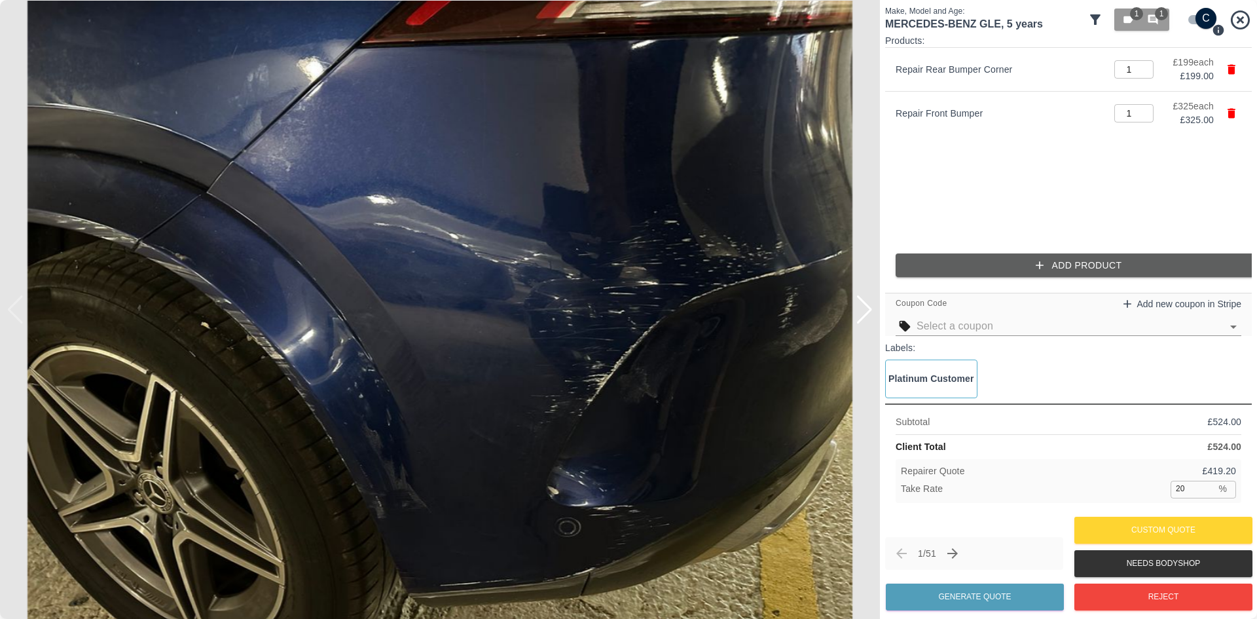
click at [238, 291] on img at bounding box center [440, 309] width 880 height 619
click at [237, 291] on img at bounding box center [440, 309] width 880 height 619
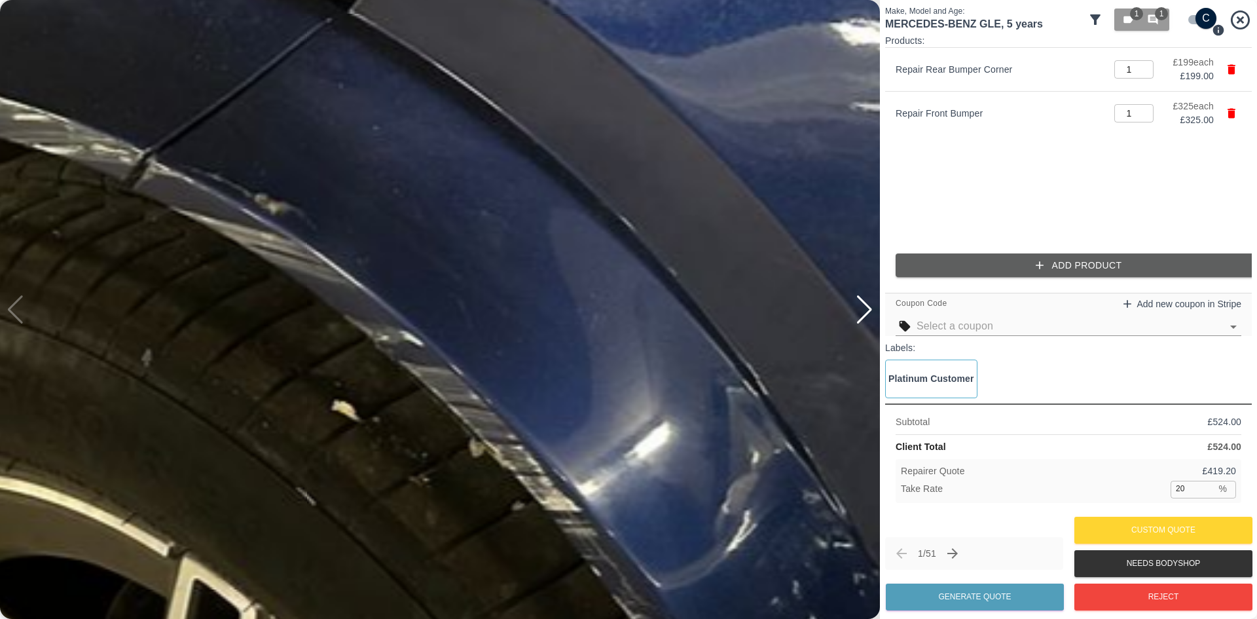
click at [235, 290] on img at bounding box center [1049, 364] width 2640 height 1856
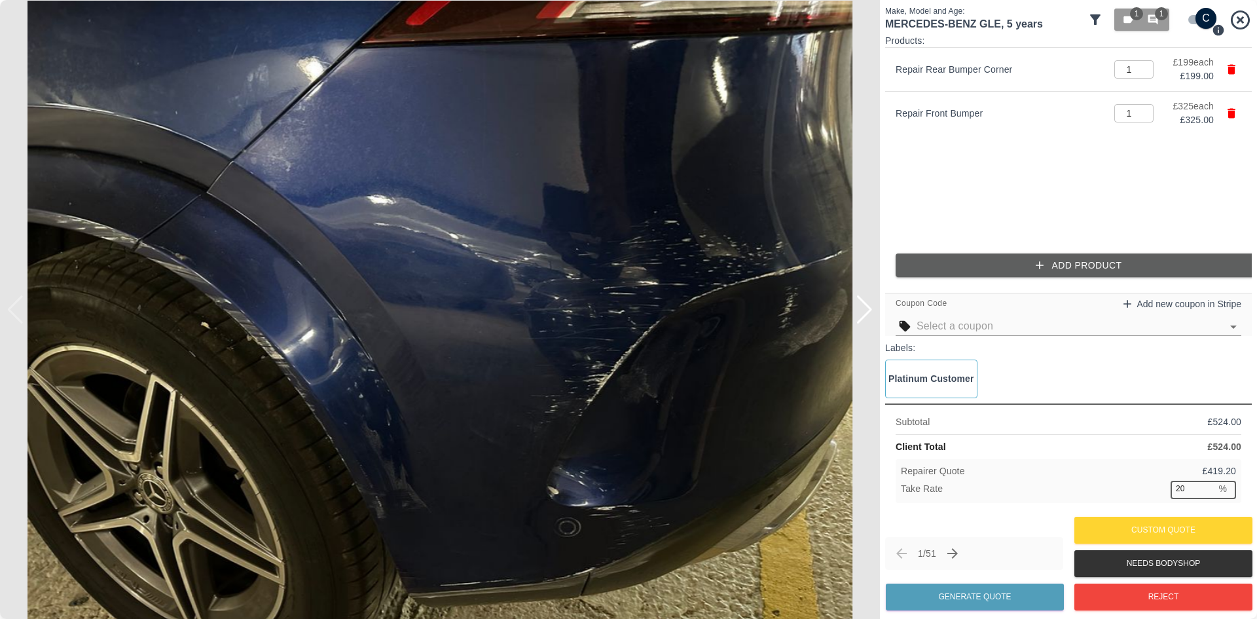
drag, startPoint x: 1192, startPoint y: 491, endPoint x: 1087, endPoint y: 450, distance: 112.0
click at [1130, 488] on div "Take Rate 20 % ​" at bounding box center [1068, 489] width 335 height 16
type input "37"
click at [215, 145] on img at bounding box center [440, 309] width 880 height 619
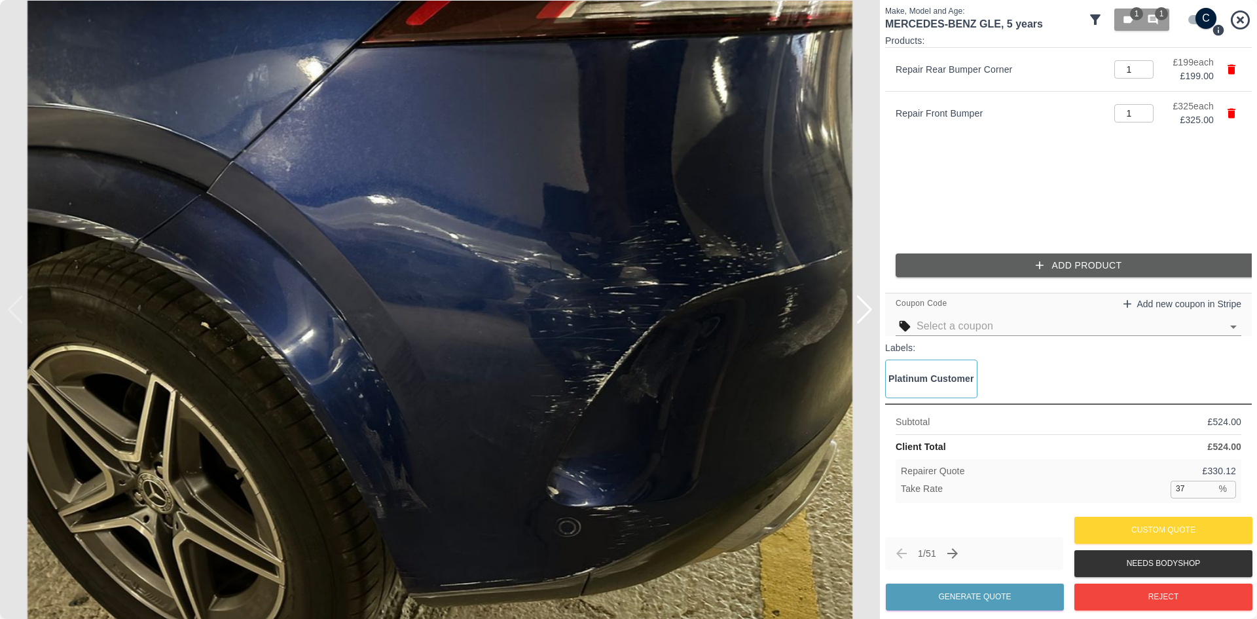
click at [610, 183] on img at bounding box center [440, 309] width 880 height 619
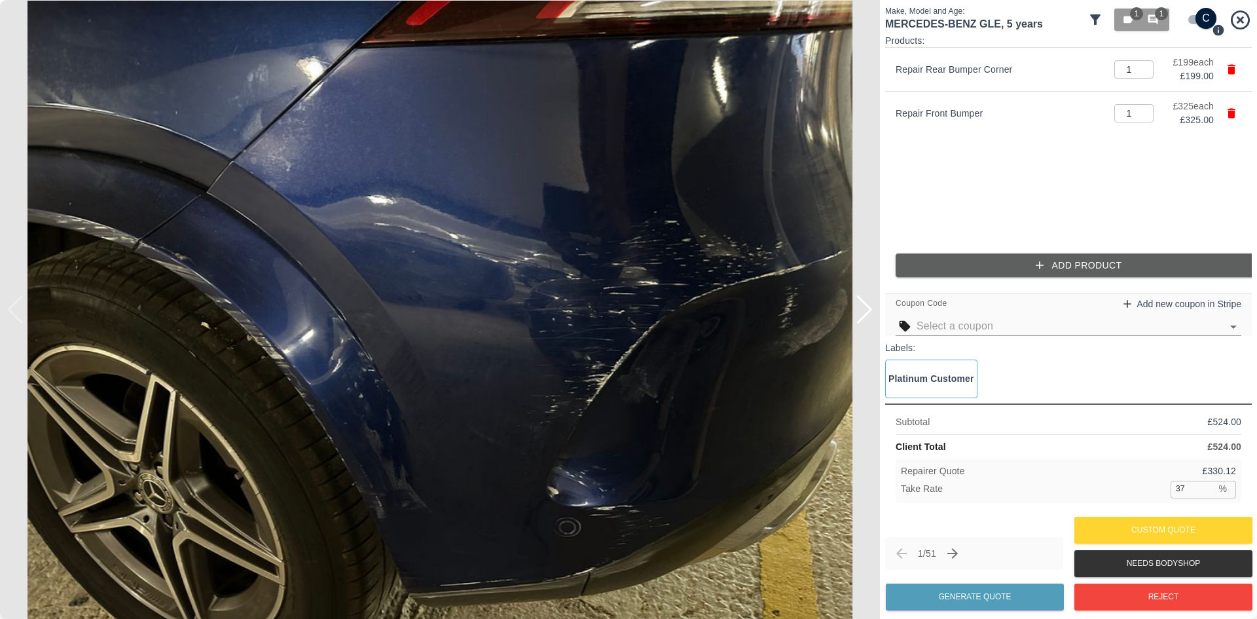
click at [983, 275] on button "Add Product" at bounding box center [1079, 265] width 367 height 24
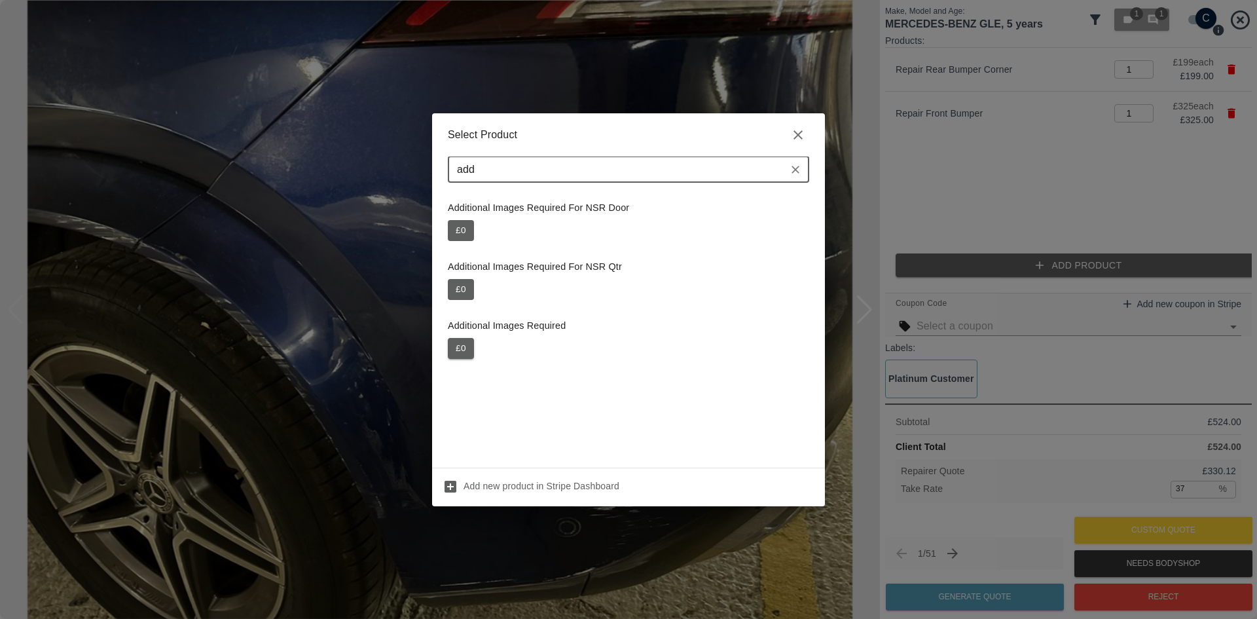
type input "add"
click at [462, 345] on button "£ 0" at bounding box center [461, 348] width 26 height 21
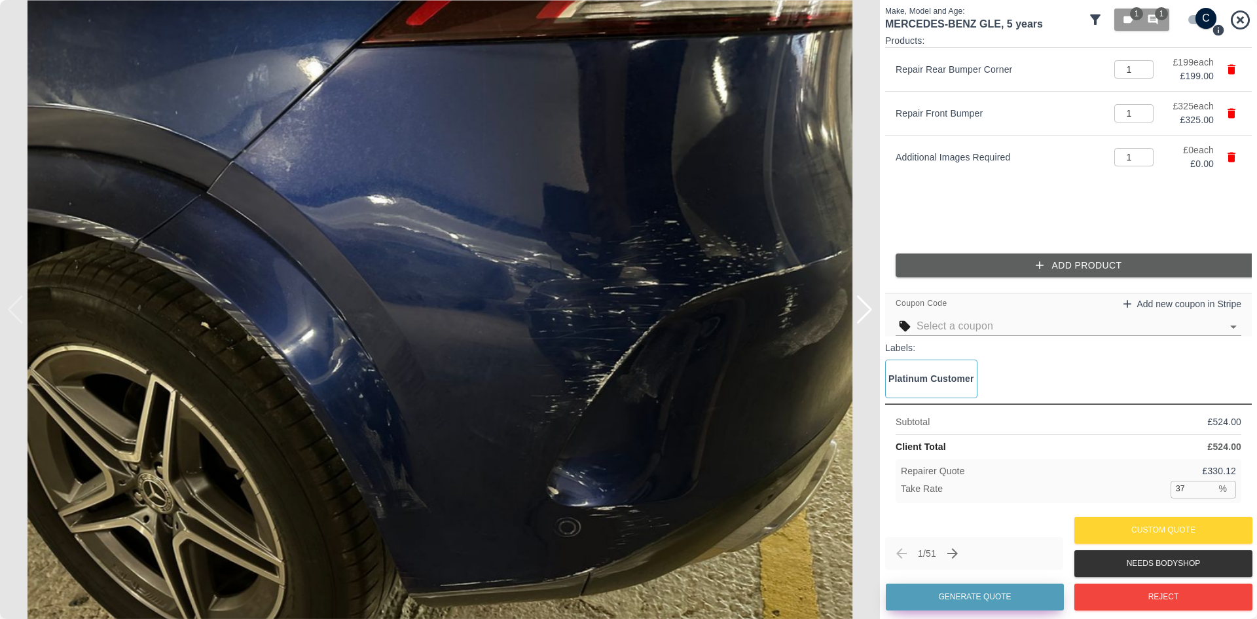
click at [995, 591] on button "Generate Quote" at bounding box center [975, 596] width 178 height 27
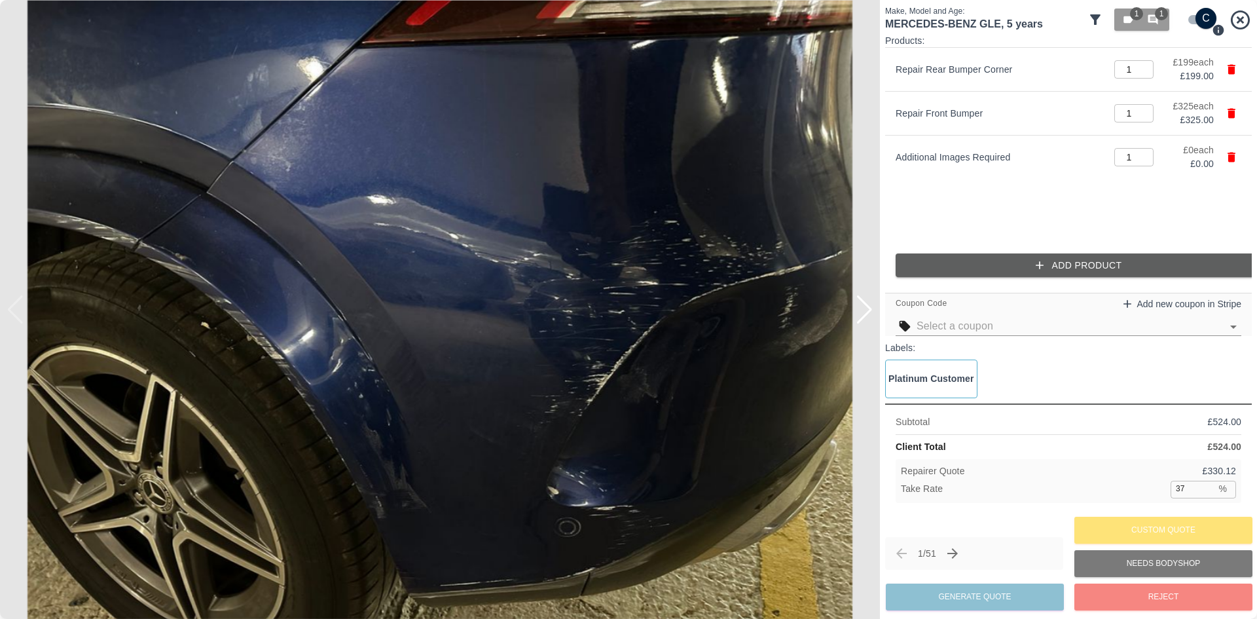
click at [857, 309] on div at bounding box center [865, 309] width 18 height 29
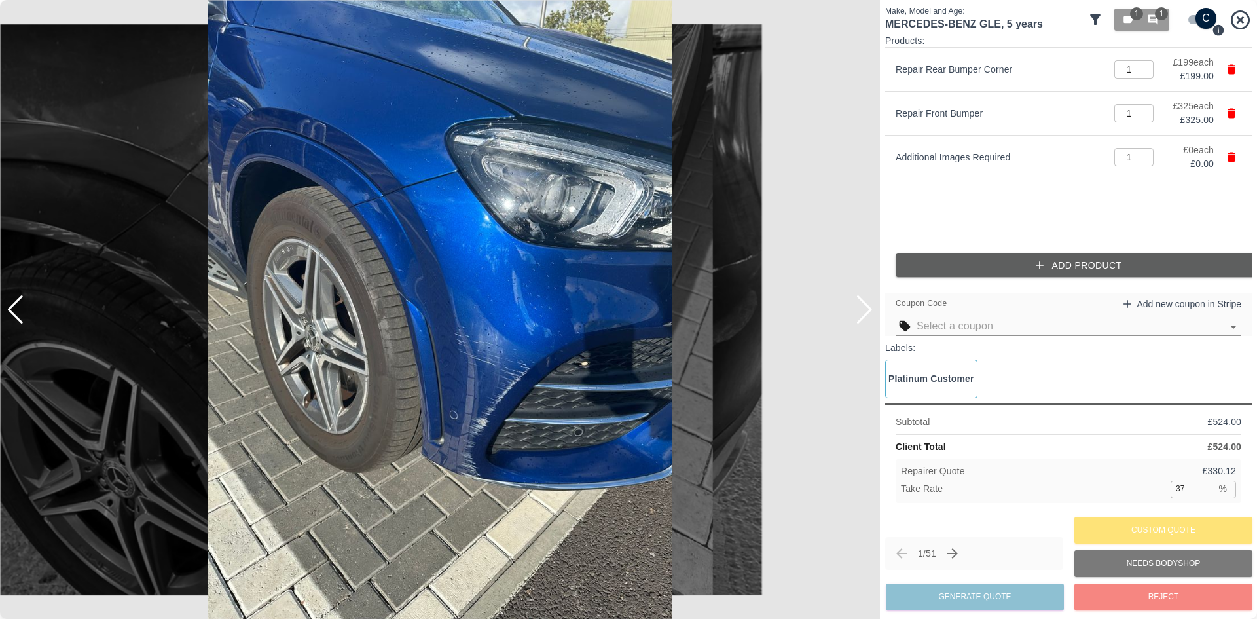
click at [868, 313] on div at bounding box center [865, 309] width 18 height 29
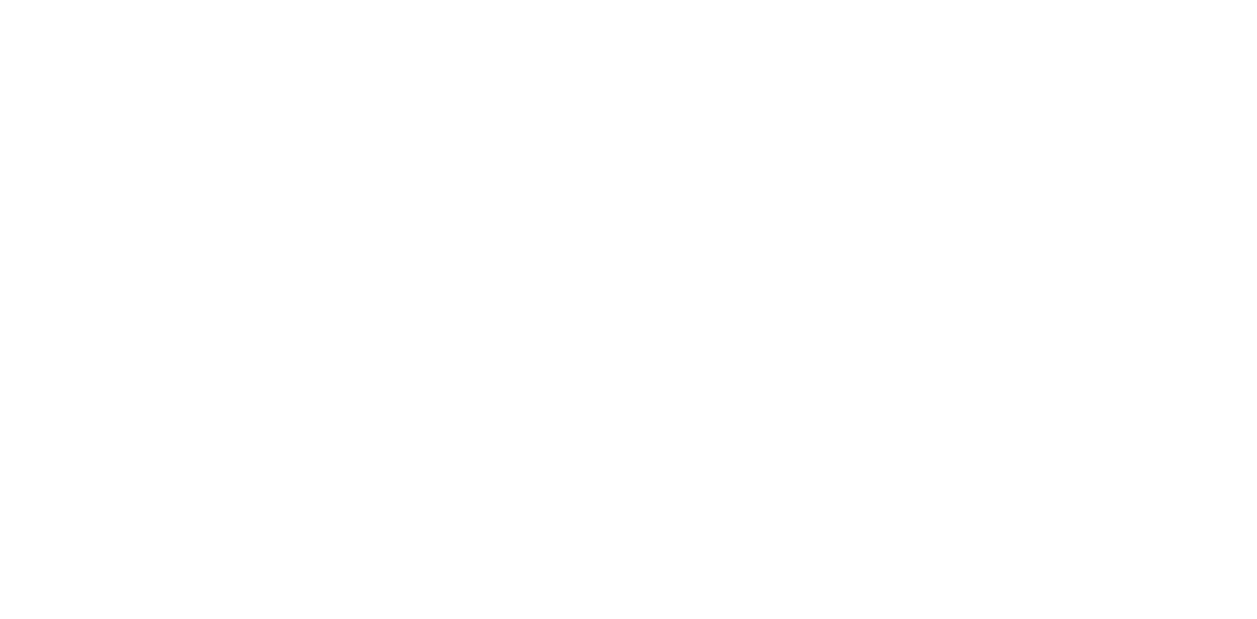
click at [868, 313] on img at bounding box center [489, 288] width 930 height 706
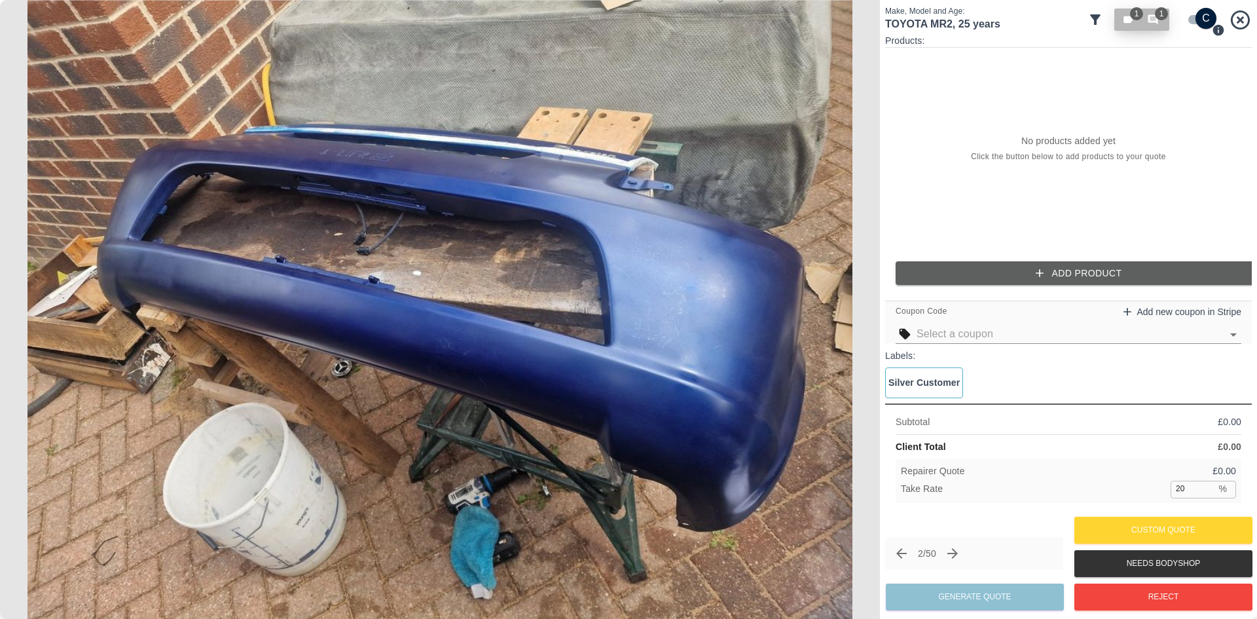
click at [1155, 21] on icon "button" at bounding box center [1153, 20] width 10 height 10
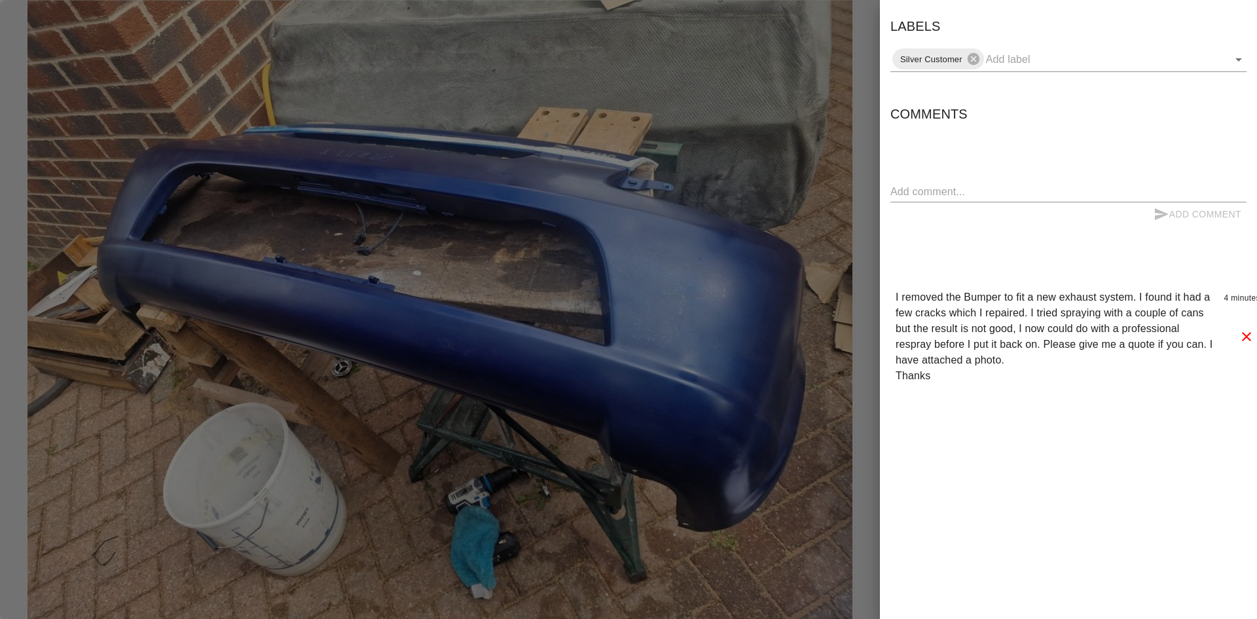
click at [786, 311] on div at bounding box center [628, 309] width 1257 height 619
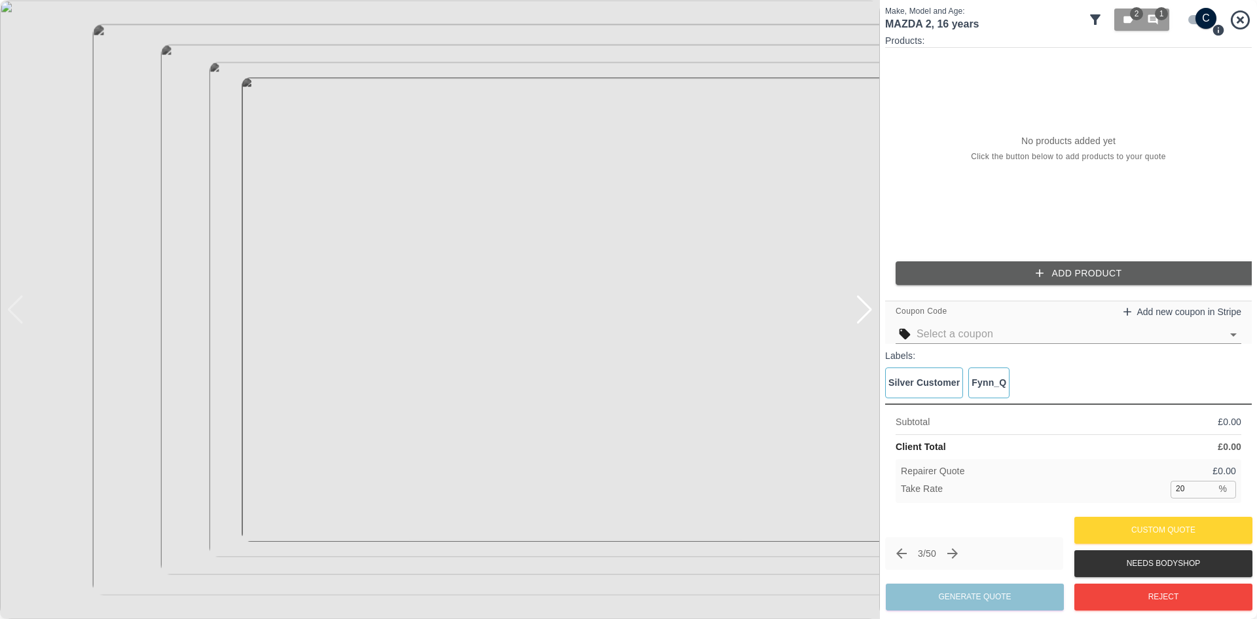
click at [867, 307] on div at bounding box center [865, 309] width 18 height 29
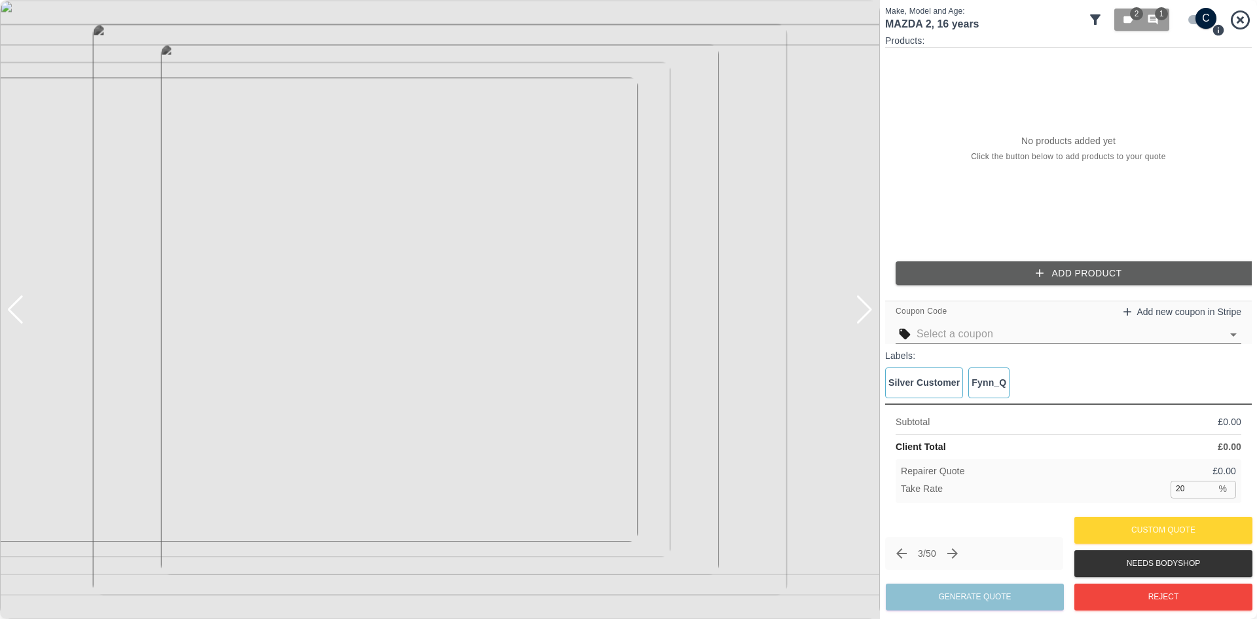
click at [867, 307] on div at bounding box center [865, 309] width 18 height 29
click at [867, 307] on img at bounding box center [440, 309] width 880 height 619
click at [1008, 265] on button "Add Product" at bounding box center [1079, 273] width 367 height 24
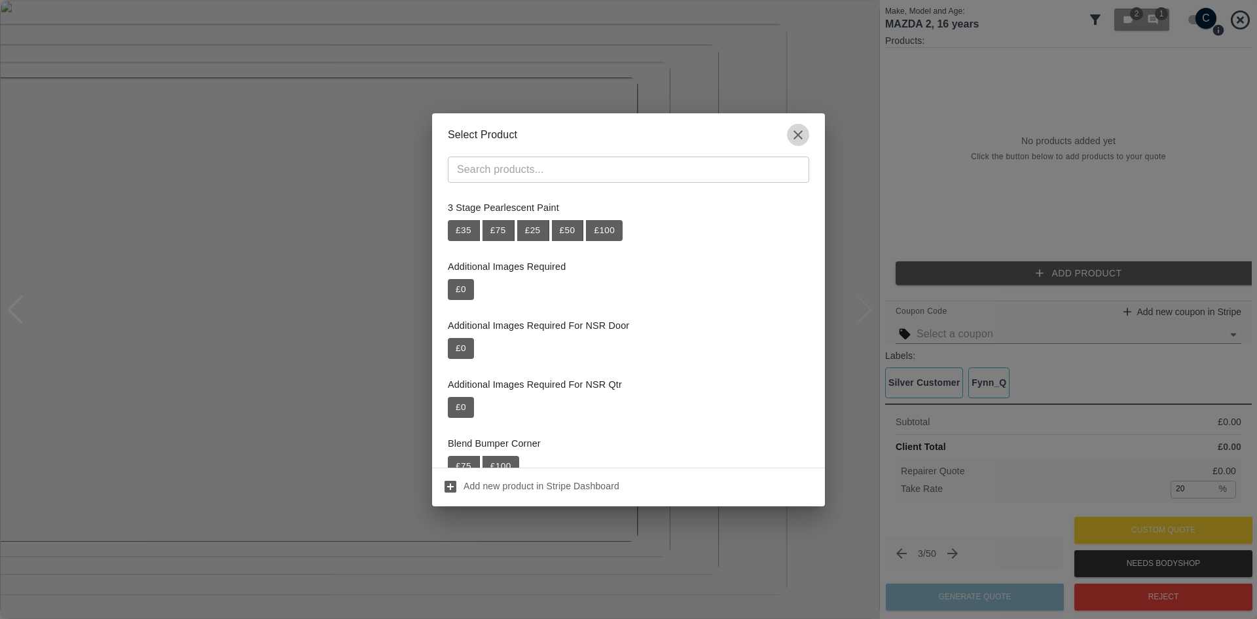
click at [794, 135] on icon "button" at bounding box center [798, 135] width 16 height 16
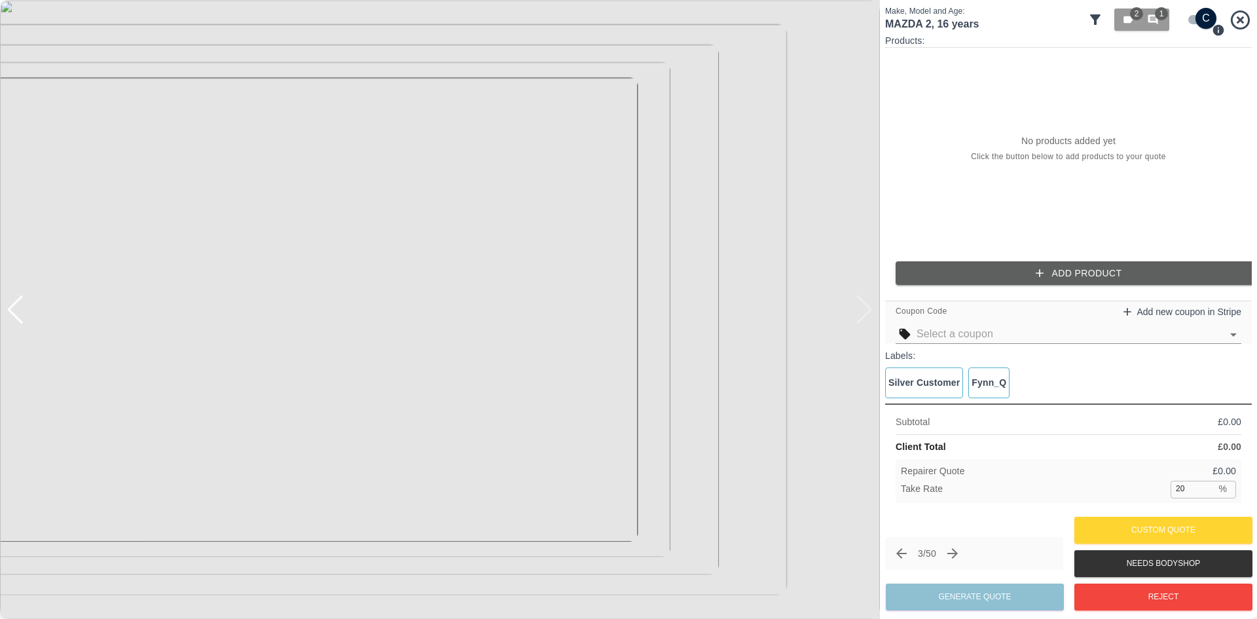
click at [1199, 20] on input "checkbox" at bounding box center [1206, 18] width 63 height 21
checkbox input "false"
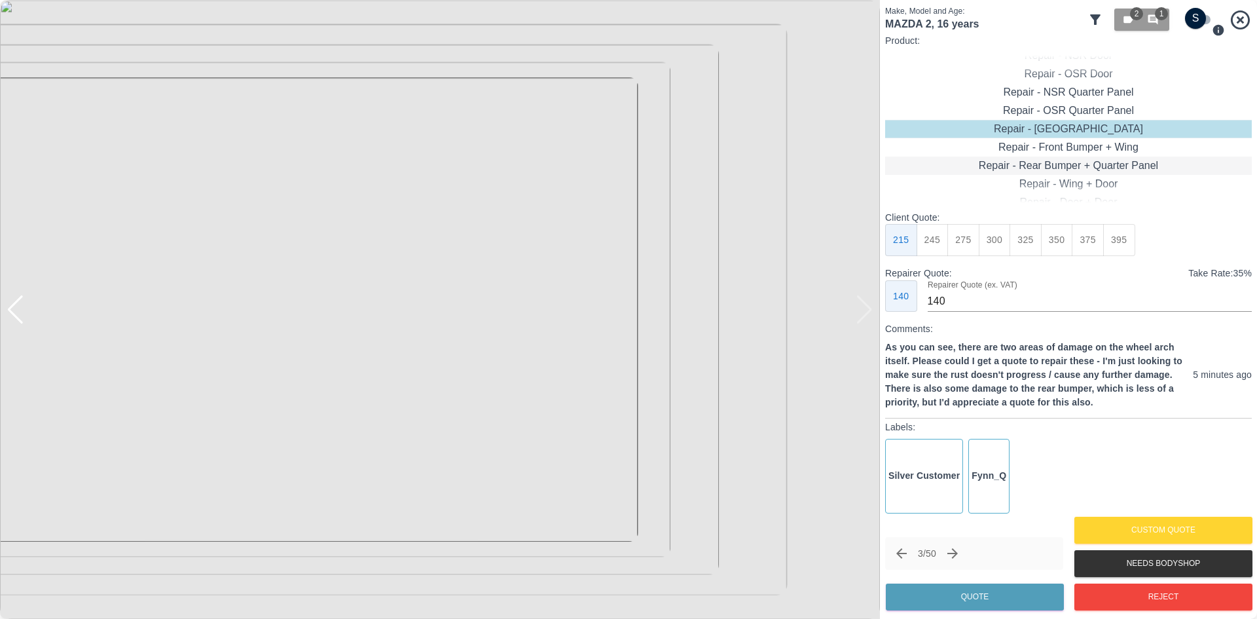
click at [1038, 168] on div "Repair - Rear Bumper + Quarter Panel" at bounding box center [1068, 165] width 367 height 18
click at [1036, 248] on button "395" at bounding box center [1026, 240] width 32 height 32
type input "250"
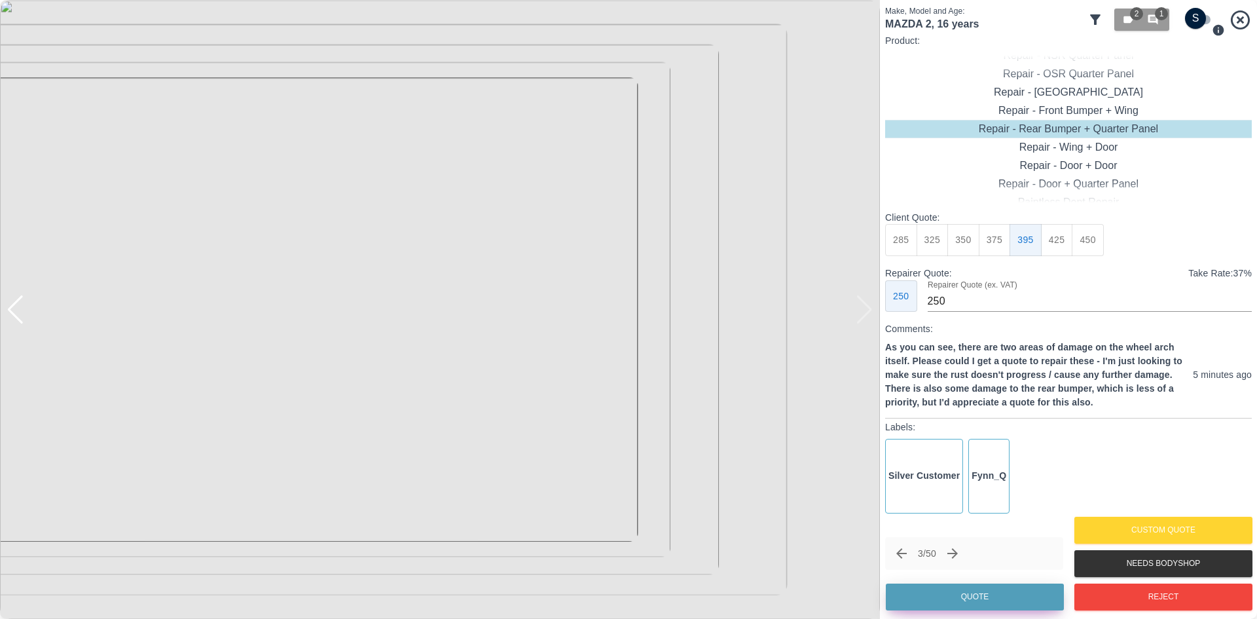
click at [982, 585] on button "Quote" at bounding box center [975, 596] width 178 height 27
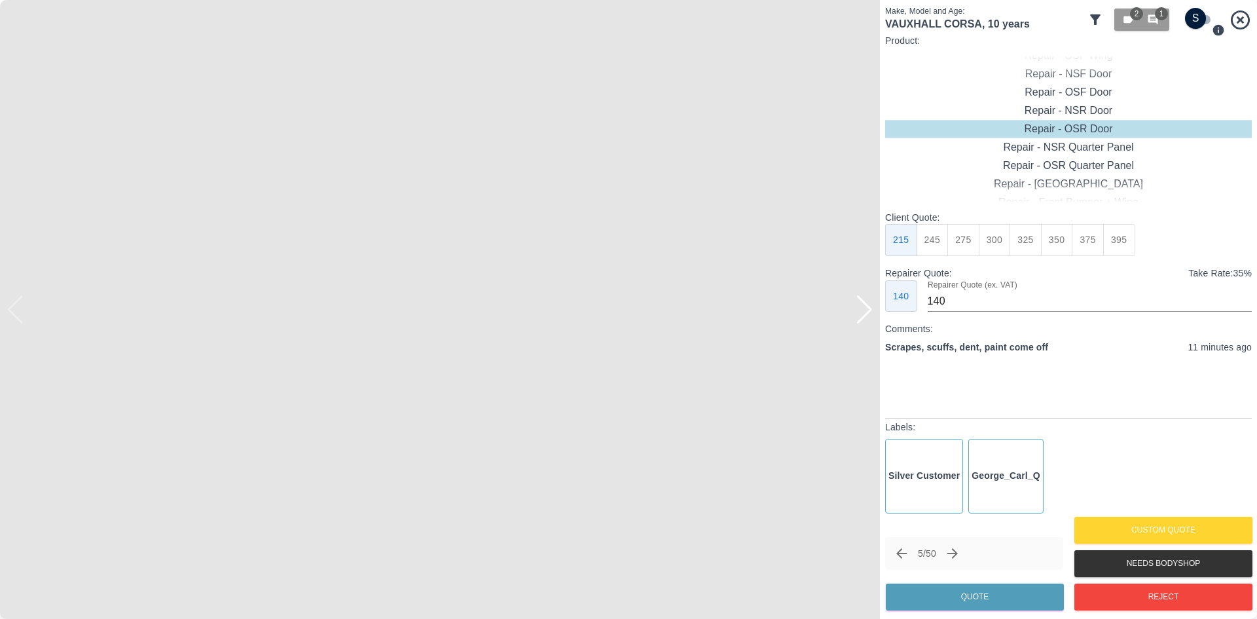
click at [854, 315] on img at bounding box center [440, 309] width 880 height 619
click at [866, 316] on div at bounding box center [865, 309] width 18 height 29
click at [864, 315] on div at bounding box center [865, 309] width 18 height 29
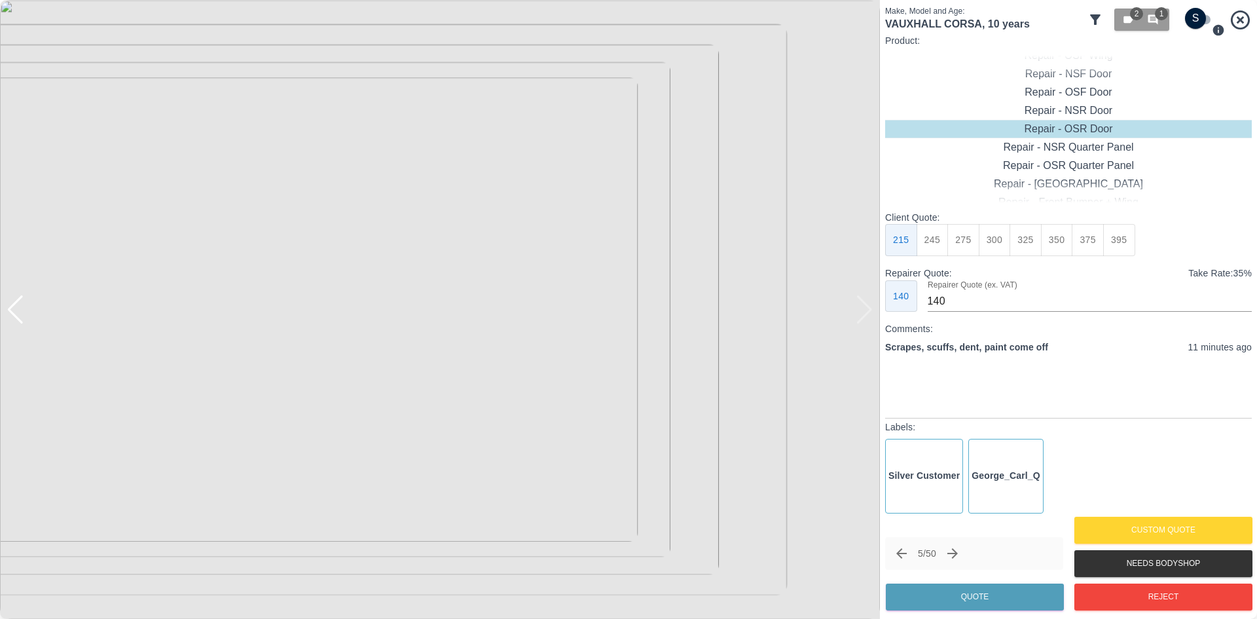
click at [864, 315] on img at bounding box center [440, 309] width 880 height 619
click at [25, 323] on img at bounding box center [440, 309] width 880 height 619
click at [18, 323] on div at bounding box center [16, 309] width 18 height 29
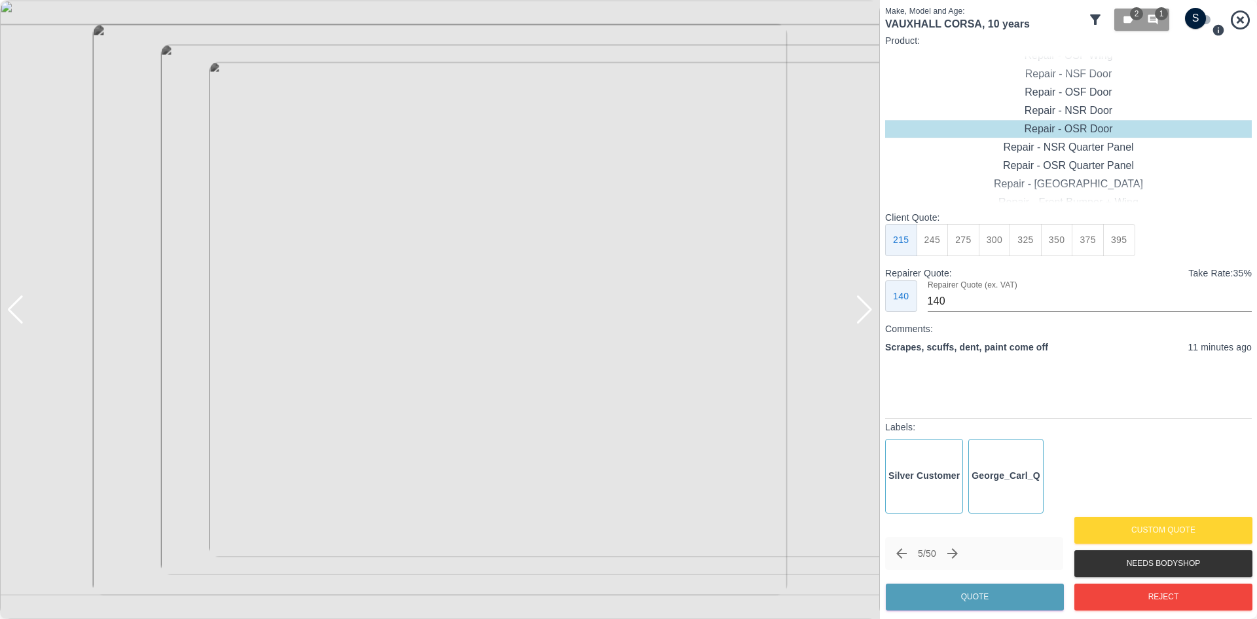
click at [18, 323] on div at bounding box center [16, 309] width 18 height 29
click at [505, 287] on img at bounding box center [440, 309] width 880 height 619
click at [762, 57] on img at bounding box center [567, 83] width 2640 height 1856
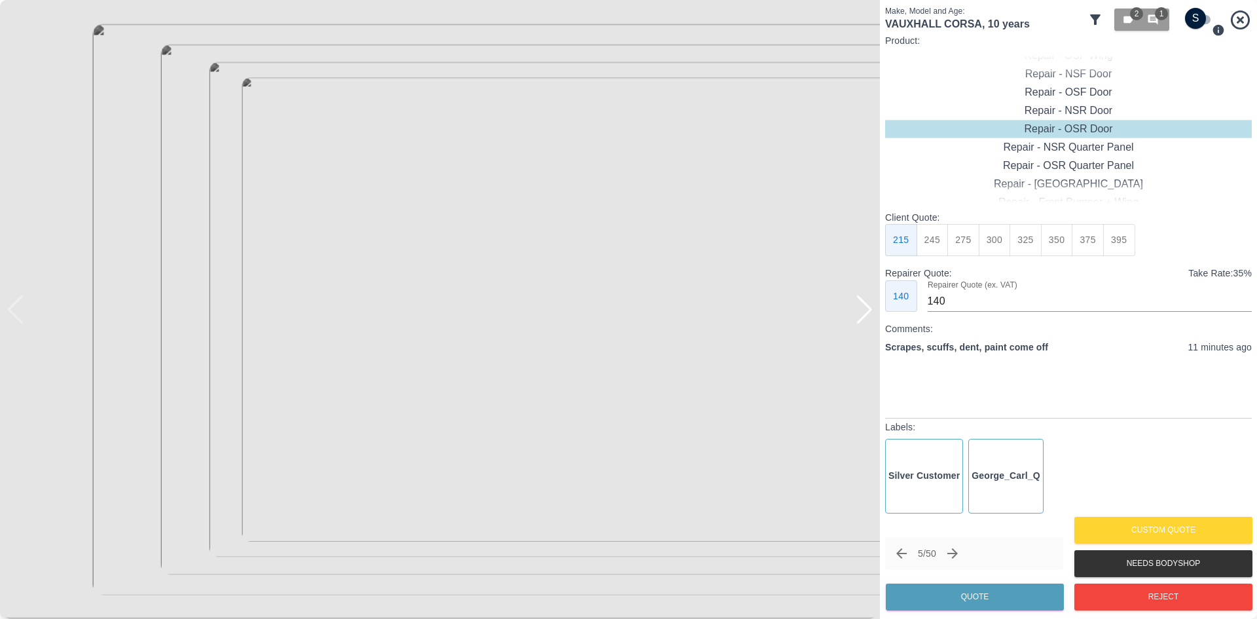
click at [1200, 14] on input "checkbox" at bounding box center [1195, 18] width 63 height 21
checkbox input "true"
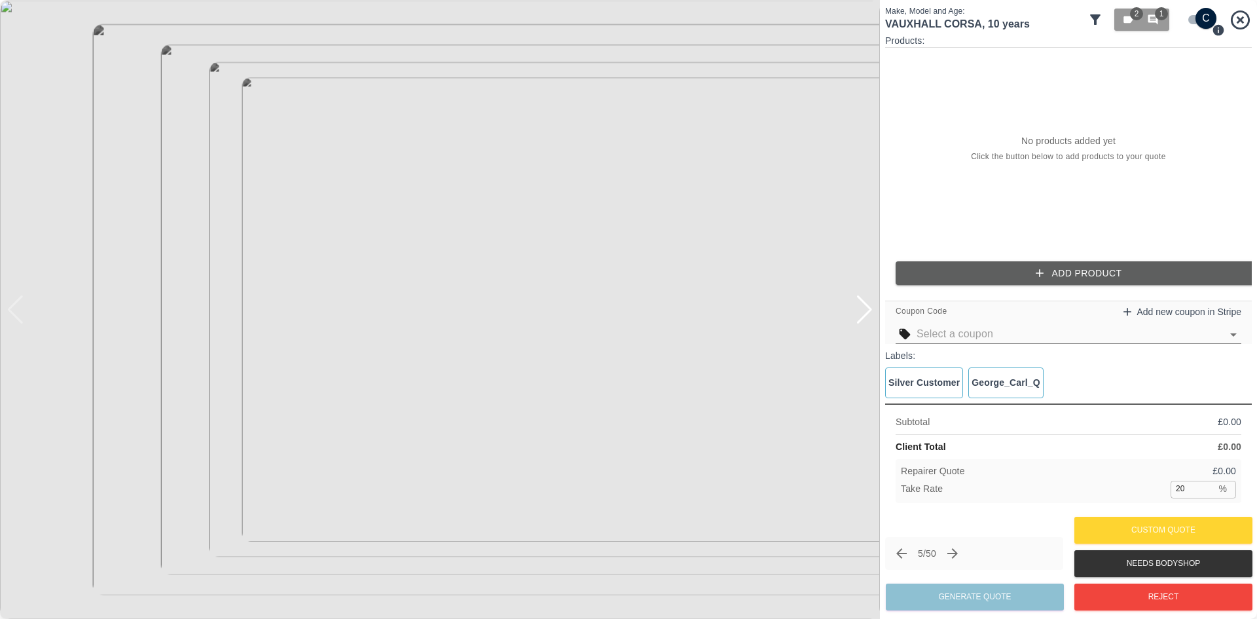
click at [866, 317] on div at bounding box center [865, 309] width 18 height 29
click at [860, 323] on div at bounding box center [865, 309] width 18 height 29
click at [866, 321] on div at bounding box center [865, 309] width 18 height 29
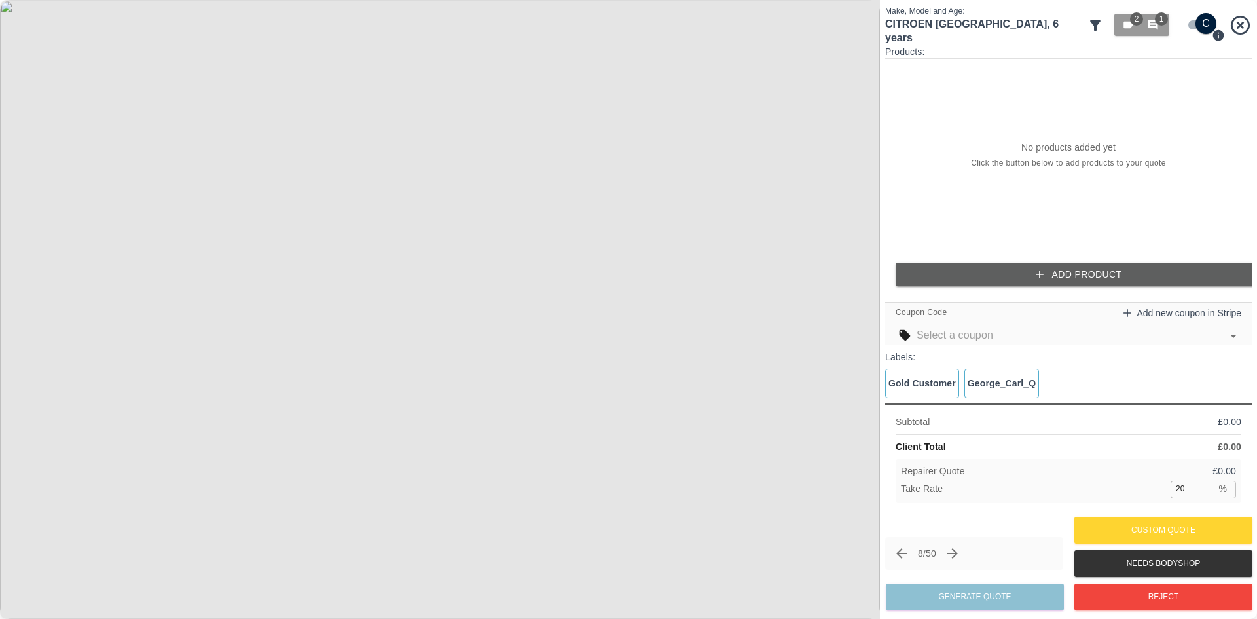
click at [851, 303] on img at bounding box center [440, 309] width 880 height 619
click at [1097, 20] on icon at bounding box center [1095, 25] width 10 height 10
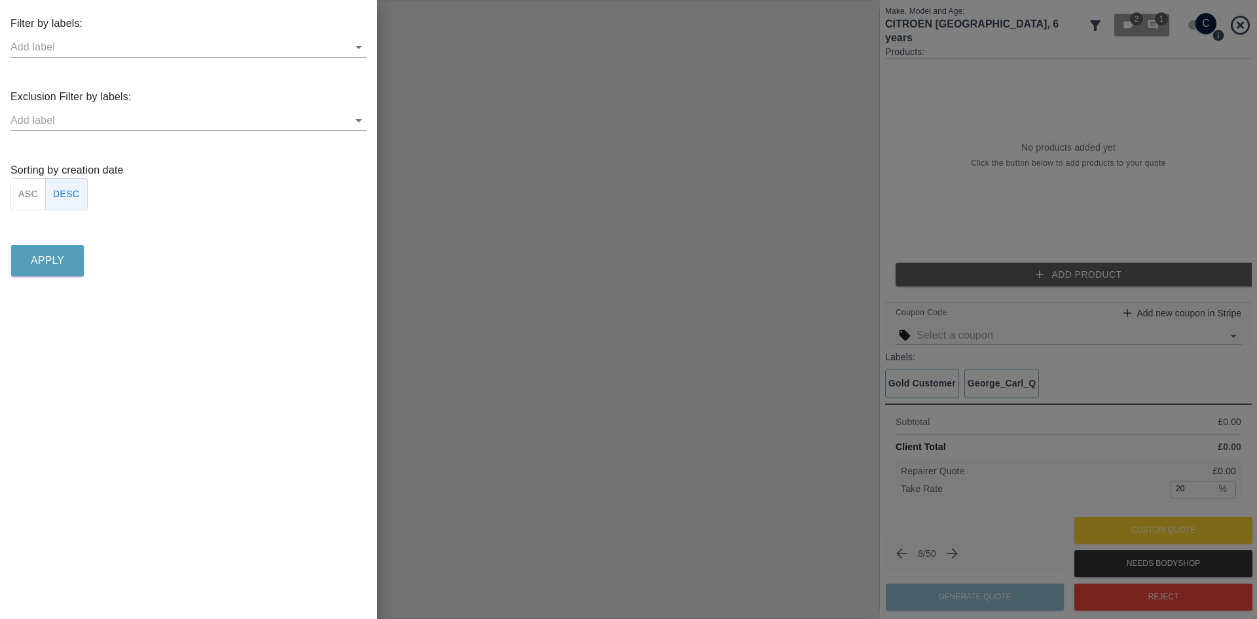
click at [353, 50] on icon "Open" at bounding box center [359, 47] width 16 height 16
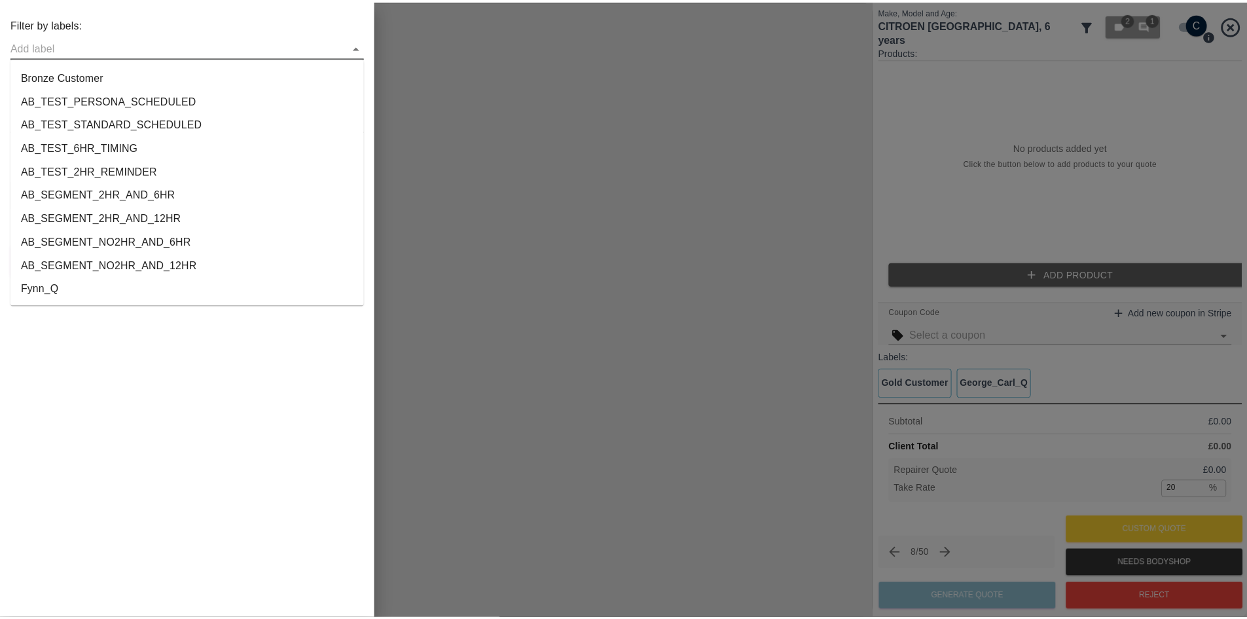
scroll to position [2450, 0]
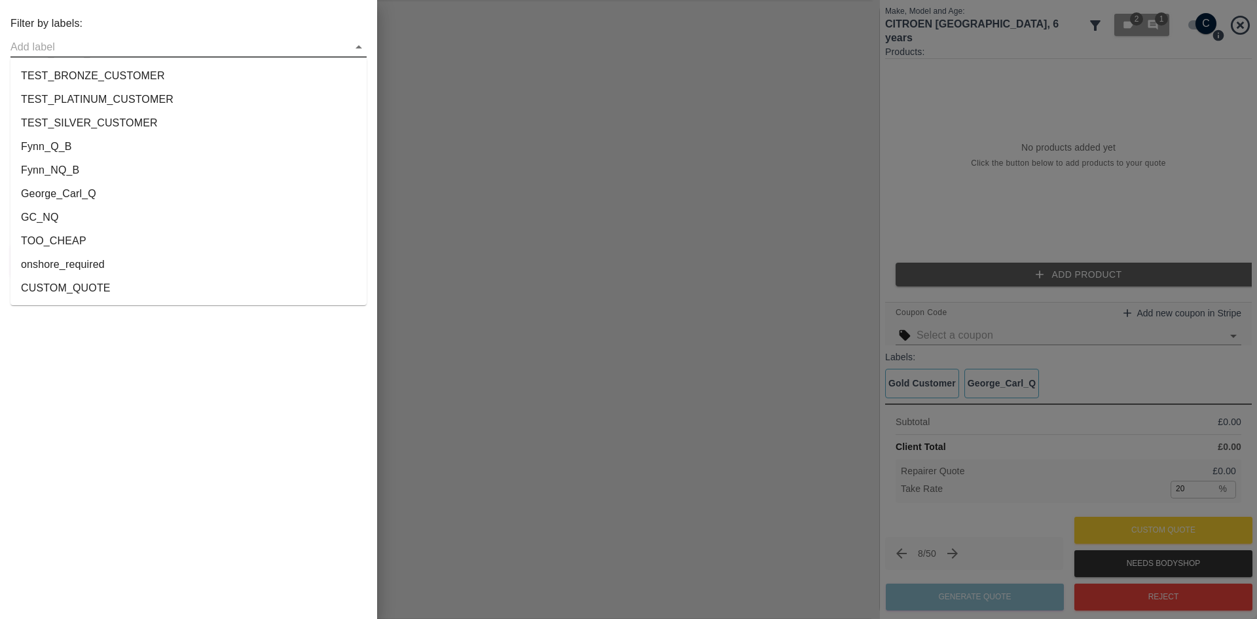
click at [130, 198] on li "George_Carl_Q" at bounding box center [188, 194] width 356 height 24
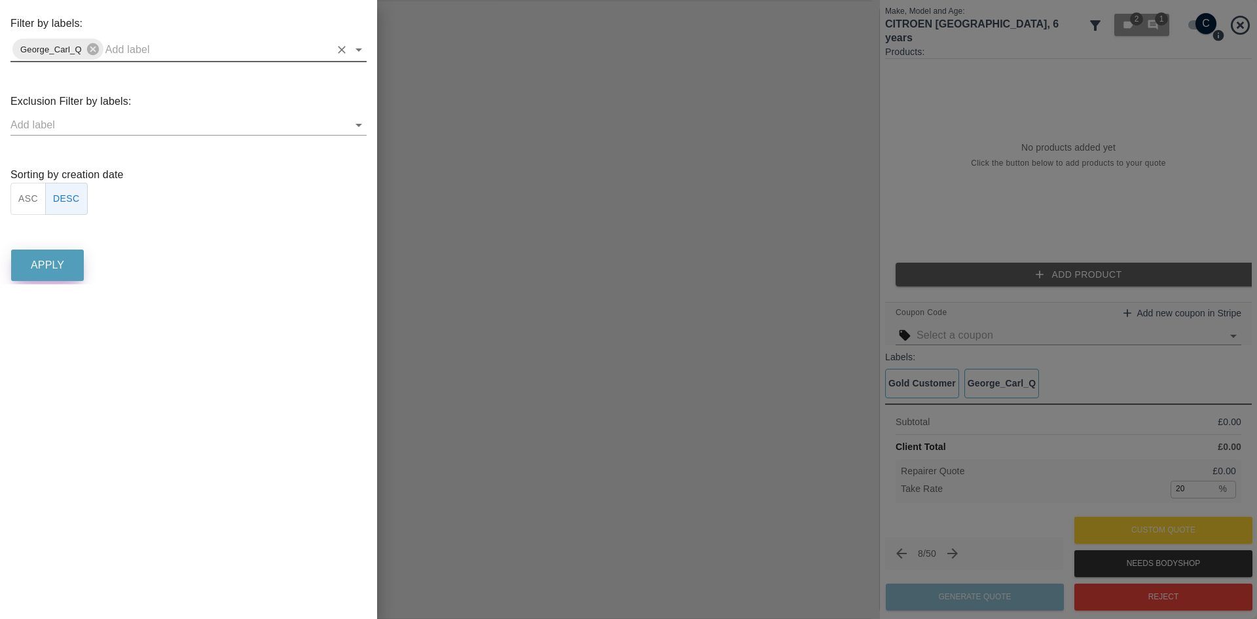
click at [44, 263] on p "Apply" at bounding box center [47, 265] width 33 height 16
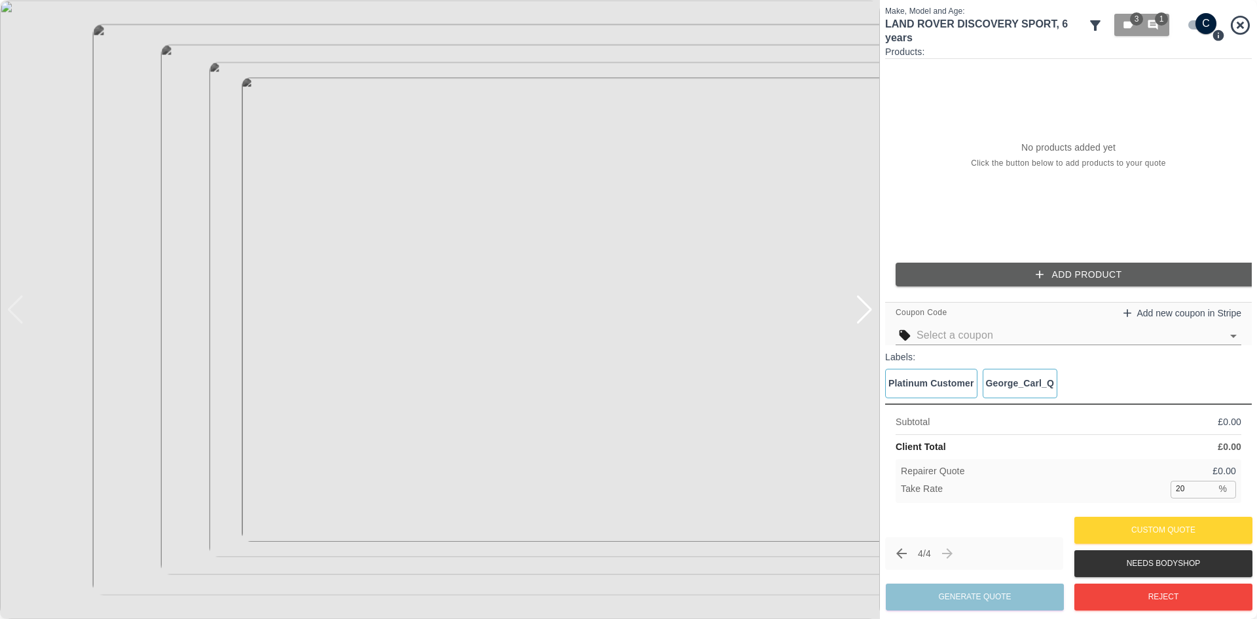
click at [861, 316] on div at bounding box center [865, 309] width 18 height 29
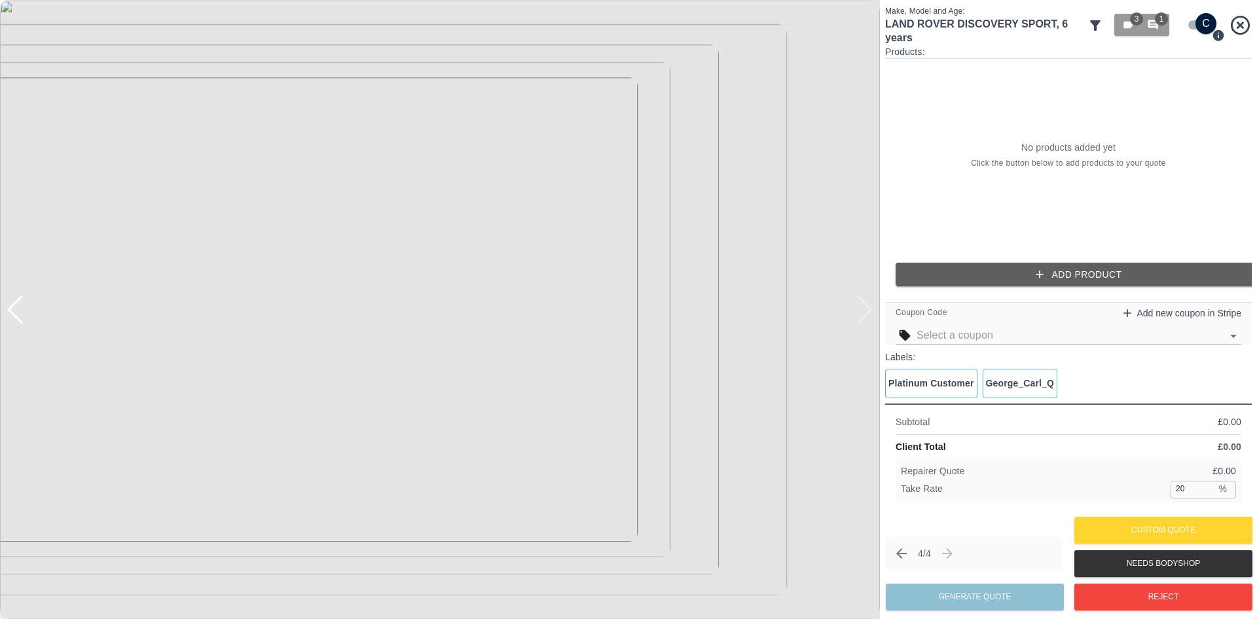
click at [861, 316] on img at bounding box center [440, 309] width 880 height 619
click at [1223, 21] on div "3 1" at bounding box center [1169, 25] width 164 height 40
click at [1234, 26] on icon at bounding box center [1240, 25] width 23 height 23
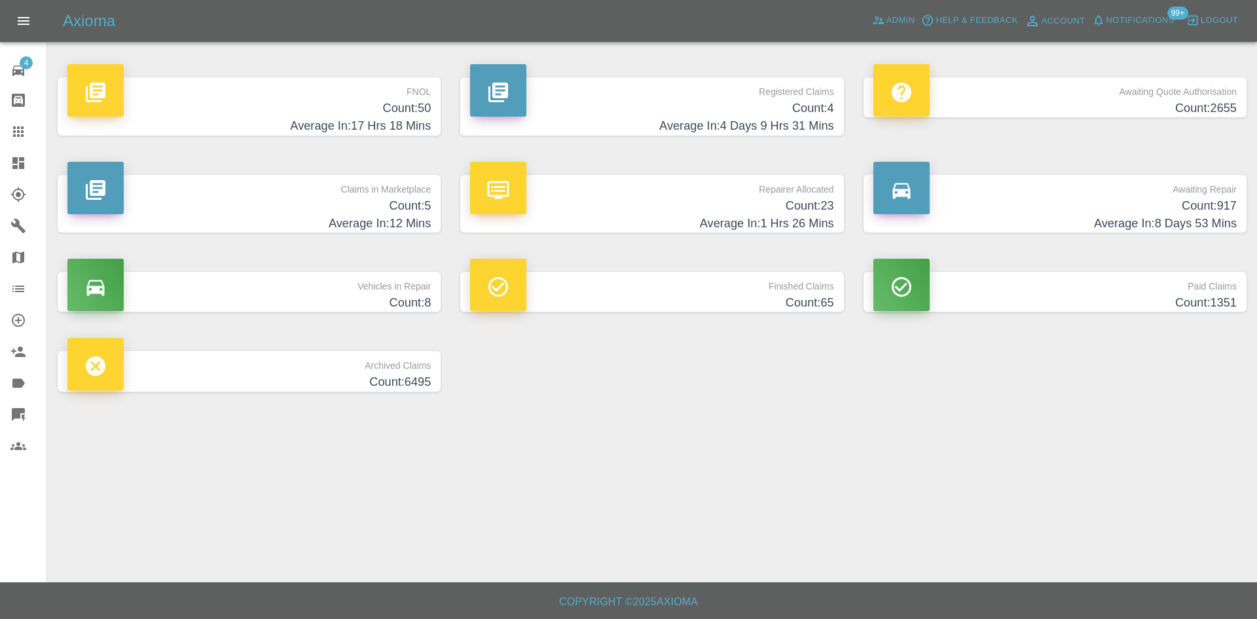
click at [0, 160] on link "Dashboard" at bounding box center [23, 162] width 46 height 31
click at [20, 165] on icon at bounding box center [18, 163] width 12 height 12
click at [297, 210] on h4 "Count: 5" at bounding box center [248, 206] width 363 height 18
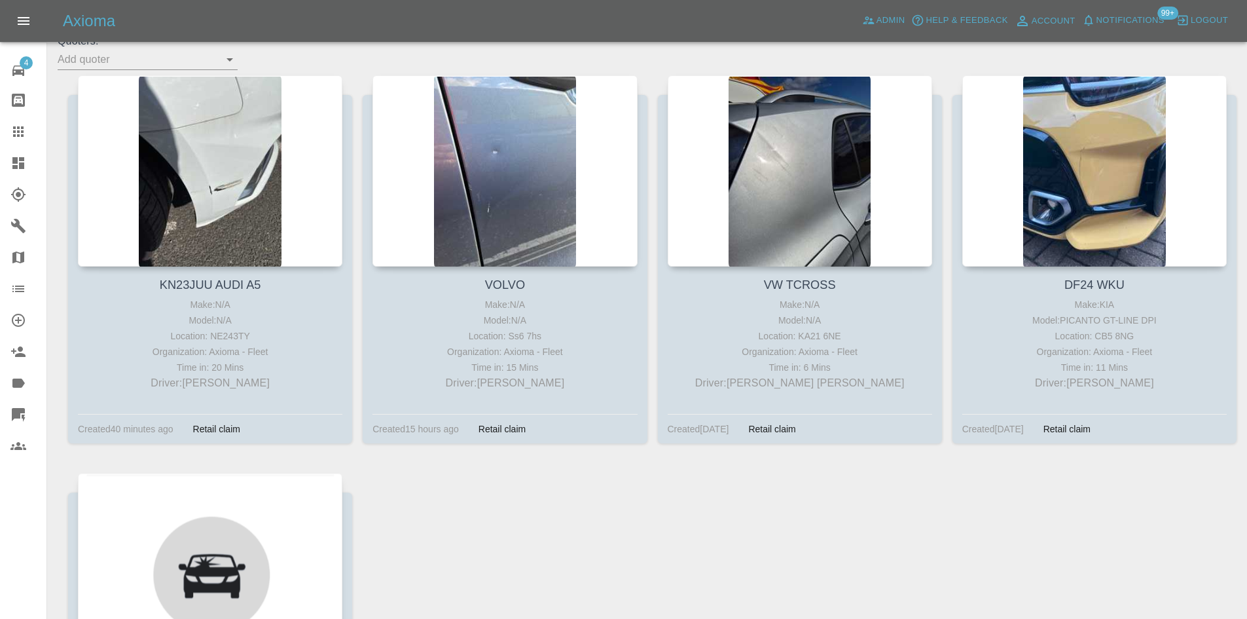
scroll to position [524, 0]
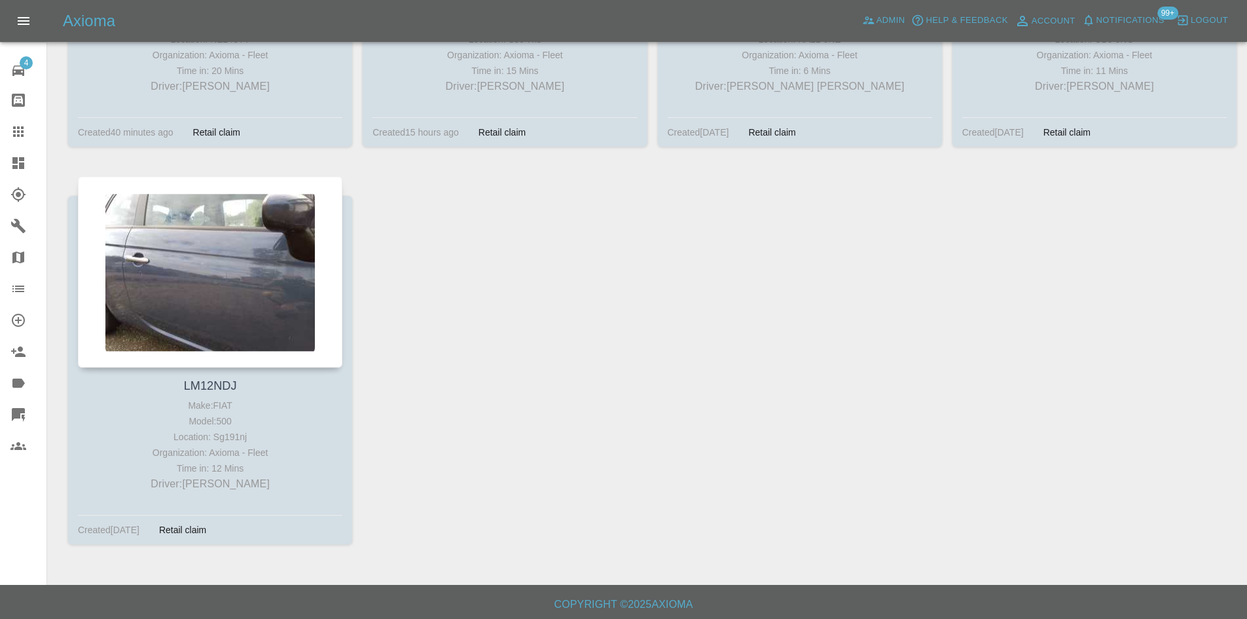
click at [12, 167] on icon at bounding box center [18, 163] width 12 height 12
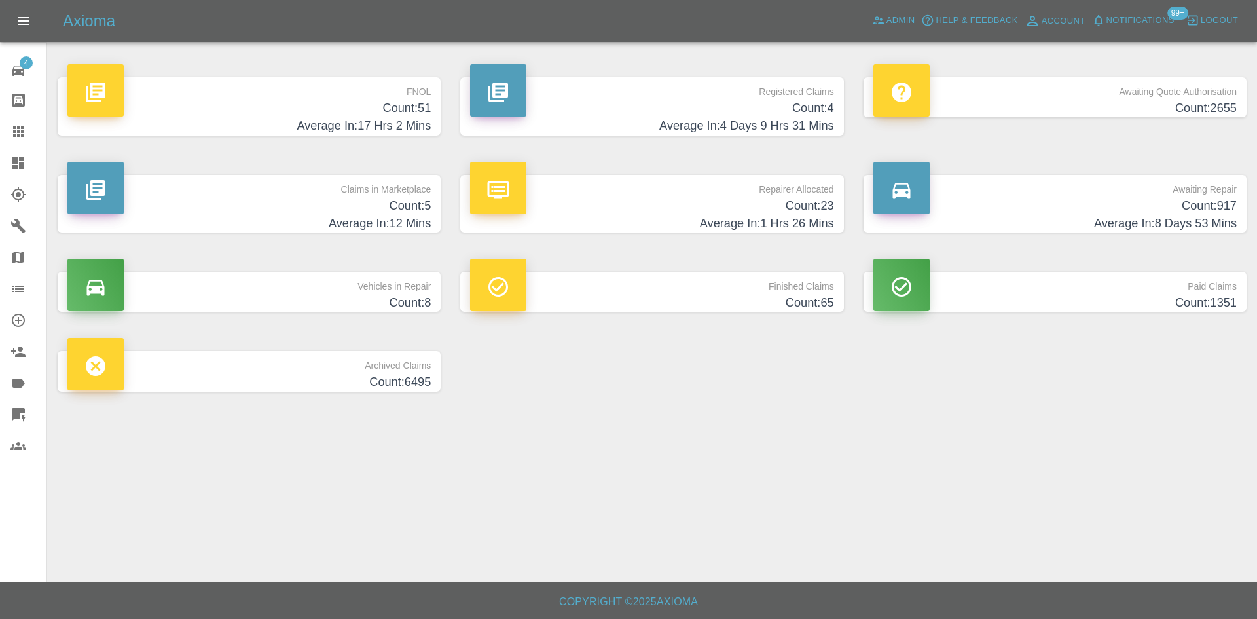
drag, startPoint x: 5, startPoint y: 125, endPoint x: 84, endPoint y: 147, distance: 82.1
click at [5, 125] on link "Claims" at bounding box center [23, 131] width 46 height 31
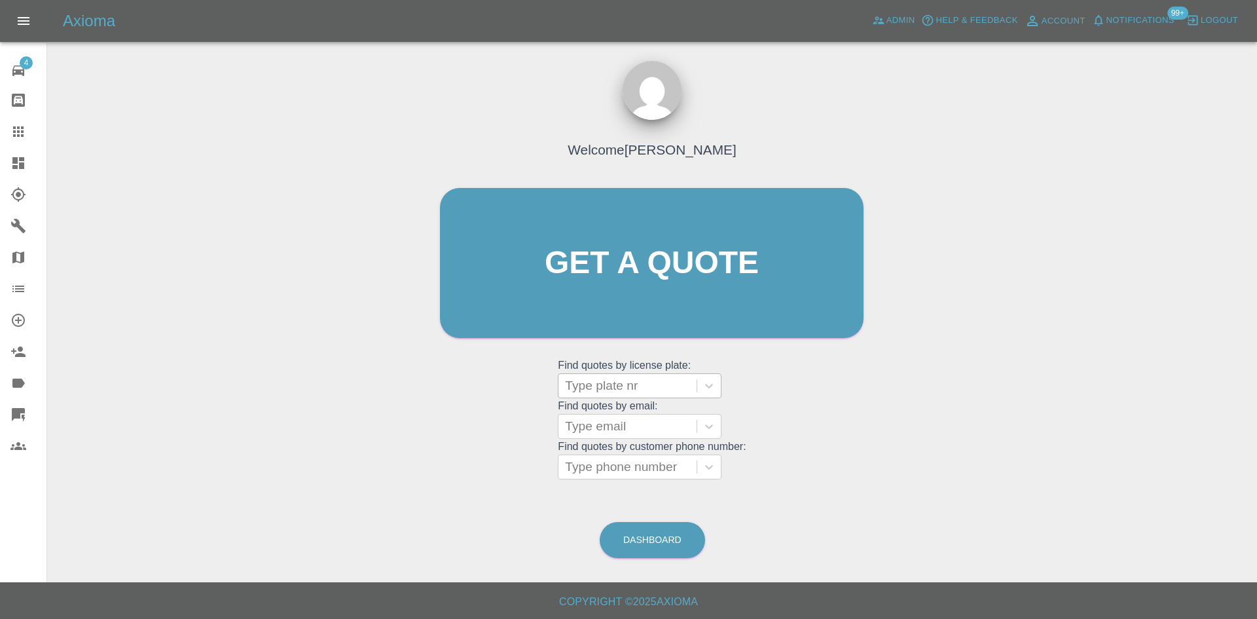
click at [608, 379] on div at bounding box center [627, 385] width 125 height 18
paste input "WM23VLR"
type input "WM23VLR"
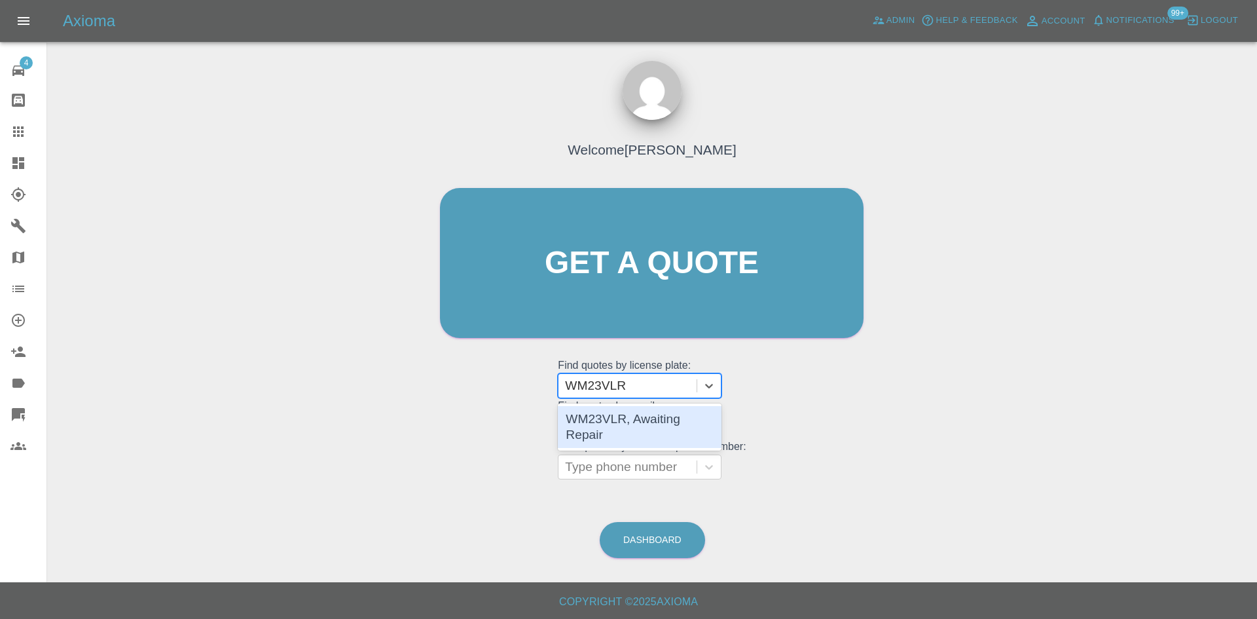
click at [629, 412] on div "WM23VLR, Awaiting Repair" at bounding box center [640, 427] width 164 height 42
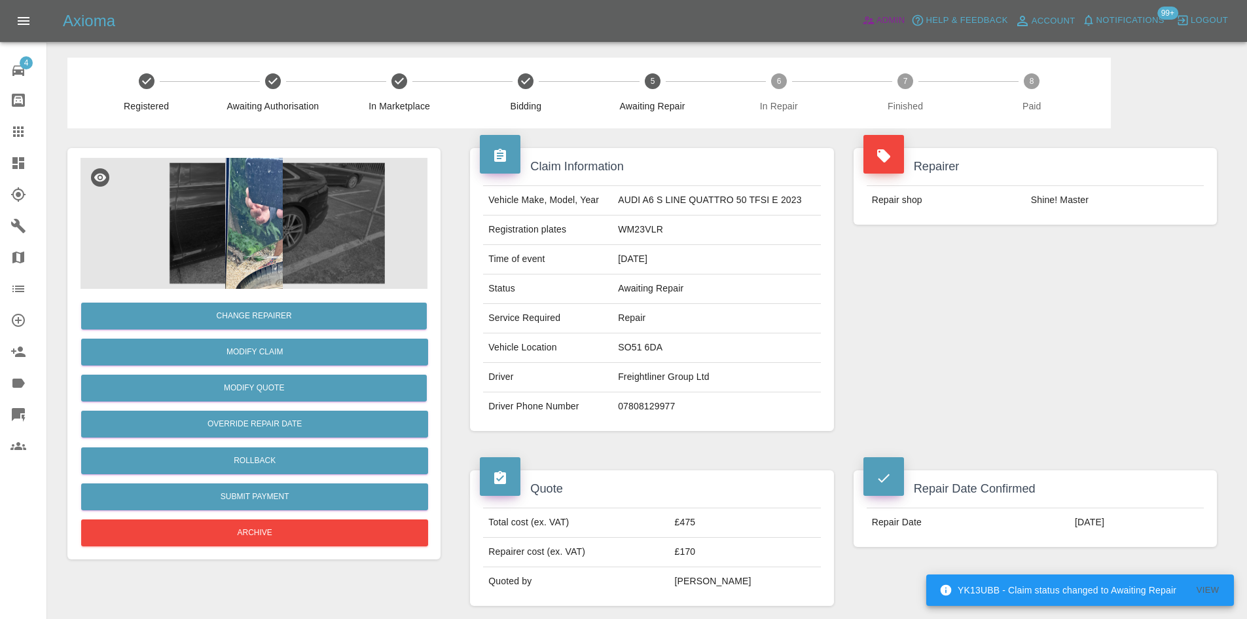
click at [890, 18] on span "Admin" at bounding box center [891, 20] width 29 height 15
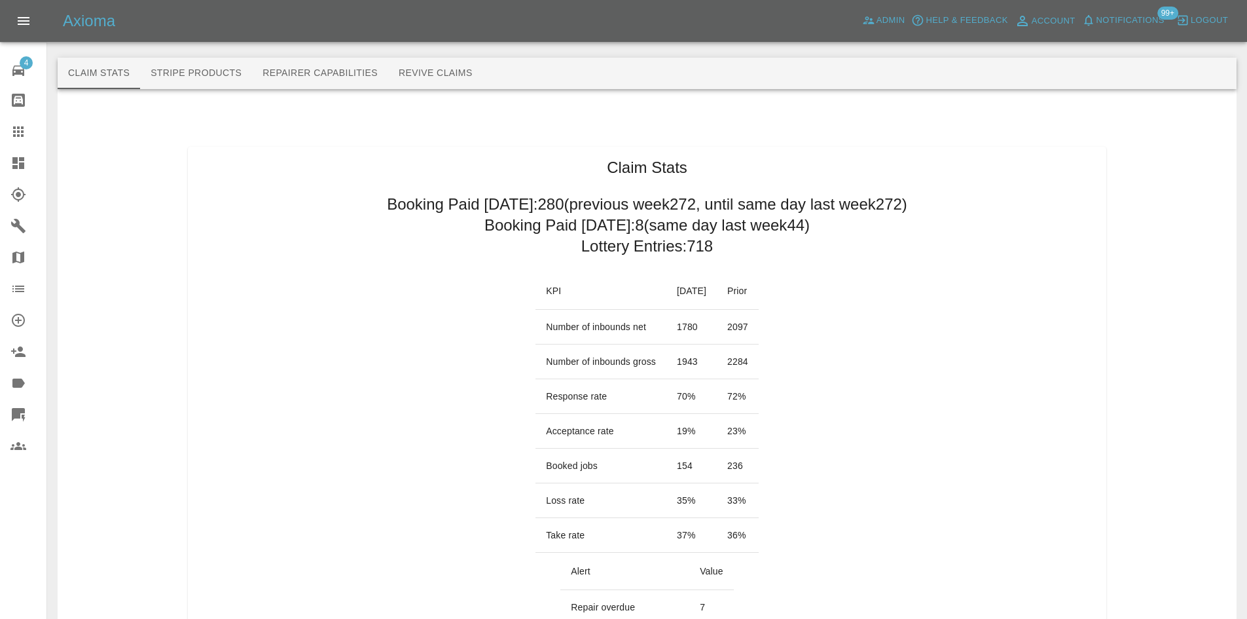
click at [648, 362] on tr "Number of inbounds gross 1943 2284" at bounding box center [647, 361] width 223 height 35
click at [754, 354] on td "2284" at bounding box center [738, 361] width 42 height 35
click at [653, 240] on h2 "Lottery Entries: 718" at bounding box center [647, 246] width 132 height 21
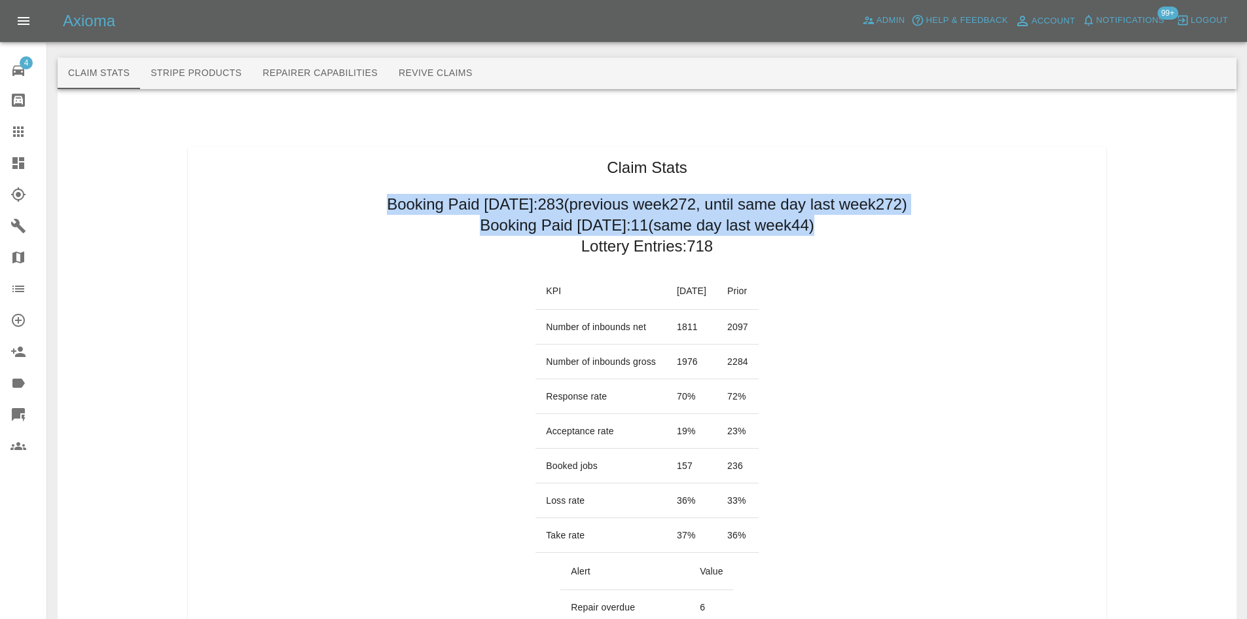
drag, startPoint x: 323, startPoint y: 208, endPoint x: 822, endPoint y: 238, distance: 499.1
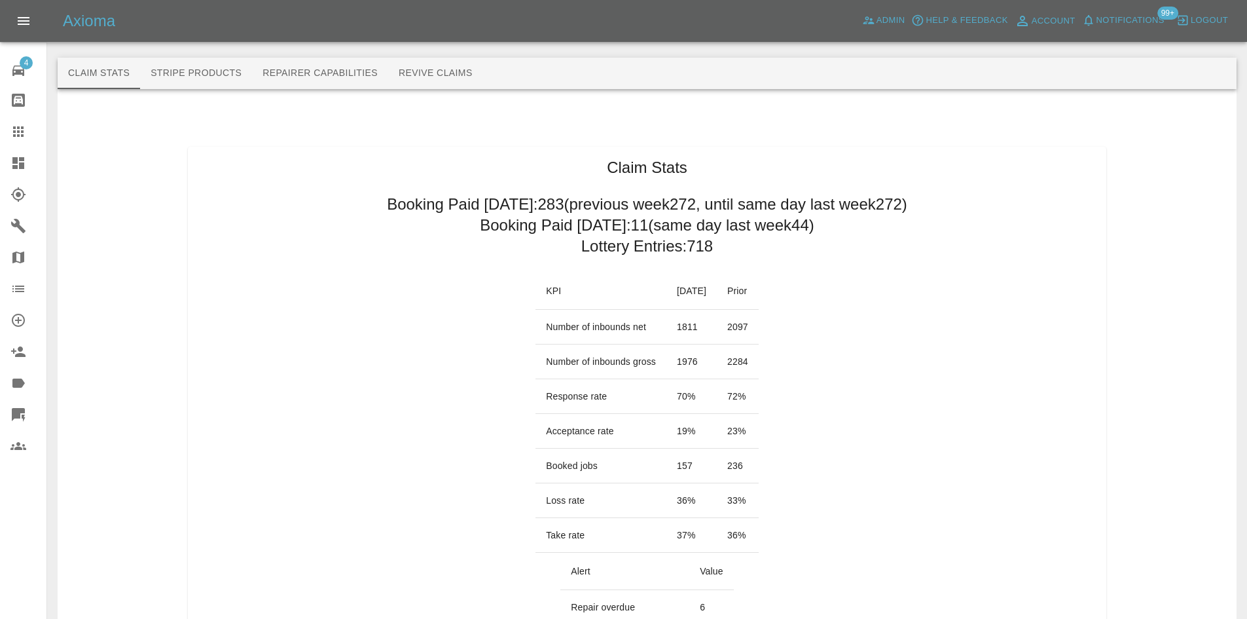
click at [648, 503] on td "Loss rate" at bounding box center [601, 500] width 131 height 35
click at [684, 502] on td "36 %" at bounding box center [692, 500] width 50 height 35
click at [669, 494] on td "36 %" at bounding box center [692, 500] width 50 height 35
click at [667, 422] on td "19 %" at bounding box center [692, 431] width 50 height 35
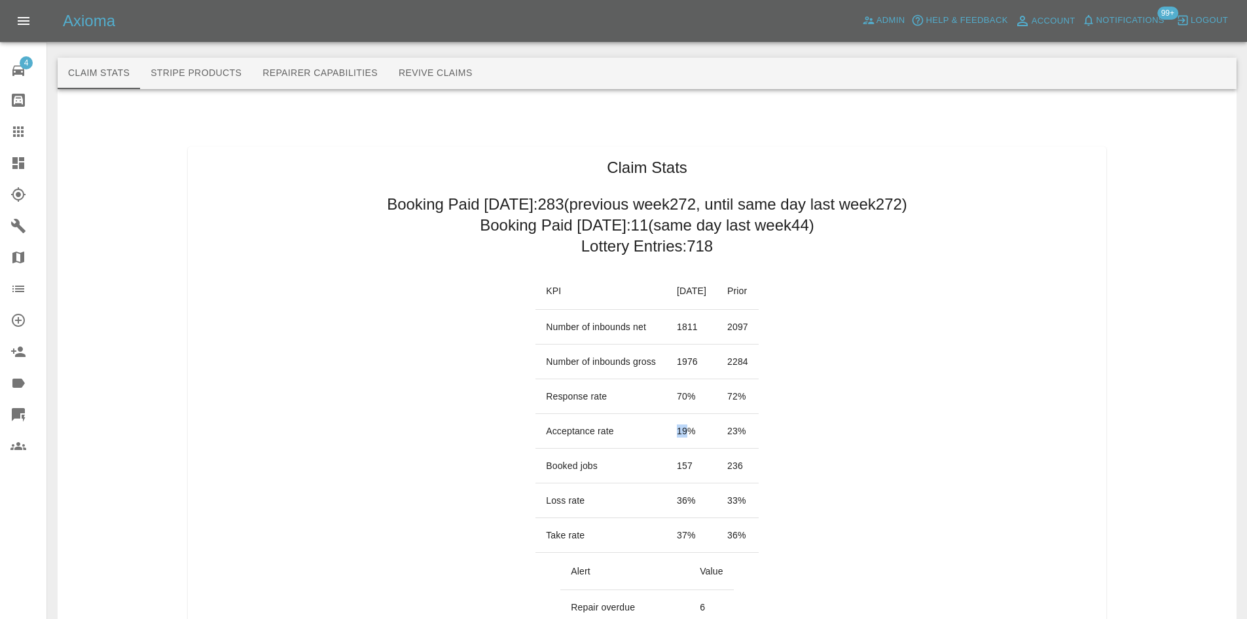
click at [667, 422] on td "19 %" at bounding box center [692, 431] width 50 height 35
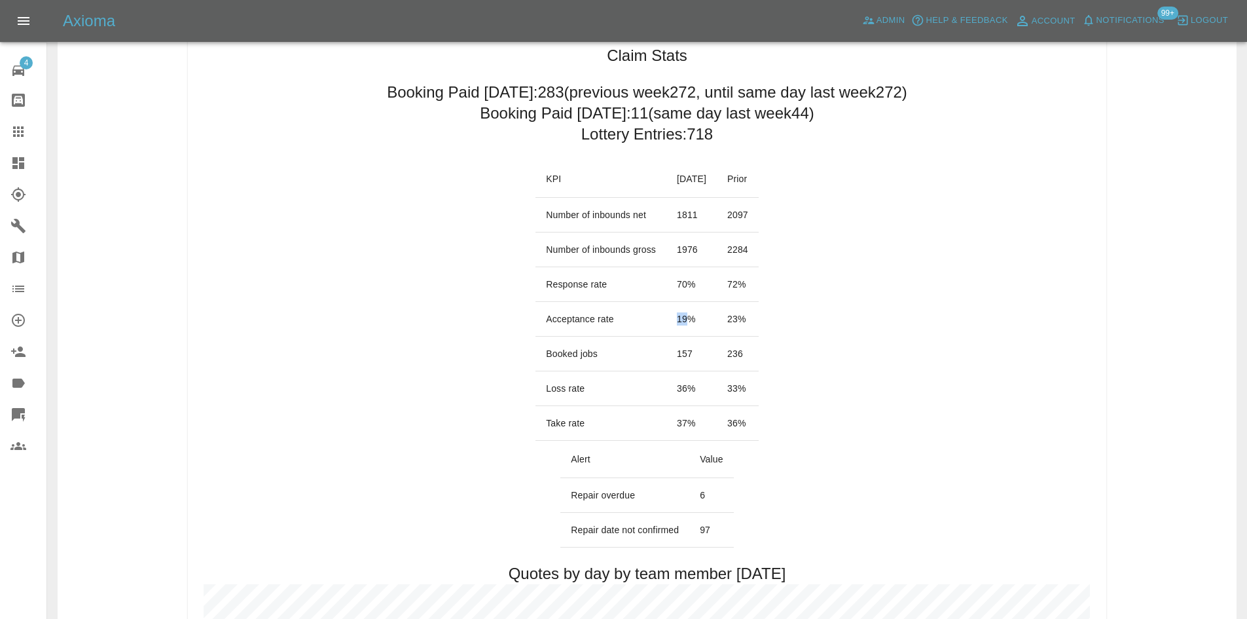
scroll to position [196, 0]
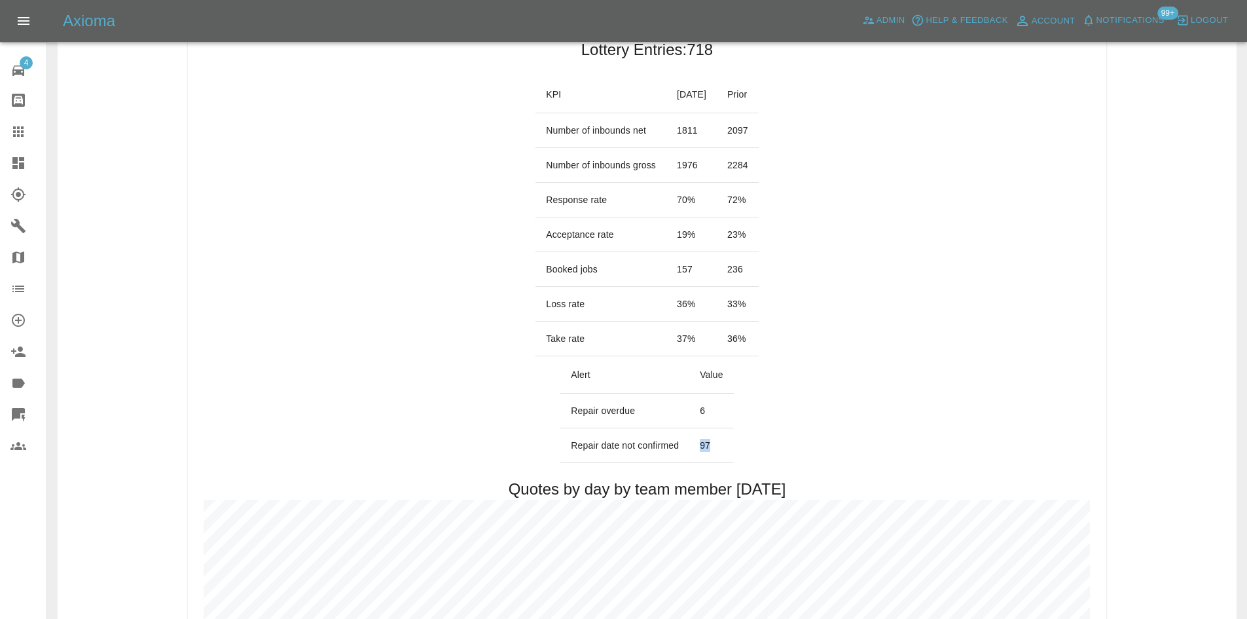
drag, startPoint x: 714, startPoint y: 450, endPoint x: 699, endPoint y: 445, distance: 16.2
click at [699, 445] on td "97" at bounding box center [711, 445] width 45 height 35
click at [10, 158] on icon at bounding box center [18, 163] width 16 height 16
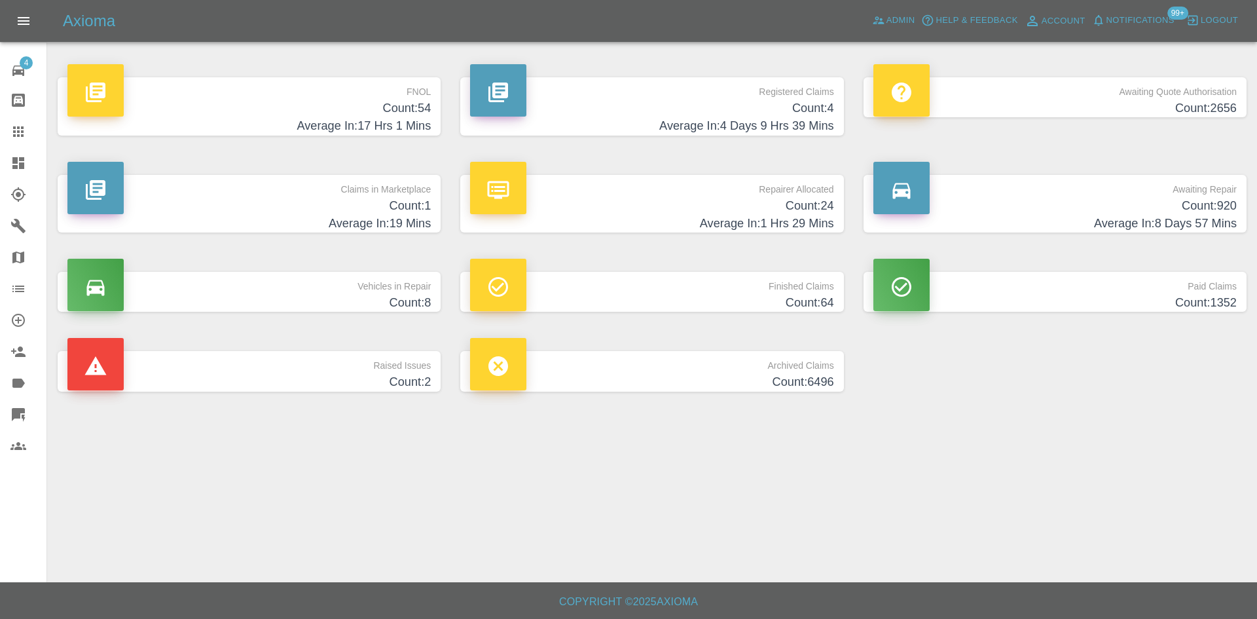
click at [698, 200] on h4 "Count: 24" at bounding box center [651, 206] width 363 height 18
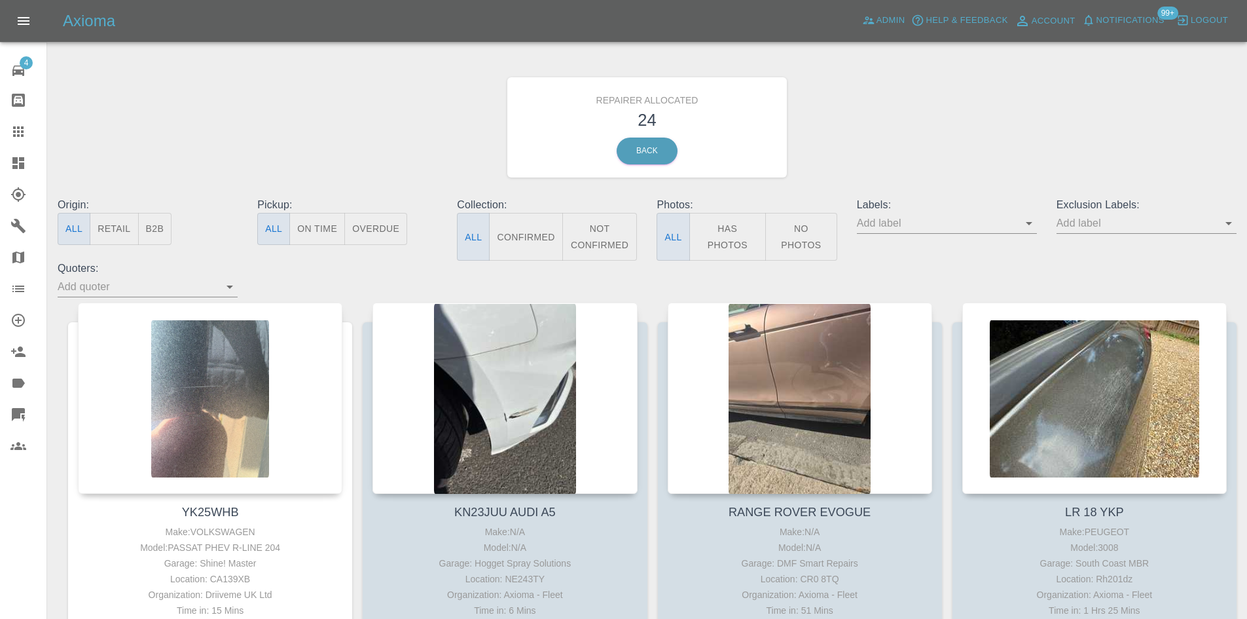
click at [156, 234] on button "B2B" at bounding box center [155, 229] width 34 height 32
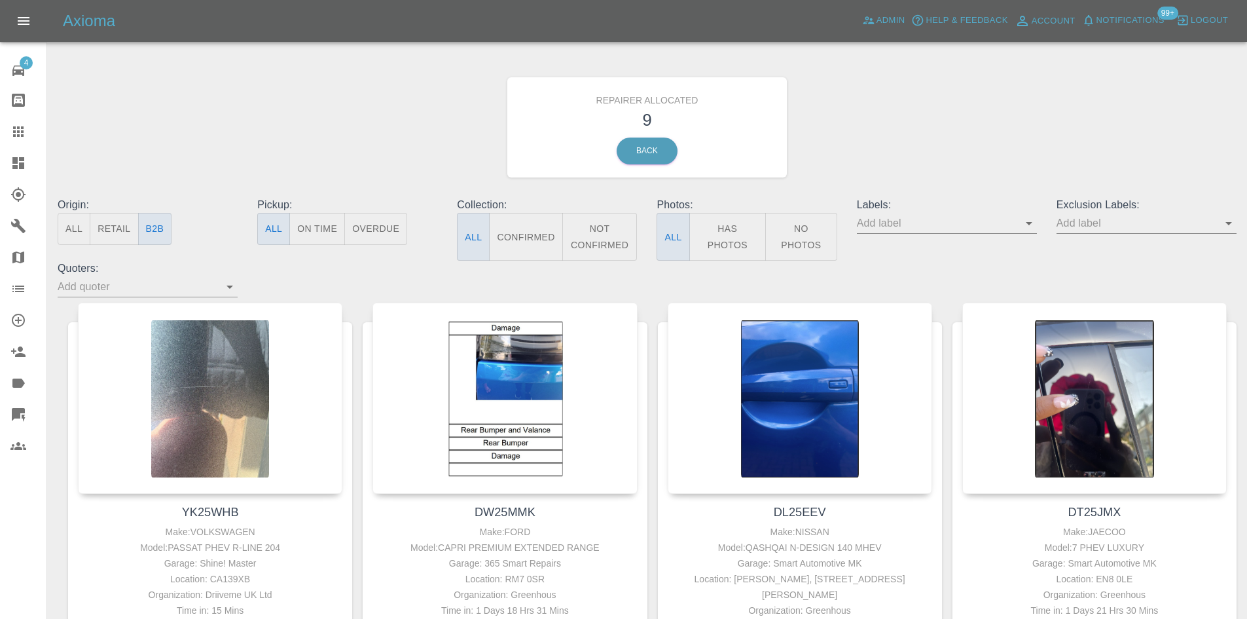
click at [82, 230] on button "All" at bounding box center [74, 229] width 33 height 32
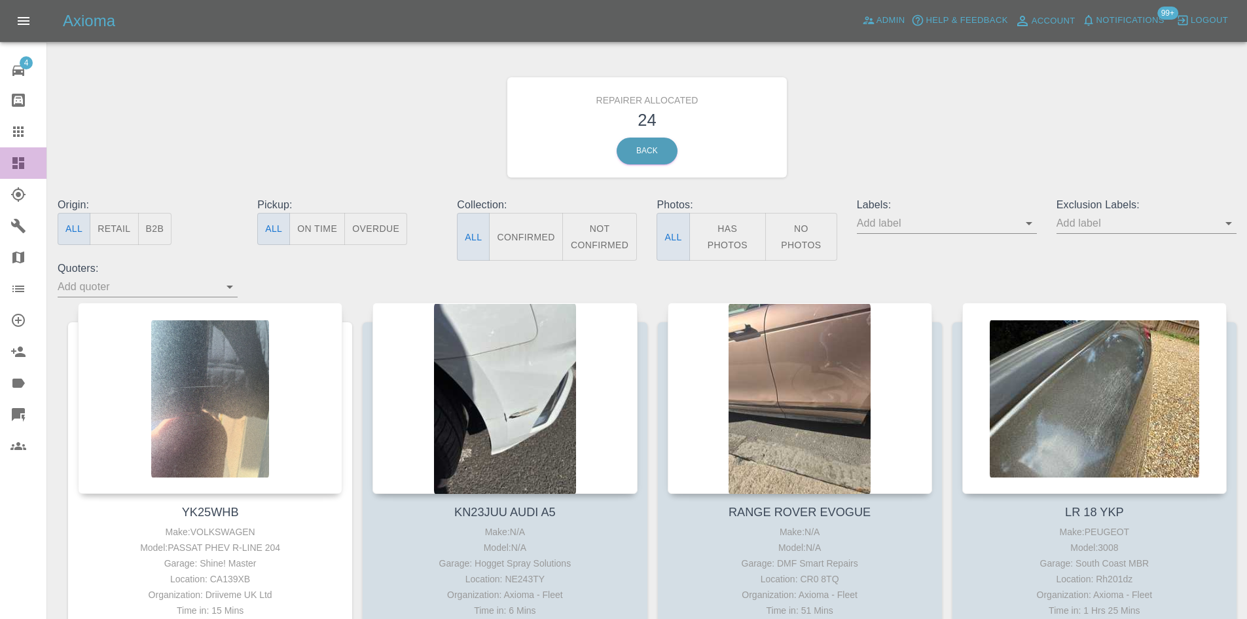
click at [24, 170] on icon at bounding box center [18, 163] width 16 height 16
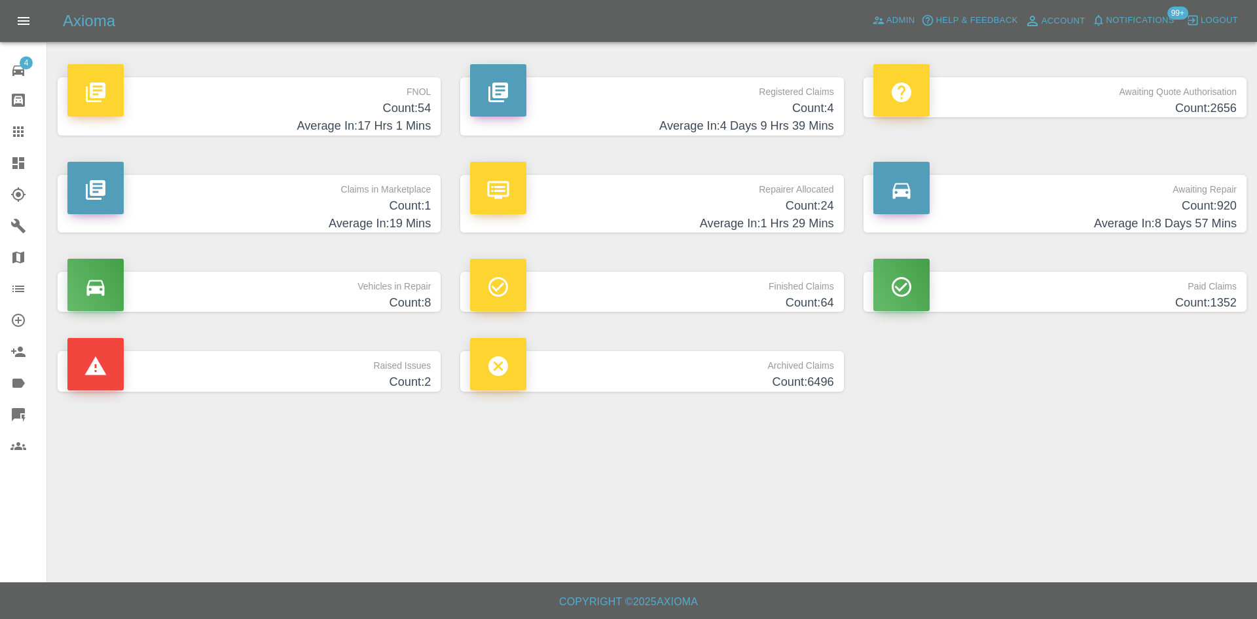
click at [422, 202] on h4 "Count: 1" at bounding box center [248, 206] width 363 height 18
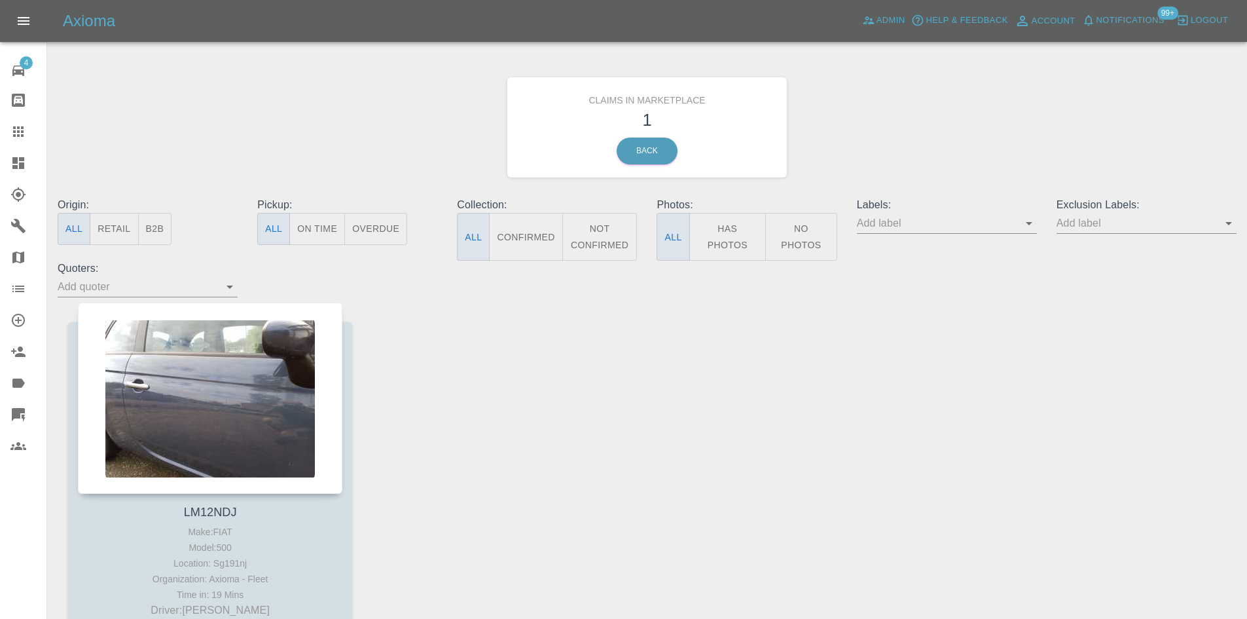
click at [5, 167] on link "Dashboard" at bounding box center [23, 162] width 46 height 31
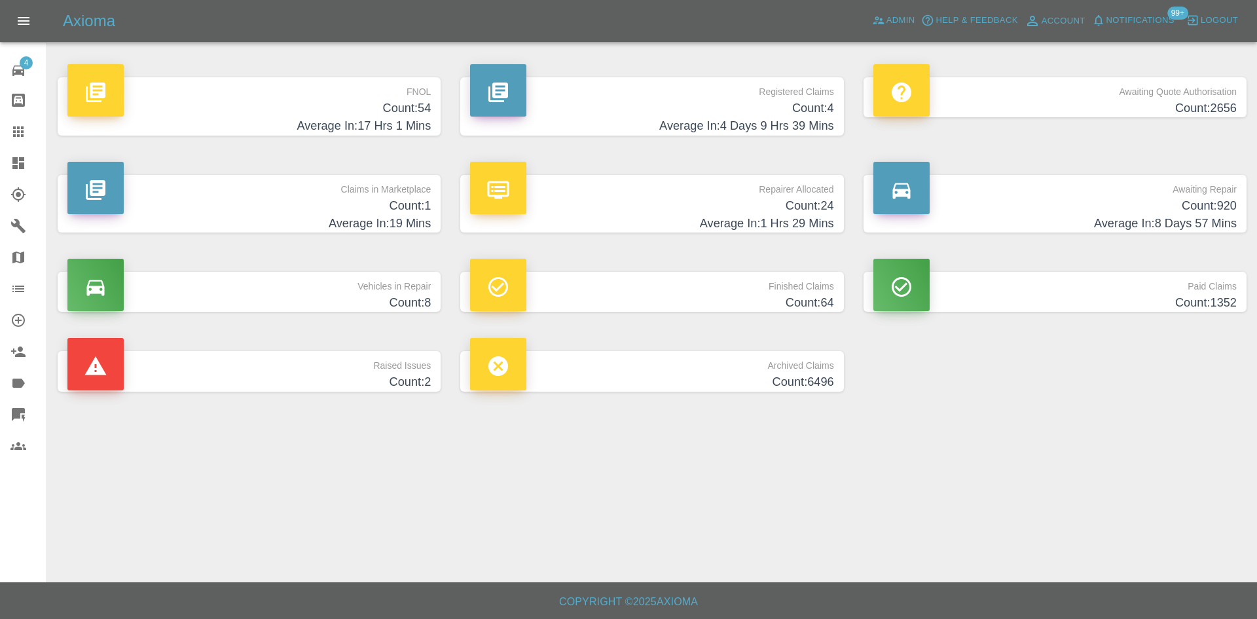
click at [1129, 211] on h4 "Count: 920" at bounding box center [1054, 206] width 363 height 18
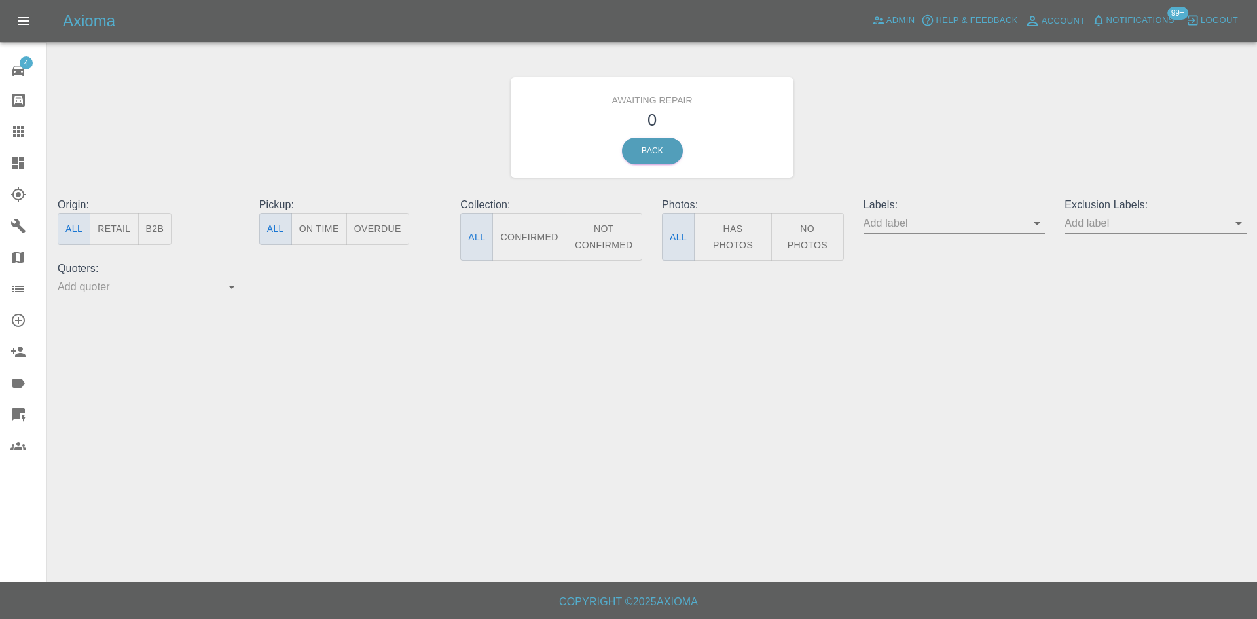
click at [621, 247] on button "Not Confirmed" at bounding box center [604, 237] width 77 height 48
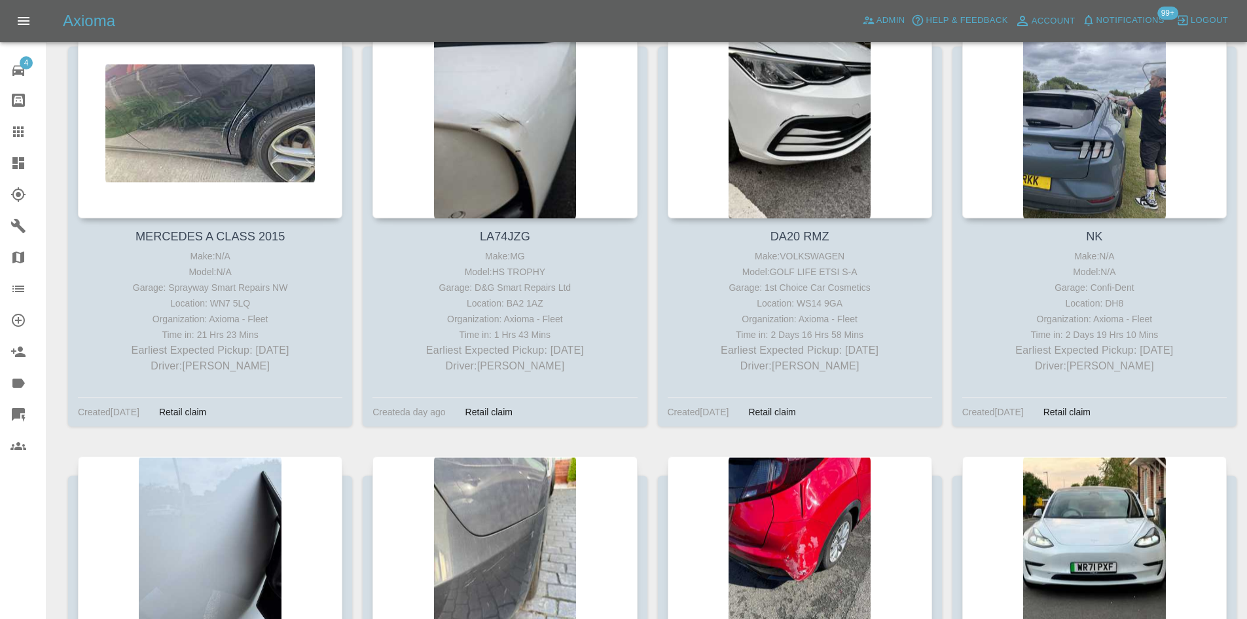
scroll to position [262, 0]
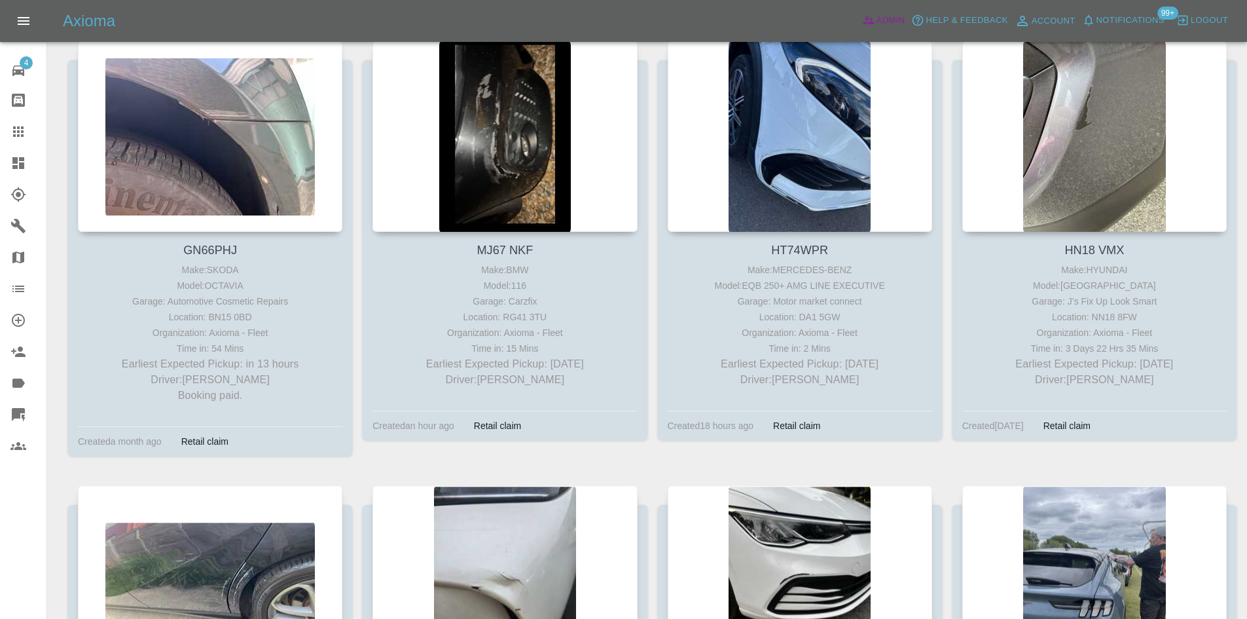
drag, startPoint x: 892, startPoint y: 5, endPoint x: 885, endPoint y: 12, distance: 10.7
click at [891, 5] on div "Axioma Admin Help & Feedback Account Notifications 99+ Logout" at bounding box center [623, 21] width 1247 height 42
click at [885, 13] on span "Admin" at bounding box center [891, 20] width 29 height 15
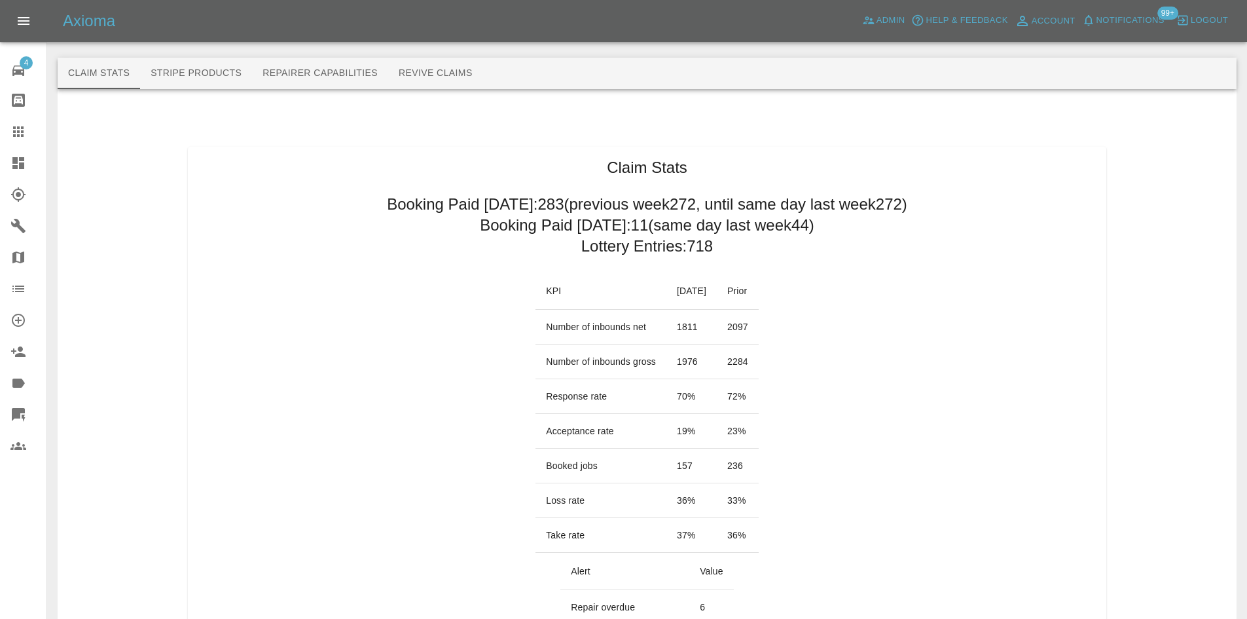
click at [574, 201] on h2 "Booking Paid since Saturday: 283 (previous week 272 , until same day last week …" at bounding box center [647, 204] width 521 height 21
click at [636, 221] on h2 "Booking Paid today: 11 (same day last week 44 )" at bounding box center [647, 225] width 335 height 21
click at [579, 198] on h2 "Booking Paid since Saturday: 283 (previous week 272 , until same day last week …" at bounding box center [647, 204] width 521 height 21
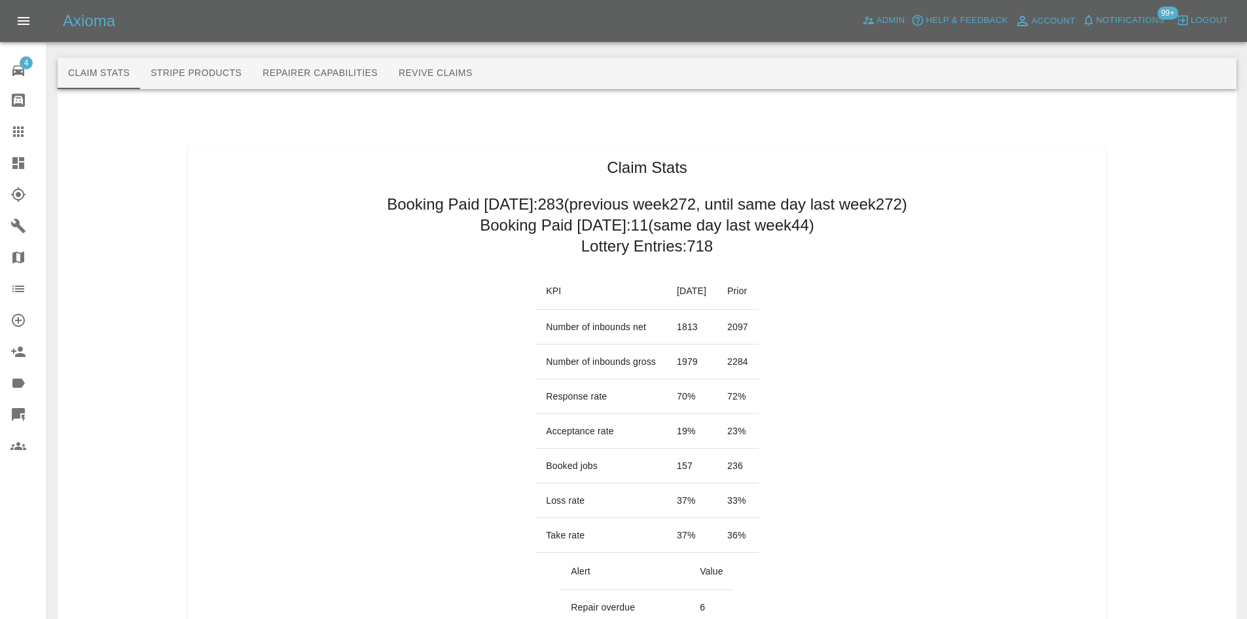
click at [631, 224] on h2 "Booking Paid today: 11 (same day last week 44 )" at bounding box center [647, 225] width 335 height 21
click at [1, 168] on link "Dashboard" at bounding box center [23, 162] width 46 height 31
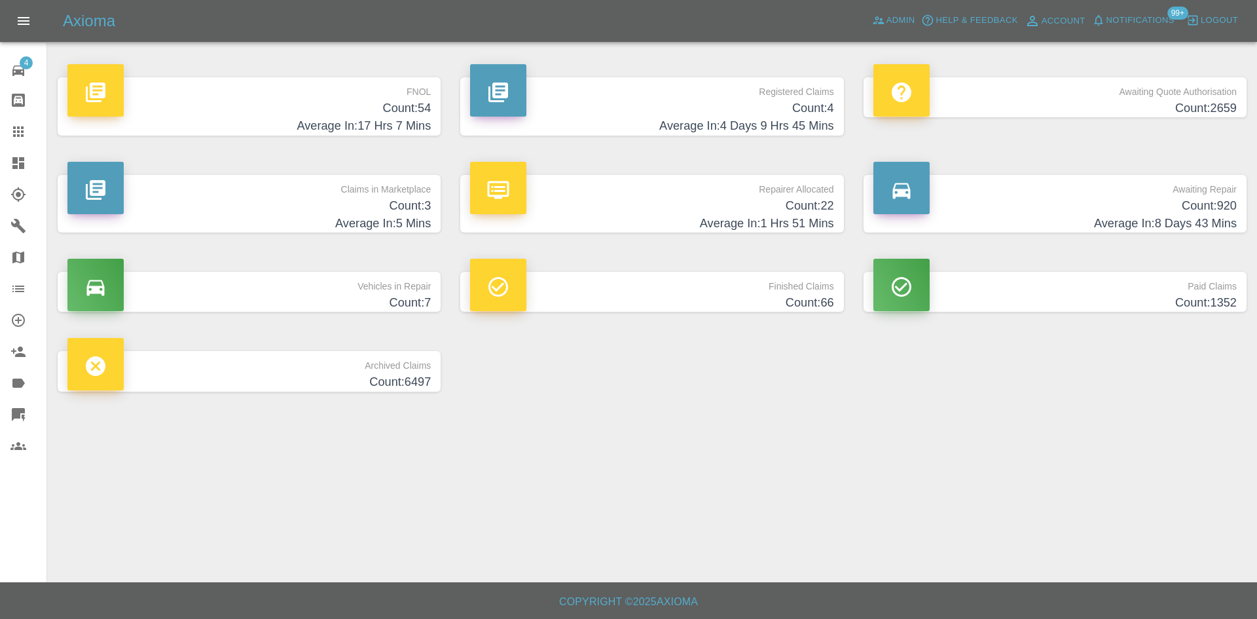
click at [373, 219] on h4 "Average In: 5 Mins" at bounding box center [248, 224] width 363 height 18
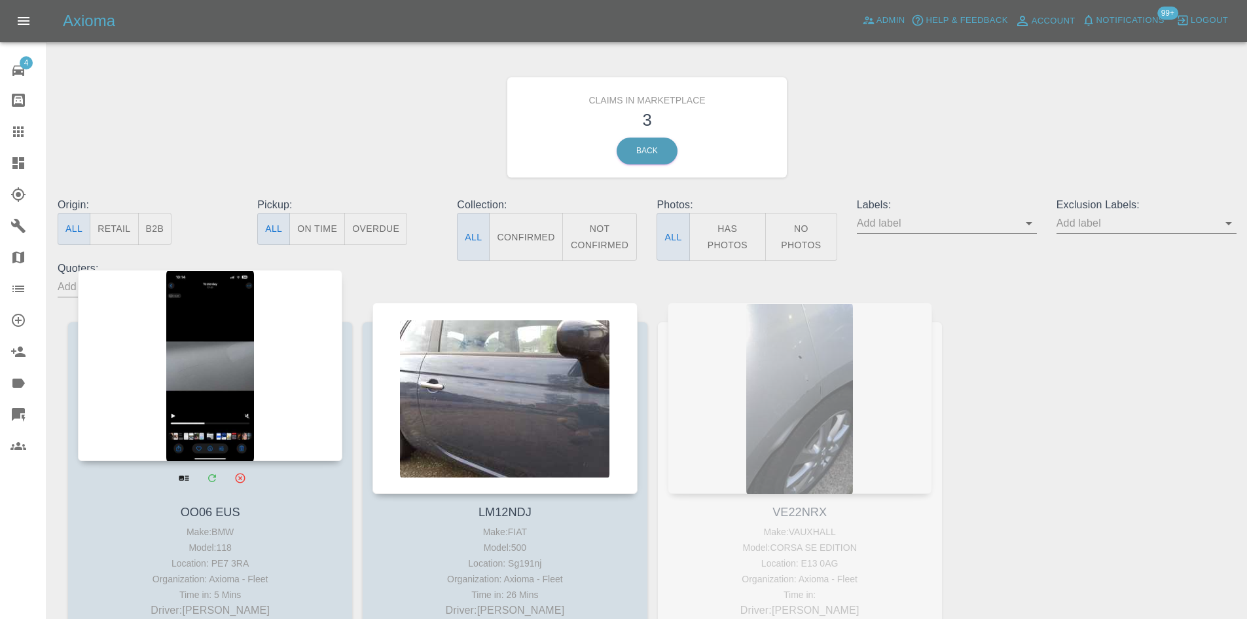
click at [192, 391] on div at bounding box center [210, 365] width 265 height 191
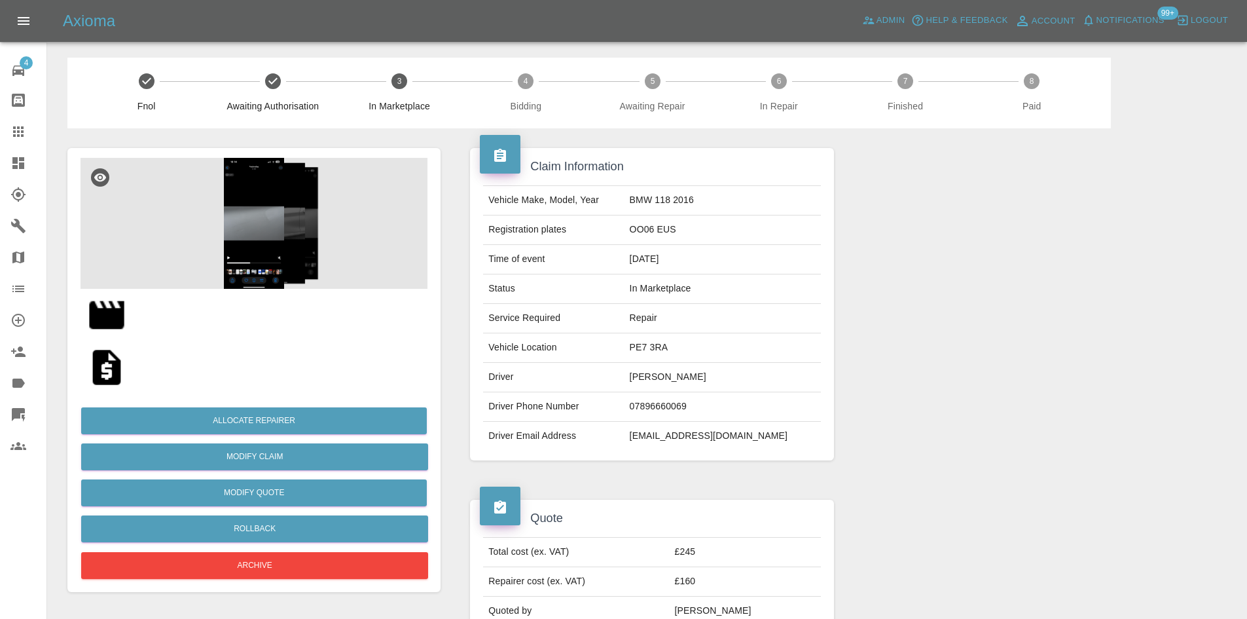
click at [310, 263] on img at bounding box center [254, 223] width 347 height 131
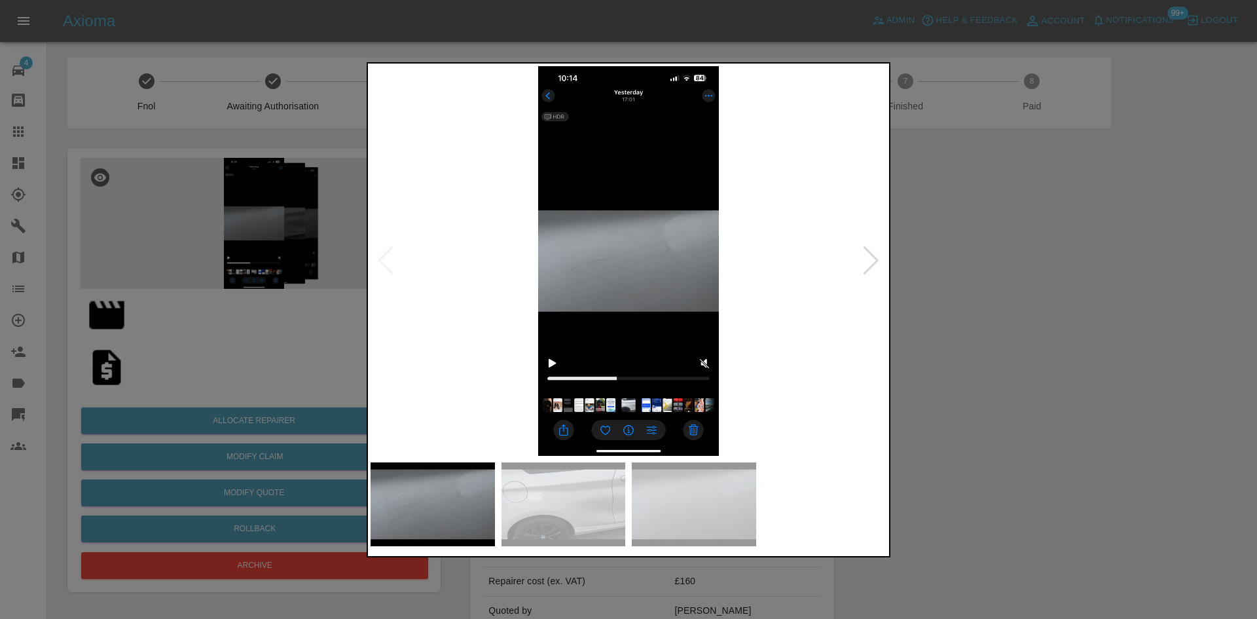
click at [564, 395] on img at bounding box center [629, 261] width 516 height 390
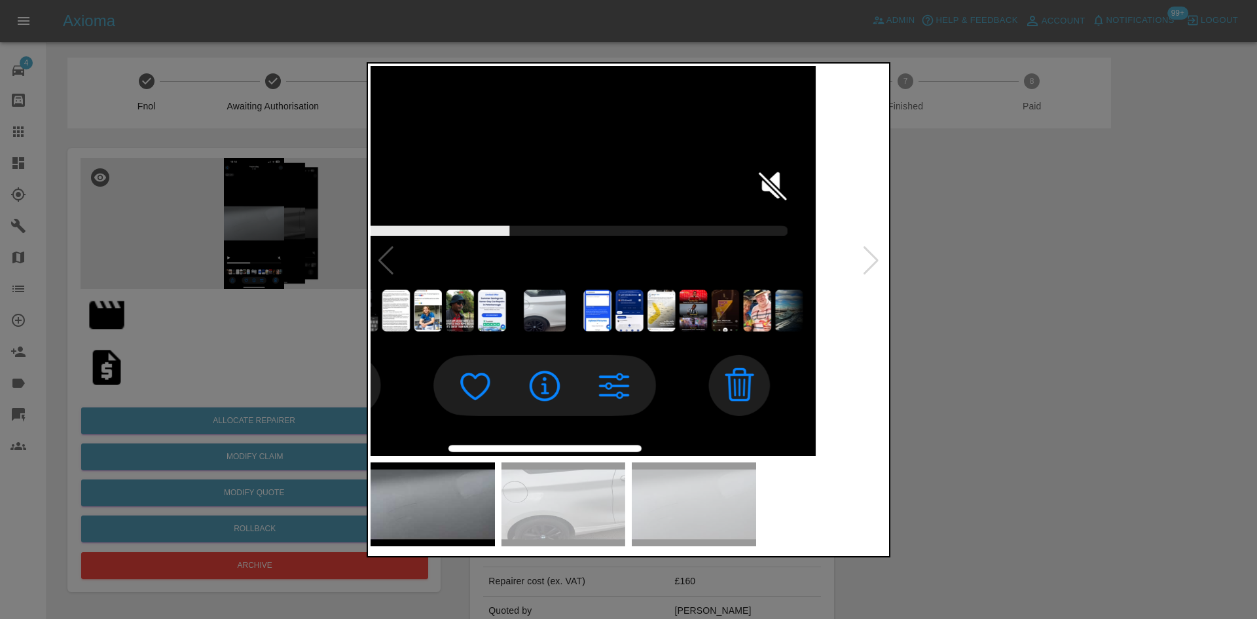
click at [242, 384] on div at bounding box center [628, 309] width 1257 height 619
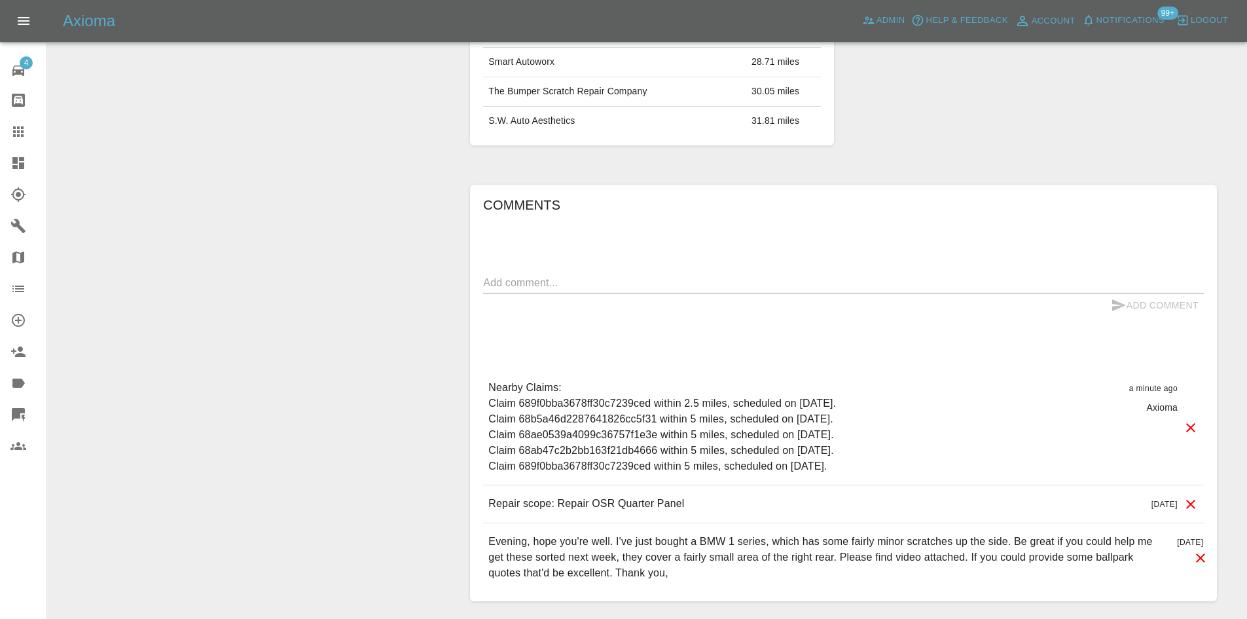
scroll to position [960, 0]
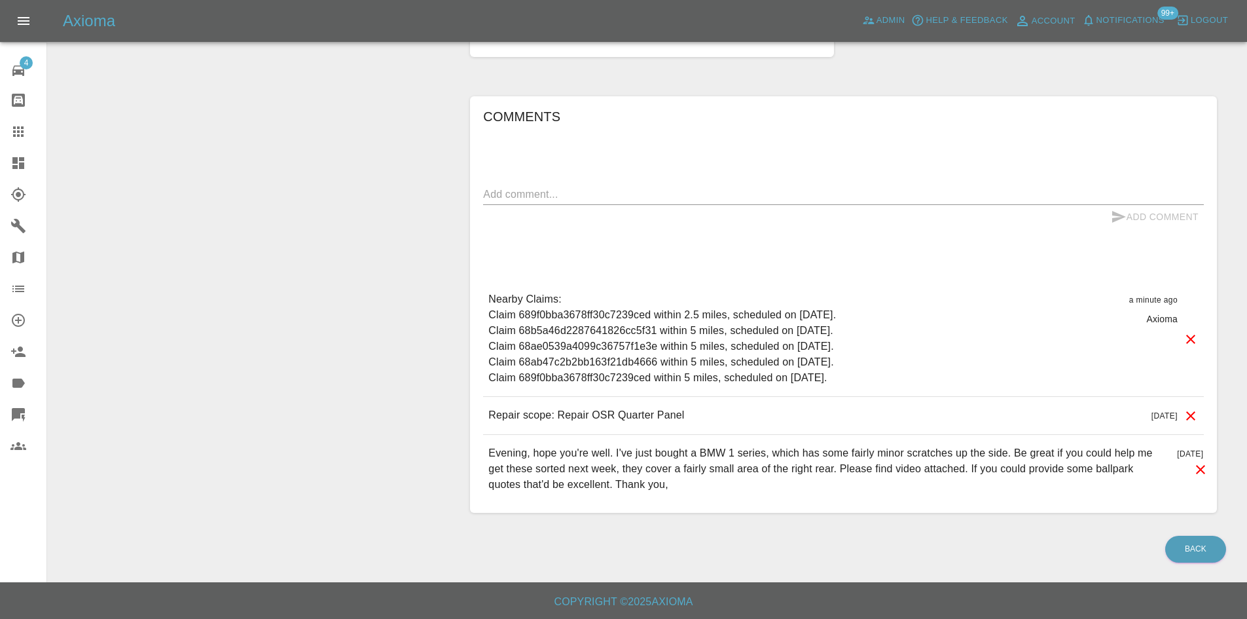
click at [0, 167] on link "Dashboard" at bounding box center [23, 162] width 46 height 31
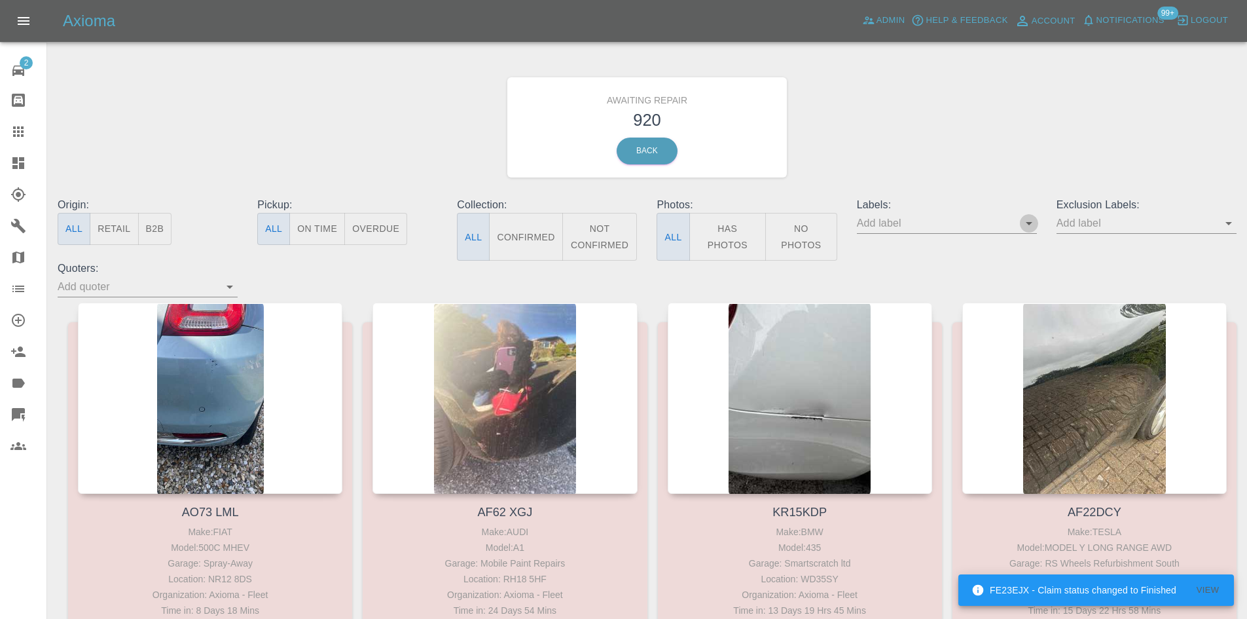
click at [1029, 228] on icon "Open" at bounding box center [1029, 223] width 16 height 16
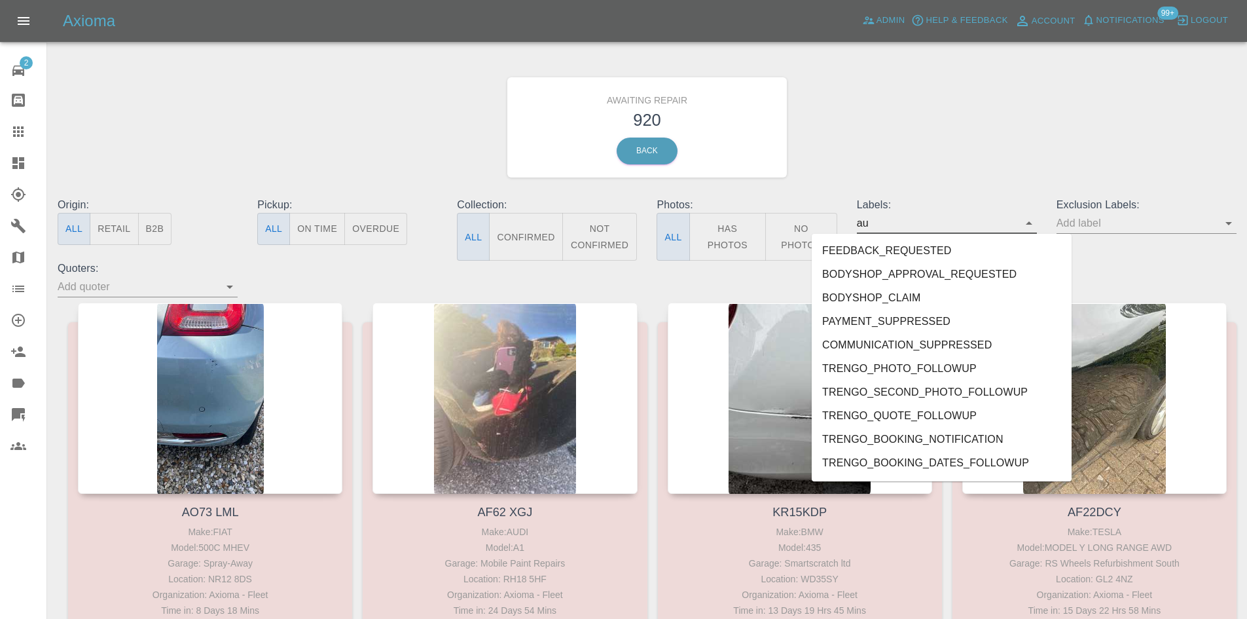
type input "aud"
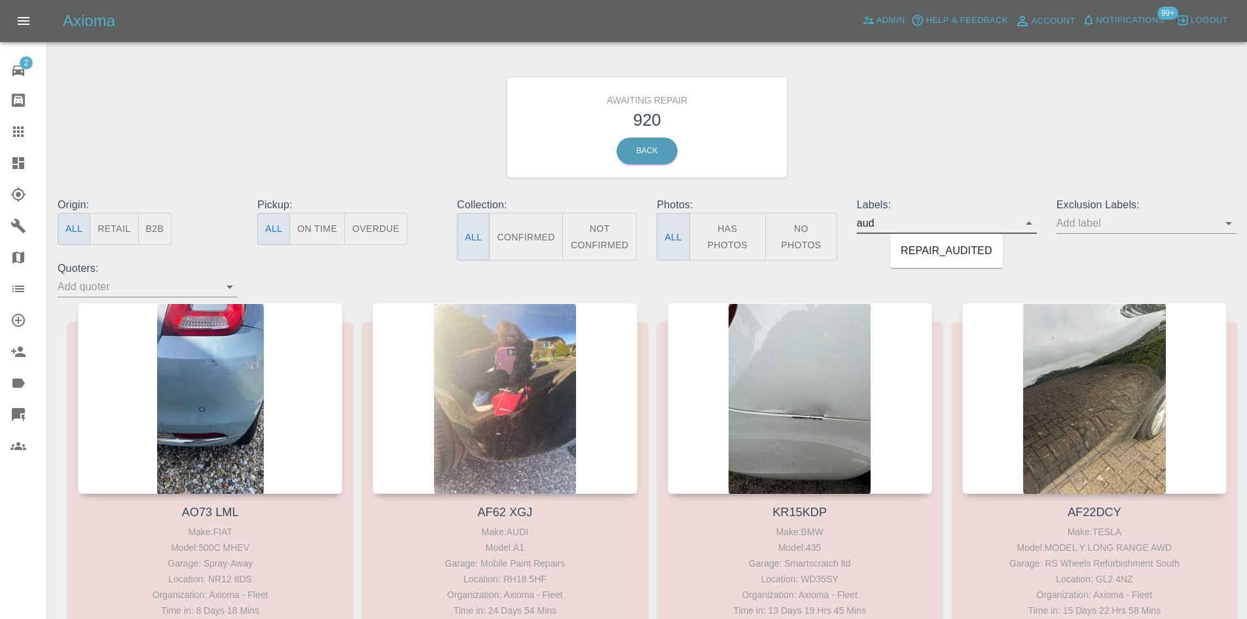
click at [923, 242] on li "REPAIR_AUDITED" at bounding box center [946, 251] width 113 height 24
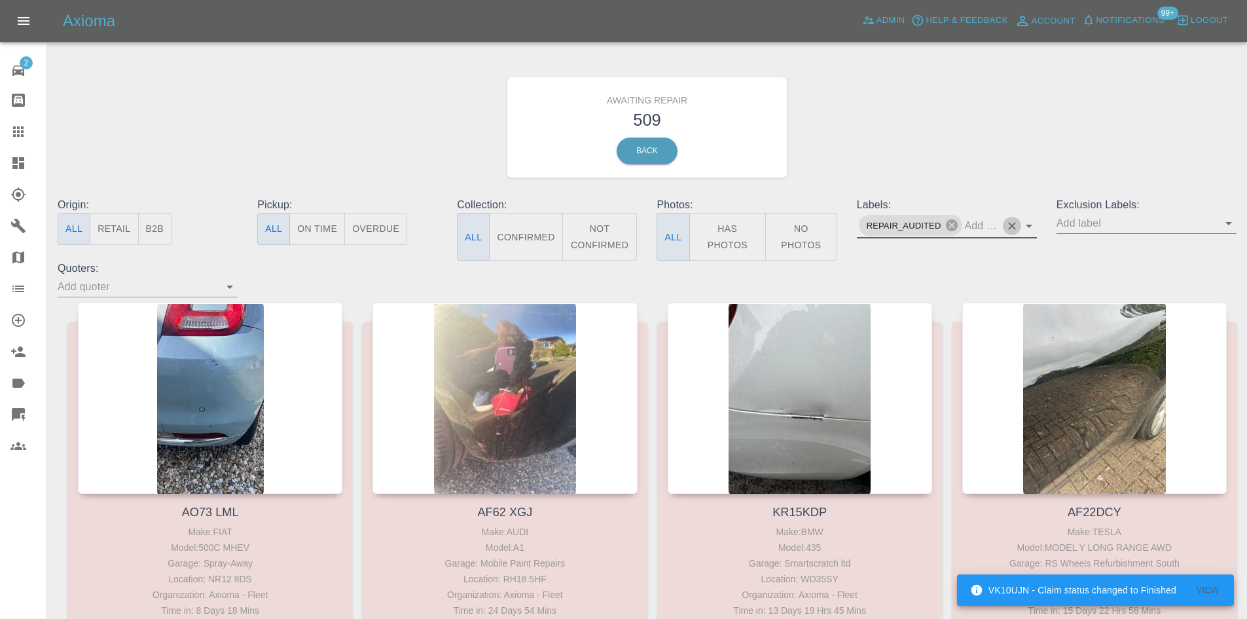
click at [1012, 227] on icon "Clear" at bounding box center [1012, 225] width 13 height 13
click at [1097, 226] on input "text" at bounding box center [1137, 223] width 160 height 20
type input "aud"
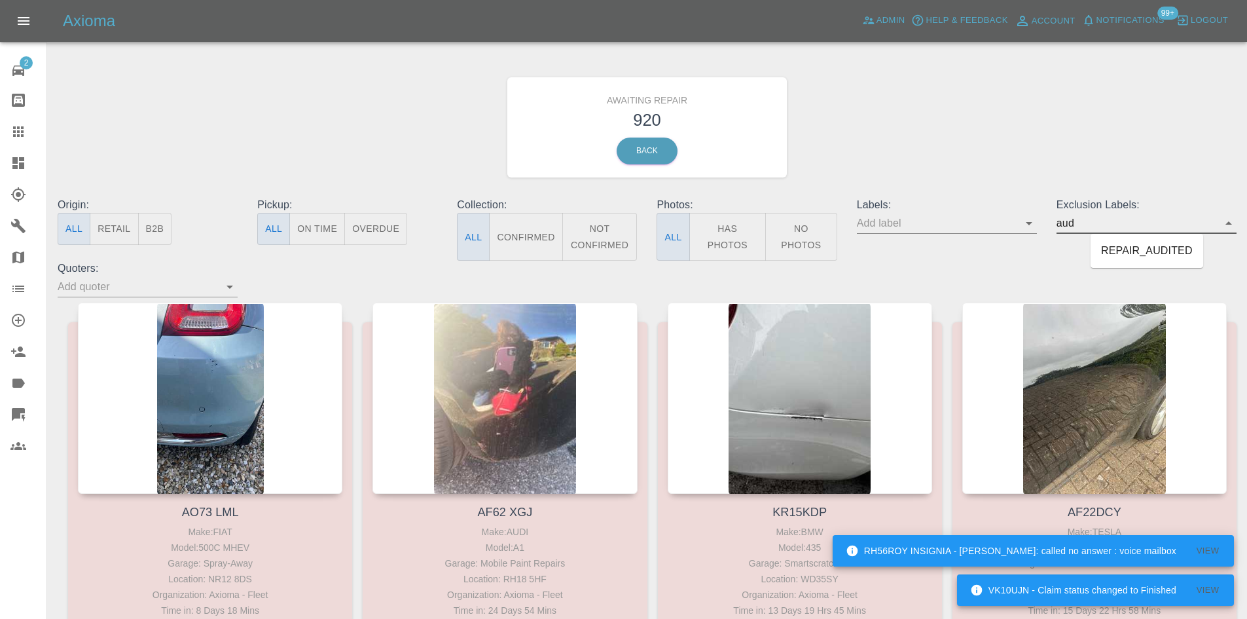
click at [1141, 249] on li "REPAIR_AUDITED" at bounding box center [1147, 251] width 113 height 24
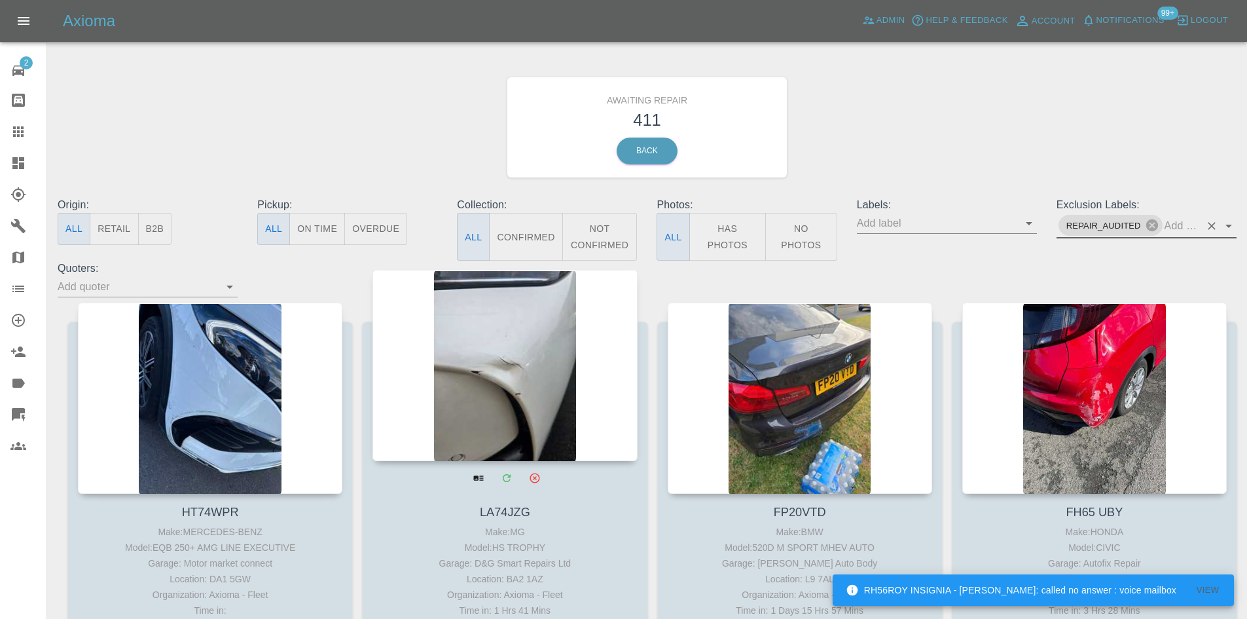
scroll to position [196, 0]
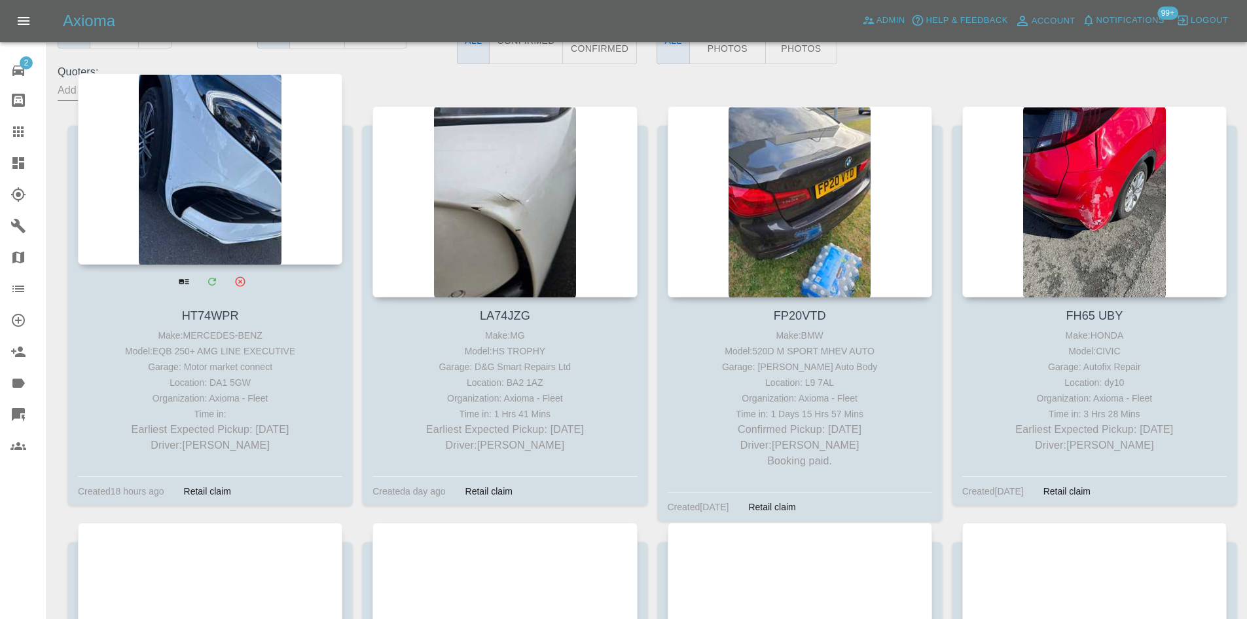
drag, startPoint x: 295, startPoint y: 430, endPoint x: 92, endPoint y: 429, distance: 203.0
click at [92, 429] on p "Earliest Expected Pickup: in 3 days" at bounding box center [210, 430] width 258 height 16
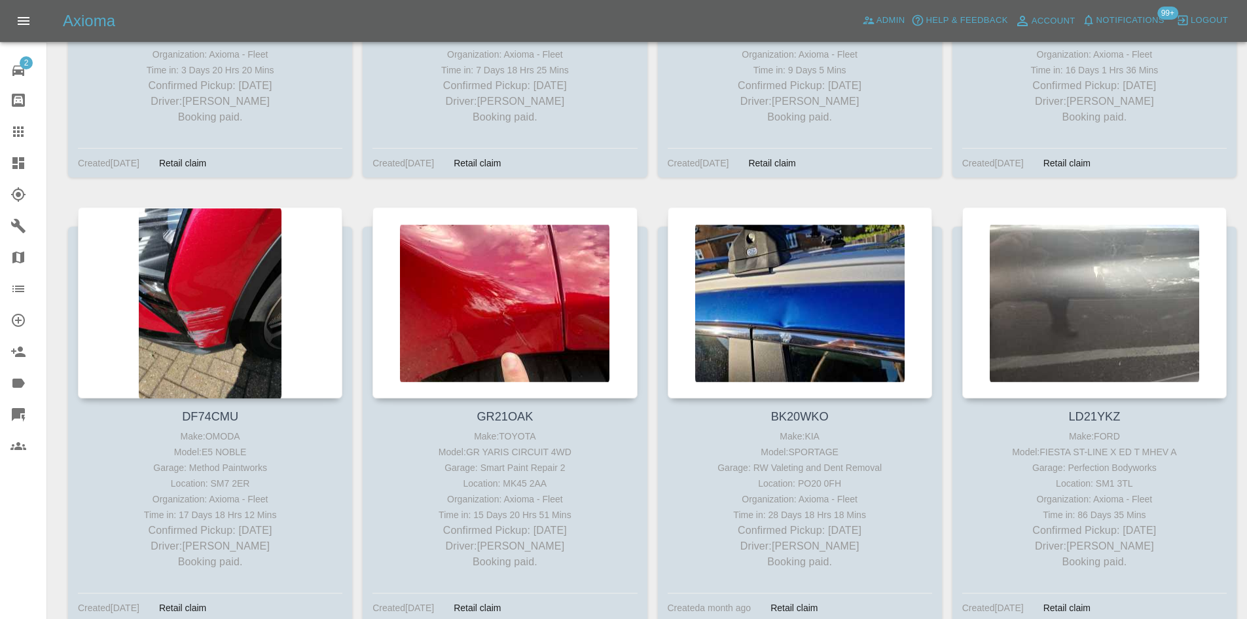
scroll to position [2880, 0]
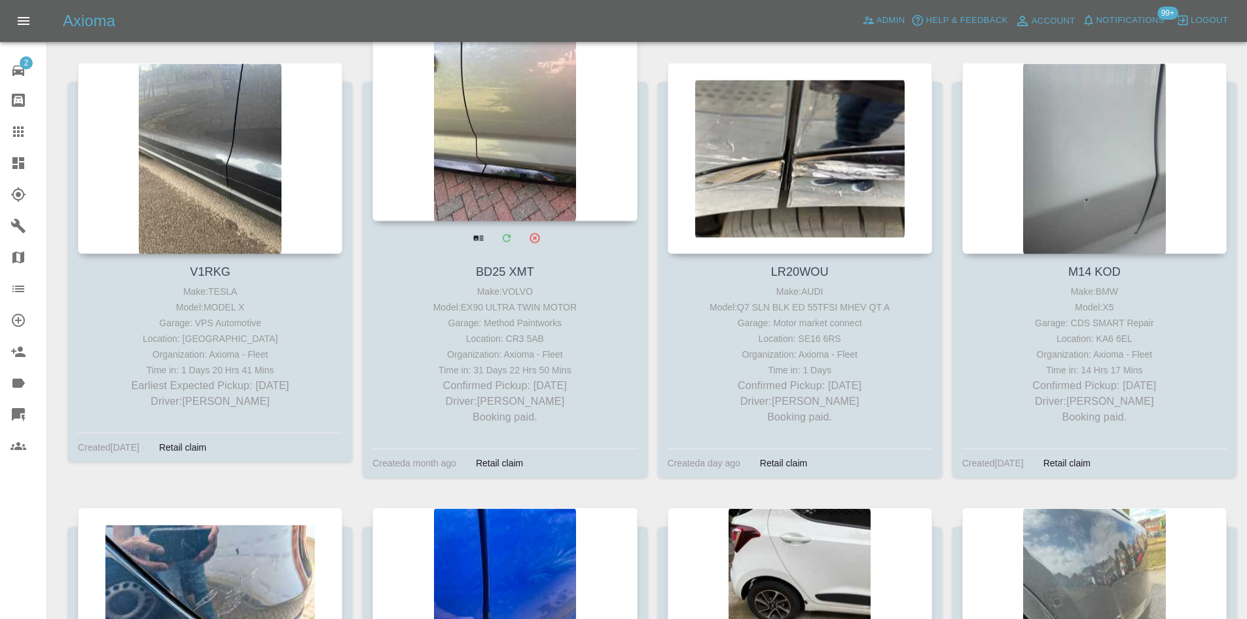
drag, startPoint x: 579, startPoint y: 381, endPoint x: 431, endPoint y: 388, distance: 148.8
click at [431, 388] on p "Confirmed Pickup: in 9 days" at bounding box center [505, 386] width 258 height 16
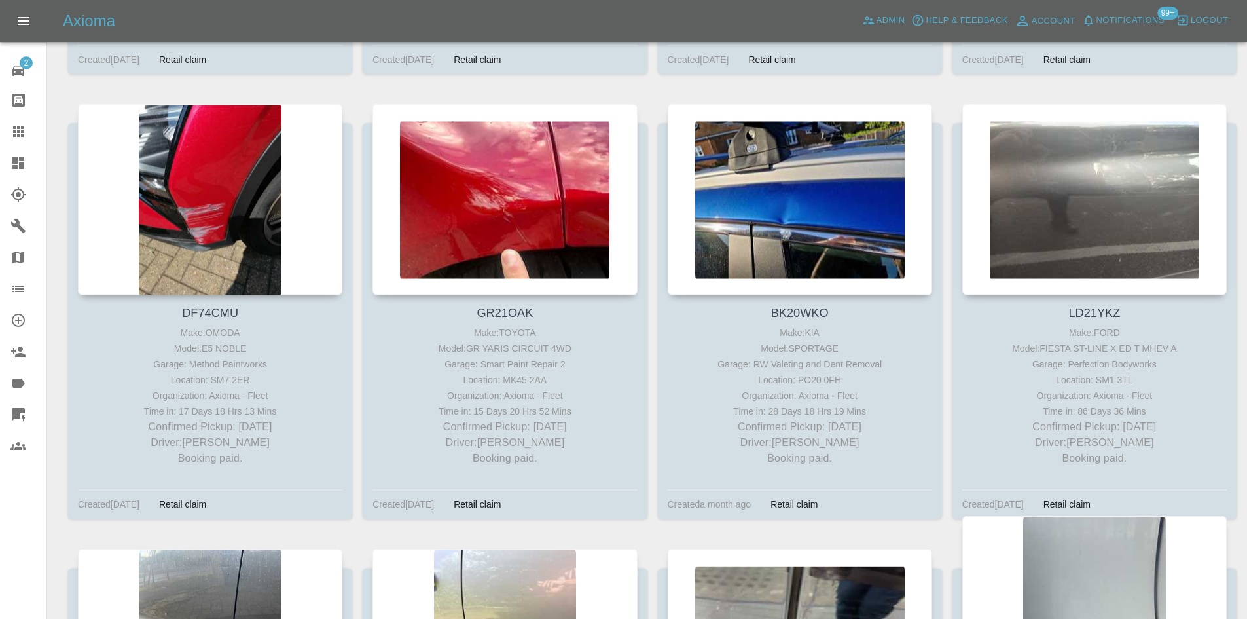
scroll to position [2881, 0]
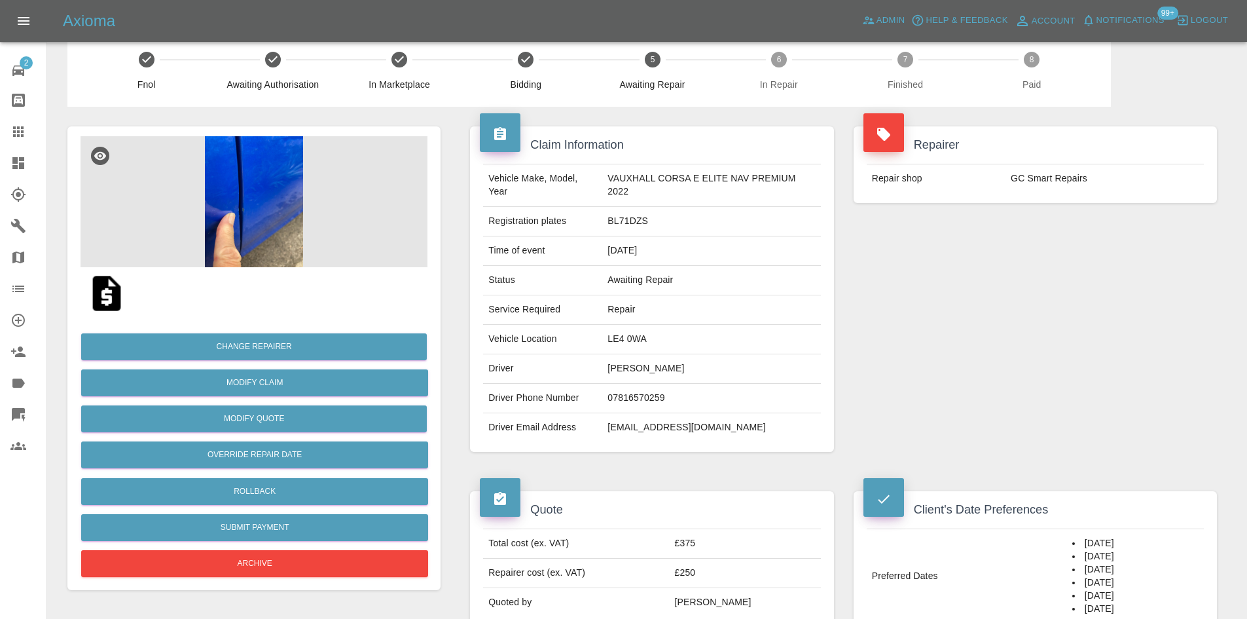
scroll to position [458, 0]
